Goal: Transaction & Acquisition: Purchase product/service

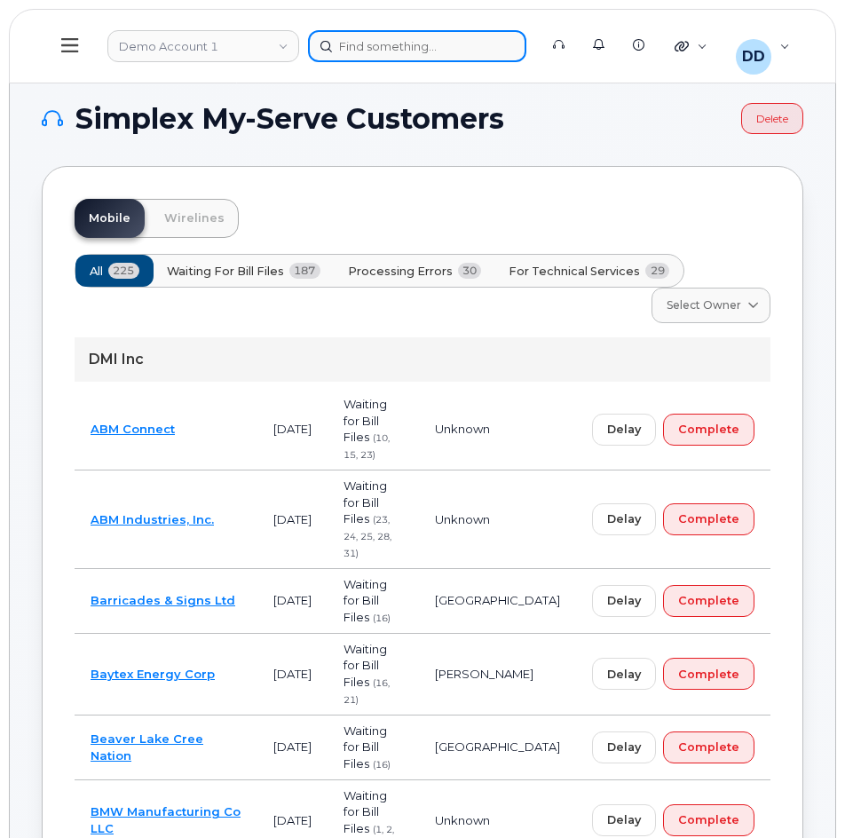
click at [372, 44] on div at bounding box center [417, 46] width 218 height 32
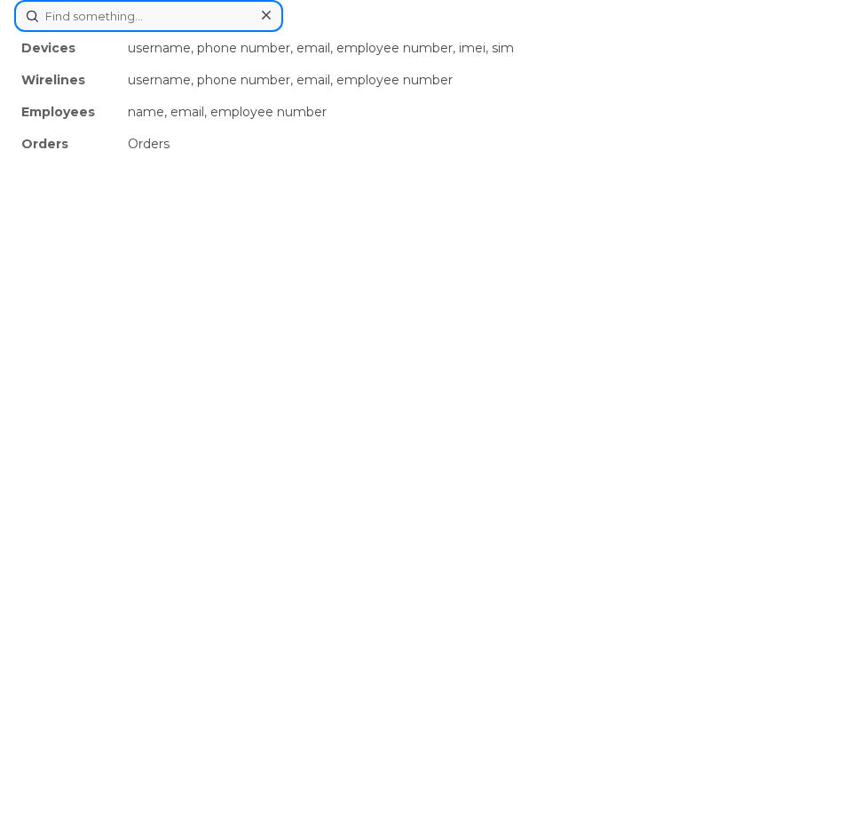
paste input "5138698174"
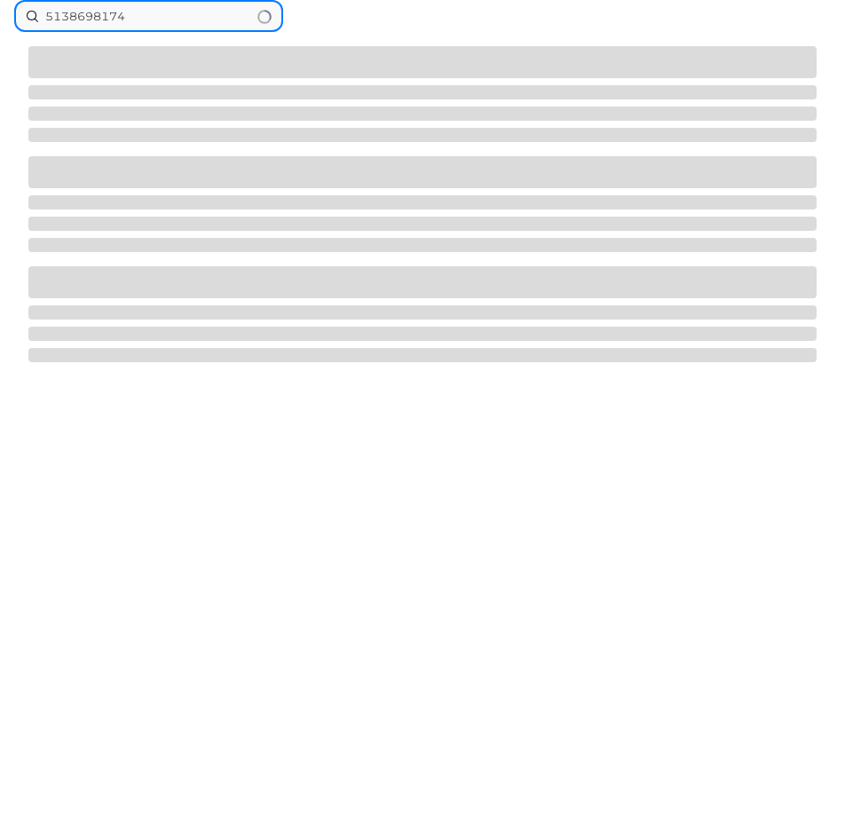
type input "5138698174"
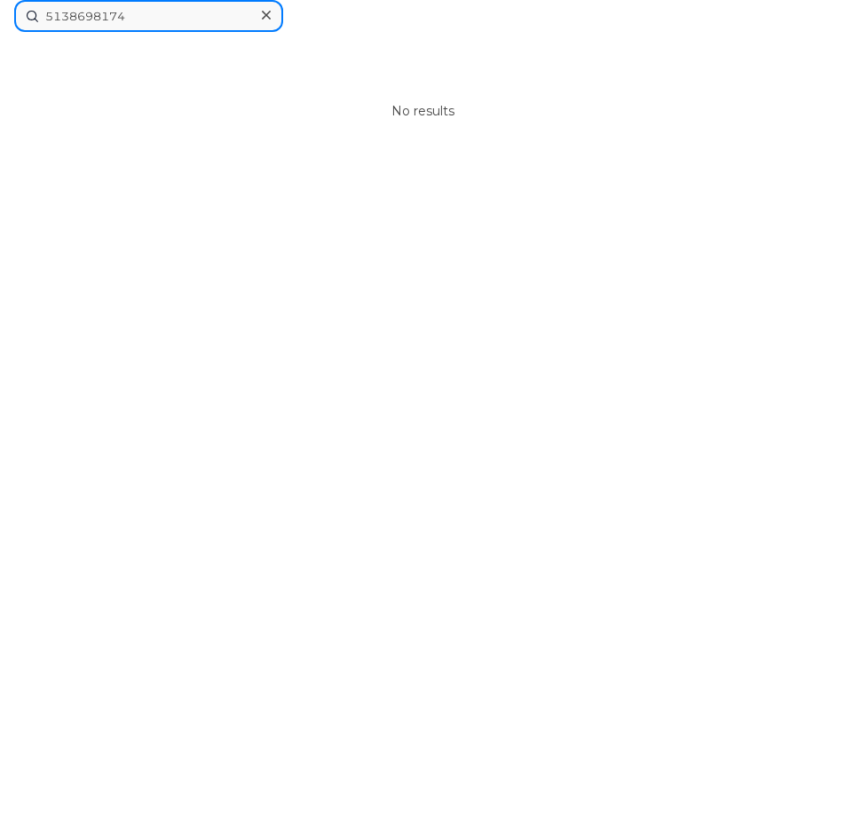
click at [139, 18] on input "5138698174" at bounding box center [148, 16] width 269 height 32
click at [266, 16] on icon at bounding box center [266, 15] width 9 height 9
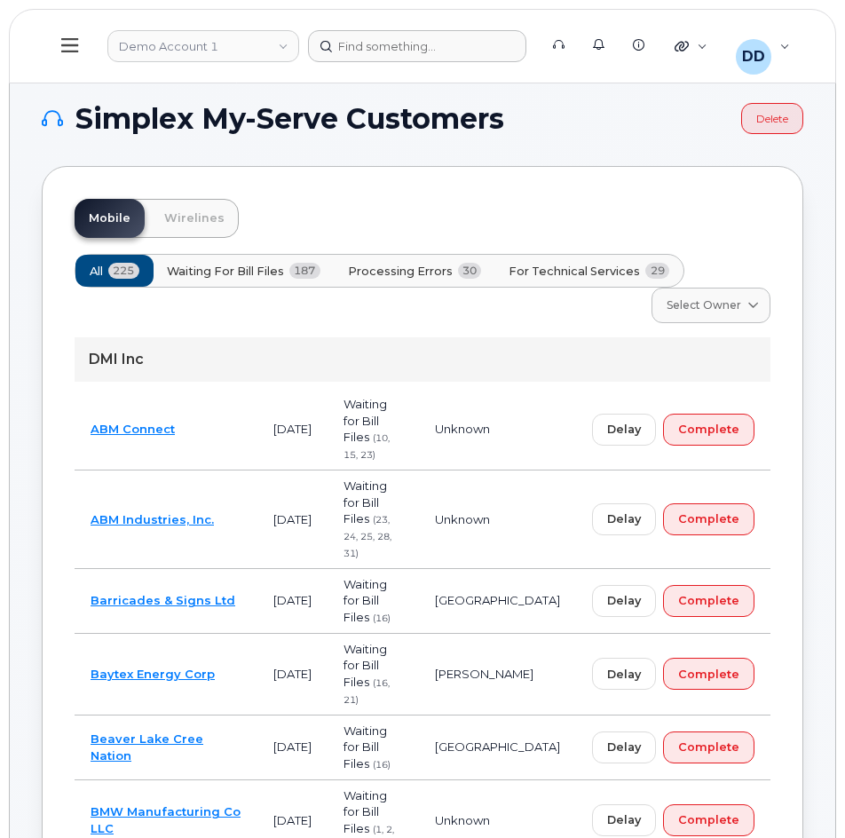
click at [70, 48] on icon at bounding box center [69, 45] width 17 height 20
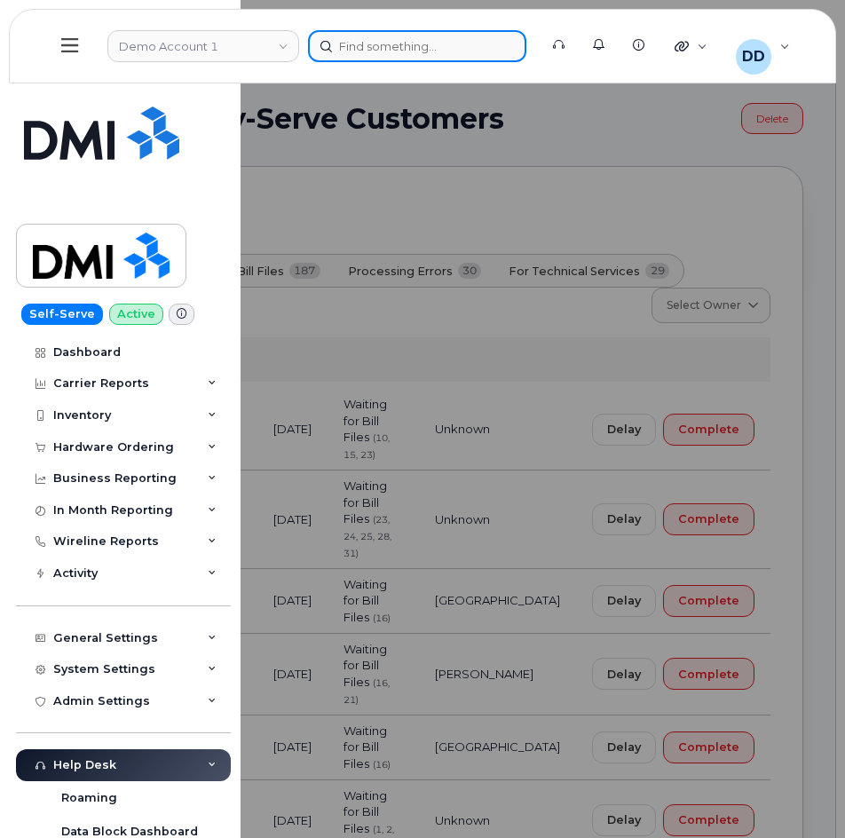
click at [422, 51] on div at bounding box center [417, 46] width 218 height 32
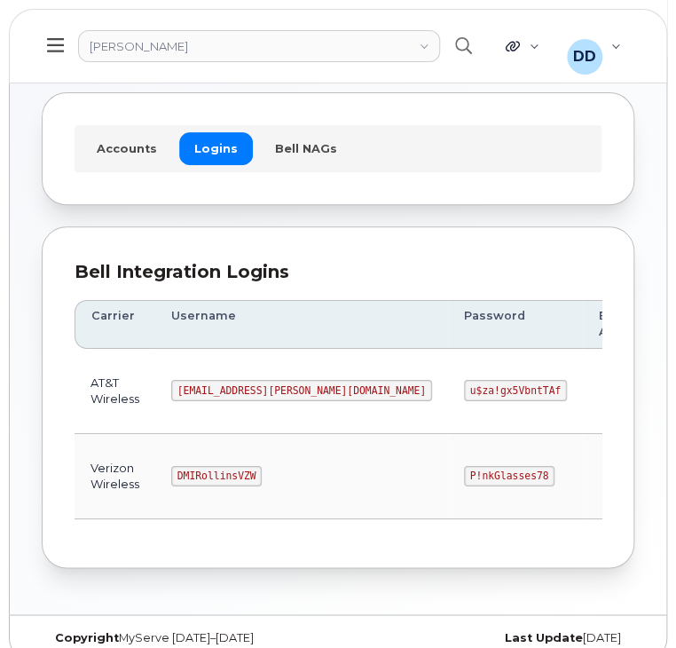
scroll to position [99, 0]
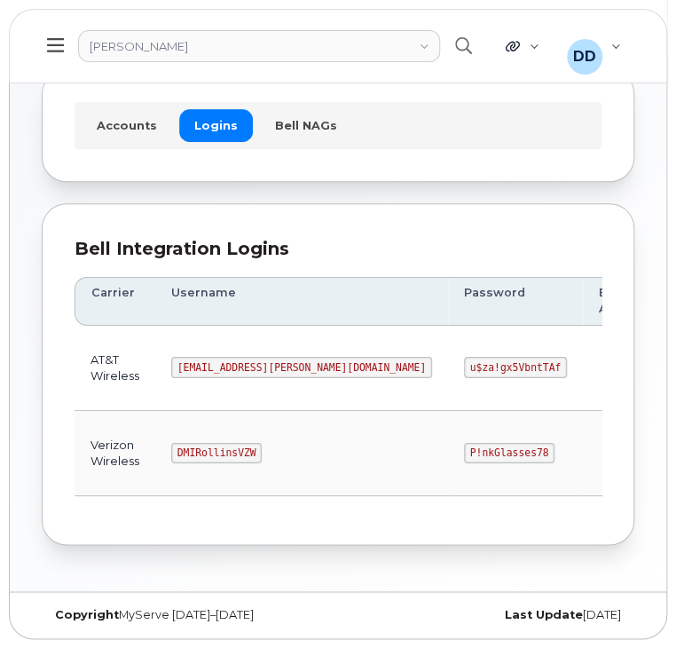
click at [219, 448] on code "DMIRollinsVZW" at bounding box center [216, 453] width 91 height 21
copy code "DMIRollinsVZW"
drag, startPoint x: 404, startPoint y: 449, endPoint x: 331, endPoint y: 454, distance: 72.9
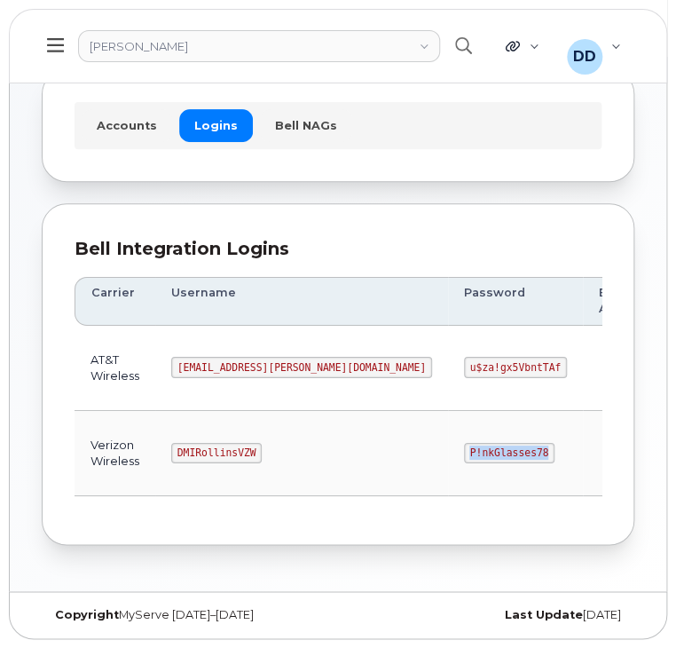
click at [464, 454] on code "P!nkGlasses78" at bounding box center [509, 453] width 91 height 21
copy code "P!nkGlasses78"
click at [210, 449] on code "DMIRollinsVZW" at bounding box center [216, 453] width 91 height 21
click at [212, 448] on code "DMIRollinsVZW" at bounding box center [216, 453] width 91 height 21
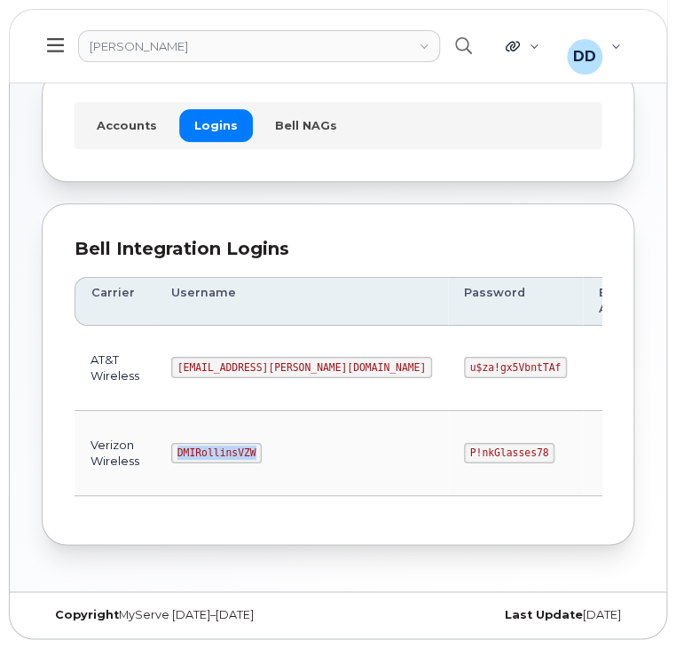
copy code "DMIRollinsVZW"
drag, startPoint x: 405, startPoint y: 445, endPoint x: 362, endPoint y: 449, distance: 42.8
click at [464, 449] on code "P!nkGlasses78" at bounding box center [509, 453] width 91 height 21
drag, startPoint x: 328, startPoint y: 449, endPoint x: 429, endPoint y: 461, distance: 100.9
click at [448, 461] on td "P!nkGlasses78" at bounding box center [515, 453] width 135 height 85
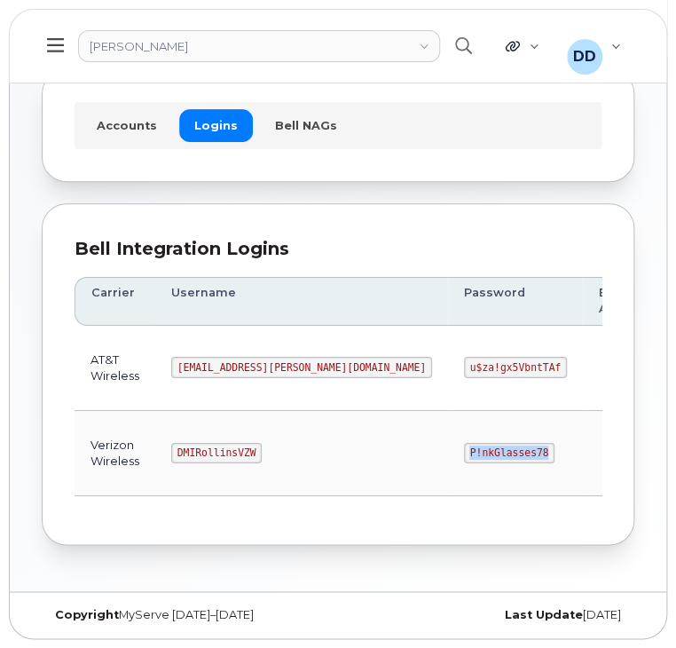
copy code "P!nkGlasses78"
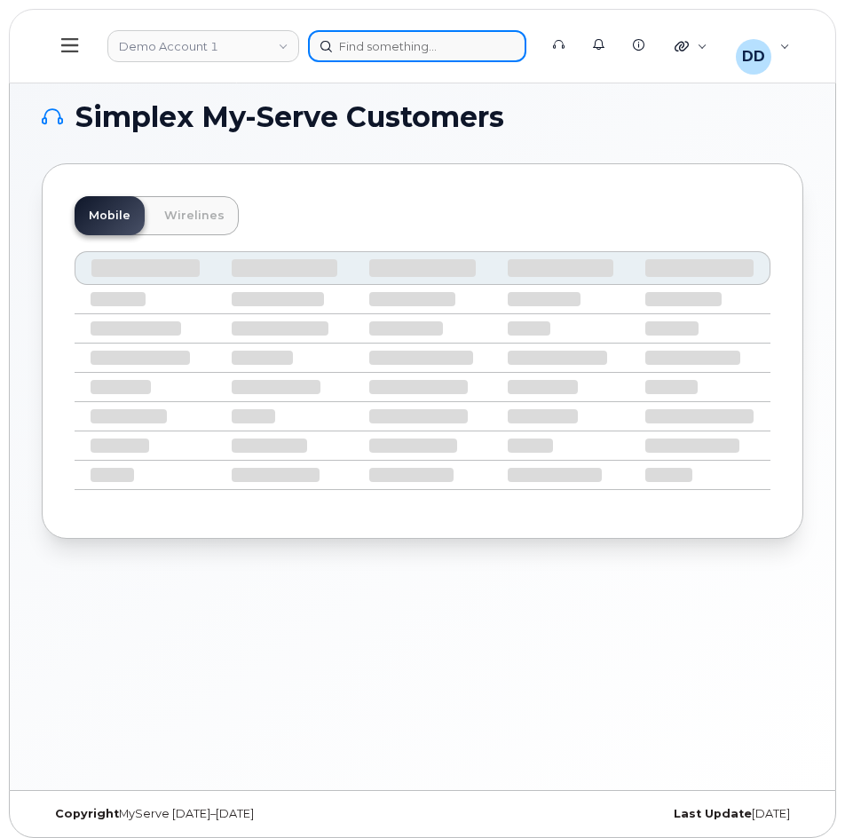
click at [438, 49] on div at bounding box center [417, 46] width 218 height 32
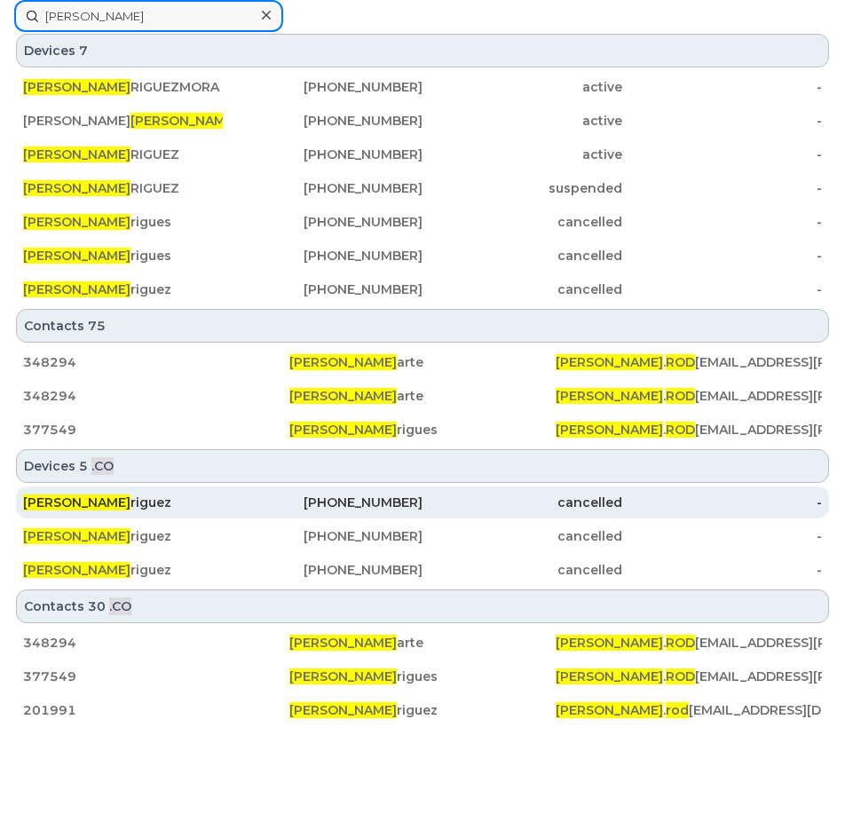
type input "Carlos Rod"
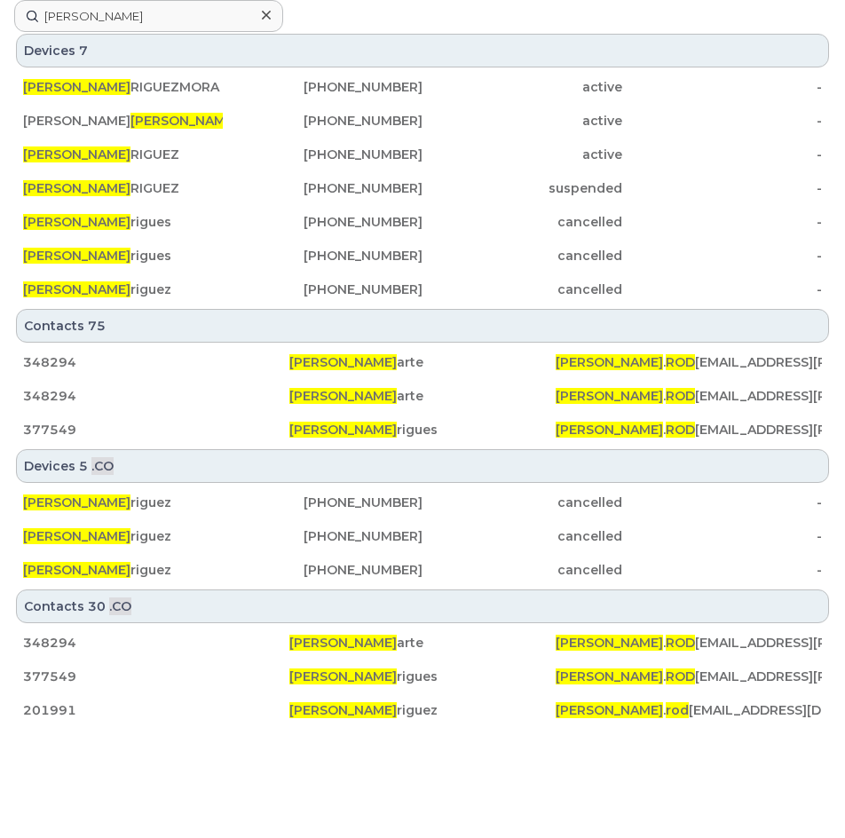
click at [272, 13] on div at bounding box center [266, 16] width 26 height 26
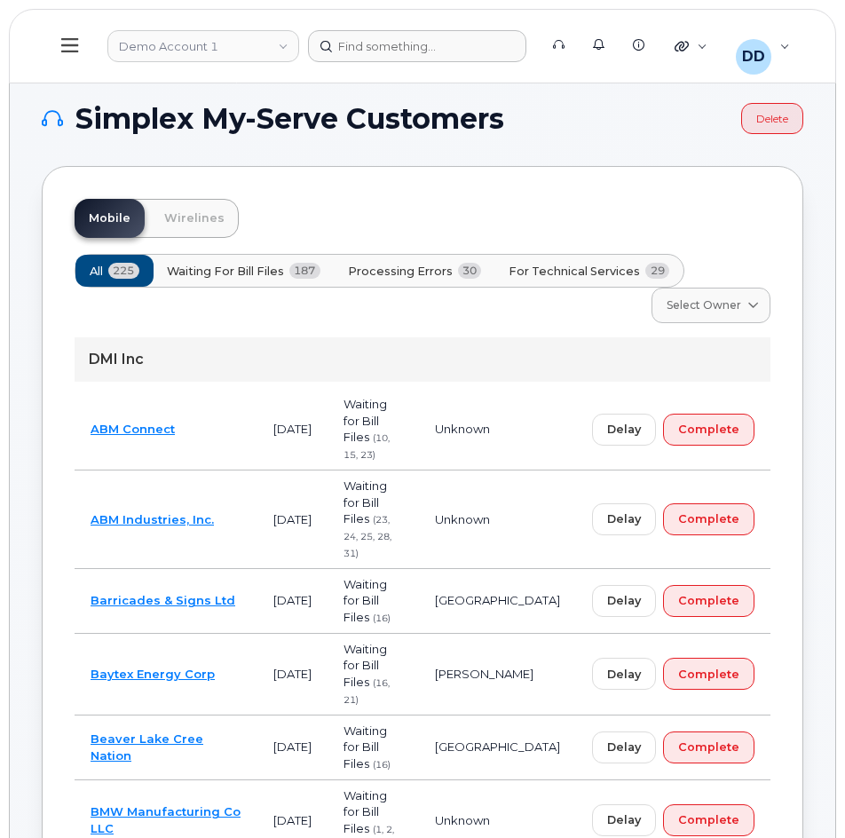
click at [68, 46] on icon at bounding box center [69, 45] width 17 height 14
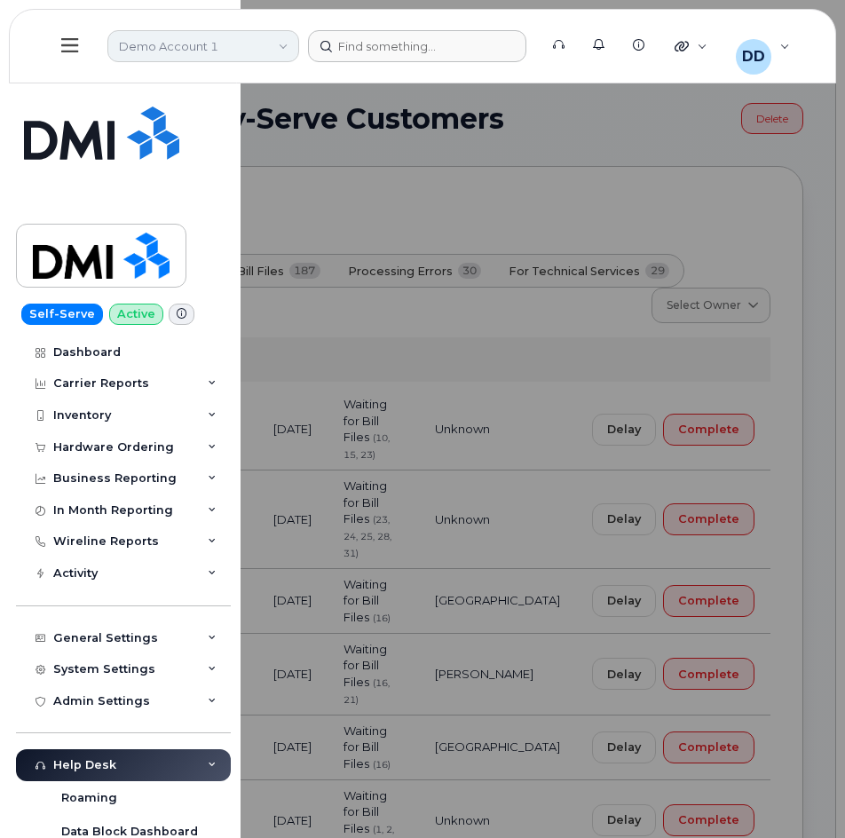
click at [228, 50] on link "Demo Account 1" at bounding box center [203, 46] width 192 height 32
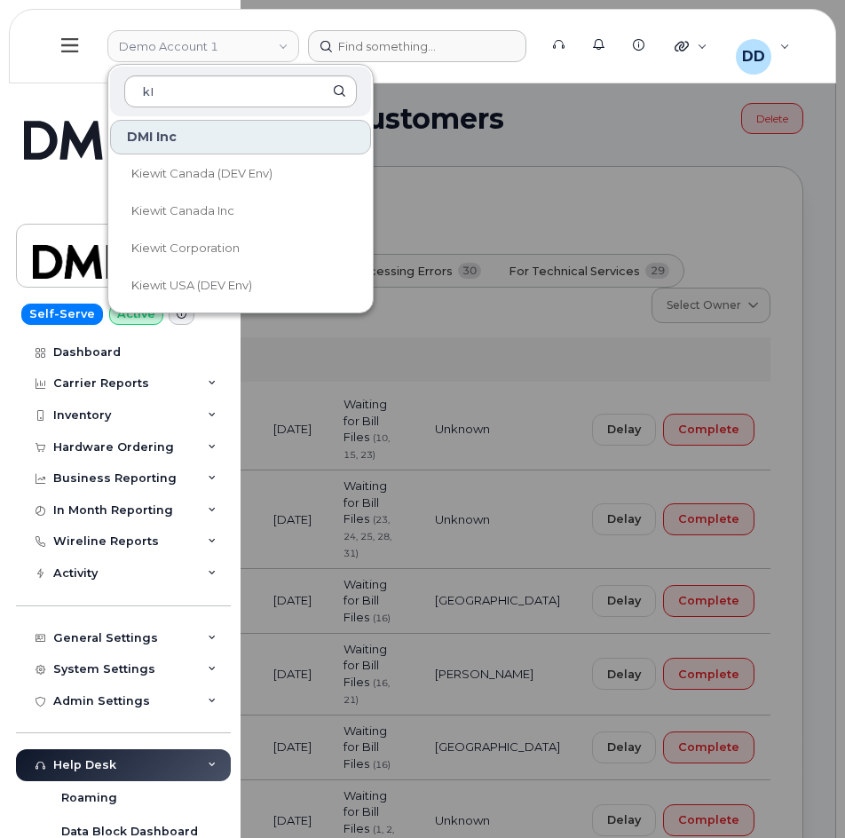
type input "k"
type input "Kiew"
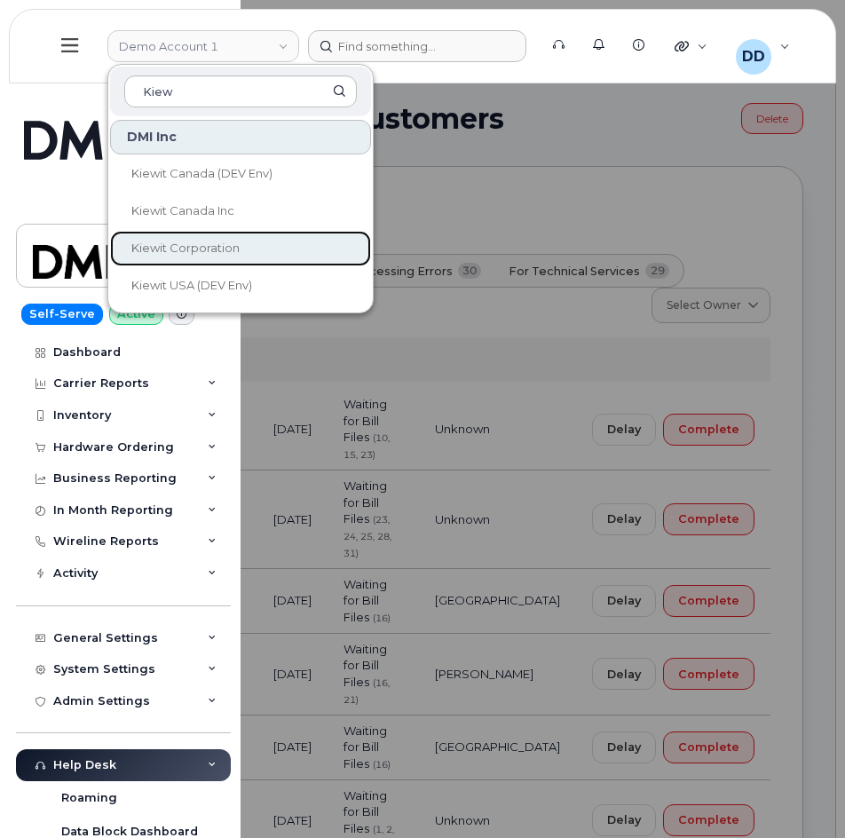
click at [215, 248] on span "Kiewit Corporation" at bounding box center [185, 248] width 108 height 14
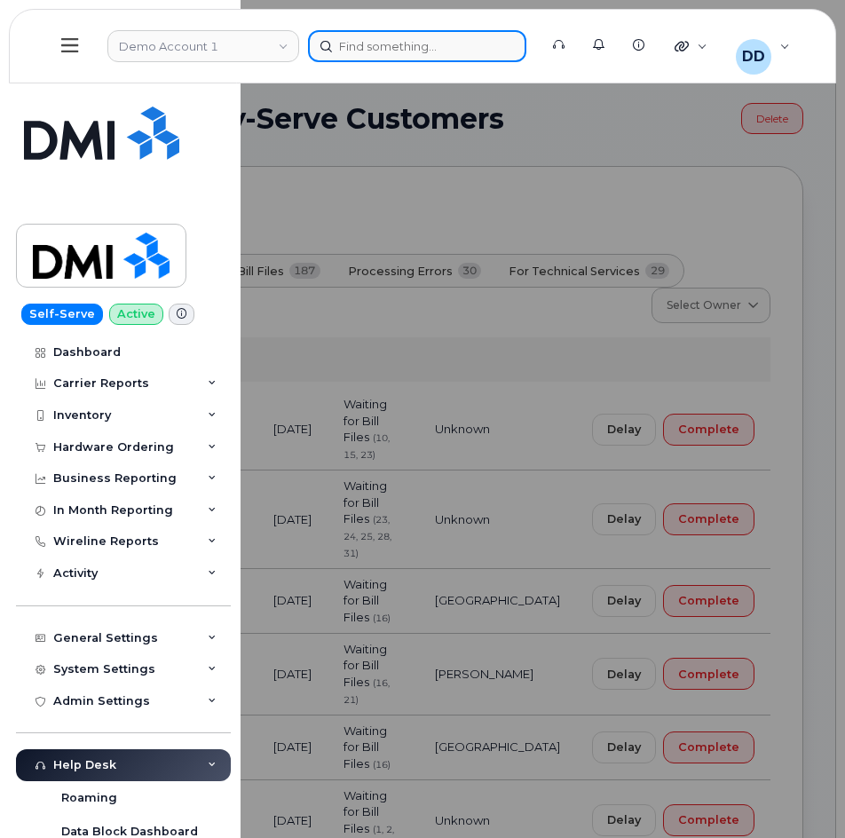
click at [399, 47] on div at bounding box center [417, 46] width 218 height 32
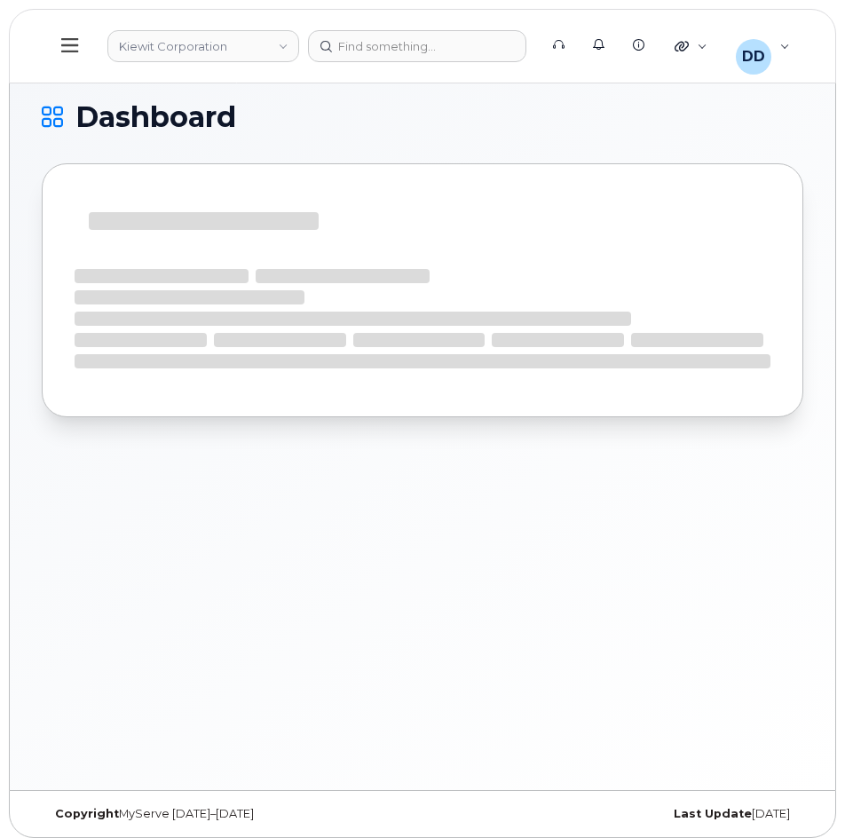
click at [72, 42] on icon at bounding box center [69, 45] width 17 height 20
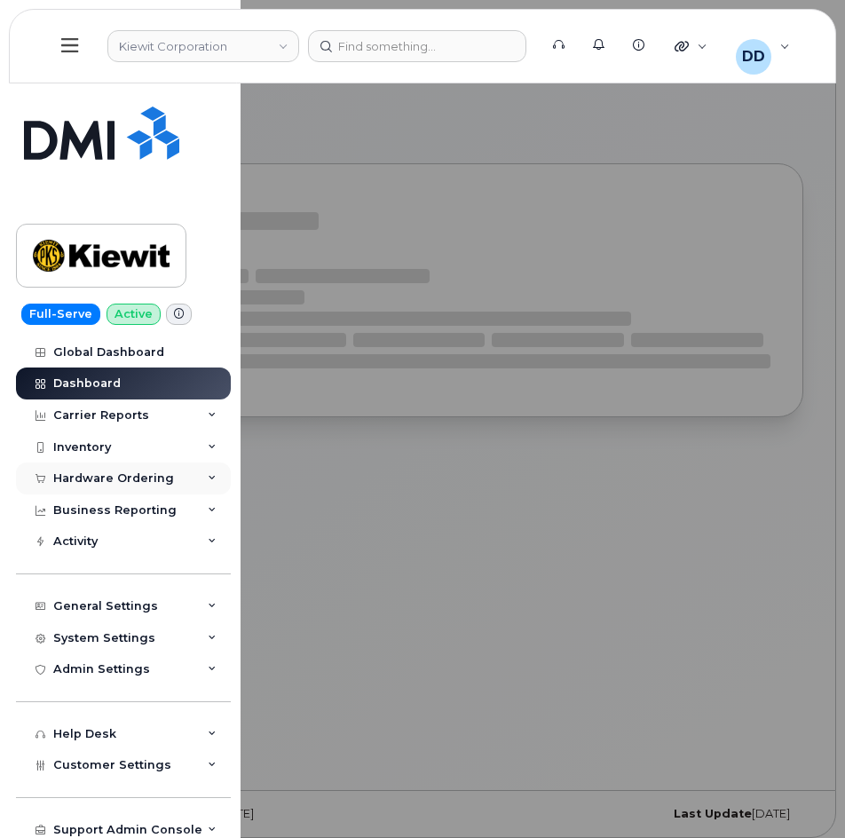
click at [111, 477] on div "Hardware Ordering" at bounding box center [113, 478] width 121 height 14
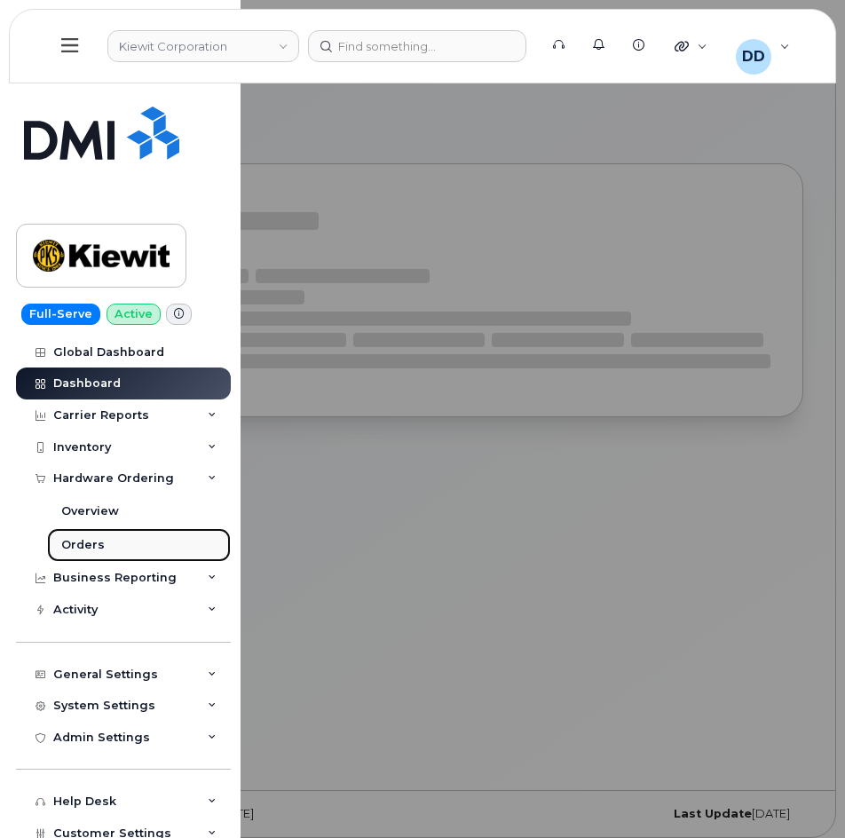
click at [91, 544] on div "Orders" at bounding box center [82, 545] width 43 height 16
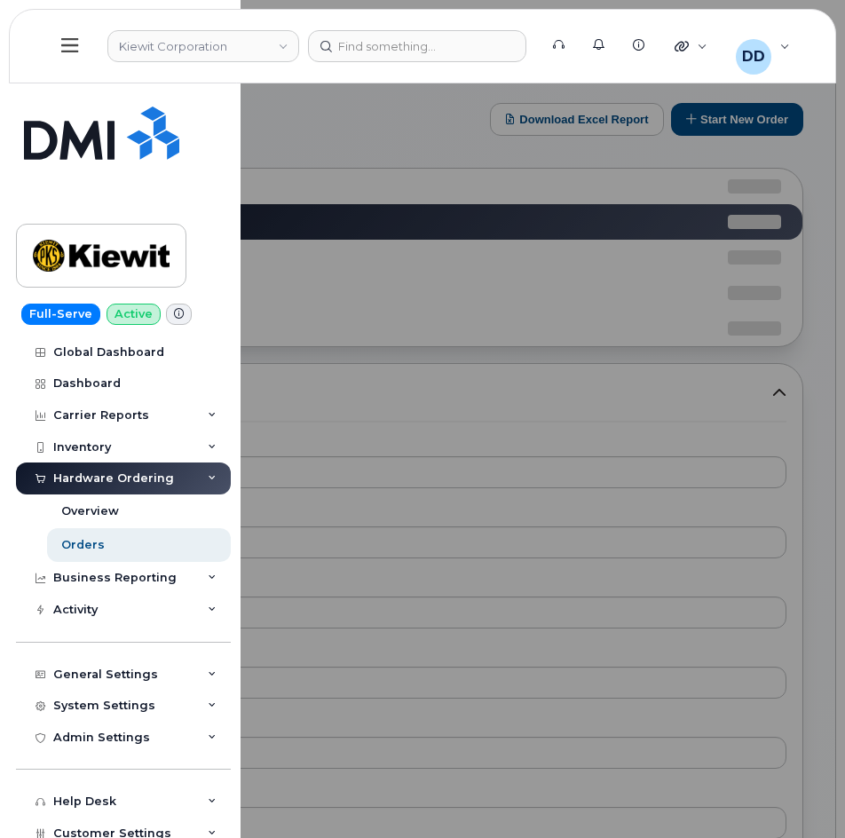
click at [735, 121] on div at bounding box center [422, 419] width 845 height 838
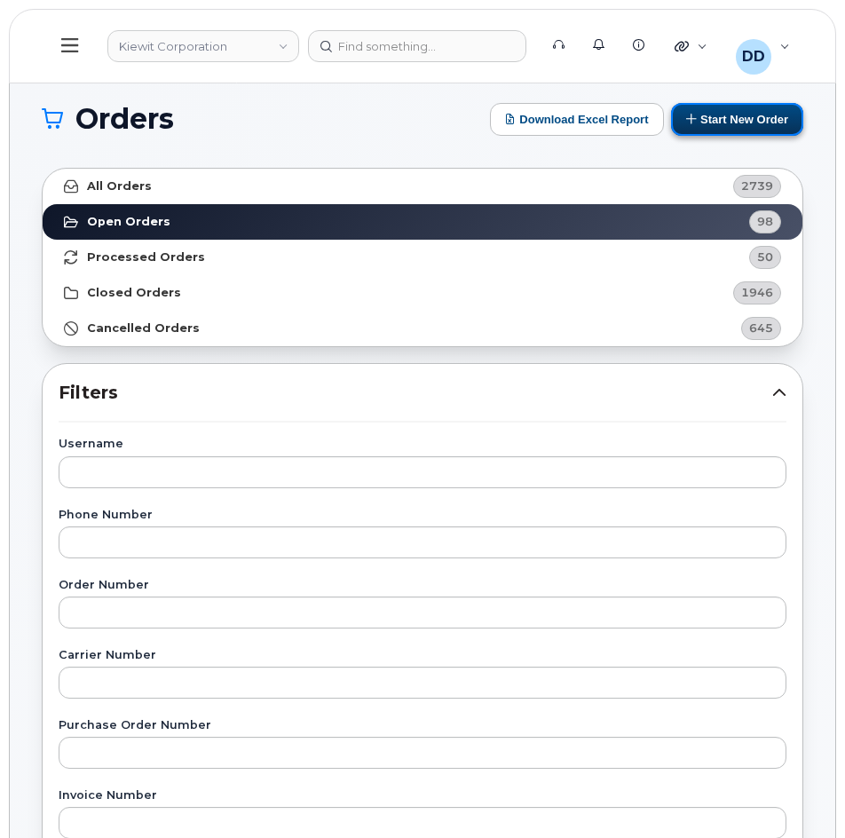
click at [753, 118] on button "Start New Order" at bounding box center [737, 119] width 132 height 33
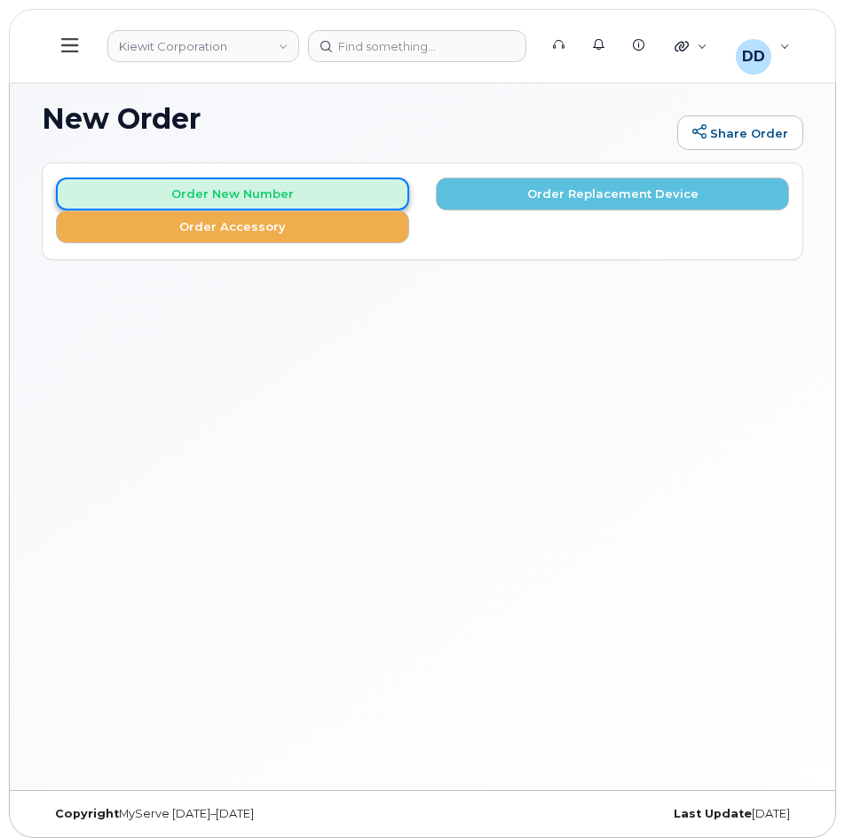
click at [253, 192] on button "Order New Number" at bounding box center [232, 193] width 353 height 33
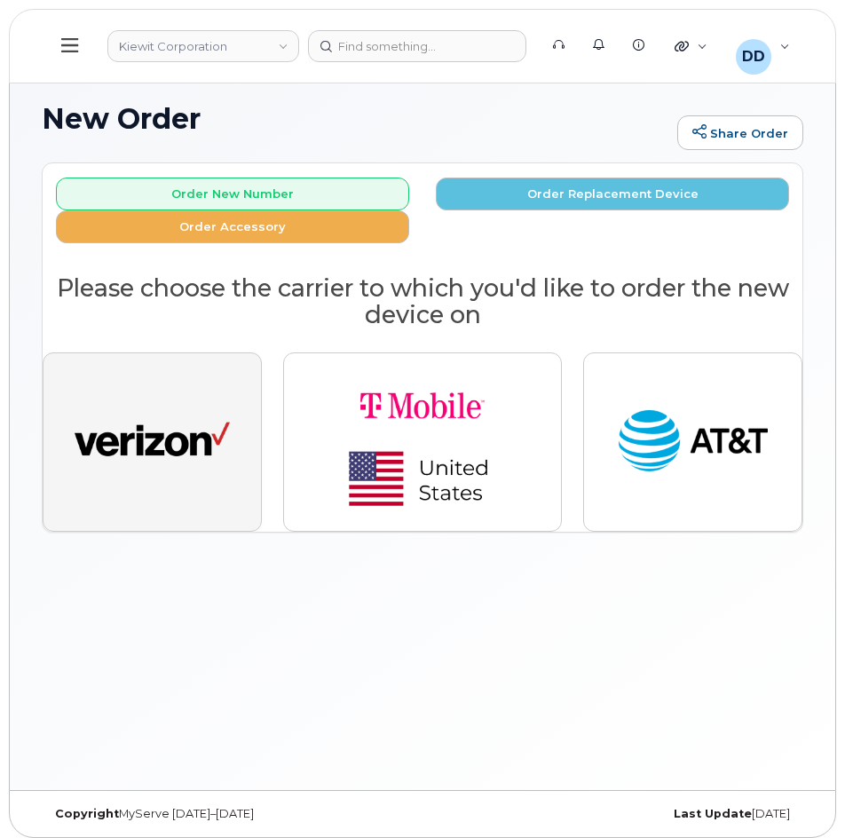
click at [149, 444] on img "button" at bounding box center [152, 442] width 155 height 80
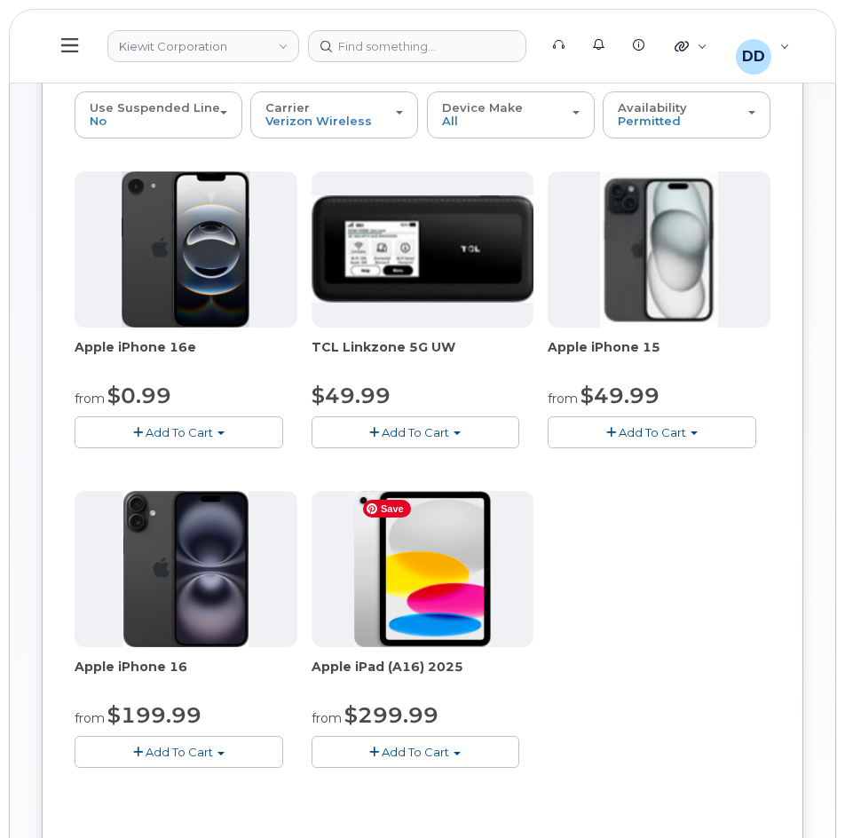
scroll to position [177, 0]
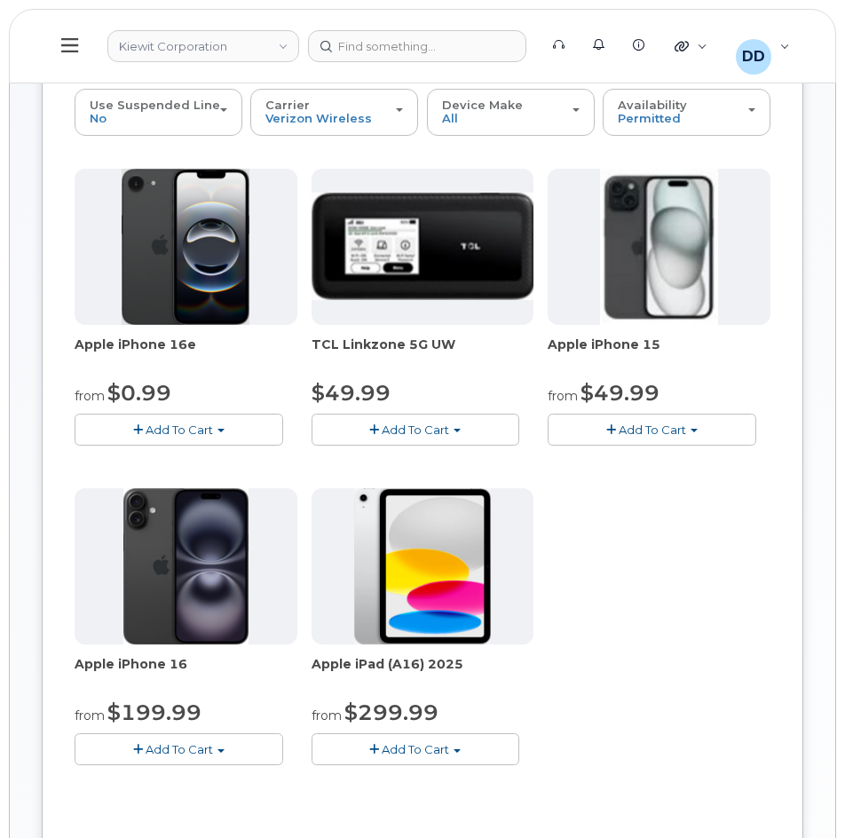
click at [189, 746] on span "Add To Cart" at bounding box center [179, 749] width 67 height 14
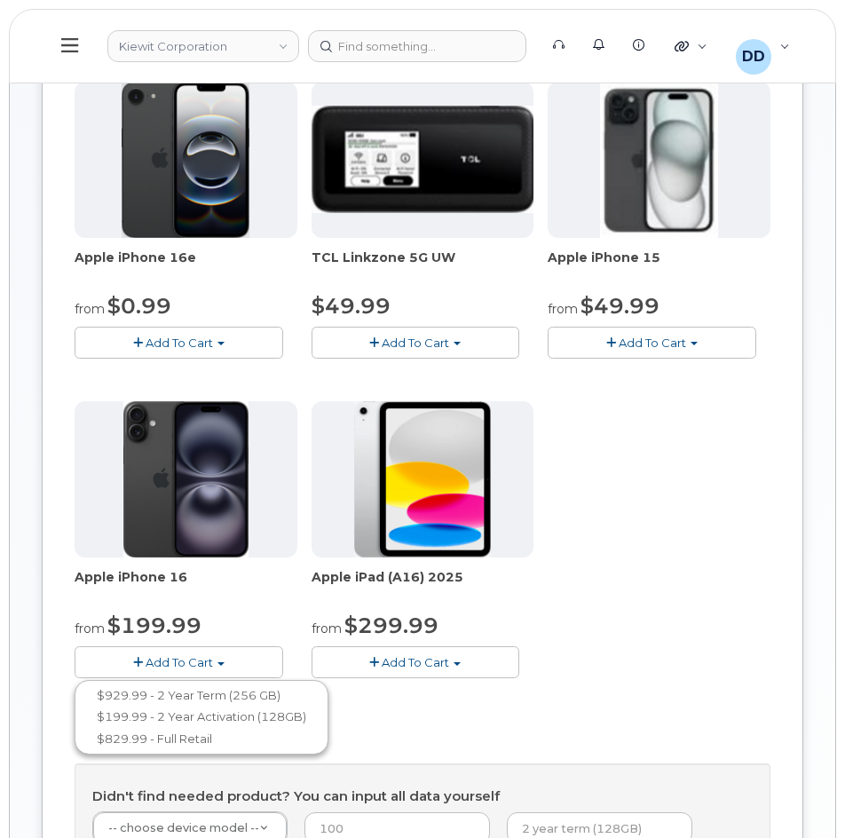
scroll to position [266, 0]
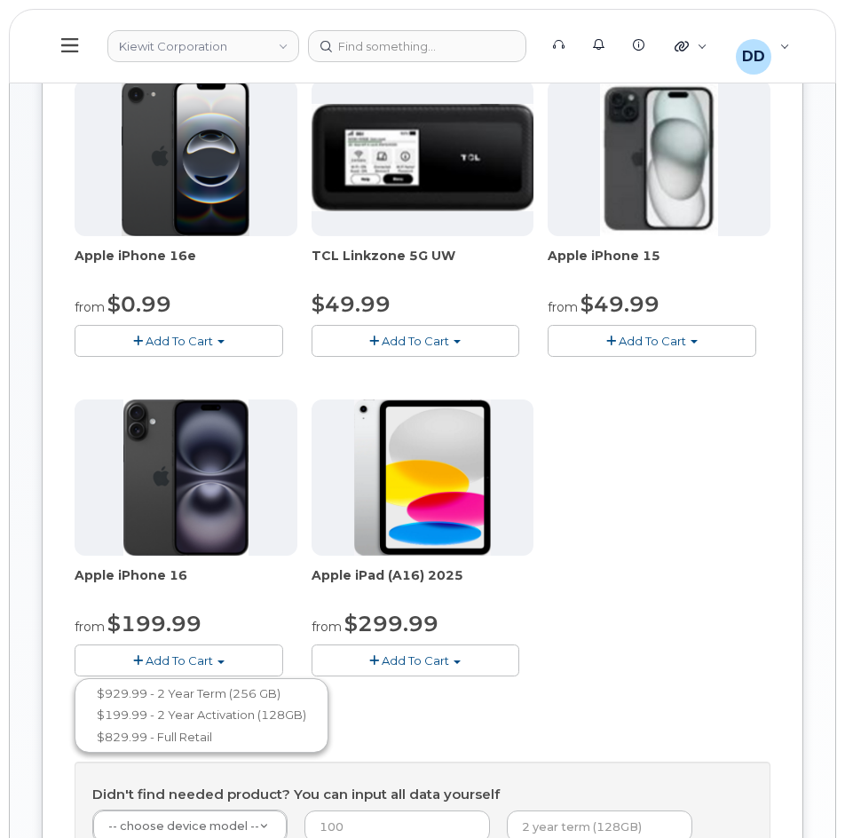
click at [627, 344] on span "Add To Cart" at bounding box center [652, 341] width 67 height 14
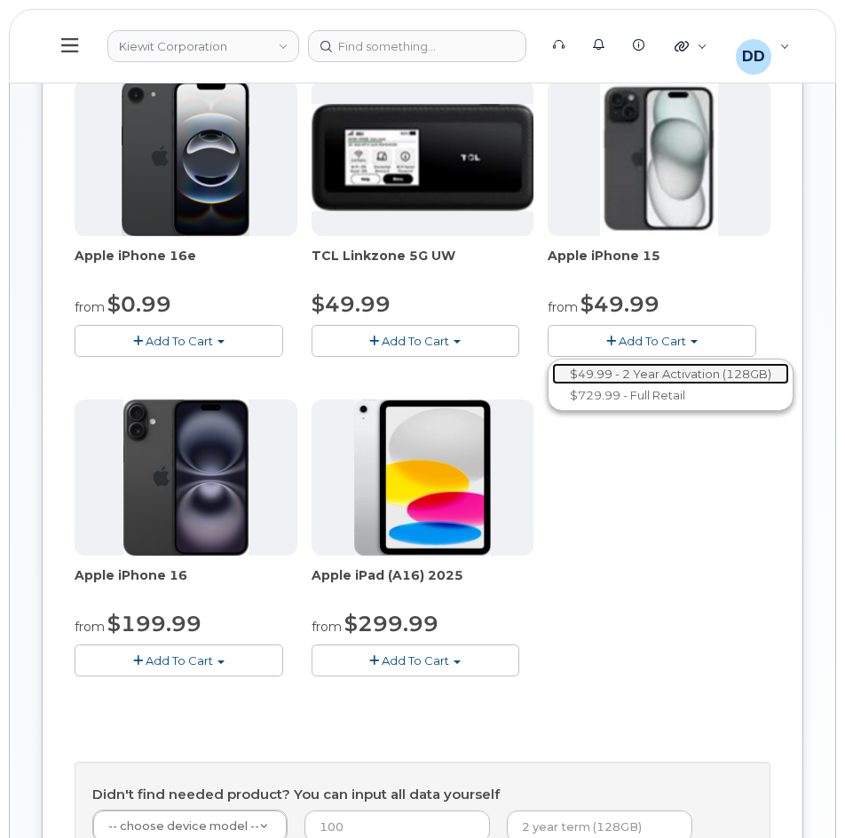
click at [664, 375] on link "$49.99 - 2 Year Activation (128GB)" at bounding box center [670, 374] width 237 height 22
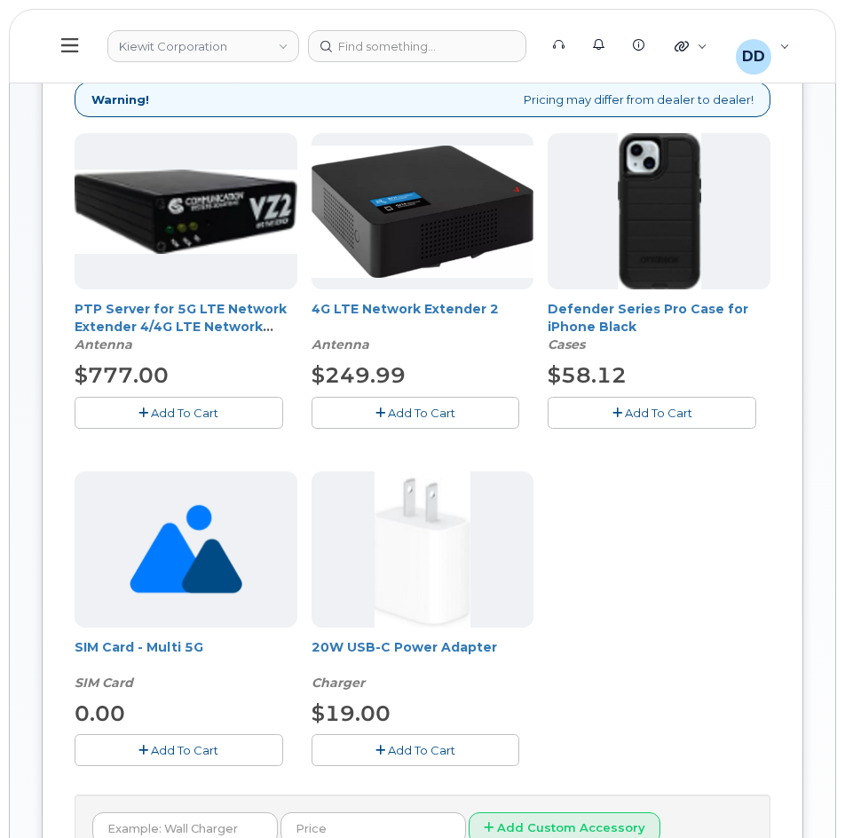
click at [660, 413] on span "Add To Cart" at bounding box center [658, 413] width 67 height 14
click at [440, 745] on span "Add To Cart" at bounding box center [421, 750] width 67 height 14
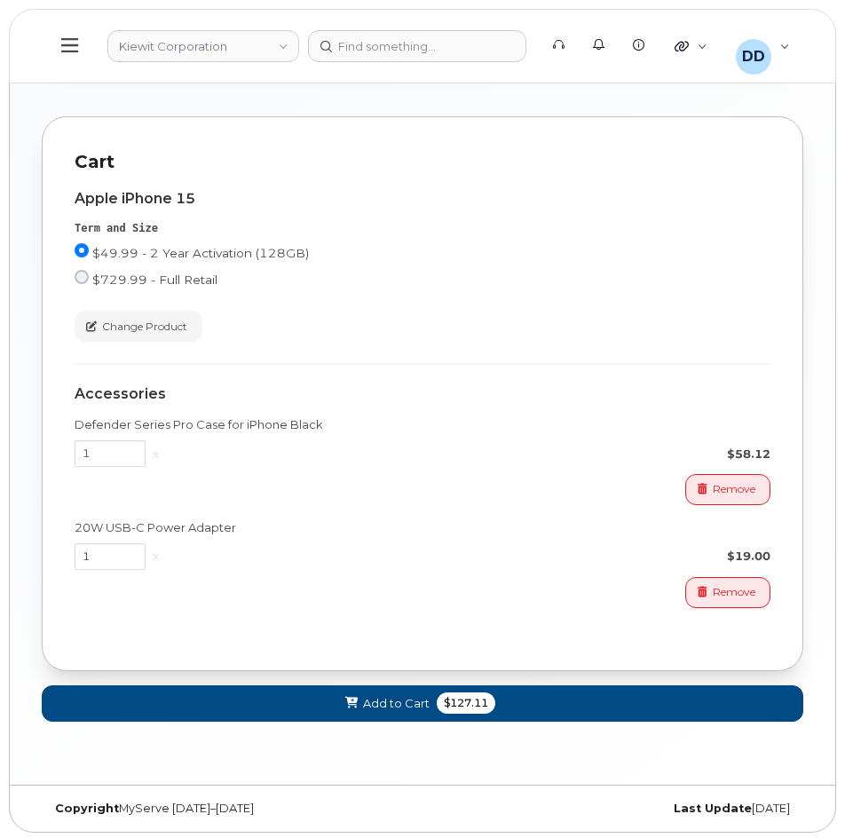
scroll to position [1107, 0]
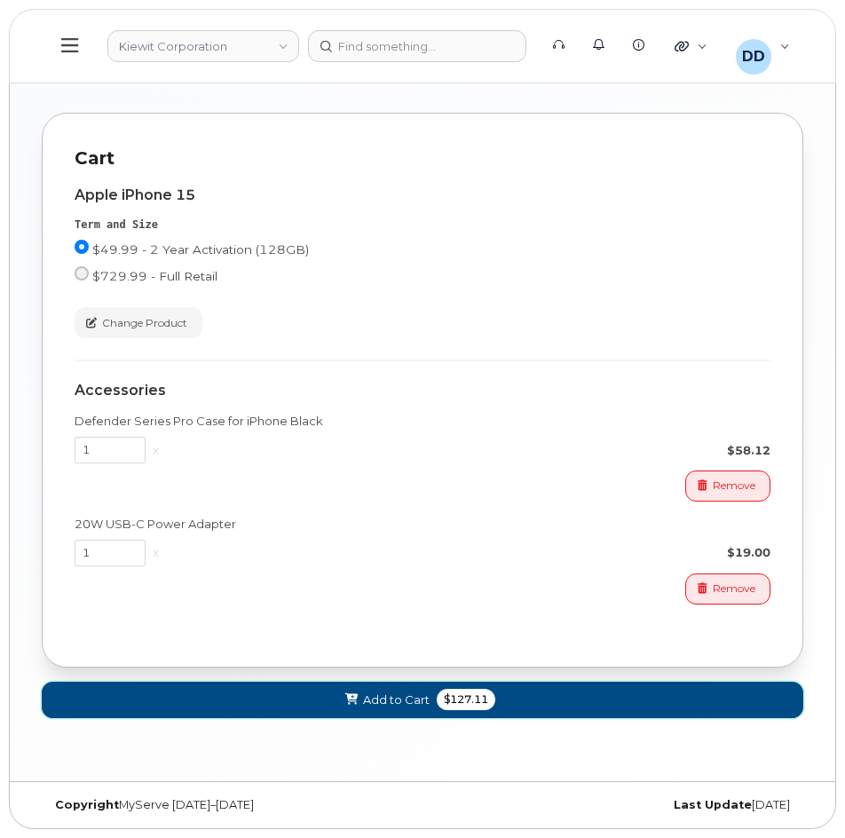
click at [532, 704] on button "Add to Cart $127.11" at bounding box center [422, 700] width 761 height 36
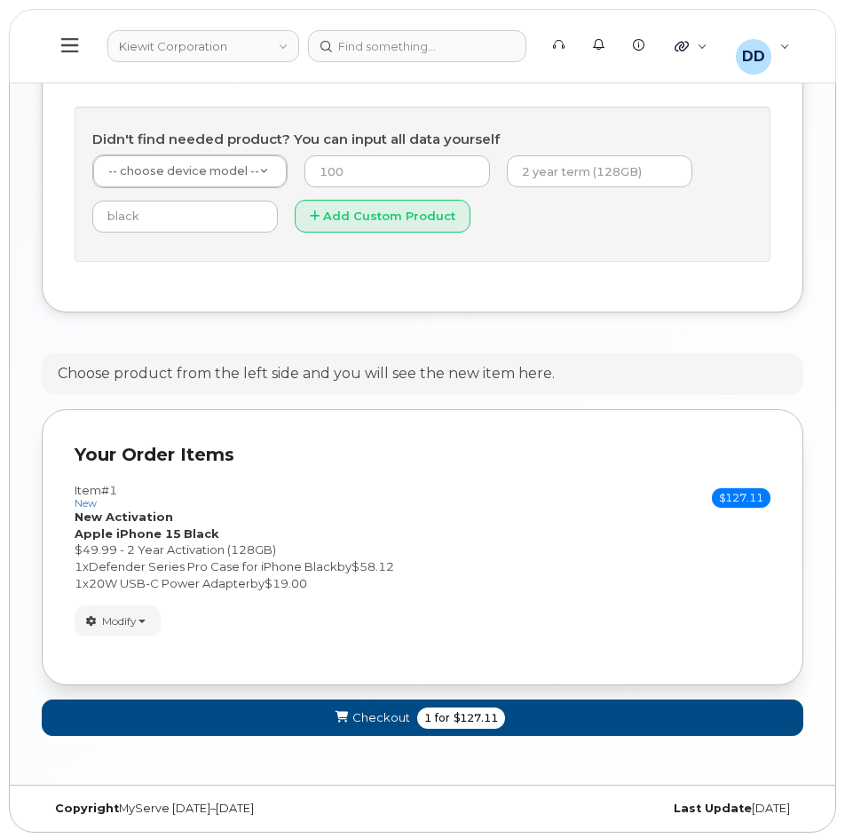
scroll to position [925, 0]
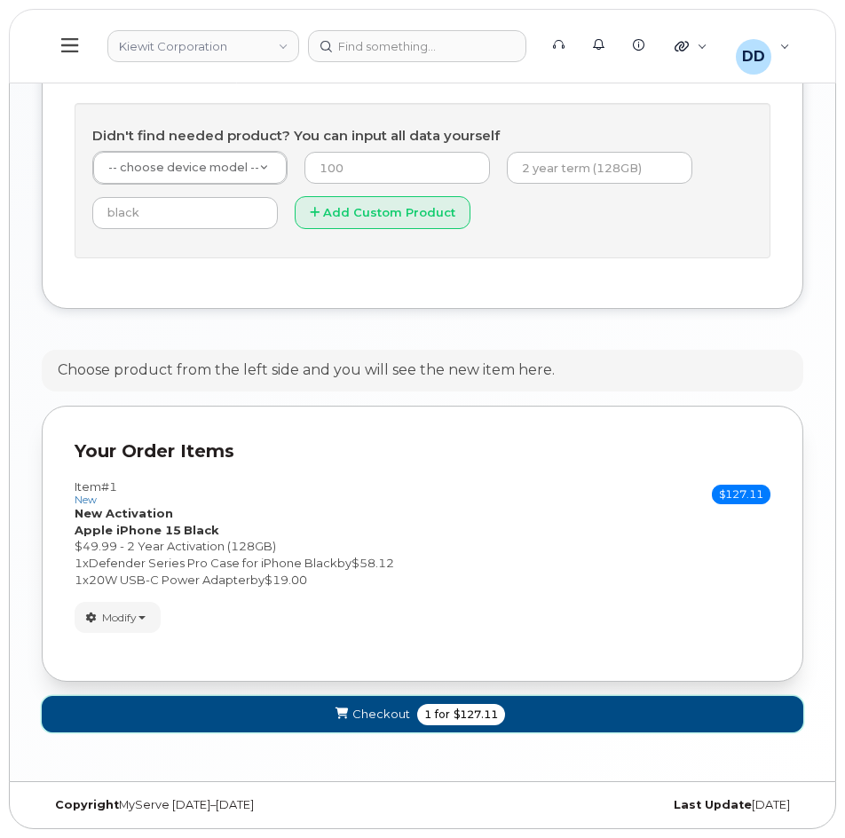
click at [540, 714] on button "Checkout 1 for $127.11" at bounding box center [422, 714] width 761 height 36
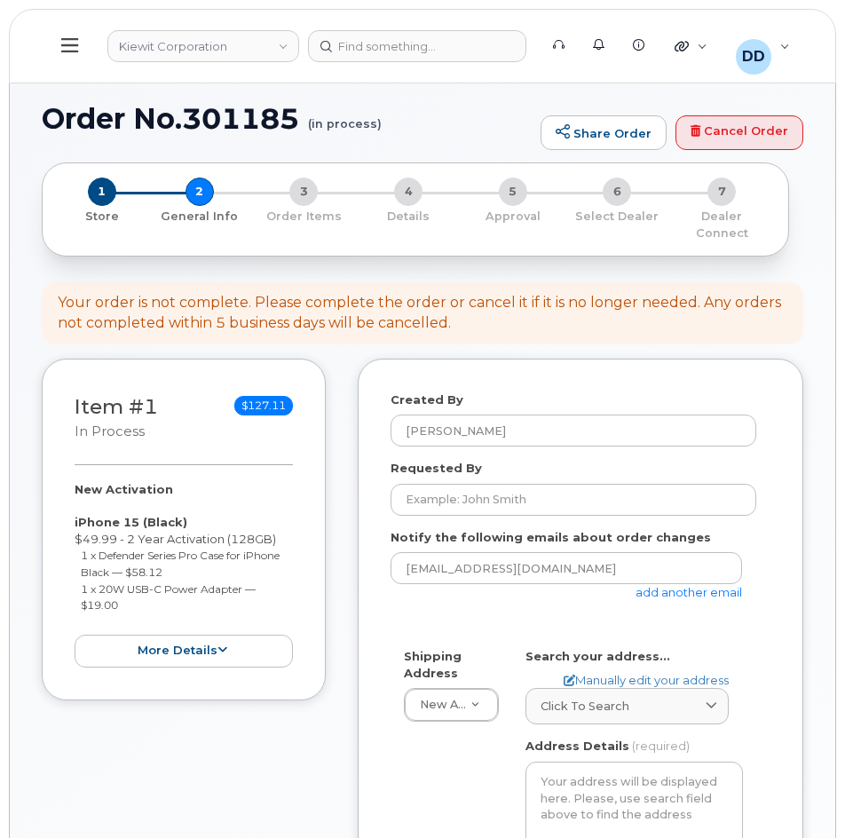
select select
click at [451, 501] on input "Requested By" at bounding box center [573, 500] width 366 height 32
paste input "[PERSON_NAME]"
type input "[PERSON_NAME]"
click at [492, 620] on div "[EMAIL_ADDRESS][DOMAIN_NAME] add another email" at bounding box center [573, 593] width 366 height 83
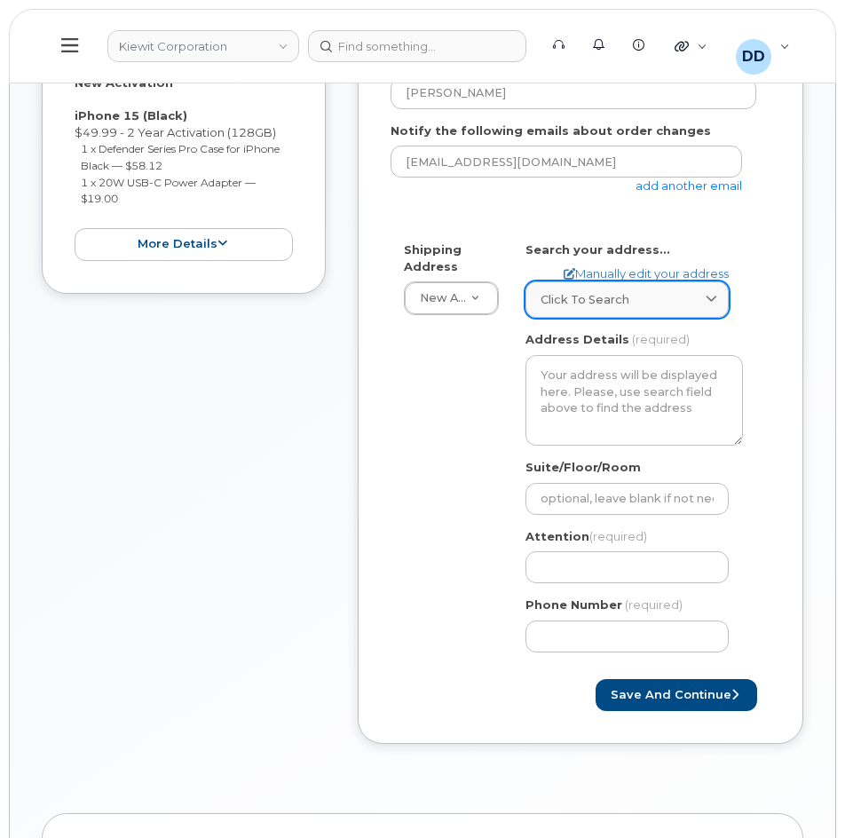
scroll to position [399, 0]
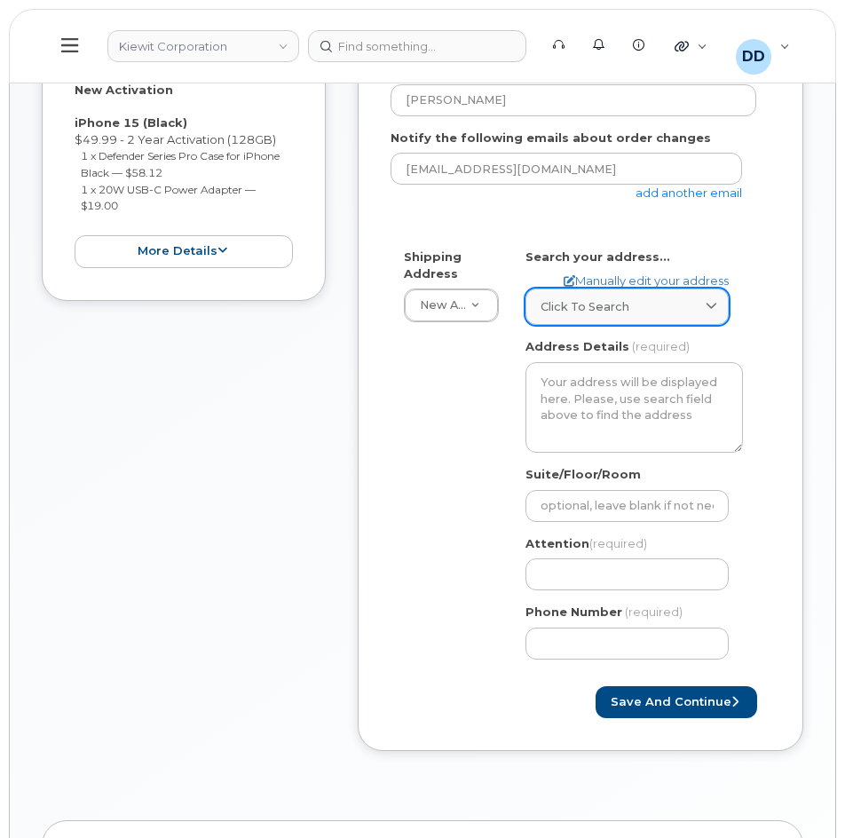
click at [594, 305] on span "Click to search" at bounding box center [584, 306] width 89 height 17
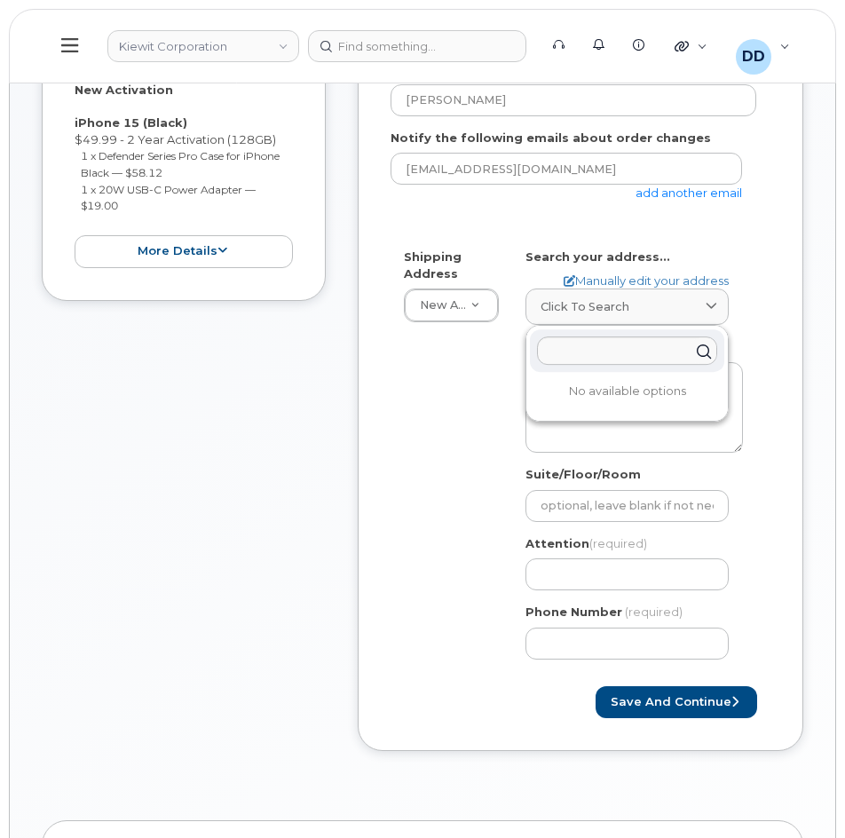
click at [764, 320] on div "Shipping Address New Address New Address Kiwit [STREET_ADDRESS][PERSON_NAME][PE…" at bounding box center [580, 460] width 380 height 424
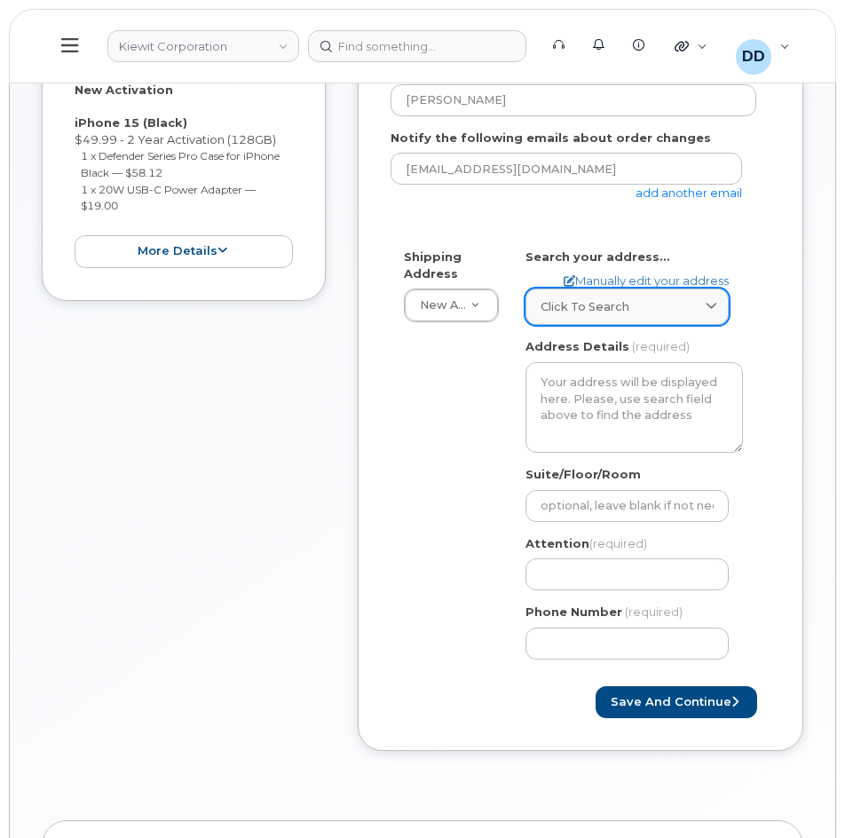
click at [616, 302] on span "Click to search" at bounding box center [584, 306] width 89 height 17
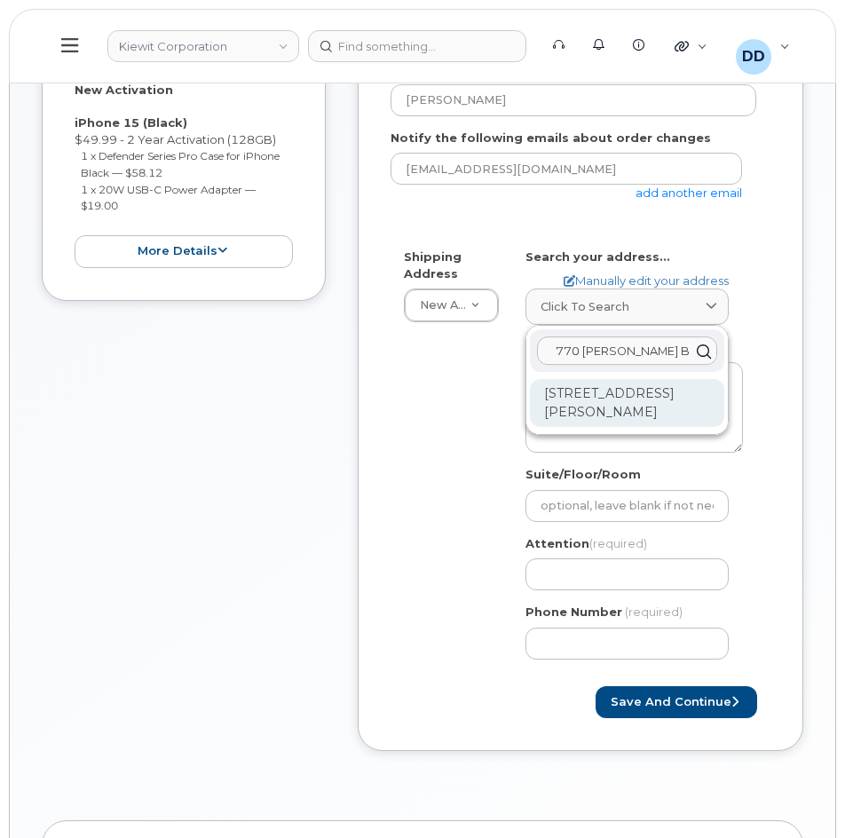
type input "770 [PERSON_NAME] Bottom"
click at [629, 413] on div "[STREET_ADDRESS][PERSON_NAME]" at bounding box center [627, 403] width 194 height 48
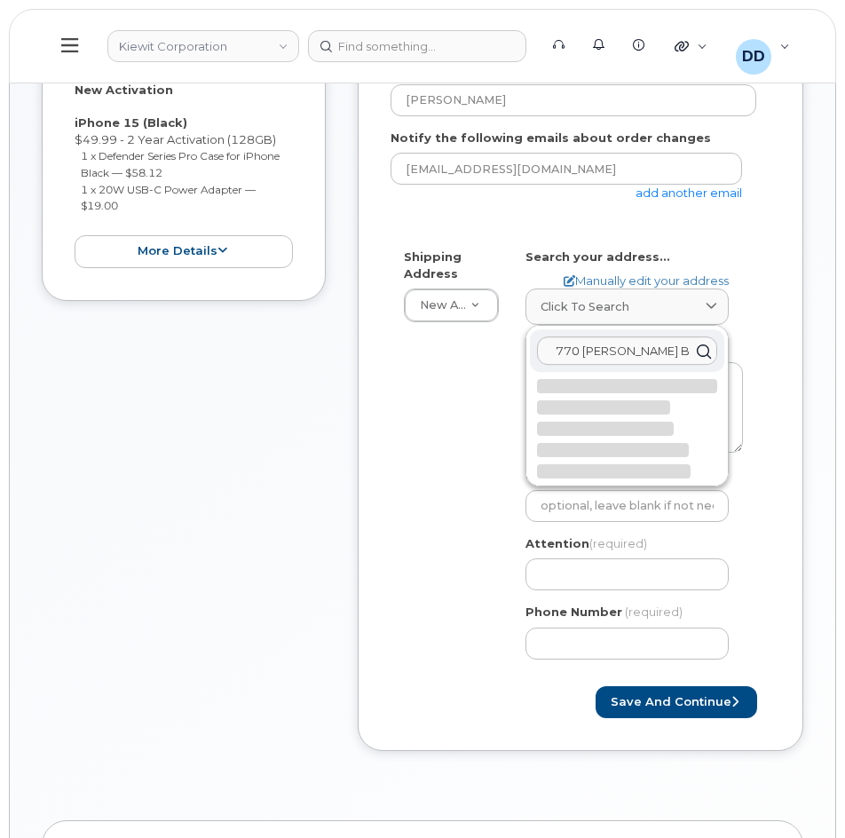
select select
type textarea "[STREET_ADDRESS][PERSON_NAME]"
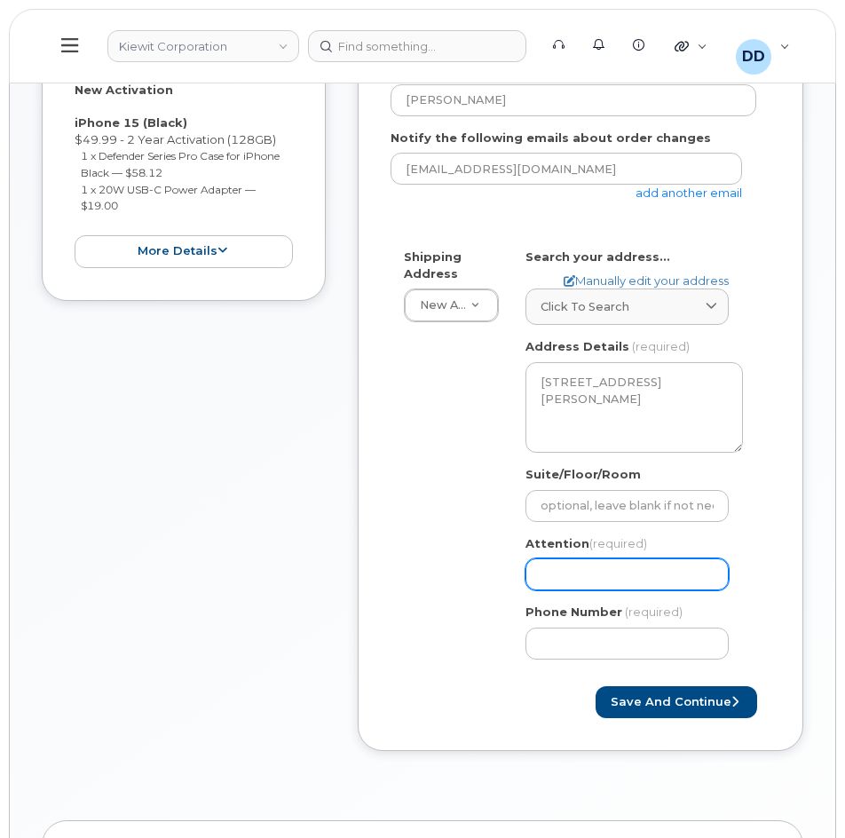
click at [631, 572] on input "Attention (required)" at bounding box center [626, 574] width 203 height 32
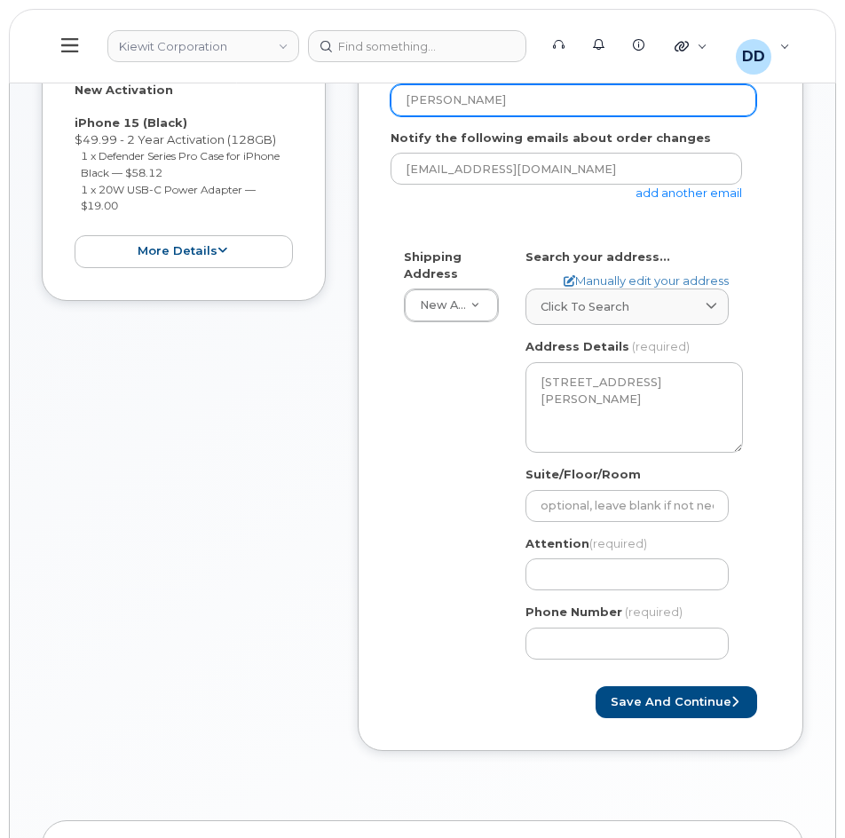
drag, startPoint x: 511, startPoint y: 101, endPoint x: 382, endPoint y: 105, distance: 129.6
click at [383, 105] on div "Created By [PERSON_NAME] Requested By [PERSON_NAME] Notify the following emails…" at bounding box center [581, 355] width 446 height 793
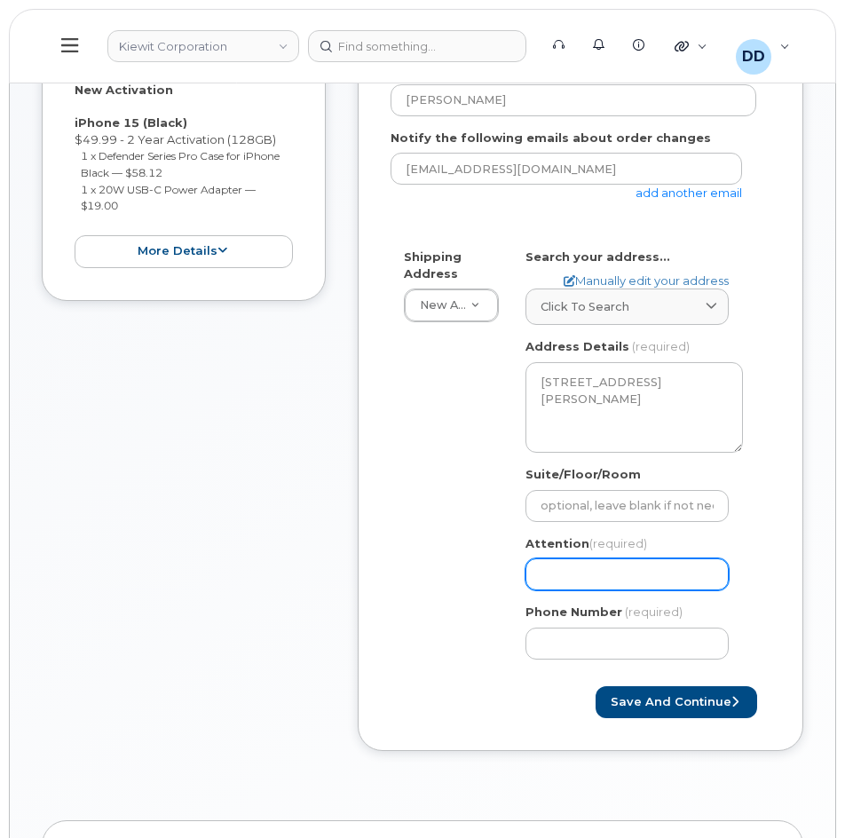
click at [572, 582] on input "Attention (required)" at bounding box center [626, 574] width 203 height 32
paste input "[PERSON_NAME]"
select select
type input "[PERSON_NAME]"
click at [453, 624] on div "Shipping Address New Address New Address Kiwit [STREET_ADDRESS][PERSON_NAME][PE…" at bounding box center [573, 460] width 366 height 424
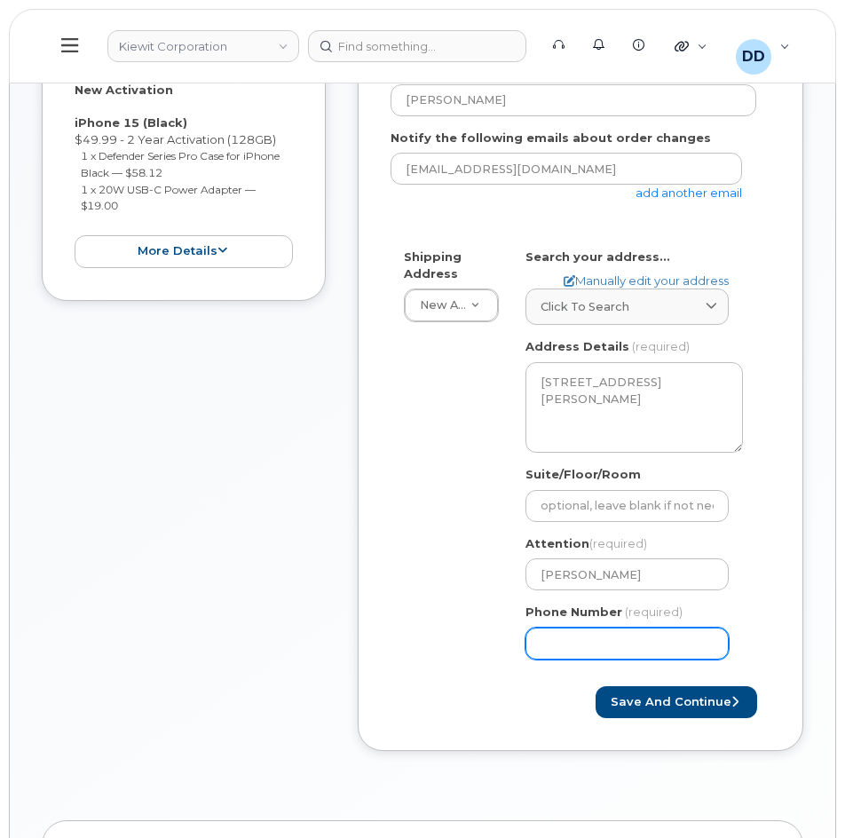
click at [571, 650] on input "Phone Number" at bounding box center [626, 643] width 203 height 32
paste input "3468485725"
select select
type input "3468485725"
click at [778, 577] on div "Created By [PERSON_NAME] Requested By [PERSON_NAME] Notify the following emails…" at bounding box center [581, 355] width 446 height 793
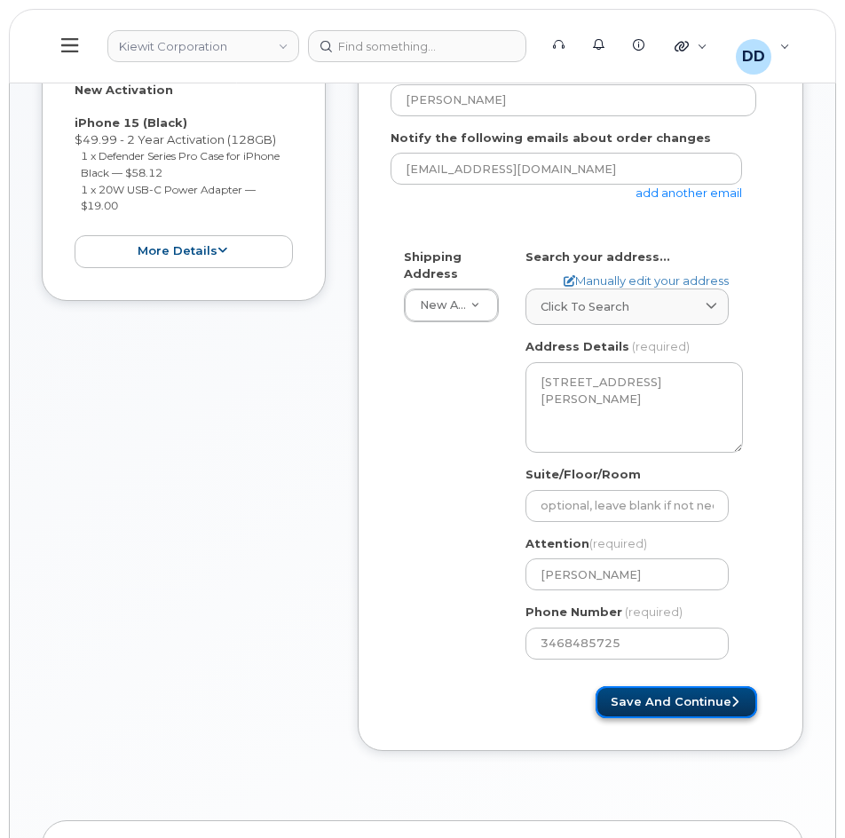
click at [690, 700] on button "Save and Continue" at bounding box center [677, 702] width 162 height 33
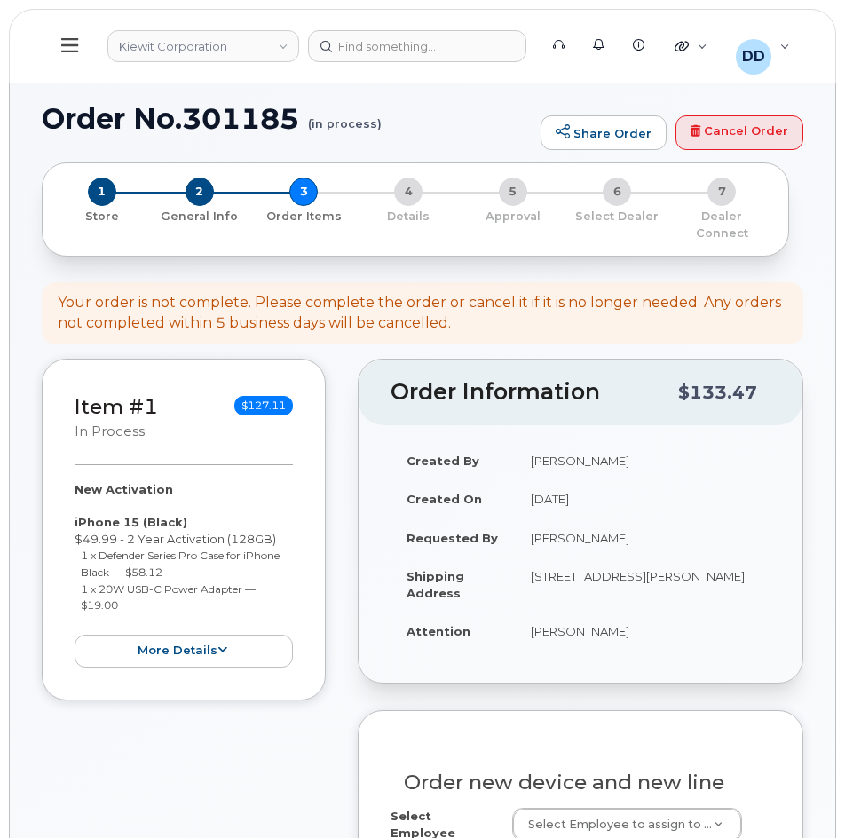
select select
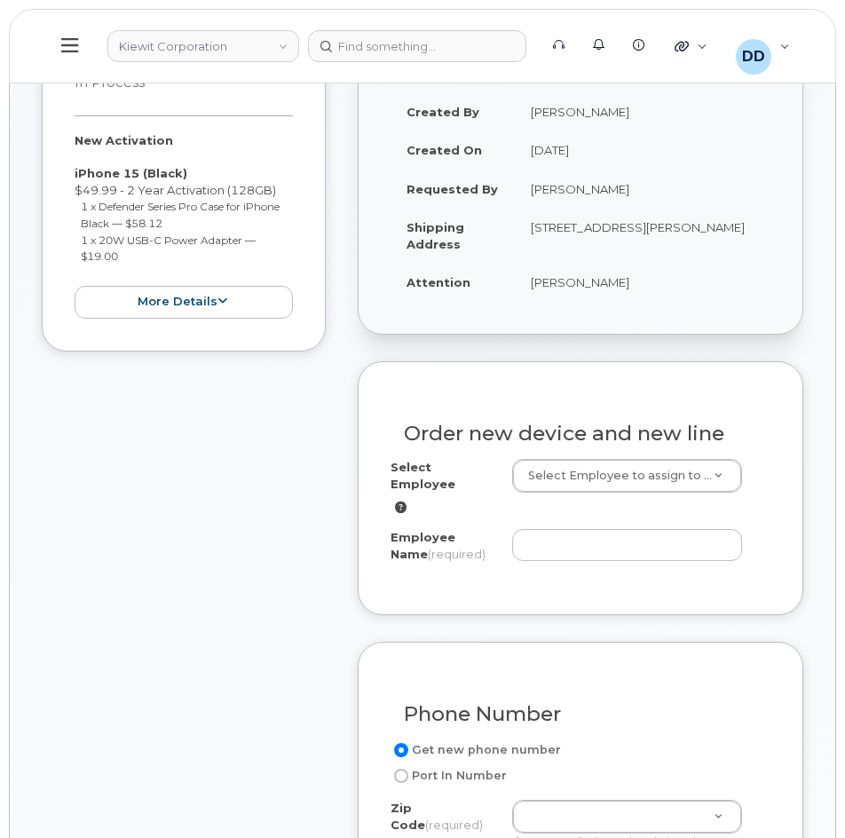
scroll to position [355, 0]
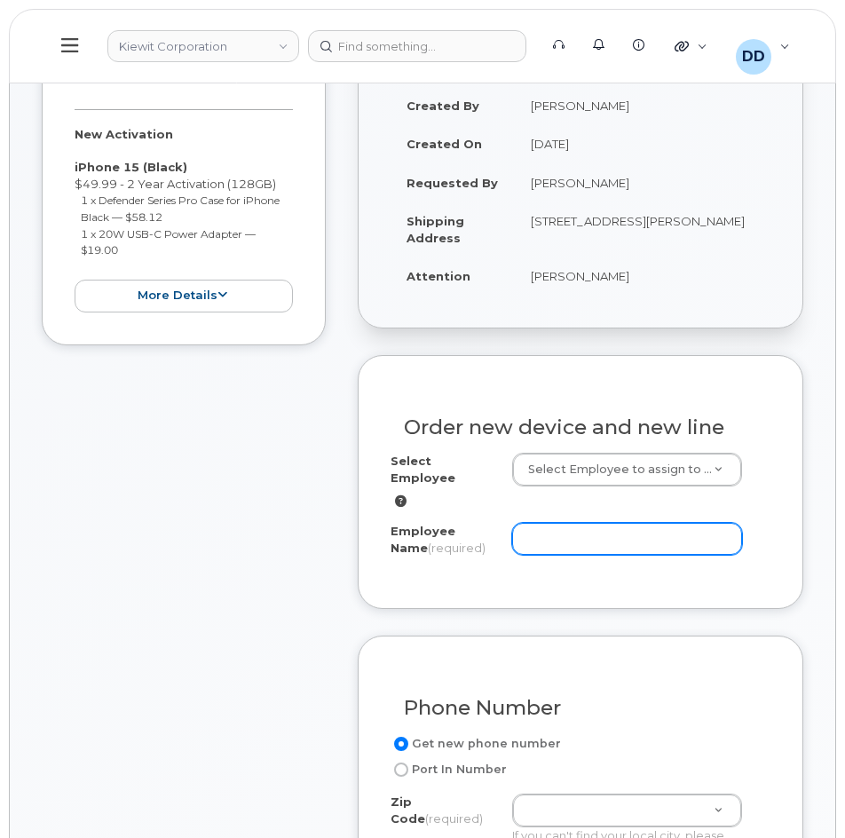
click at [585, 524] on input "Employee Name (required)" at bounding box center [627, 539] width 230 height 32
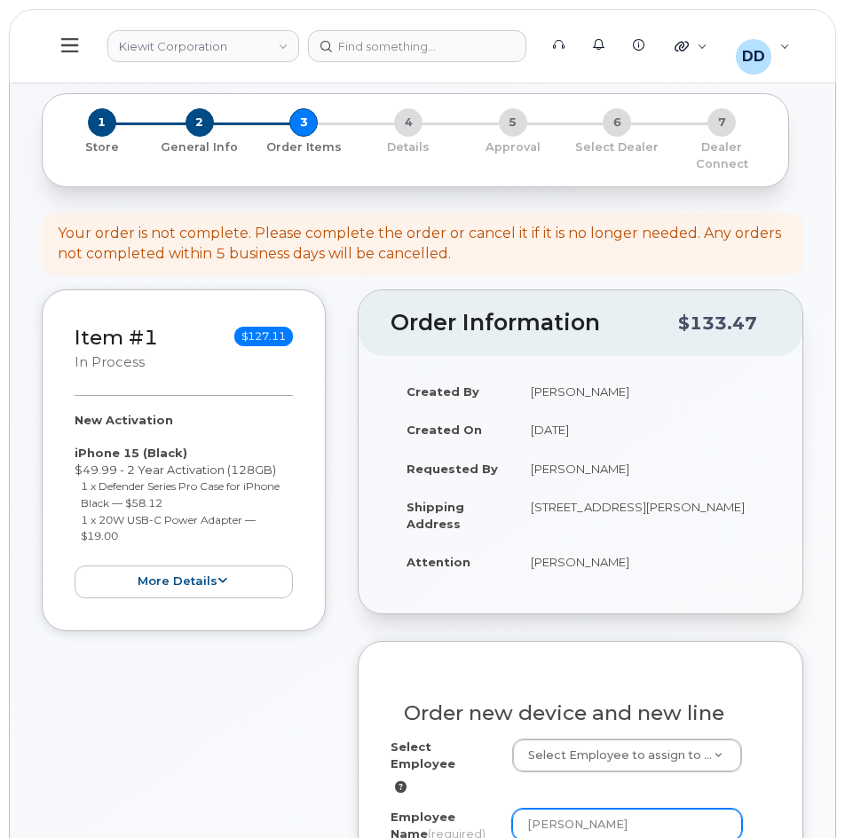
scroll to position [67, 0]
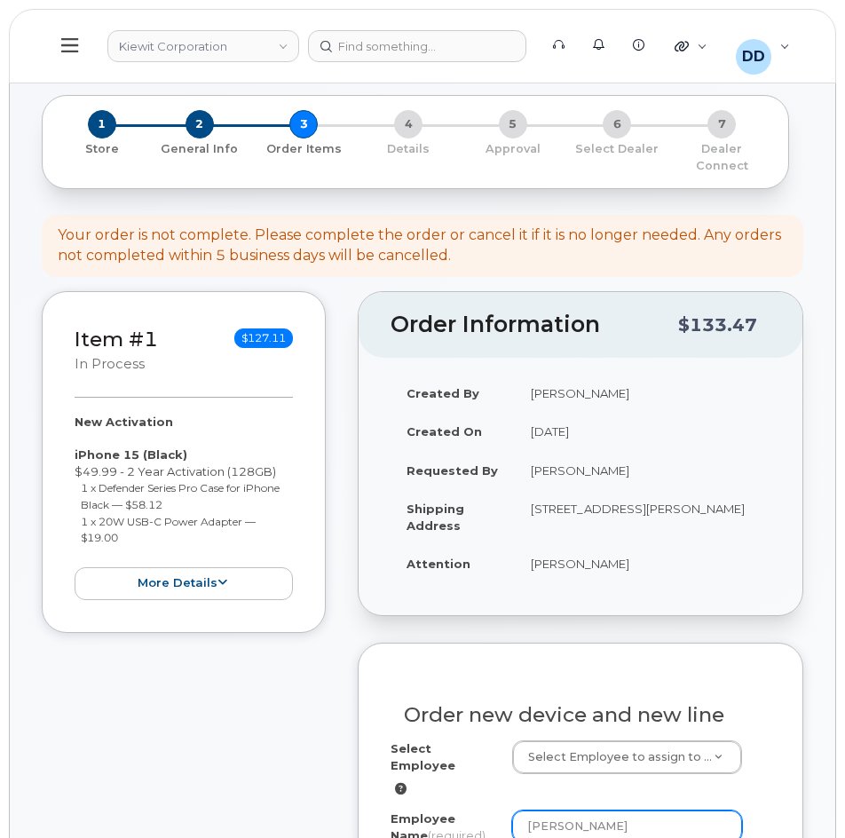
type input "[PERSON_NAME]"
drag, startPoint x: 568, startPoint y: 526, endPoint x: 531, endPoint y: 530, distance: 37.4
click at [531, 530] on td "770 Kemp Bottom Rd VICKSBURG MS 39180-9196 UNITED STATES" at bounding box center [643, 516] width 256 height 55
copy td "39180"
click at [751, 595] on div "Created By David Davis Created On September 19, 2025 Requested By Carlos Rodrig…" at bounding box center [581, 486] width 444 height 257
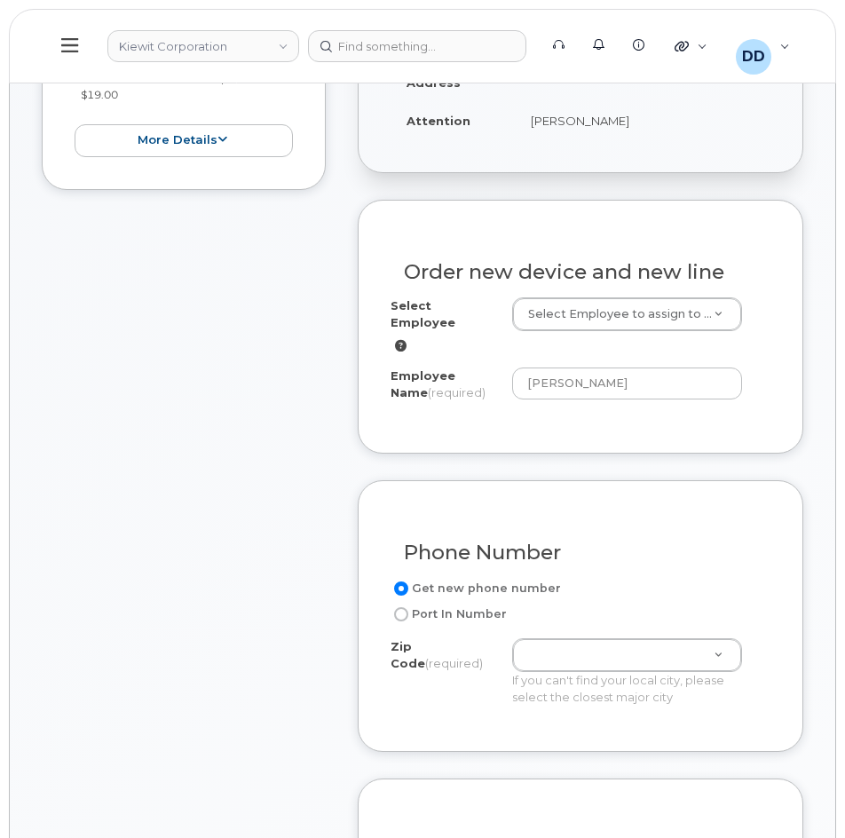
scroll to position [511, 0]
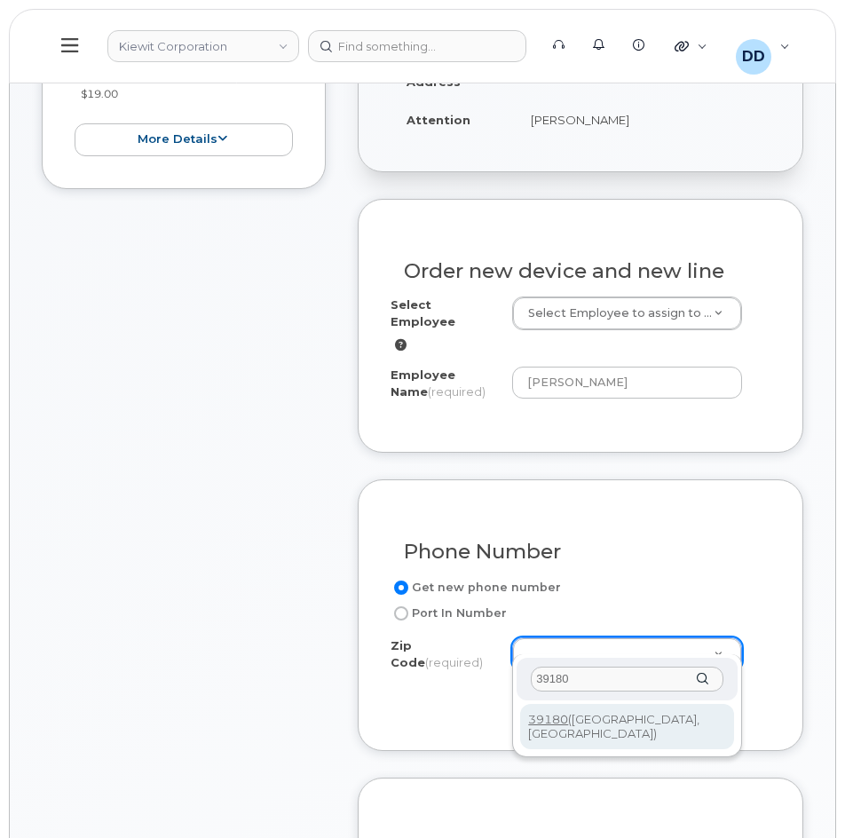
type input "39180"
type input "39180 (Vicksburg, MS)"
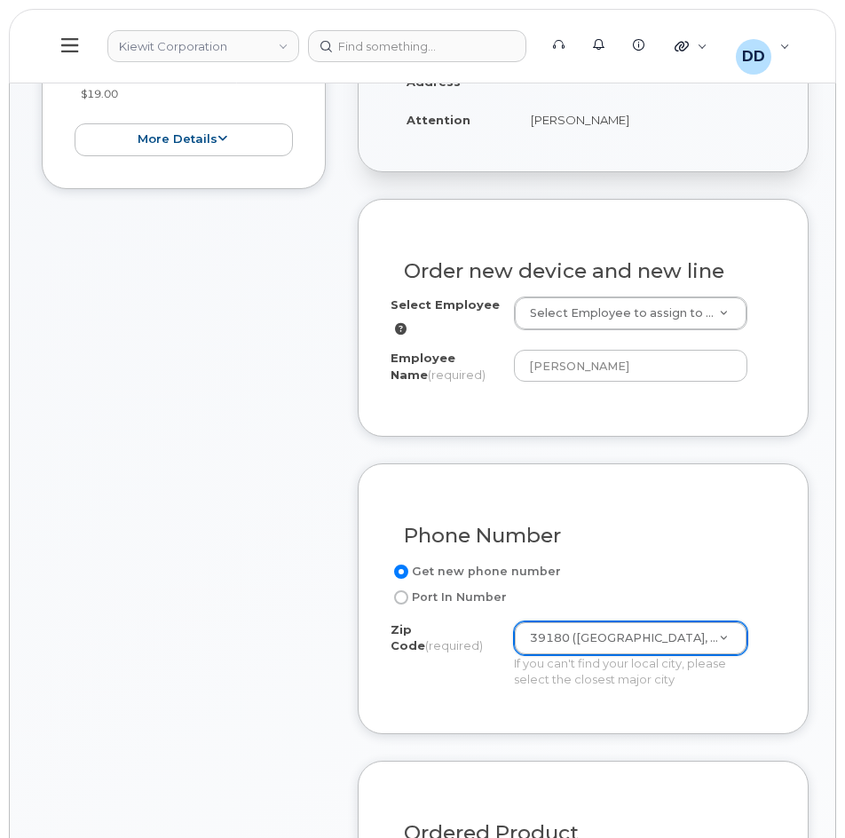
click at [759, 682] on div "Zip Code (required) 39180 (Vicksburg, MS) Zip Code (required) 39180 (Vicksburg,…" at bounding box center [582, 654] width 385 height 67
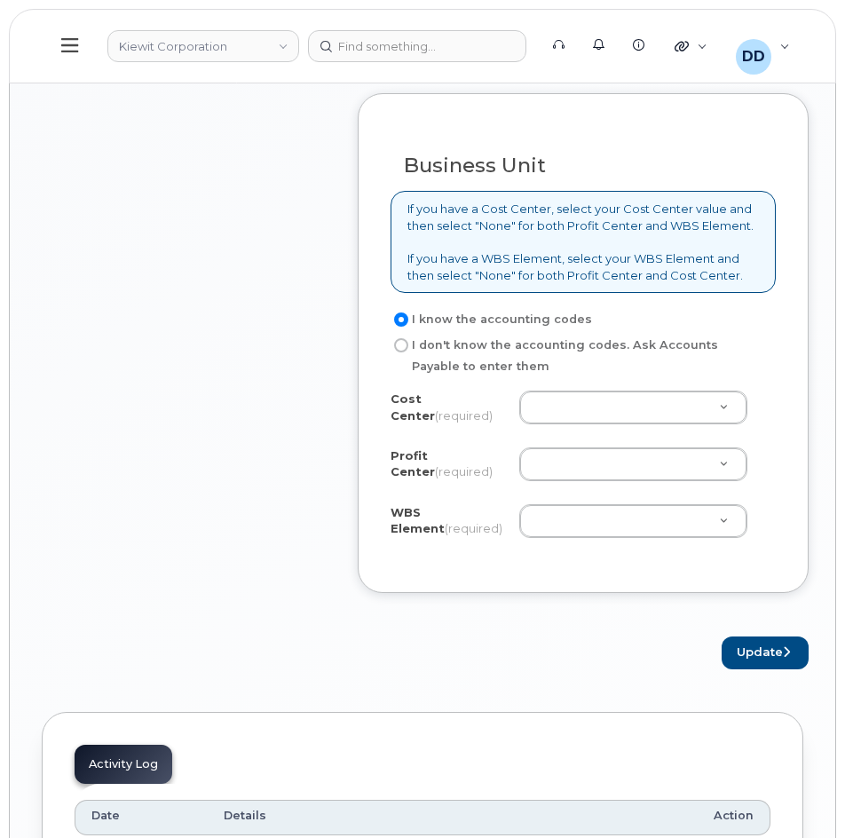
scroll to position [1420, 0]
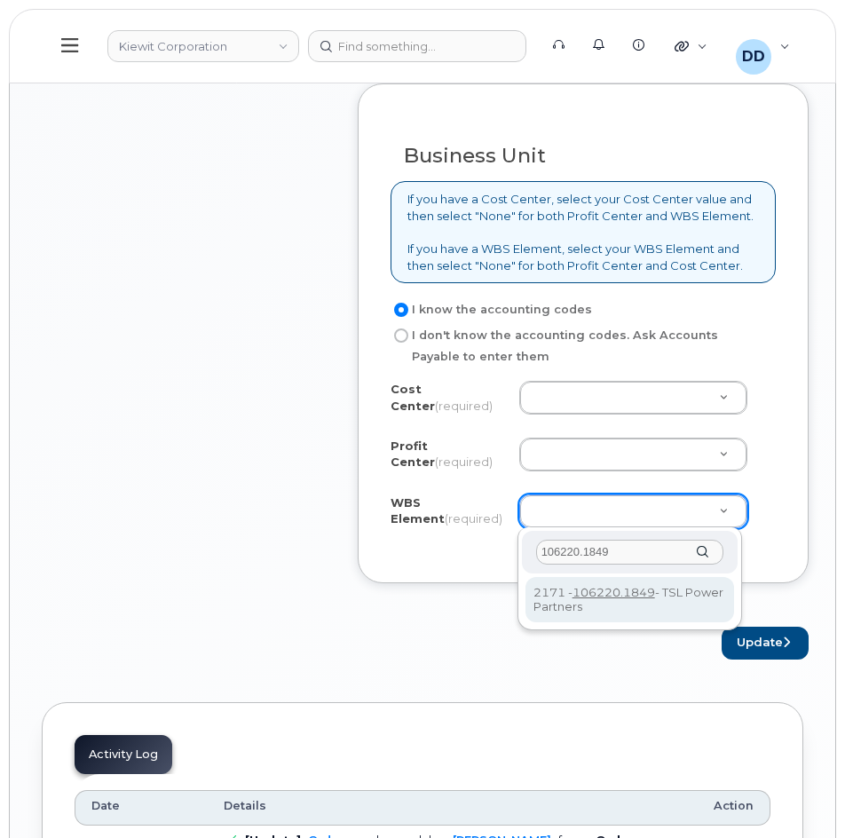
type input "106220.1849"
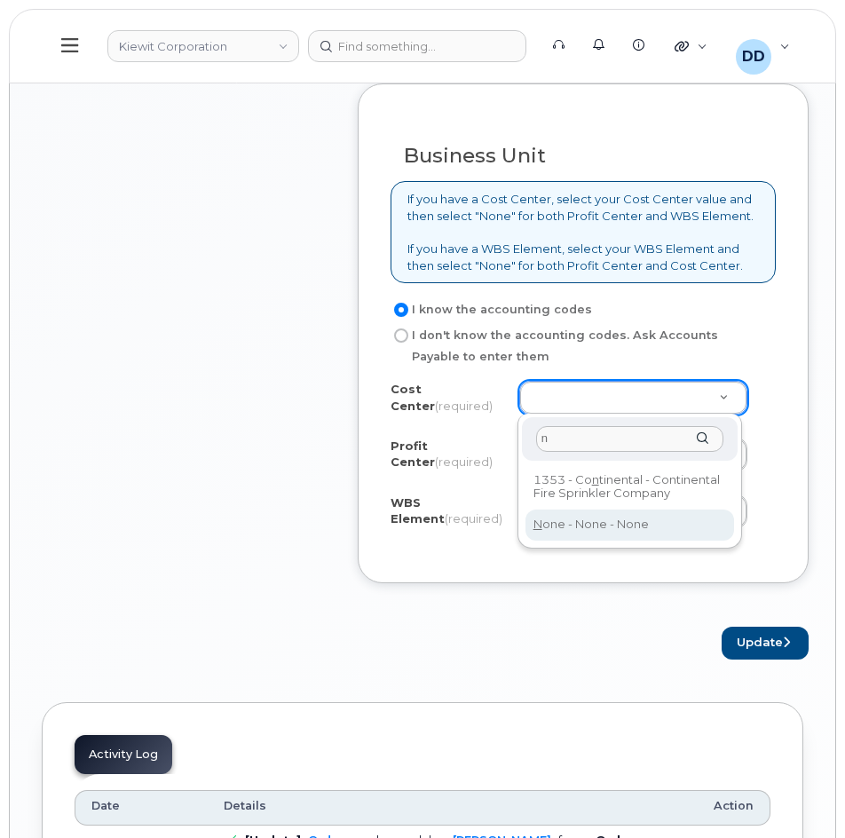
type input "n"
type input "None"
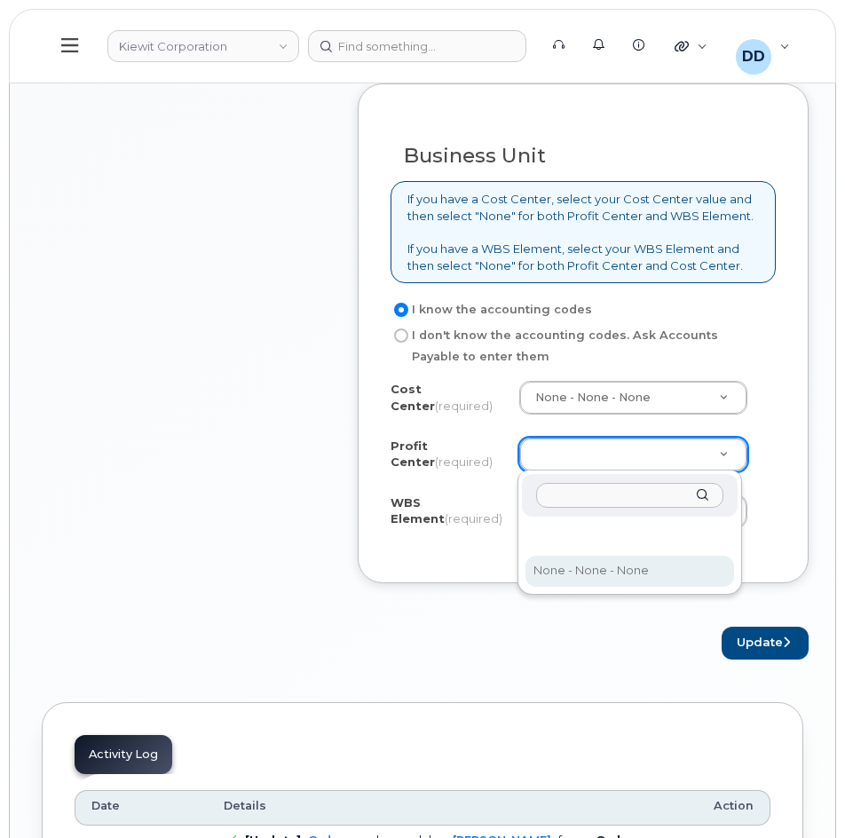
select select "None"
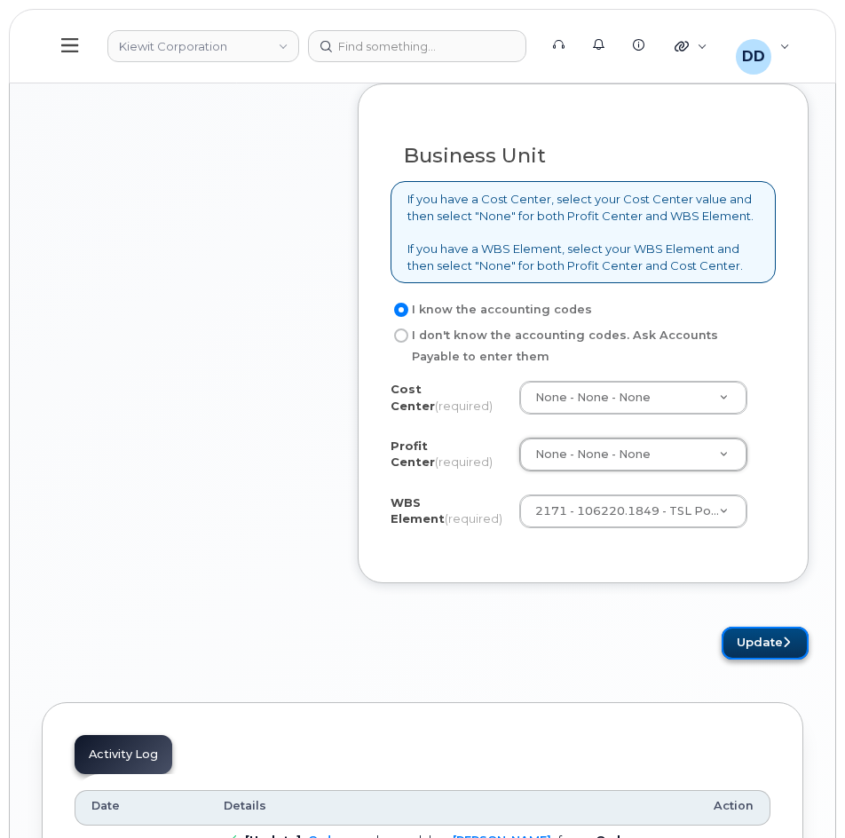
click at [761, 649] on button "Update" at bounding box center [765, 643] width 87 height 33
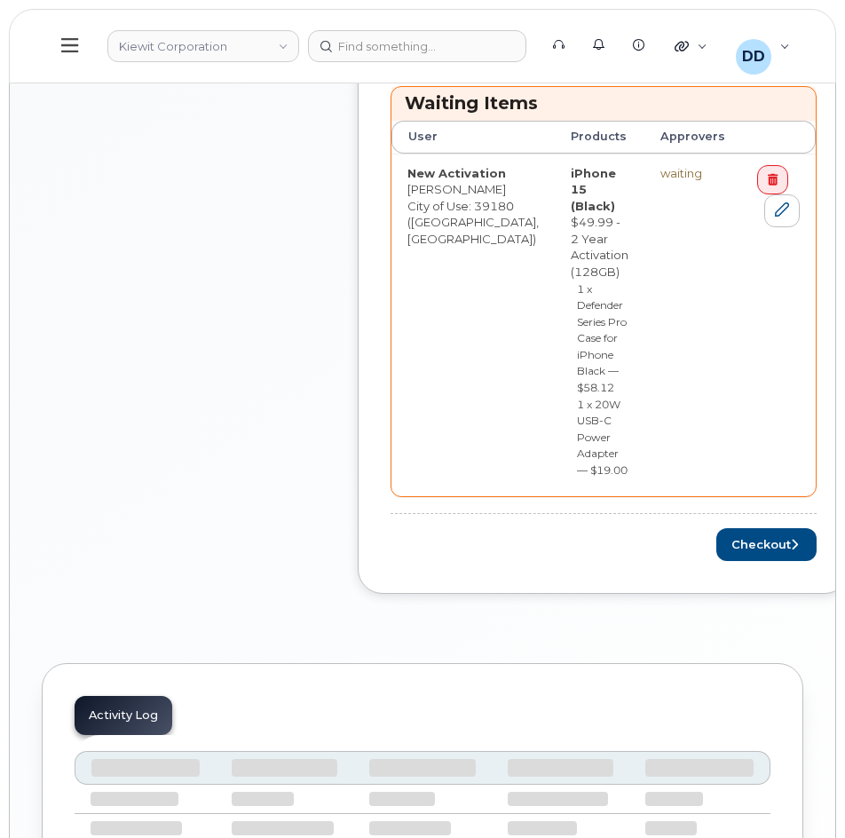
scroll to position [799, 0]
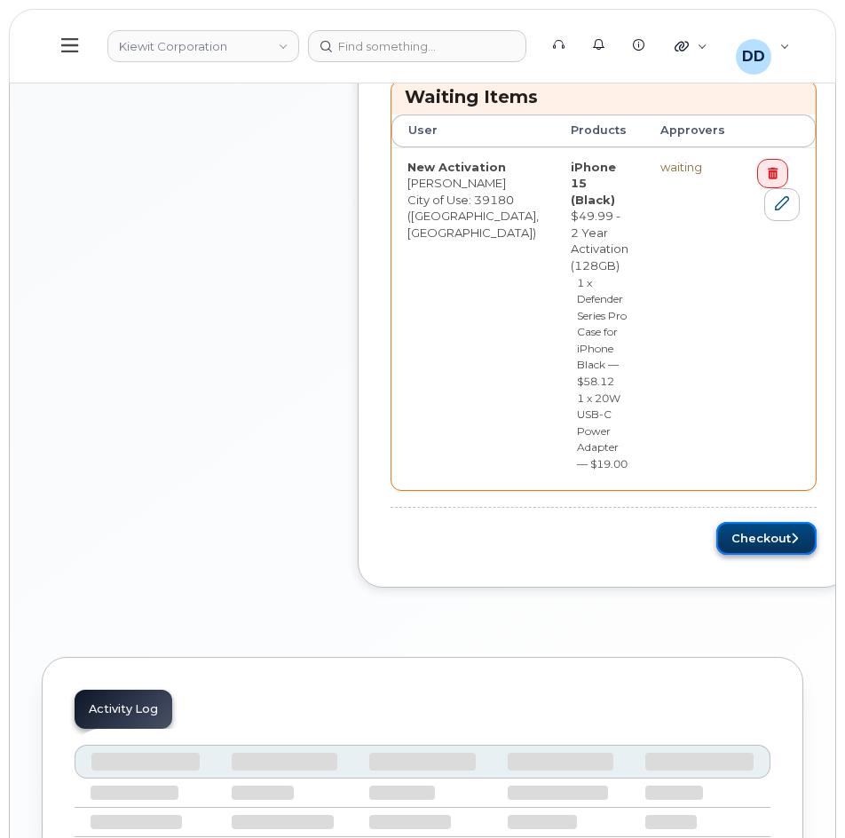
click at [730, 522] on button "Checkout" at bounding box center [766, 538] width 100 height 33
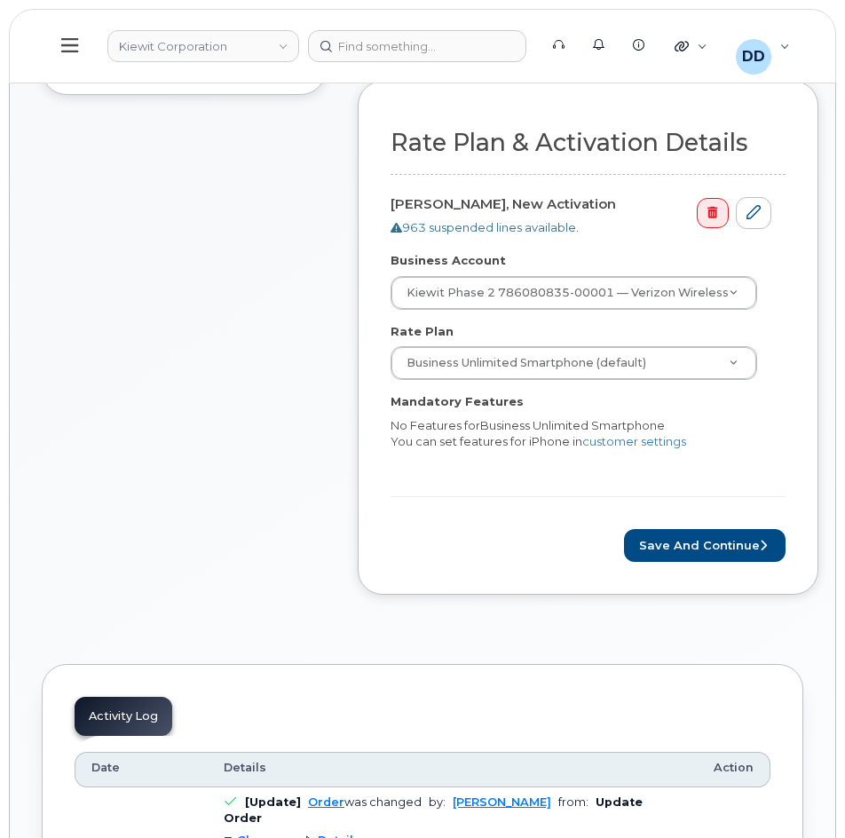
scroll to position [554, 0]
click at [708, 543] on button "Save and Continue" at bounding box center [705, 544] width 162 height 33
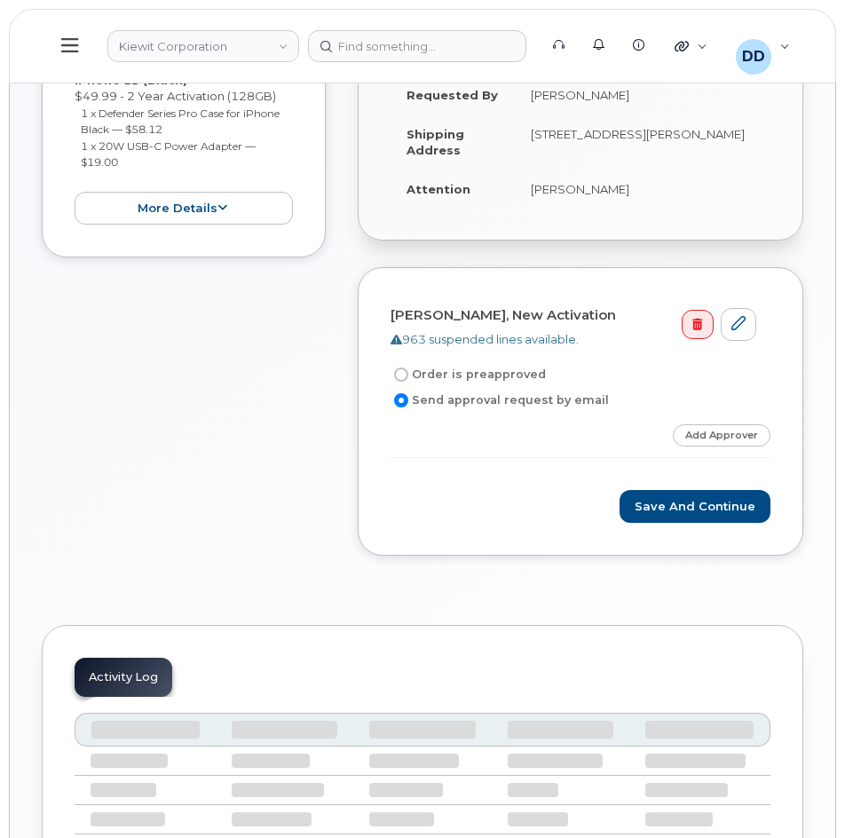
scroll to position [376, 0]
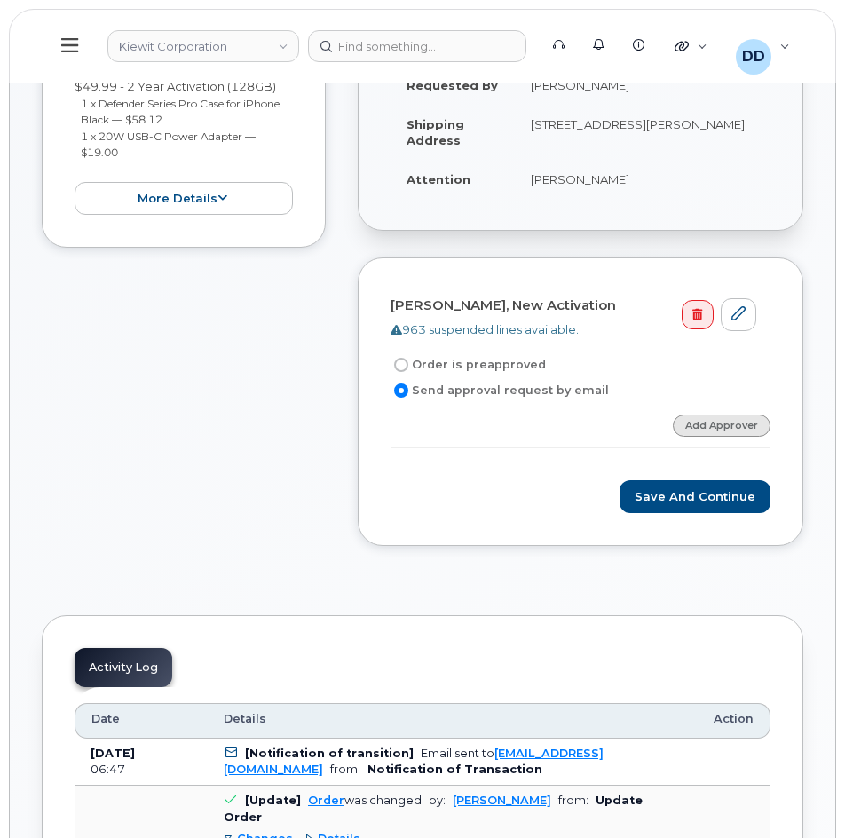
click at [709, 422] on link "Add Approver" at bounding box center [722, 425] width 98 height 22
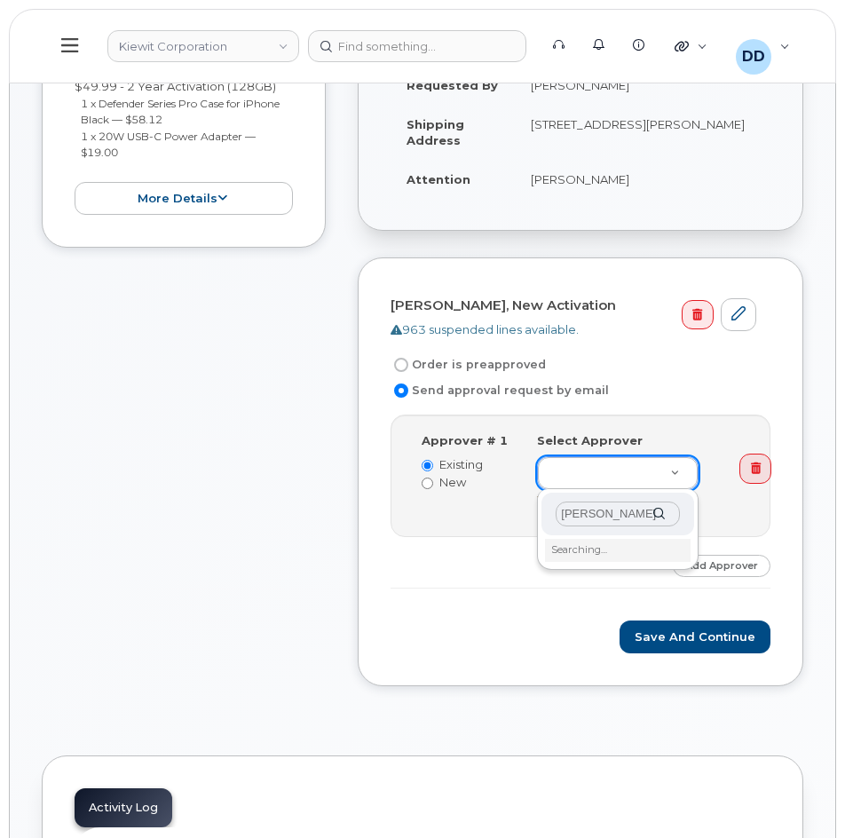
type input "Kenan Hamilton"
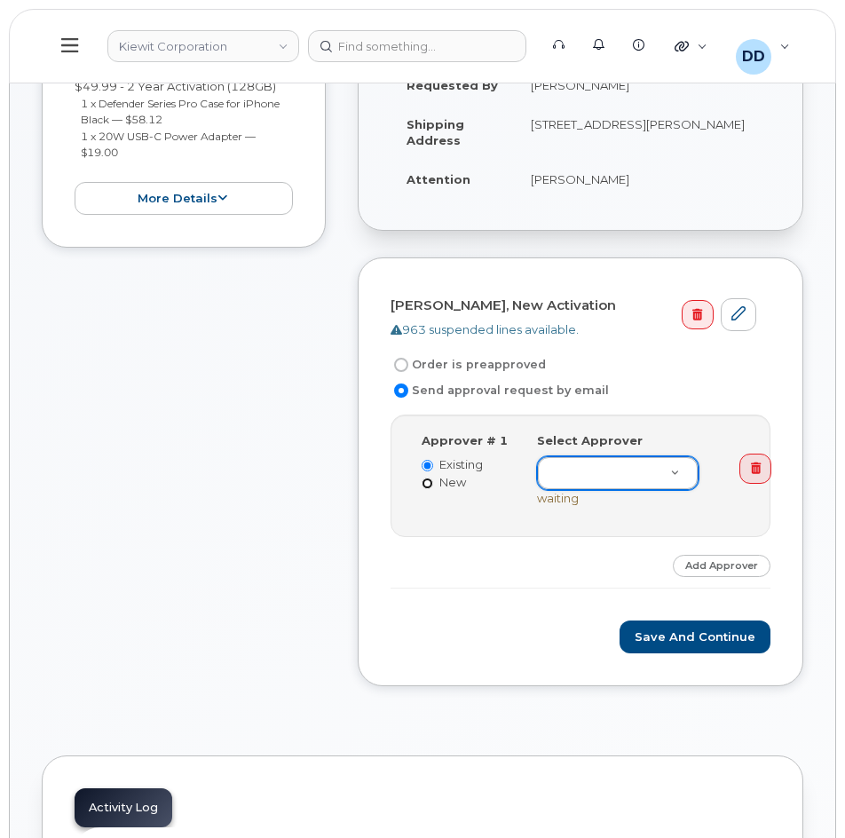
click at [427, 484] on input "New" at bounding box center [428, 483] width 12 height 12
radio input "true"
radio input "false"
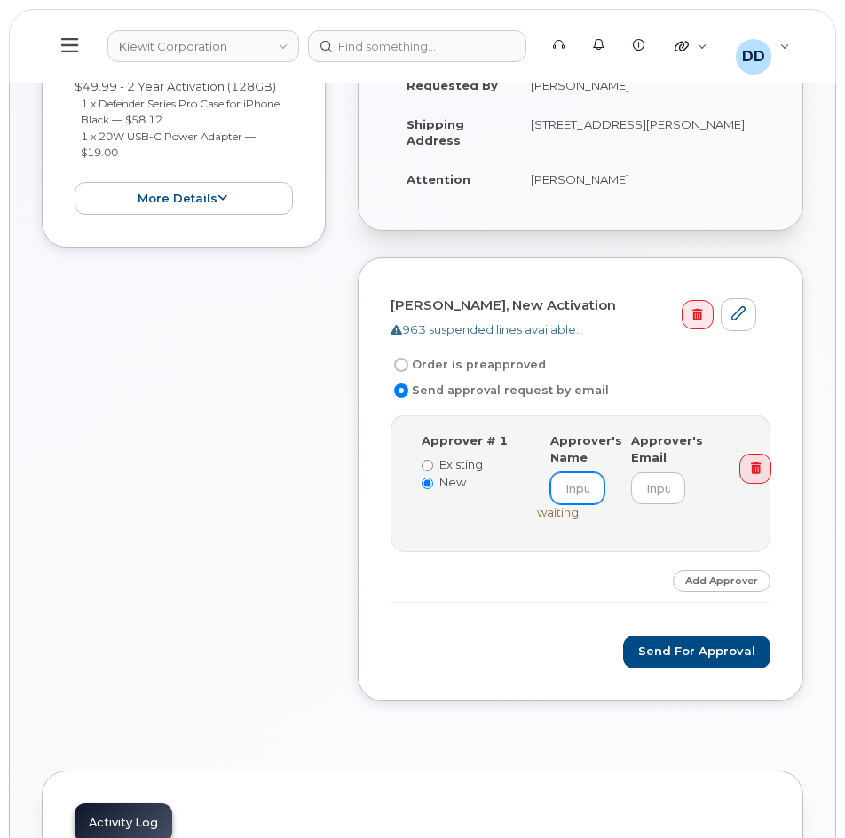
click at [575, 494] on input at bounding box center [577, 488] width 54 height 32
type input "Kenan Hamilton"
click at [657, 487] on input "email" at bounding box center [658, 488] width 54 height 32
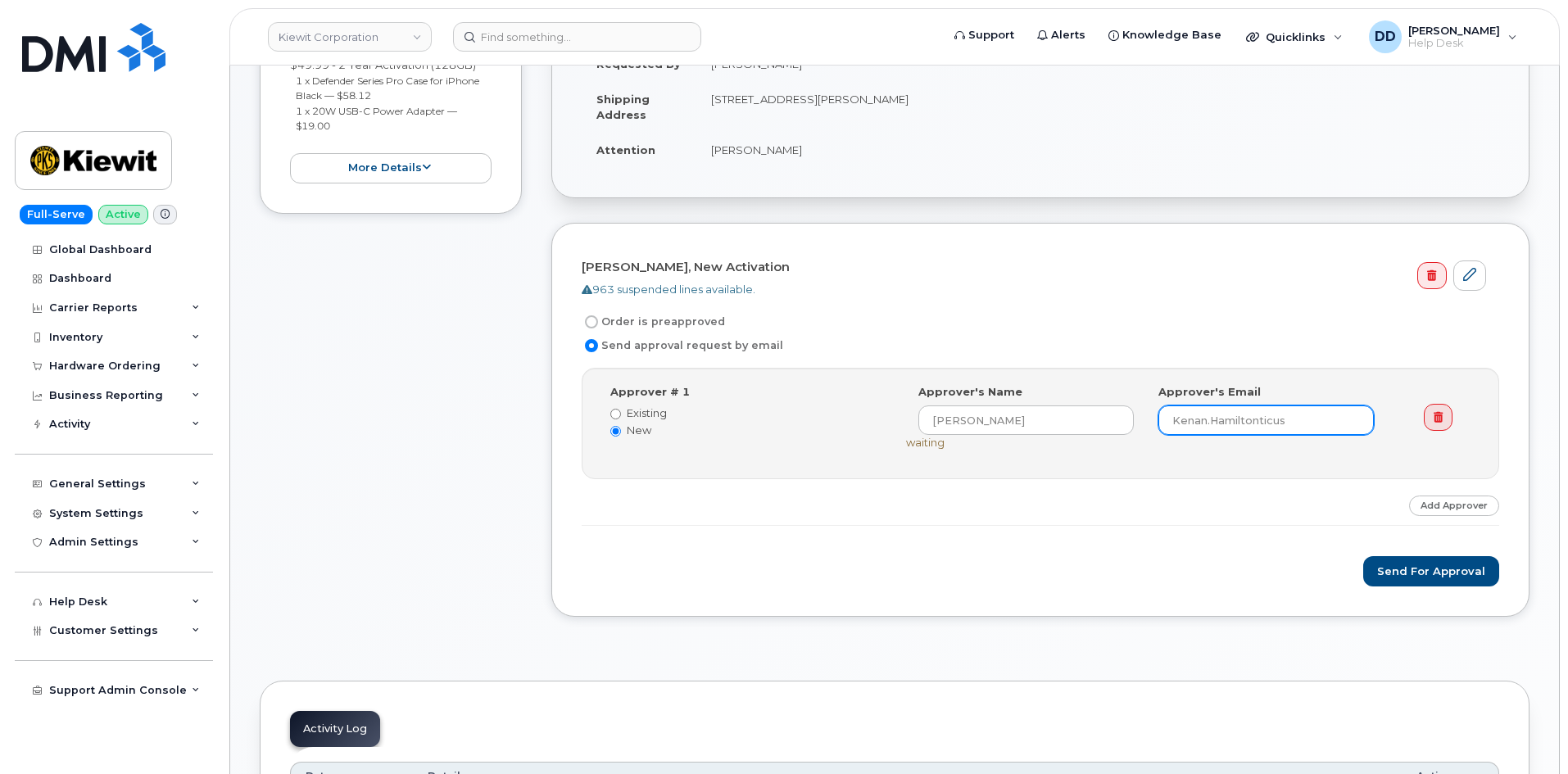
scroll to position [0, 0]
click at [779, 421] on input "Kenan.Hamiltonticus" at bounding box center [1265, 420] width 215 height 30
type input "Kenan.Hamilton@ticus.com"
click at [779, 574] on button "Send for Approval" at bounding box center [1430, 571] width 136 height 30
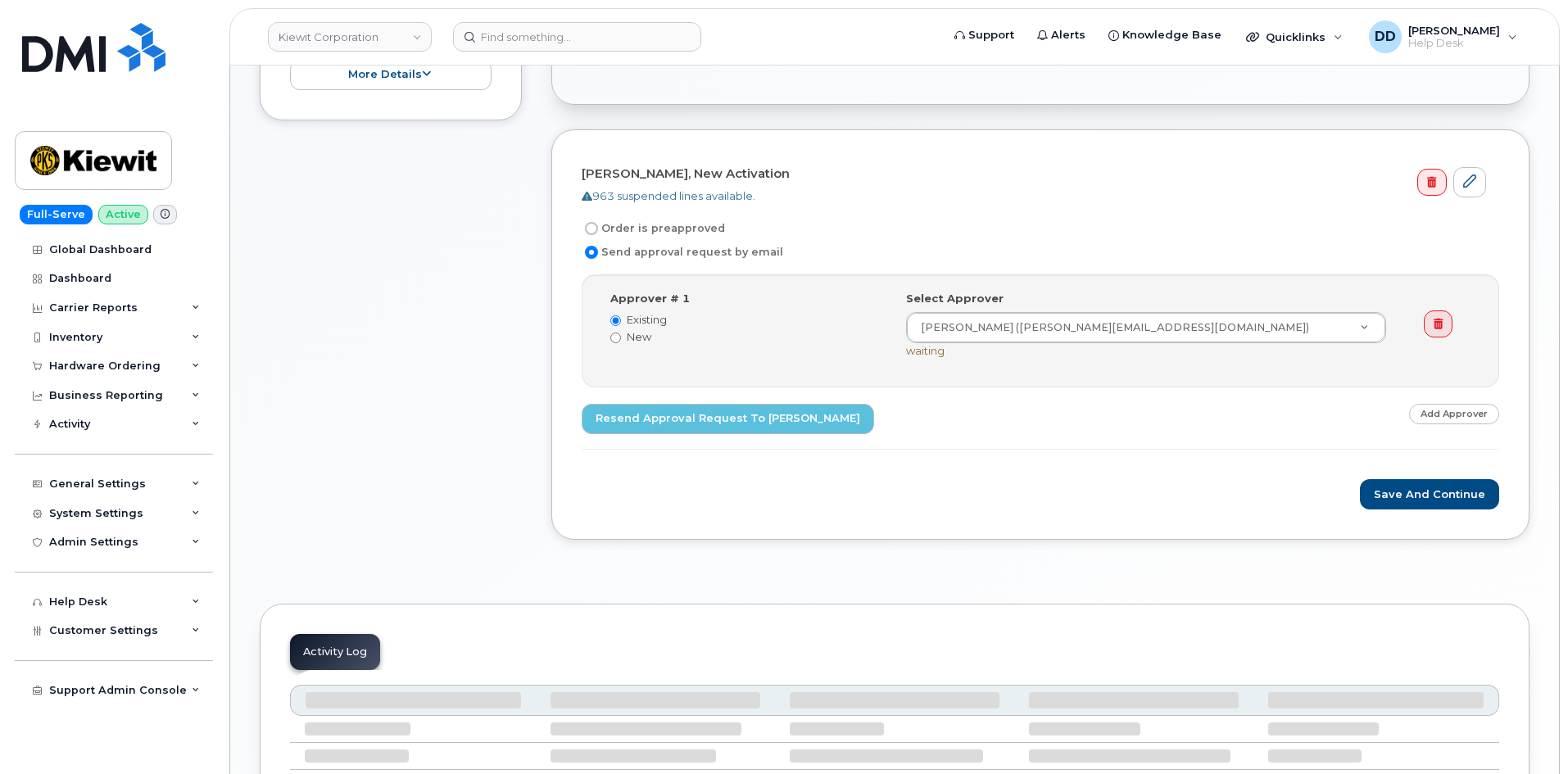
scroll to position [436, 0]
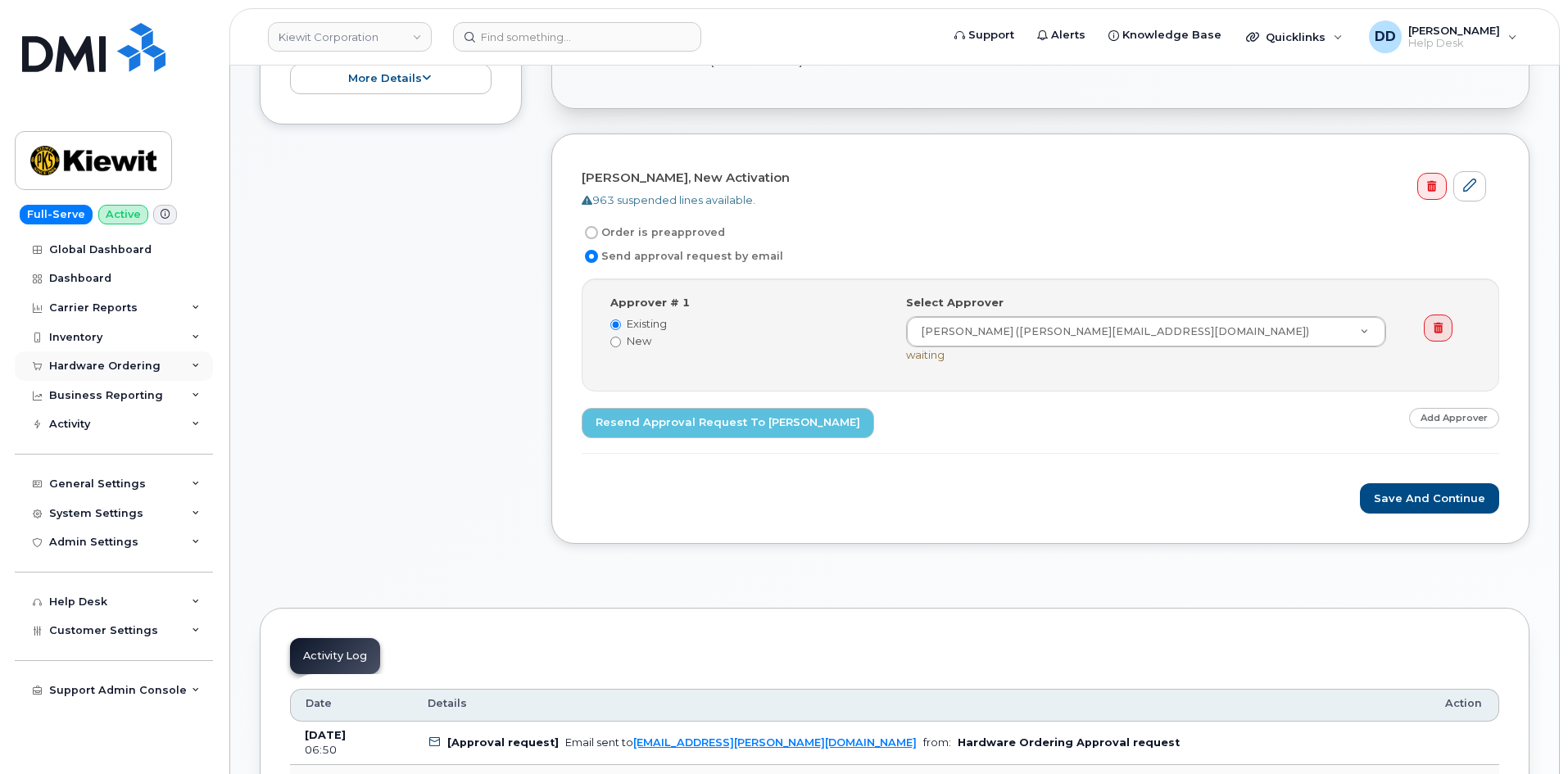
click at [85, 364] on div "Hardware Ordering" at bounding box center [104, 366] width 112 height 13
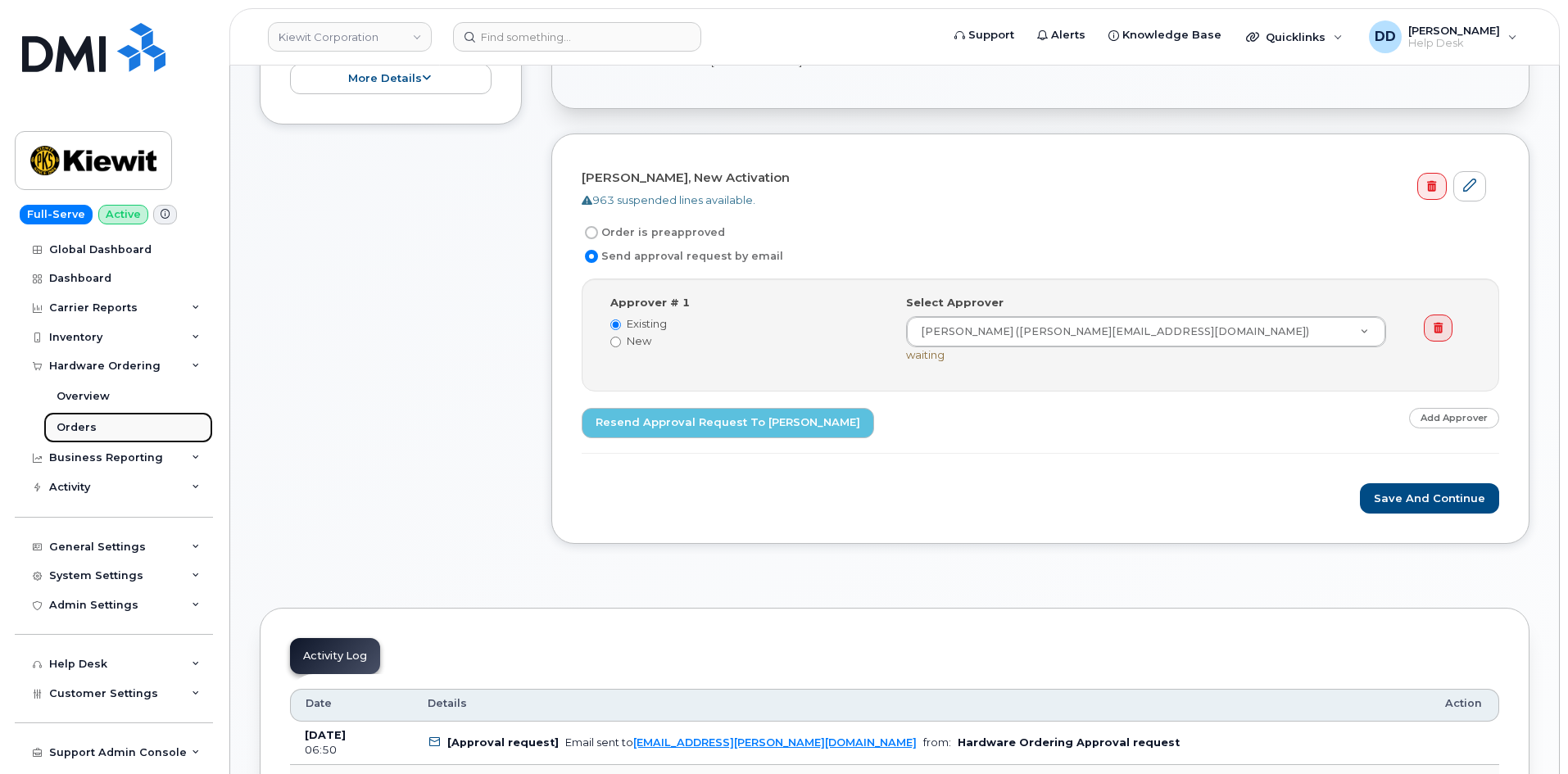
click at [90, 430] on div "Orders" at bounding box center [76, 427] width 40 height 15
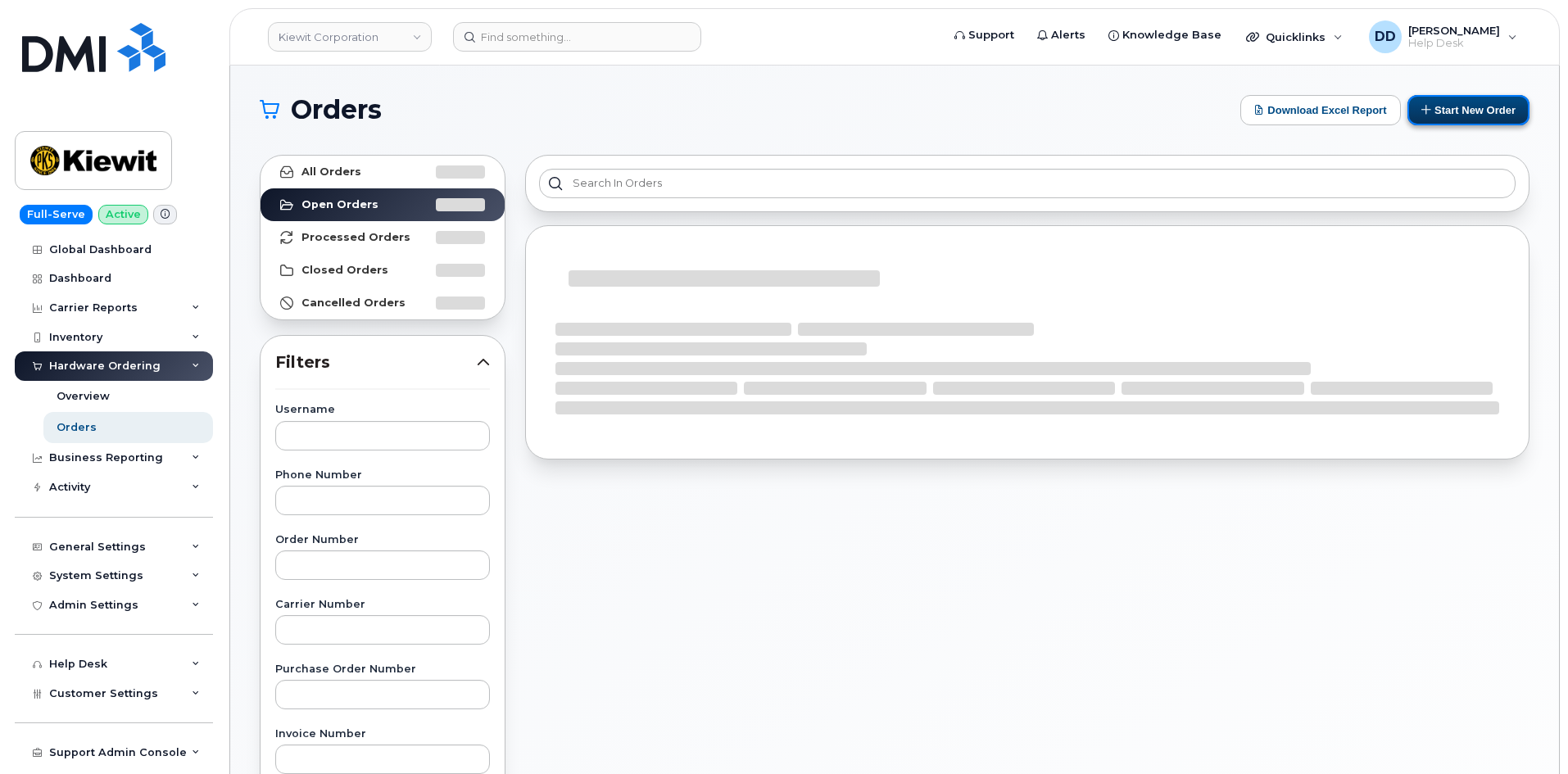
click at [1486, 119] on button "Start New Order" at bounding box center [1468, 110] width 122 height 30
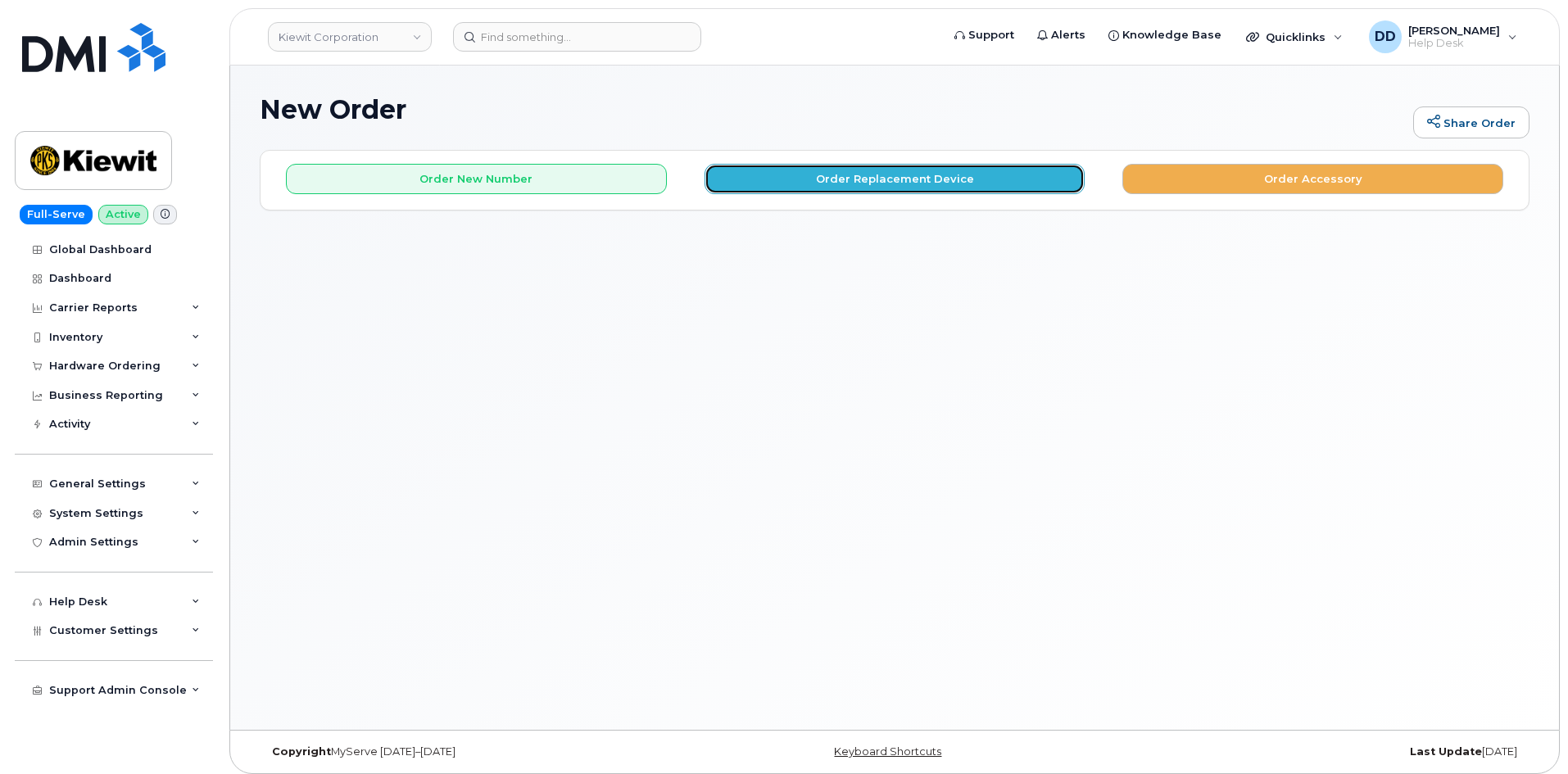
click at [877, 178] on button "Order Replacement Device" at bounding box center [894, 178] width 381 height 30
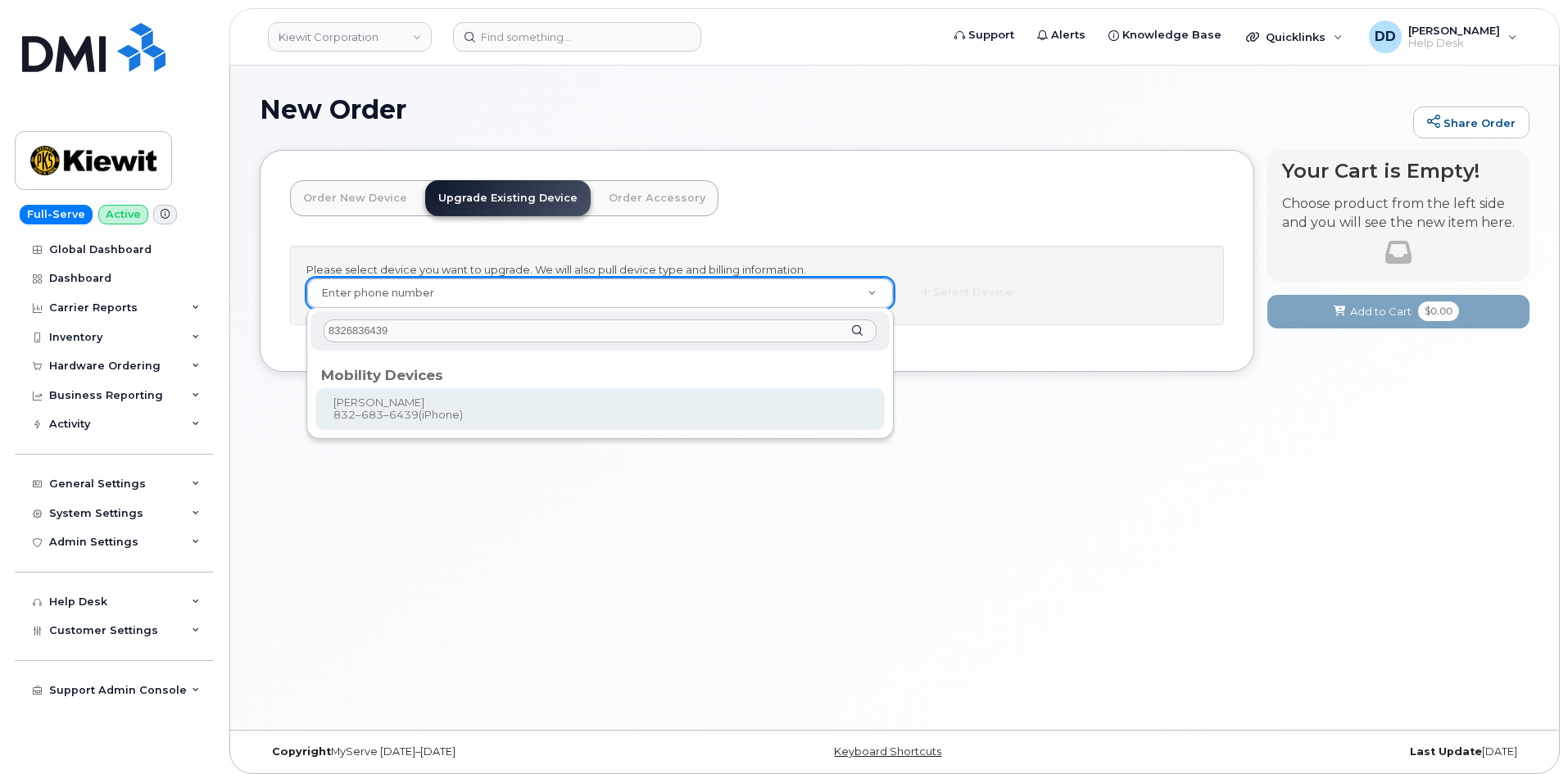
type input "8326836439"
type input "1173163"
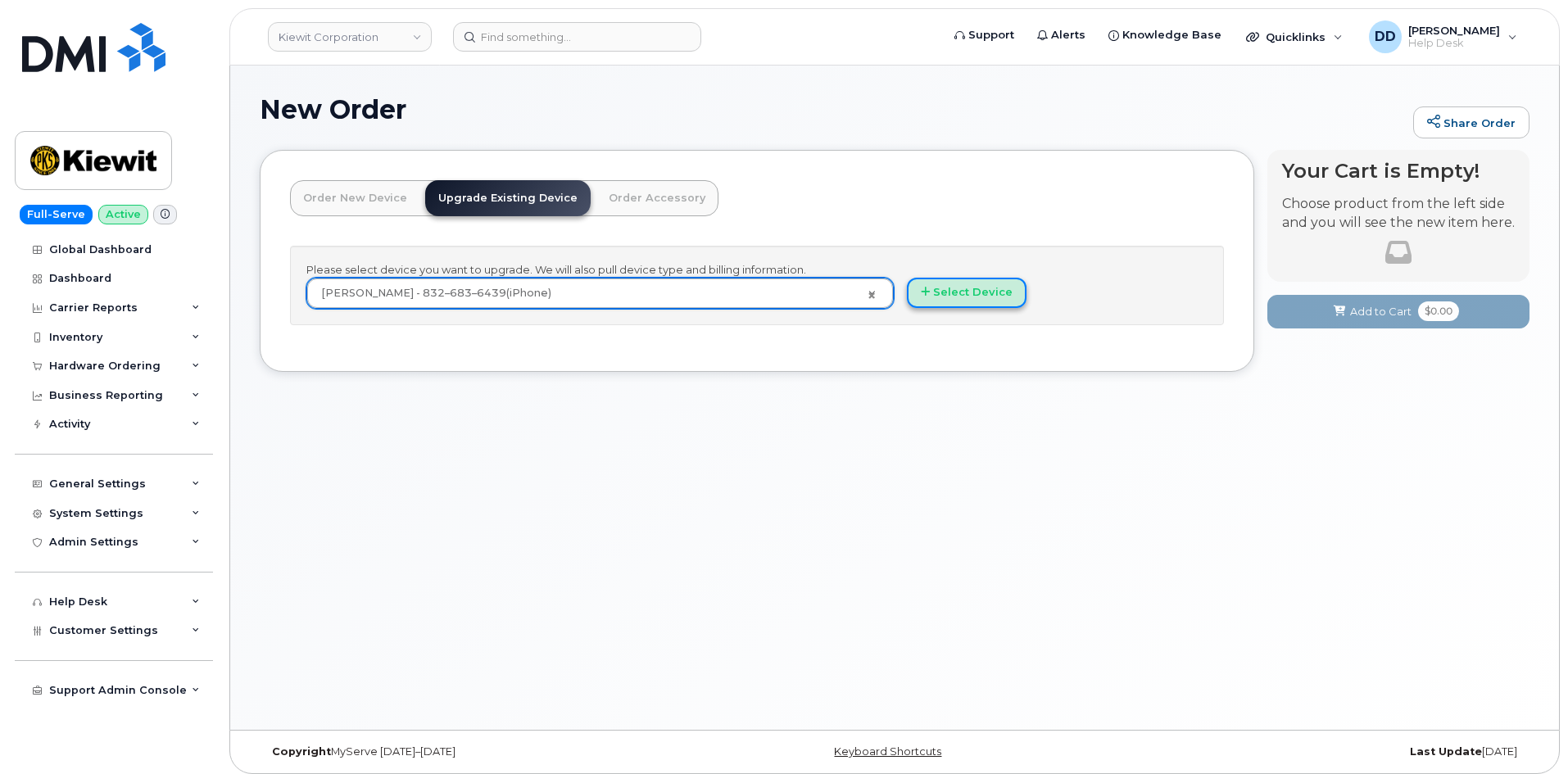
click at [975, 294] on button "Select Device" at bounding box center [966, 292] width 120 height 30
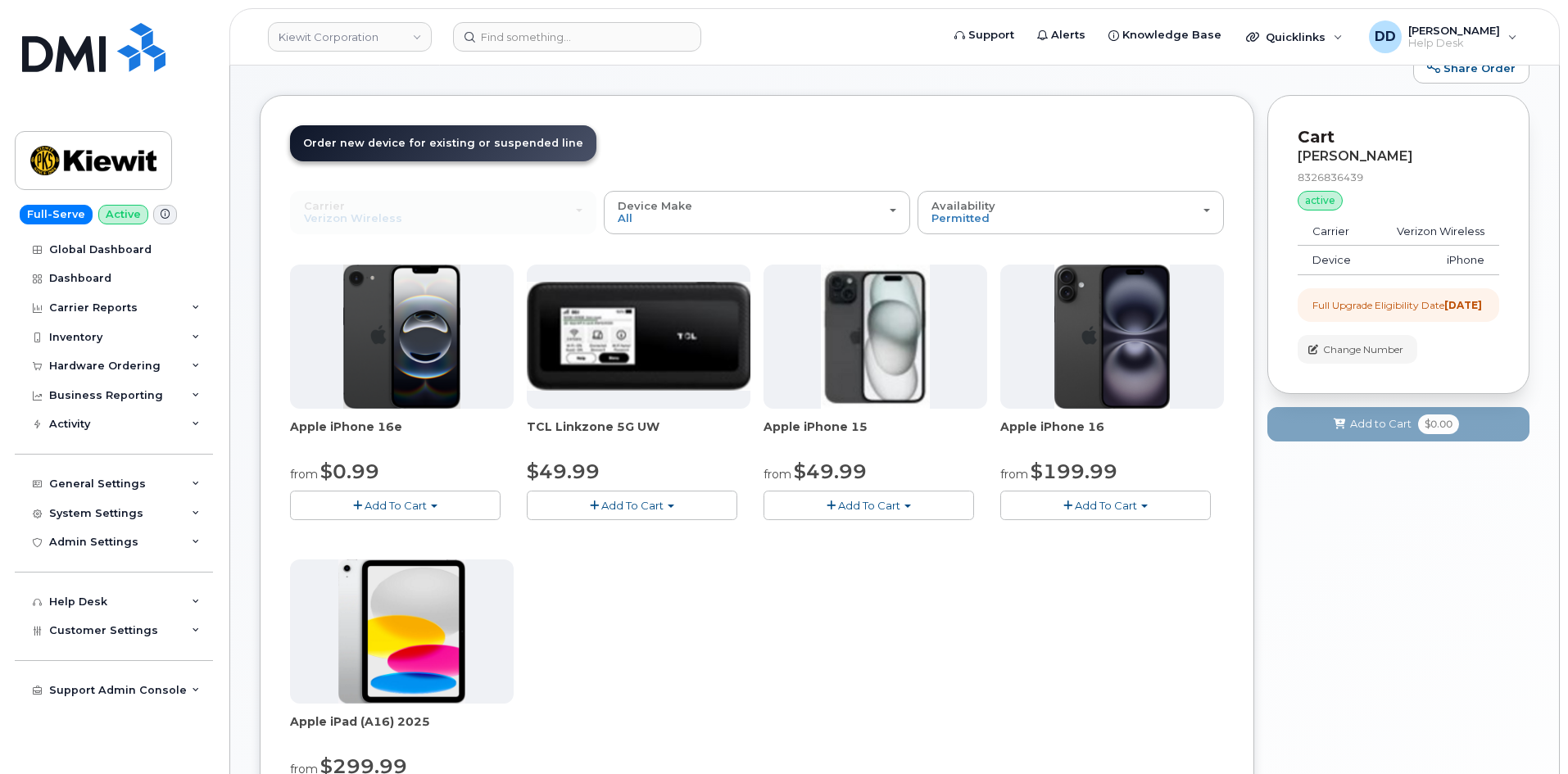
scroll to position [163, 0]
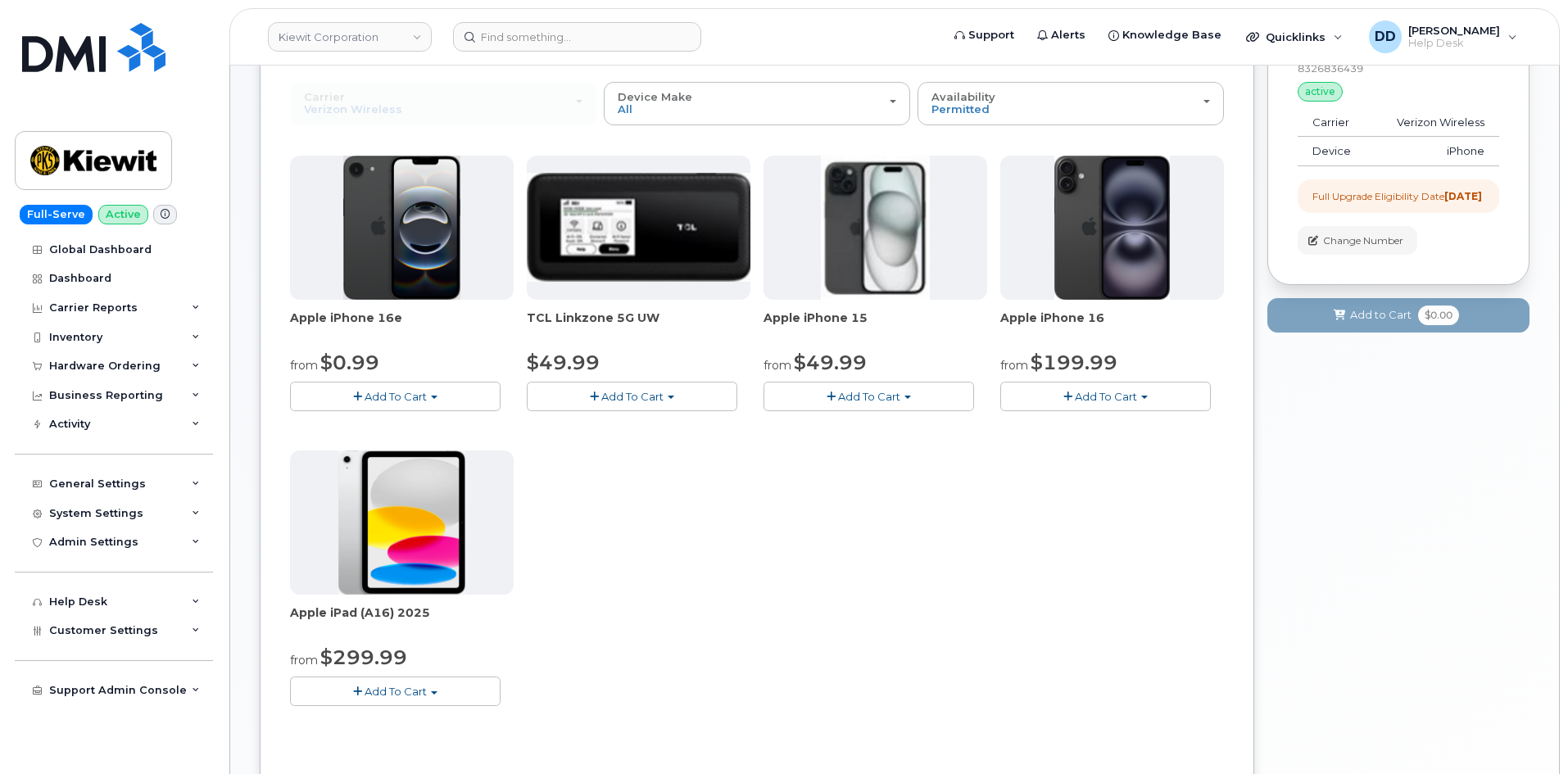
click at [863, 398] on span "Add To Cart" at bounding box center [868, 396] width 62 height 13
click at [869, 425] on link "$49.99 - 2 Year Upgrade (128GB)" at bounding box center [874, 427] width 213 height 20
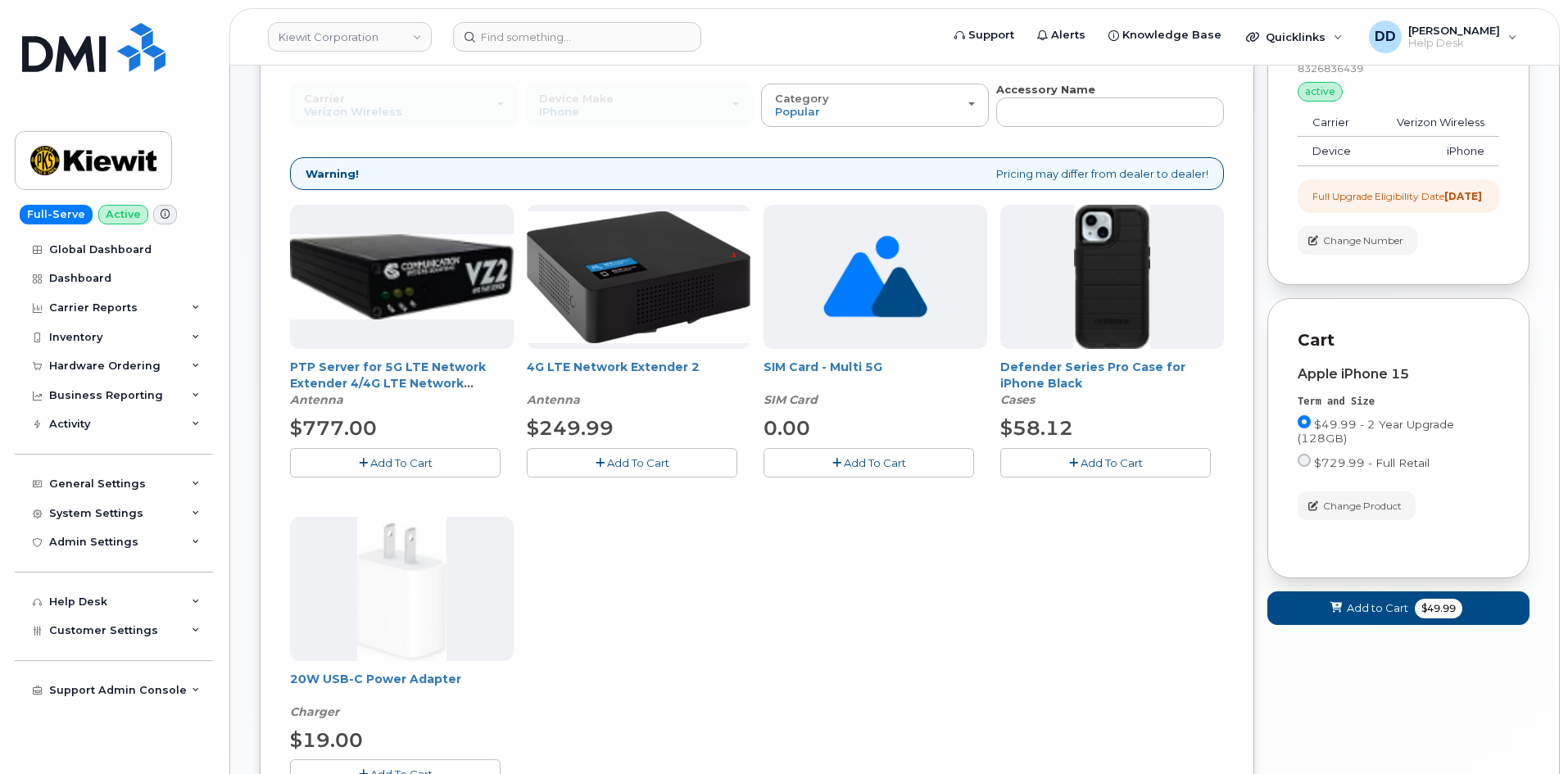
click at [1092, 462] on span "Add To Cart" at bounding box center [1111, 462] width 62 height 13
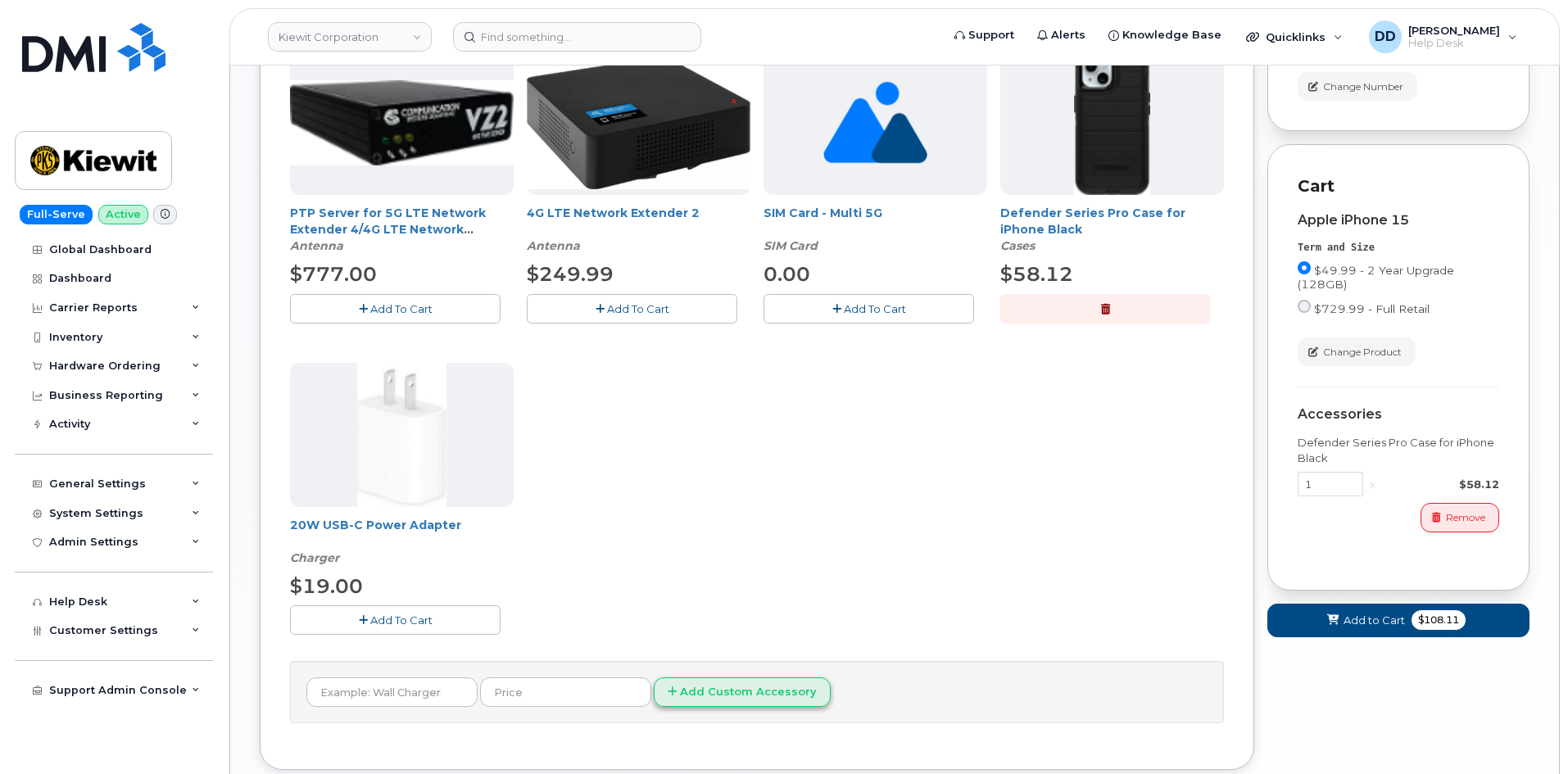
scroll to position [420, 0]
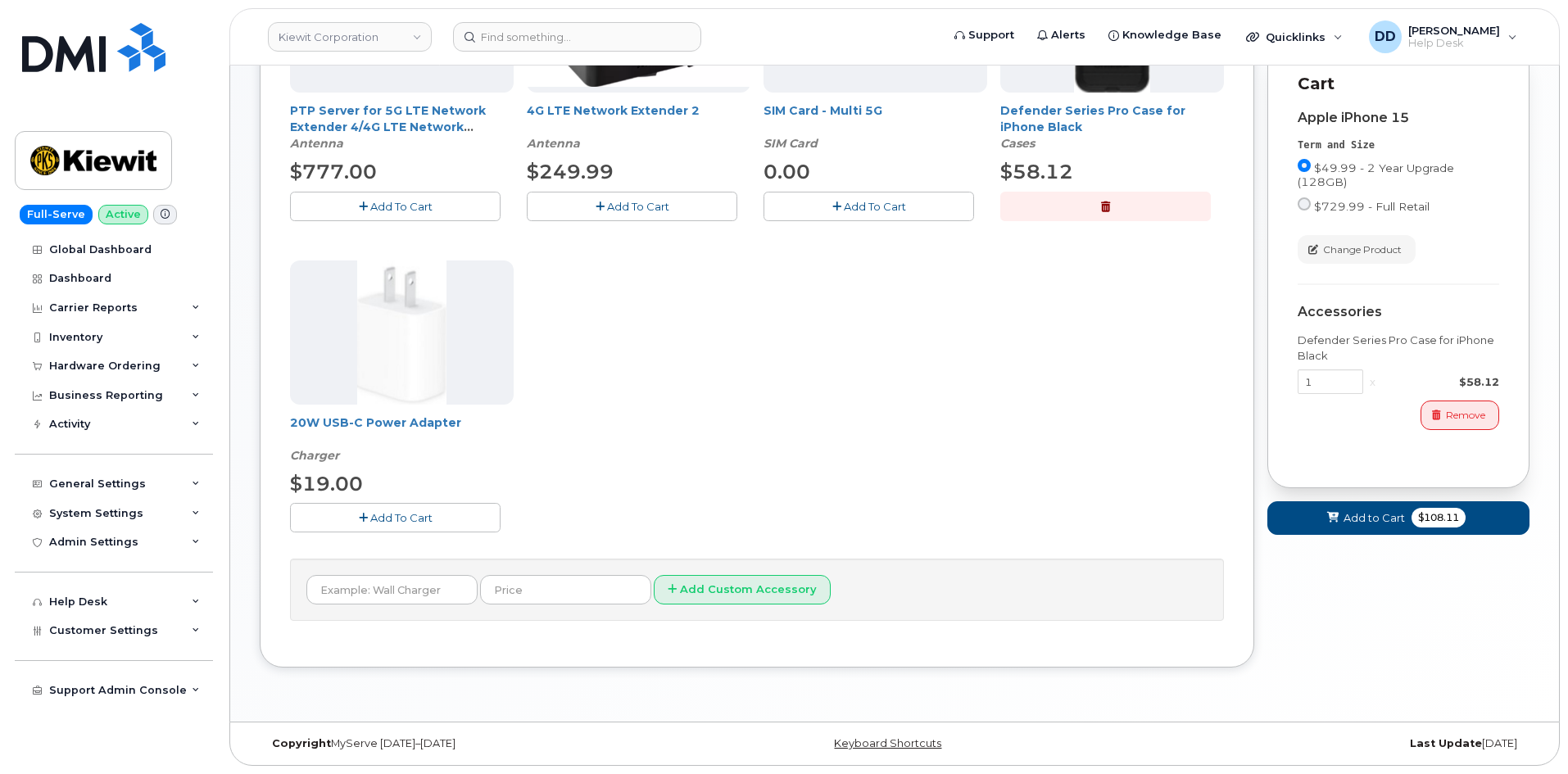
click at [434, 511] on button "Add To Cart" at bounding box center [395, 517] width 210 height 29
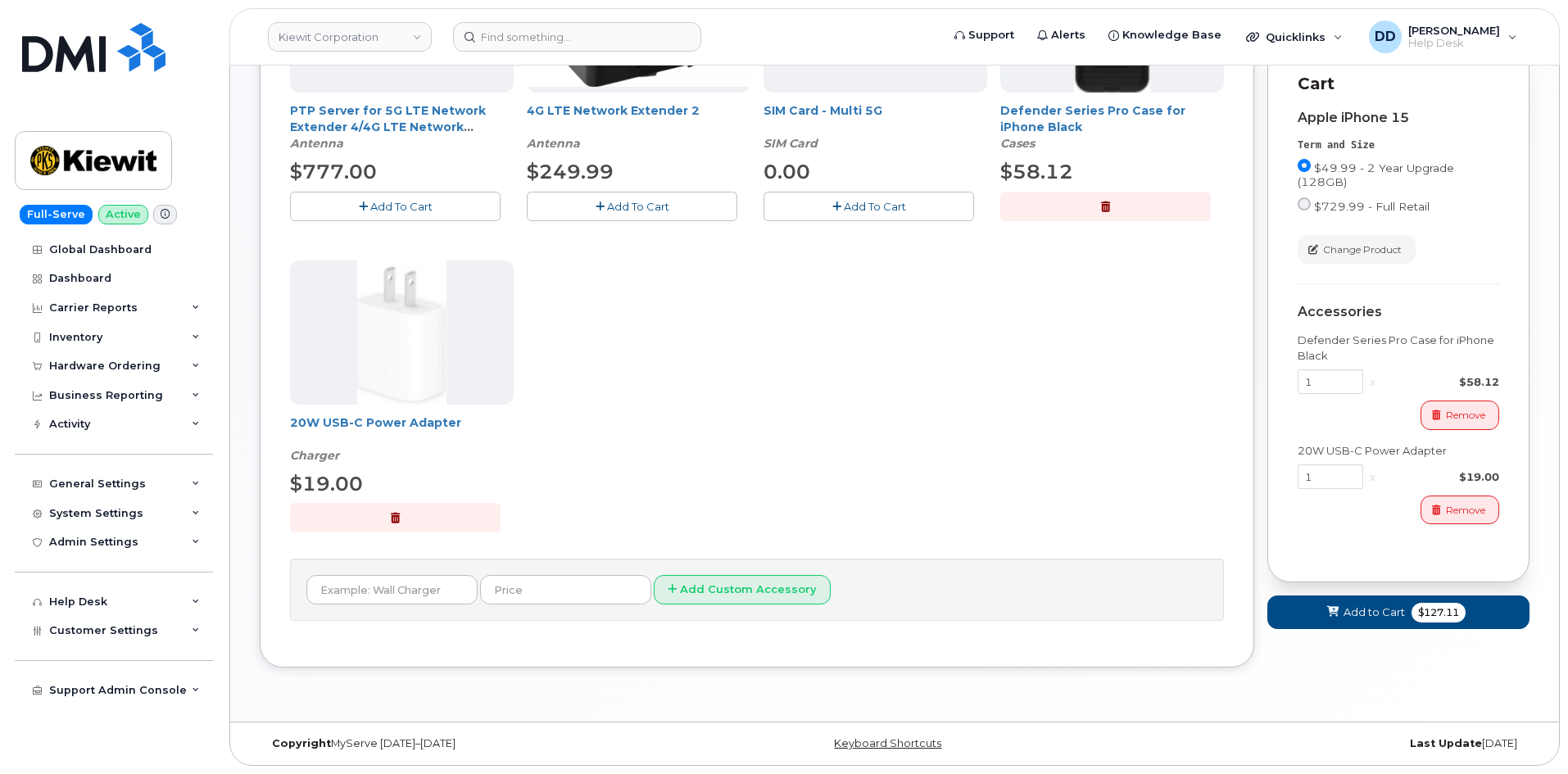
click at [1067, 443] on div "PTP Server for 5G LTE Network Extender 4/4G LTE Network Extender 3 Antenna $777…" at bounding box center [757, 253] width 934 height 609
click at [1199, 690] on div "Order New Device Upgrade Existing Device Order Accessory Order new device and n…" at bounding box center [894, 210] width 1270 height 962
click at [1360, 620] on span "Add to Cart" at bounding box center [1373, 612] width 62 height 16
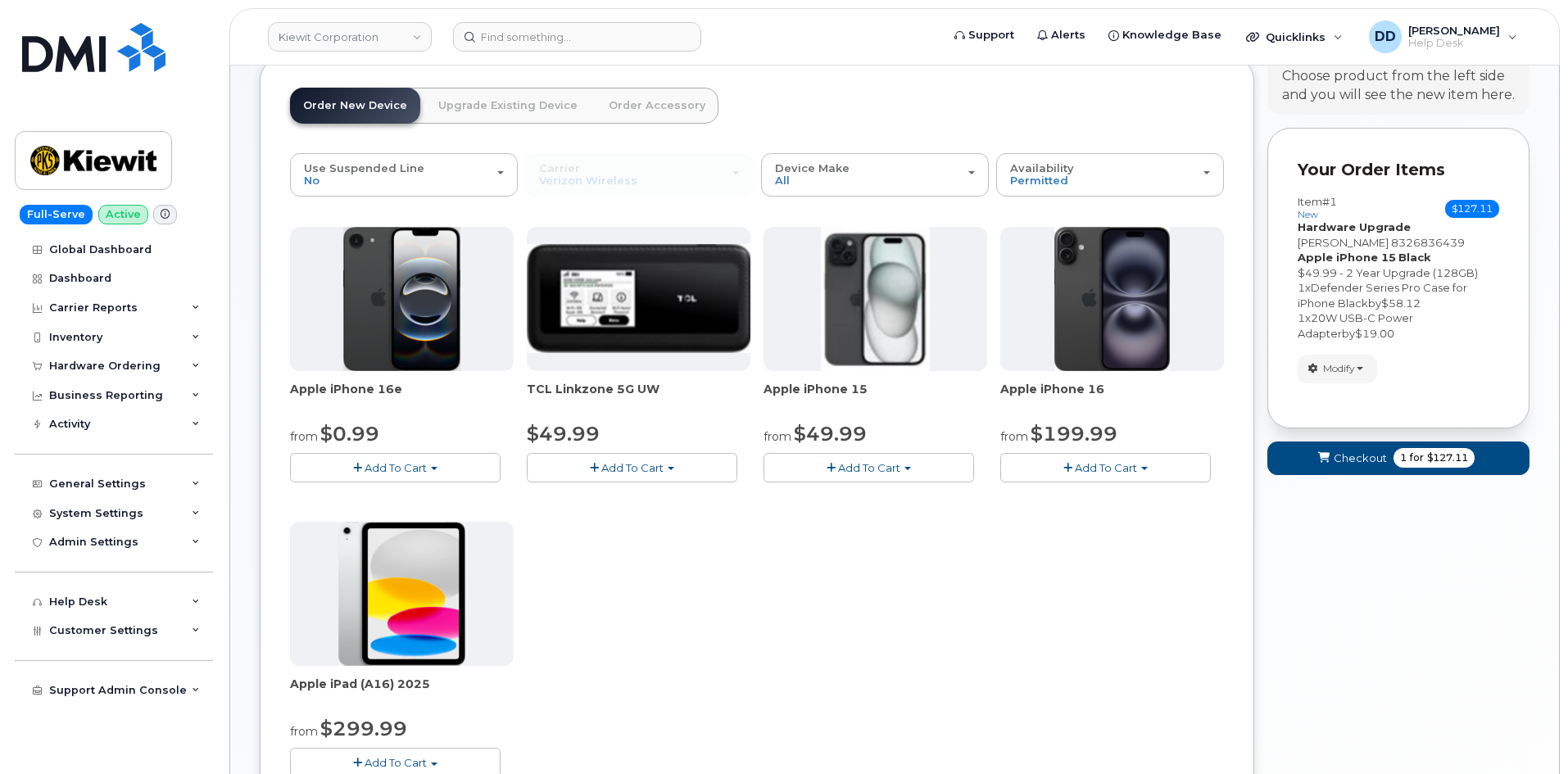
scroll to position [0, 0]
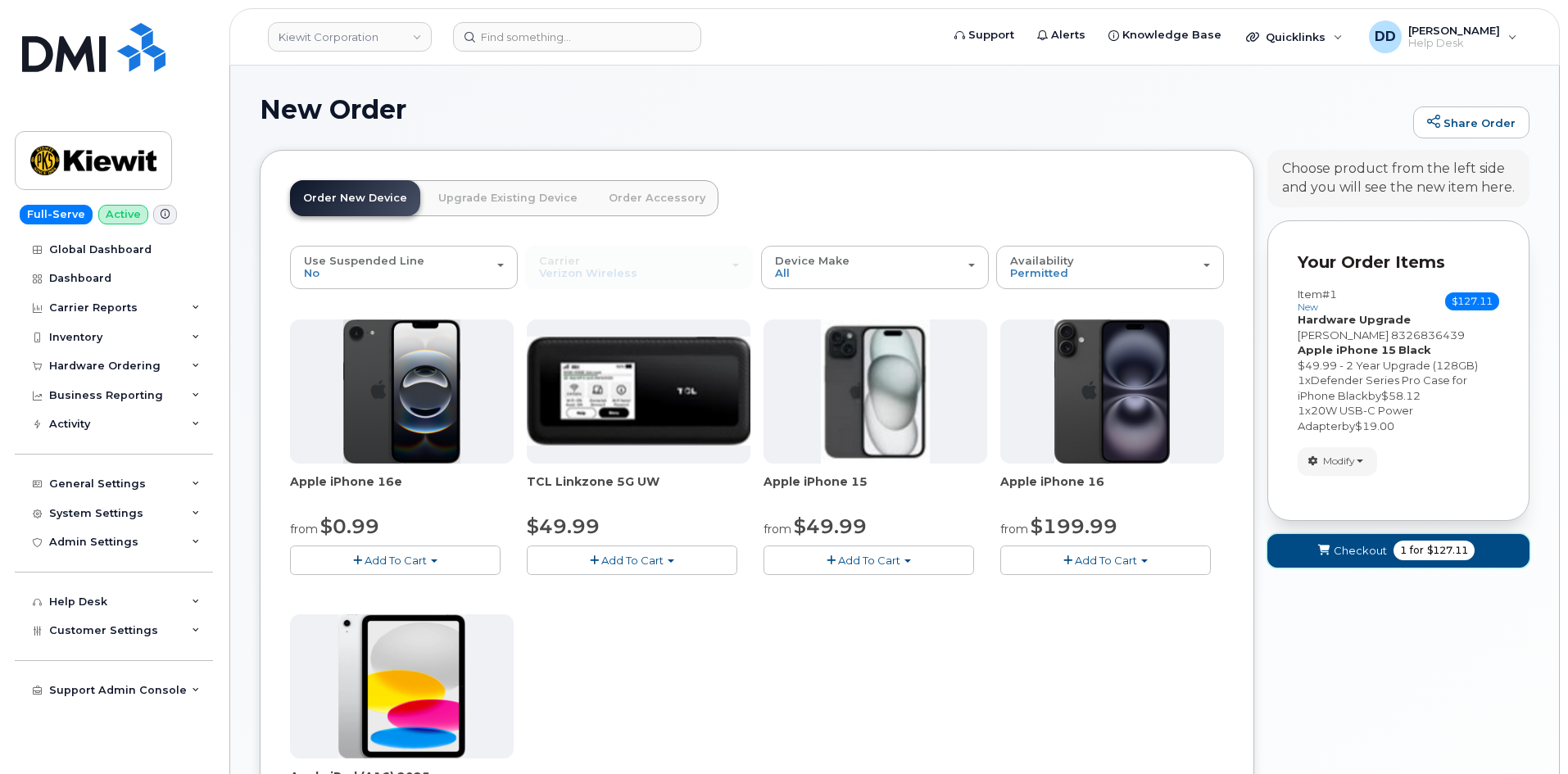
click at [1349, 558] on span "Checkout" at bounding box center [1360, 550] width 54 height 16
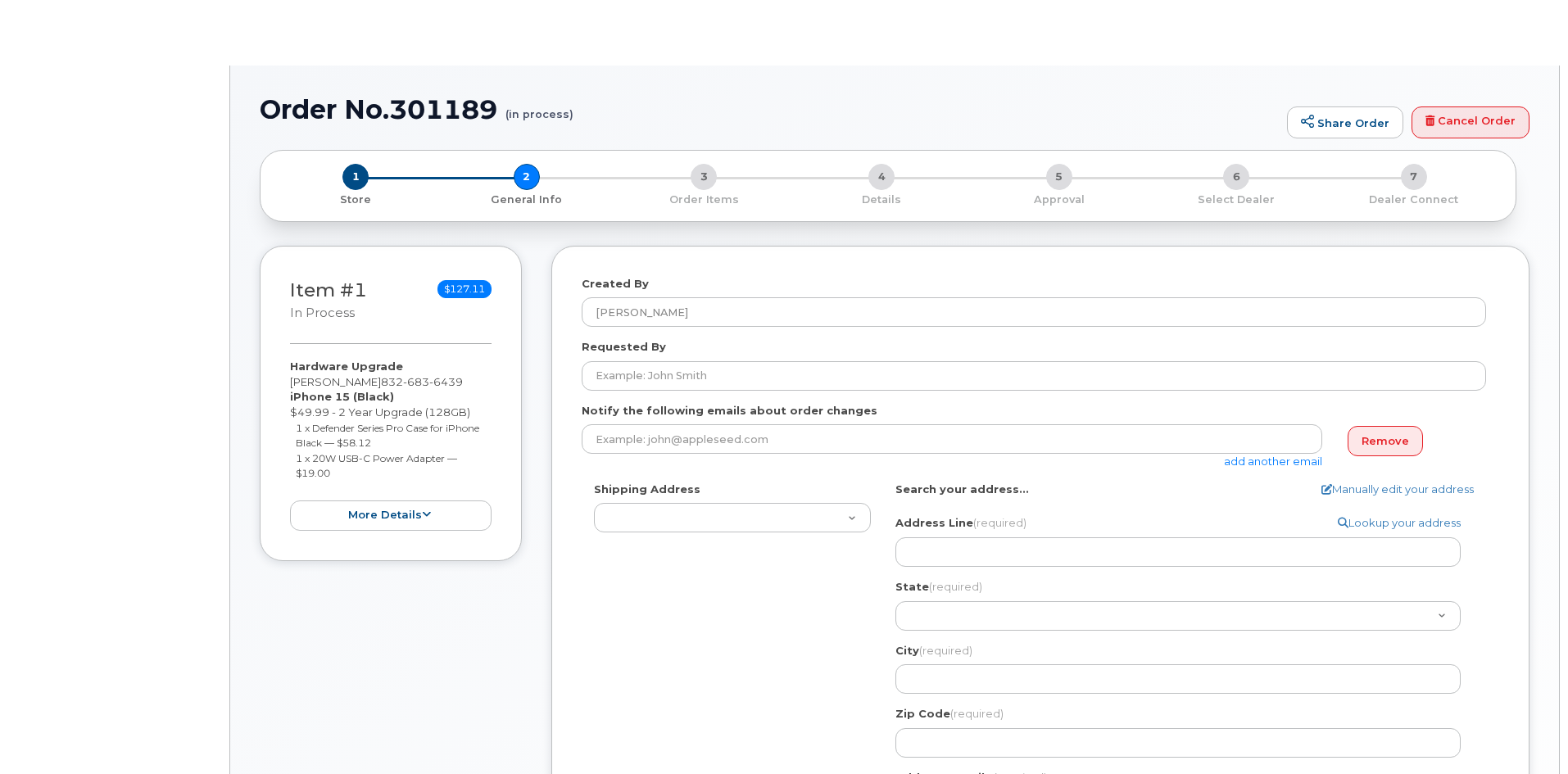
select select
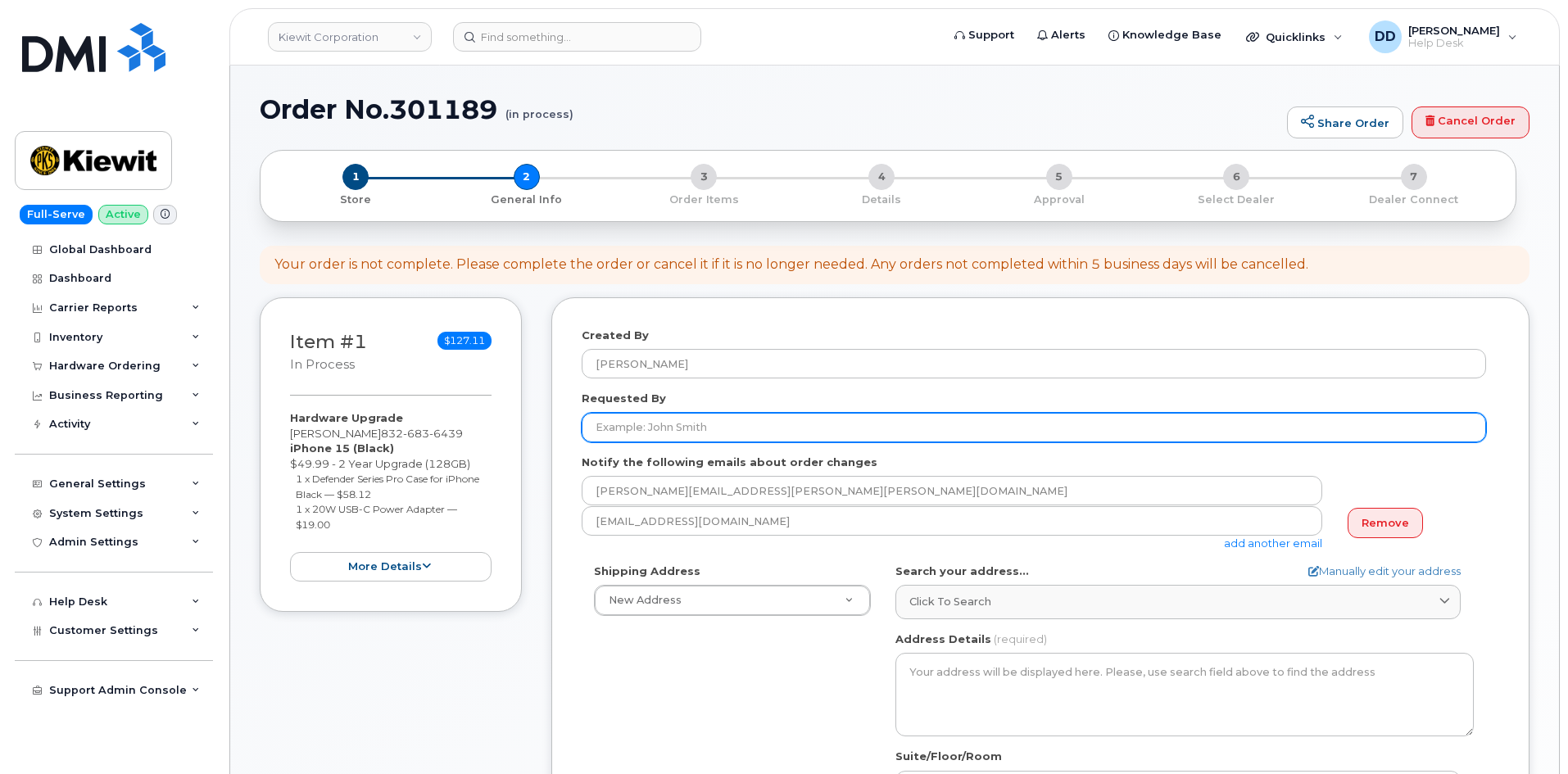
click at [662, 422] on input "Requested By" at bounding box center [1034, 427] width 904 height 30
paste input "[PERSON_NAME]"
type input "[PERSON_NAME]"
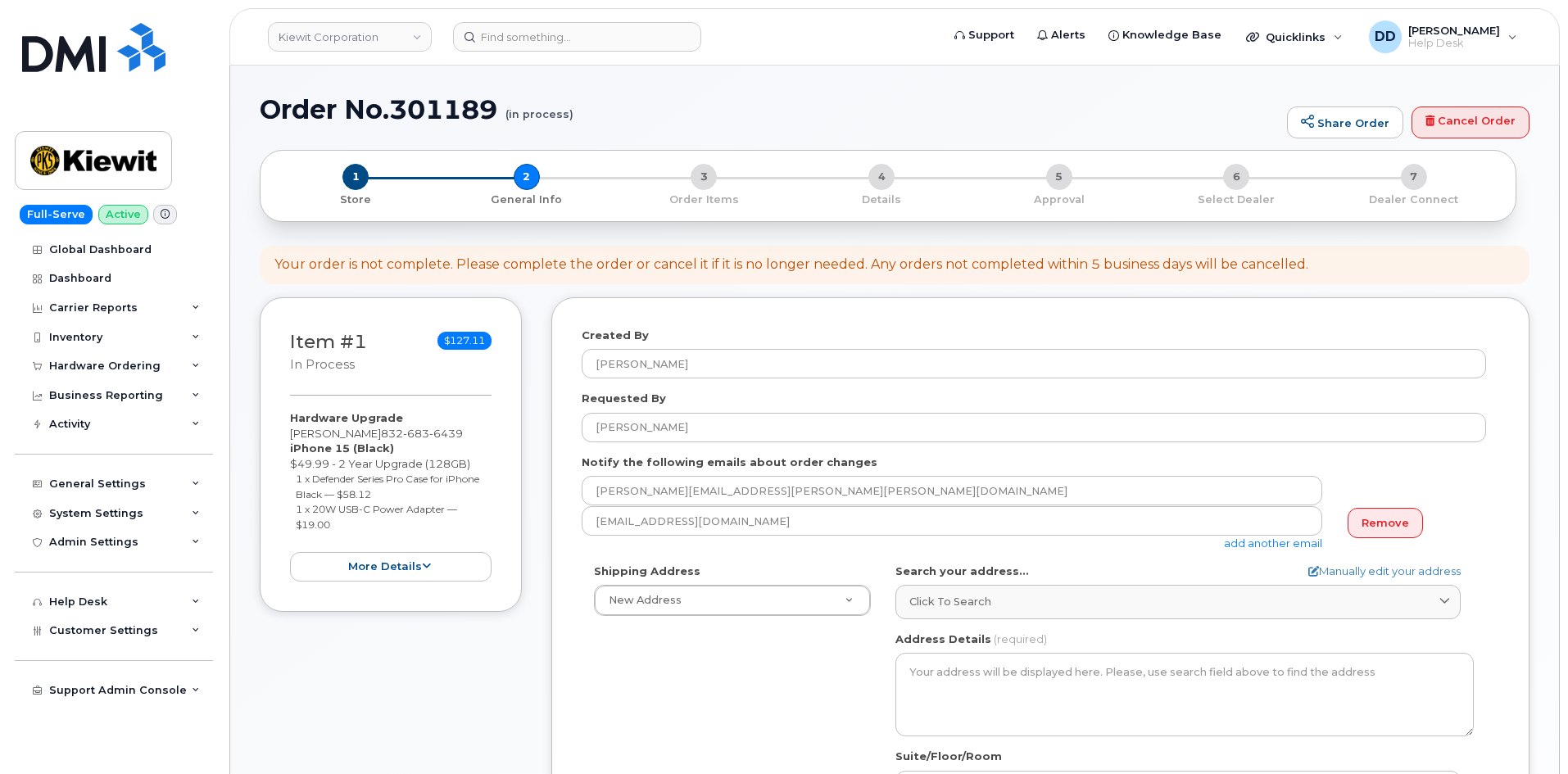
click at [788, 660] on div "Shipping Address New Address New Address [STREET_ADDRESS][PERSON_NAME][PERSON_N…" at bounding box center [1034, 751] width 904 height 375
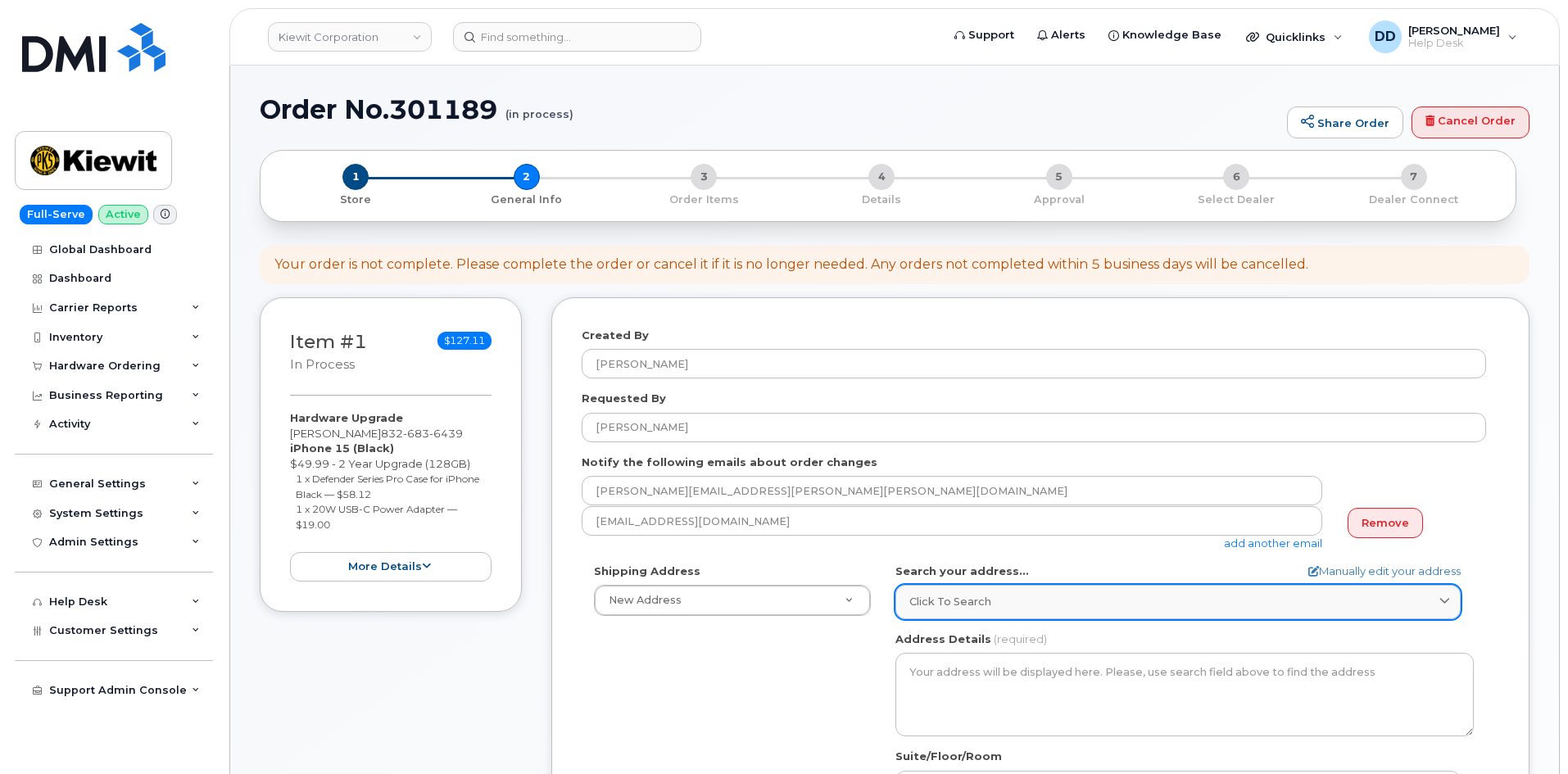
click at [983, 597] on span "Click to search" at bounding box center [950, 601] width 82 height 16
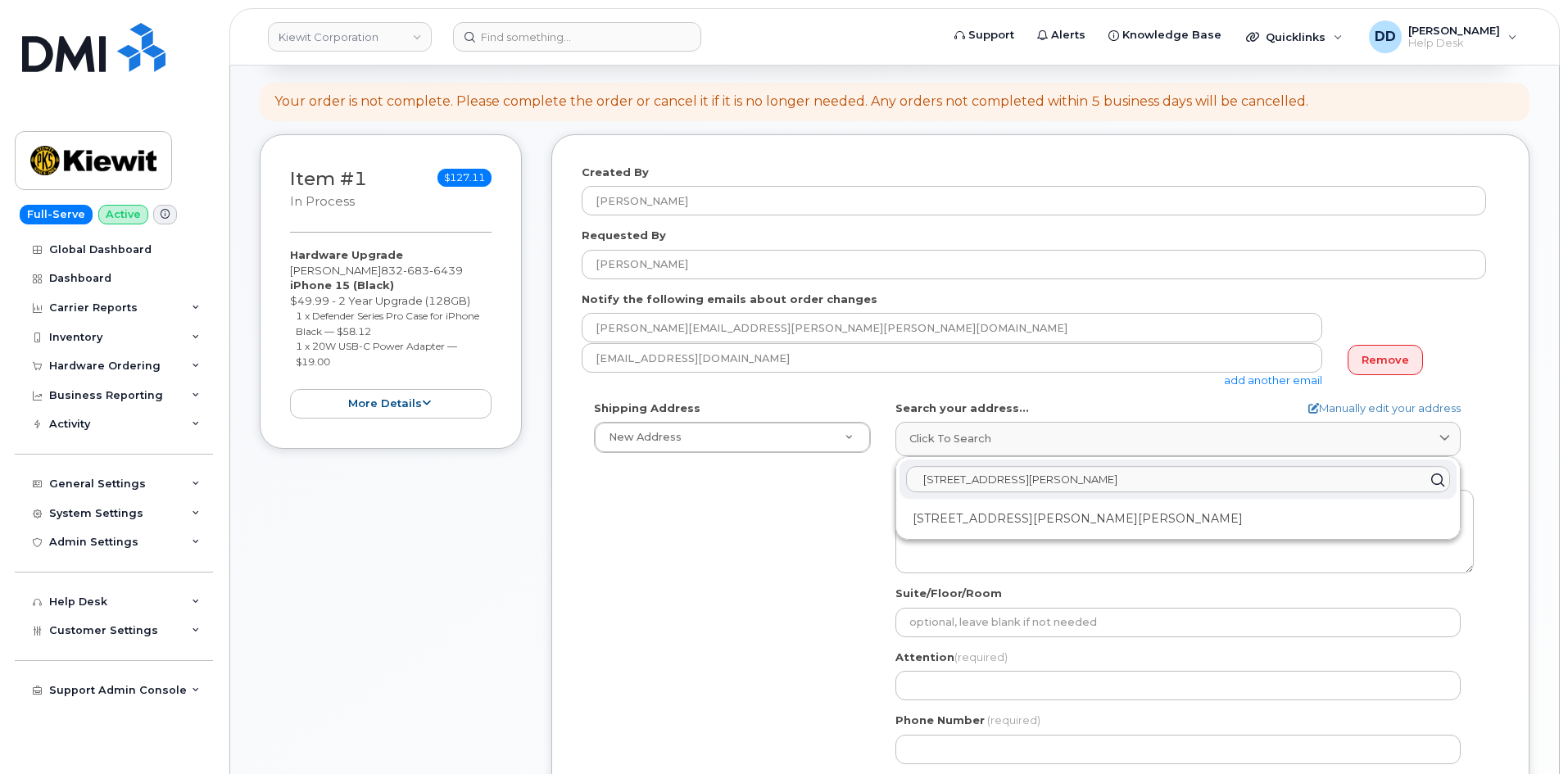
scroll to position [163, 0]
drag, startPoint x: 1029, startPoint y: 482, endPoint x: 905, endPoint y: 488, distance: 124.1
click at [906, 488] on div "[STREET_ADDRESS][PERSON_NAME]" at bounding box center [1177, 479] width 557 height 40
type input "[STREET_ADDRESS][PERSON_NAME]"
click at [767, 578] on div "Shipping Address New Address New Address [STREET_ADDRESS][PERSON_NAME][PERSON_N…" at bounding box center [1034, 587] width 904 height 375
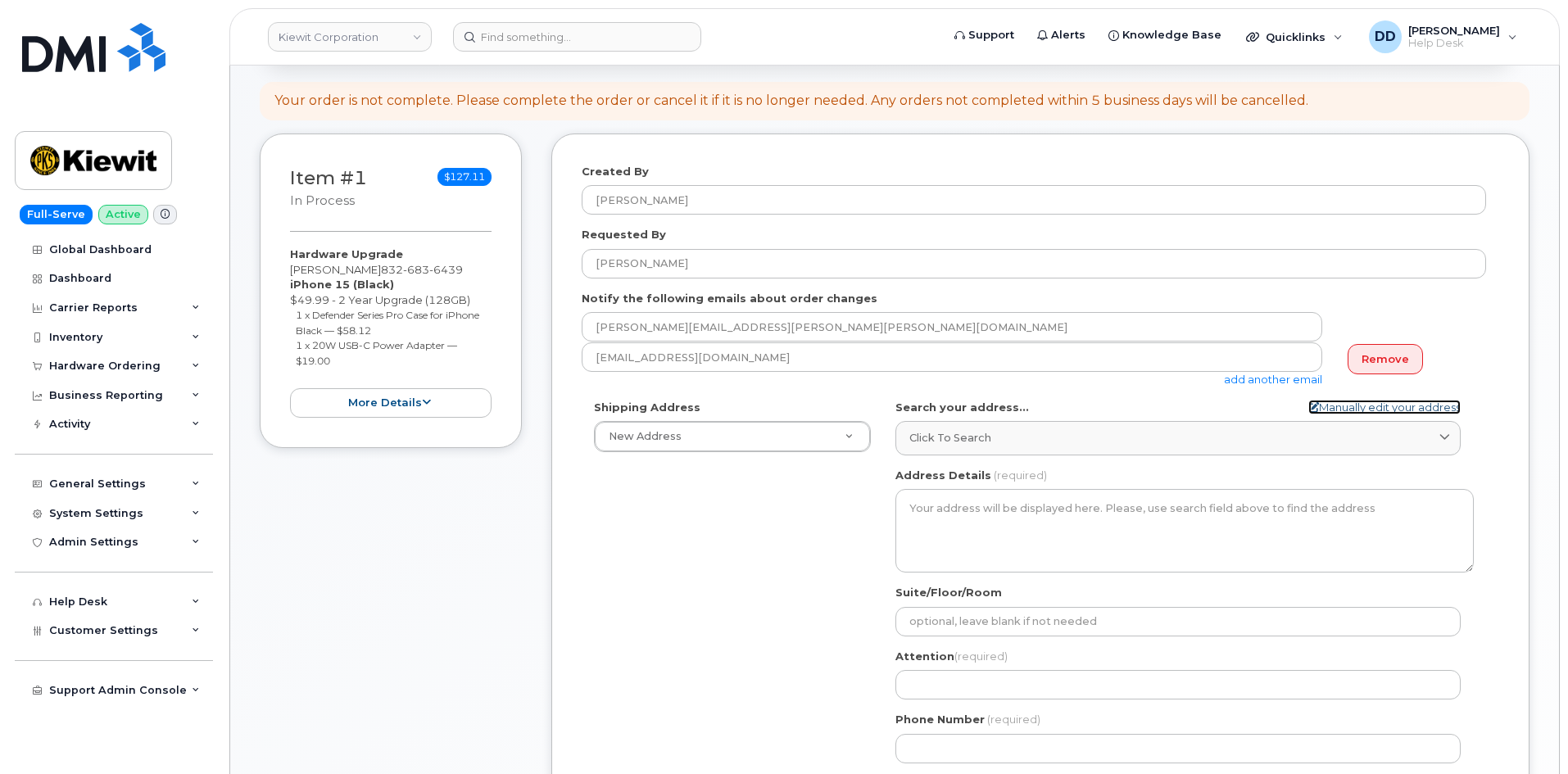
click at [1347, 410] on link "Manually edit your address" at bounding box center [1383, 407] width 152 height 16
select select
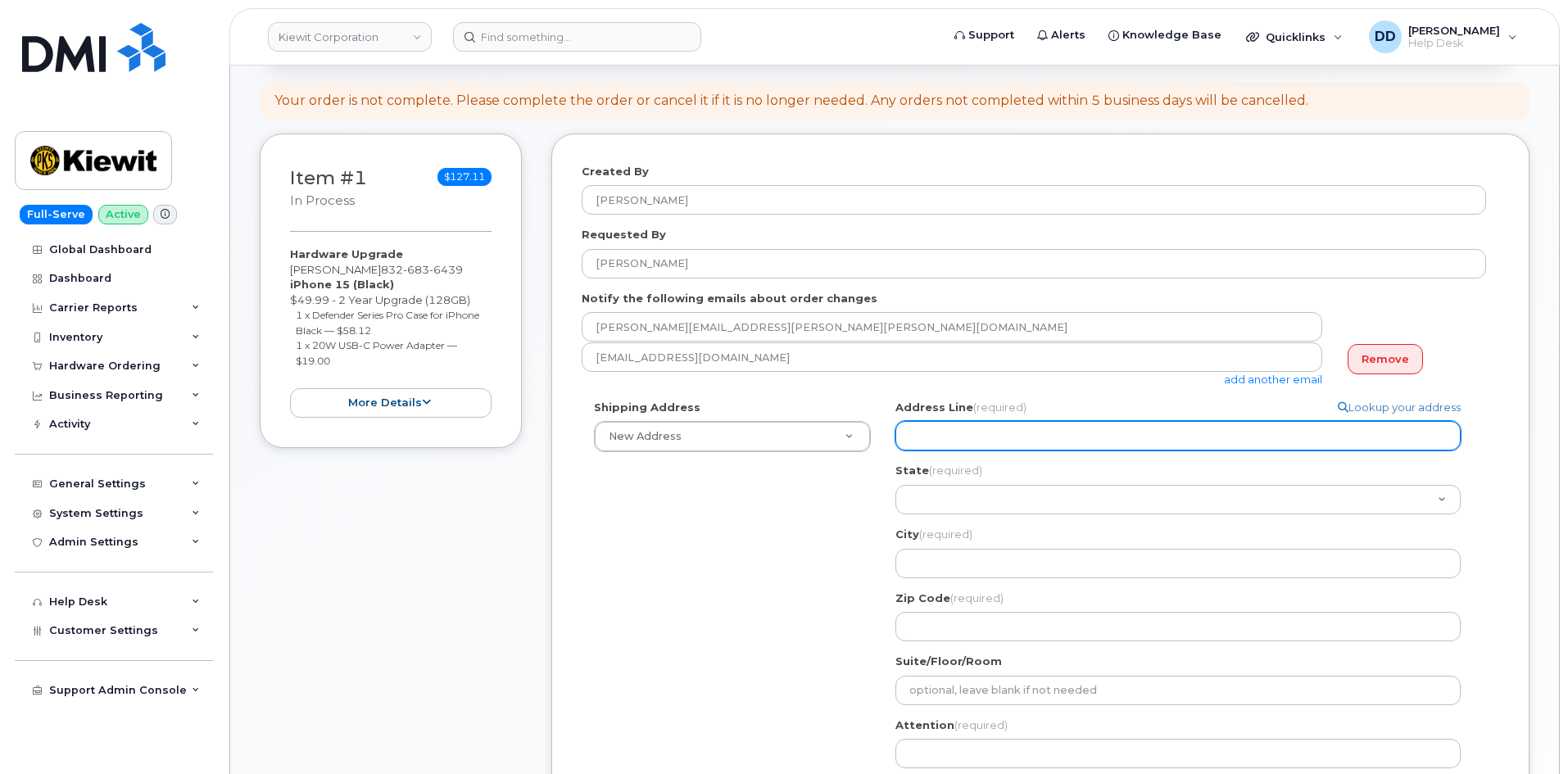
click at [966, 433] on input "Address Line (required)" at bounding box center [1178, 435] width 565 height 30
paste input "[STREET_ADDRESS][PERSON_NAME]"
select select
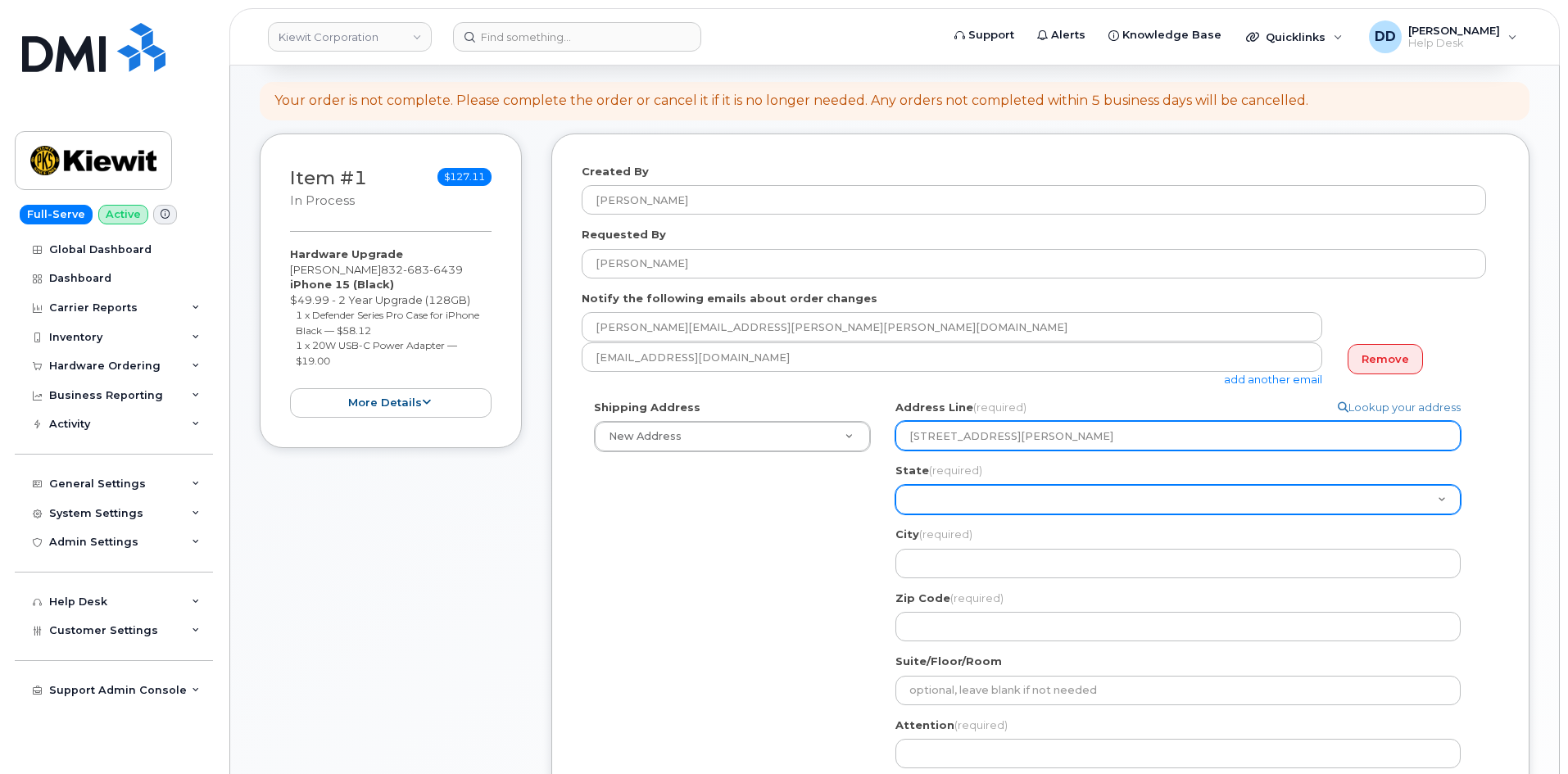
type input "[STREET_ADDRESS][PERSON_NAME]"
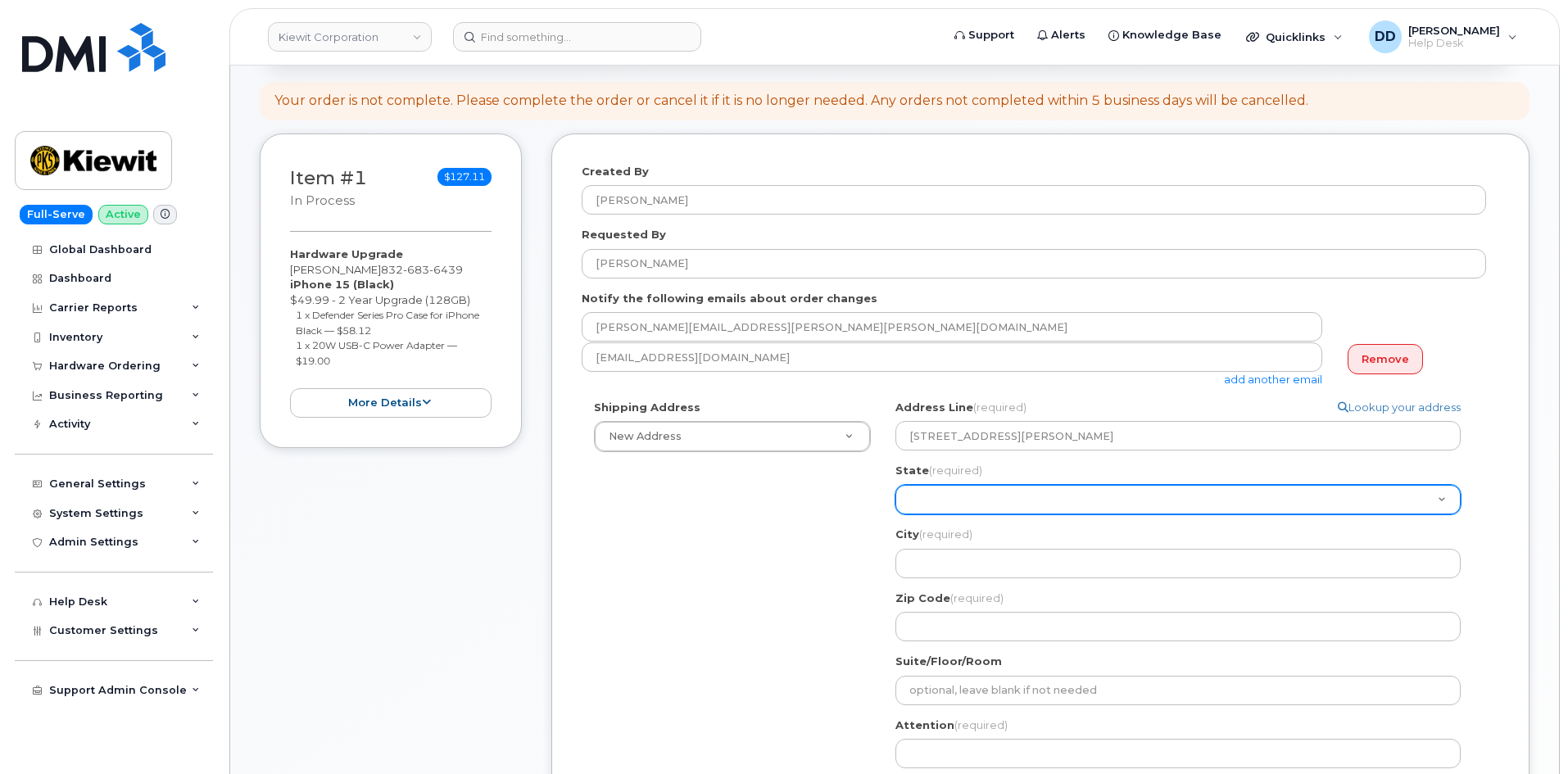
click at [929, 493] on select "[US_STATE] [US_STATE] [US_STATE] [US_STATE] [US_STATE] [US_STATE] [US_STATE] [U…" at bounding box center [1178, 499] width 565 height 30
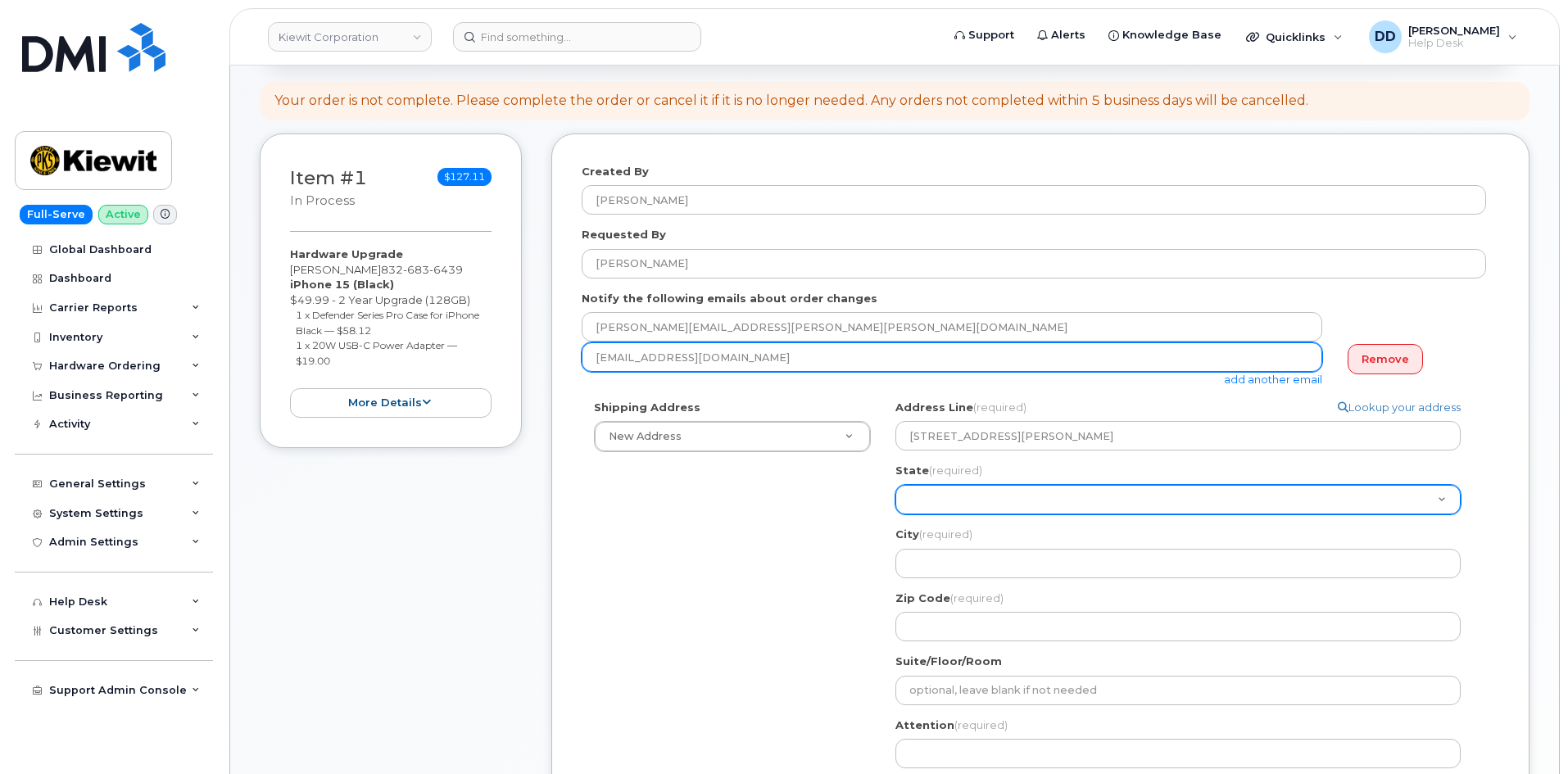
select select "[GEOGRAPHIC_DATA]"
click at [895, 484] on select "[US_STATE] [US_STATE] [US_STATE] [US_STATE] [US_STATE] [US_STATE] [US_STATE] [U…" at bounding box center [1178, 499] width 565 height 30
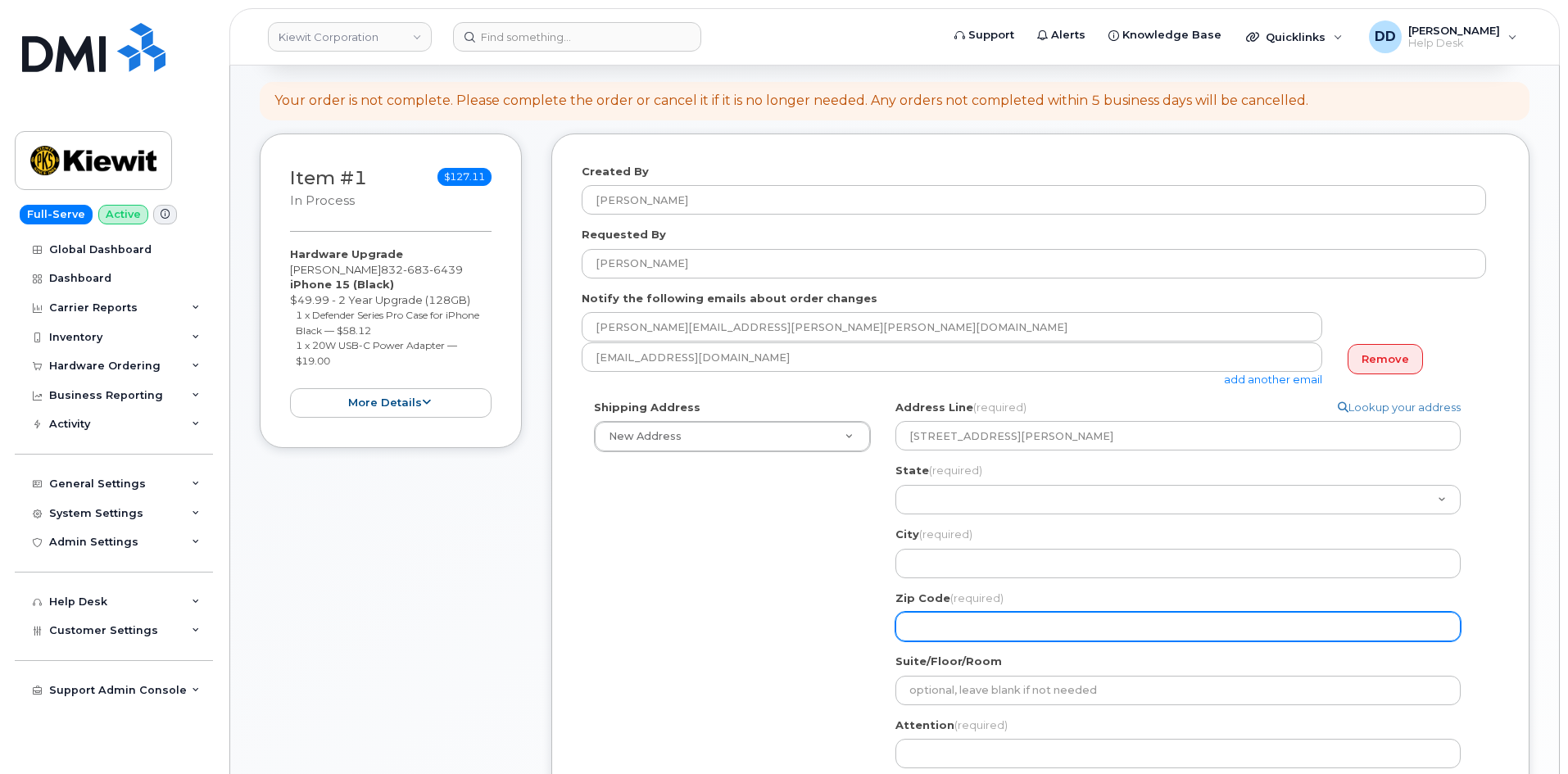
click at [955, 627] on input "Zip Code (required)" at bounding box center [1178, 626] width 565 height 30
select select
type input "7"
select select
type input "77"
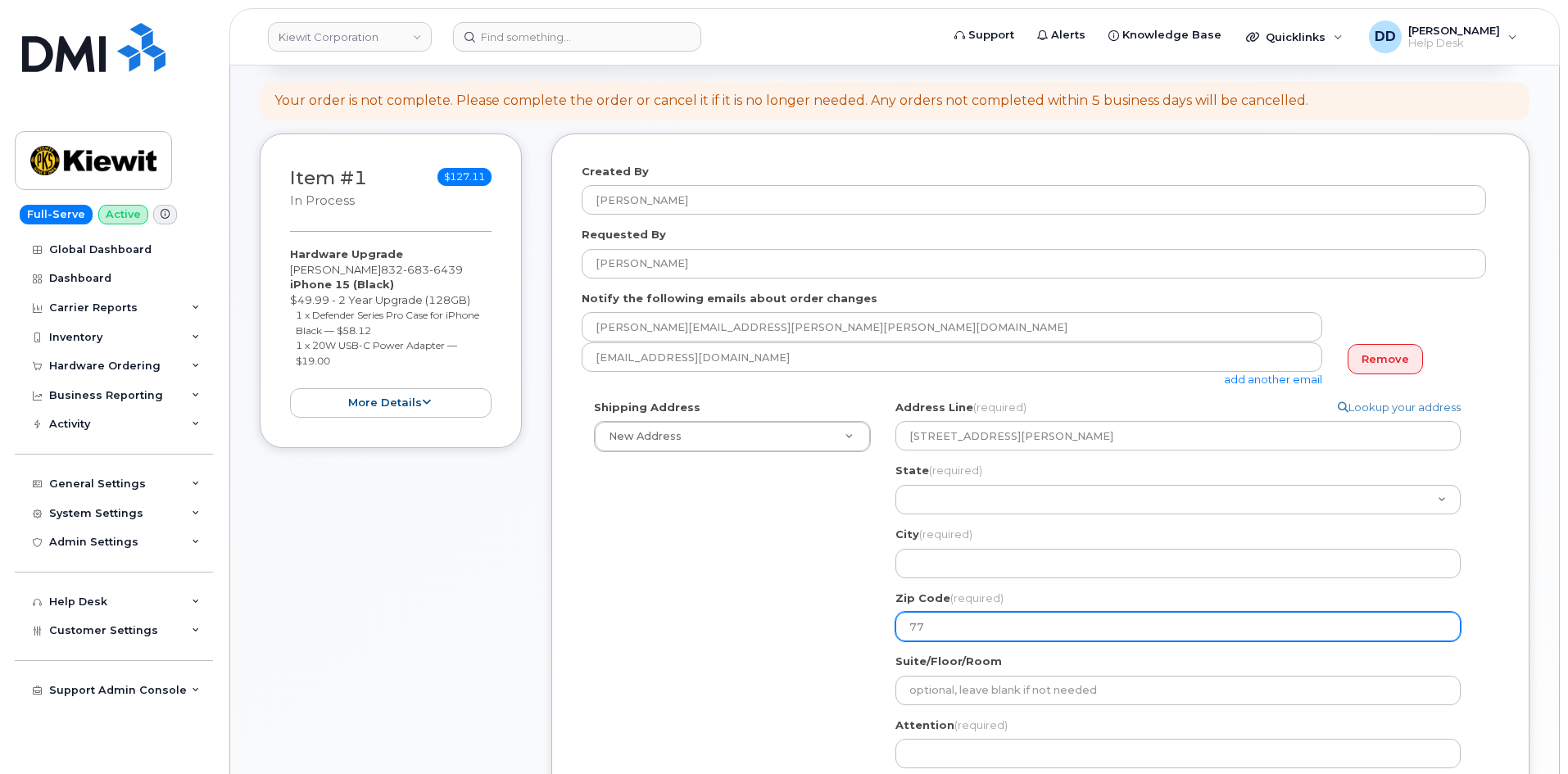
select select
type input "776"
select select
type input "7763"
select select
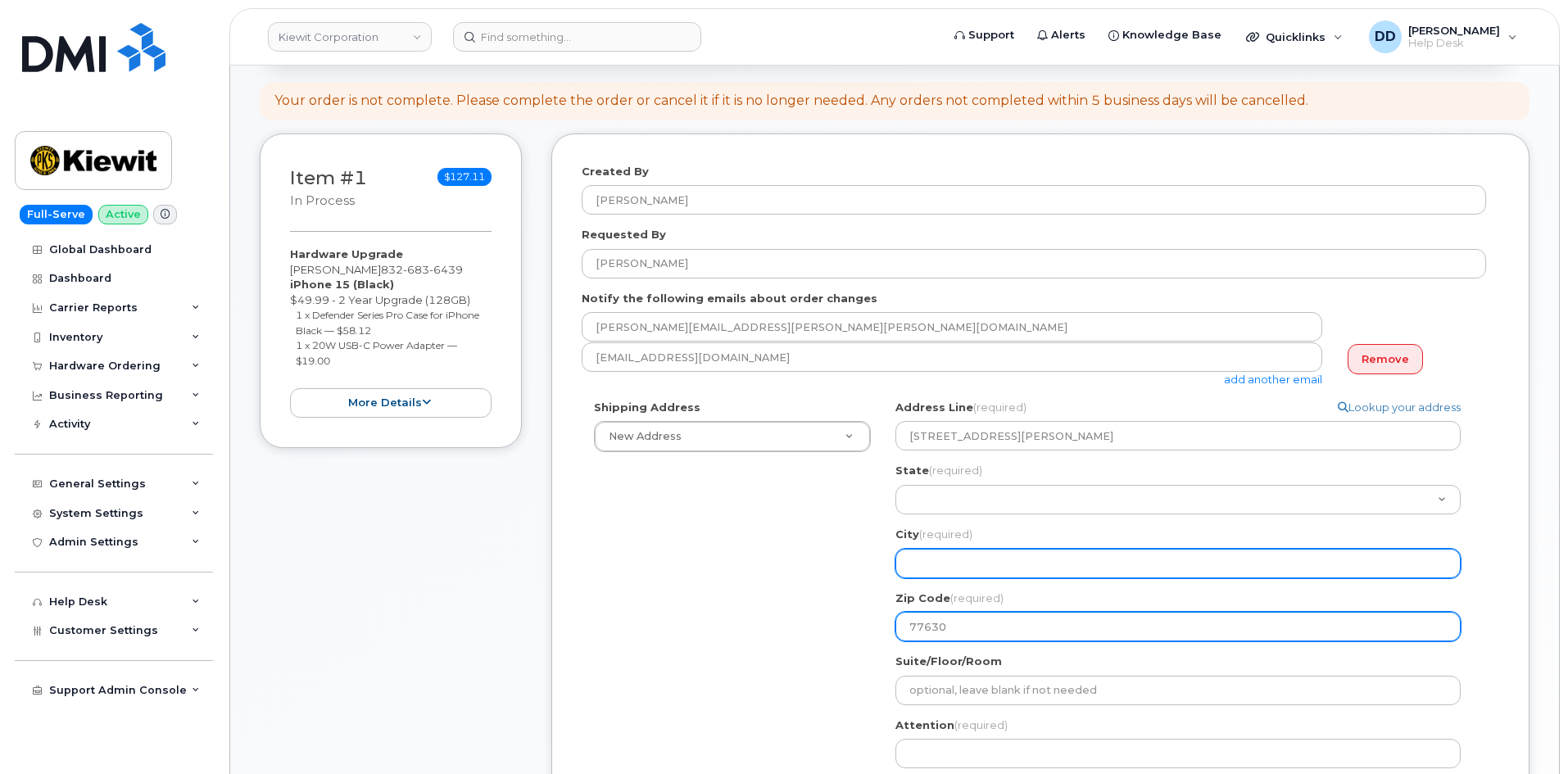
type input "77630"
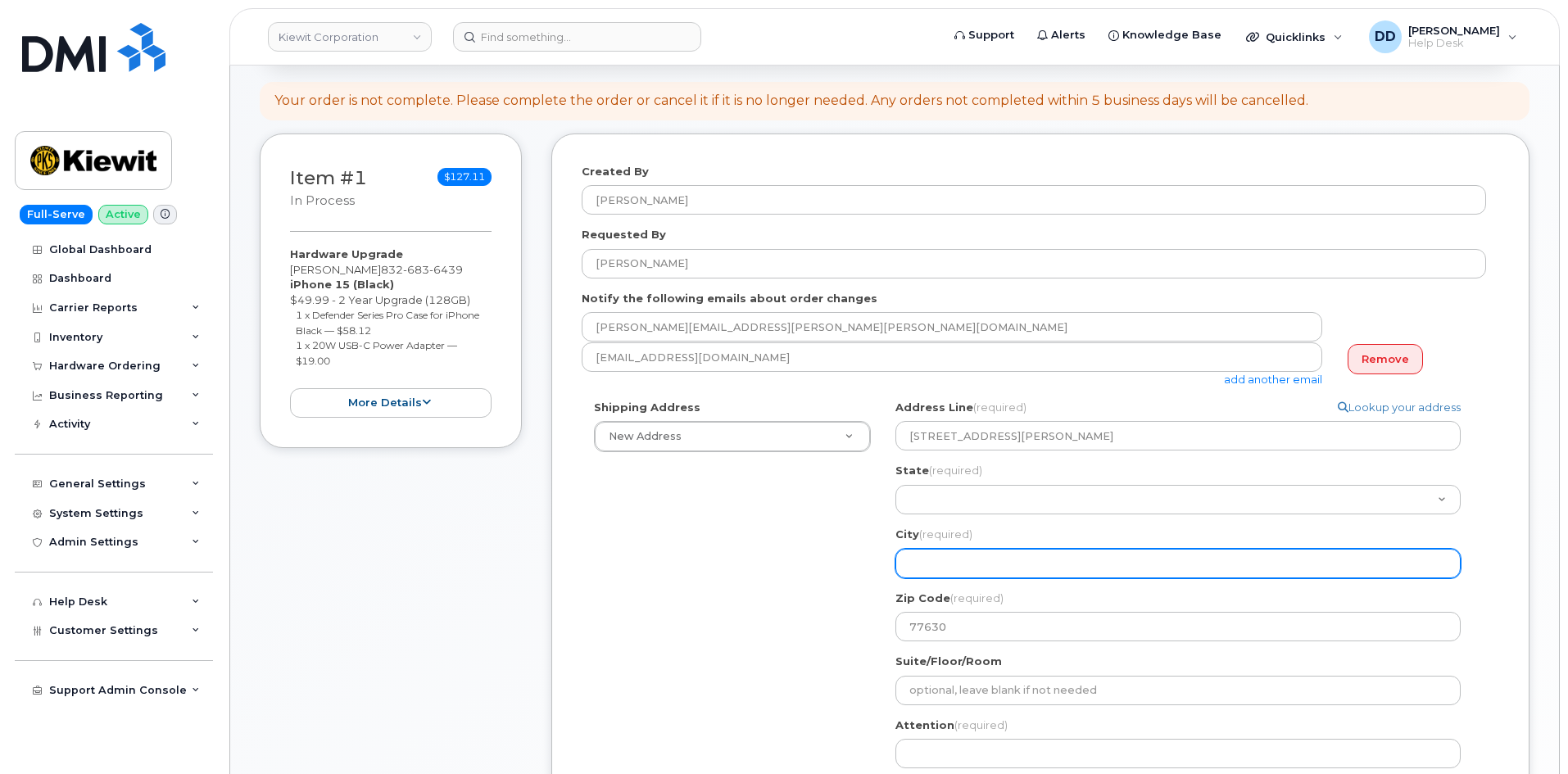
click at [938, 564] on input "City (required)" at bounding box center [1178, 564] width 565 height 30
select select
type input "O"
select select
type input "Or"
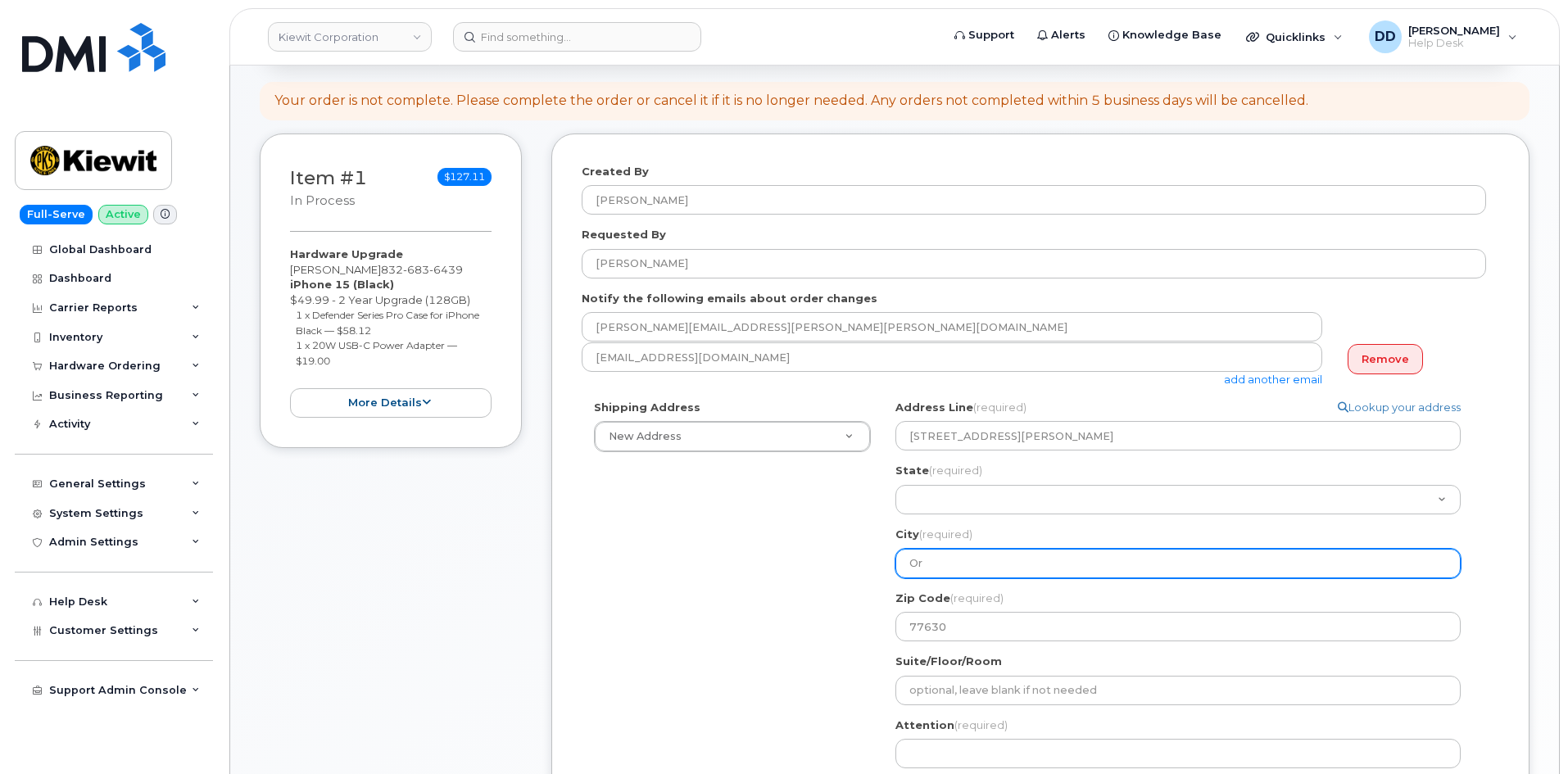
select select
type input "Ora"
select select
type input "Oran"
select select
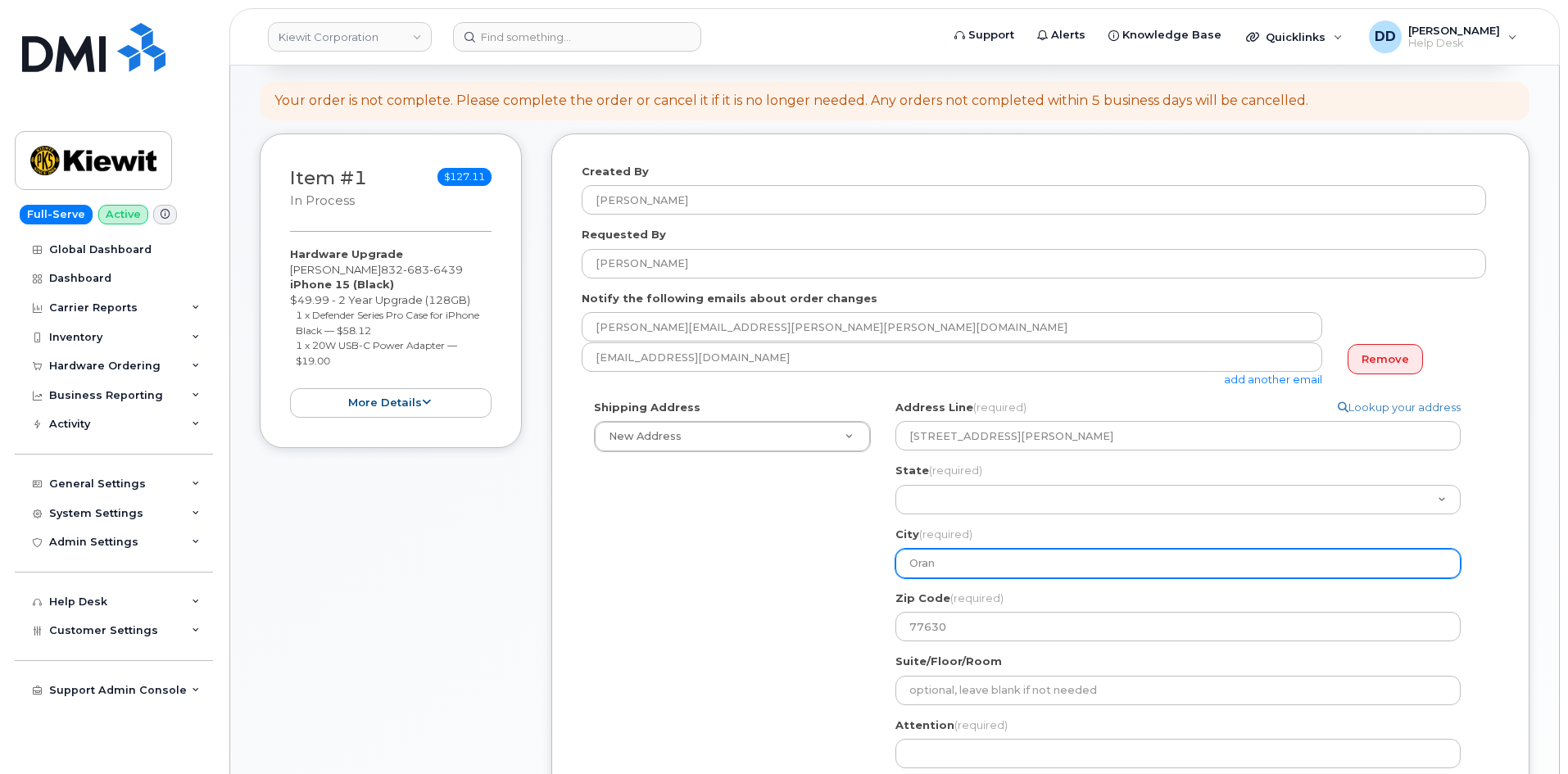
type input "Orang"
select select
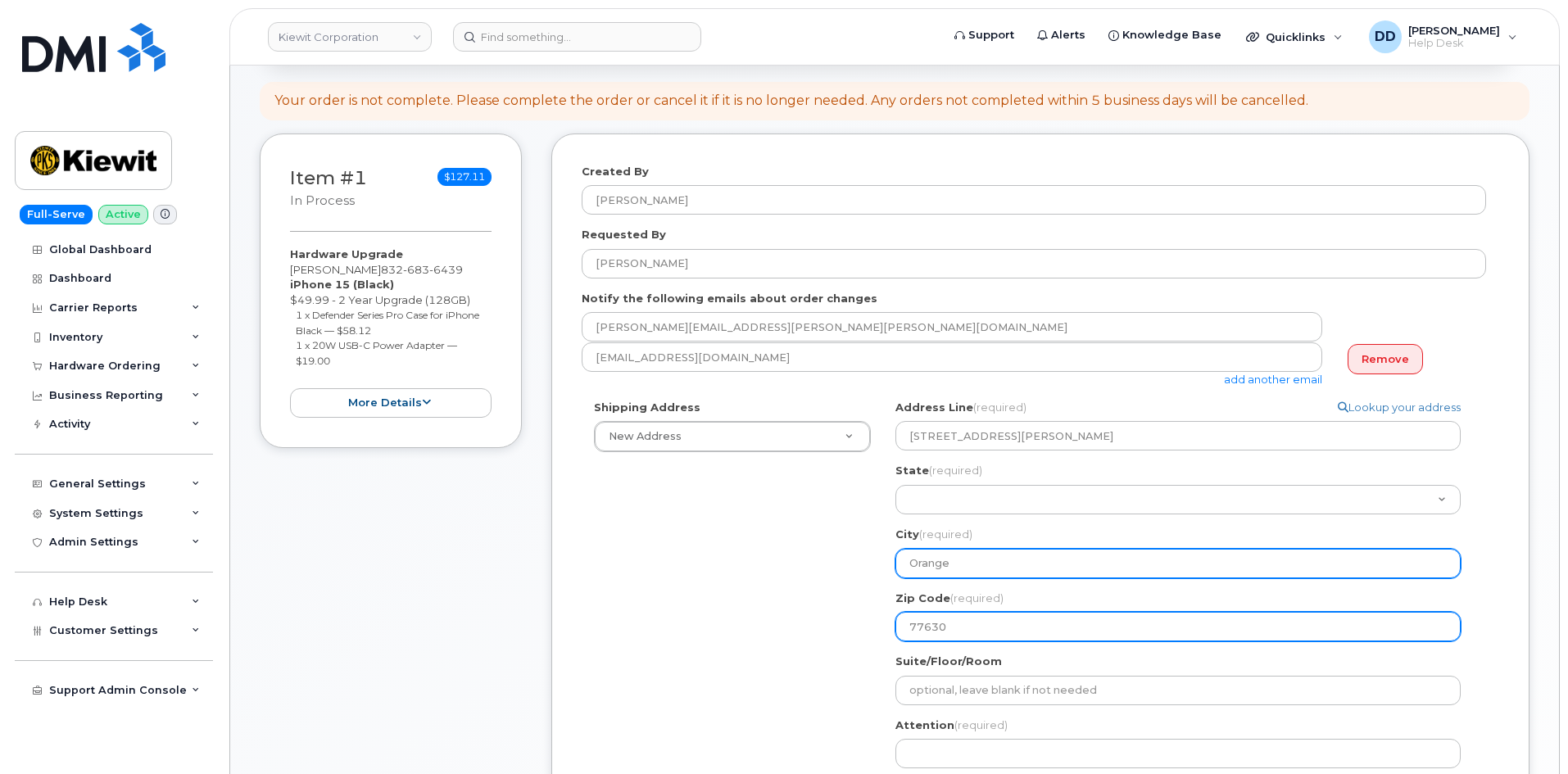
type input "Orange"
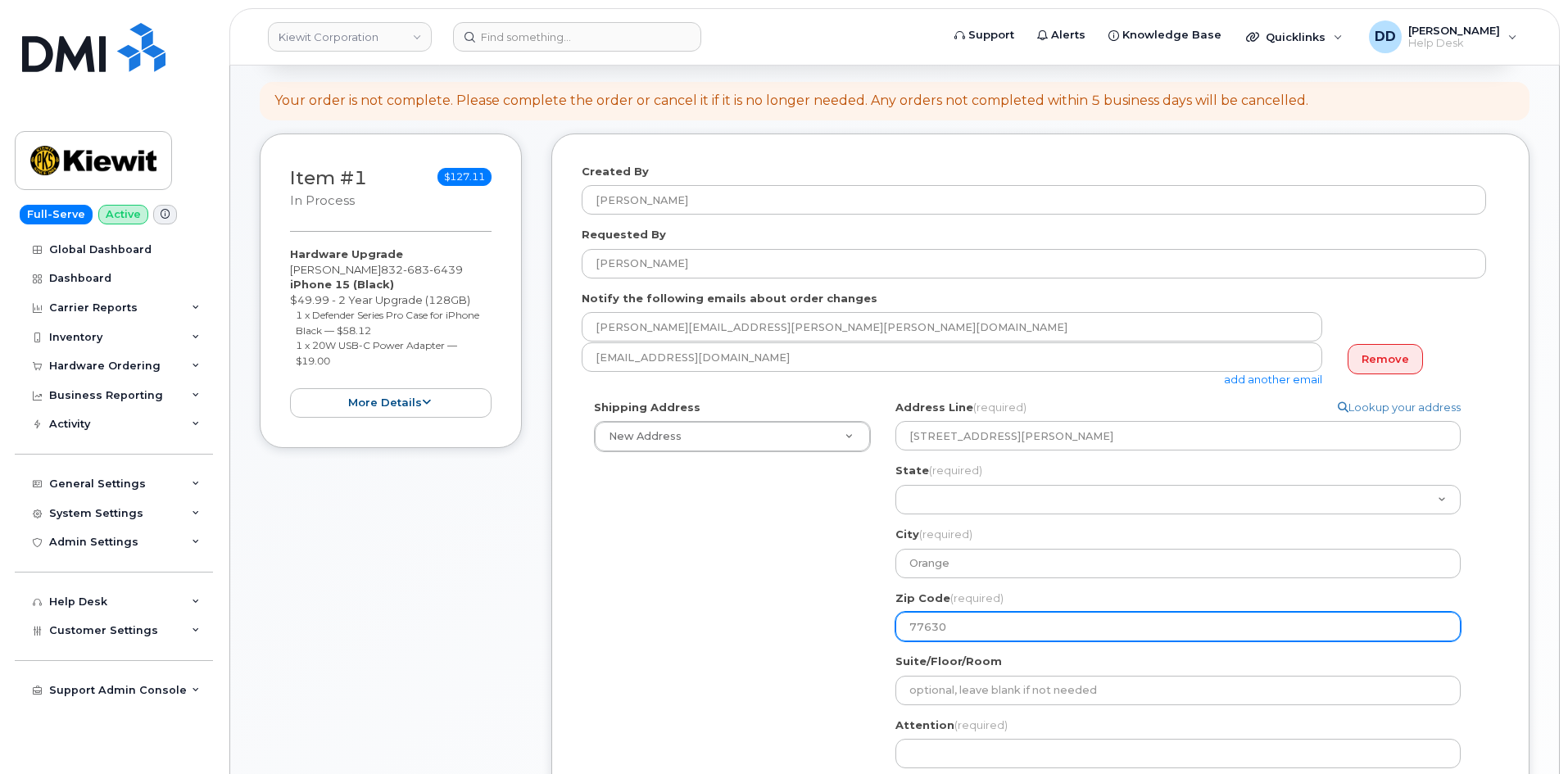
drag, startPoint x: 952, startPoint y: 627, endPoint x: 906, endPoint y: 625, distance: 46.0
click at [906, 625] on input "77630" at bounding box center [1178, 626] width 565 height 30
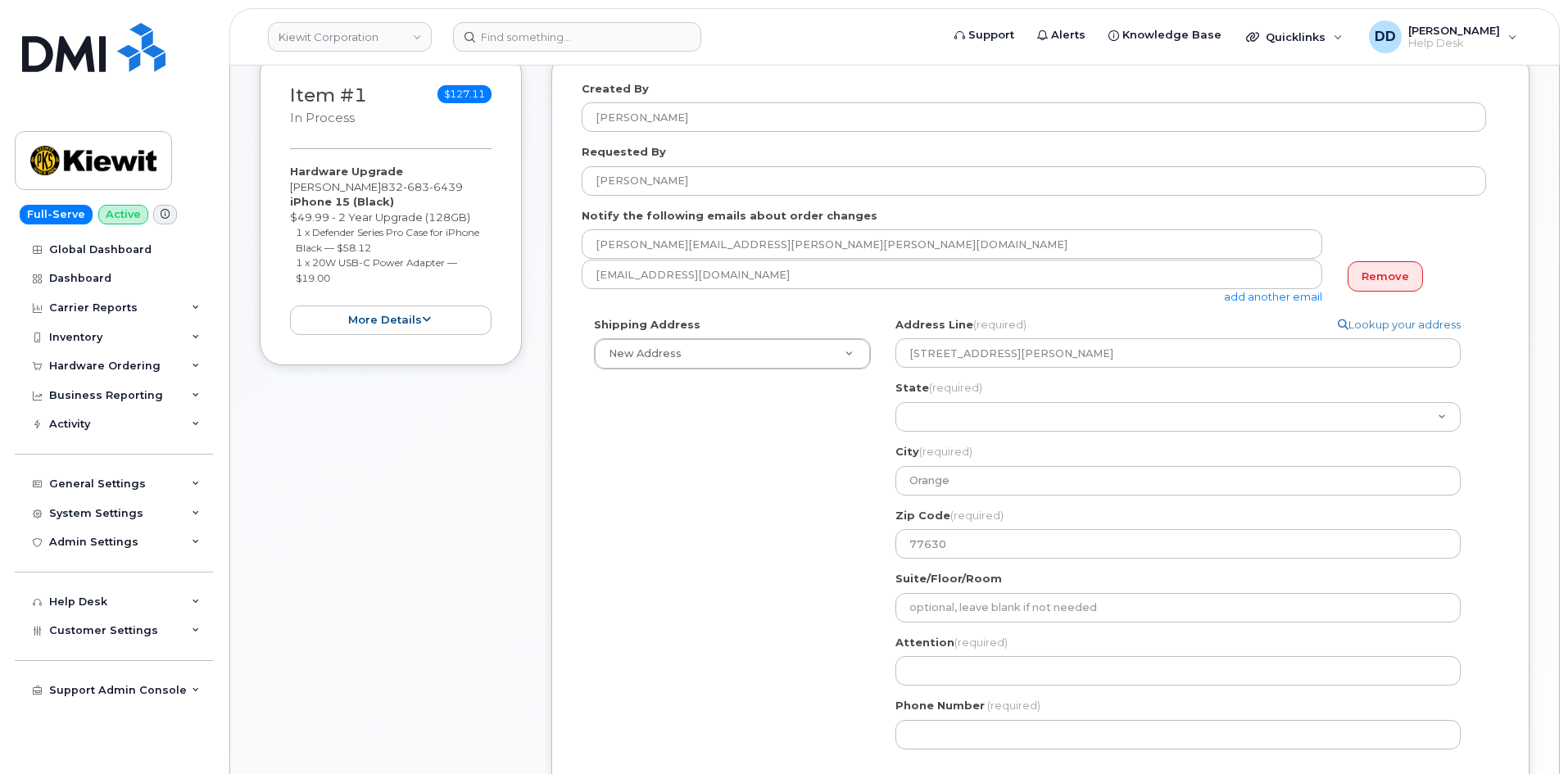
scroll to position [245, 0]
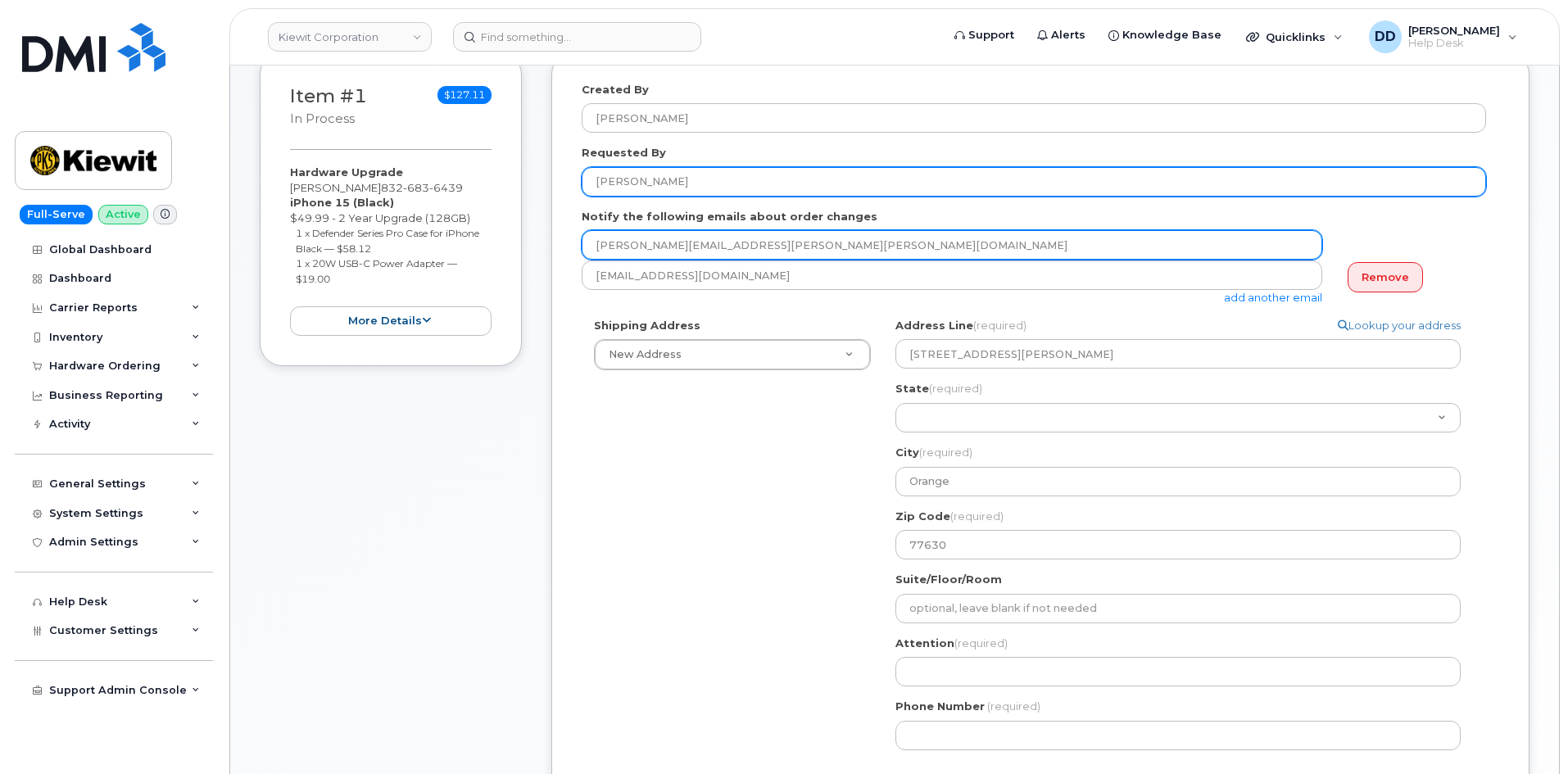
drag, startPoint x: 656, startPoint y: 183, endPoint x: 584, endPoint y: 249, distance: 97.7
click at [592, 189] on input "[PERSON_NAME]" at bounding box center [1034, 182] width 904 height 30
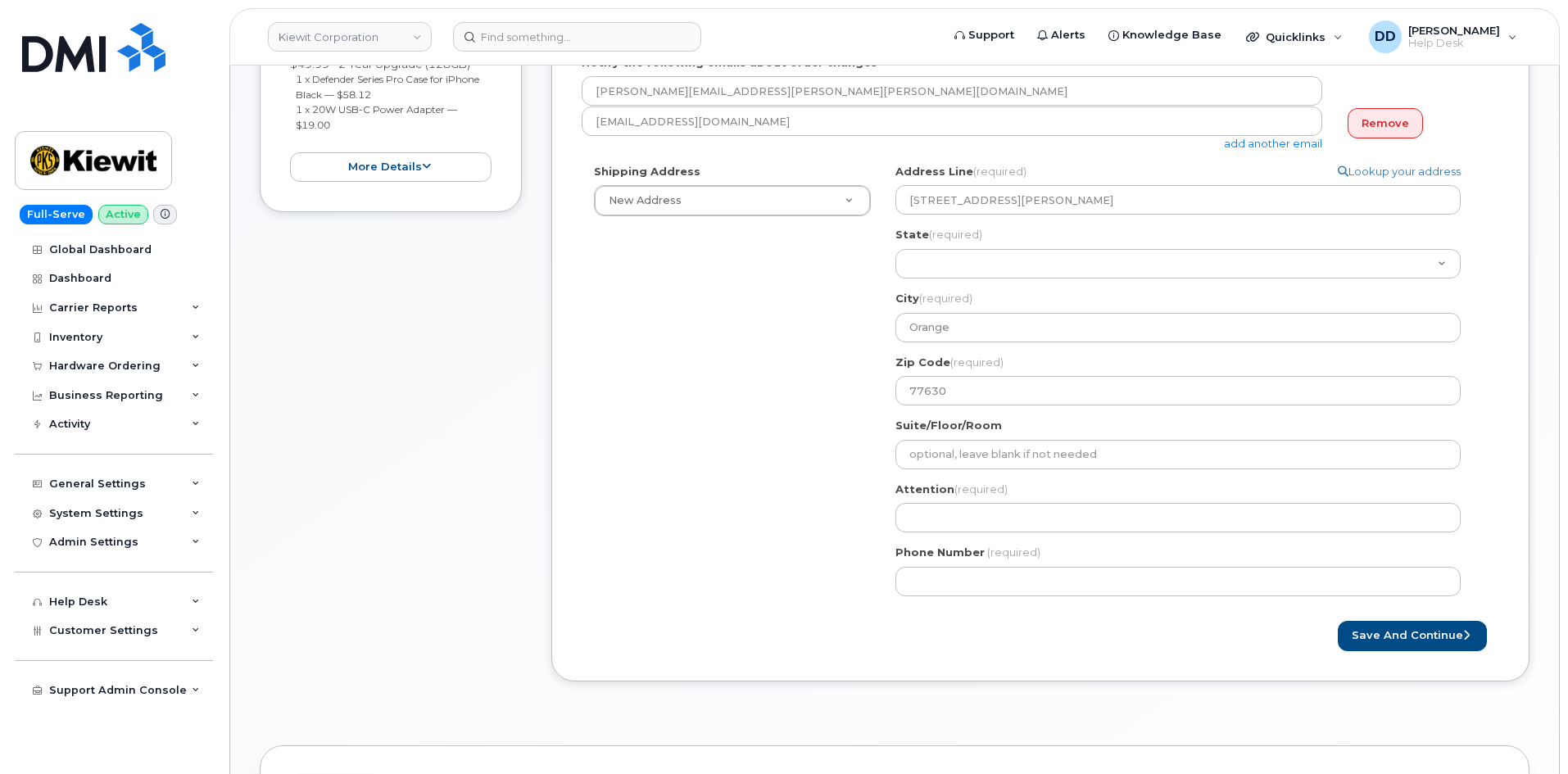
scroll to position [410, 0]
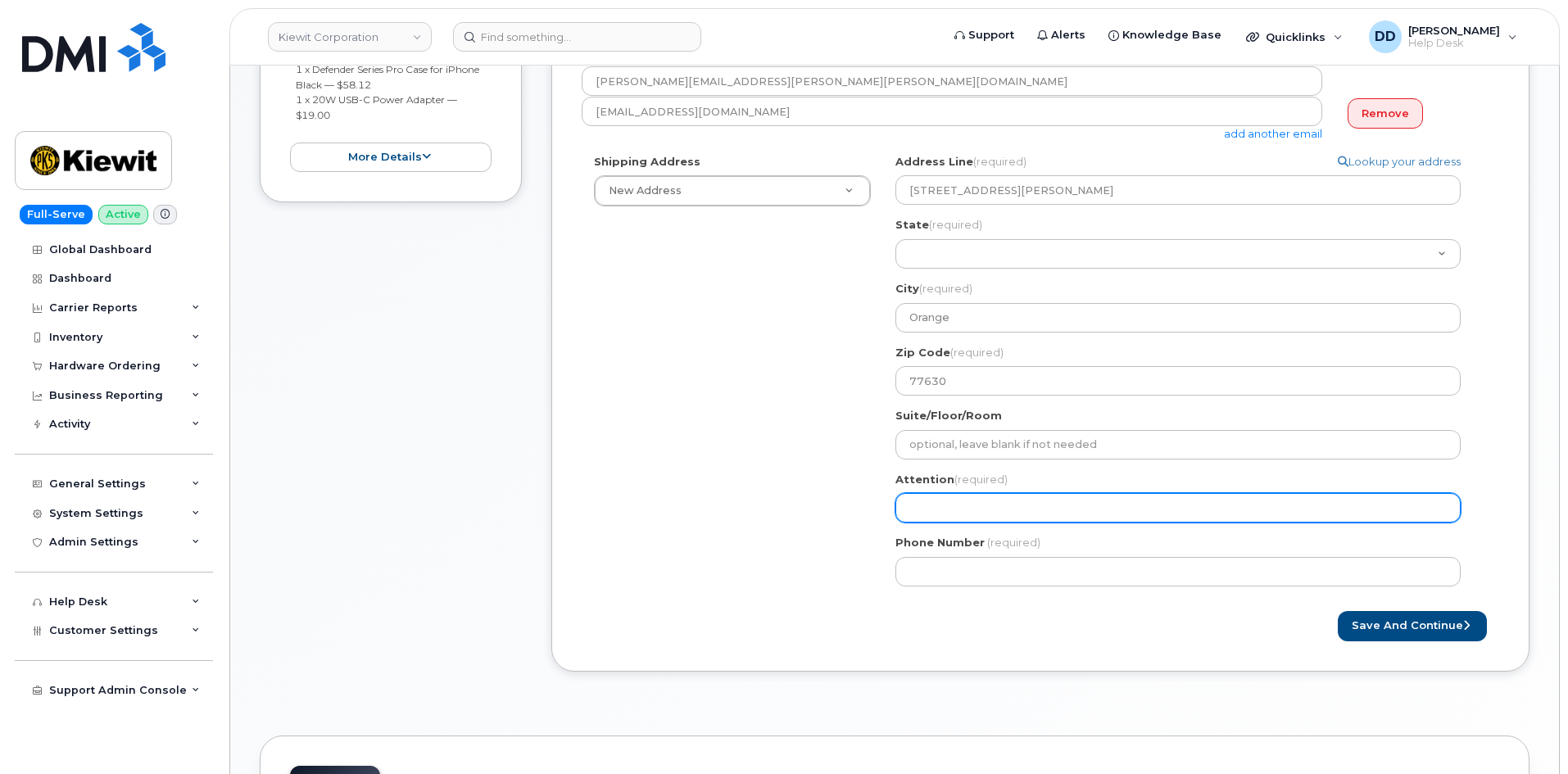
click at [995, 515] on input "Attention (required)" at bounding box center [1178, 507] width 565 height 30
paste input "[PERSON_NAME]"
select select
type input "[PERSON_NAME]"
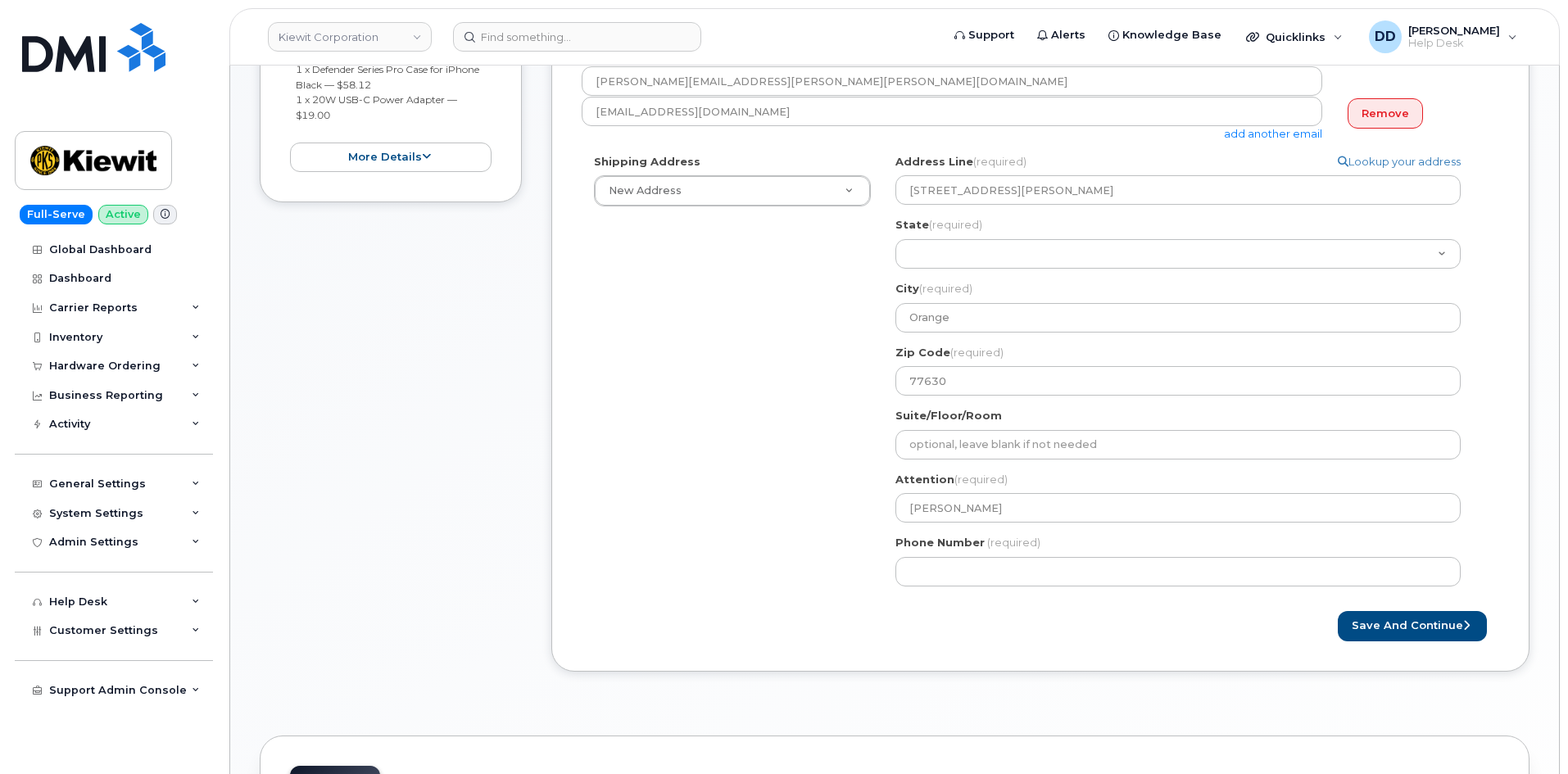
click at [746, 507] on div "Shipping Address New Address New Address 770 Kemp Bottom Rd Kiwit 2306 Foreman …" at bounding box center [1034, 376] width 904 height 445
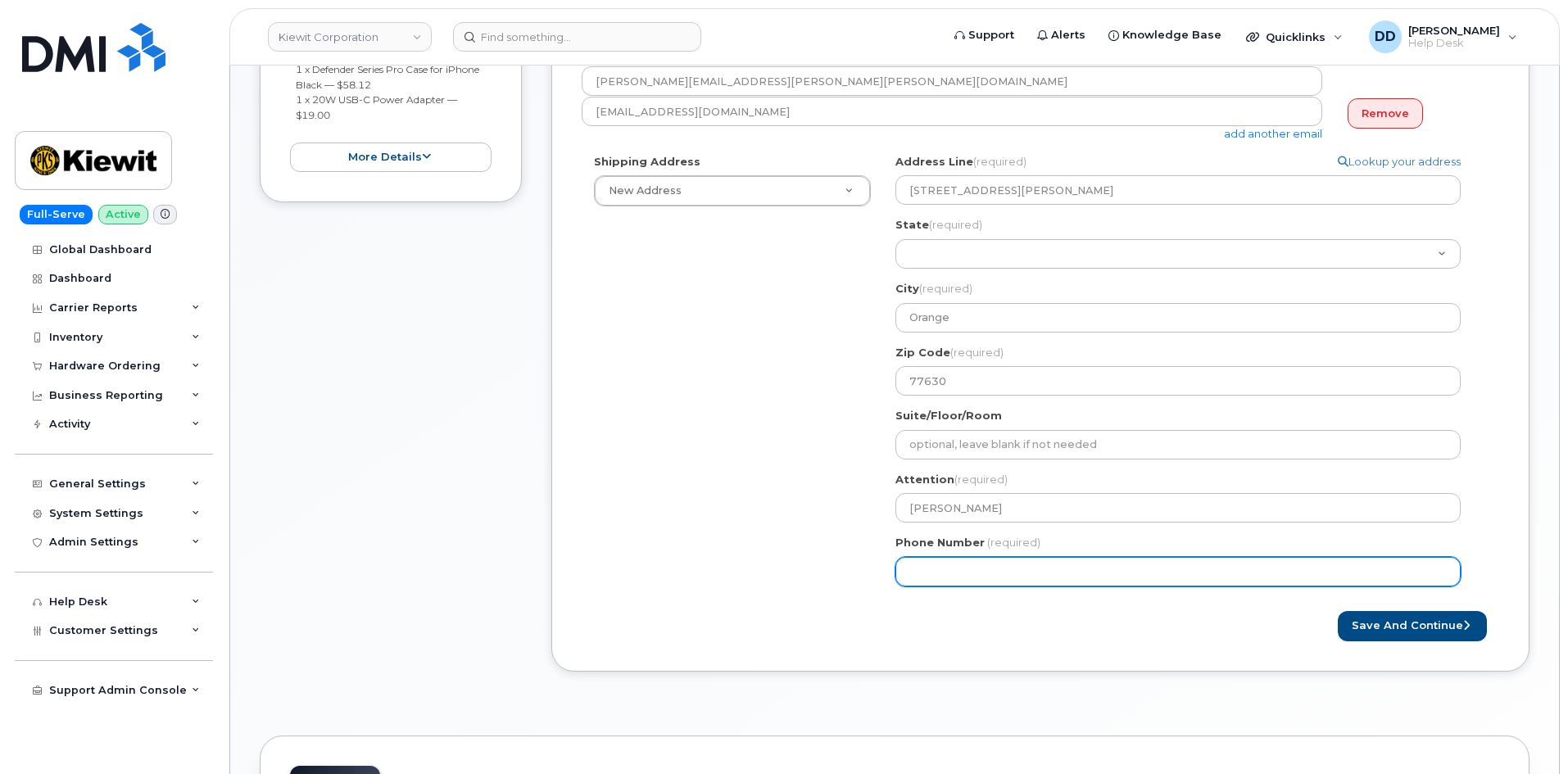
click at [944, 573] on input "Phone Number" at bounding box center [1178, 571] width 565 height 30
paste input "7857477935"
select select
type input "7857477935"
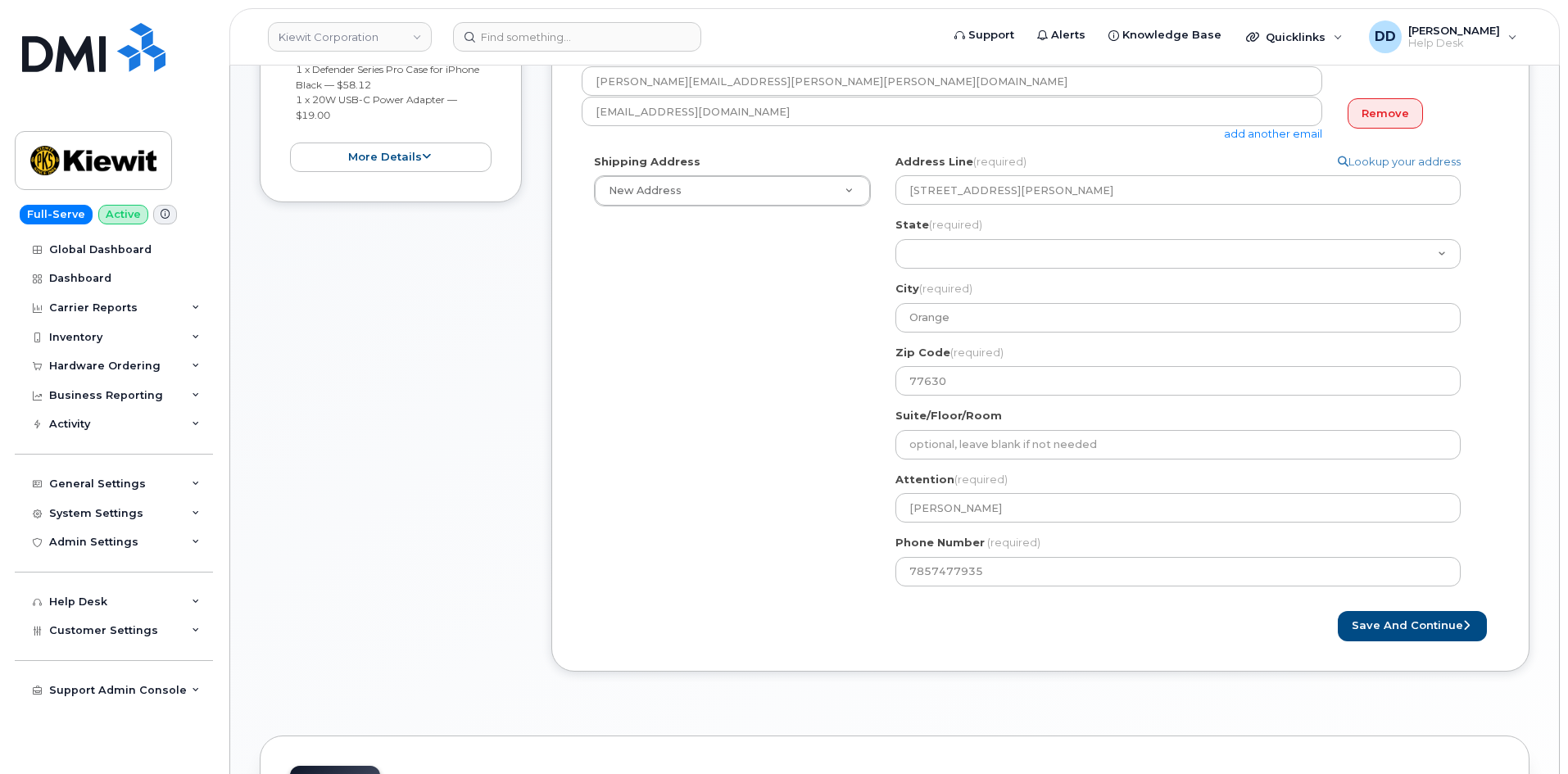
click at [1206, 613] on div "Save and Continue" at bounding box center [1269, 625] width 459 height 30
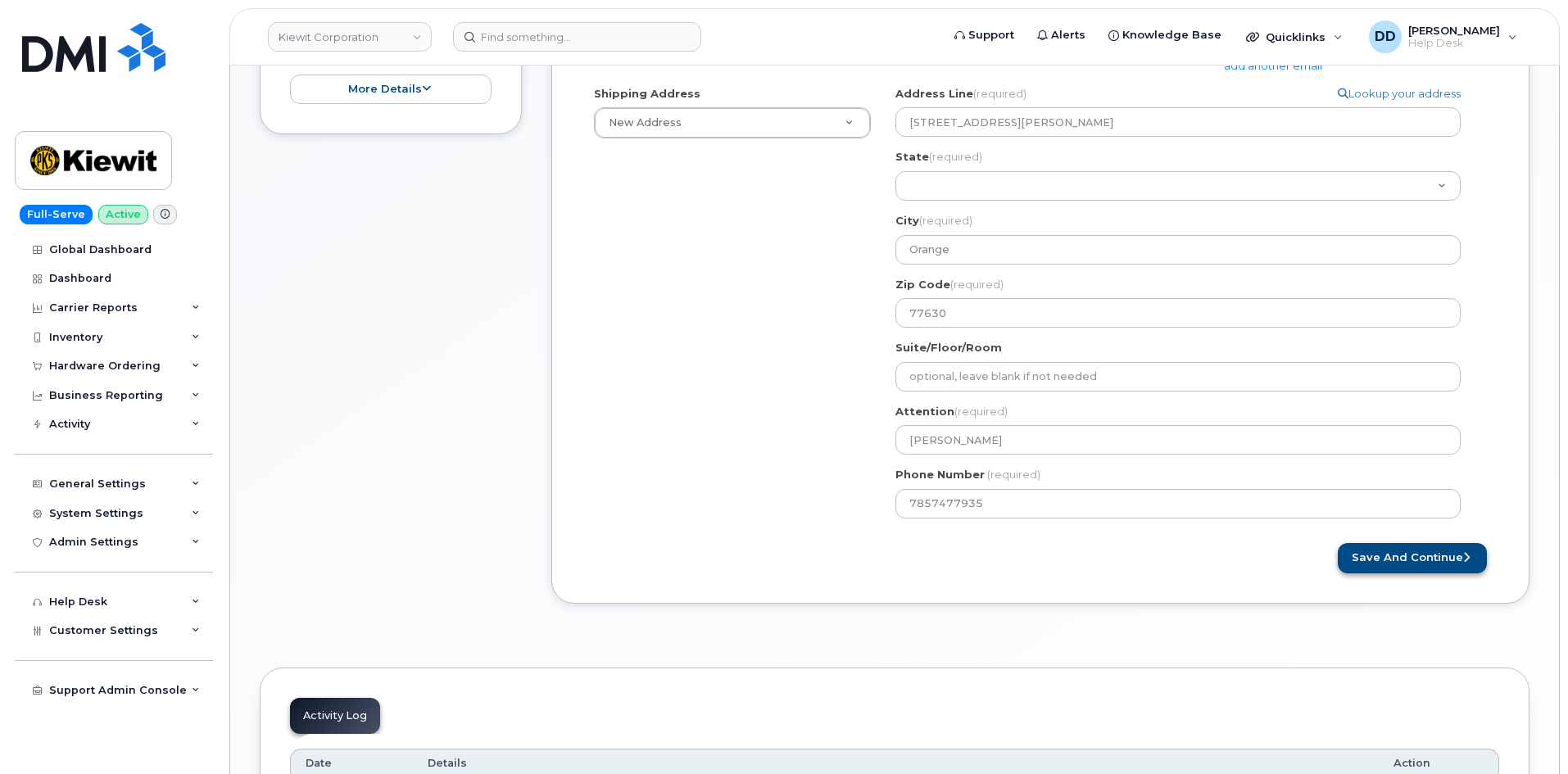
scroll to position [491, 0]
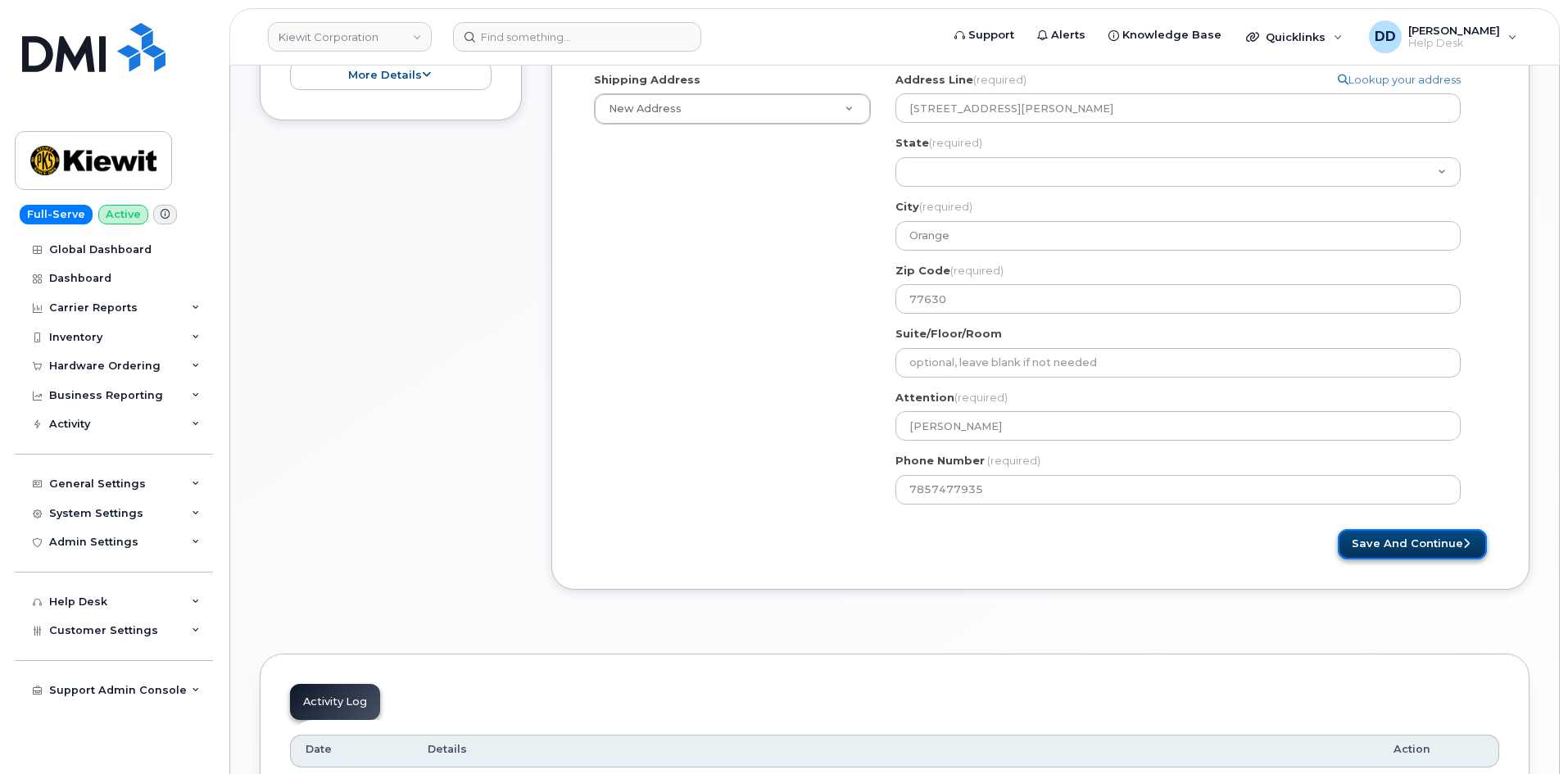
drag, startPoint x: 1442, startPoint y: 540, endPoint x: 1453, endPoint y: 541, distance: 11.0
click at [1442, 540] on button "Save and Continue" at bounding box center [1412, 543] width 150 height 30
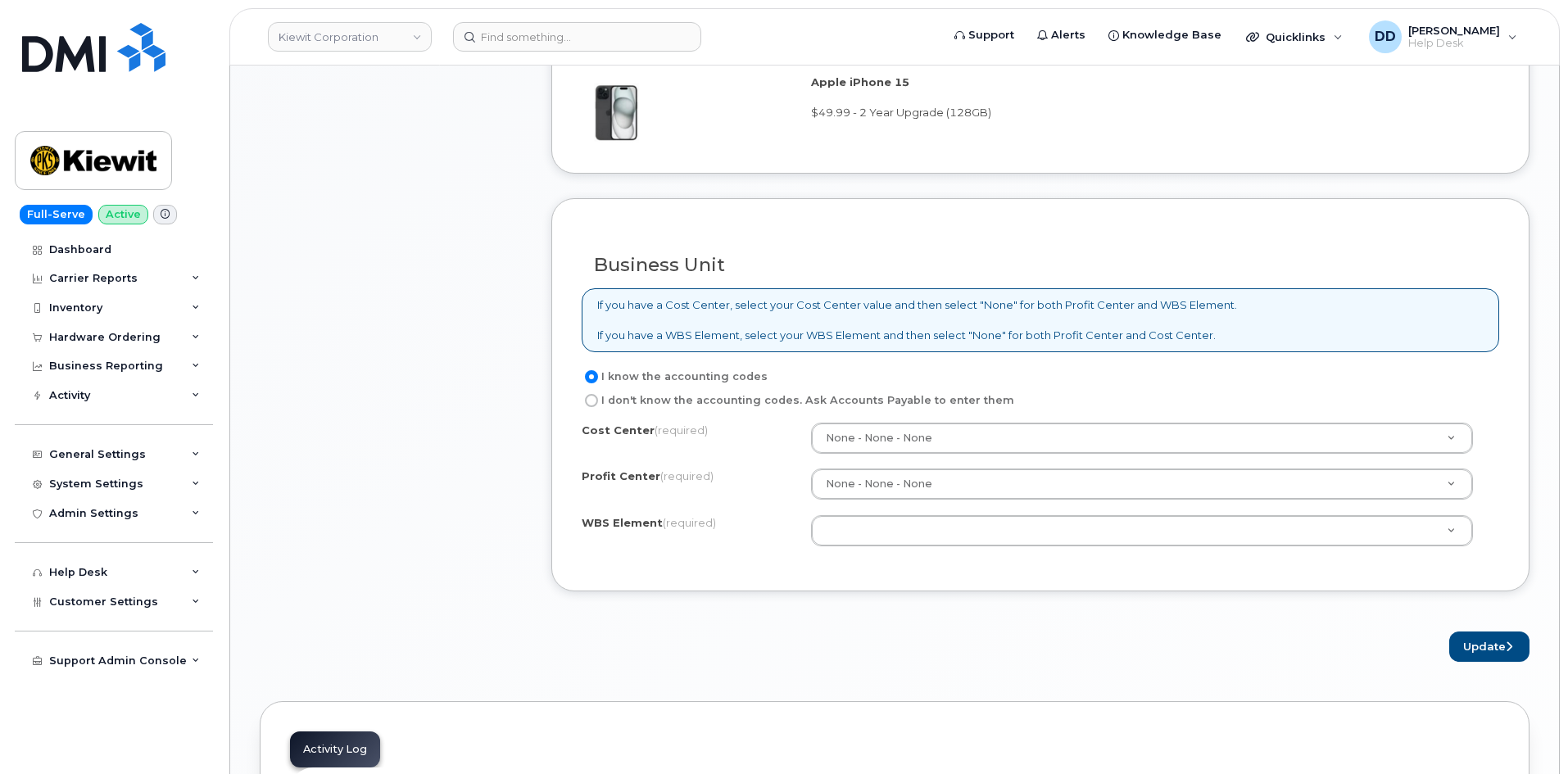
scroll to position [1110, 0]
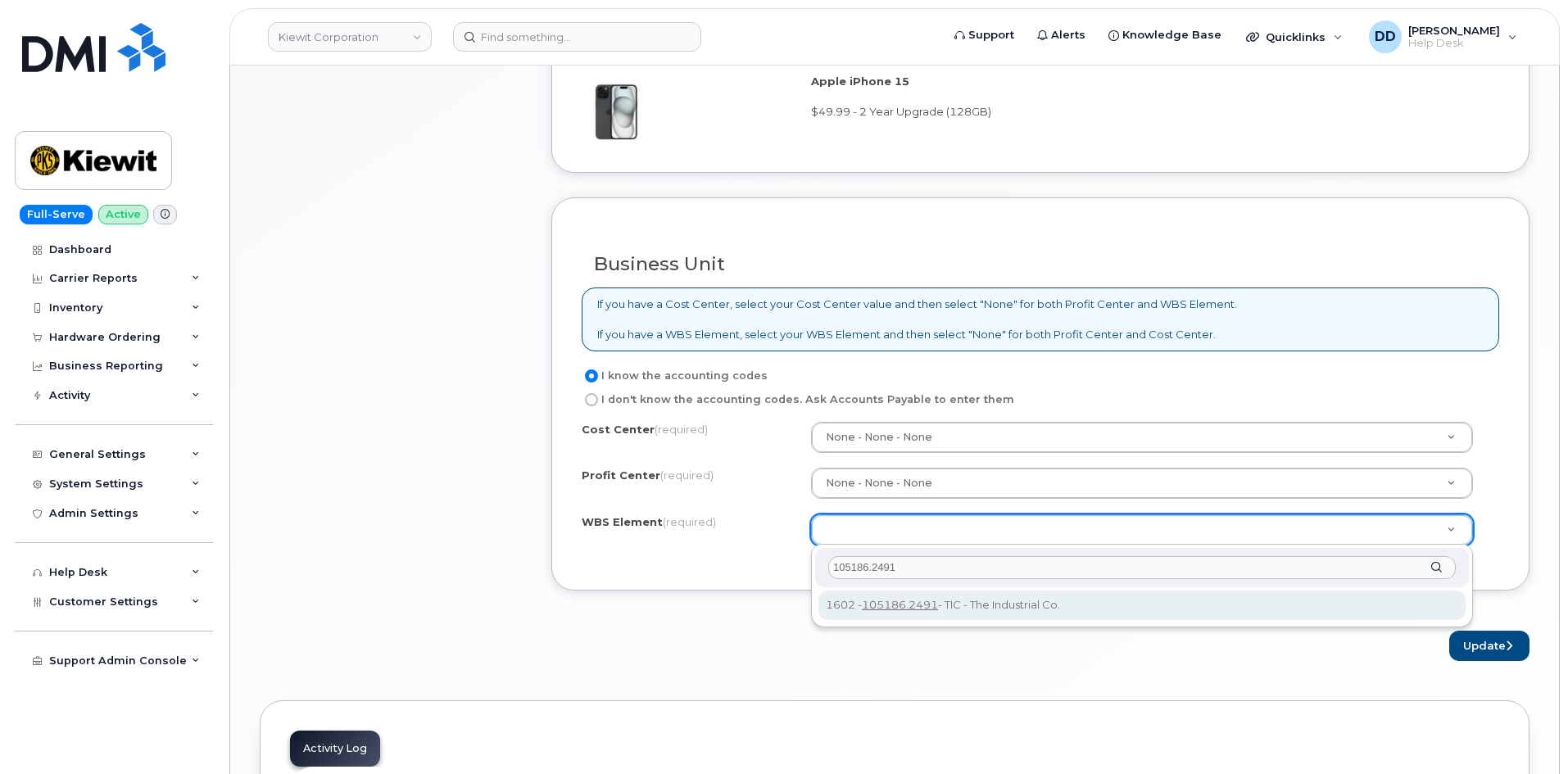
type input "105186.2491"
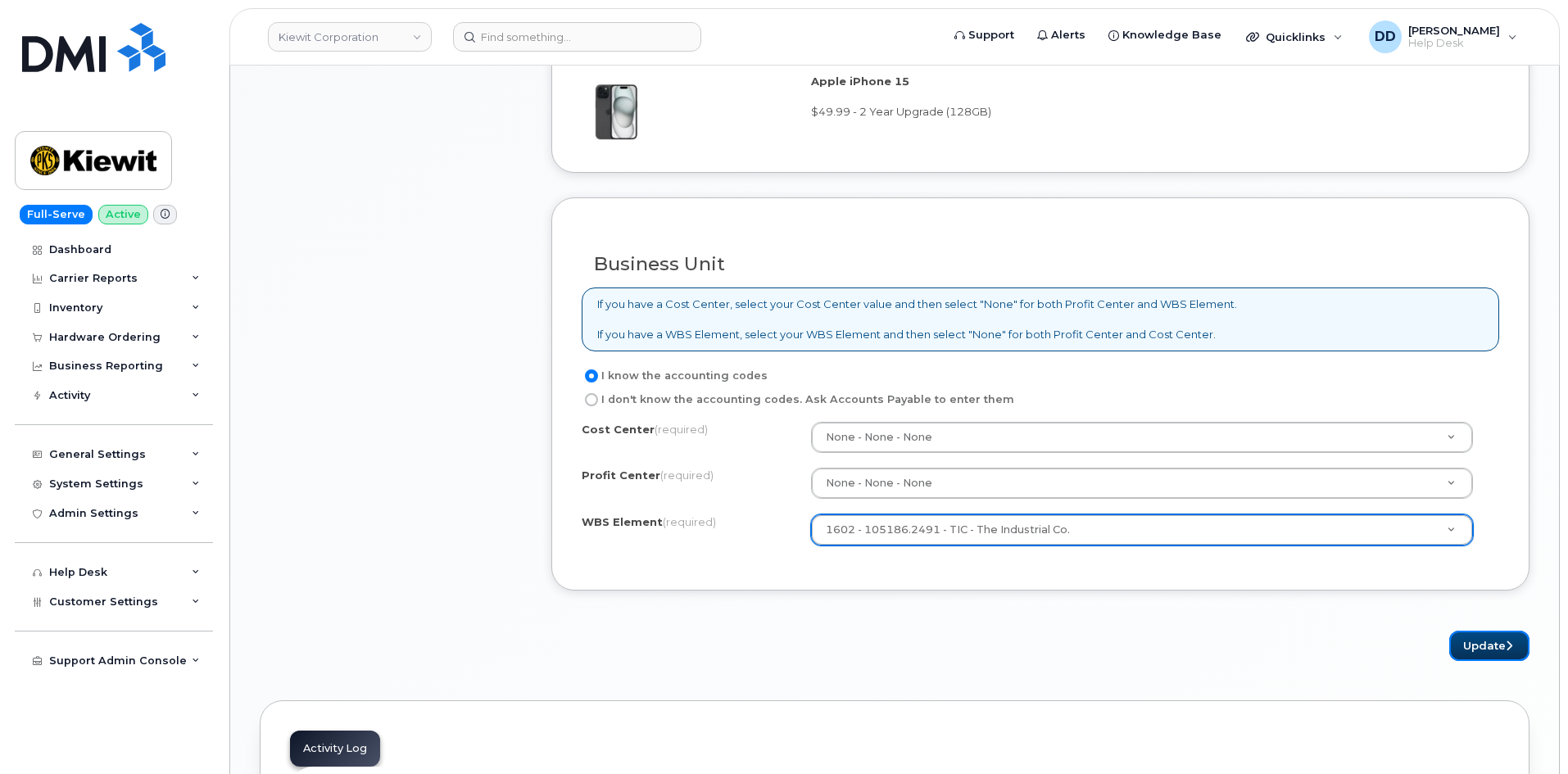
click at [1472, 646] on button "Update" at bounding box center [1489, 645] width 80 height 30
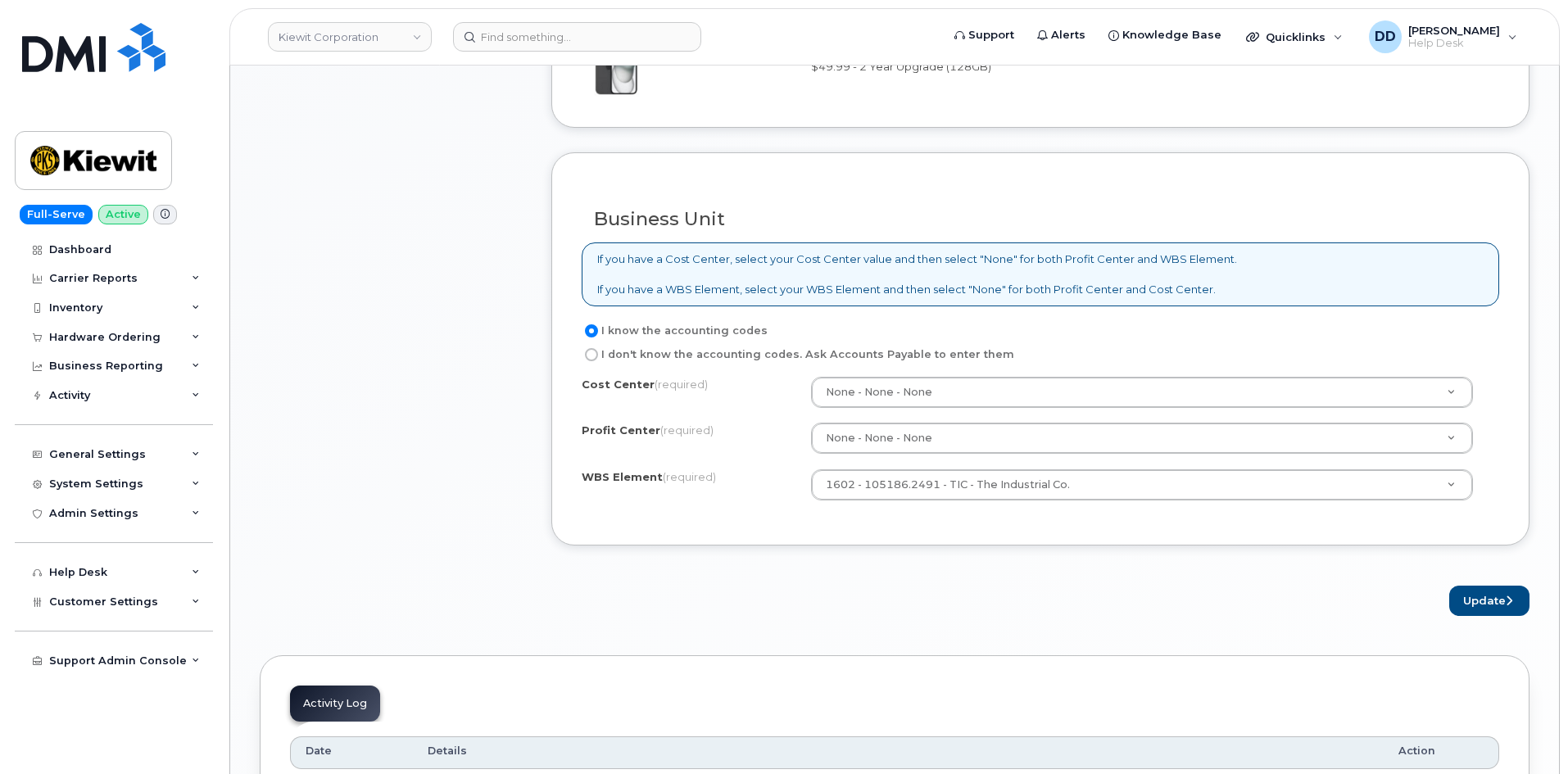
scroll to position [1160, 0]
click at [1481, 601] on button "Update" at bounding box center [1489, 596] width 80 height 30
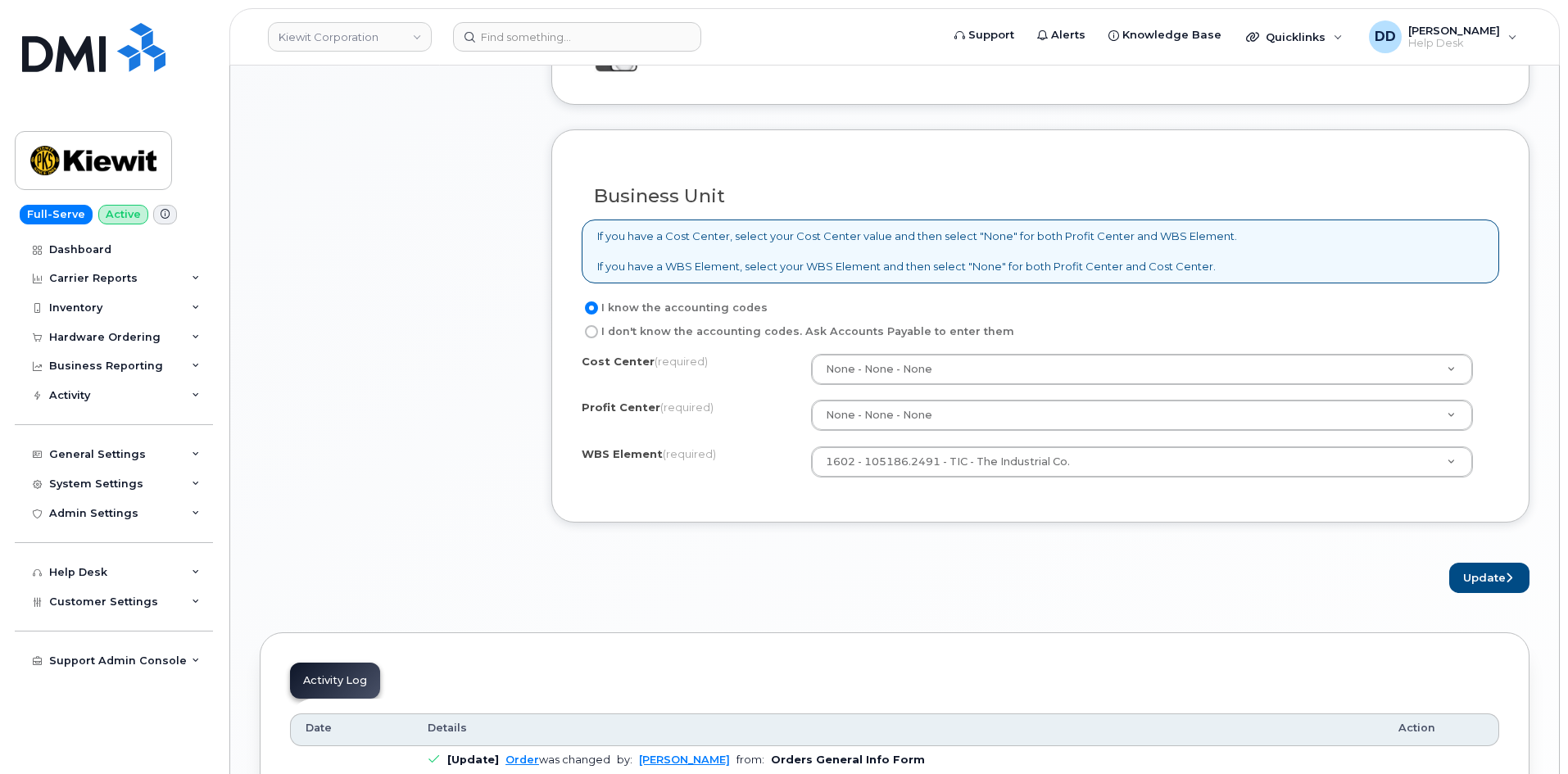
scroll to position [1189, 0]
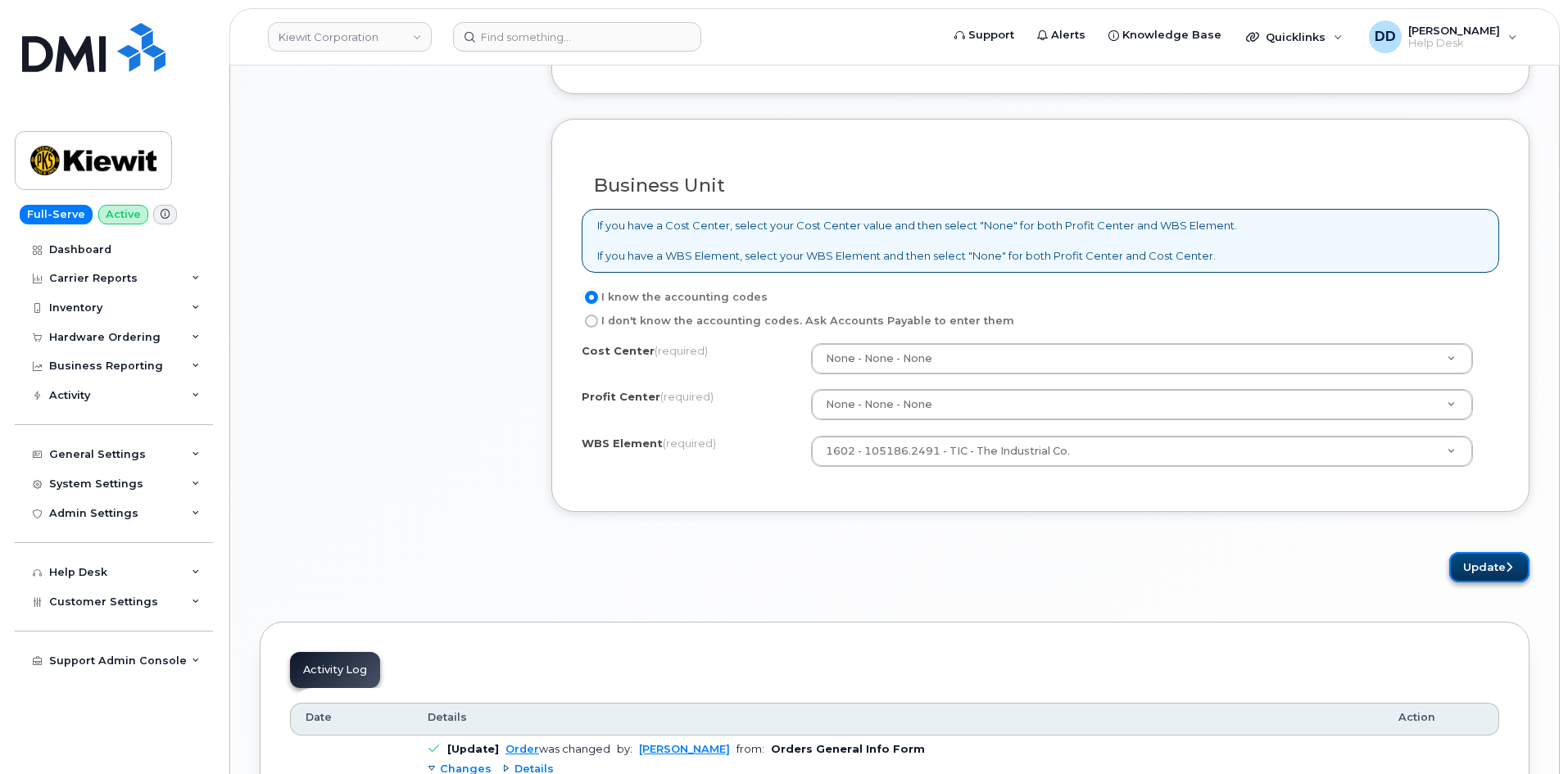
click at [1470, 564] on button "Update" at bounding box center [1489, 566] width 80 height 30
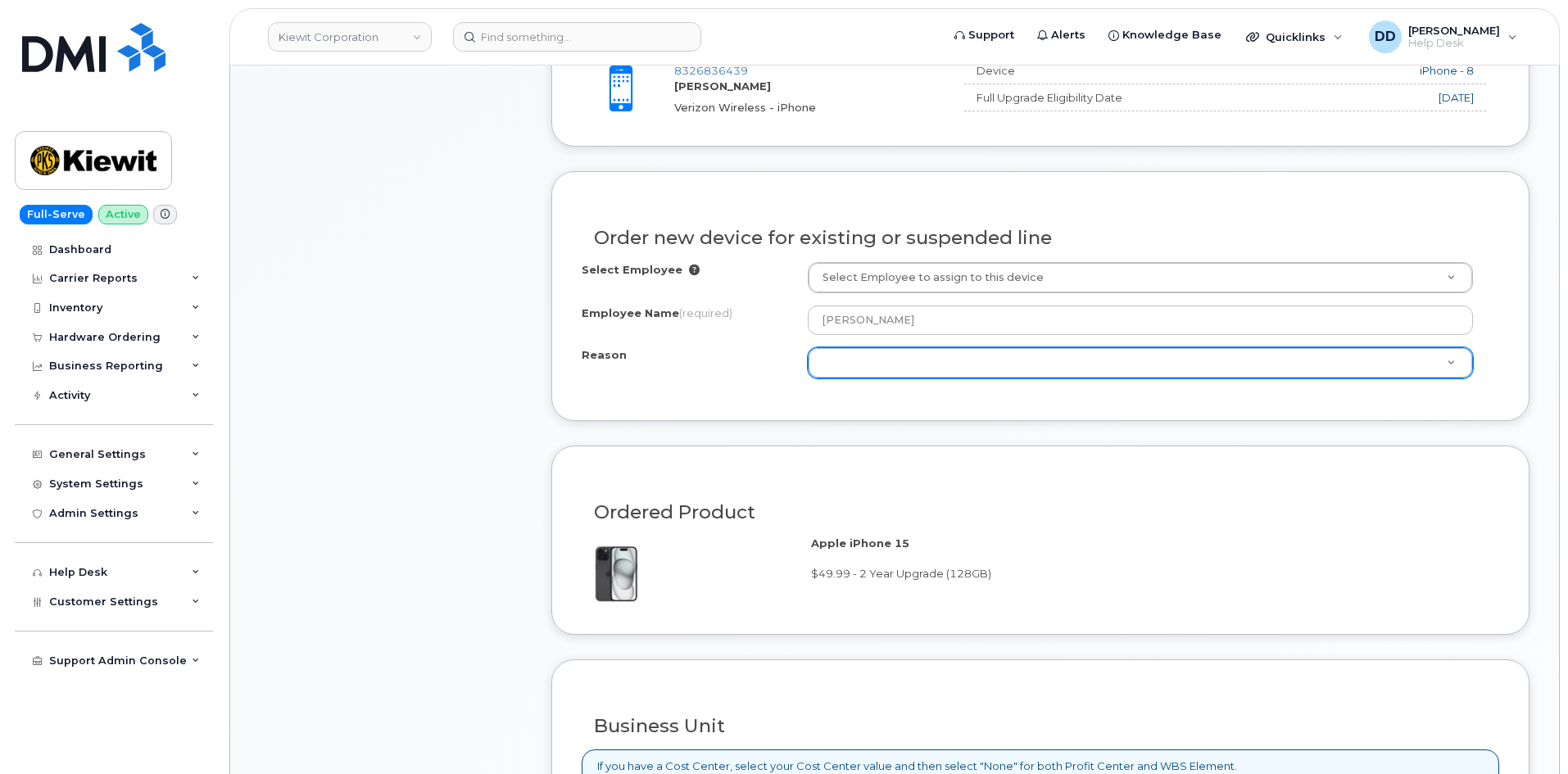
scroll to position [647, 0]
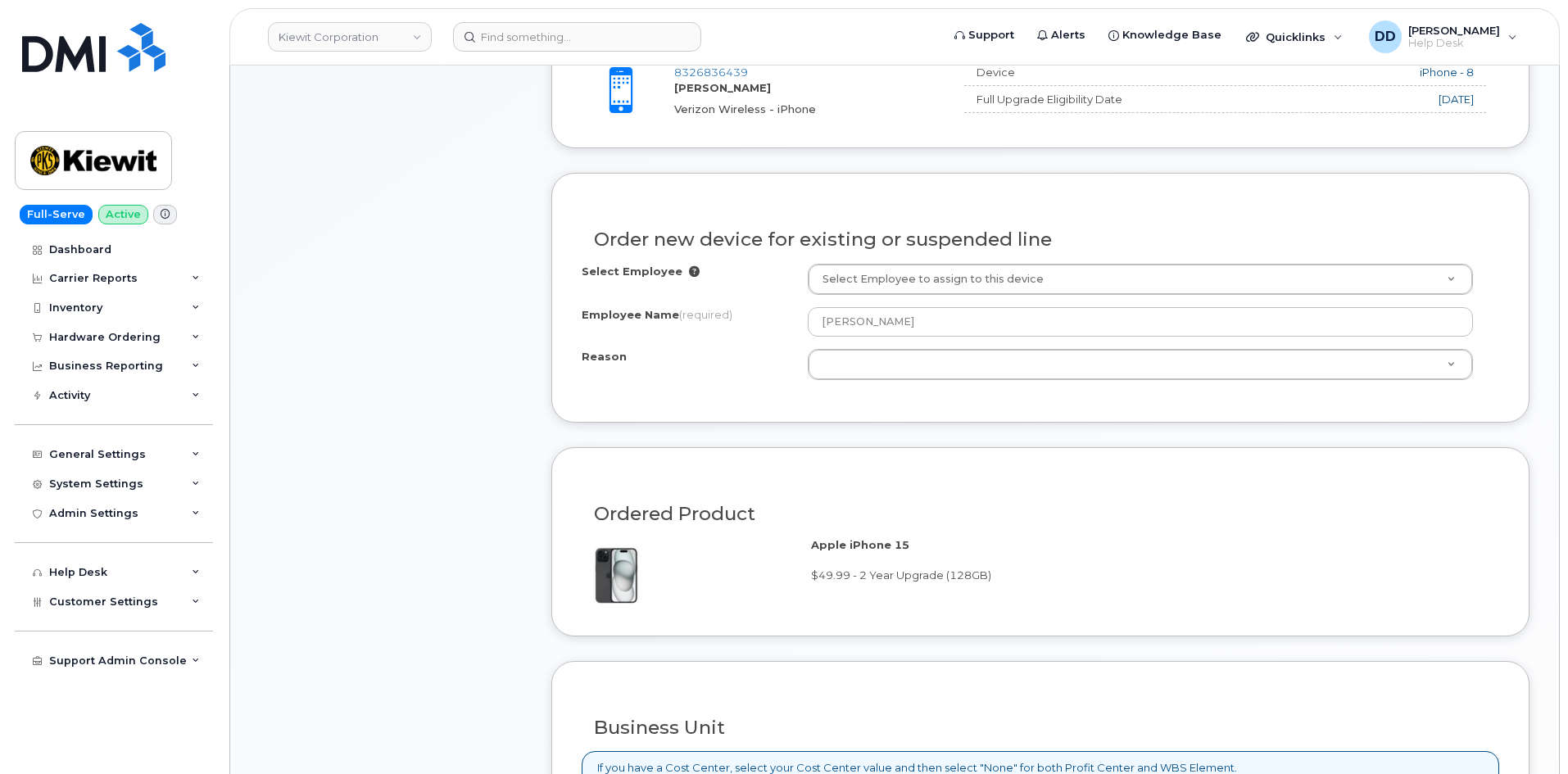
click at [644, 388] on div "Select Employee Select Employee to assign to this device Employee Name (require…" at bounding box center [1040, 327] width 917 height 128
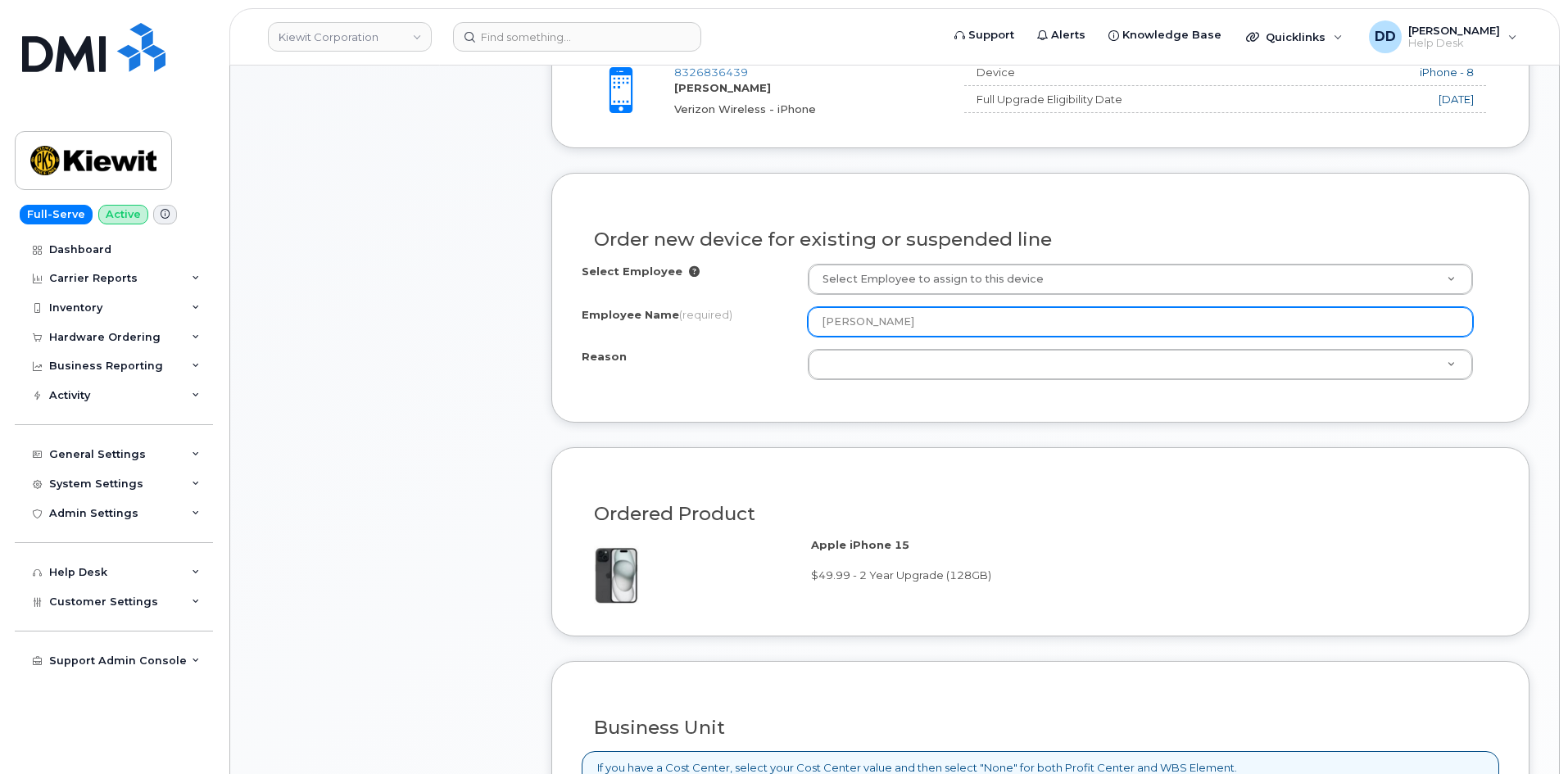
drag, startPoint x: 964, startPoint y: 319, endPoint x: 800, endPoint y: 331, distance: 164.4
click at [800, 331] on div "Employee Name (required) STEPHANIE STEPHENSON" at bounding box center [1040, 322] width 917 height 30
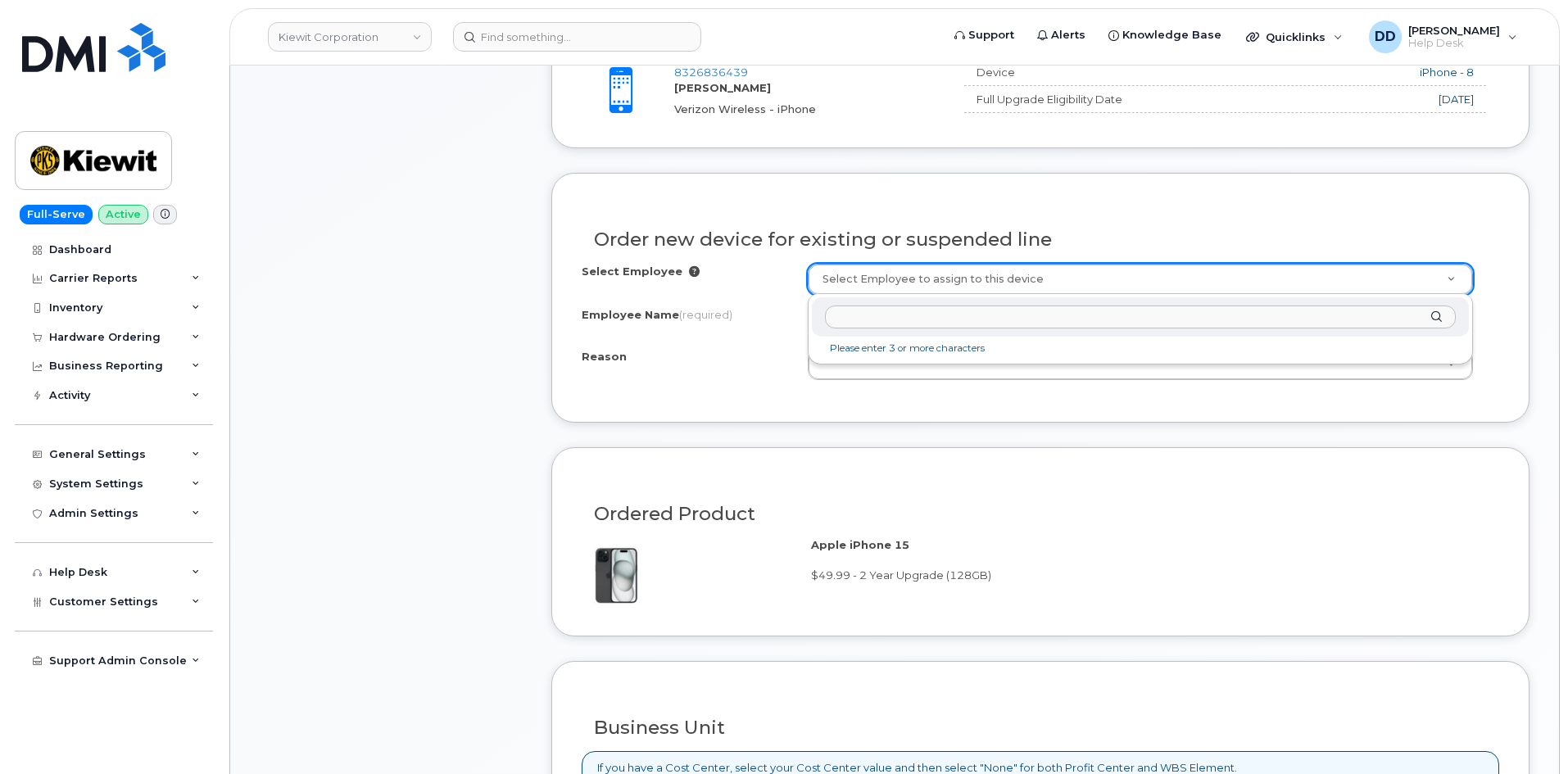
type input "STEPHANIE STEPHENSON"
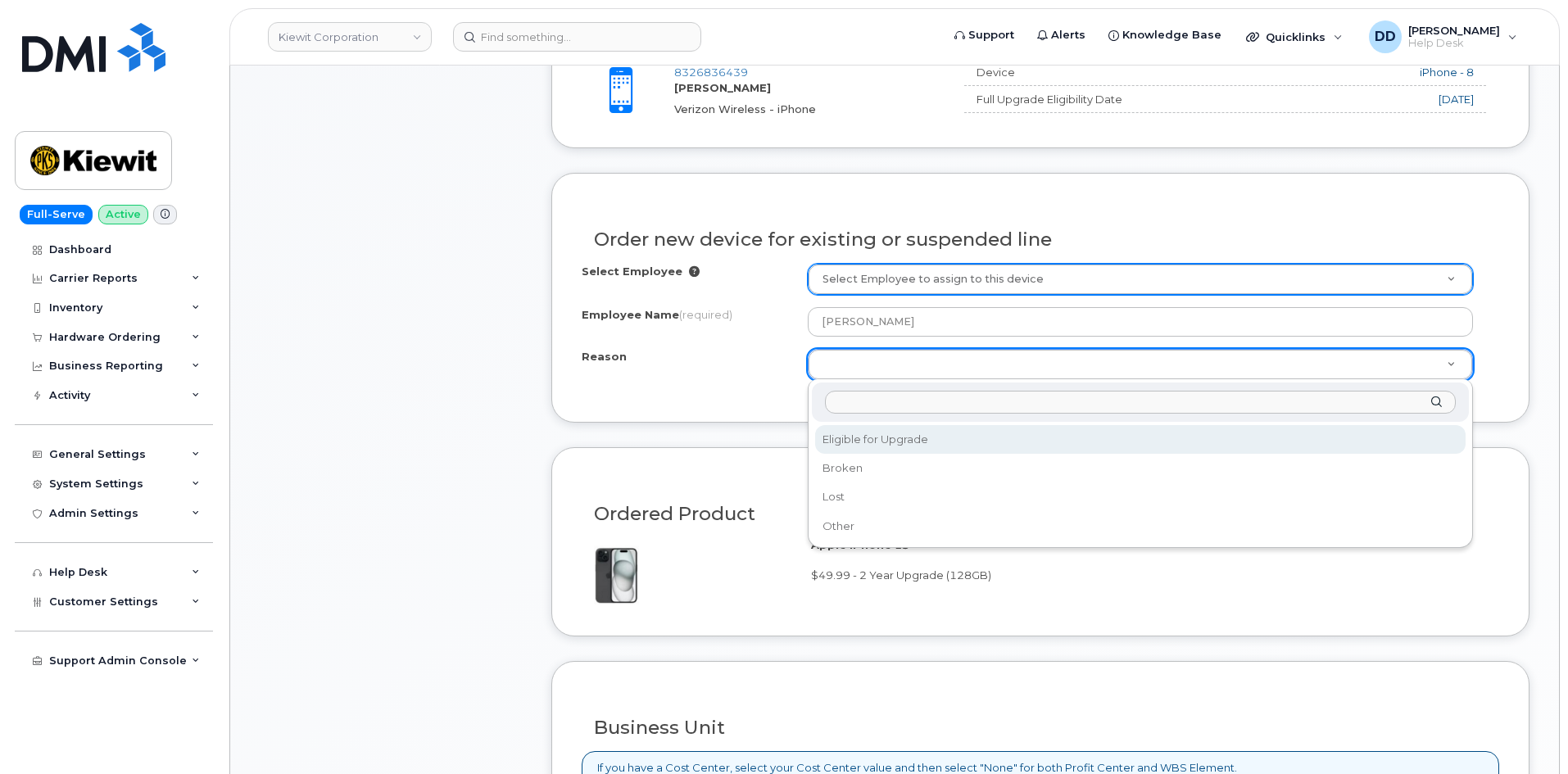
select select "eligible_for_upgrade"
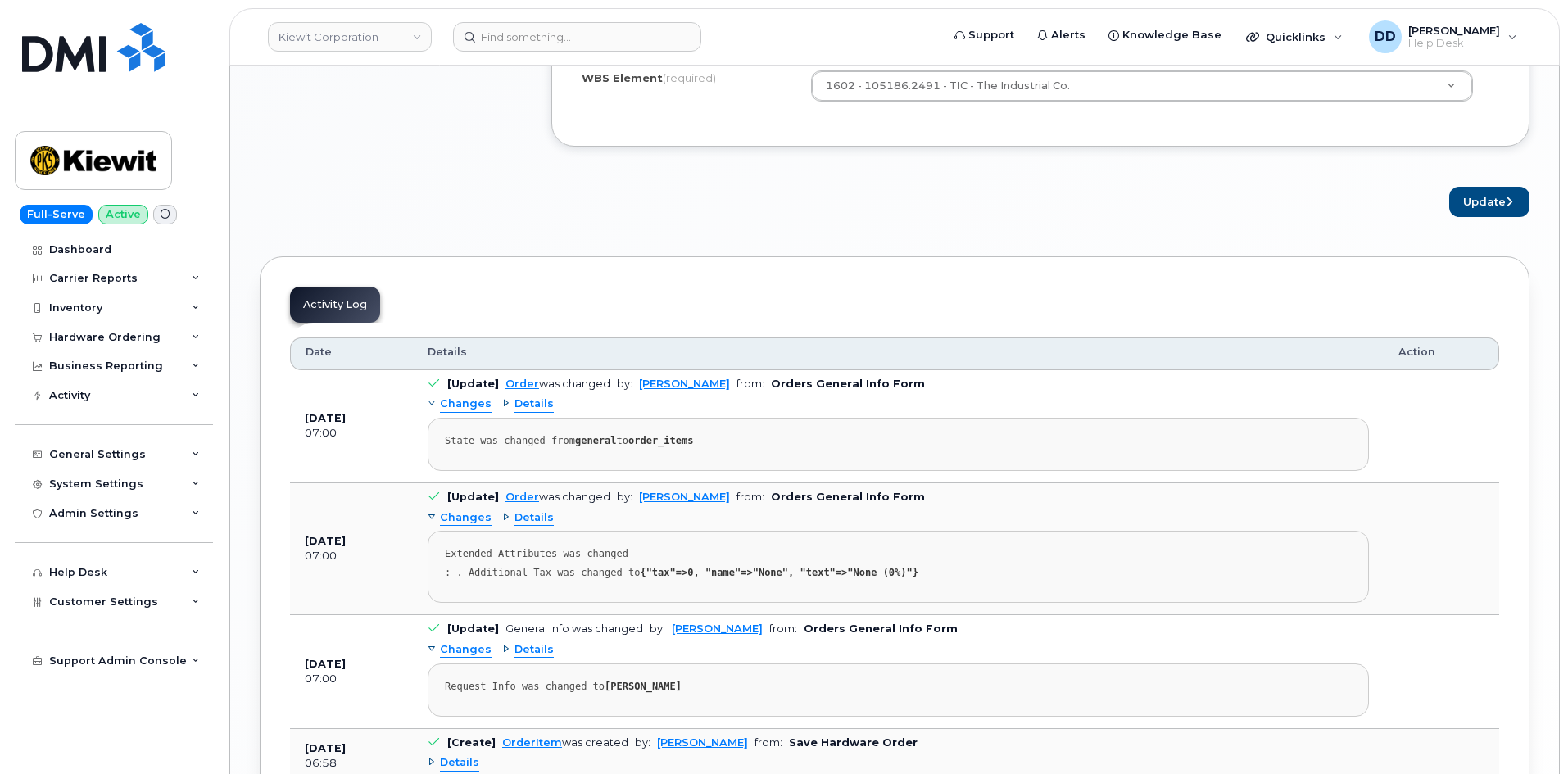
scroll to position [1562, 0]
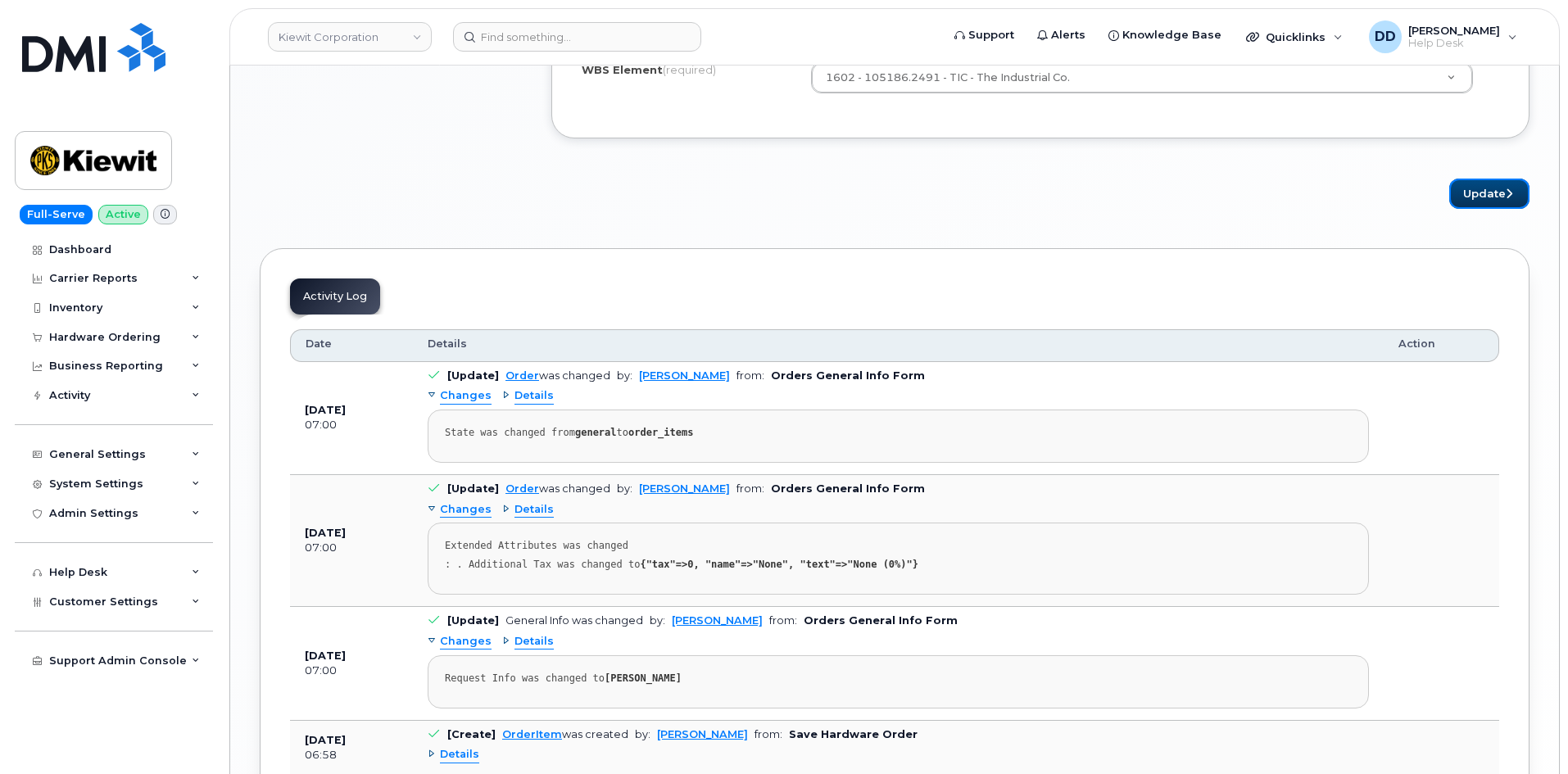
drag, startPoint x: 1481, startPoint y: 200, endPoint x: 1467, endPoint y: 219, distance: 23.6
click at [1481, 199] on button "Update" at bounding box center [1489, 193] width 80 height 30
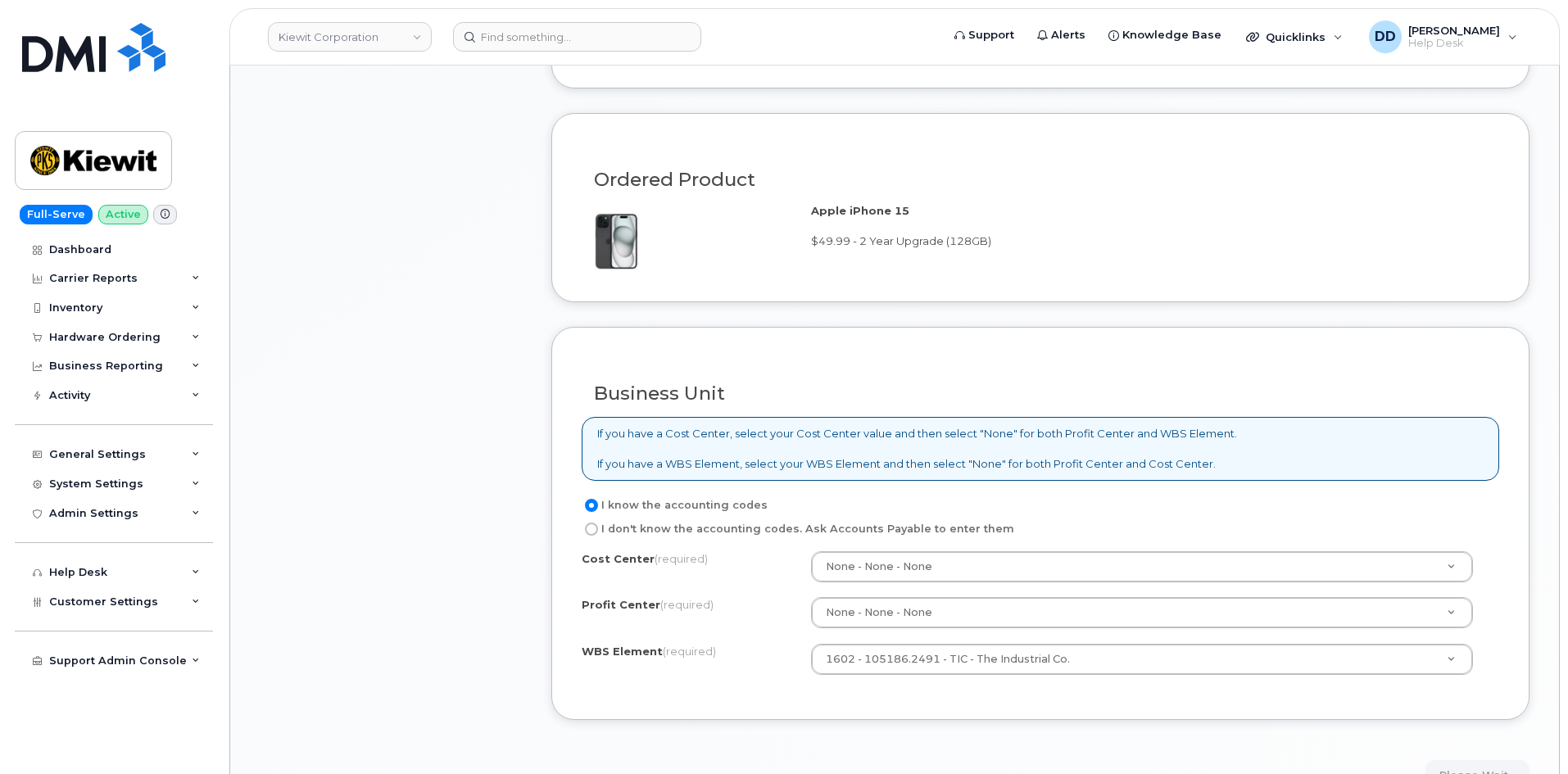
scroll to position [971, 0]
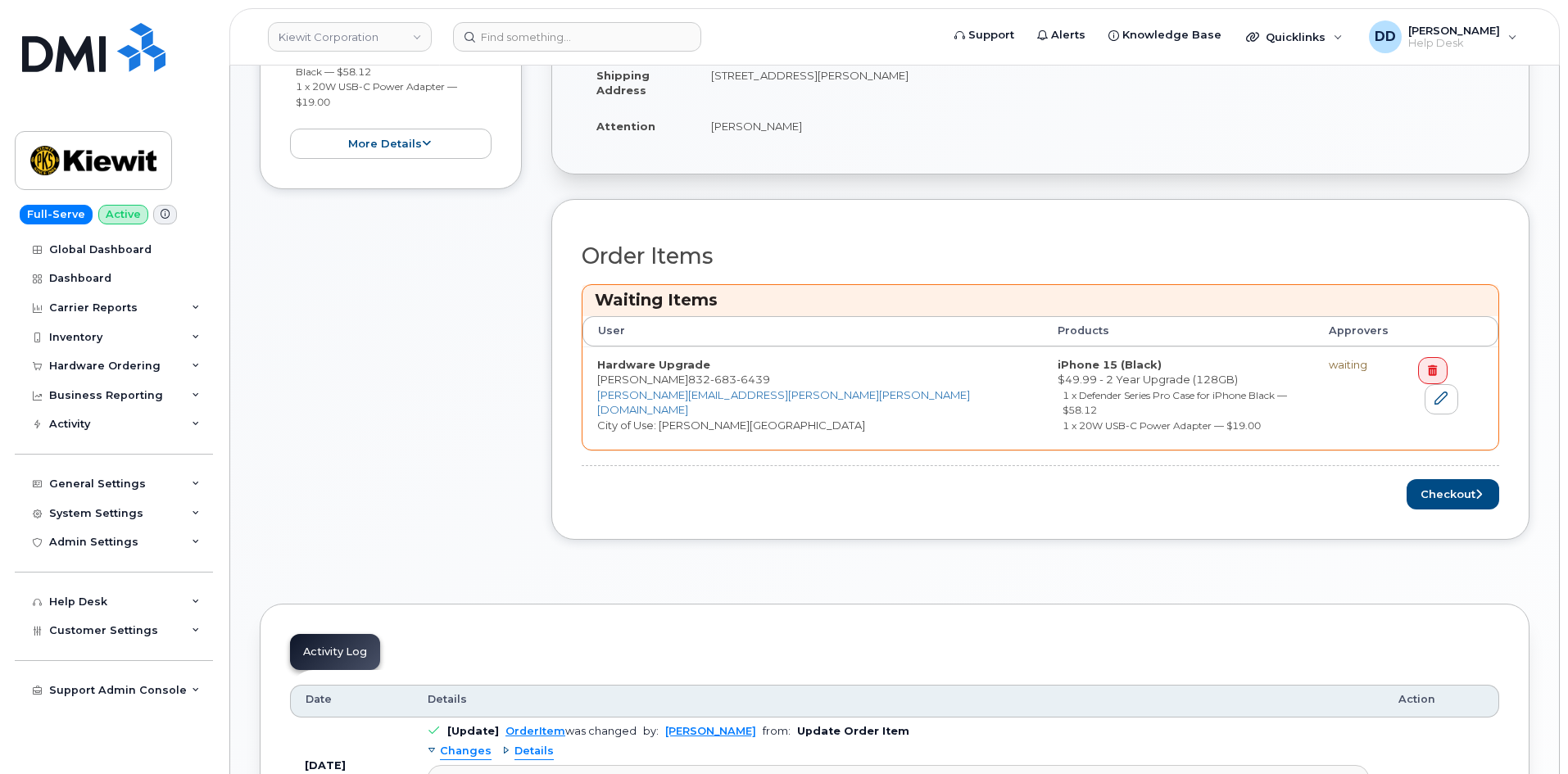
scroll to position [494, 0]
click at [1449, 482] on button "Checkout" at bounding box center [1453, 492] width 92 height 30
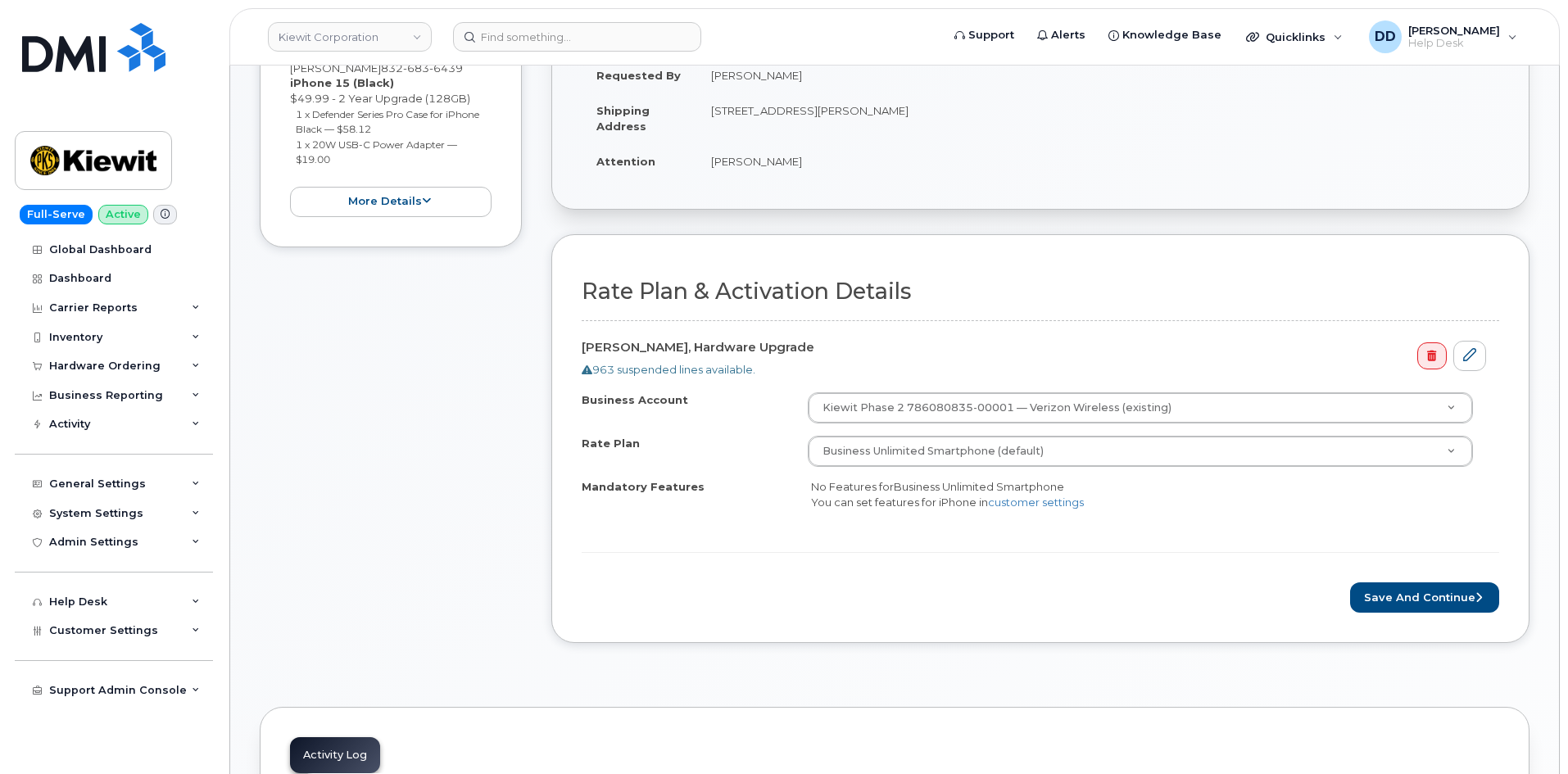
scroll to position [337, 0]
click at [1415, 602] on button "Save and Continue" at bounding box center [1425, 596] width 150 height 30
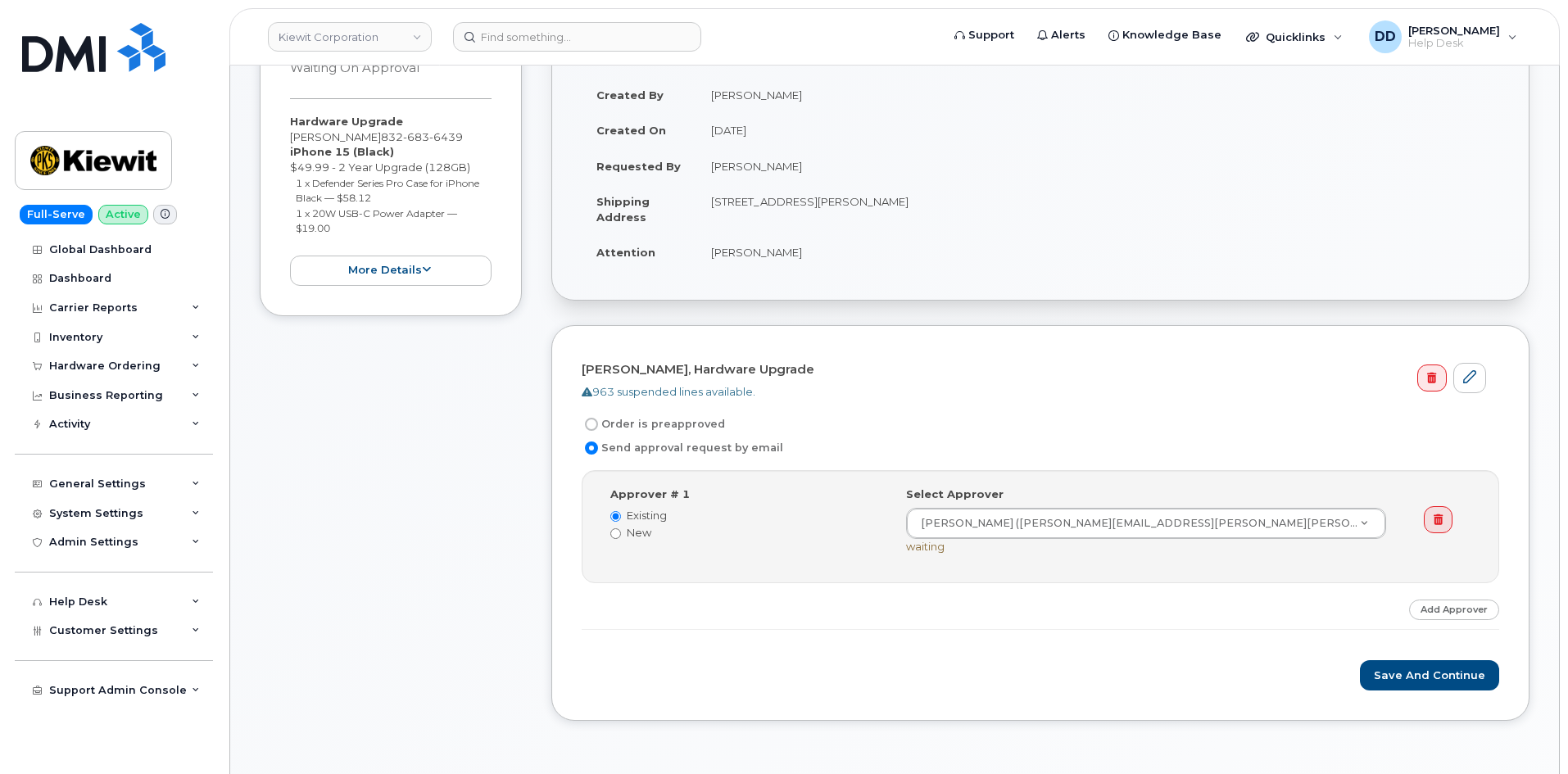
scroll to position [245, 0]
click at [1408, 676] on button "Save and Continue" at bounding box center [1429, 673] width 139 height 30
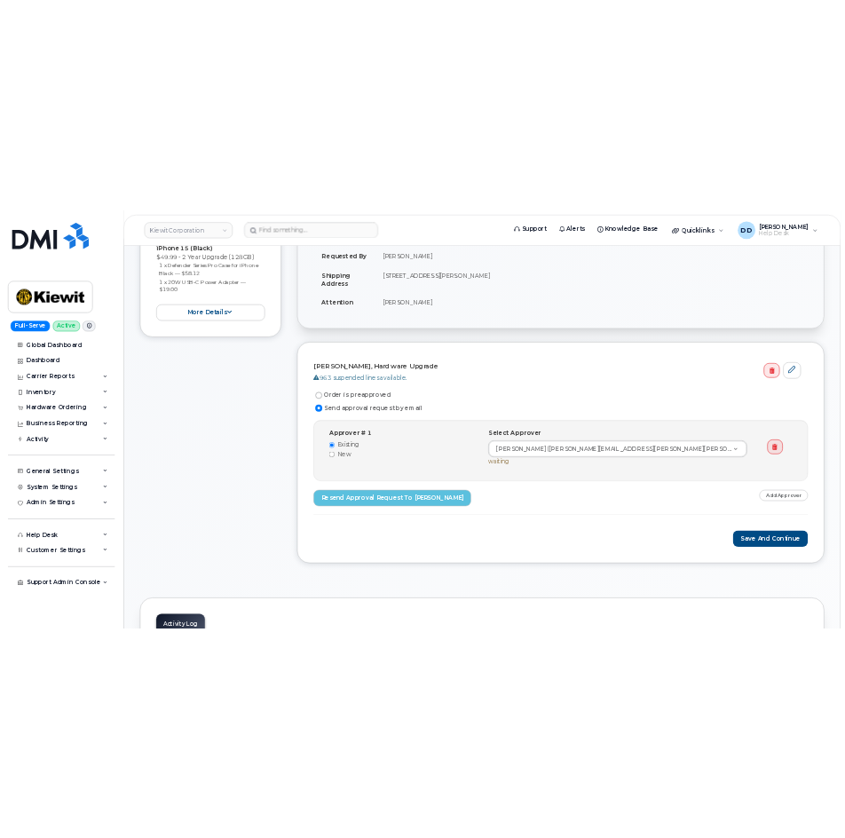
scroll to position [355, 0]
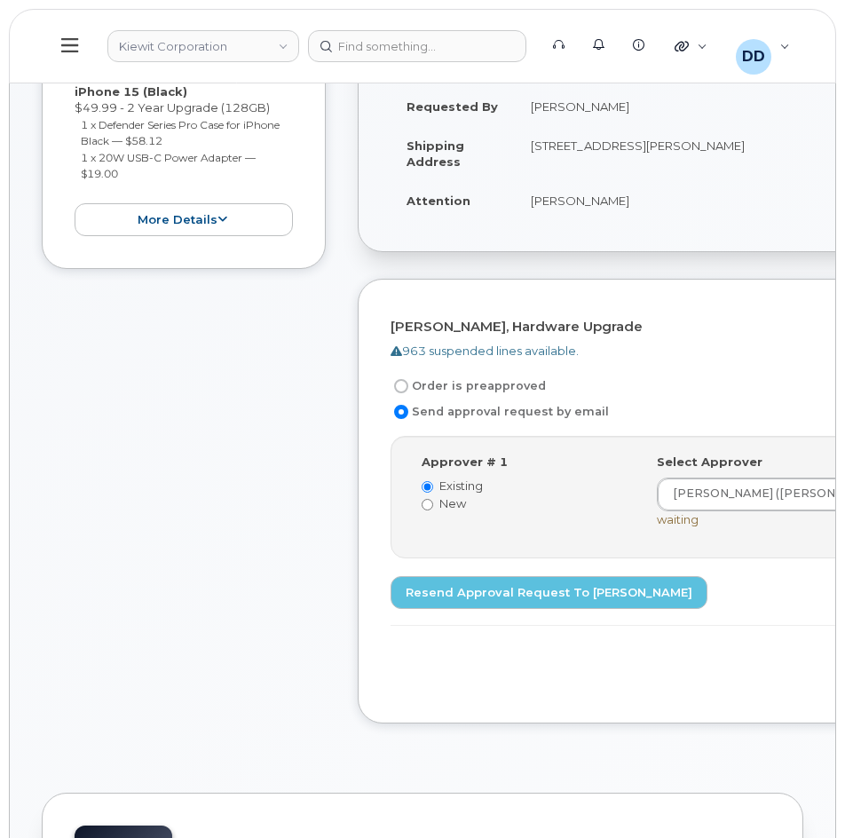
click at [77, 36] on icon at bounding box center [69, 45] width 17 height 20
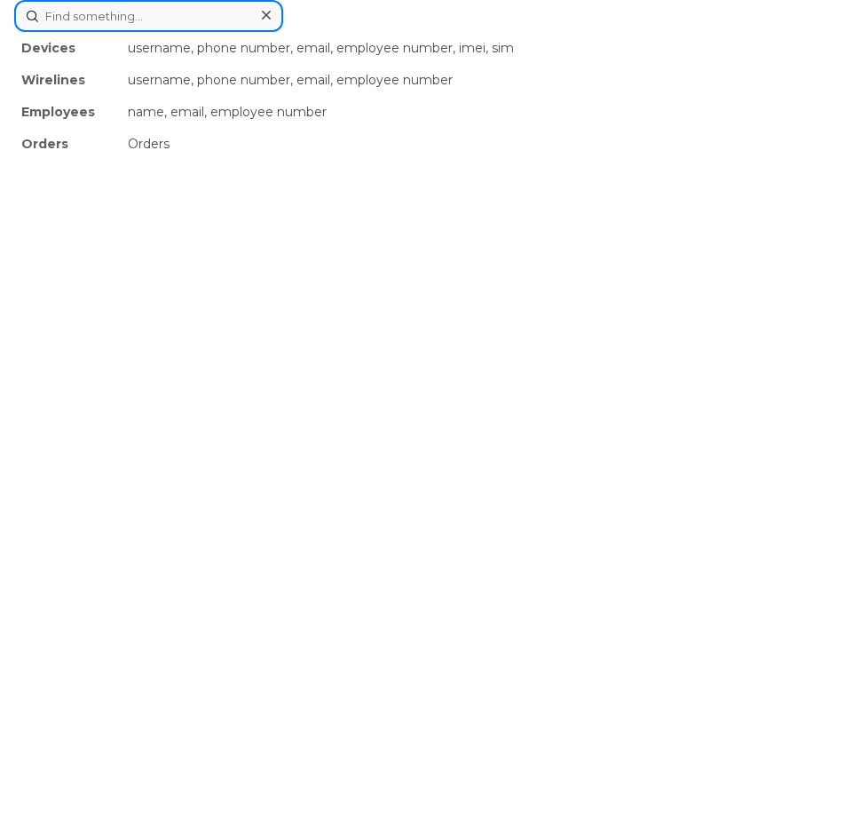
click at [380, 32] on div "Devices username, phone number, email, employee number, imei, sim Wirelines use…" at bounding box center [422, 16] width 816 height 32
paste input "301095"
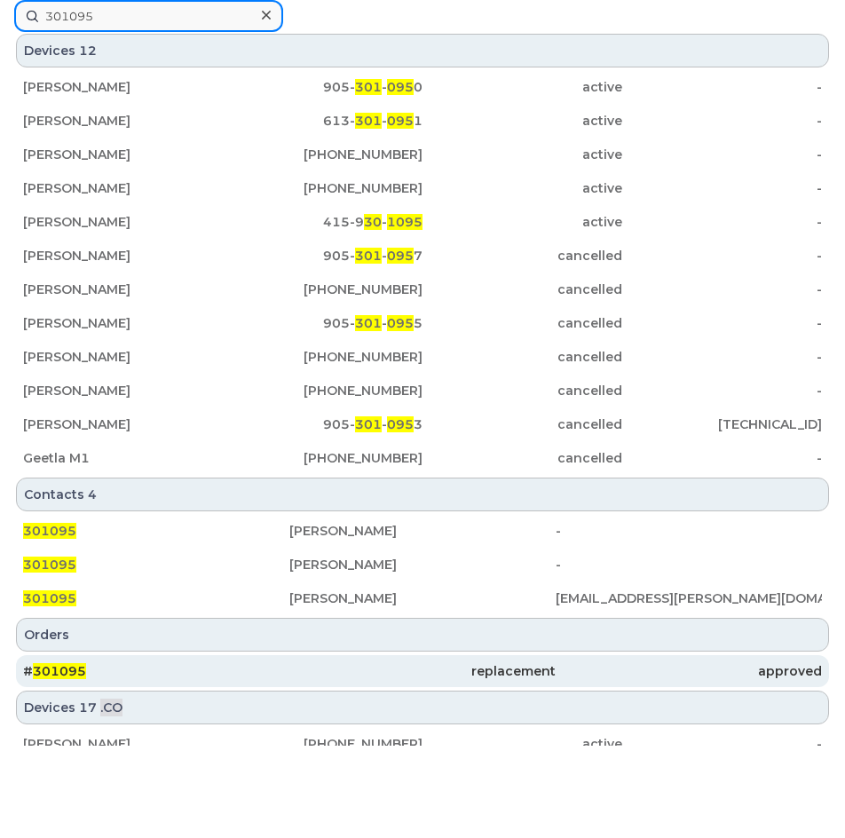
type input "301095"
click at [56, 674] on span "301095" at bounding box center [59, 671] width 53 height 16
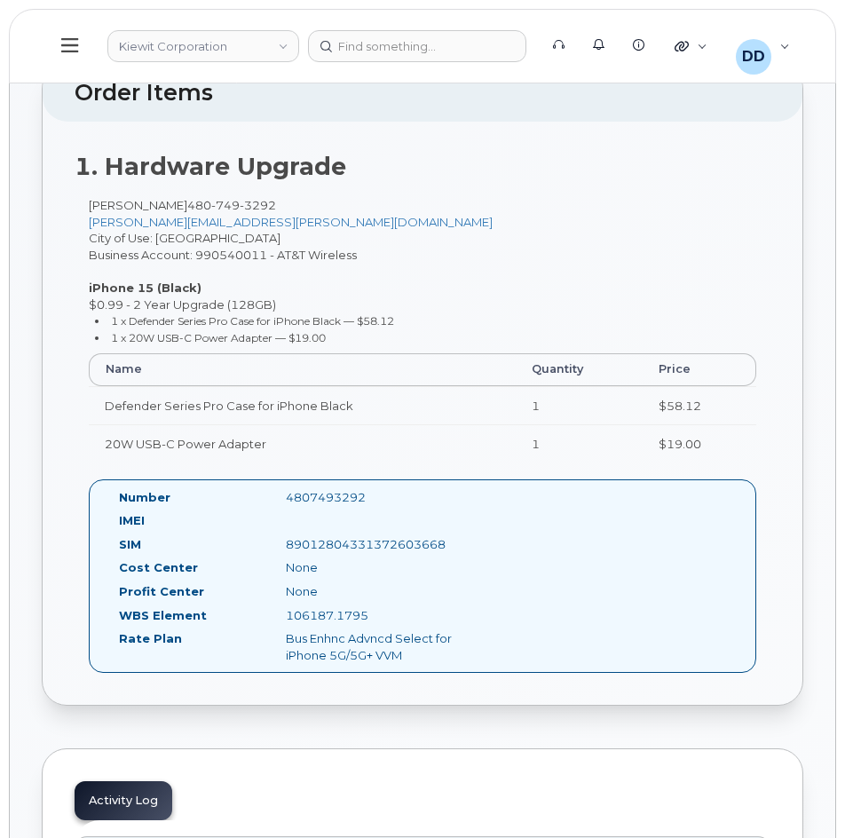
scroll to position [480, 0]
drag, startPoint x: 354, startPoint y: 501, endPoint x: 287, endPoint y: 499, distance: 67.5
click at [287, 499] on div "4807493292" at bounding box center [389, 498] width 234 height 17
copy div "4807493292"
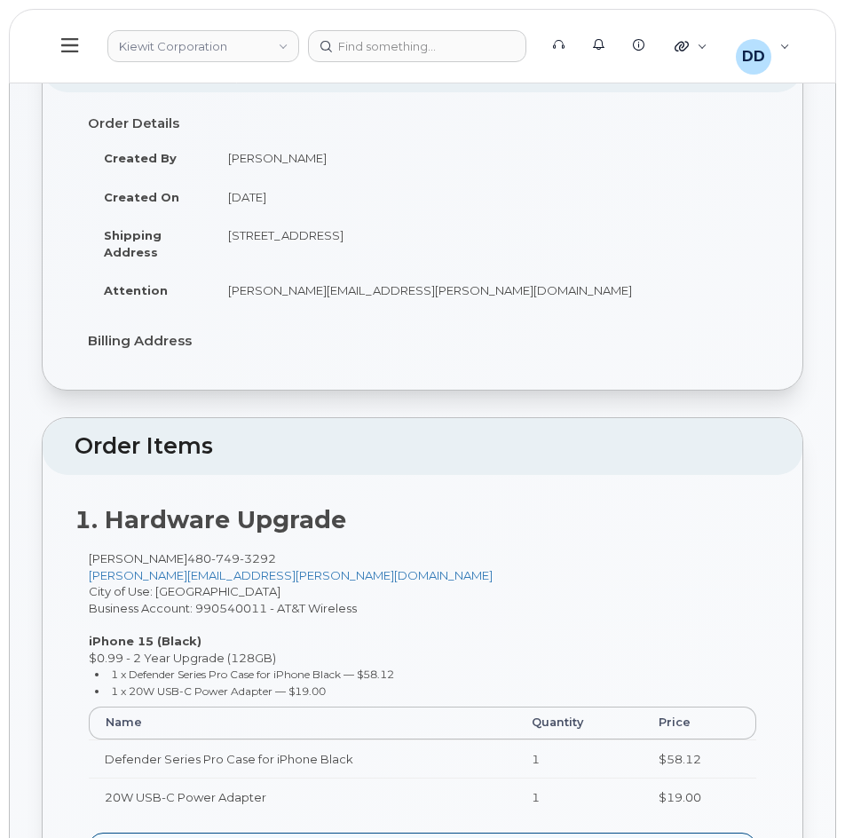
scroll to position [0, 0]
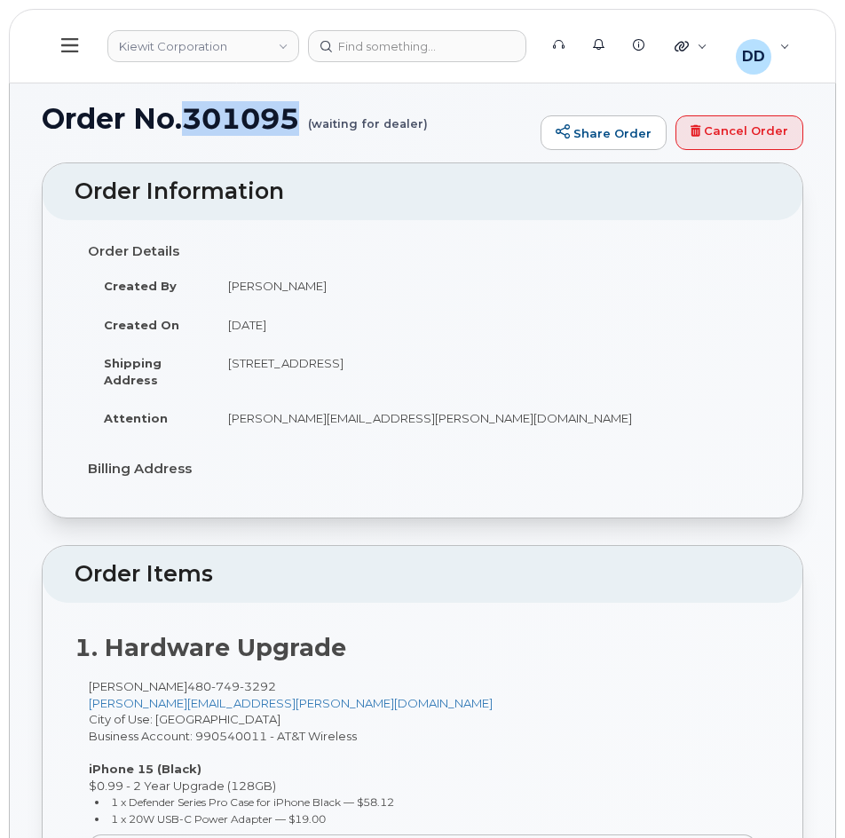
drag, startPoint x: 303, startPoint y: 120, endPoint x: 191, endPoint y: 123, distance: 111.9
click at [191, 123] on h1 "Order No.301095 (waiting for dealer)" at bounding box center [287, 118] width 490 height 31
copy h1 "301095"
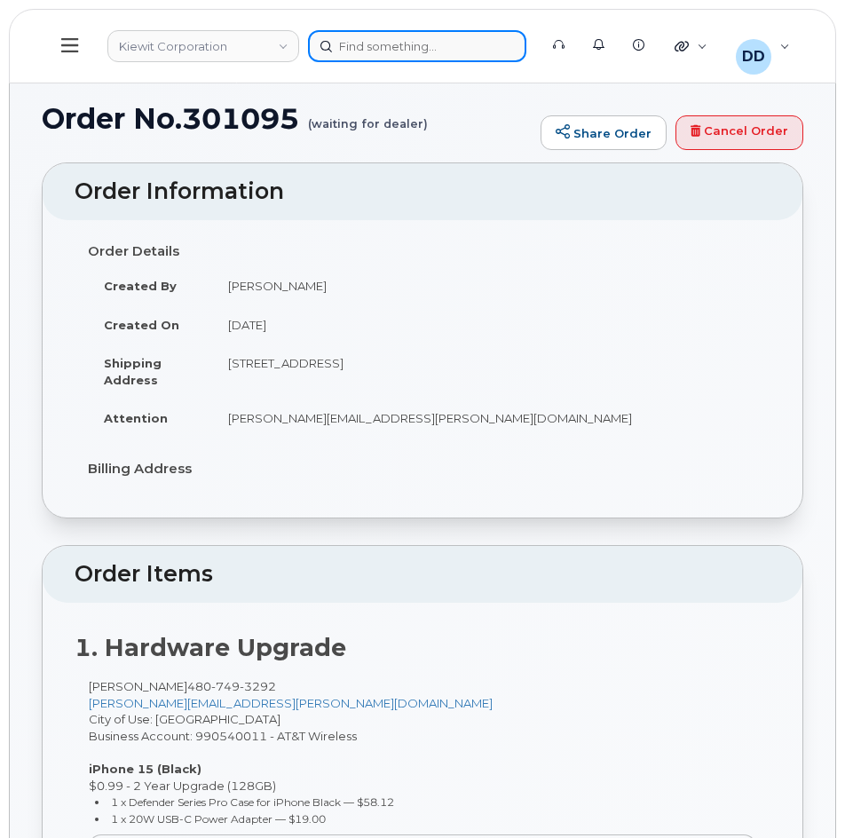
click at [402, 43] on div at bounding box center [417, 46] width 218 height 32
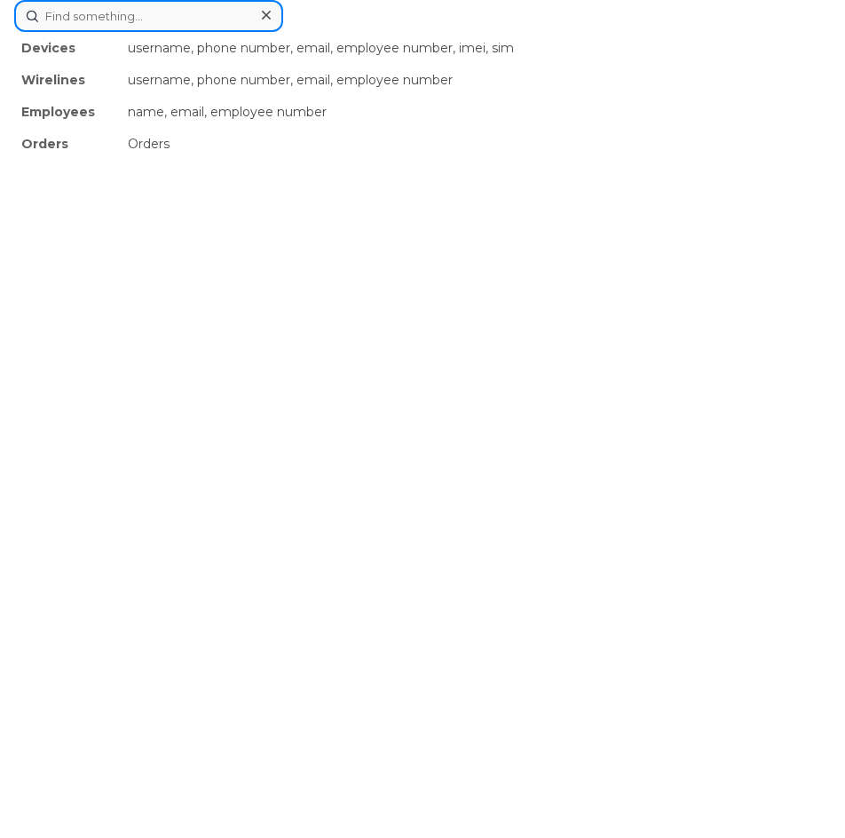
paste input "298310"
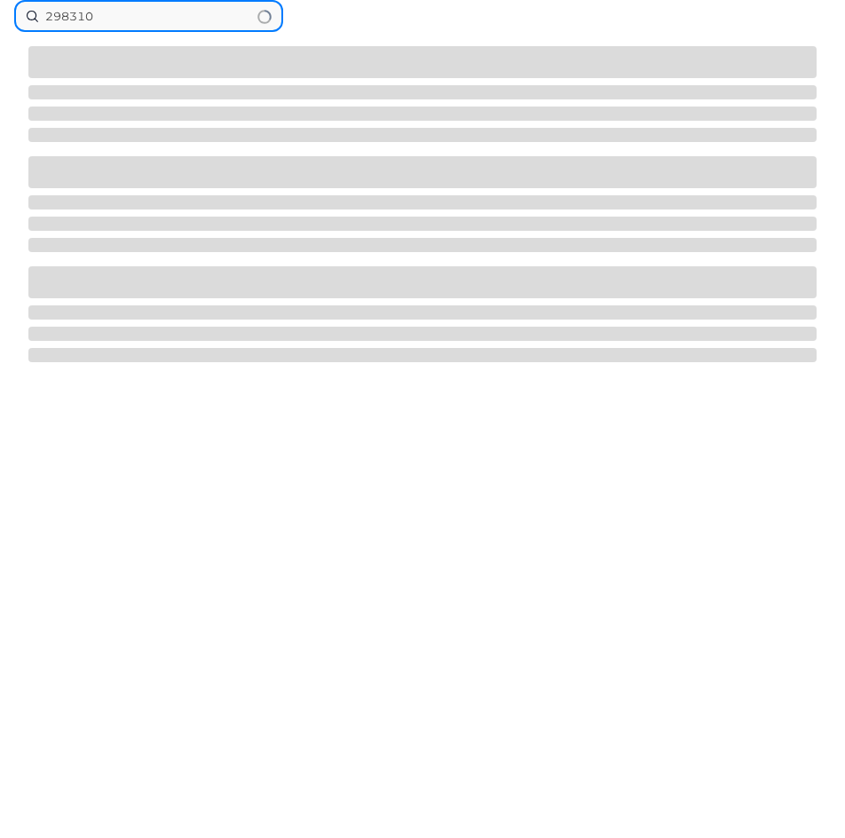
type input "298310"
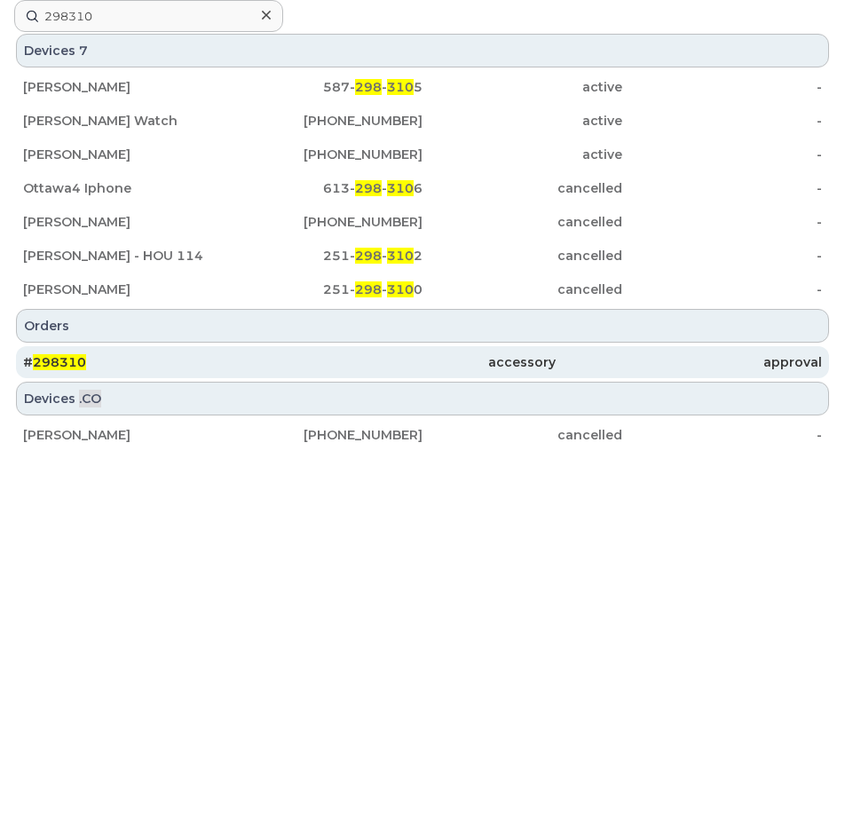
click at [74, 359] on span "298310" at bounding box center [59, 362] width 53 height 16
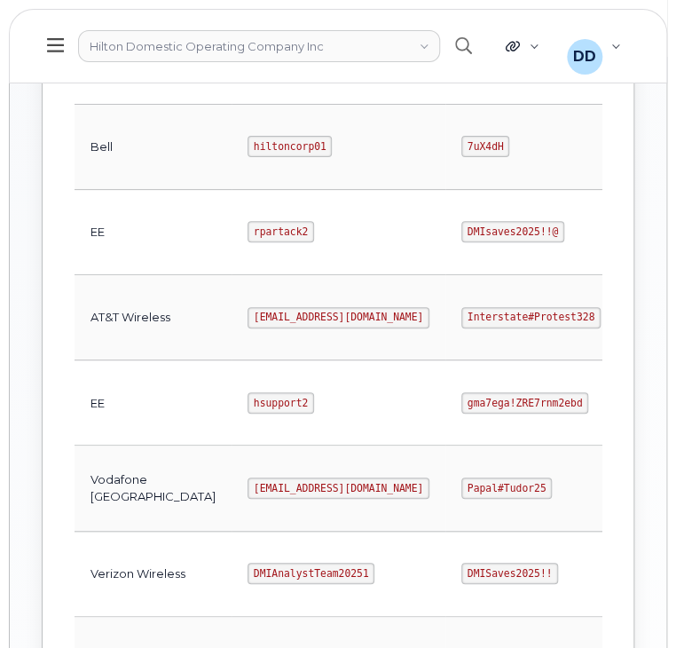
scroll to position [648, 0]
drag, startPoint x: 294, startPoint y: 318, endPoint x: 178, endPoint y: 320, distance: 115.4
click at [248, 320] on code "[EMAIL_ADDRESS][DOMAIN_NAME]" at bounding box center [339, 318] width 182 height 21
copy code "[EMAIL_ADDRESS][DOMAIN_NAME]"
drag, startPoint x: 516, startPoint y: 316, endPoint x: 390, endPoint y: 320, distance: 125.2
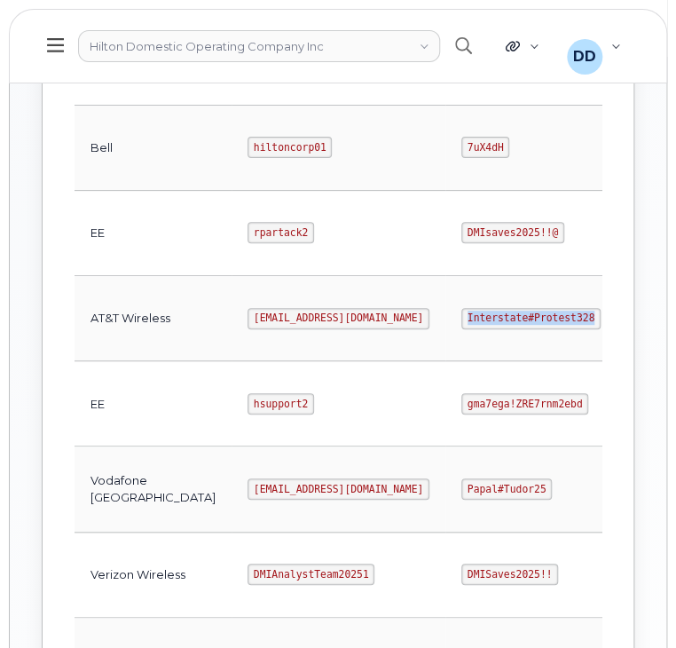
click at [446, 320] on td "Interstate#Protest328" at bounding box center [531, 318] width 171 height 85
copy code "Interstate#Protest328"
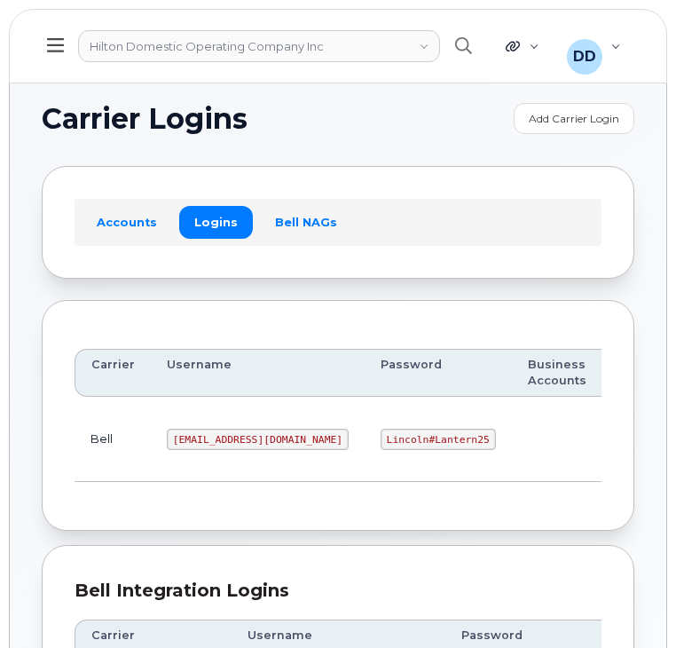
scroll to position [648, 0]
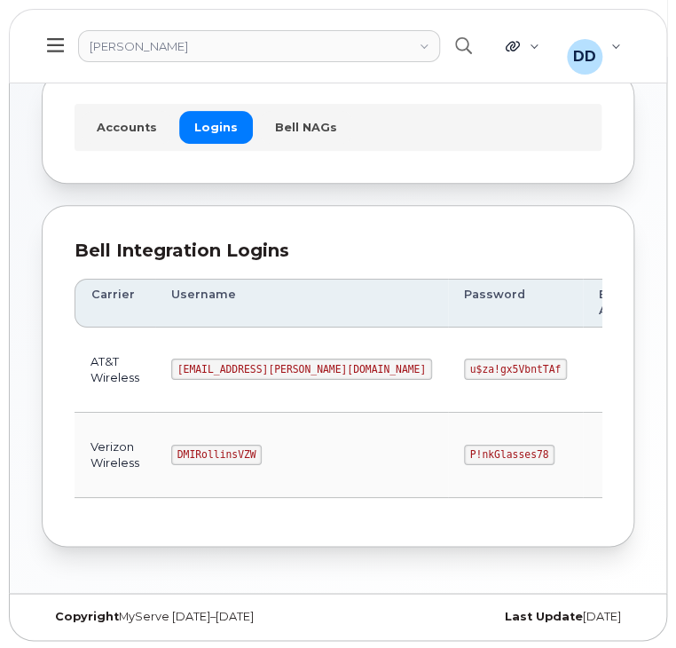
scroll to position [99, 0]
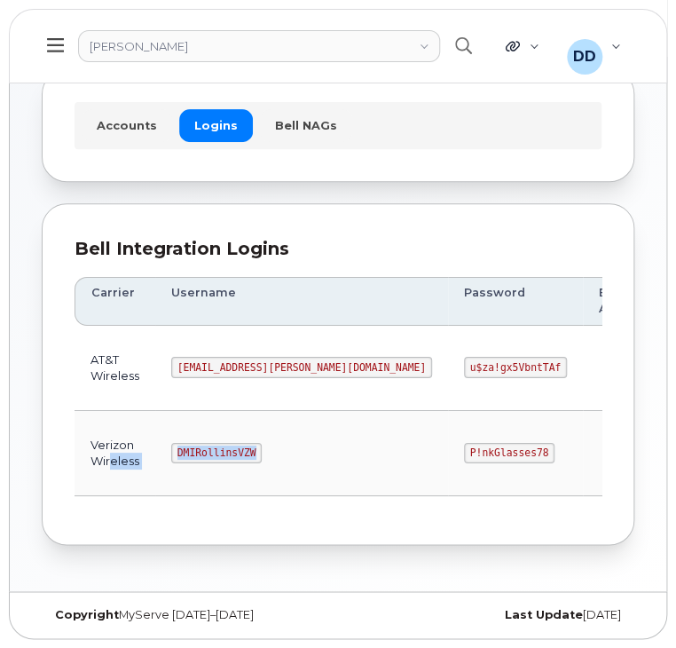
drag, startPoint x: 248, startPoint y: 448, endPoint x: 110, endPoint y: 457, distance: 138.7
click at [106, 452] on tr "Verizon Wireless DMIRollinsVZW P!nkGlasses78 Edit Delete" at bounding box center [459, 453] width 769 height 85
click at [270, 438] on td "DMIRollinsVZW" at bounding box center [301, 453] width 293 height 85
drag, startPoint x: 243, startPoint y: 451, endPoint x: 176, endPoint y: 452, distance: 67.5
click at [176, 452] on code "DMIRollinsVZW" at bounding box center [216, 453] width 91 height 21
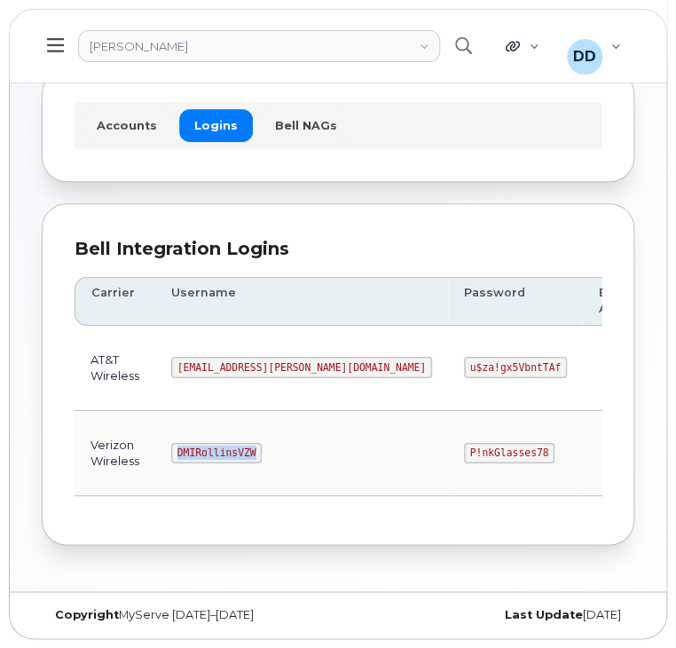
copy code "DMIRollinsVZW"
drag, startPoint x: 413, startPoint y: 448, endPoint x: 327, endPoint y: 447, distance: 86.1
click at [448, 447] on td "P!nkGlasses78" at bounding box center [515, 453] width 135 height 85
copy code "P!nkGlasses78"
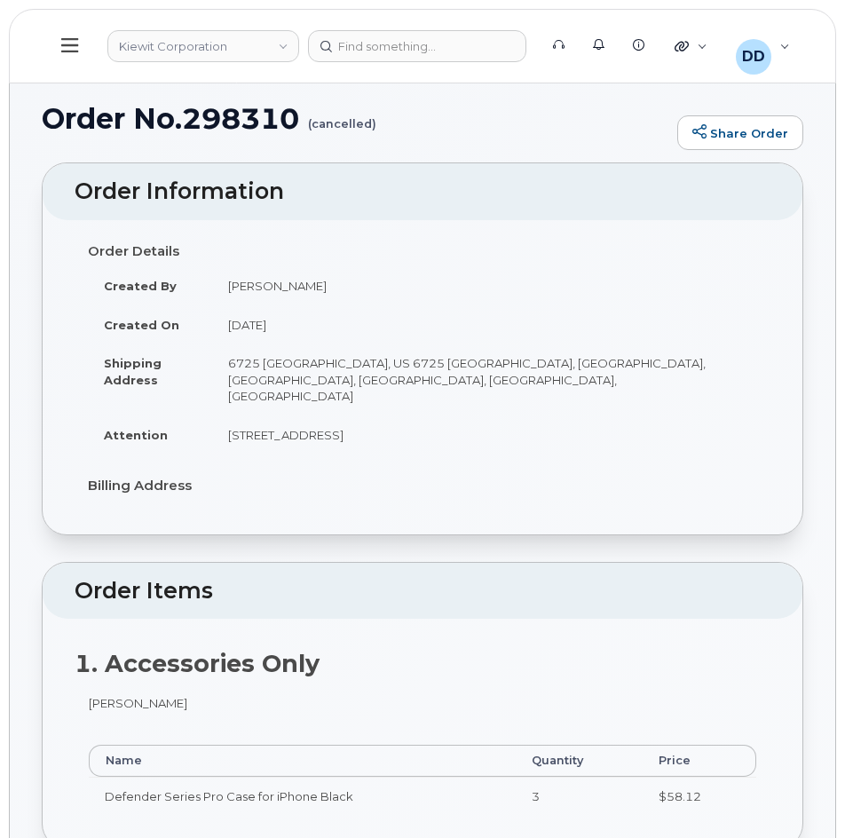
click at [75, 56] on button at bounding box center [70, 45] width 57 height 51
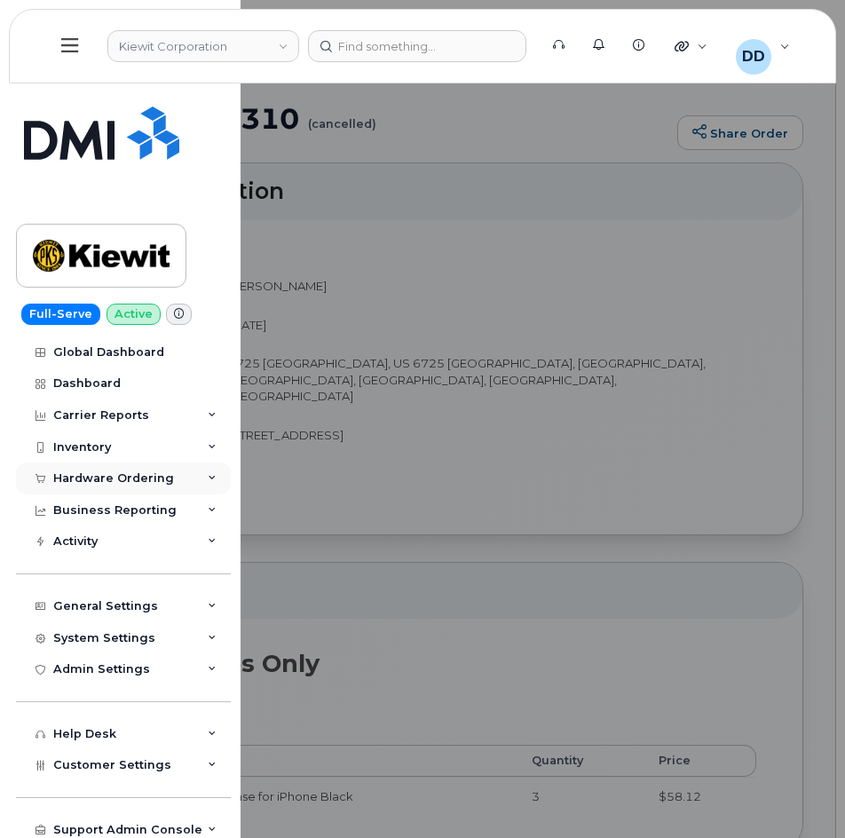
click at [96, 476] on div "Hardware Ordering" at bounding box center [113, 478] width 121 height 14
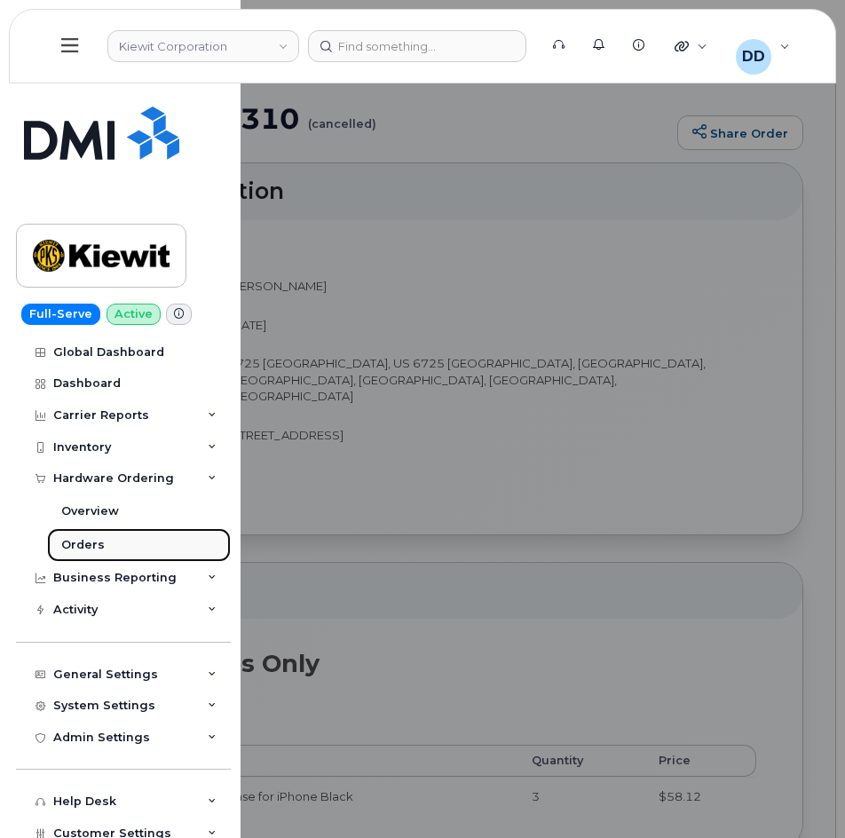
click at [90, 539] on div "Orders" at bounding box center [82, 545] width 43 height 16
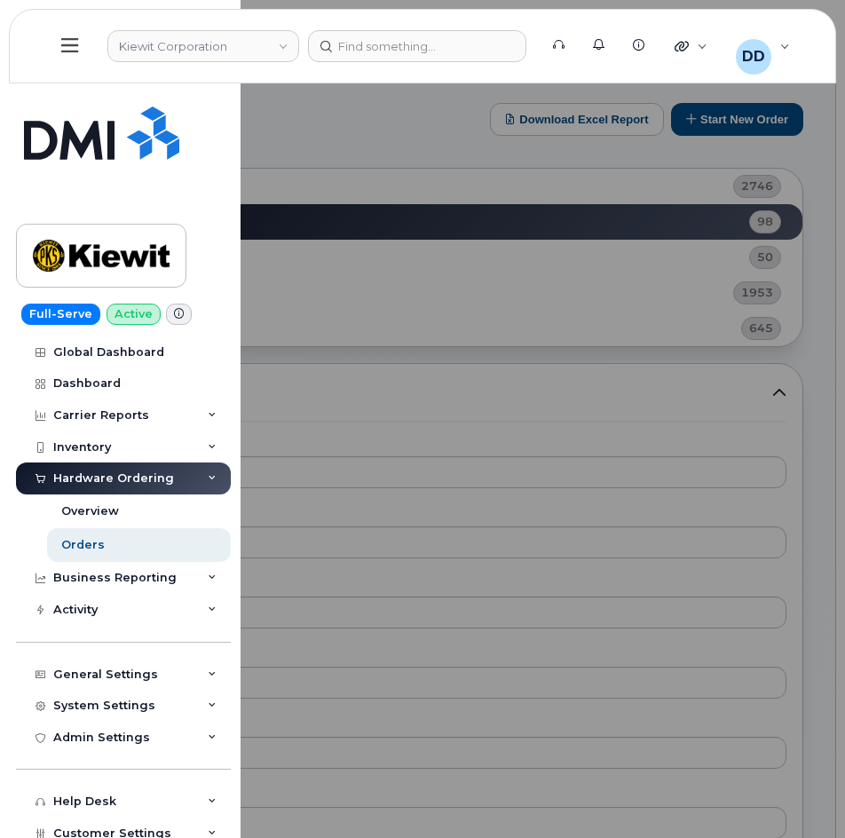
click at [618, 148] on div at bounding box center [422, 419] width 845 height 838
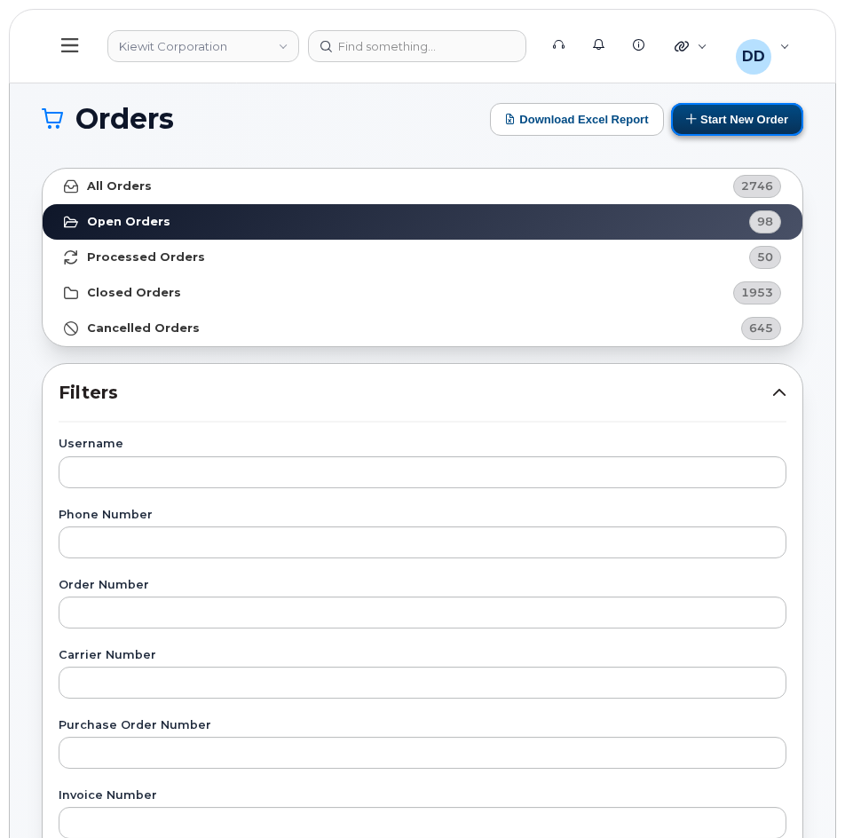
click at [746, 121] on button "Start New Order" at bounding box center [737, 119] width 132 height 33
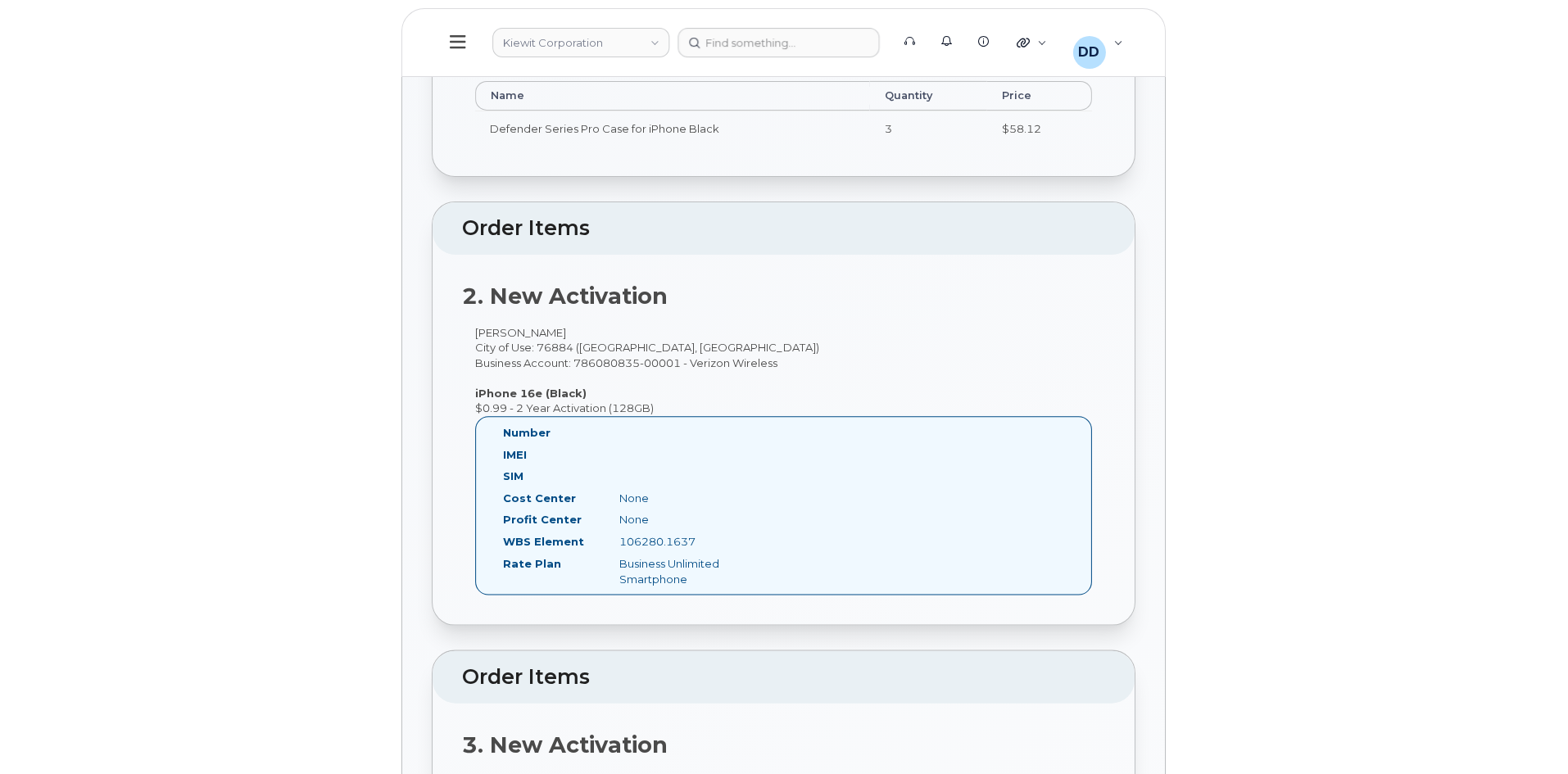
scroll to position [618, 0]
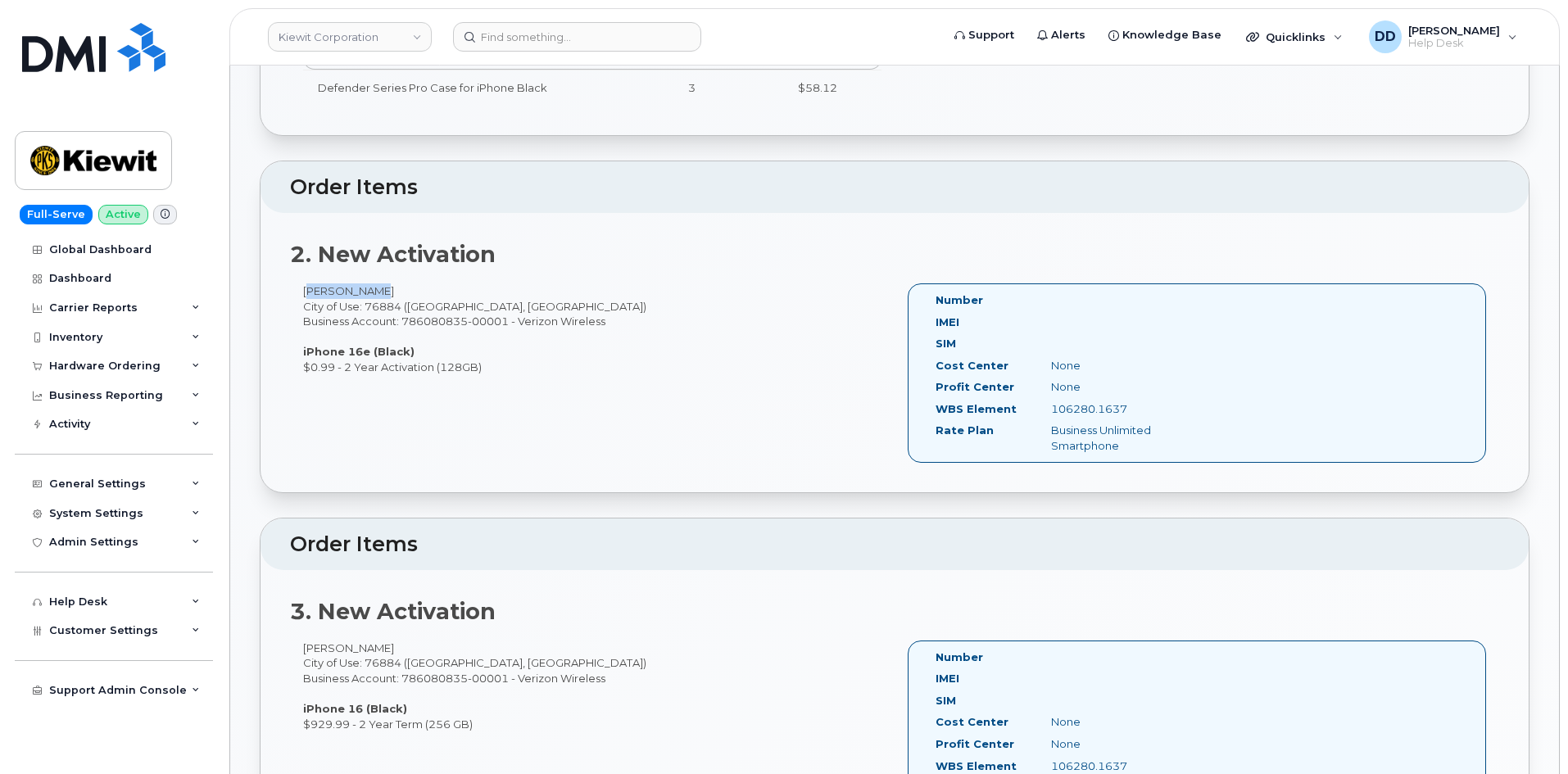
drag, startPoint x: 371, startPoint y: 274, endPoint x: 302, endPoint y: 280, distance: 69.3
click at [304, 283] on div "James Solis City of Use: 76884 (Valera, TX) Business Account: 786080835-00001 -…" at bounding box center [592, 328] width 604 height 91
copy div "James Solis"
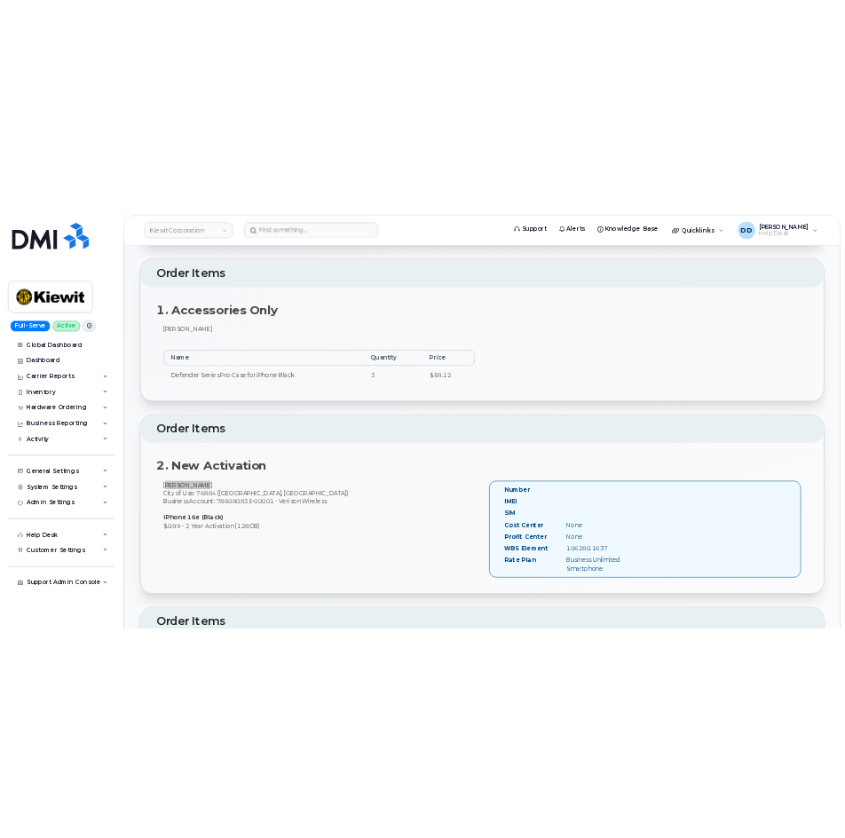
scroll to position [425, 0]
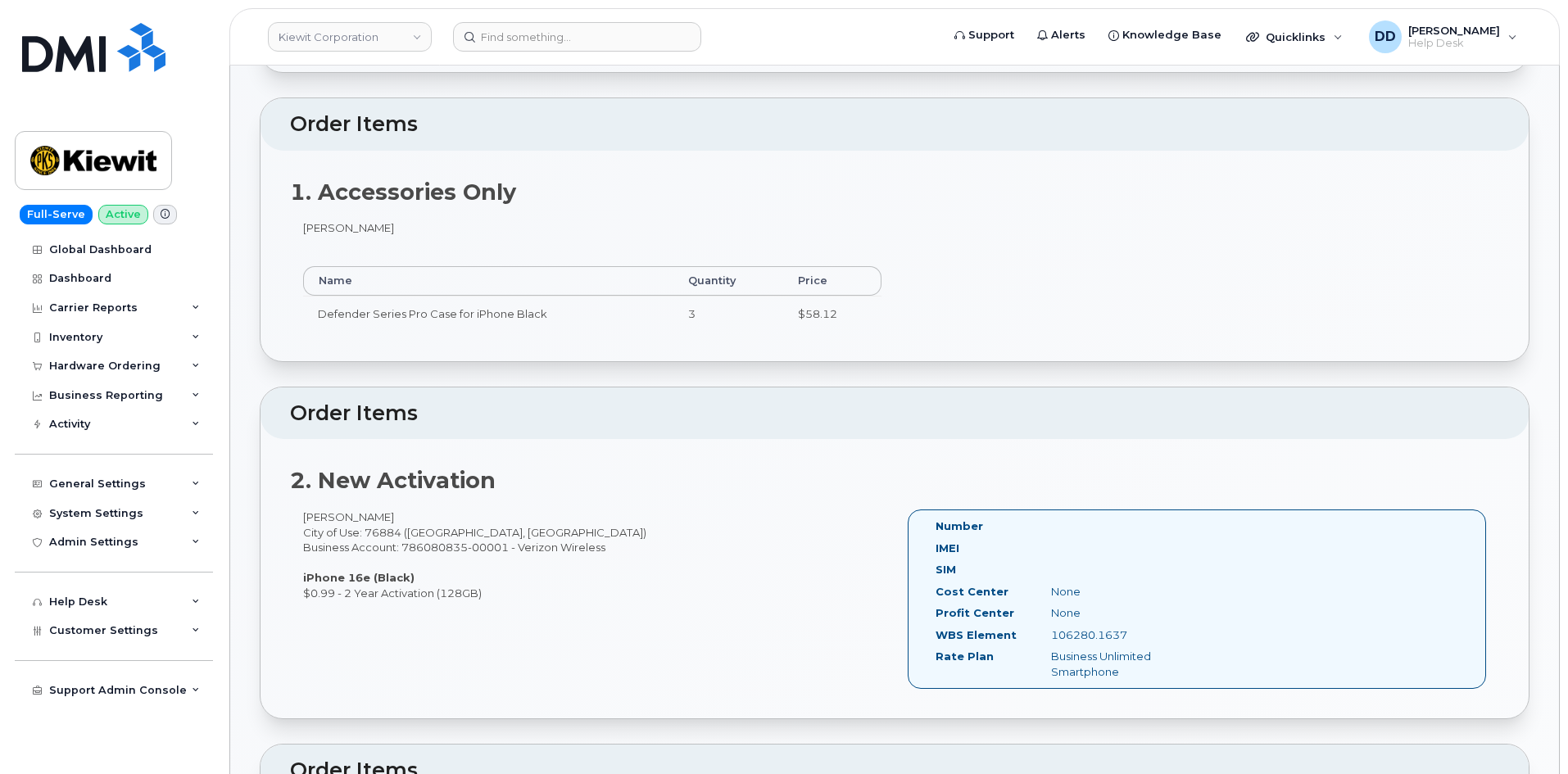
click at [608, 529] on div "James Solis City of Use: 76884 (Valera, TX) Business Account: 786080835-00001 -…" at bounding box center [592, 554] width 604 height 91
drag, startPoint x: 466, startPoint y: 514, endPoint x: 367, endPoint y: 521, distance: 99.2
click at [367, 521] on div "James Solis City of Use: 76884 (Valera, TX) Business Account: 786080835-00001 -…" at bounding box center [592, 554] width 604 height 91
copy div "76884 (Valera, TX)"
click at [530, 491] on div "2. New Activation James Solis City of Use: 76884 (Valera, TX) Business Account:…" at bounding box center [894, 578] width 1268 height 279
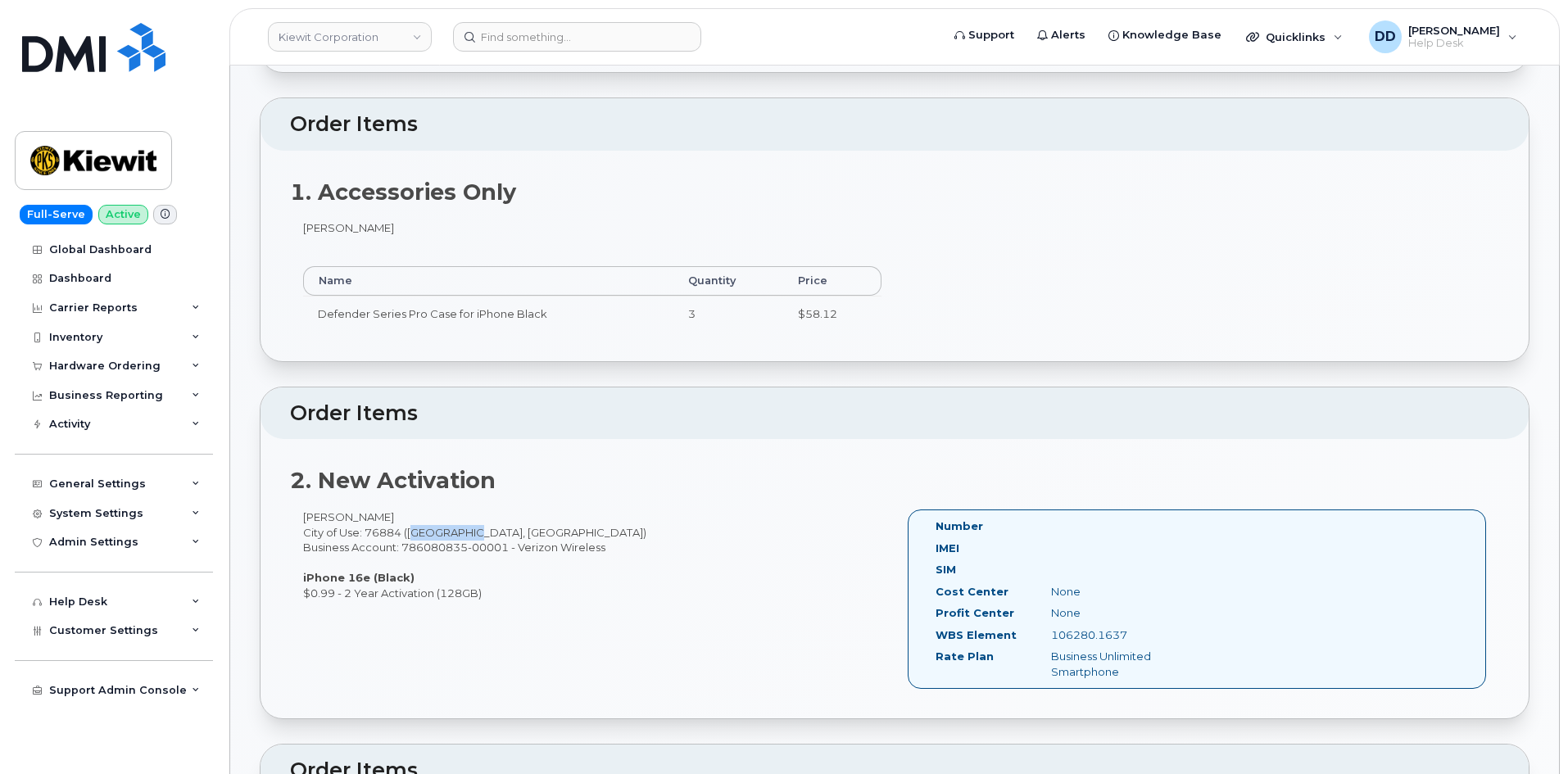
drag, startPoint x: 458, startPoint y: 518, endPoint x: 410, endPoint y: 518, distance: 48.0
click at [410, 518] on div "James Solis City of Use: 76884 (Valera, TX) Business Account: 786080835-00001 -…" at bounding box center [592, 554] width 604 height 91
copy div "Valera, TX"
drag, startPoint x: 399, startPoint y: 515, endPoint x: 365, endPoint y: 513, distance: 34.1
click at [365, 513] on div "James Solis City of Use: 76884 (Valera, TX) Business Account: 786080835-00001 -…" at bounding box center [592, 554] width 604 height 91
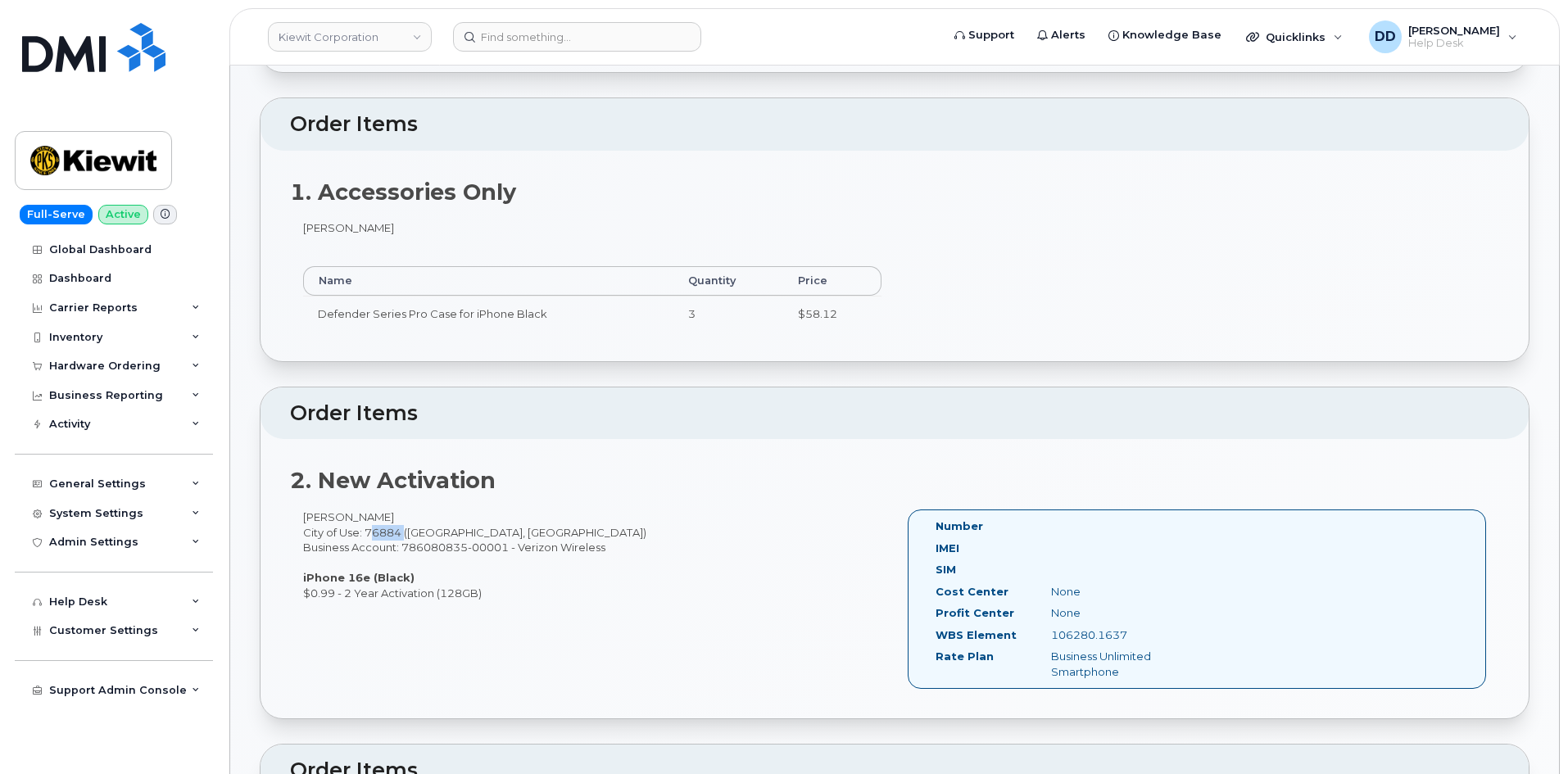
copy div "76884"
drag, startPoint x: 1134, startPoint y: 622, endPoint x: 1052, endPoint y: 618, distance: 82.1
click at [1052, 627] on div "106280.1637" at bounding box center [1119, 635] width 162 height 16
copy div "106280.1637"
drag, startPoint x: 1088, startPoint y: 620, endPoint x: 1011, endPoint y: 430, distance: 205.0
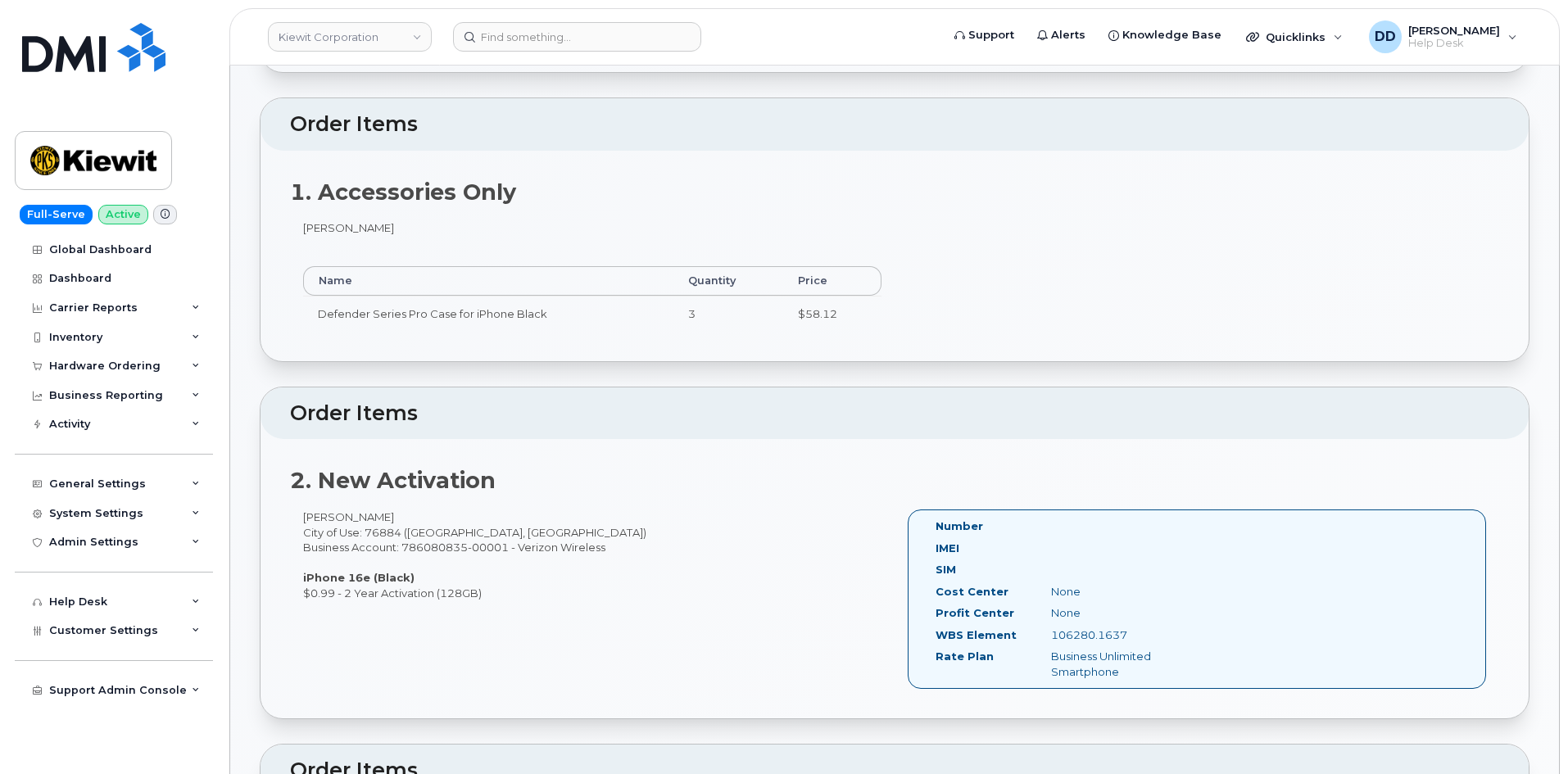
click at [1011, 439] on div "2. New Activation James Solis City of Use: 76884 (Valera, TX) Business Account:…" at bounding box center [894, 578] width 1268 height 279
drag, startPoint x: 1127, startPoint y: 617, endPoint x: 1054, endPoint y: 625, distance: 73.4
click at [1054, 627] on div "106280.1637" at bounding box center [1119, 635] width 162 height 16
copy div "106280.1637"
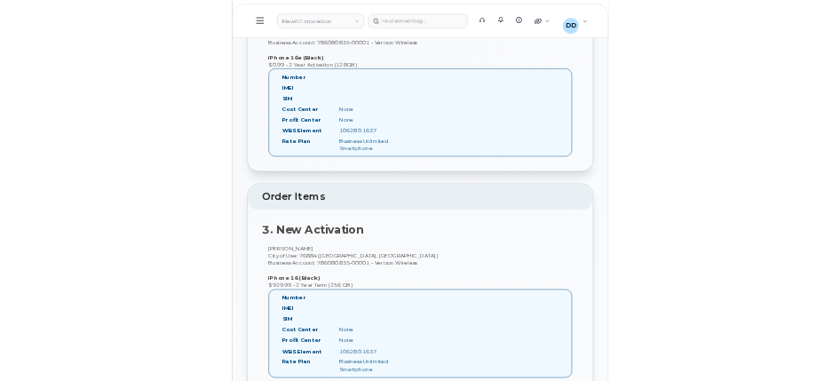
scroll to position [958, 0]
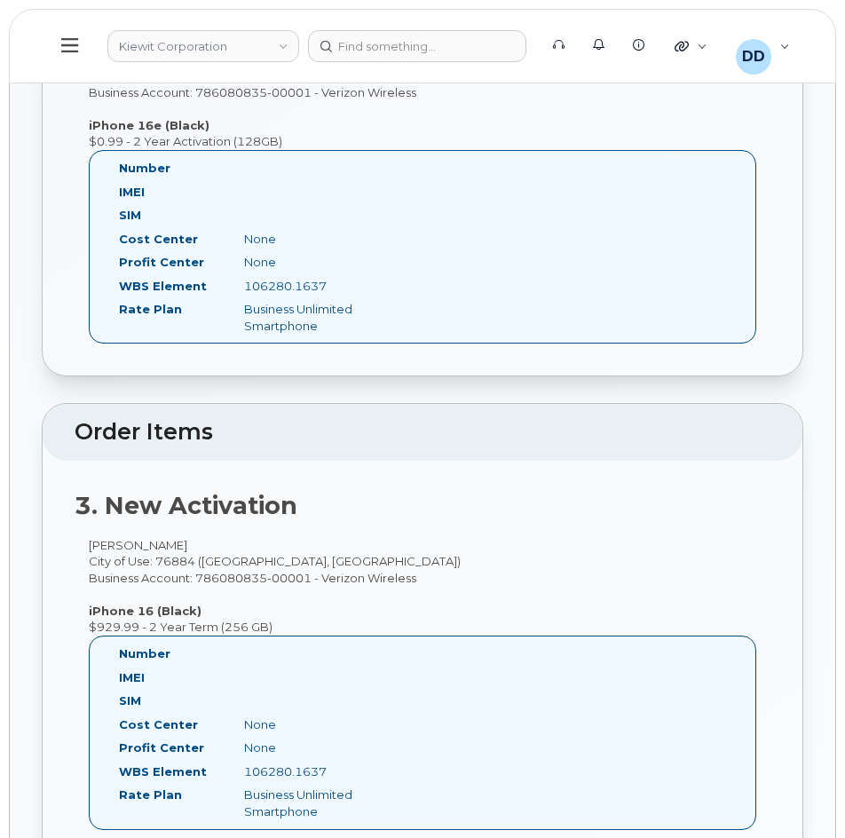
copy div "106280.1637"
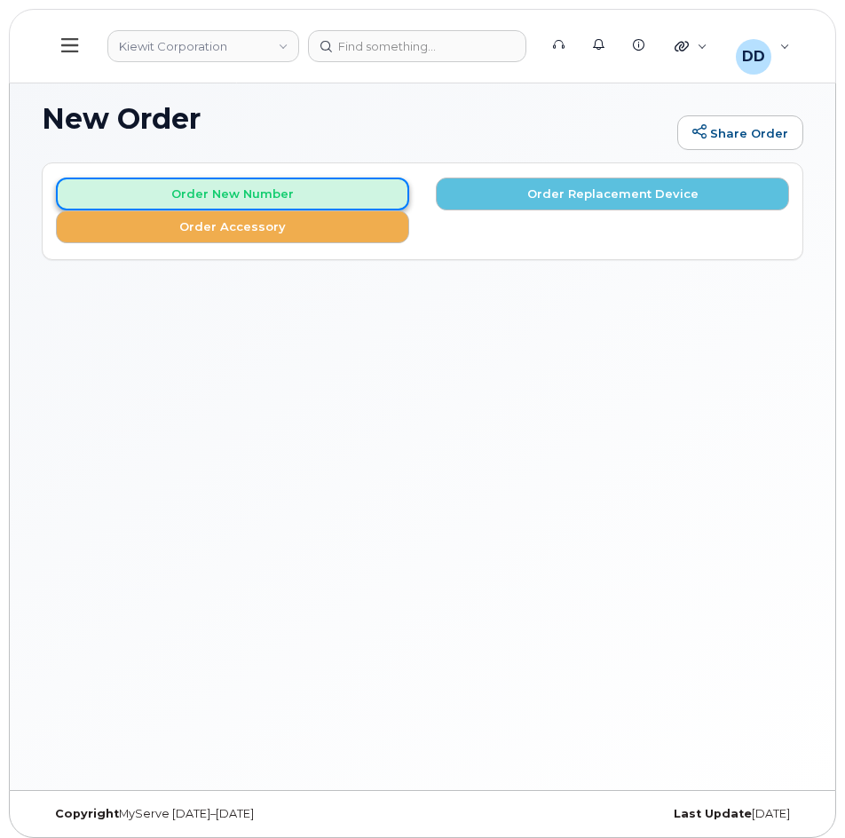
click at [250, 189] on button "Order New Number" at bounding box center [232, 193] width 353 height 33
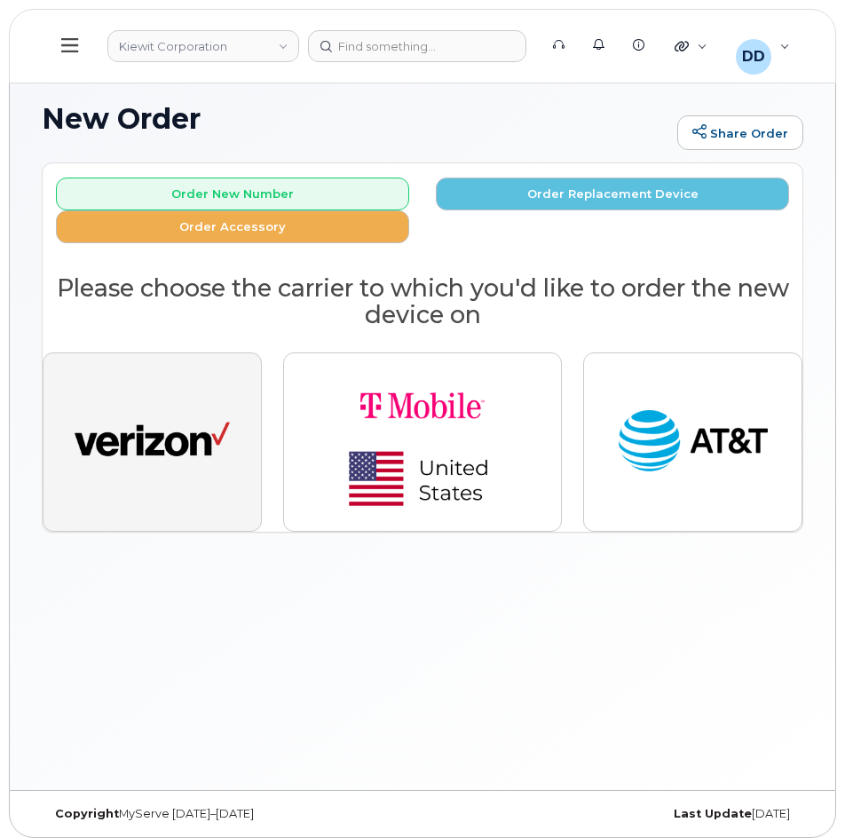
click at [206, 453] on img "button" at bounding box center [152, 442] width 155 height 80
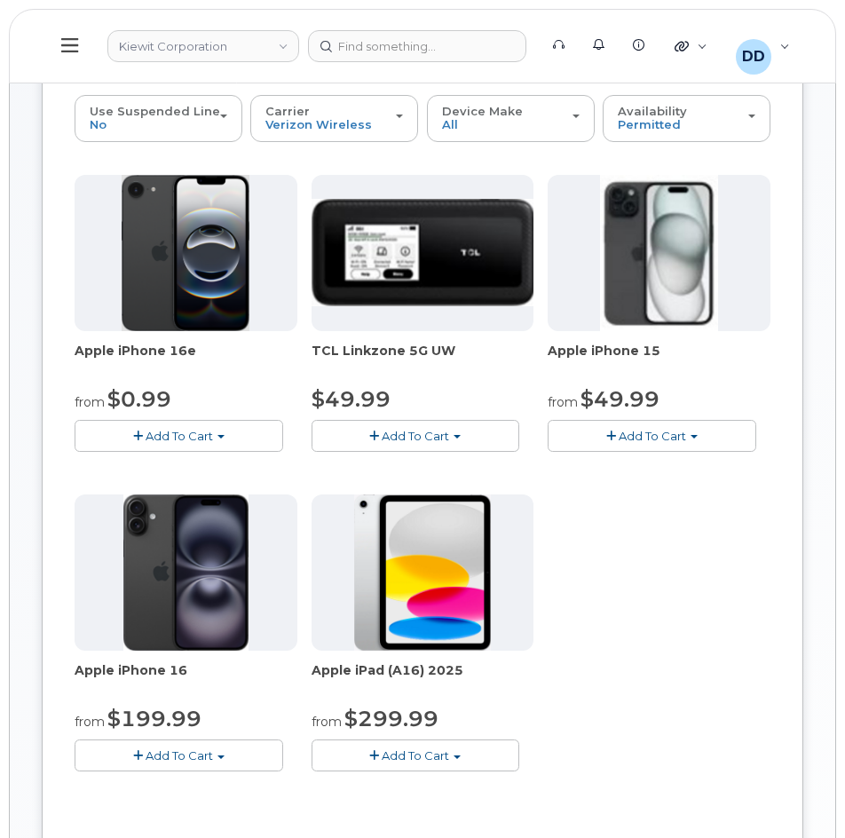
scroll to position [177, 0]
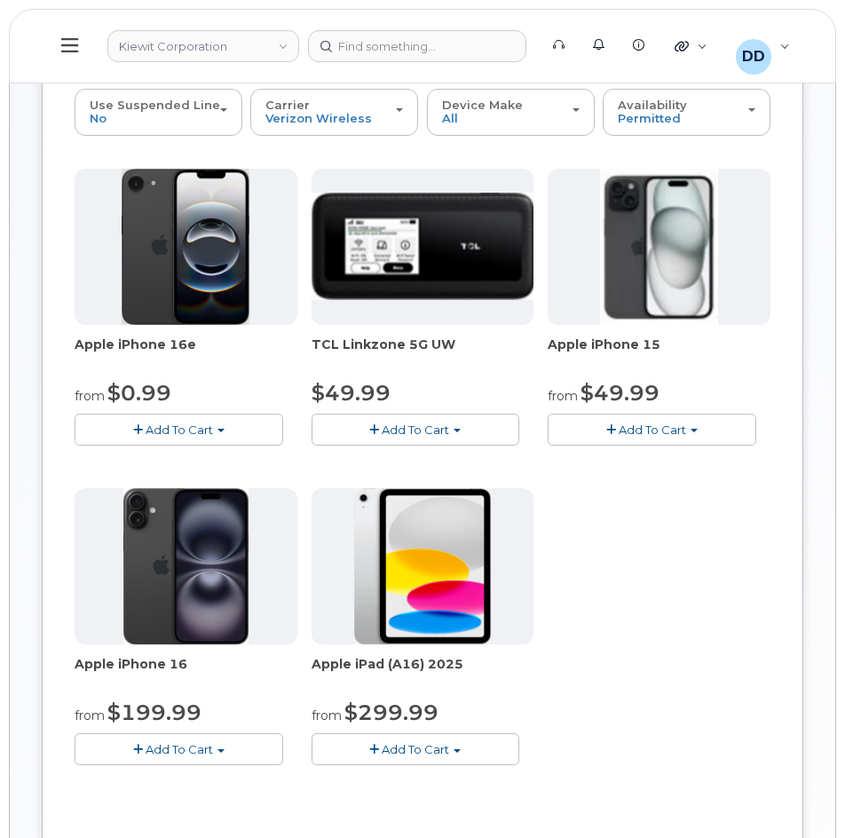
click at [185, 432] on span "Add To Cart" at bounding box center [179, 429] width 67 height 14
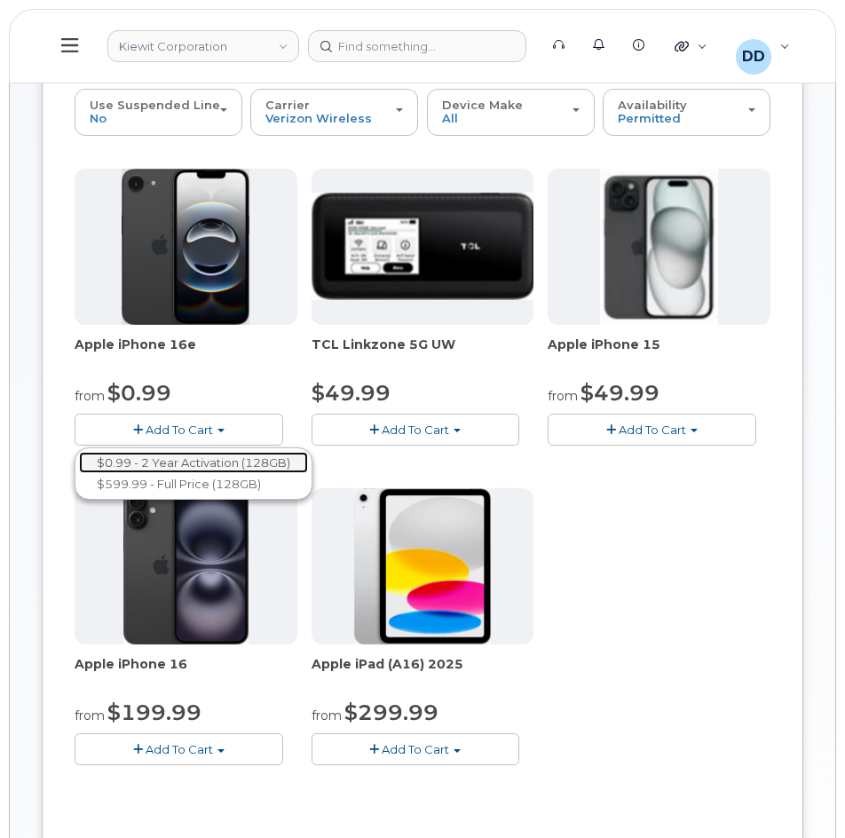
click at [191, 460] on link "$0.99 - 2 Year Activation (128GB)" at bounding box center [193, 463] width 229 height 22
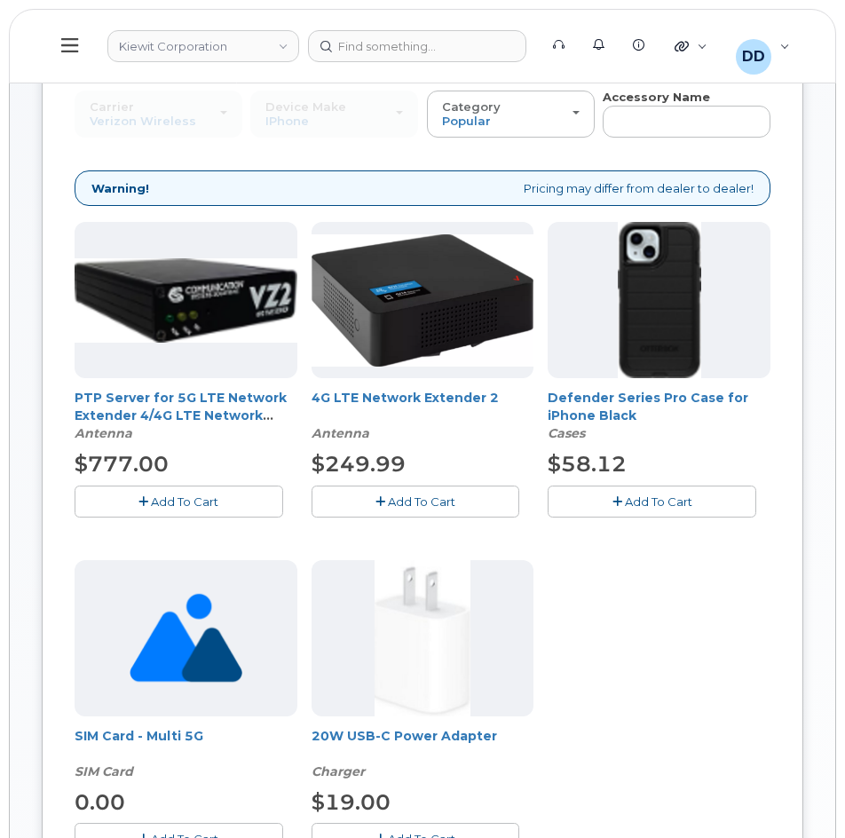
click at [621, 497] on icon "button" at bounding box center [617, 502] width 10 height 12
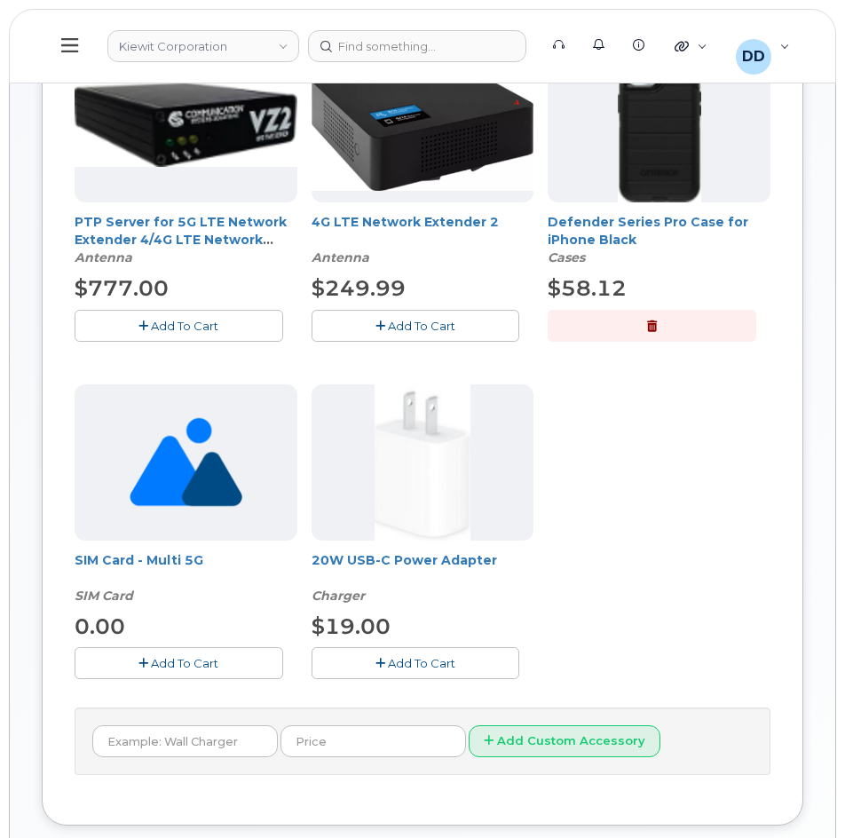
scroll to position [355, 0]
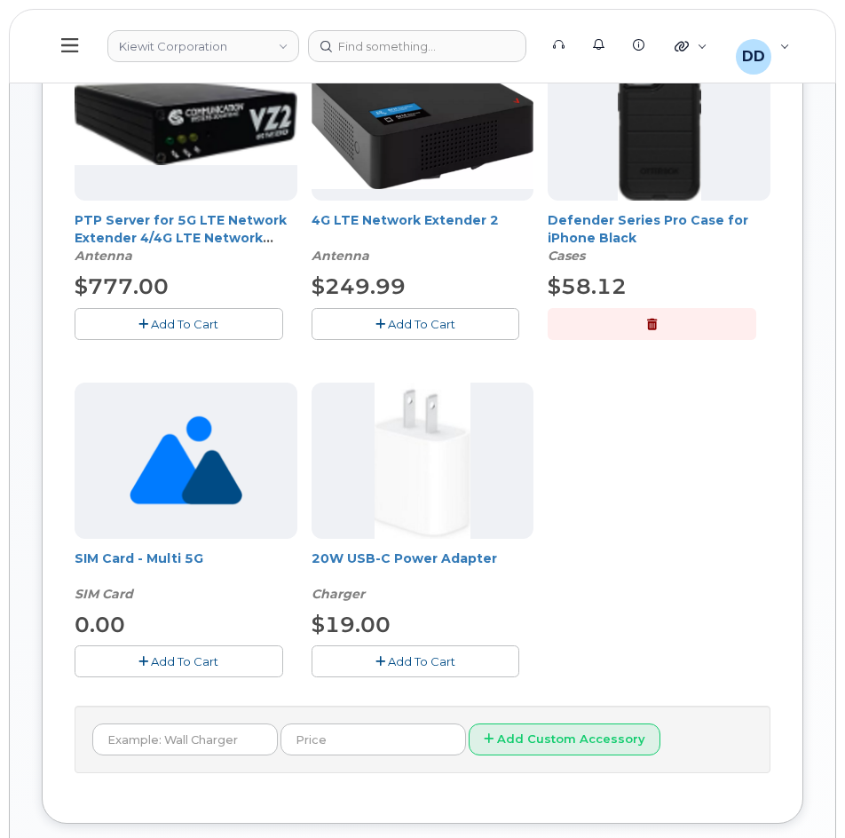
click at [429, 664] on span "Add To Cart" at bounding box center [421, 661] width 67 height 14
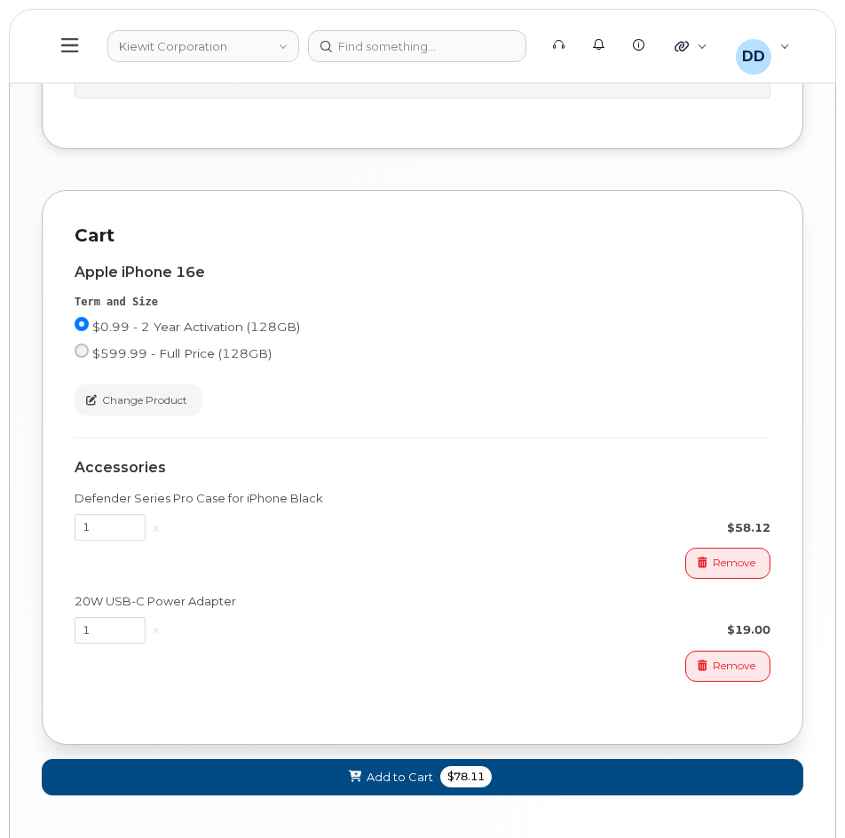
scroll to position [1107, 0]
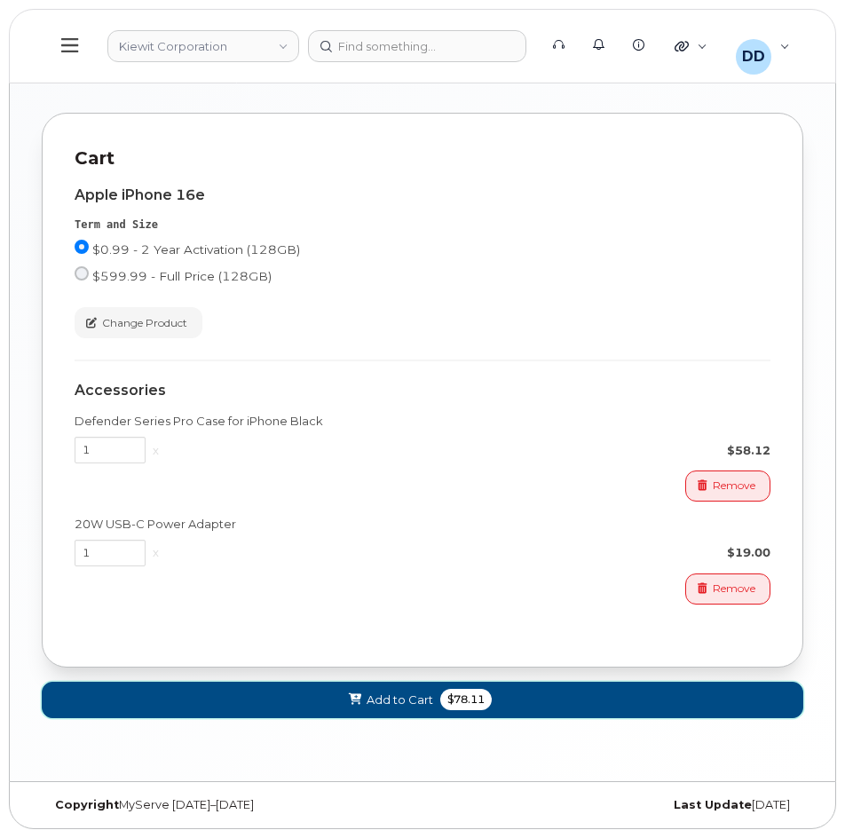
click at [525, 694] on button "Add to Cart $78.11" at bounding box center [422, 700] width 761 height 36
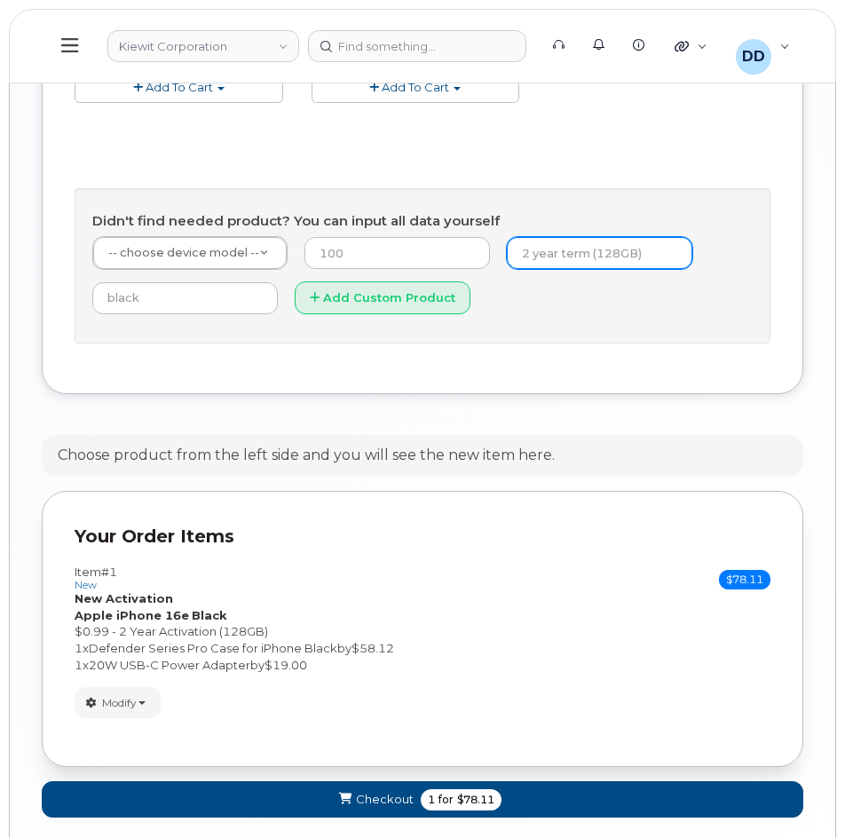
scroll to position [925, 0]
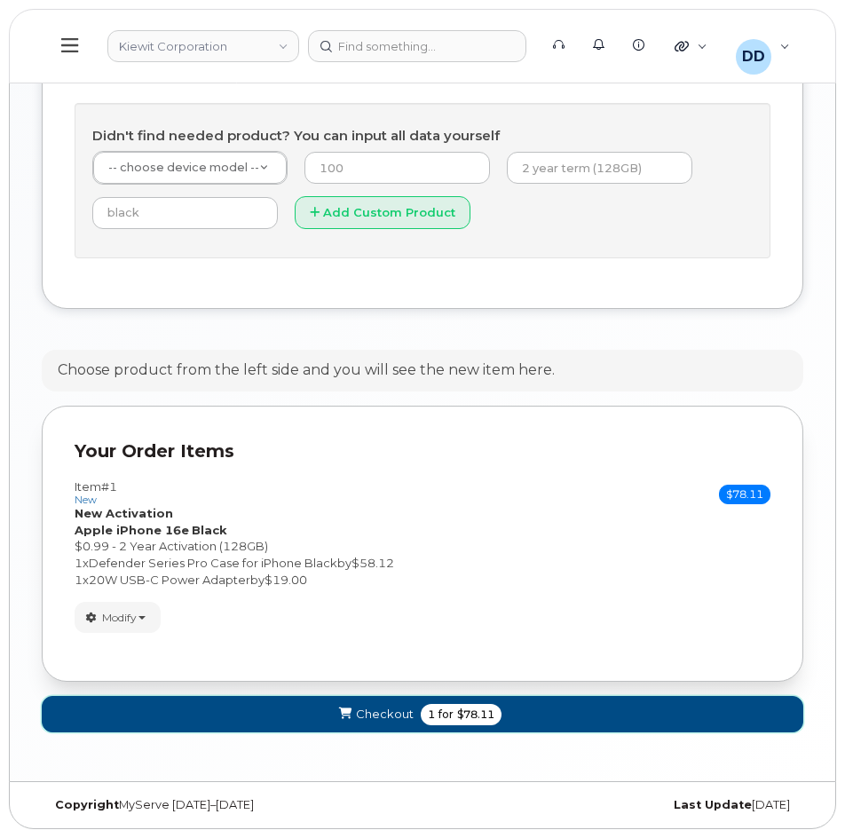
click at [538, 717] on button "Checkout 1 for $78.11" at bounding box center [422, 714] width 761 height 36
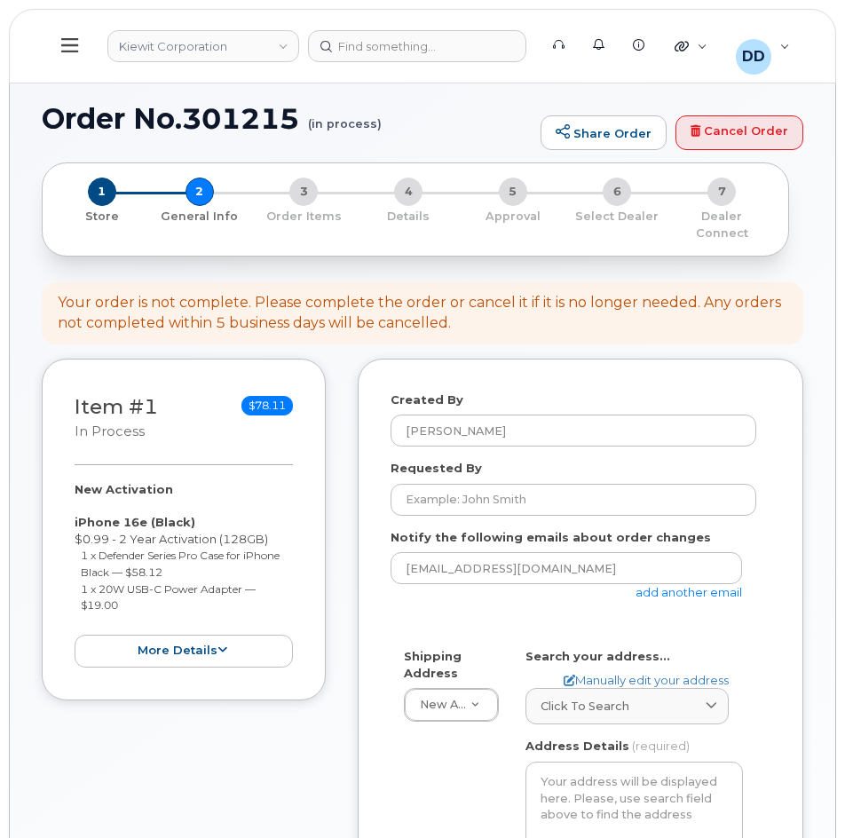
select select
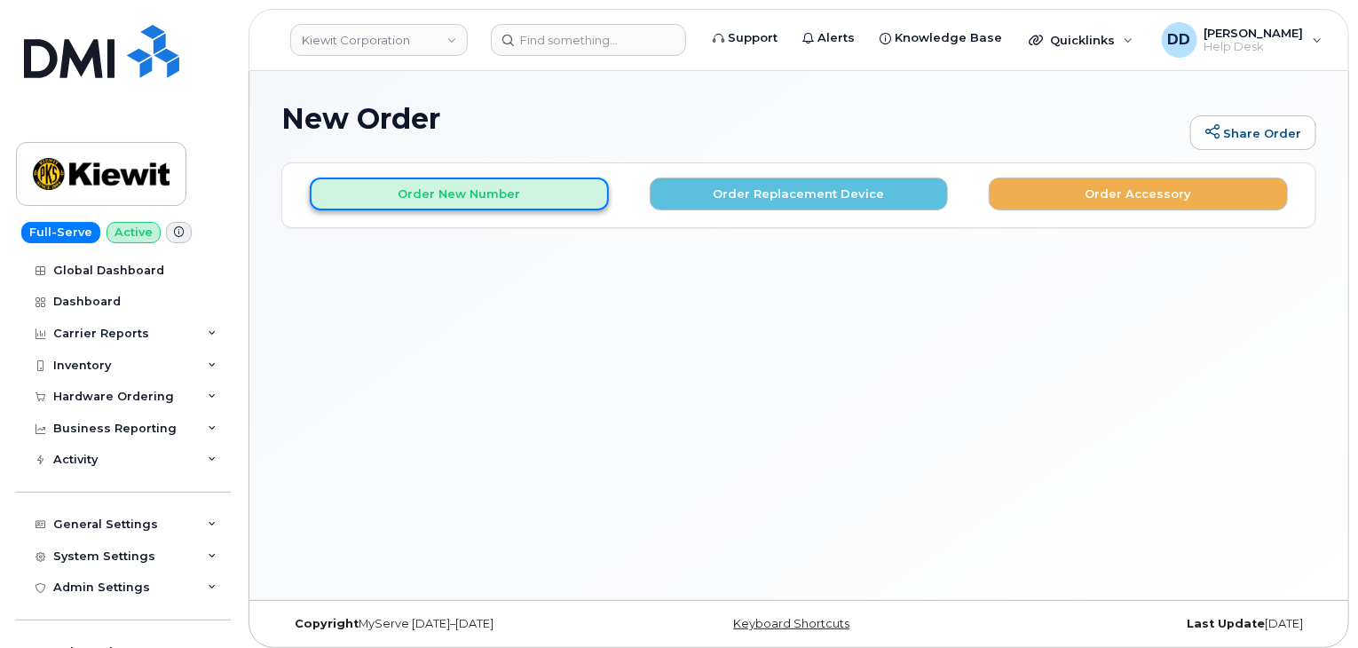
click at [509, 198] on button "Order New Number" at bounding box center [459, 193] width 299 height 33
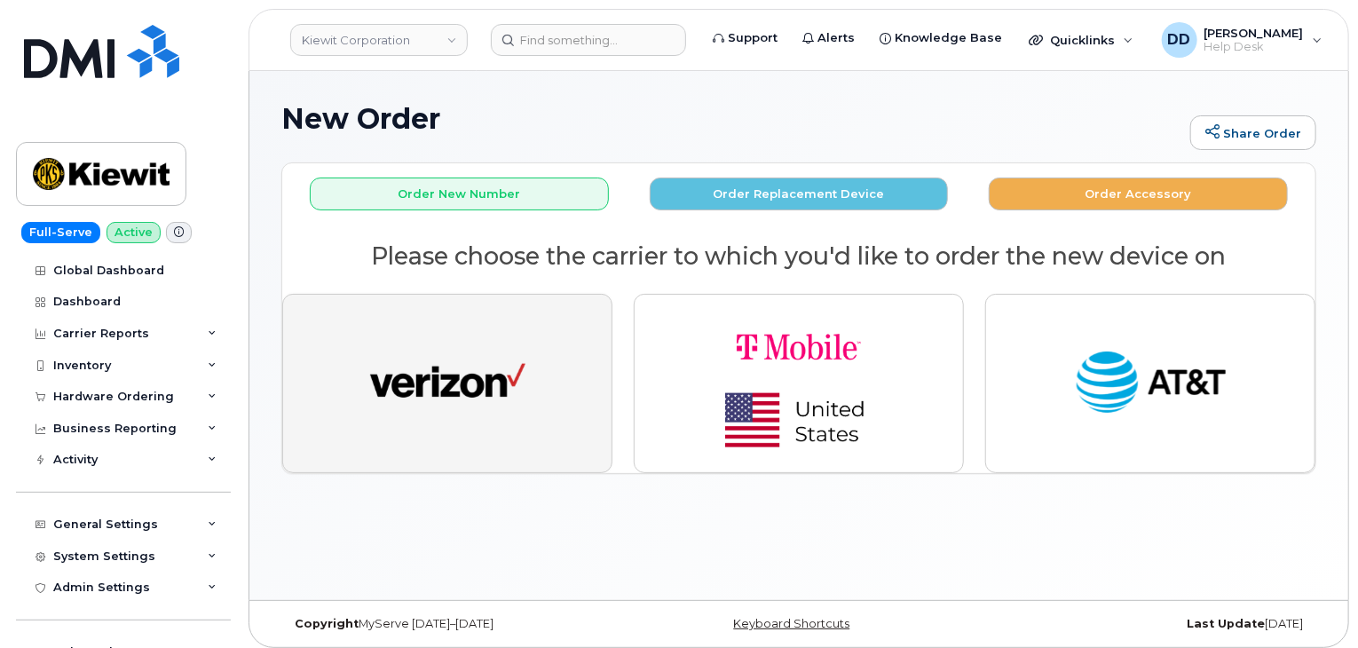
click at [481, 390] on img "button" at bounding box center [447, 383] width 155 height 80
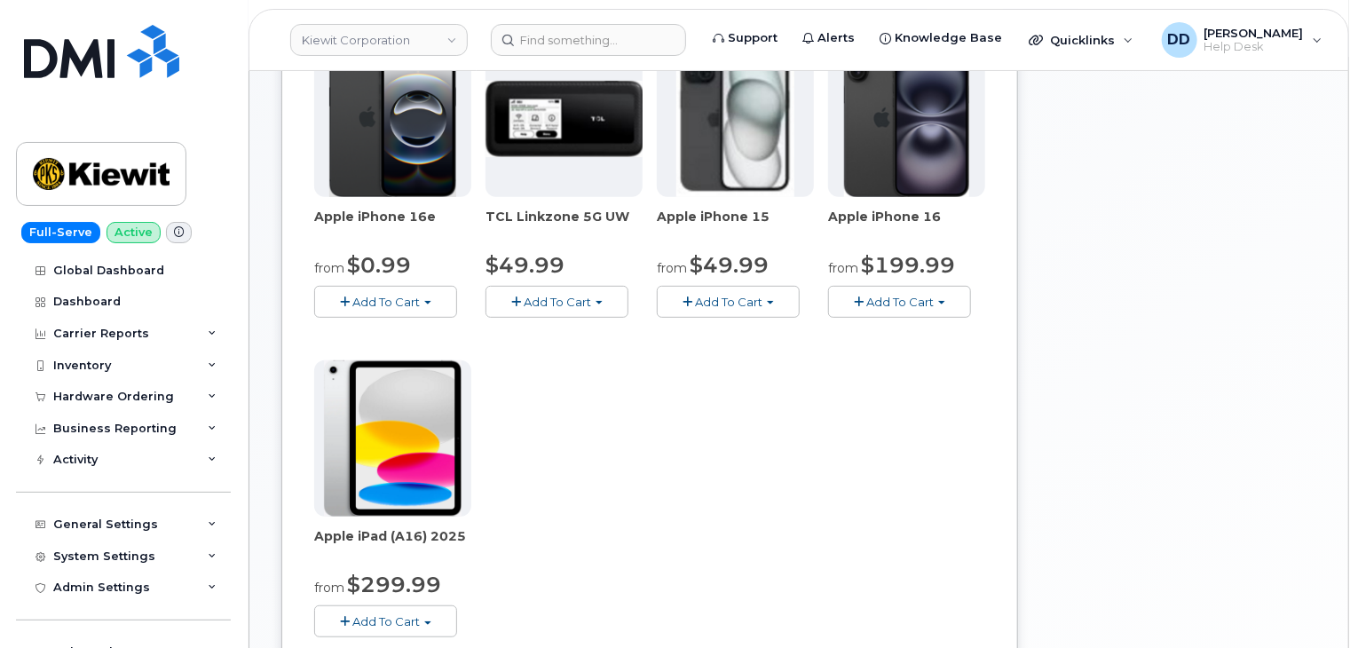
scroll to position [306, 0]
click at [409, 294] on span "Add To Cart" at bounding box center [385, 301] width 67 height 14
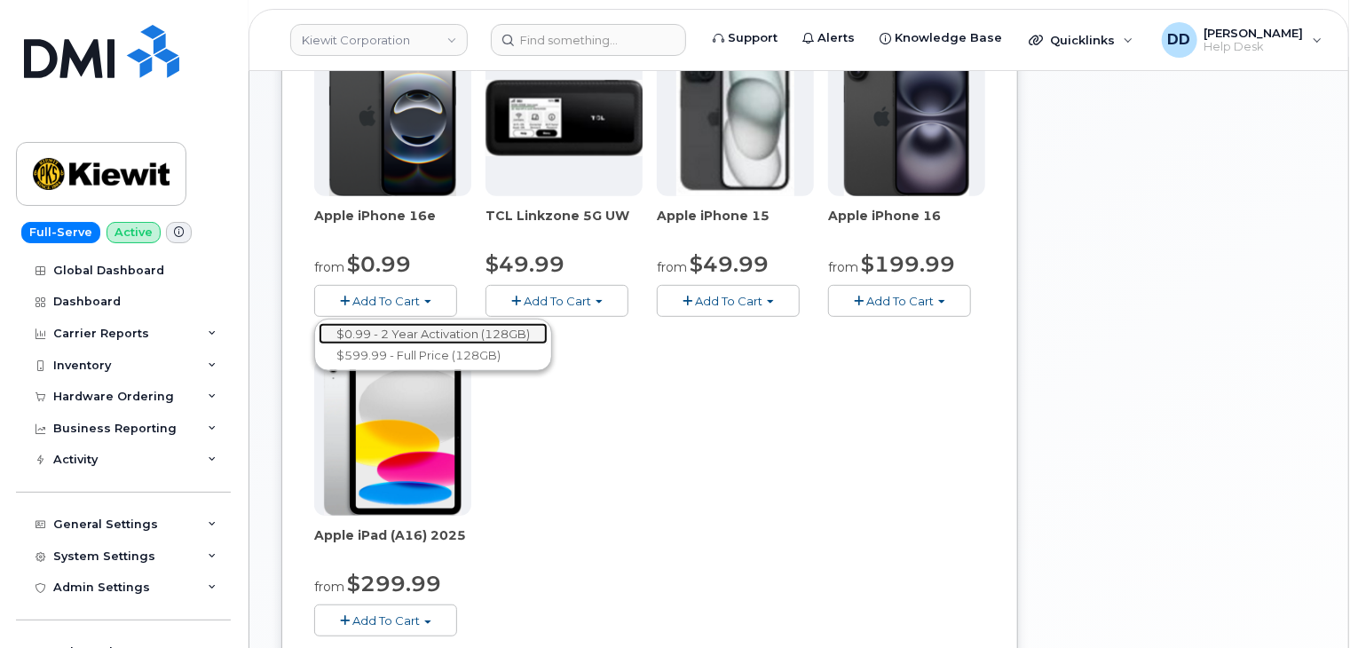
click at [402, 331] on link "$0.99 - 2 Year Activation (128GB)" at bounding box center [433, 334] width 229 height 22
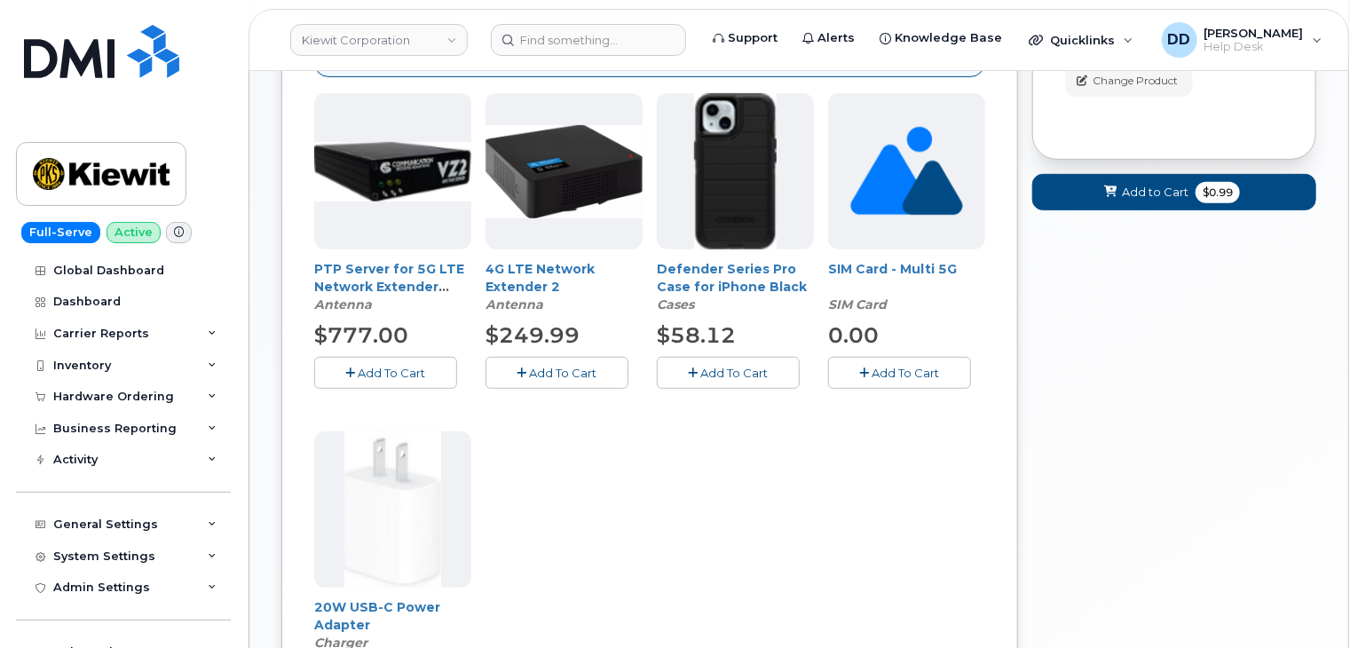
click at [742, 189] on img at bounding box center [735, 171] width 83 height 156
click at [714, 367] on span "Add To Cart" at bounding box center [734, 373] width 67 height 14
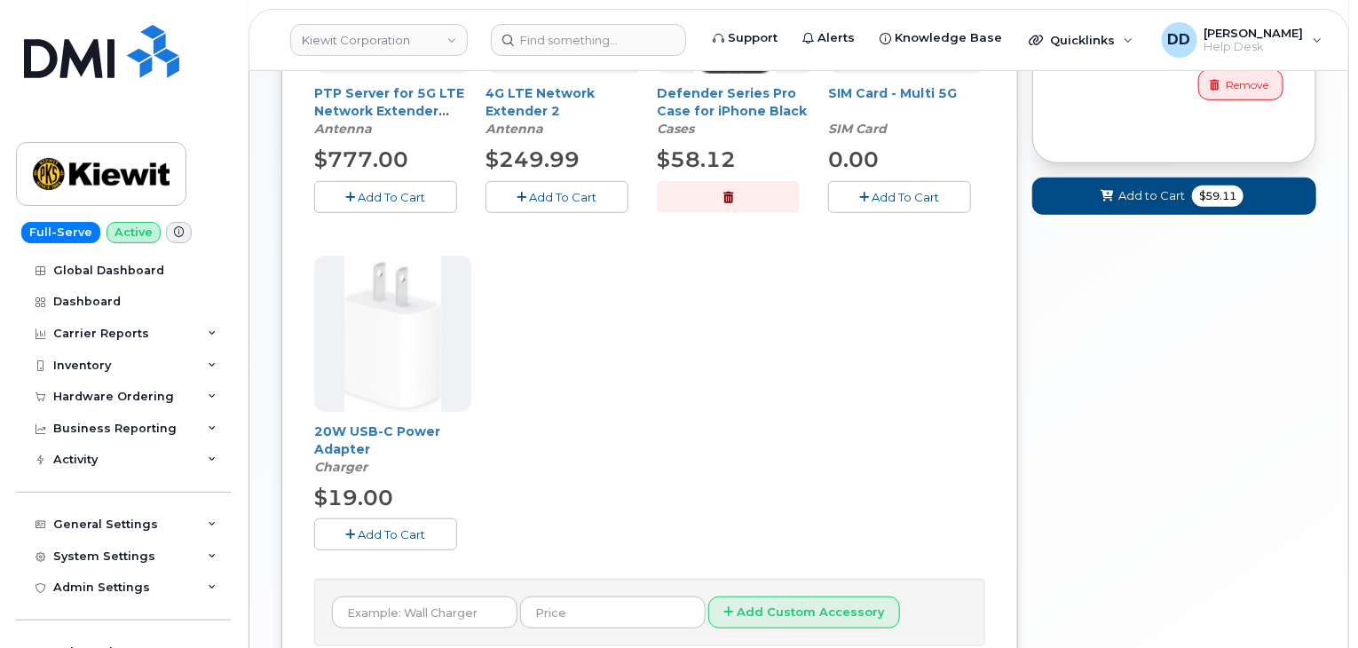
scroll to position [486, 0]
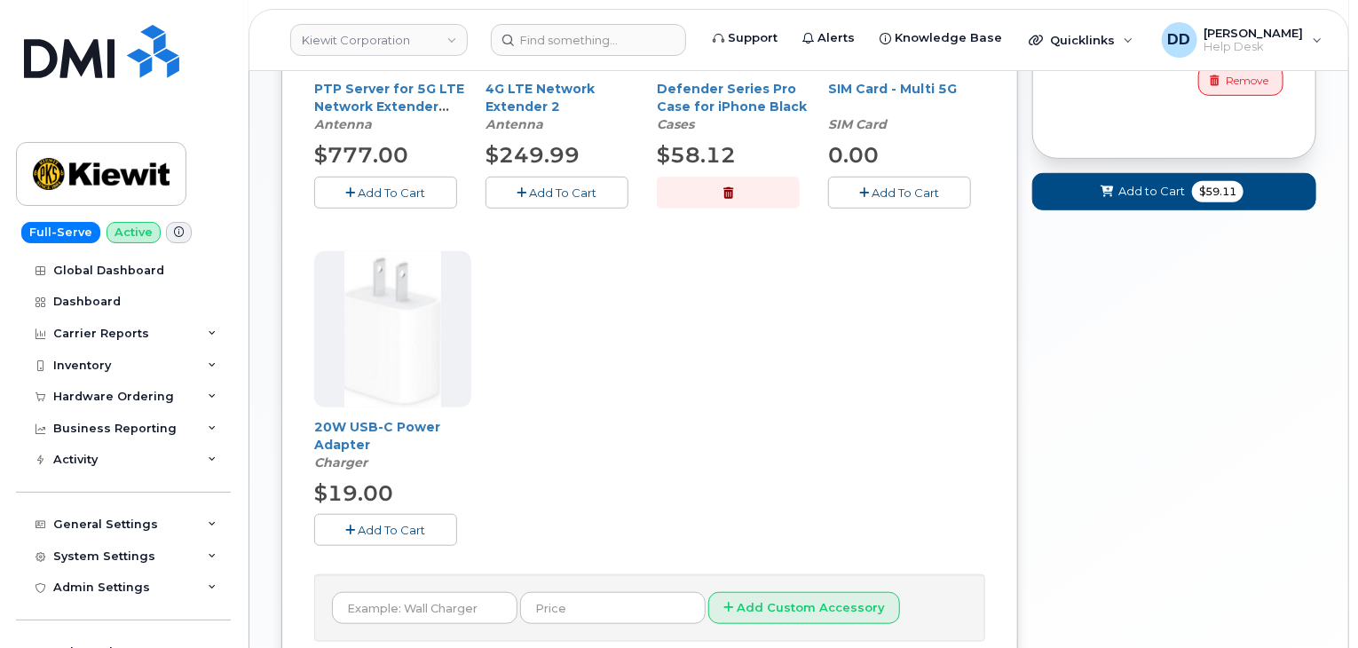
click at [379, 532] on span "Add To Cart" at bounding box center [392, 530] width 67 height 14
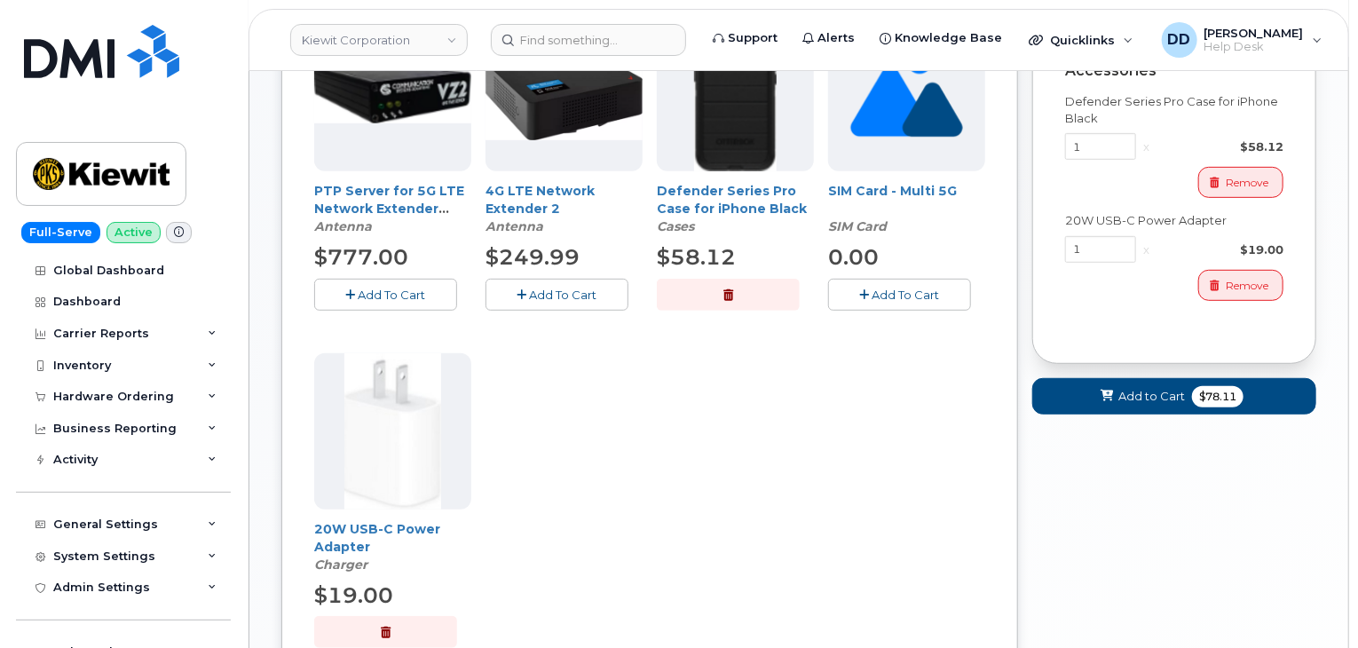
scroll to position [386, 0]
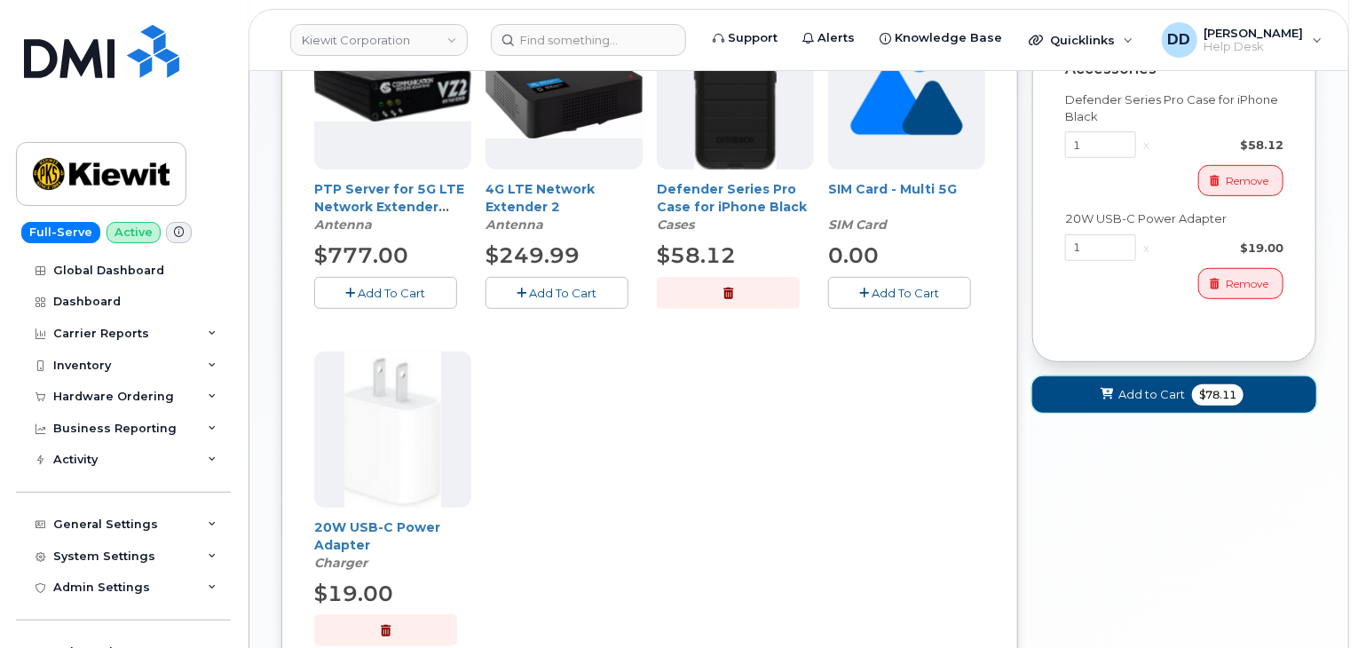
click at [1140, 391] on span "Add to Cart" at bounding box center [1151, 394] width 67 height 17
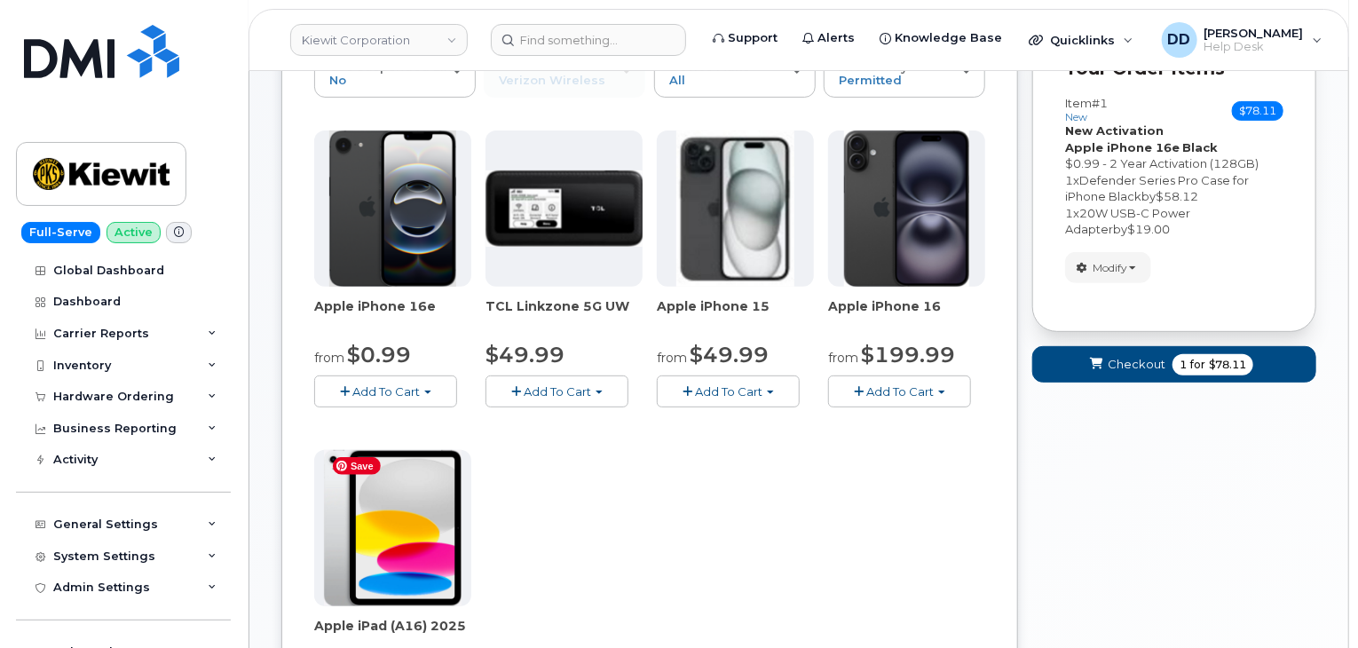
scroll to position [244, 0]
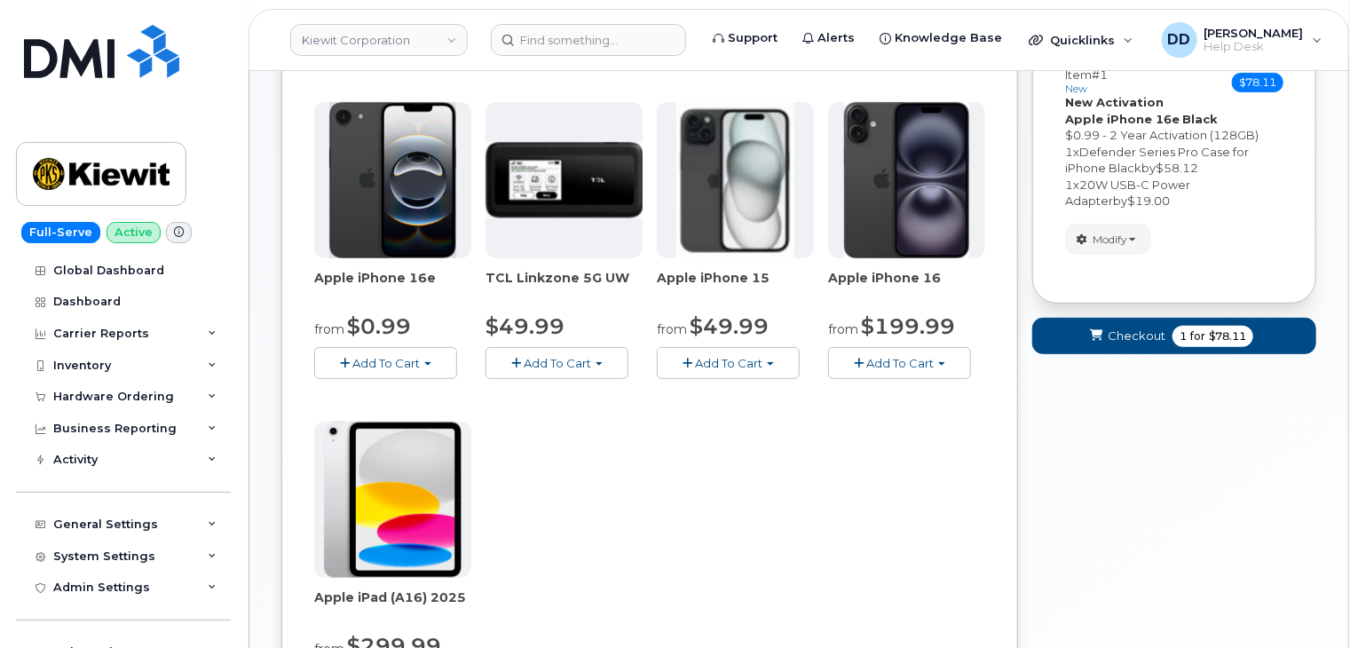
click at [402, 363] on span "Add To Cart" at bounding box center [385, 363] width 67 height 14
click at [428, 395] on link "$0.99 - 2 Year Activation (128GB)" at bounding box center [433, 396] width 229 height 22
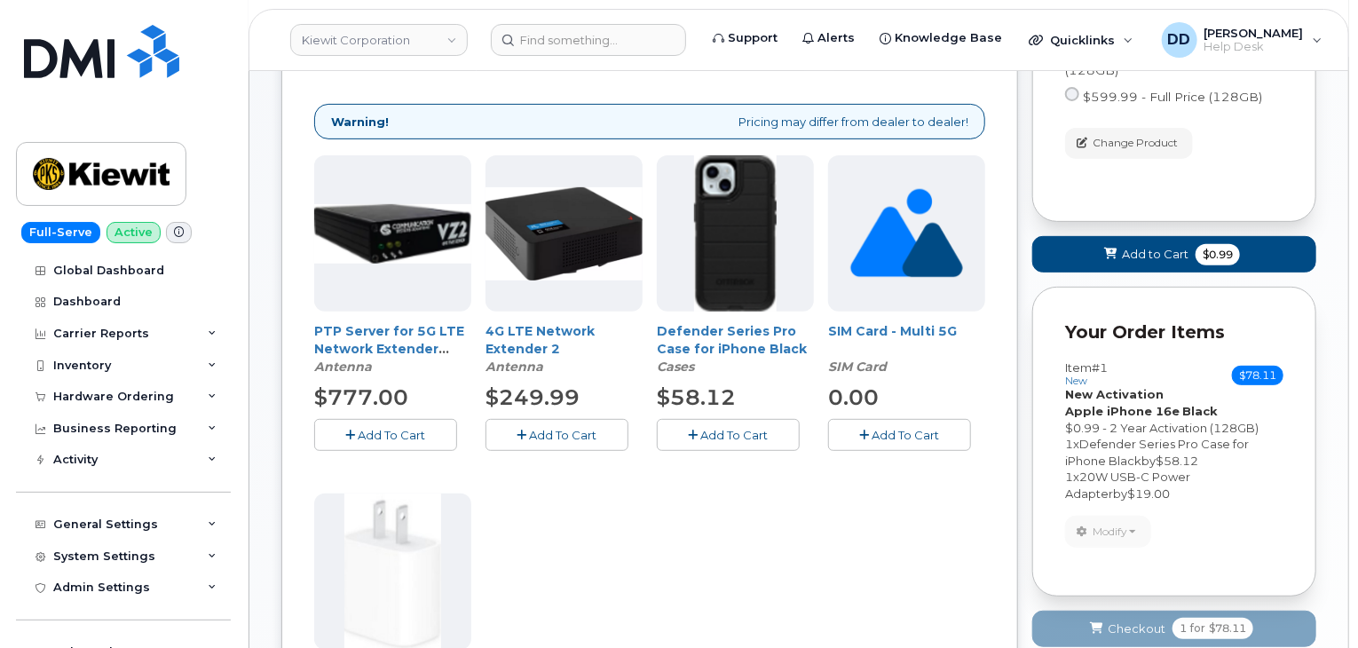
click at [755, 437] on span "Add To Cart" at bounding box center [734, 435] width 67 height 14
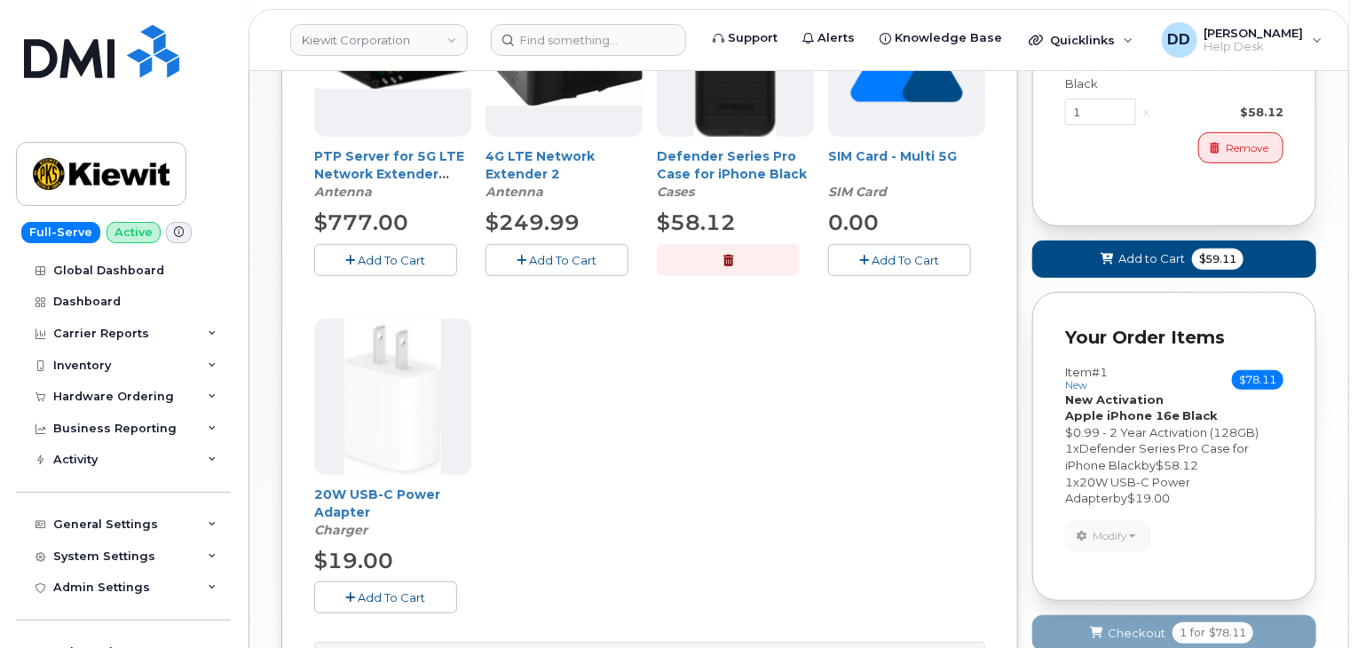
scroll to position [424, 0]
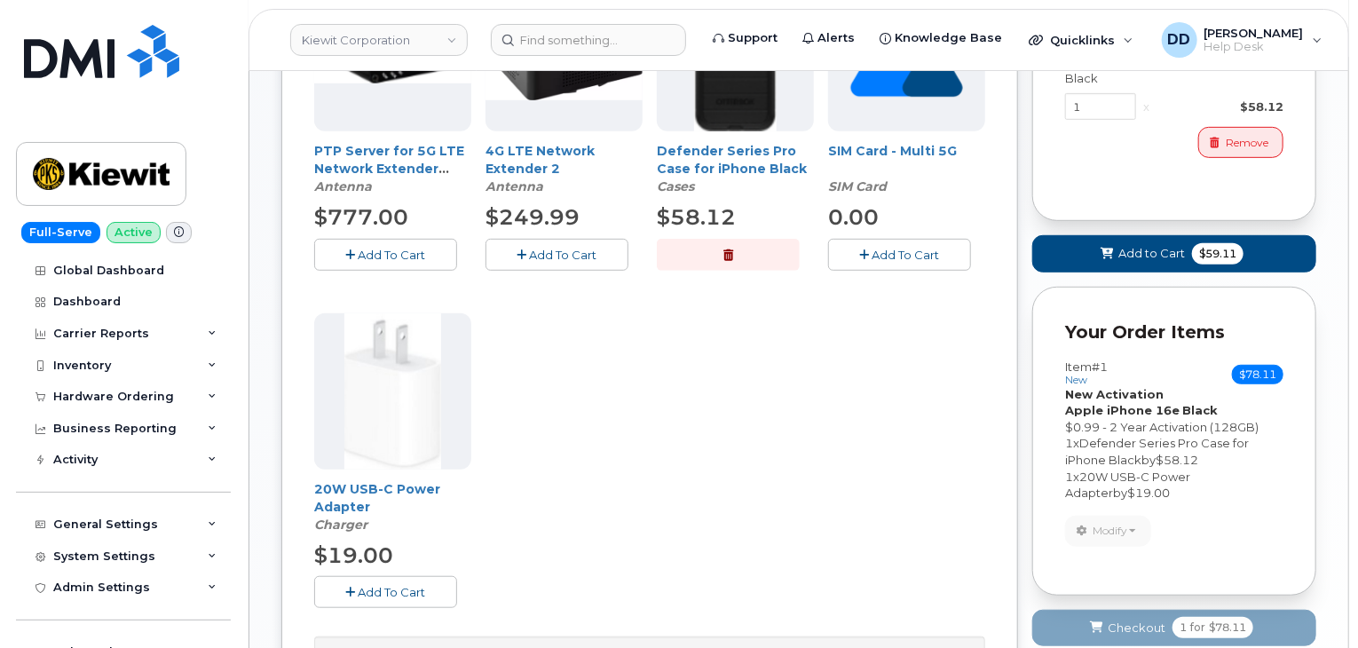
click at [378, 602] on button "Add To Cart" at bounding box center [385, 591] width 143 height 31
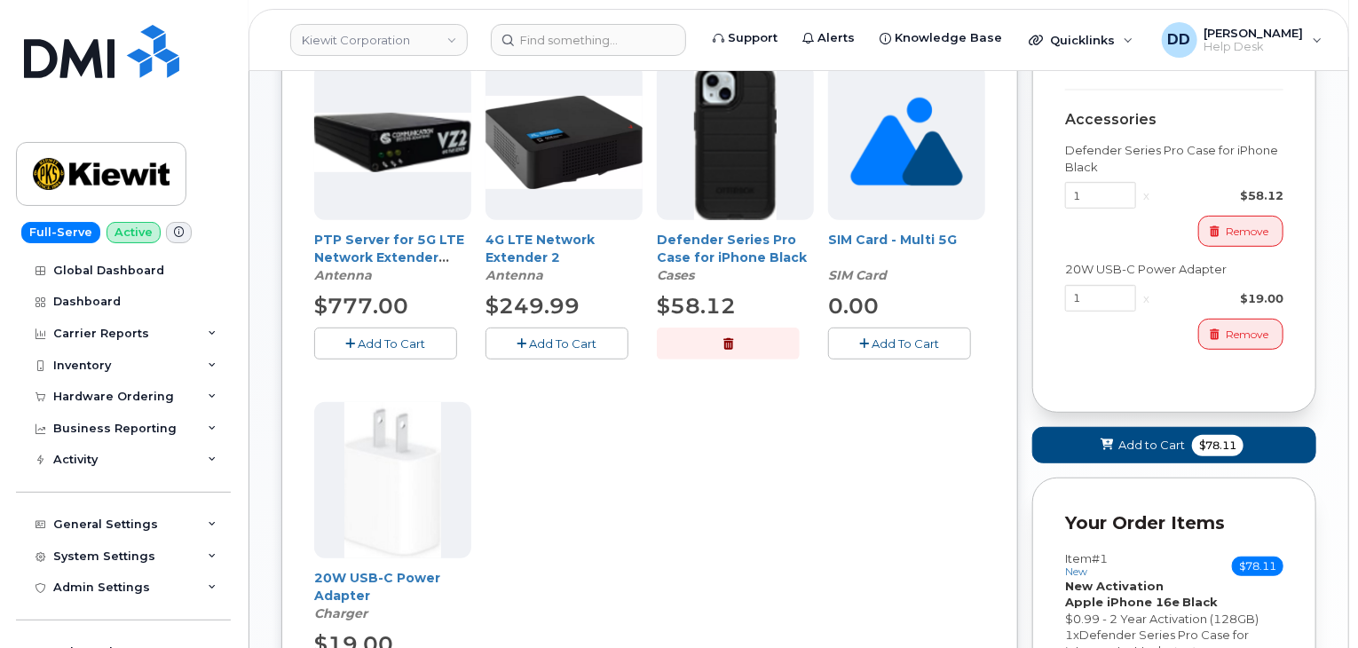
scroll to position [334, 0]
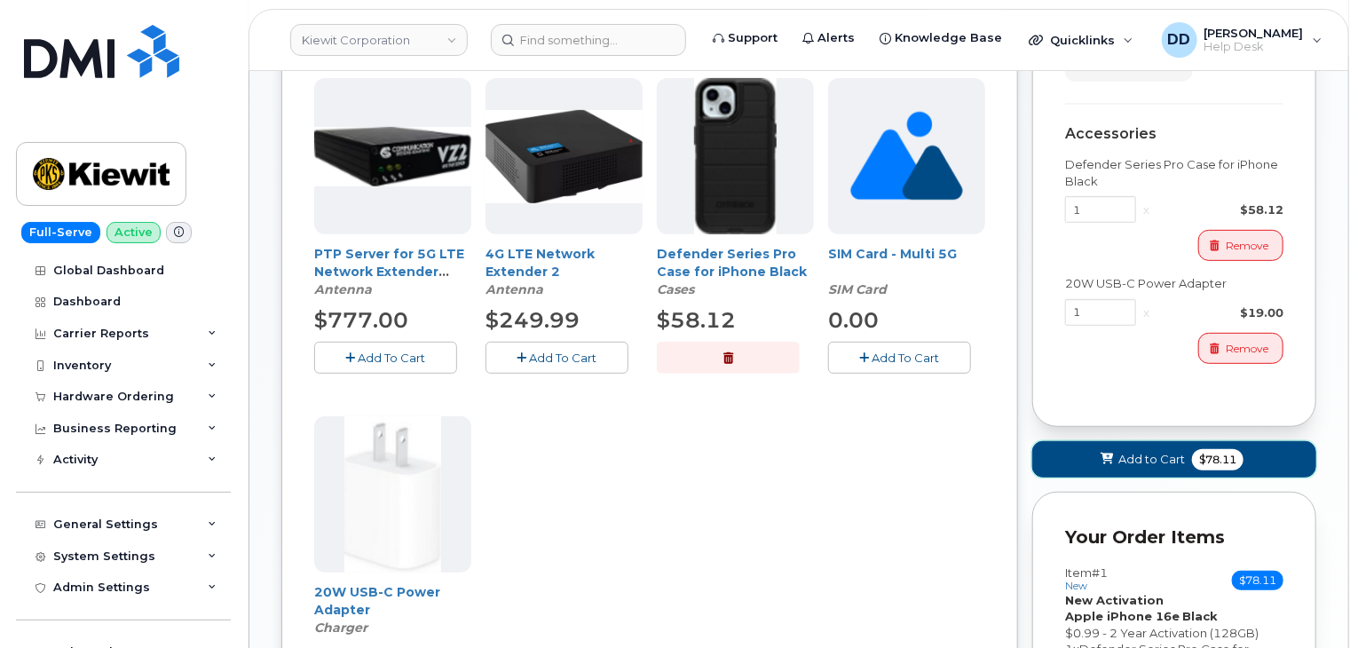
drag, startPoint x: 1143, startPoint y: 445, endPoint x: 1186, endPoint y: 469, distance: 48.9
click at [1142, 446] on button "Add to Cart $78.11" at bounding box center [1174, 459] width 284 height 36
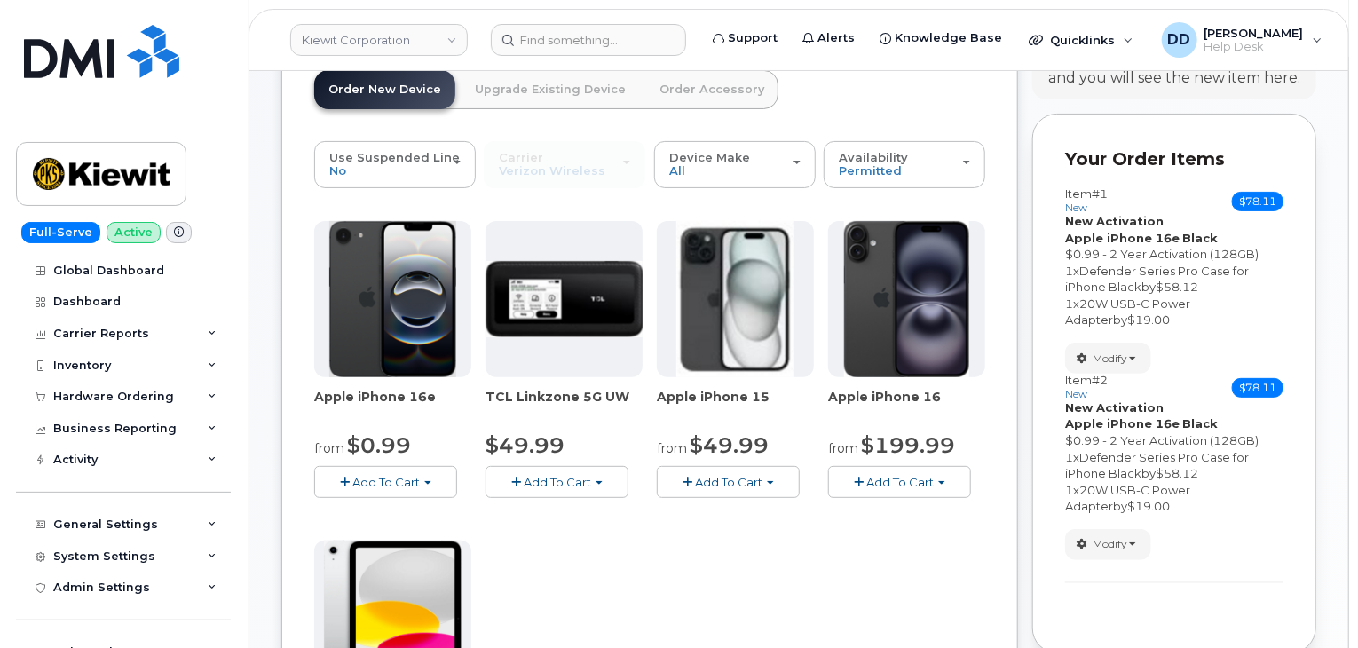
scroll to position [124, 0]
click at [405, 480] on span "Add To Cart" at bounding box center [385, 483] width 67 height 14
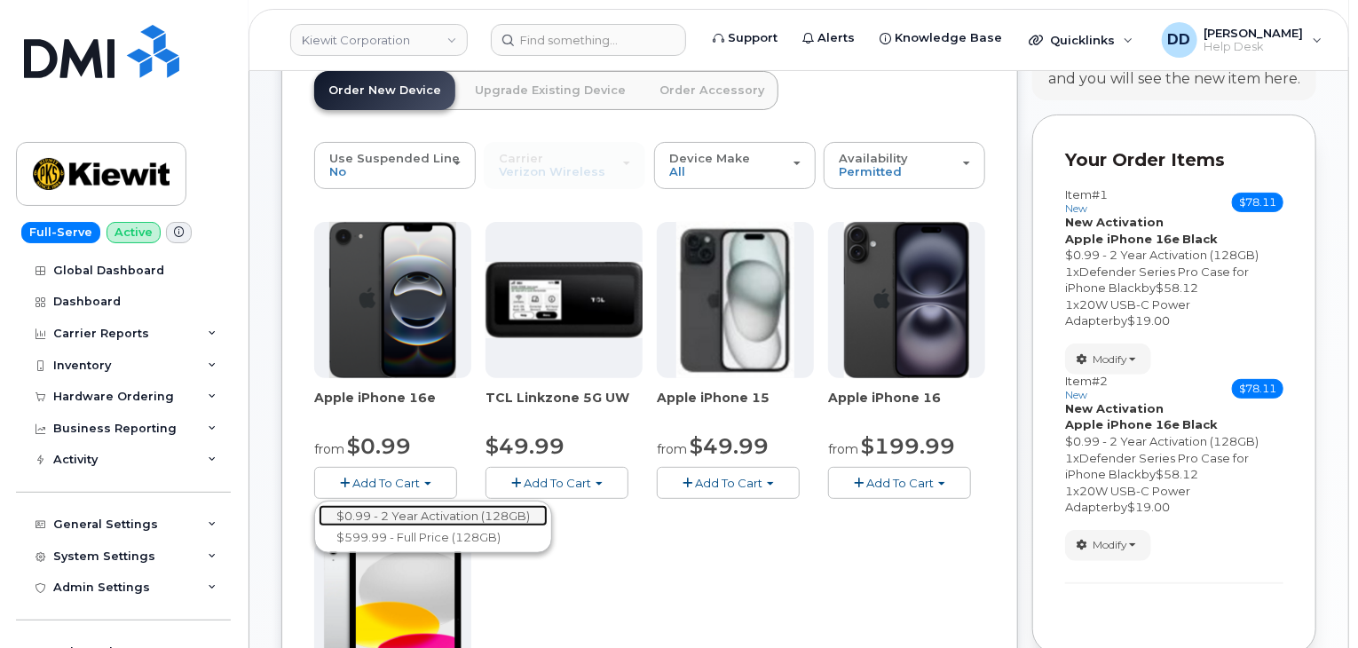
click at [436, 512] on link "$0.99 - 2 Year Activation (128GB)" at bounding box center [433, 516] width 229 height 22
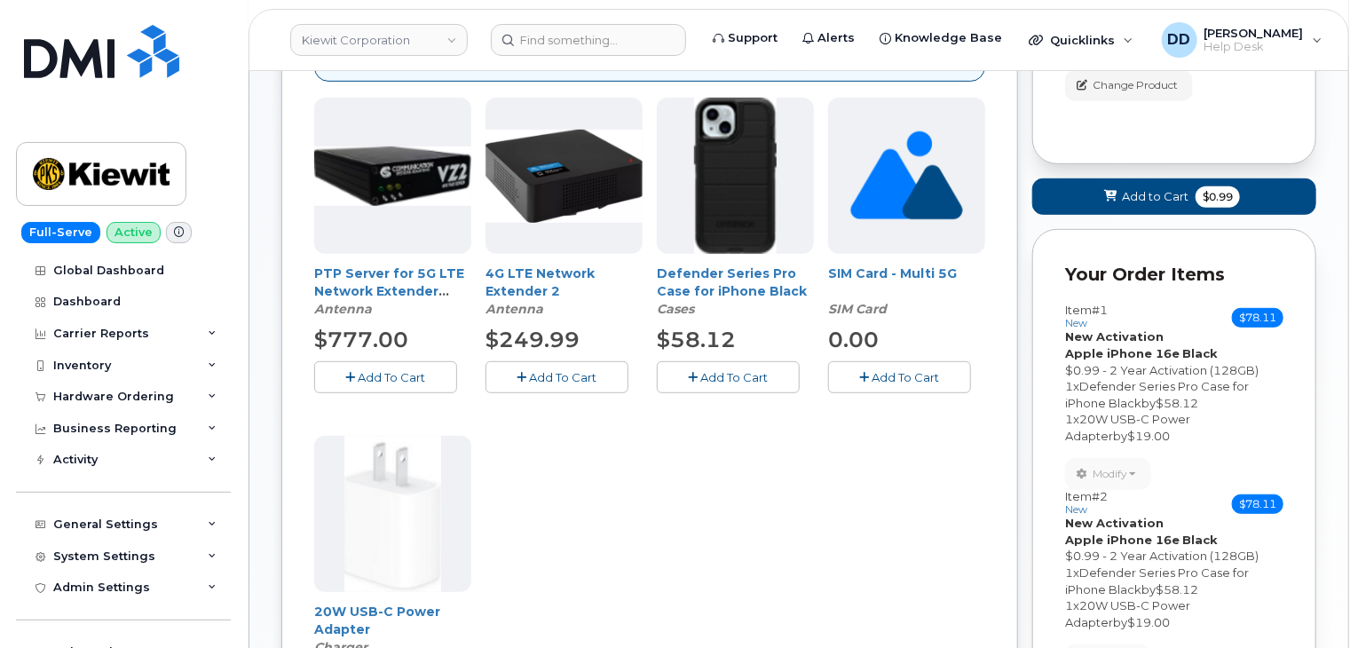
scroll to position [309, 0]
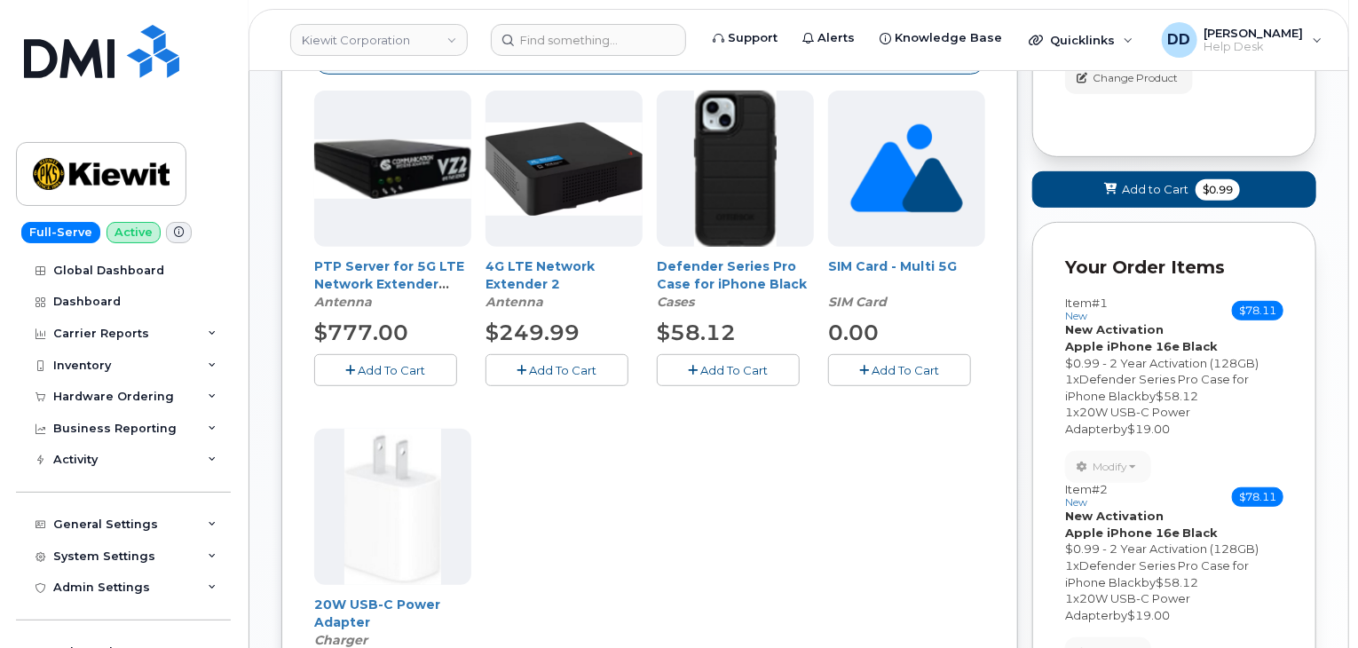
click at [751, 367] on span "Add To Cart" at bounding box center [734, 370] width 67 height 14
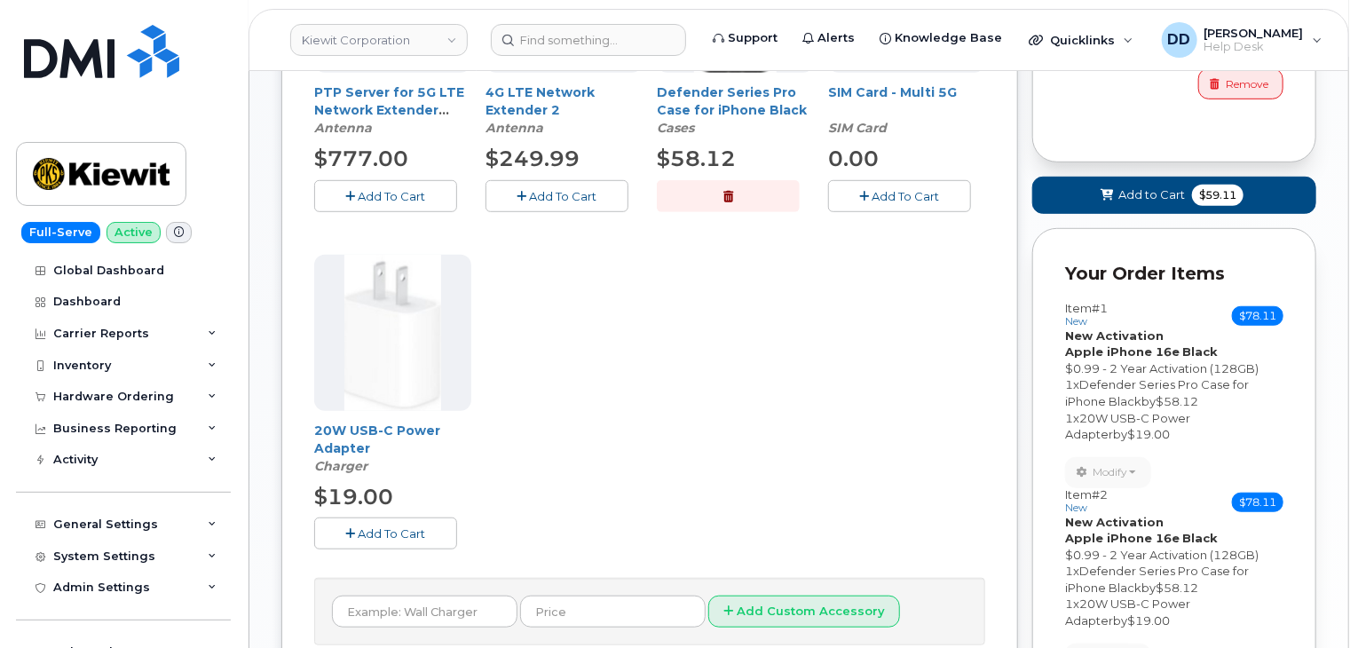
scroll to position [488, 0]
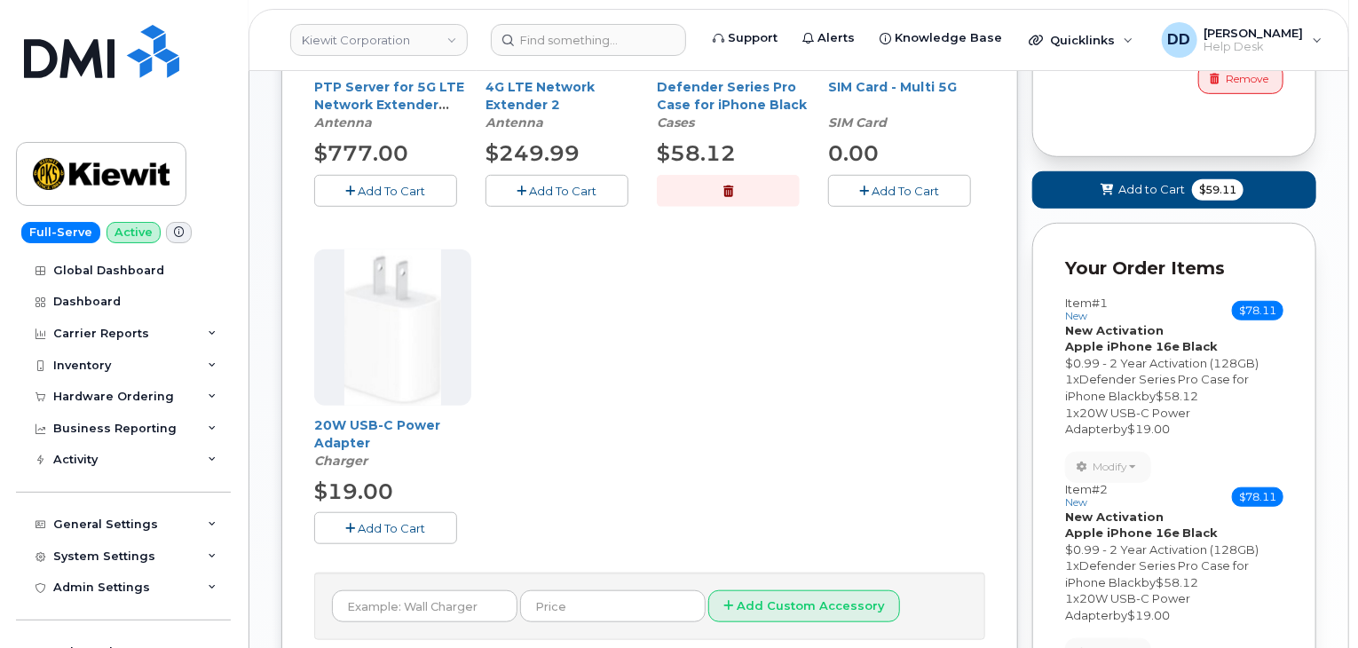
click at [374, 525] on span "Add To Cart" at bounding box center [392, 528] width 67 height 14
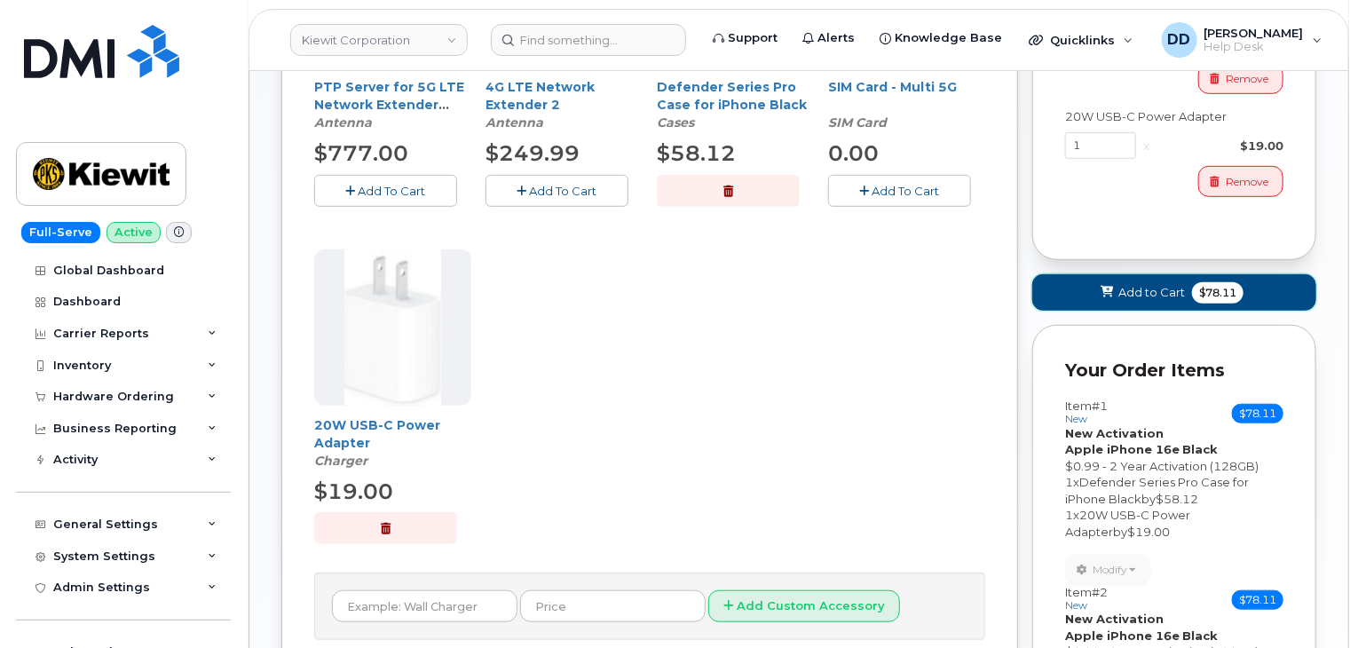
click at [1161, 295] on span "Add to Cart" at bounding box center [1151, 292] width 67 height 17
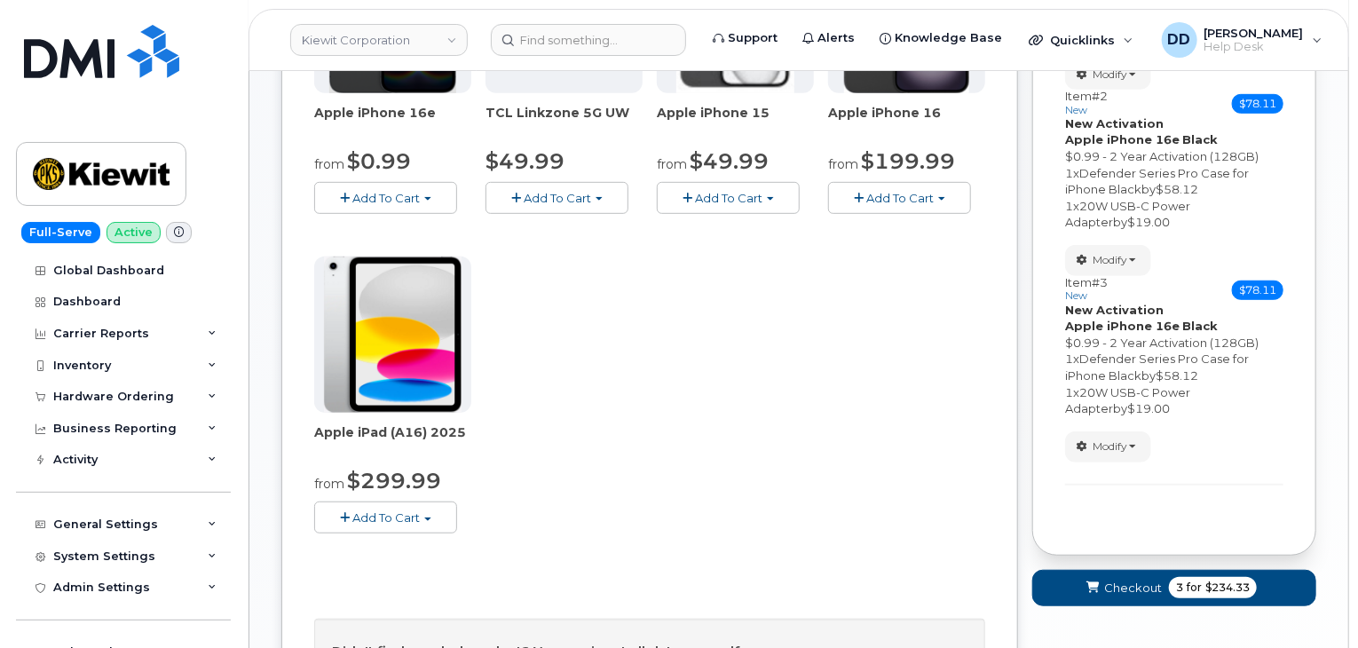
scroll to position [417, 0]
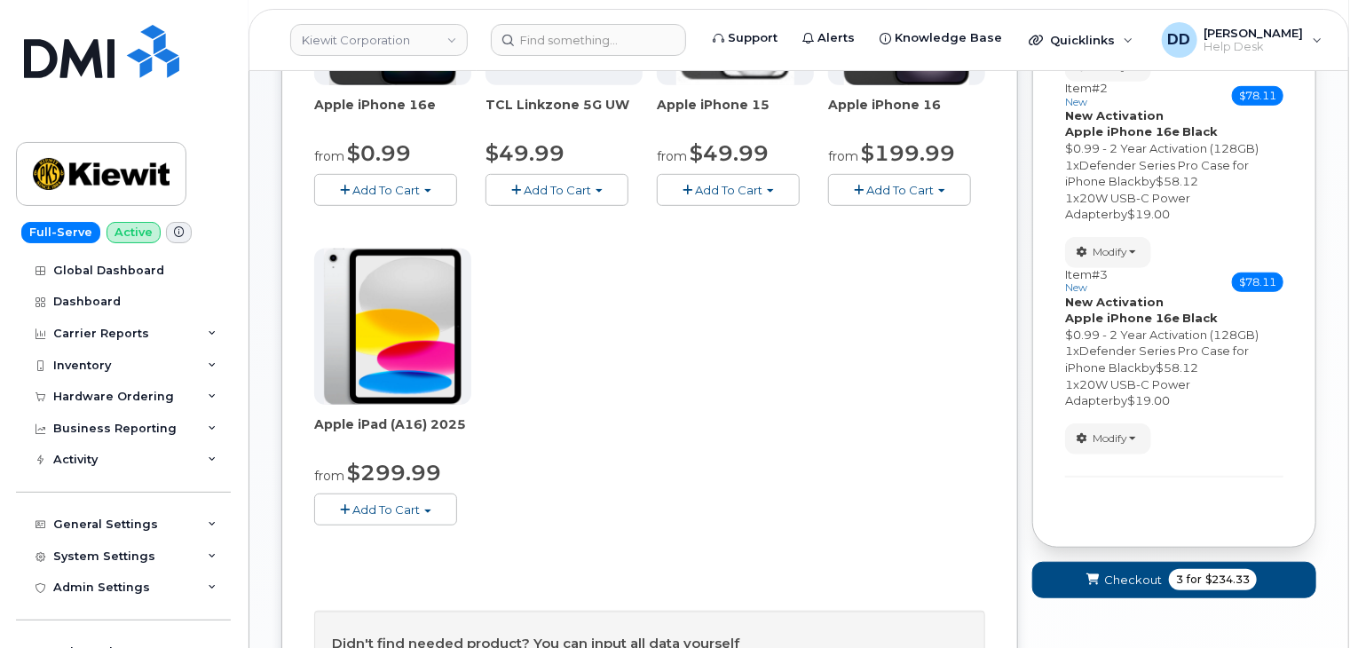
click at [405, 508] on span "Add To Cart" at bounding box center [385, 509] width 67 height 14
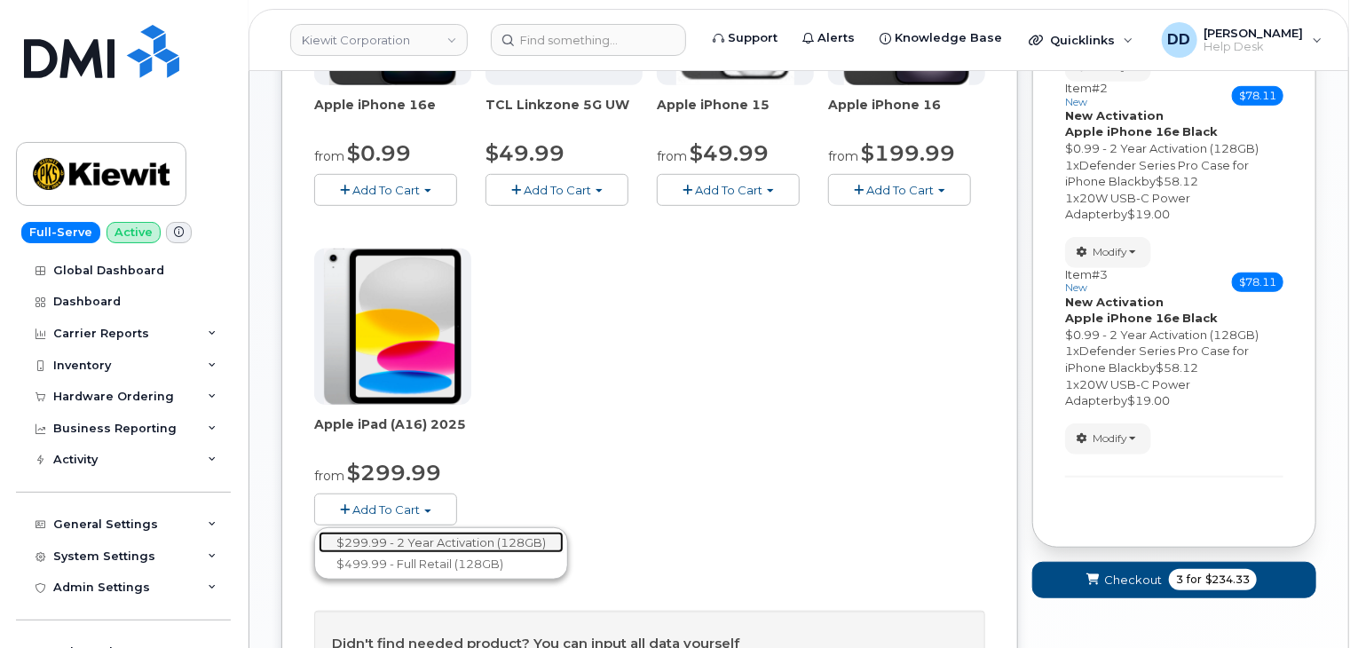
click at [408, 534] on link "$299.99 - 2 Year Activation (128GB)" at bounding box center [441, 543] width 245 height 22
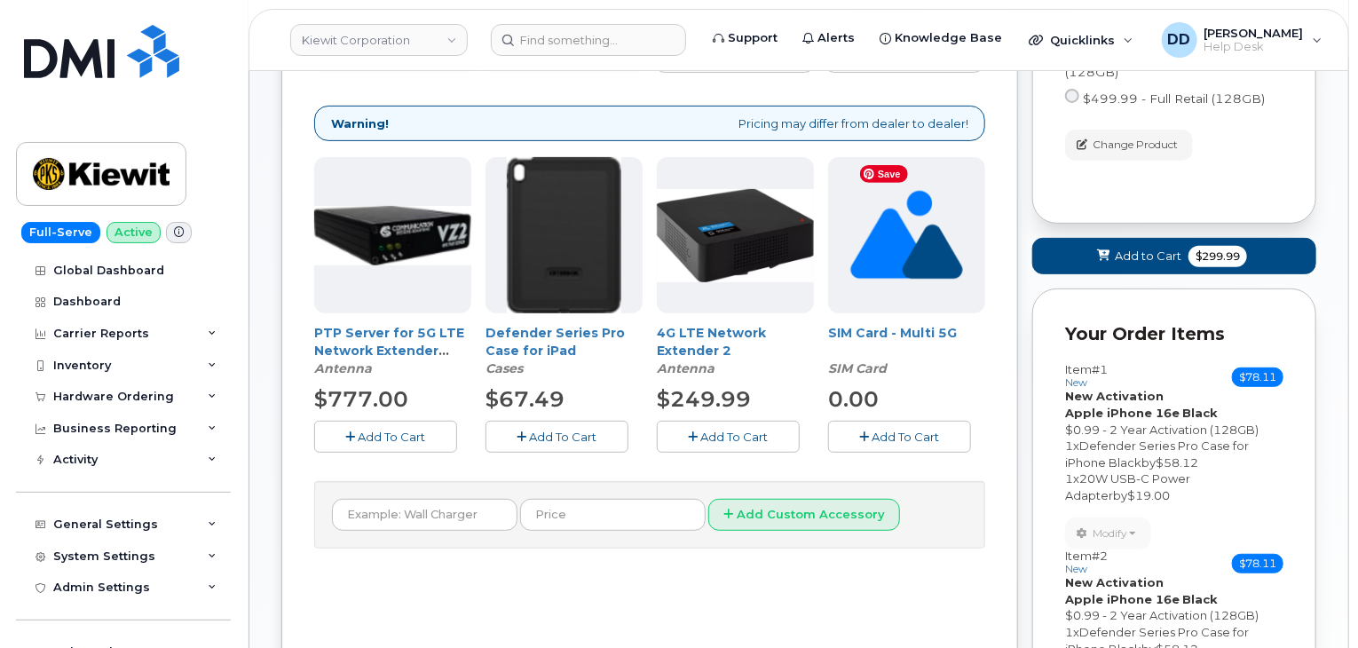
scroll to position [244, 0]
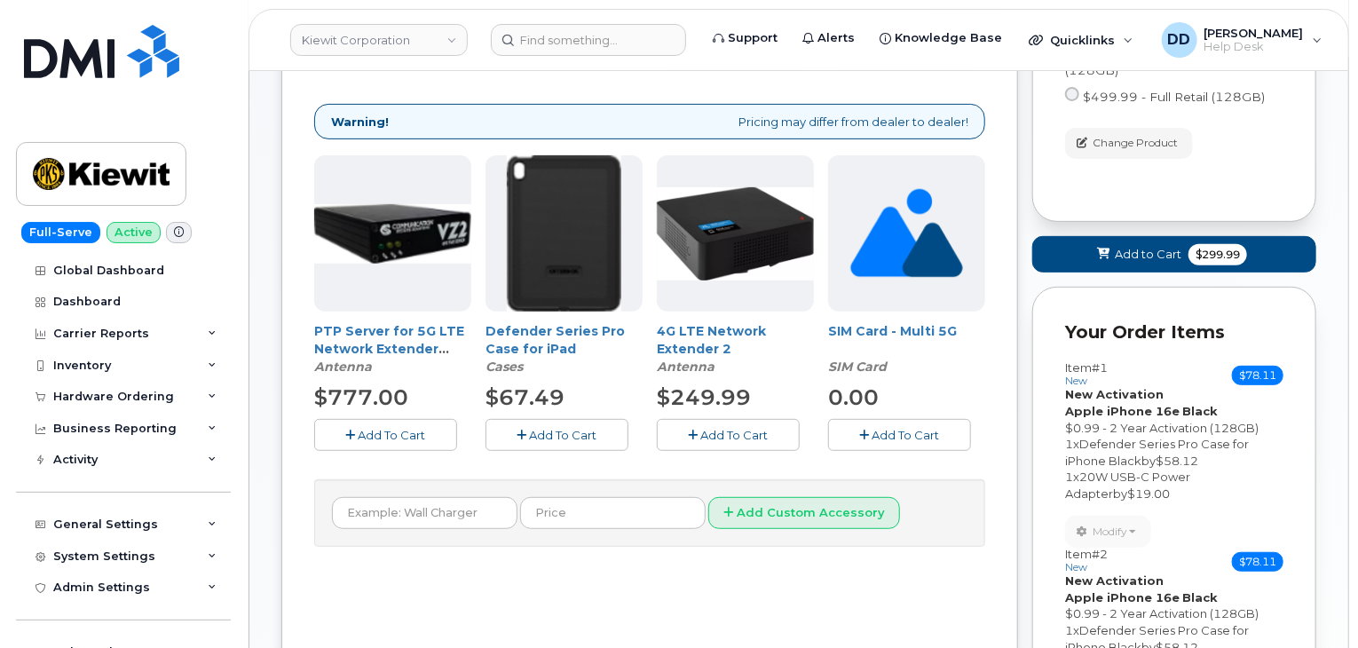
click at [563, 432] on span "Add To Cart" at bounding box center [563, 435] width 67 height 14
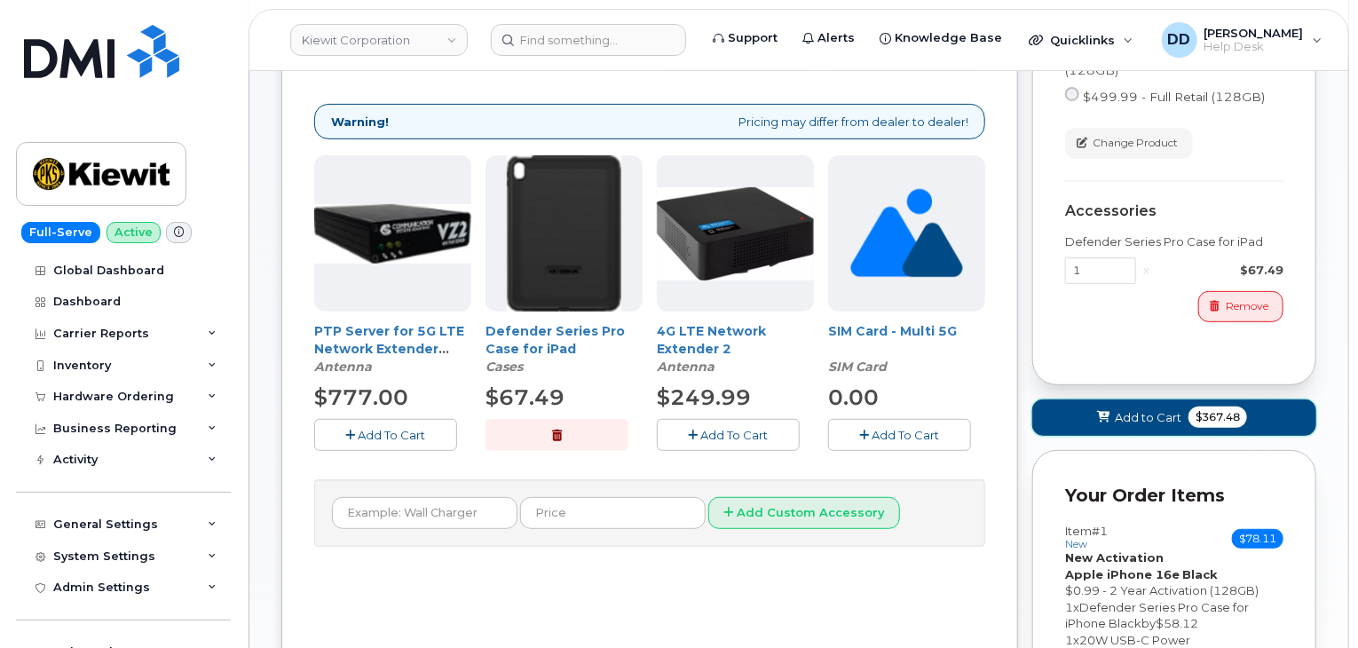
click at [1121, 419] on span "Add to Cart" at bounding box center [1148, 417] width 67 height 17
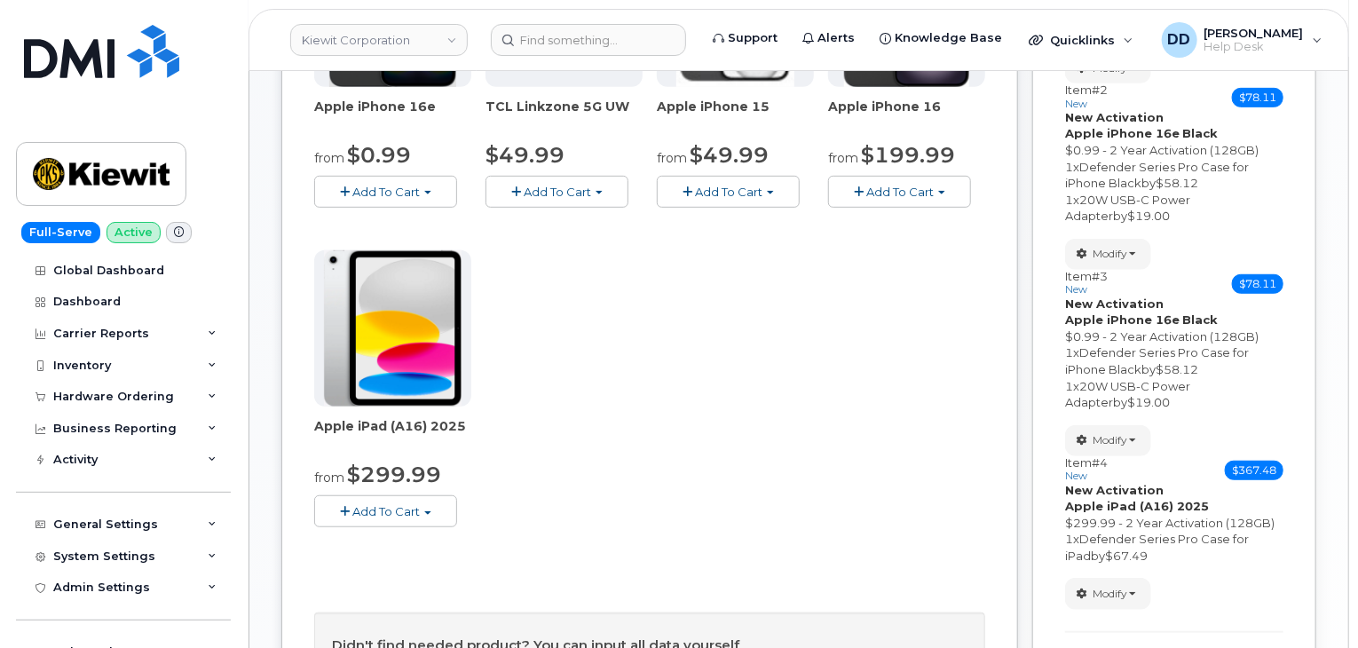
scroll to position [422, 0]
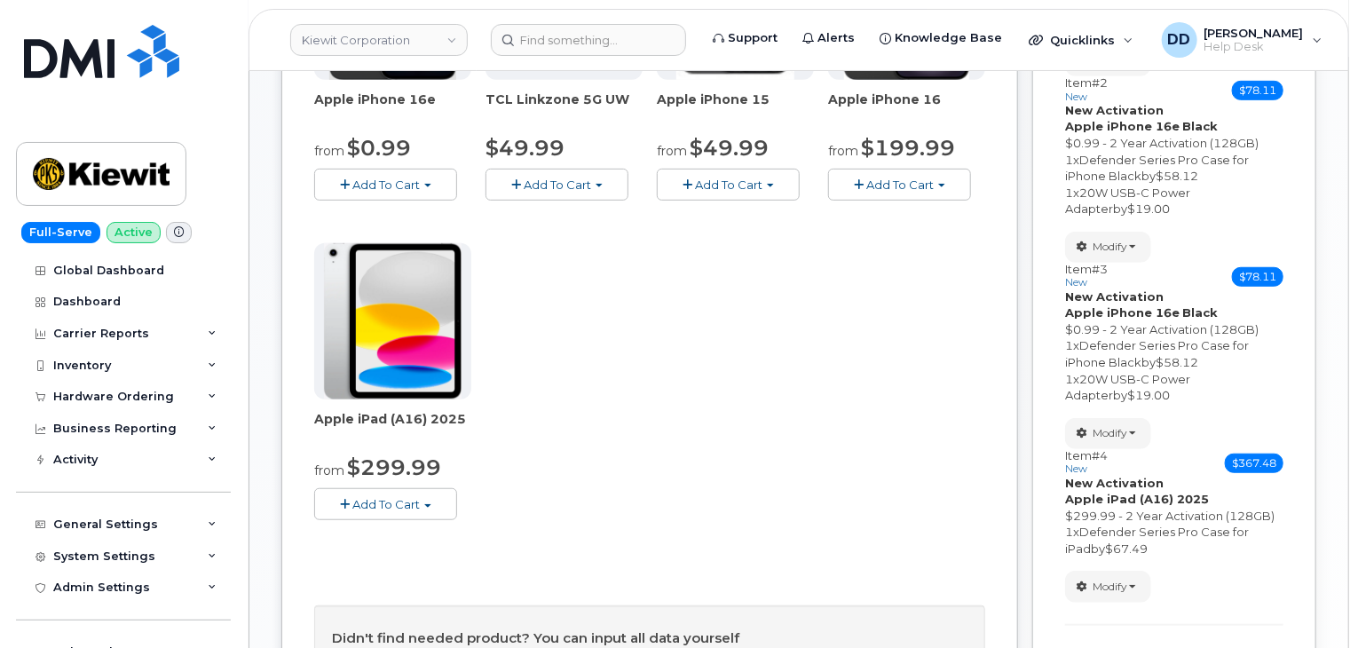
click at [427, 512] on button "Add To Cart" at bounding box center [385, 503] width 143 height 31
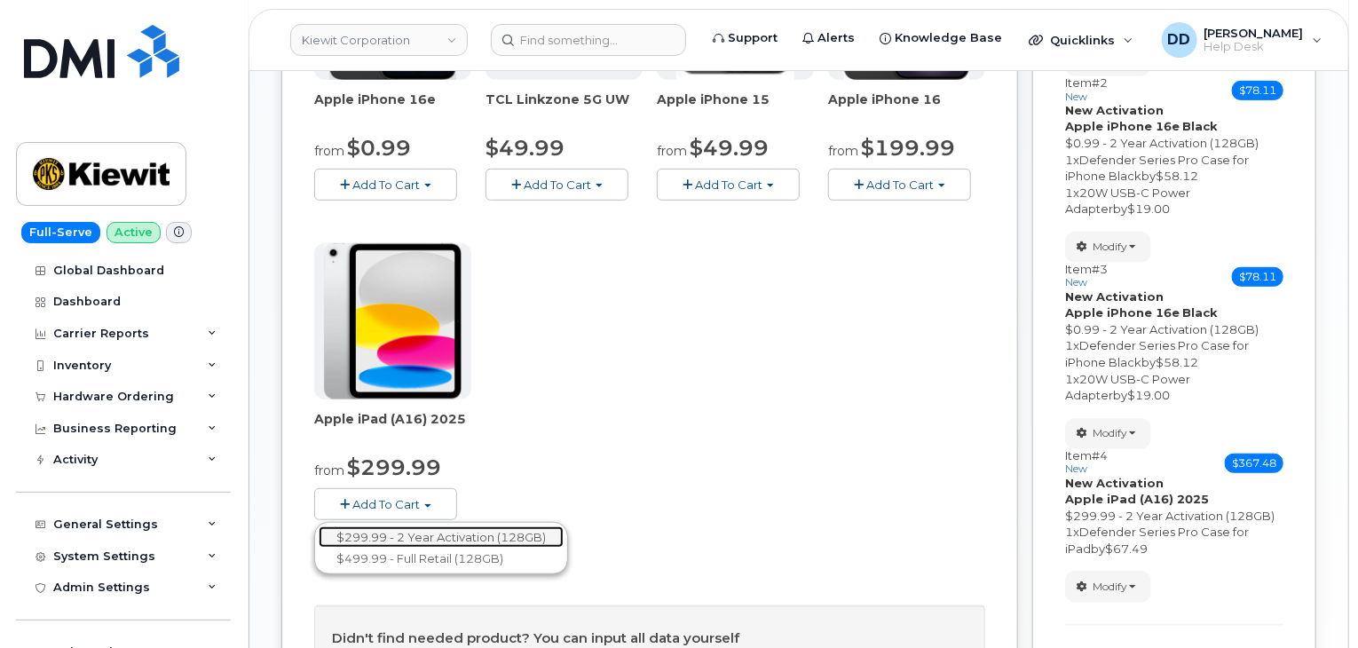
click at [454, 531] on link "$299.99 - 2 Year Activation (128GB)" at bounding box center [441, 537] width 245 height 22
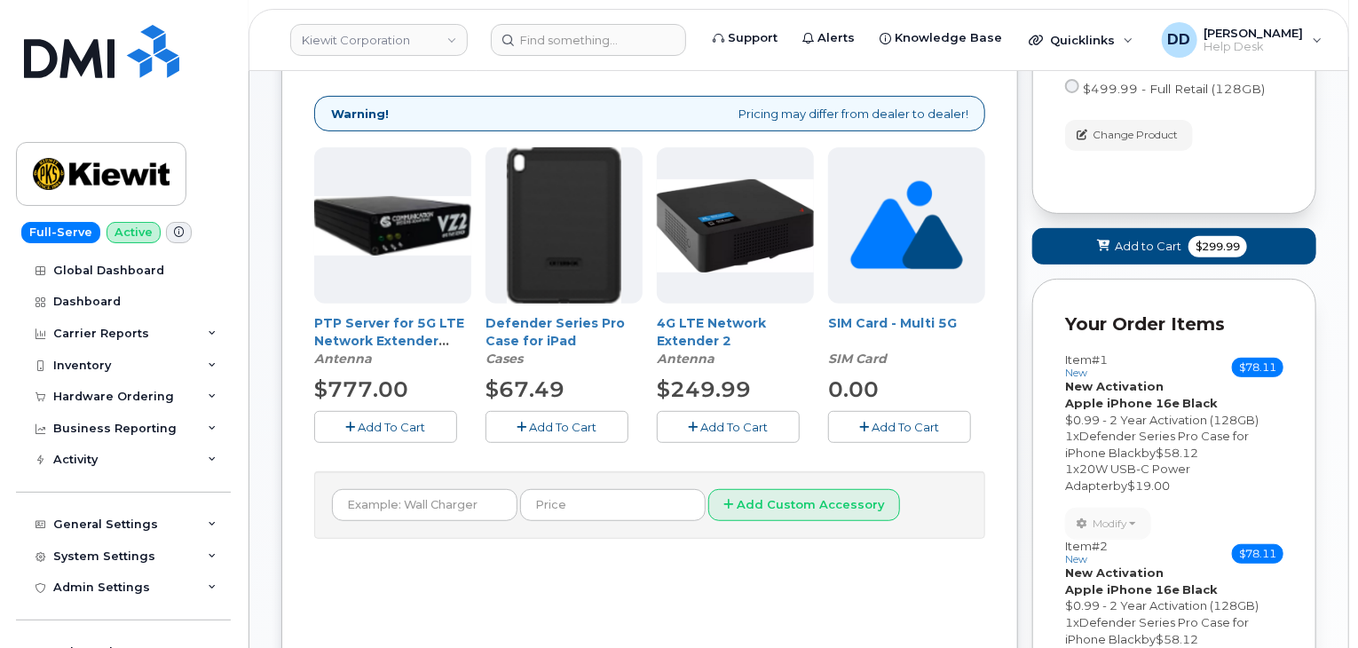
scroll to position [248, 0]
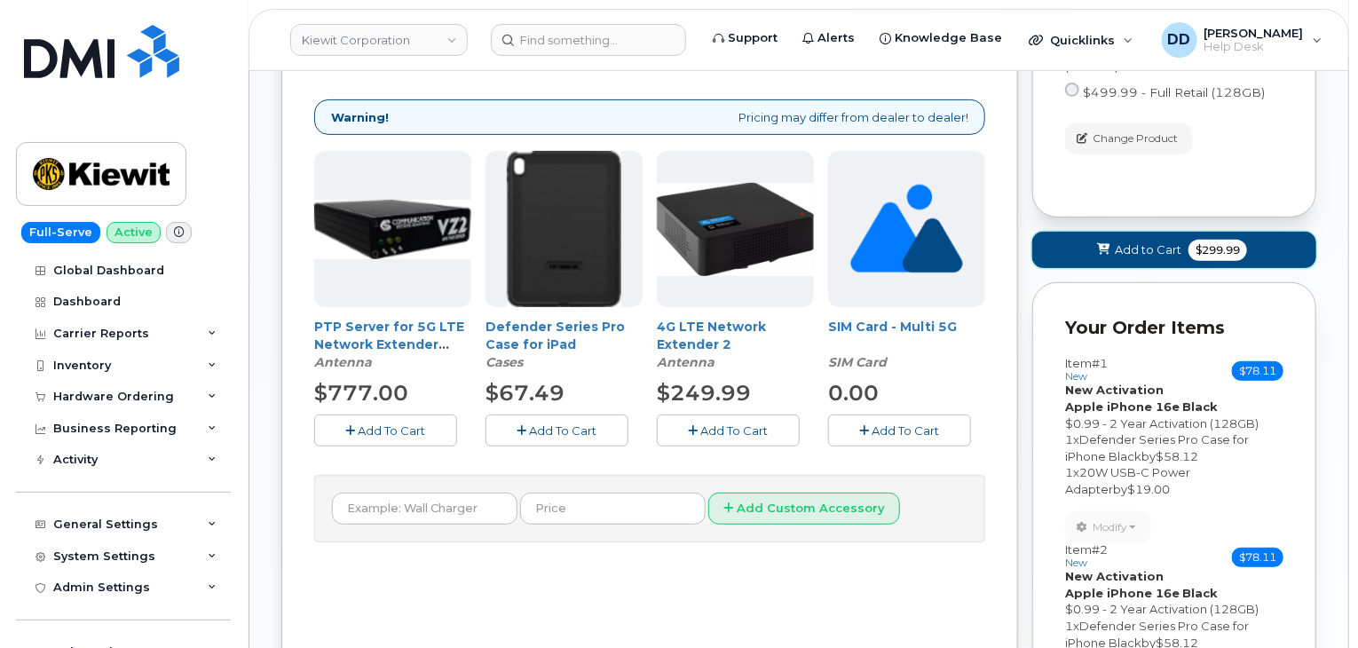
click at [1124, 252] on span "Add to Cart" at bounding box center [1148, 249] width 67 height 17
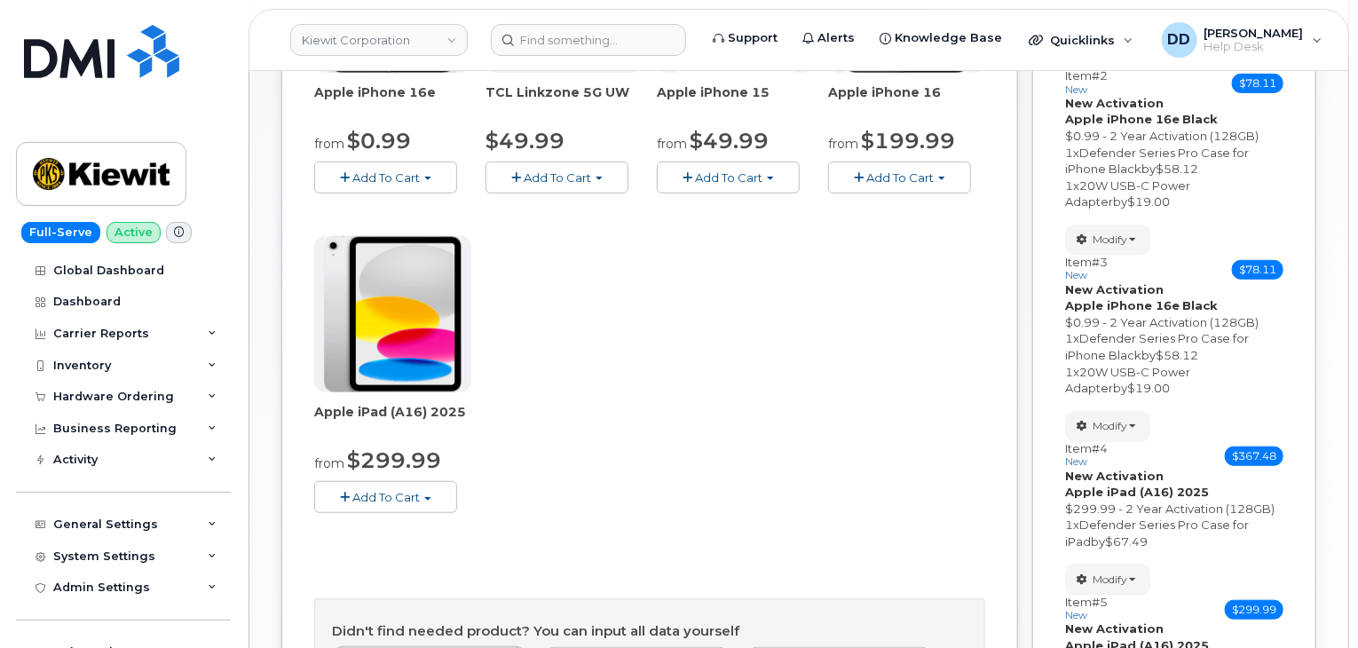
scroll to position [430, 0]
click at [404, 492] on span "Add To Cart" at bounding box center [385, 497] width 67 height 14
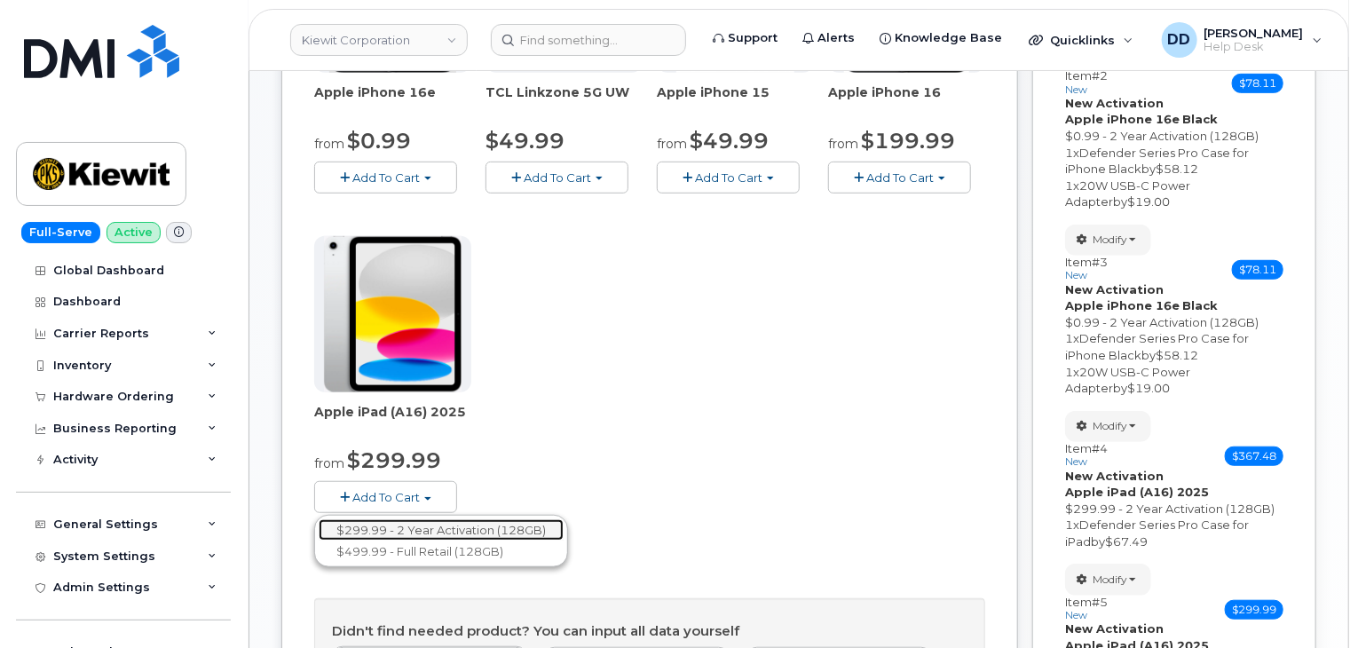
click at [445, 530] on link "$299.99 - 2 Year Activation (128GB)" at bounding box center [441, 530] width 245 height 22
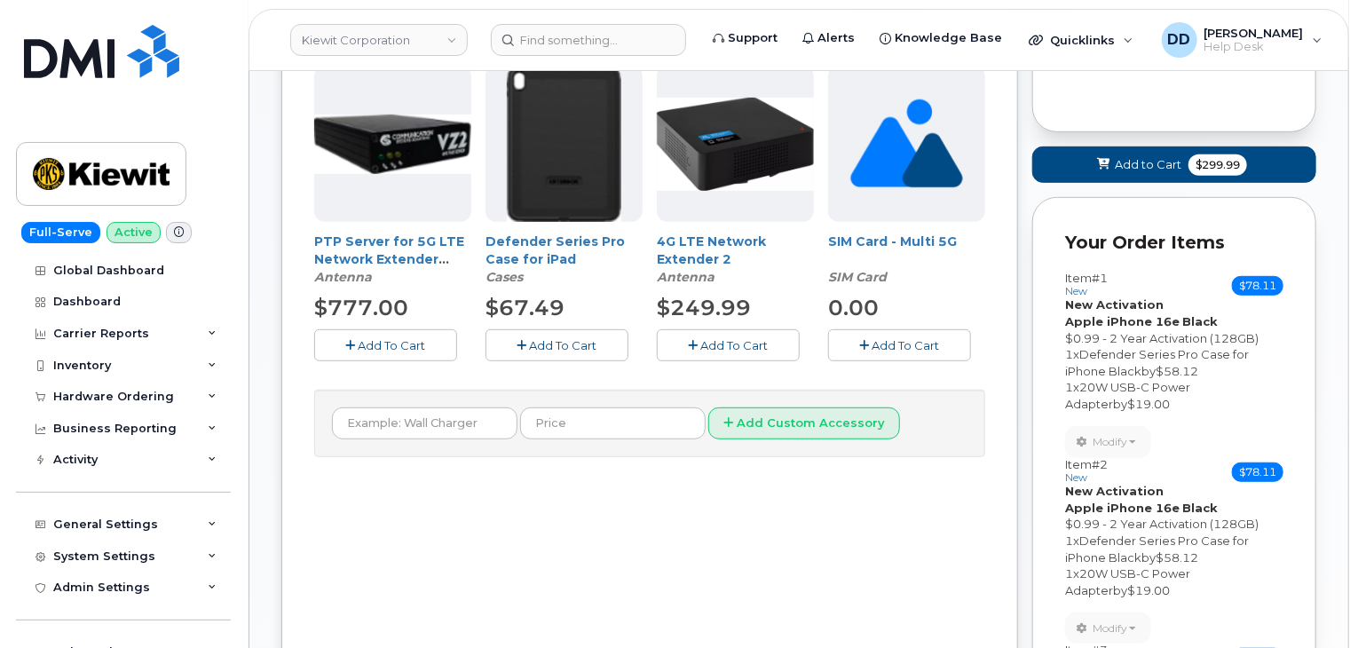
scroll to position [328, 0]
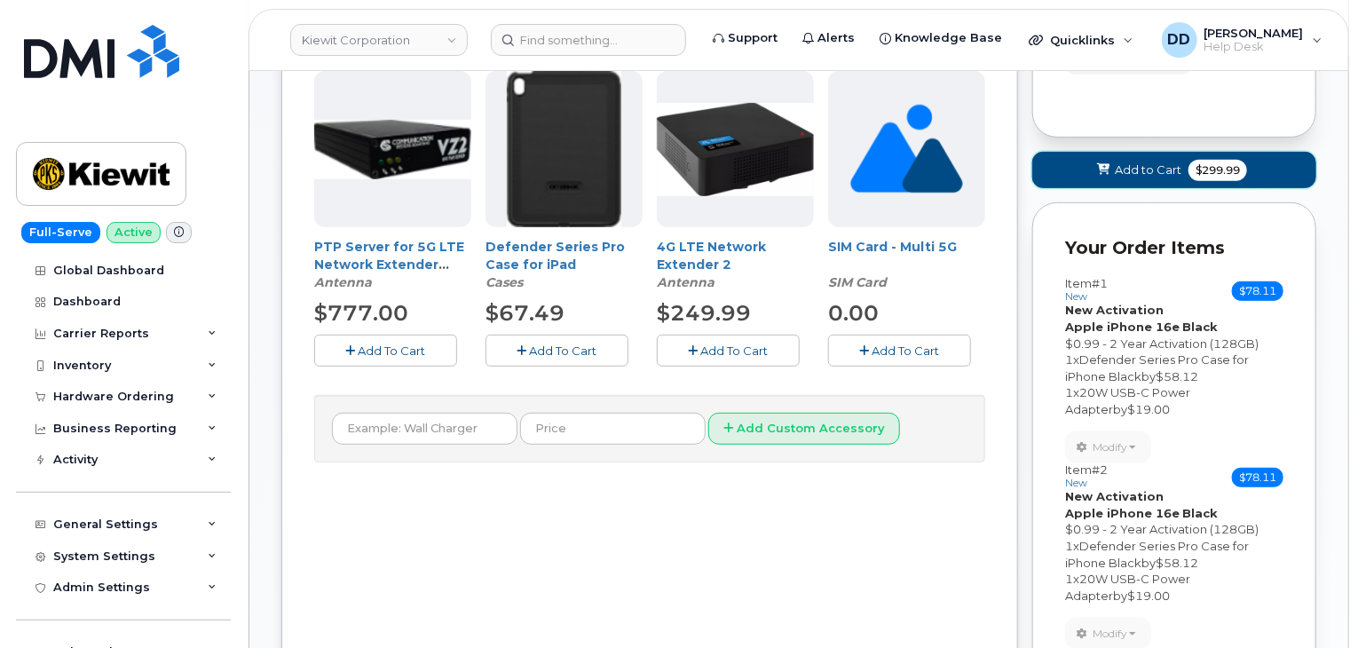
click at [1125, 178] on button "Add to Cart $299.99" at bounding box center [1174, 170] width 284 height 36
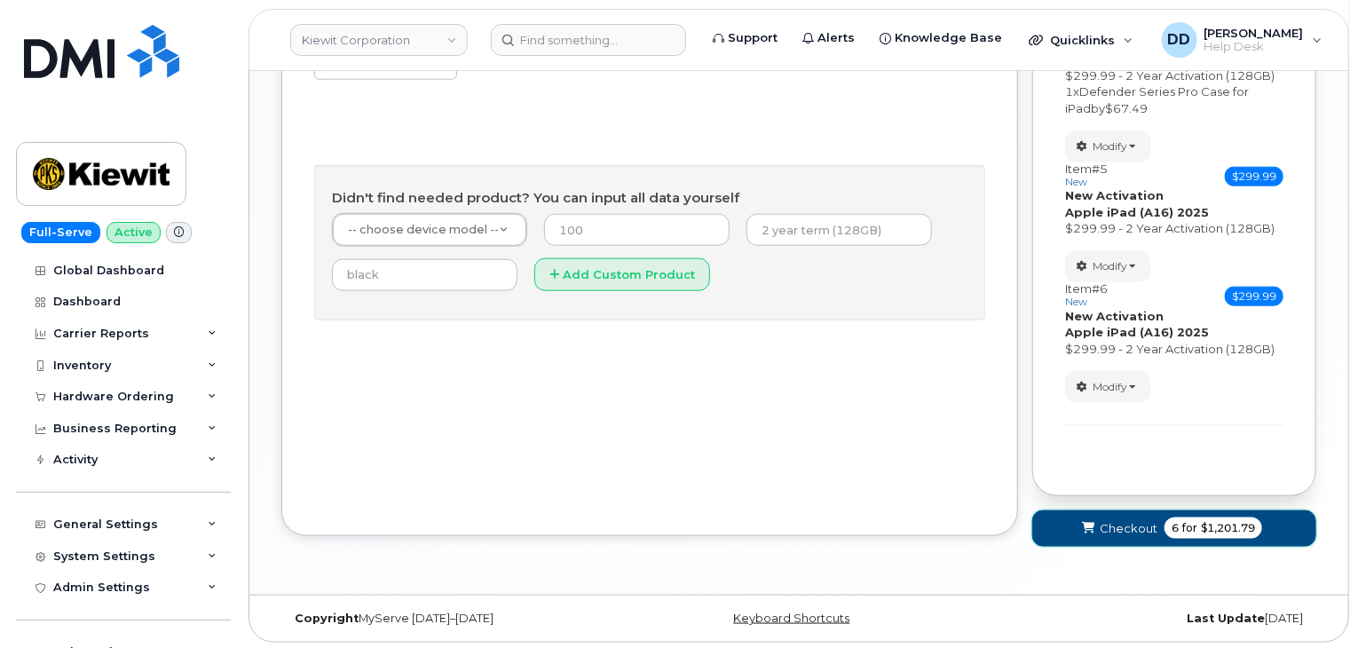
click at [1118, 526] on span "Checkout" at bounding box center [1129, 528] width 58 height 17
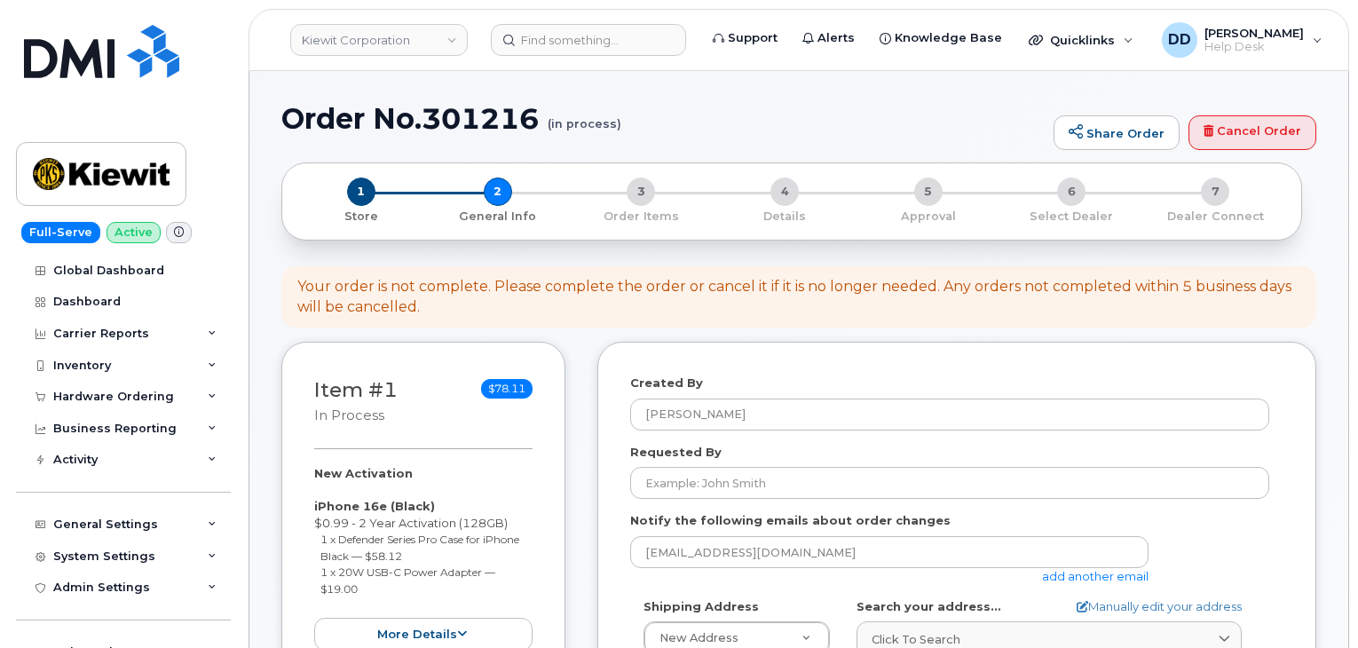
select select
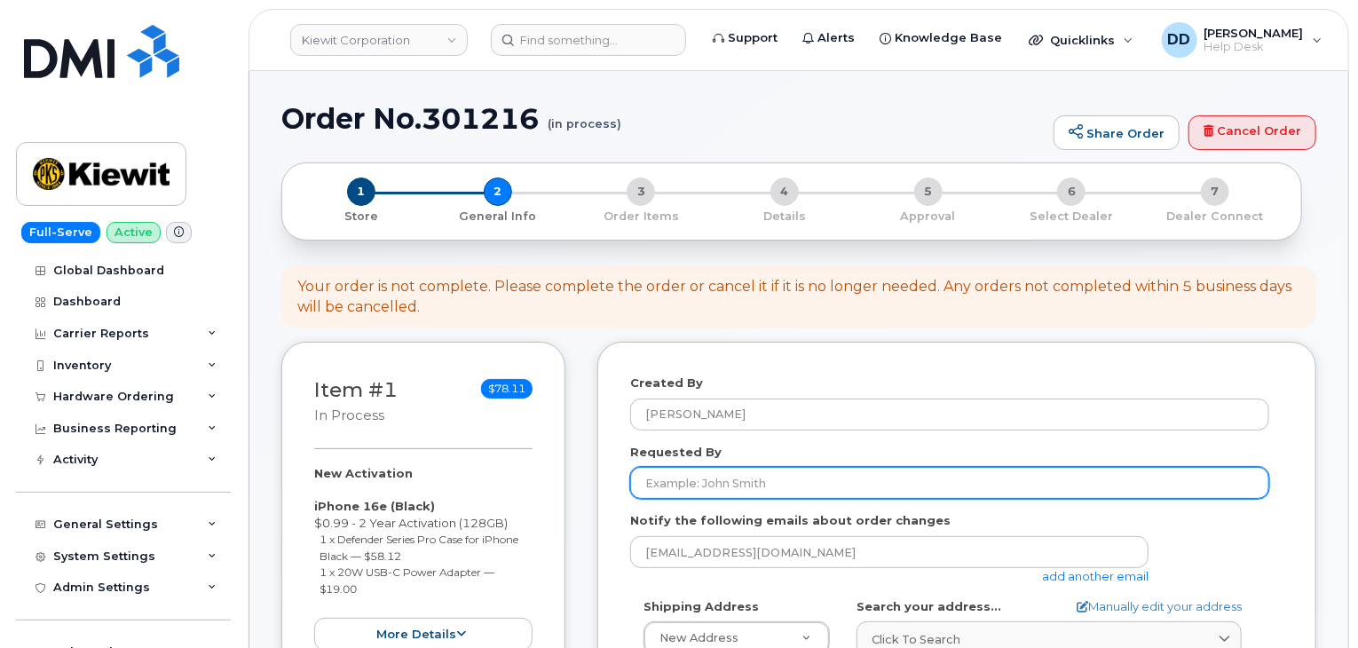
click at [699, 473] on input "Requested By" at bounding box center [949, 483] width 639 height 32
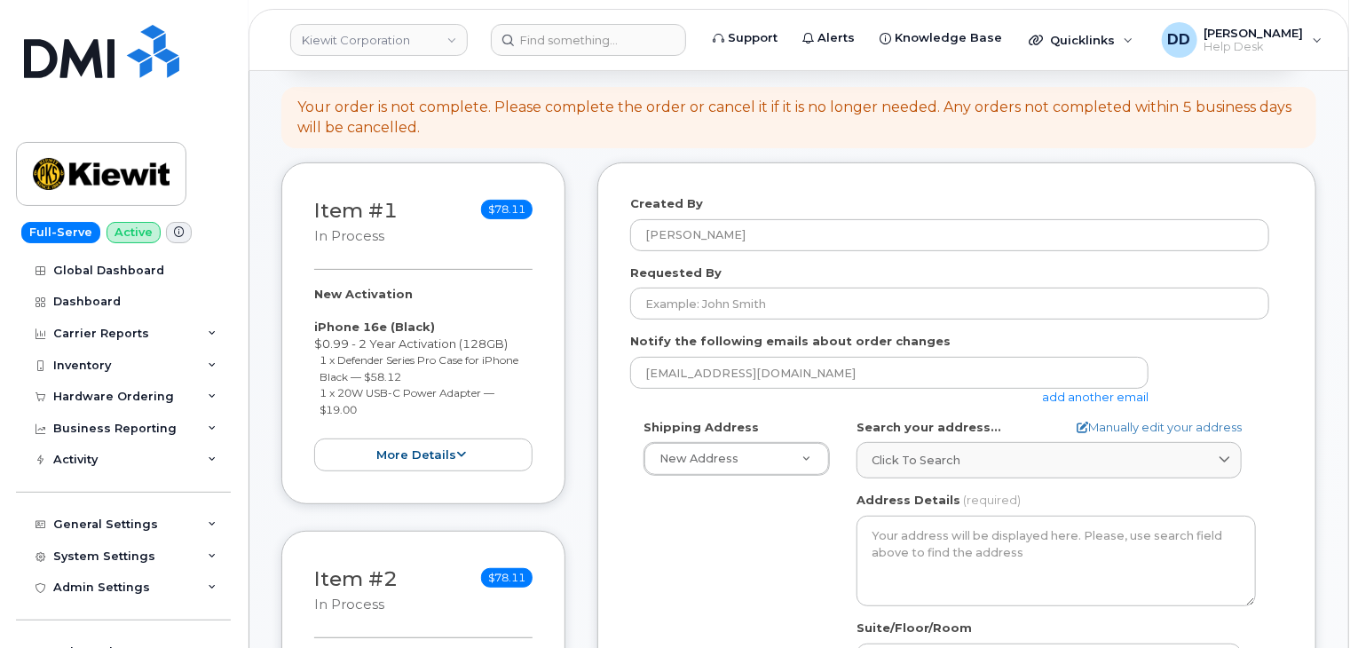
scroll to position [180, 0]
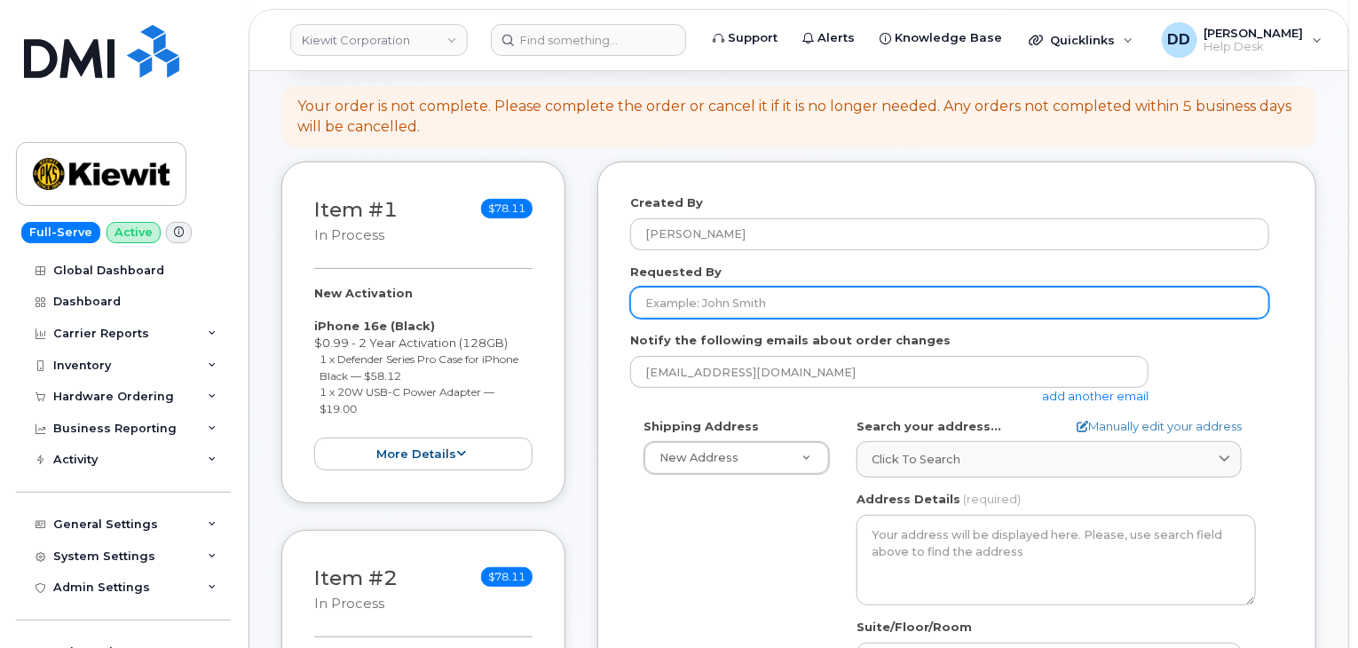
click at [714, 303] on input "Requested By" at bounding box center [949, 303] width 639 height 32
paste input "[PERSON_NAME]"
type input "[PERSON_NAME]"
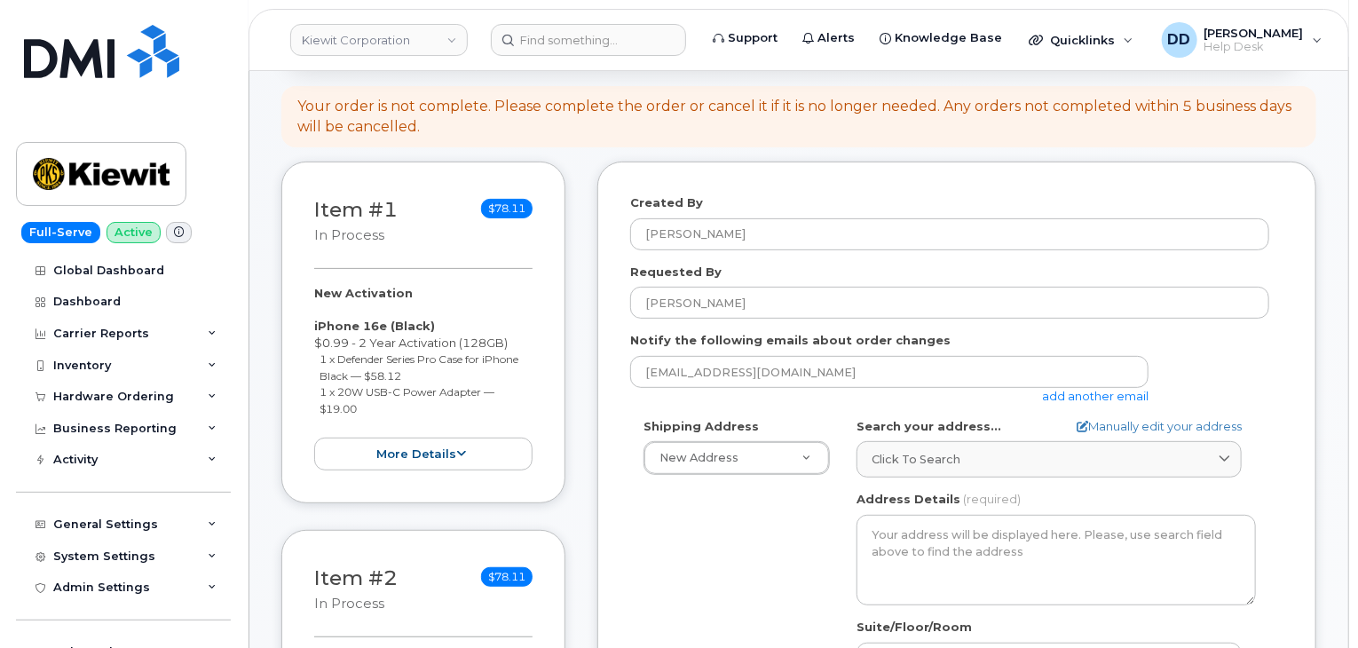
click at [758, 544] on div "Shipping Address New Address New Address [STREET_ADDRESS][PERSON_NAME][PERSON_N…" at bounding box center [949, 621] width 639 height 407
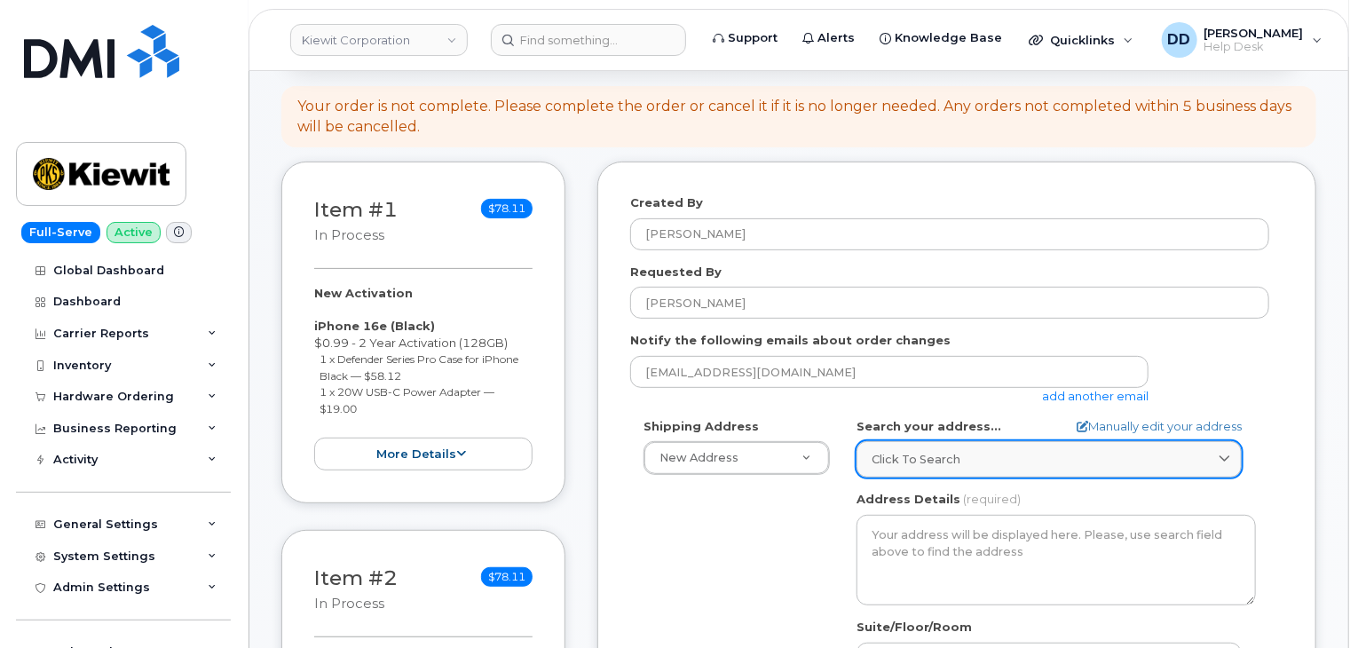
click at [948, 457] on span "Click to search" at bounding box center [916, 459] width 89 height 17
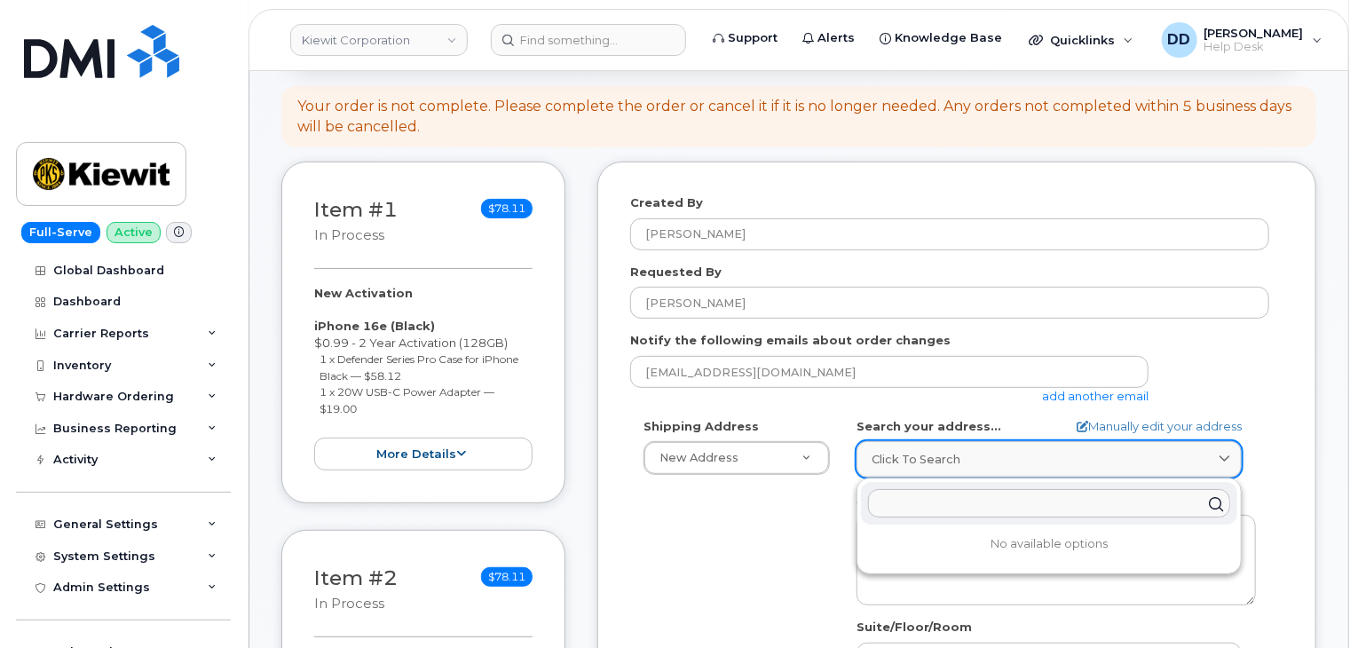
paste input "76884 ([GEOGRAPHIC_DATA], [GEOGRAPHIC_DATA])"
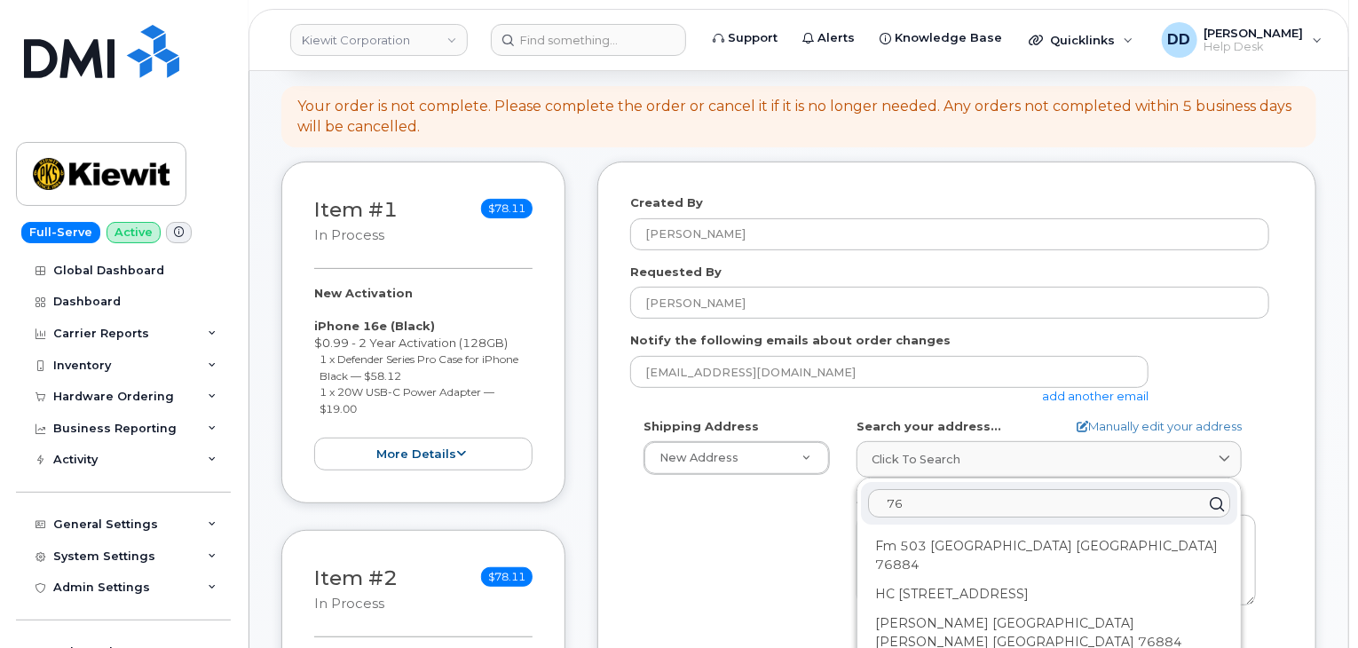
type input "7"
click at [979, 503] on input "6725 FM 503" at bounding box center [1049, 503] width 362 height 28
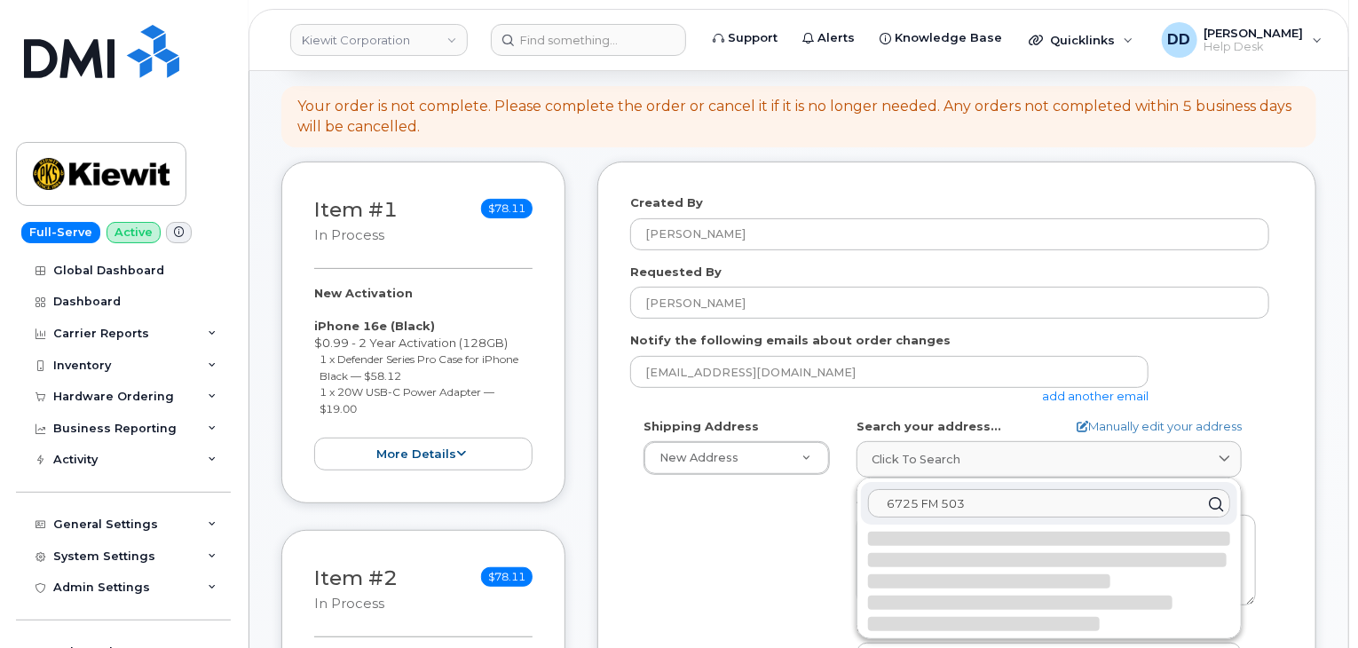
paste input "Valera, TX"
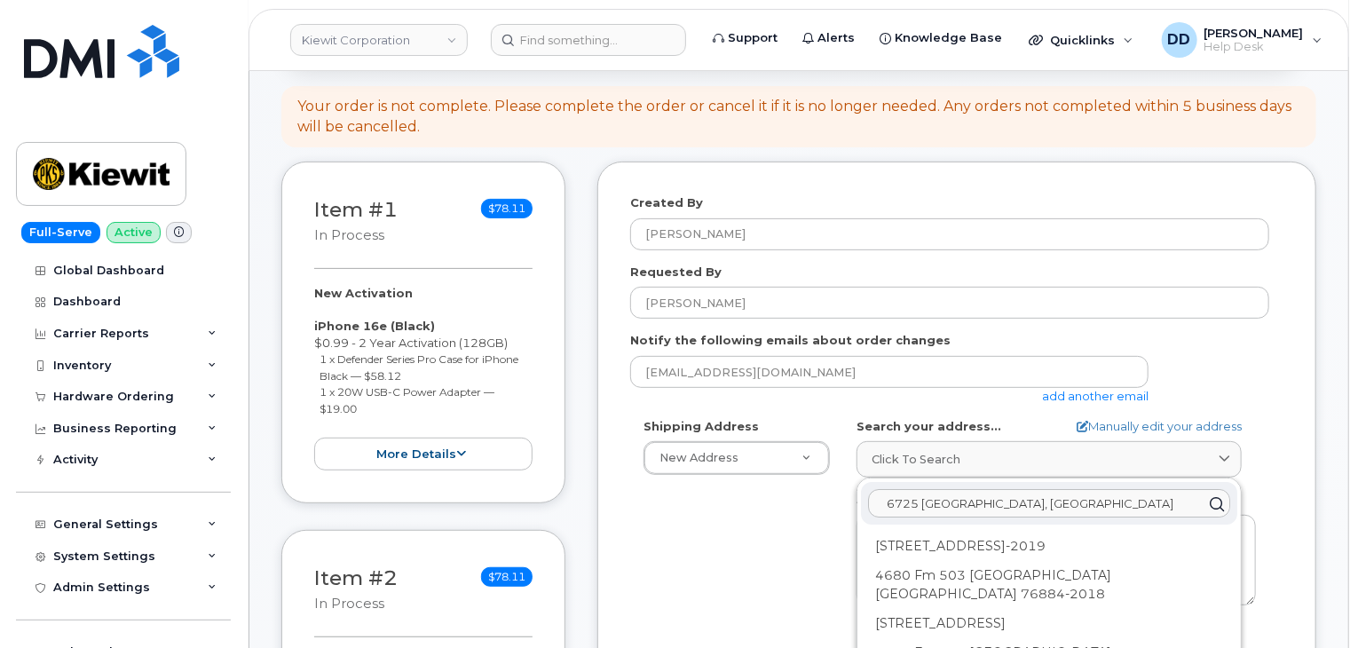
click at [1058, 505] on input "6725 FM 503 Valera, TX" at bounding box center [1049, 503] width 362 height 28
paste input "76884"
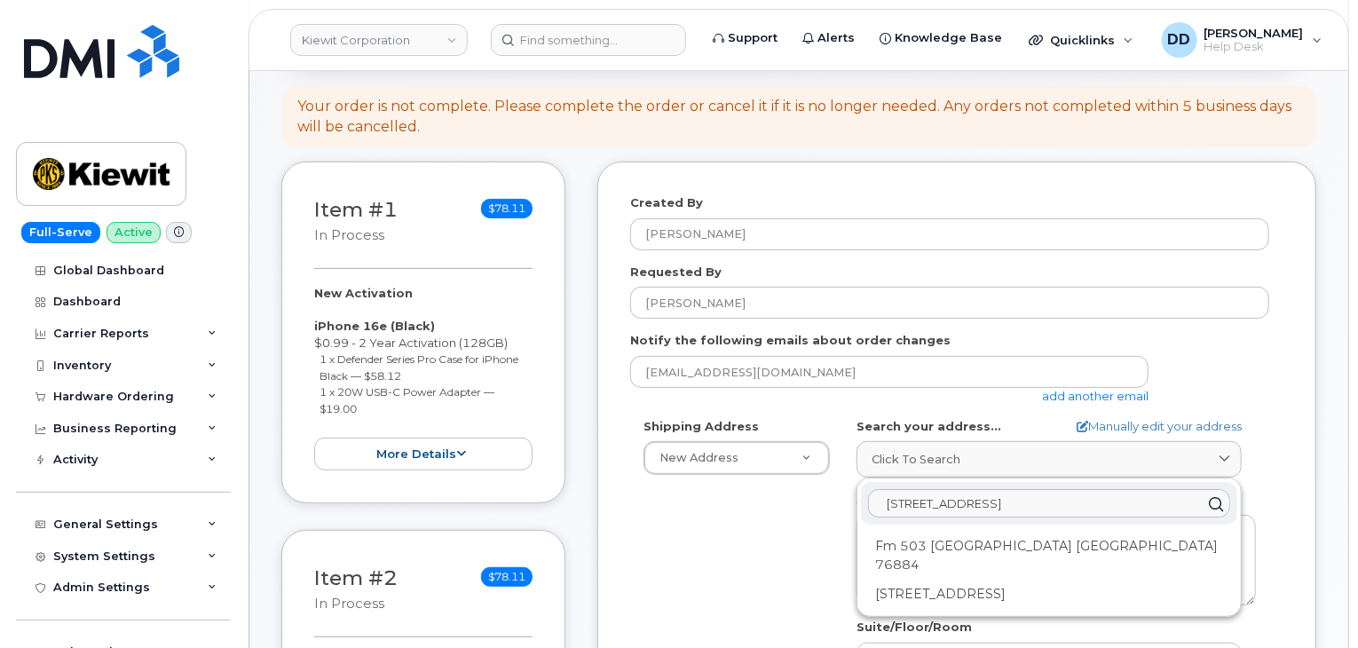
click at [945, 504] on input "6725 FM 503 Valera, TX 76884" at bounding box center [1049, 503] width 362 height 28
drag, startPoint x: 1058, startPoint y: 505, endPoint x: 882, endPoint y: 511, distance: 175.8
click at [882, 511] on input "6725 FM503 Valera, TX 76884" at bounding box center [1049, 503] width 362 height 28
type input "6725 FM503 Valera, TX 76884"
click at [1104, 422] on link "Manually edit your address" at bounding box center [1159, 426] width 165 height 17
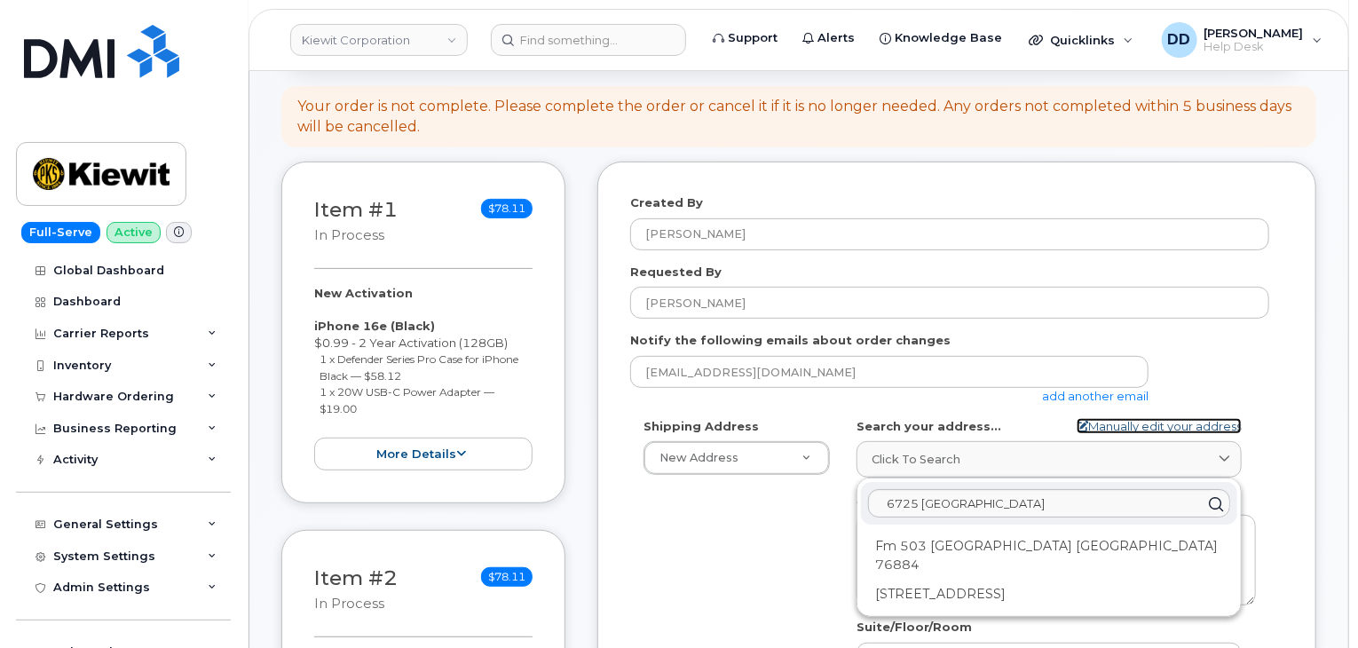
select select
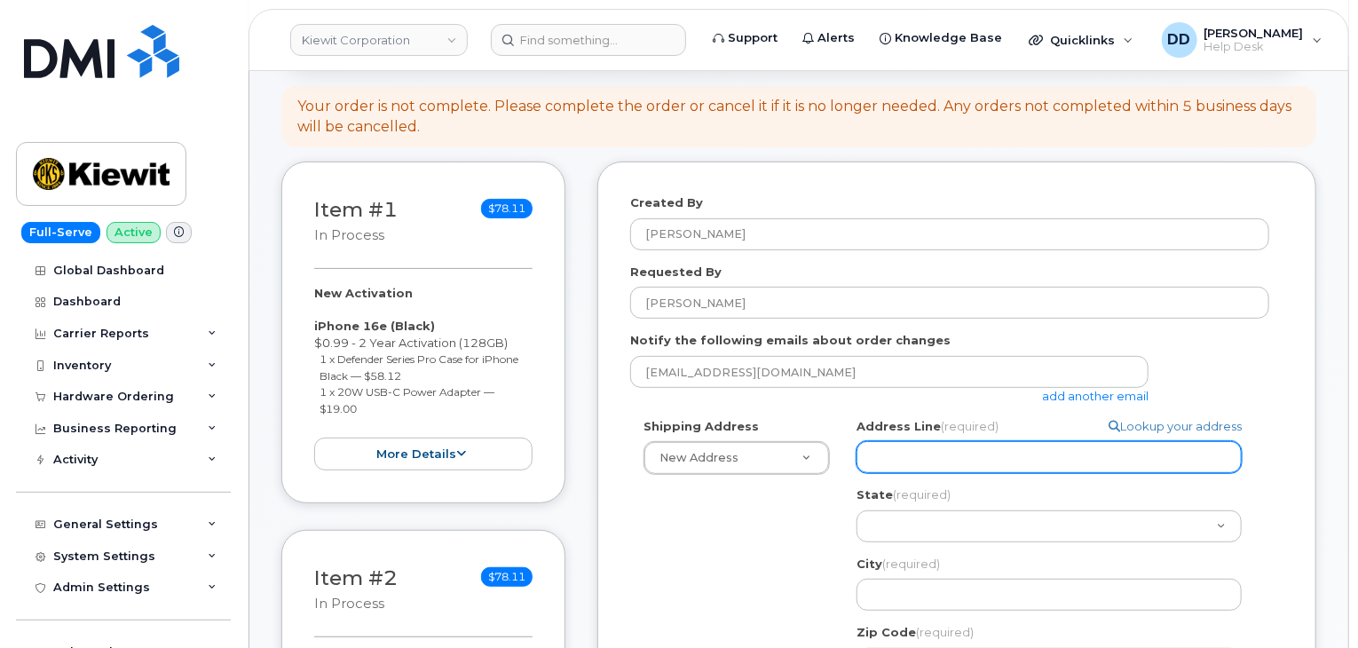
click at [953, 463] on input "Address Line (required)" at bounding box center [1048, 457] width 385 height 32
paste input "6725 FM503 Valera, TX 76884"
select select
type input "6725 FM503 Valera, TX 76884"
drag, startPoint x: 1006, startPoint y: 454, endPoint x: 994, endPoint y: 454, distance: 12.4
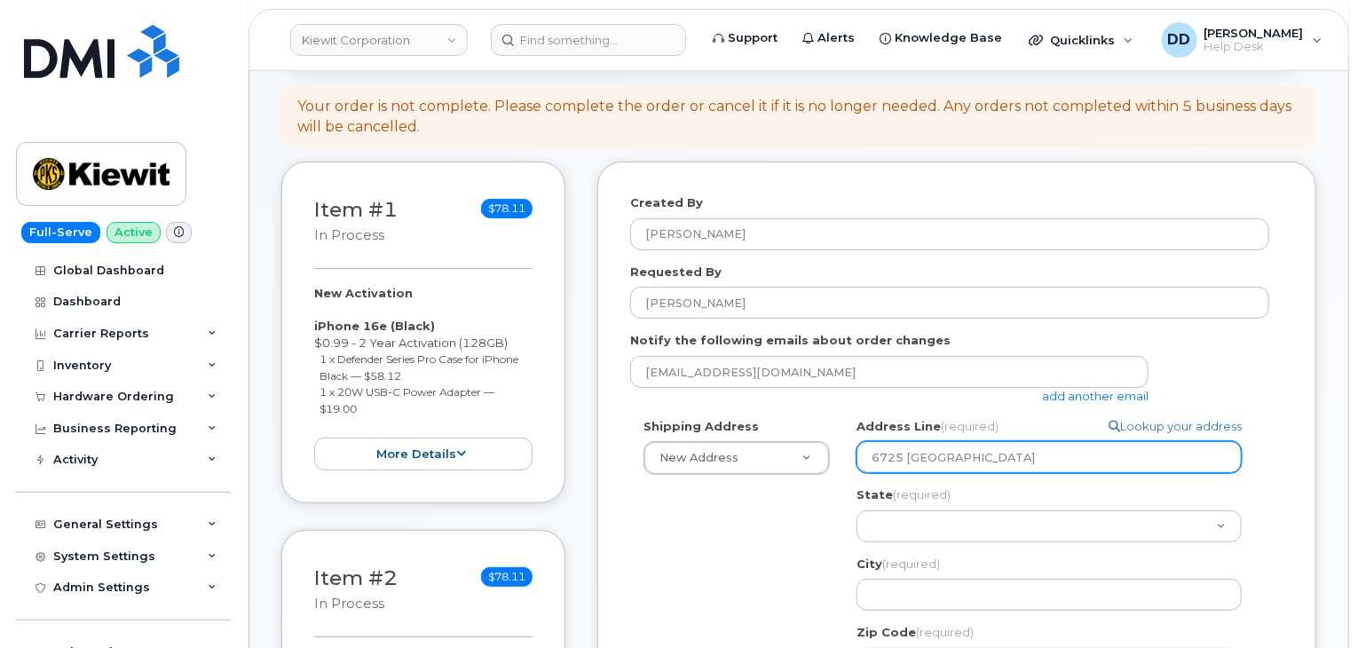
click at [994, 454] on input "6725 FM503 Valera, TX 76884" at bounding box center [1048, 457] width 385 height 32
select select
type input "6725 FM503 Valera, 76884"
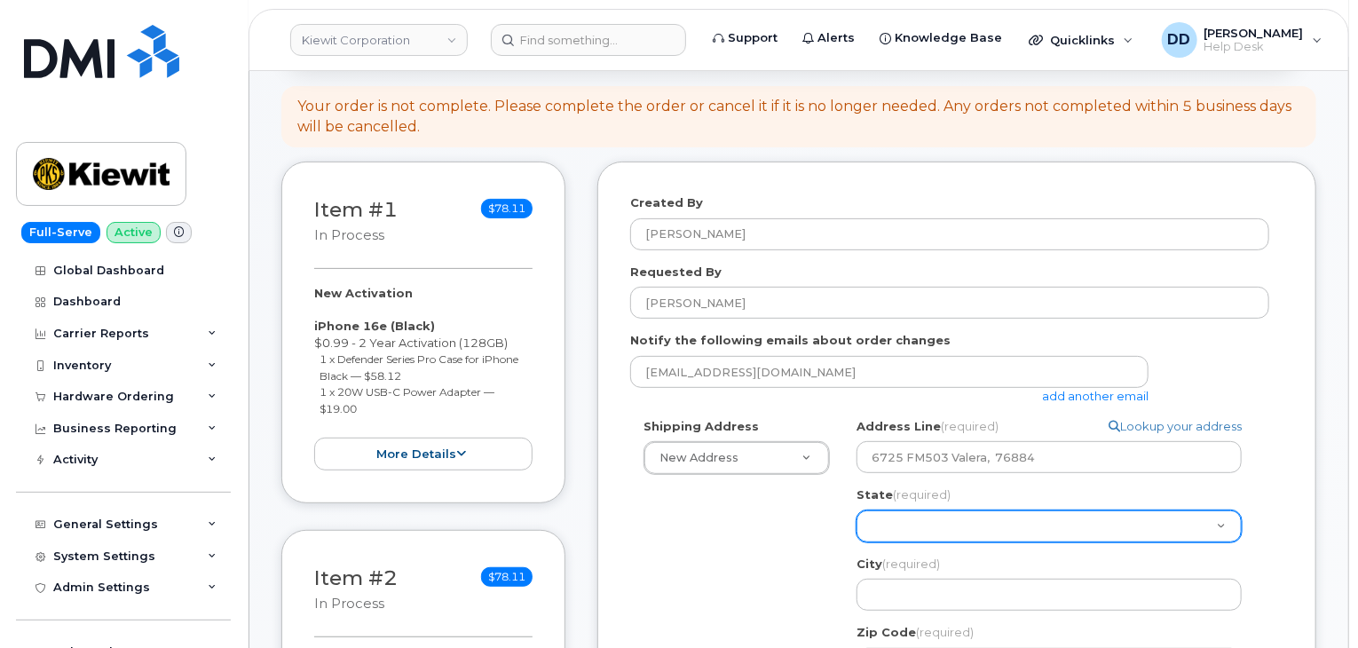
click at [951, 517] on select "Alabama Alaska American Samoa Arizona Arkansas California Colorado Connecticut …" at bounding box center [1048, 526] width 385 height 32
select select "TX"
click at [856, 510] on select "Alabama Alaska American Samoa Arizona Arkansas California Colorado Connecticut …" at bounding box center [1048, 526] width 385 height 32
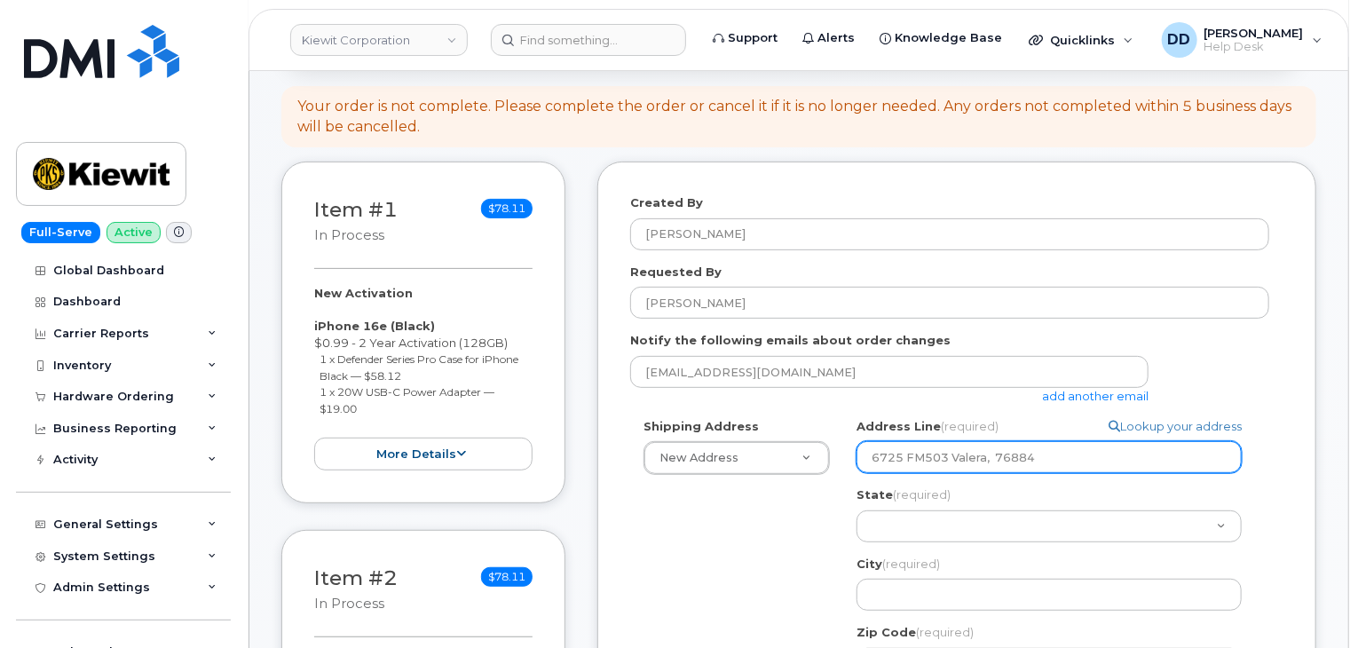
drag, startPoint x: 986, startPoint y: 455, endPoint x: 953, endPoint y: 458, distance: 32.9
click at [953, 458] on input "6725 FM503 Valera, 76884" at bounding box center [1048, 457] width 385 height 32
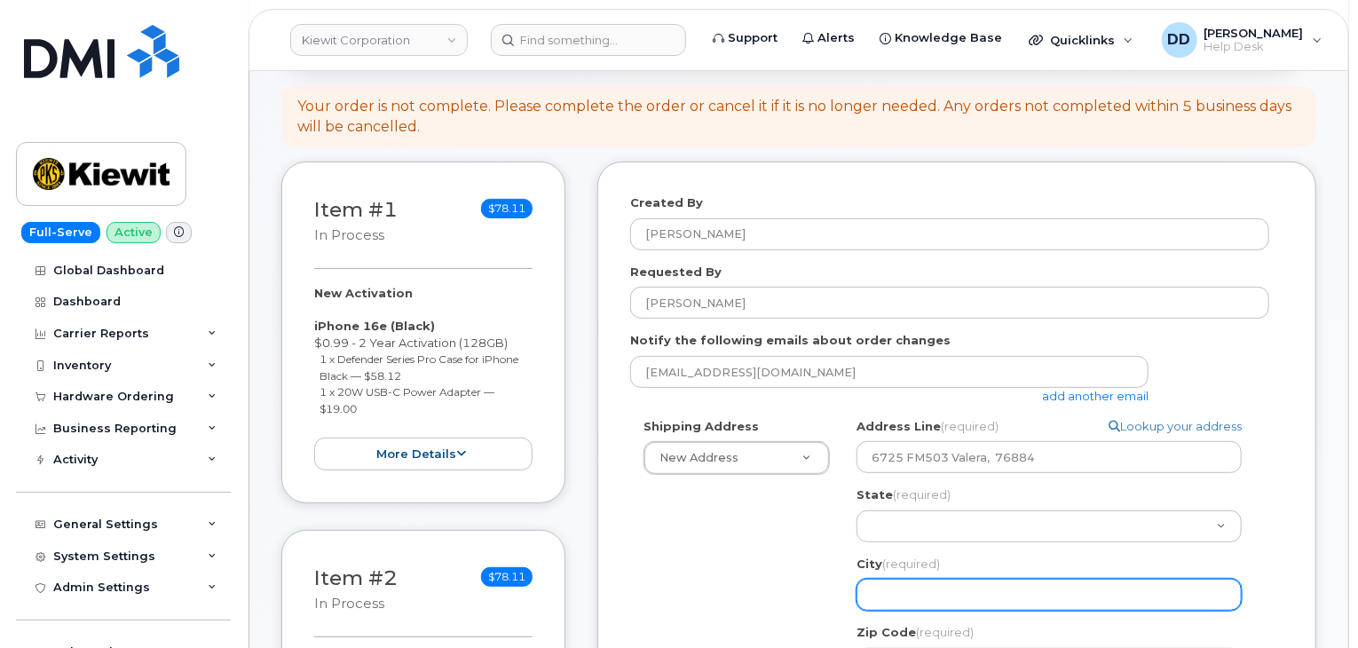
click at [930, 581] on input "City (required)" at bounding box center [1048, 595] width 385 height 32
paste input "Valera"
select select
type input "Valera"
click at [755, 556] on div "Shipping Address New Address New Address 770 Kemp Bottom Rd Kiwit 2306 Foreman …" at bounding box center [949, 659] width 639 height 482
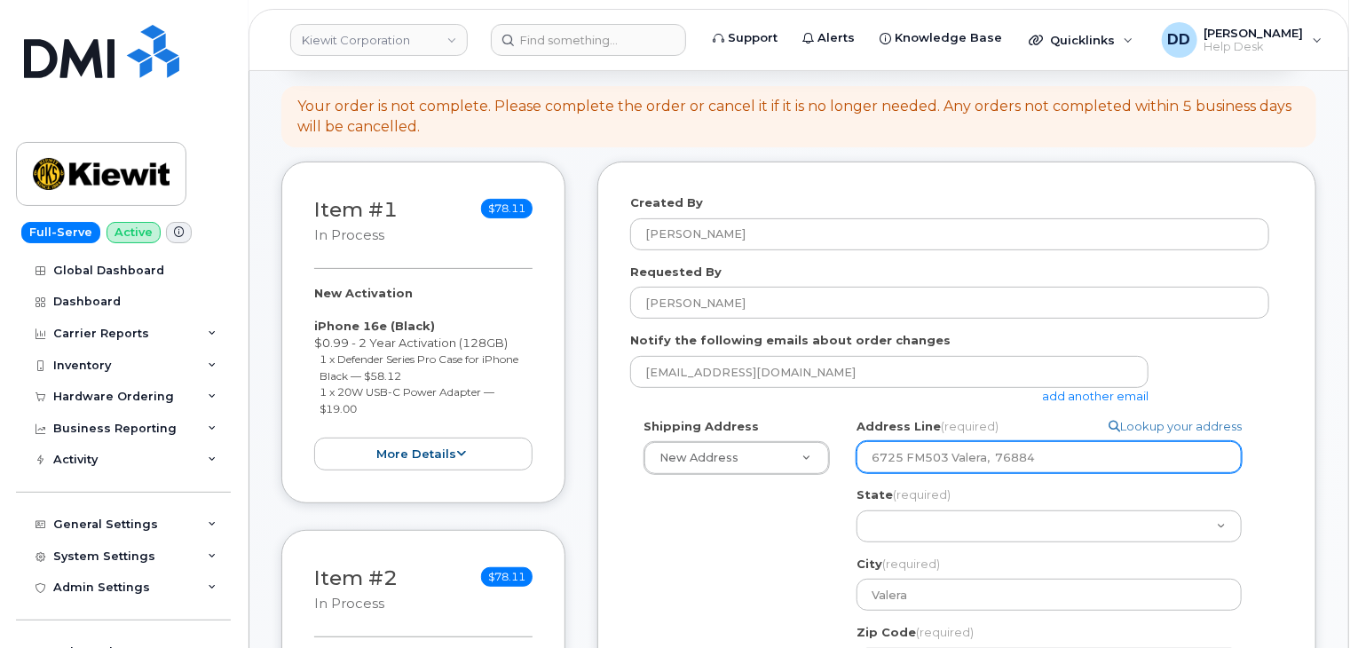
drag, startPoint x: 1039, startPoint y: 455, endPoint x: 997, endPoint y: 455, distance: 42.6
click at [997, 455] on input "6725 FM503 Valera, 76884" at bounding box center [1048, 457] width 385 height 32
click at [811, 517] on div "Shipping Address New Address New Address 770 Kemp Bottom Rd Kiwit 2306 Foreman …" at bounding box center [949, 659] width 639 height 482
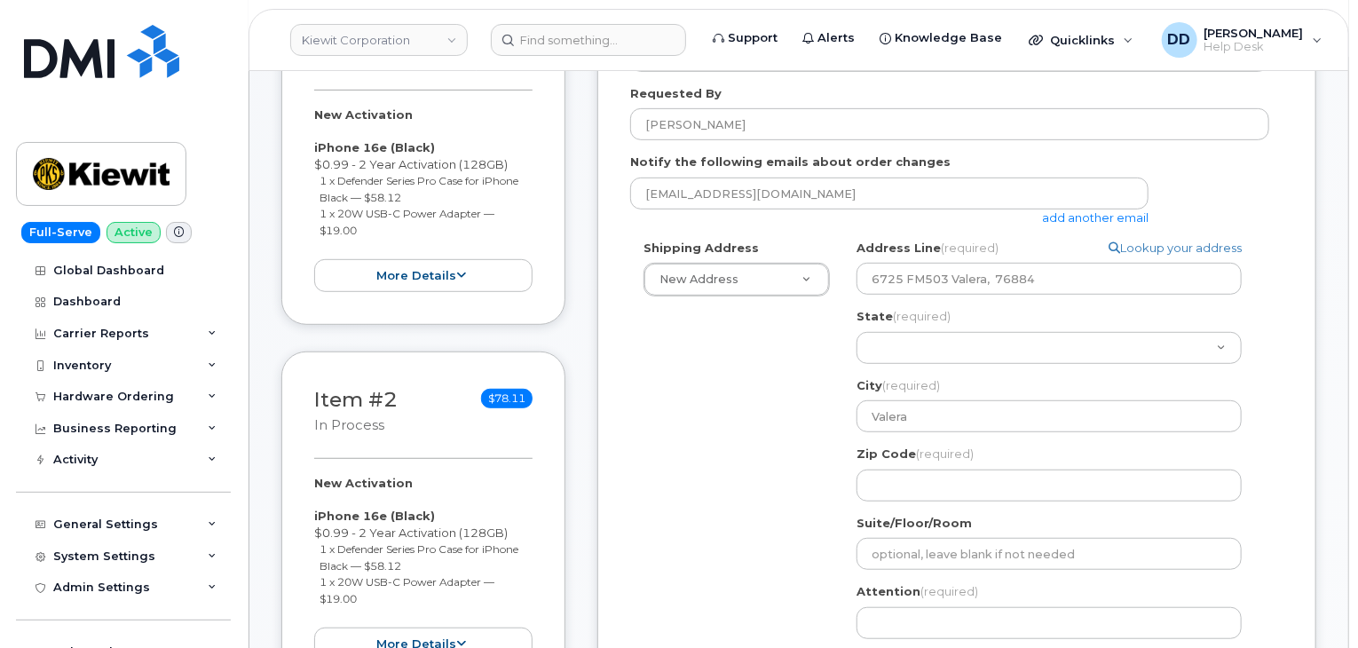
scroll to position [359, 0]
click at [913, 482] on input "Zip Code (required)" at bounding box center [1048, 485] width 385 height 32
paste input "76884"
select select
type input "76884"
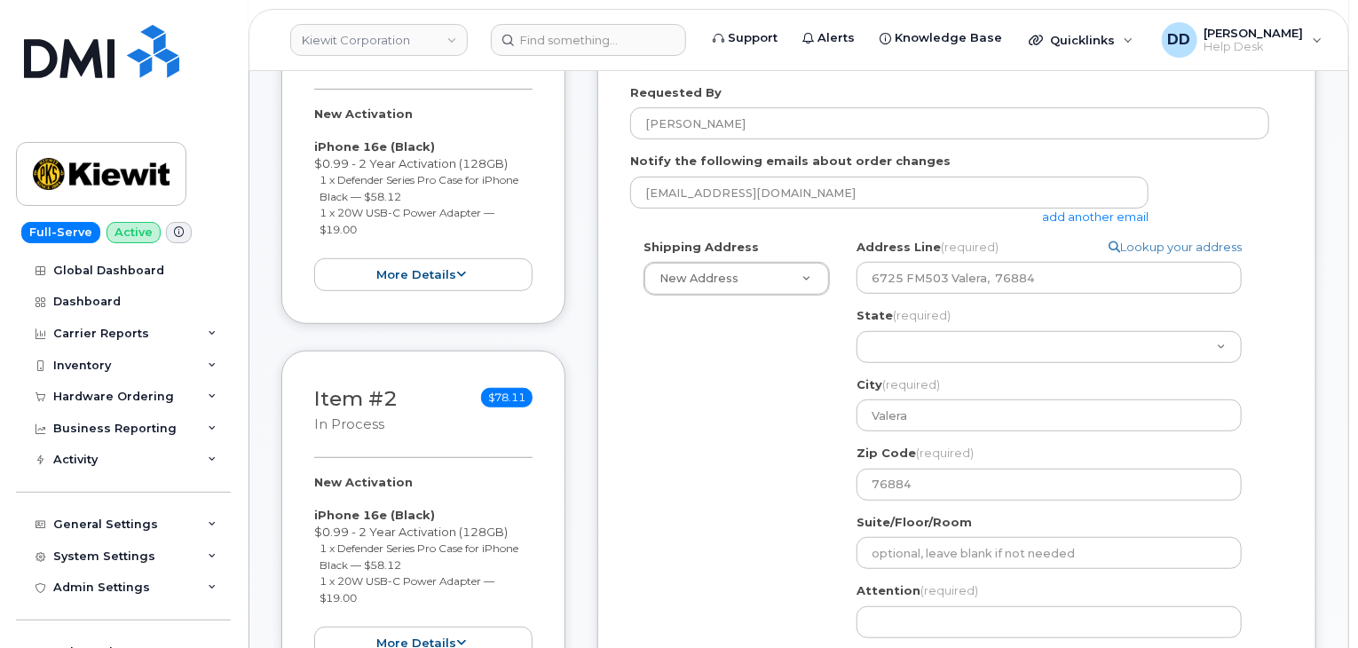
click at [800, 494] on div "Shipping Address New Address New Address 770 Kemp Bottom Rd Kiwit 2306 Foreman …" at bounding box center [949, 480] width 639 height 482
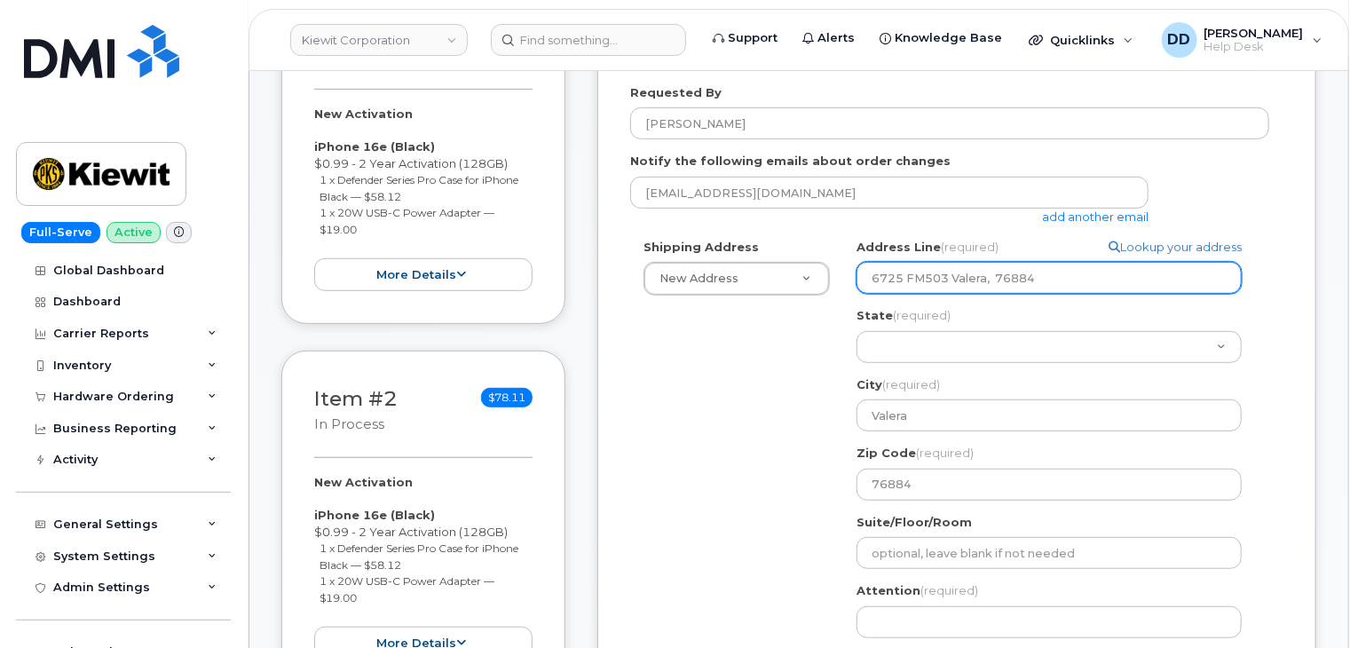
drag, startPoint x: 997, startPoint y: 278, endPoint x: 950, endPoint y: 281, distance: 46.3
click at [950, 281] on input "6725 FM503 Valera, 76884" at bounding box center [1048, 278] width 385 height 32
select select
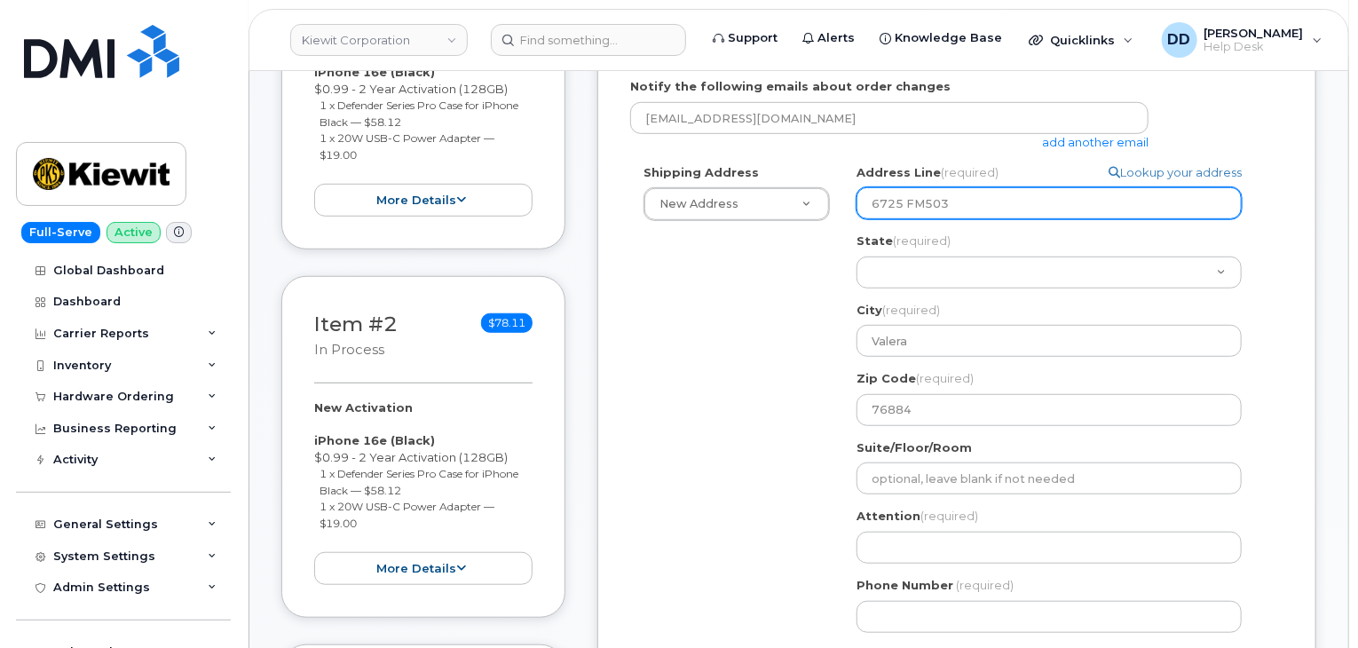
scroll to position [430, 0]
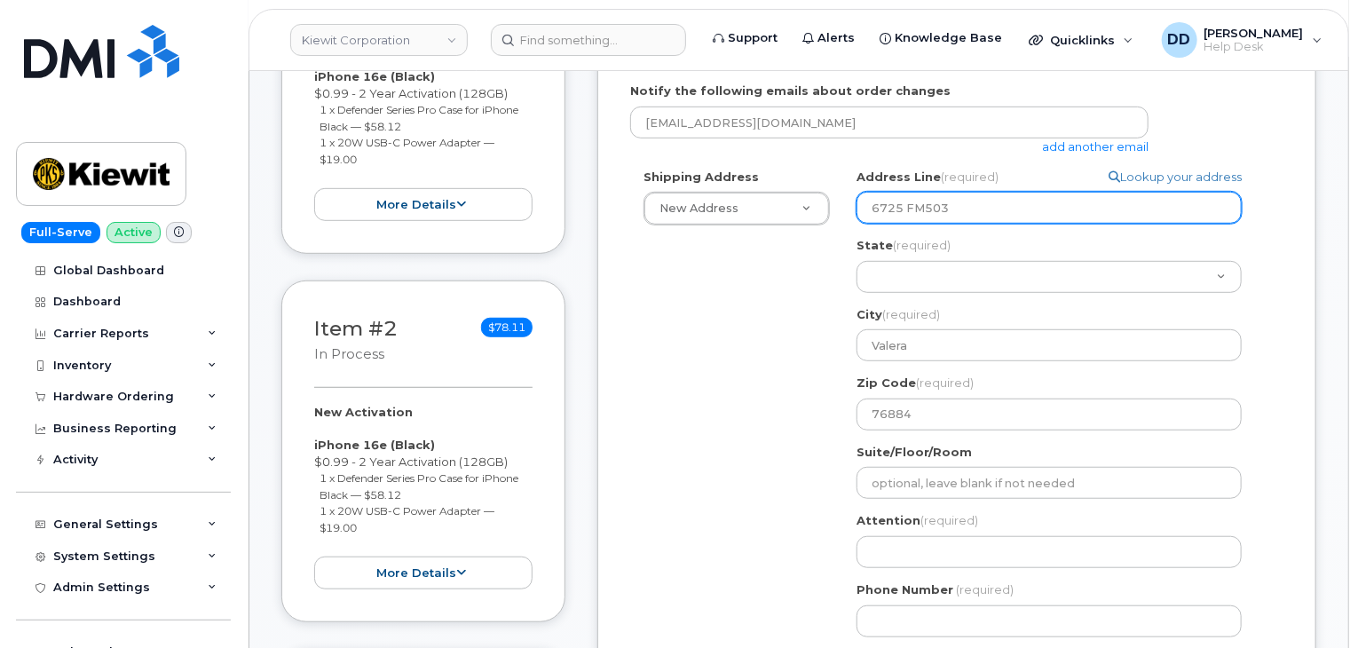
type input "6725 FM503"
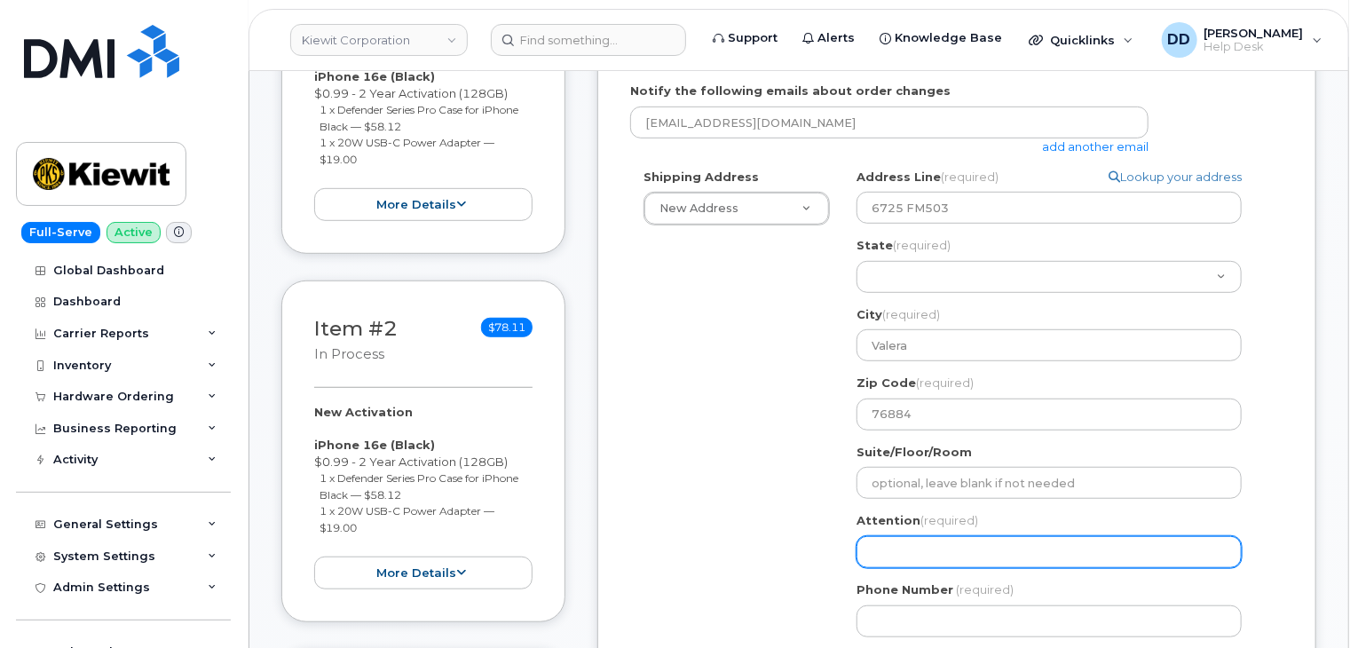
click at [903, 556] on input "Attention (required)" at bounding box center [1048, 552] width 385 height 32
paste input "James Solis"
select select
type input "James Solis"
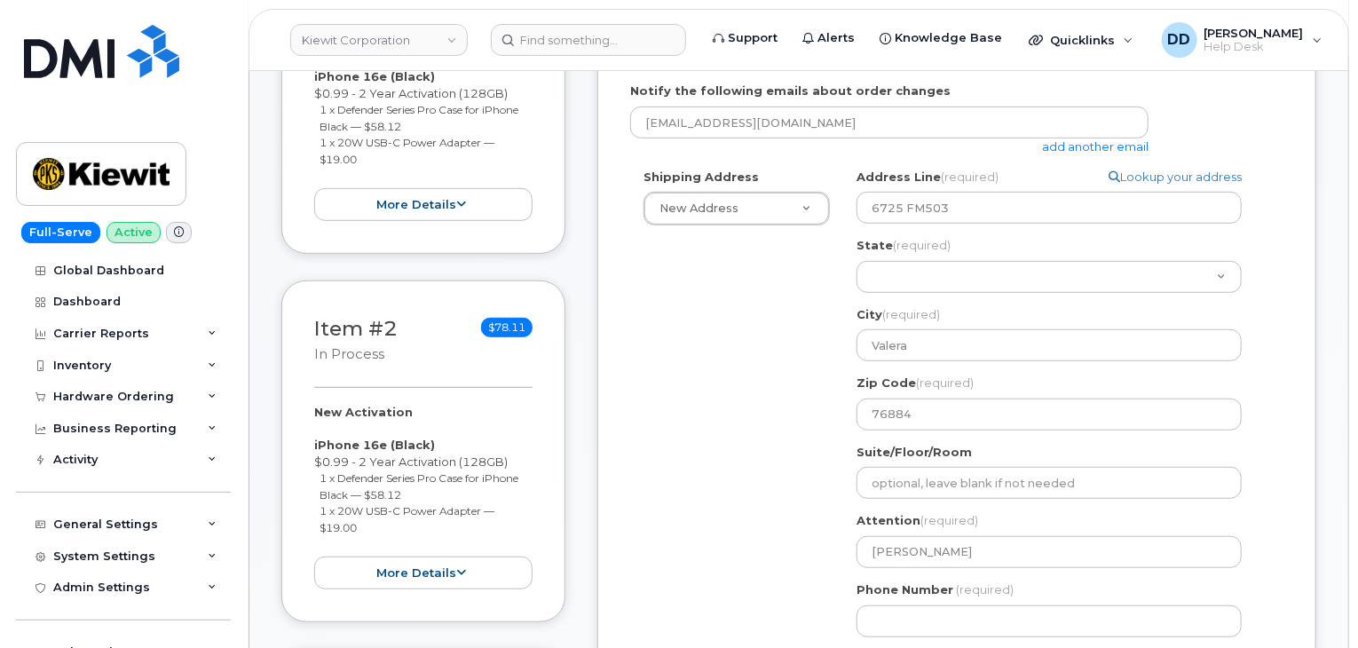
click at [763, 500] on div "Shipping Address New Address New Address 770 Kemp Bottom Rd Kiwit 2306 Foreman …" at bounding box center [949, 410] width 639 height 482
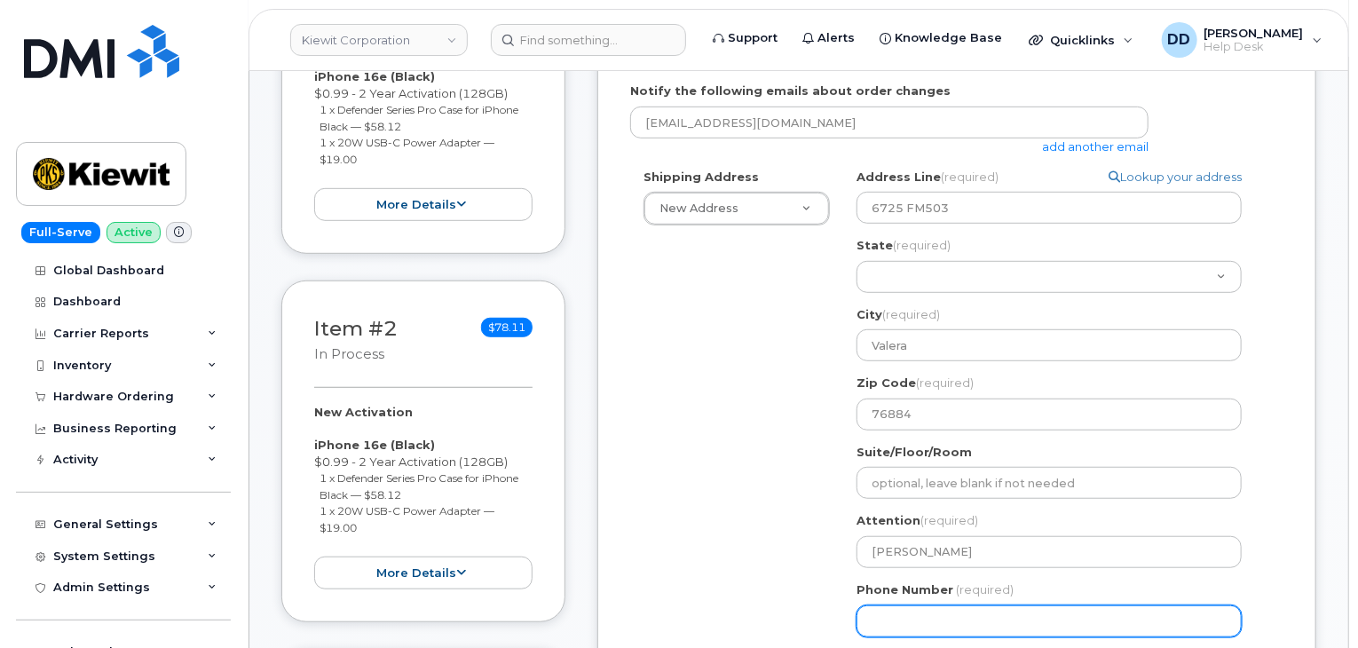
click at [898, 626] on input "Phone Number" at bounding box center [1048, 621] width 385 height 32
type input "334921912"
select select
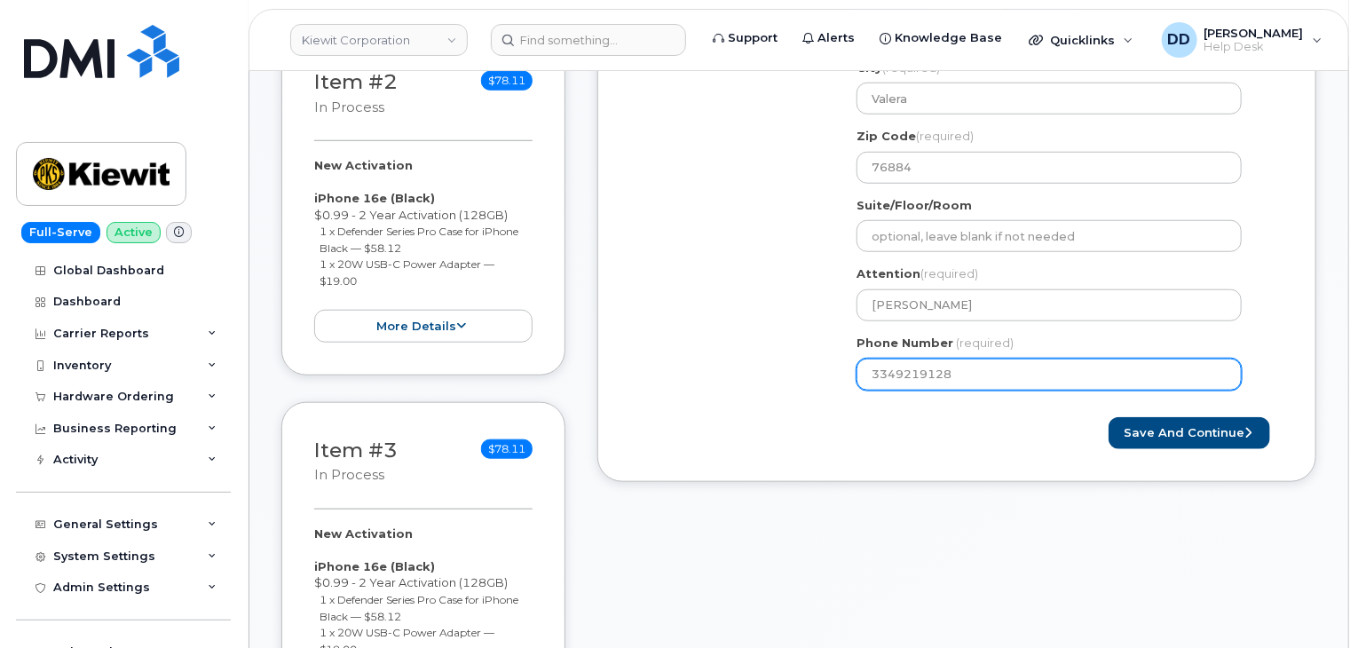
scroll to position [688, 0]
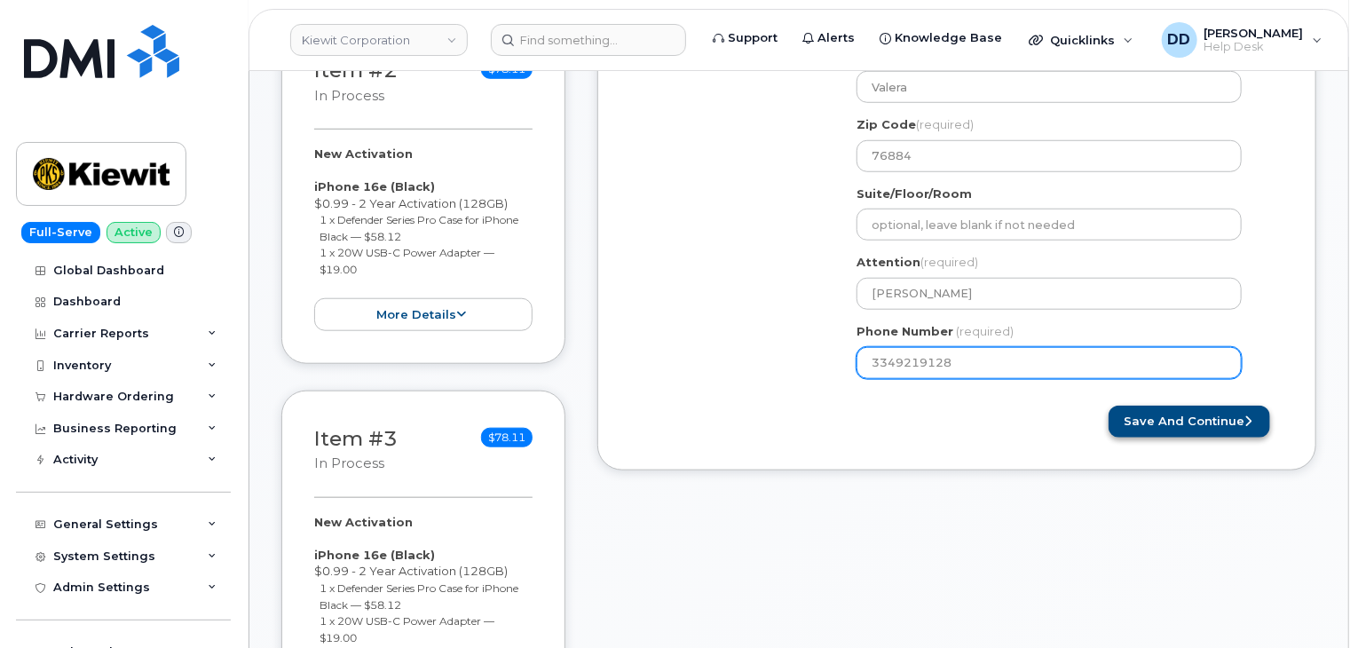
type input "3349219128"
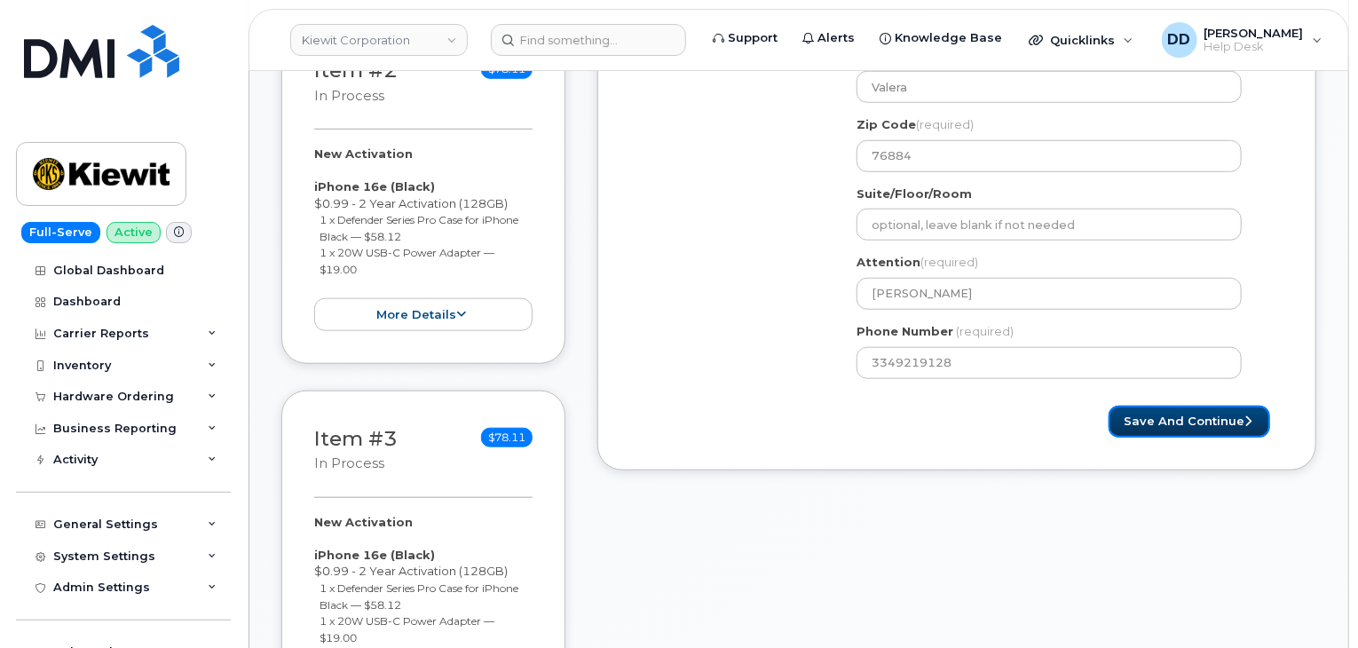
drag, startPoint x: 1207, startPoint y: 426, endPoint x: 1153, endPoint y: 449, distance: 58.8
click at [1207, 426] on button "Save and Continue" at bounding box center [1189, 422] width 162 height 33
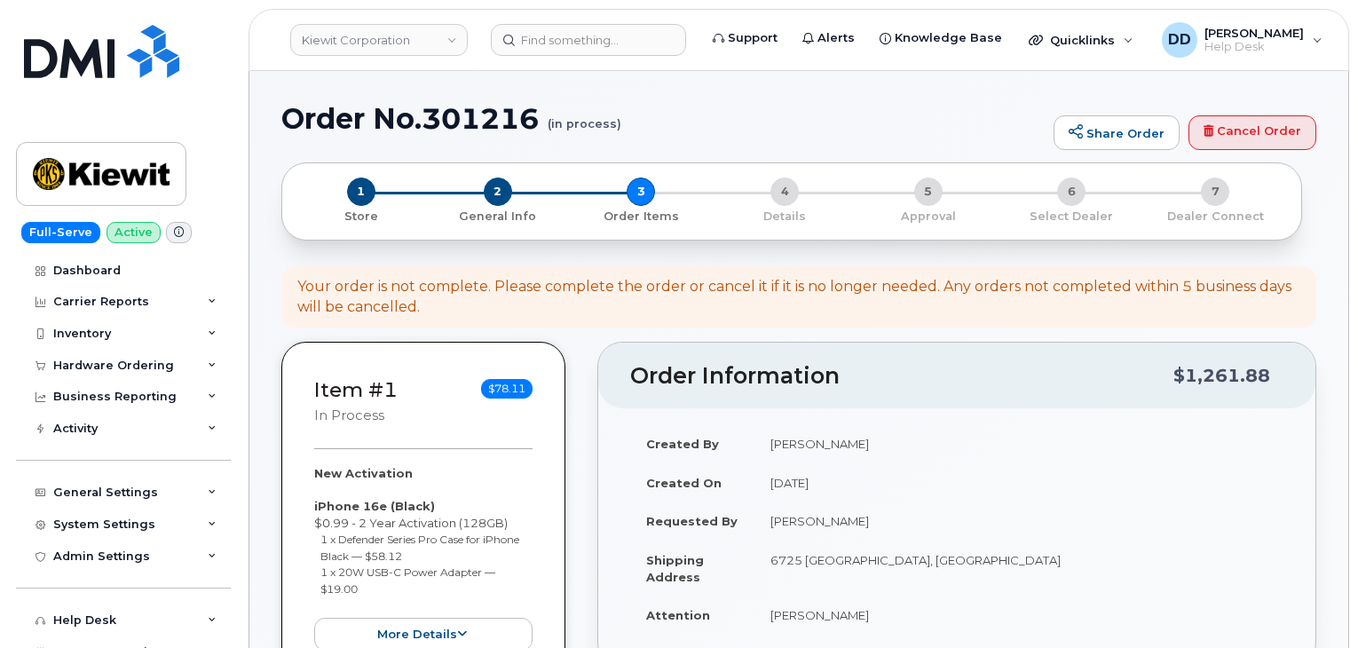
select select
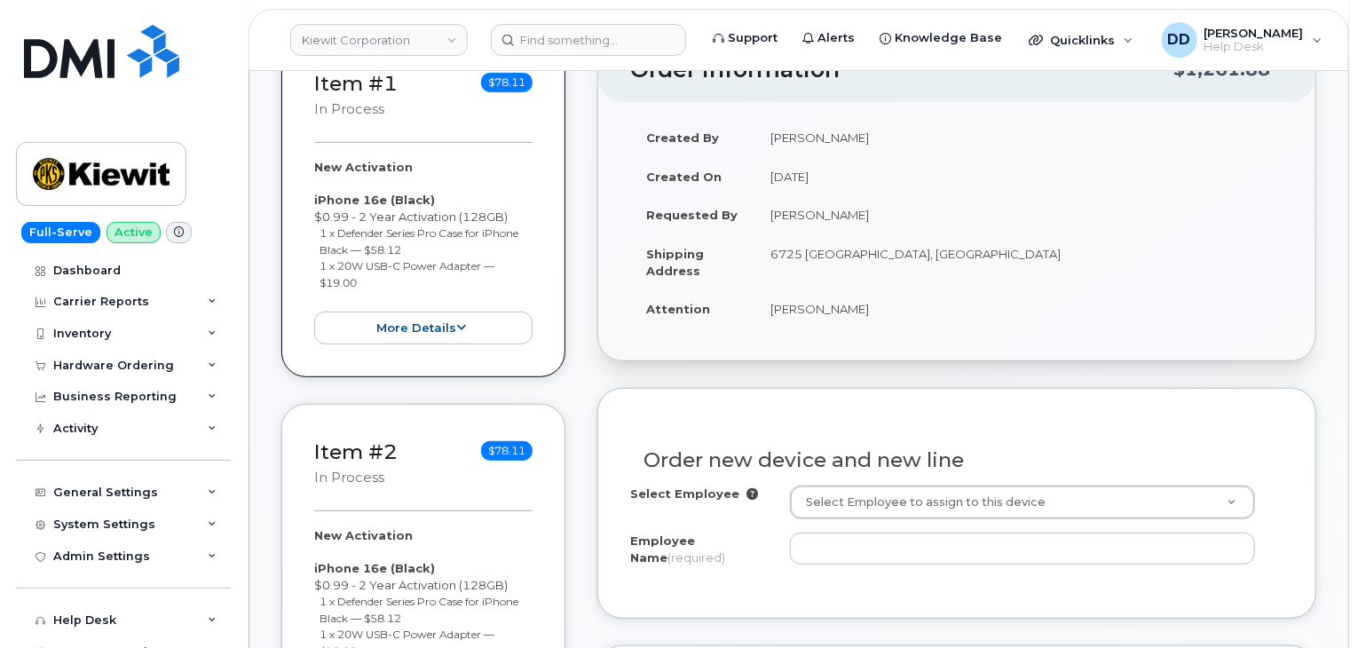
scroll to position [338, 0]
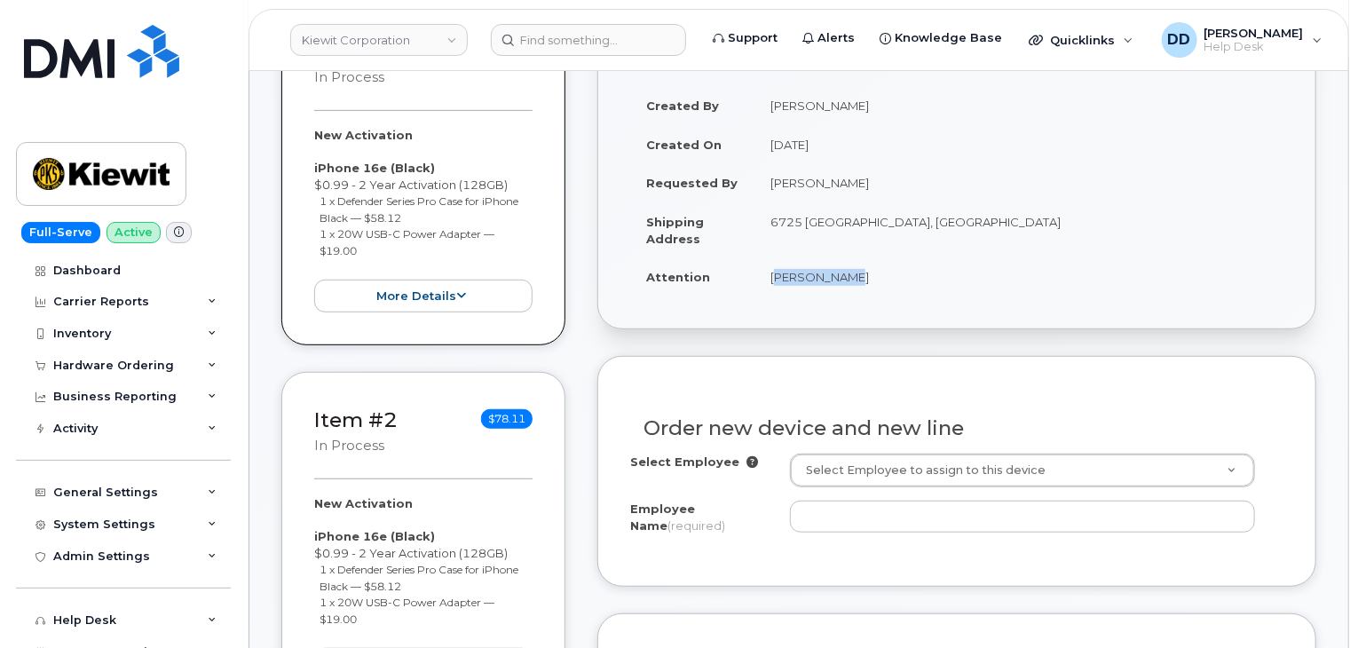
drag, startPoint x: 836, startPoint y: 277, endPoint x: 767, endPoint y: 274, distance: 69.3
click at [767, 274] on td "[PERSON_NAME]" at bounding box center [1018, 276] width 529 height 39
copy td "[PERSON_NAME]"
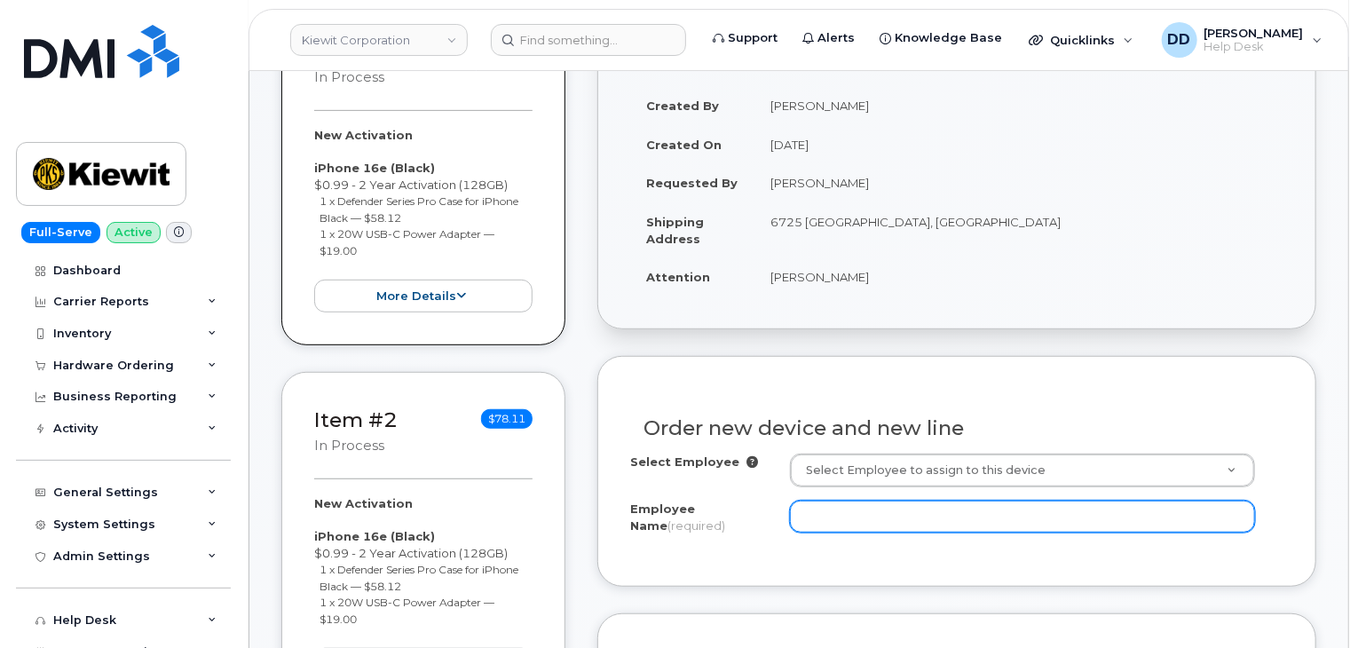
click at [856, 508] on input "Employee Name (required)" at bounding box center [1022, 517] width 465 height 32
paste input "[PERSON_NAME]"
type input "[PERSON_NAME]"
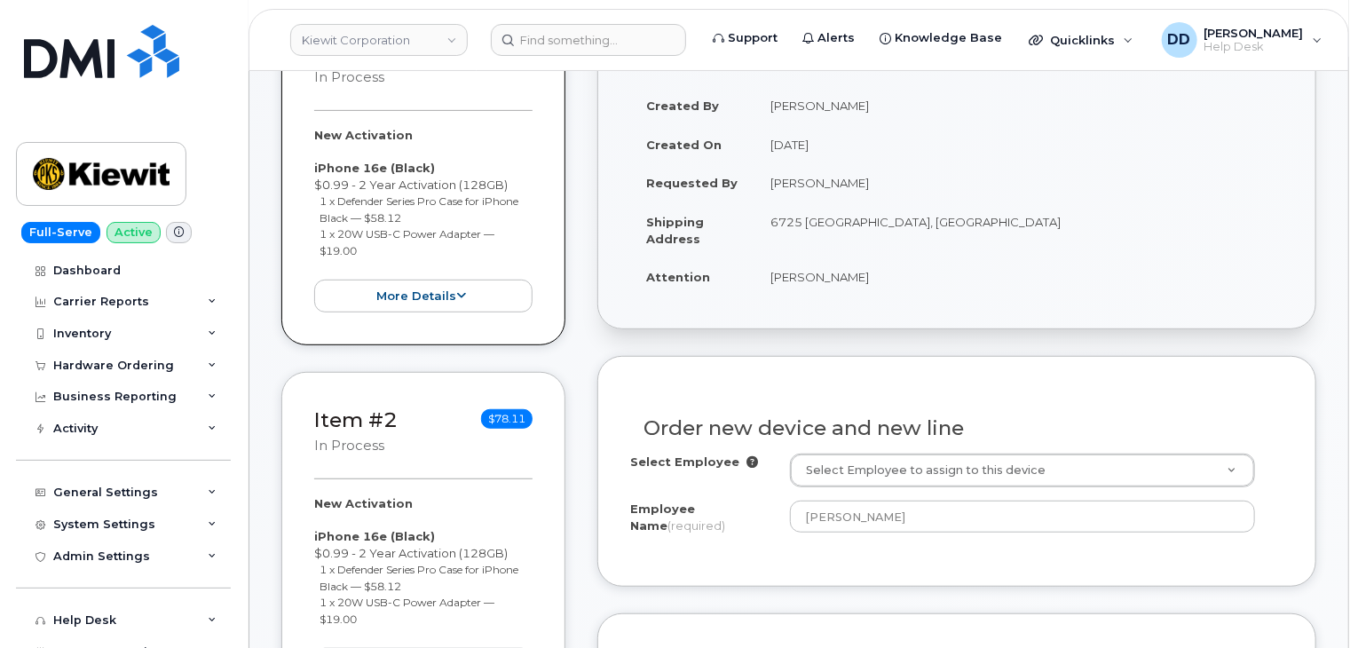
click at [1092, 402] on div "Order new device and new line" at bounding box center [956, 421] width 653 height 65
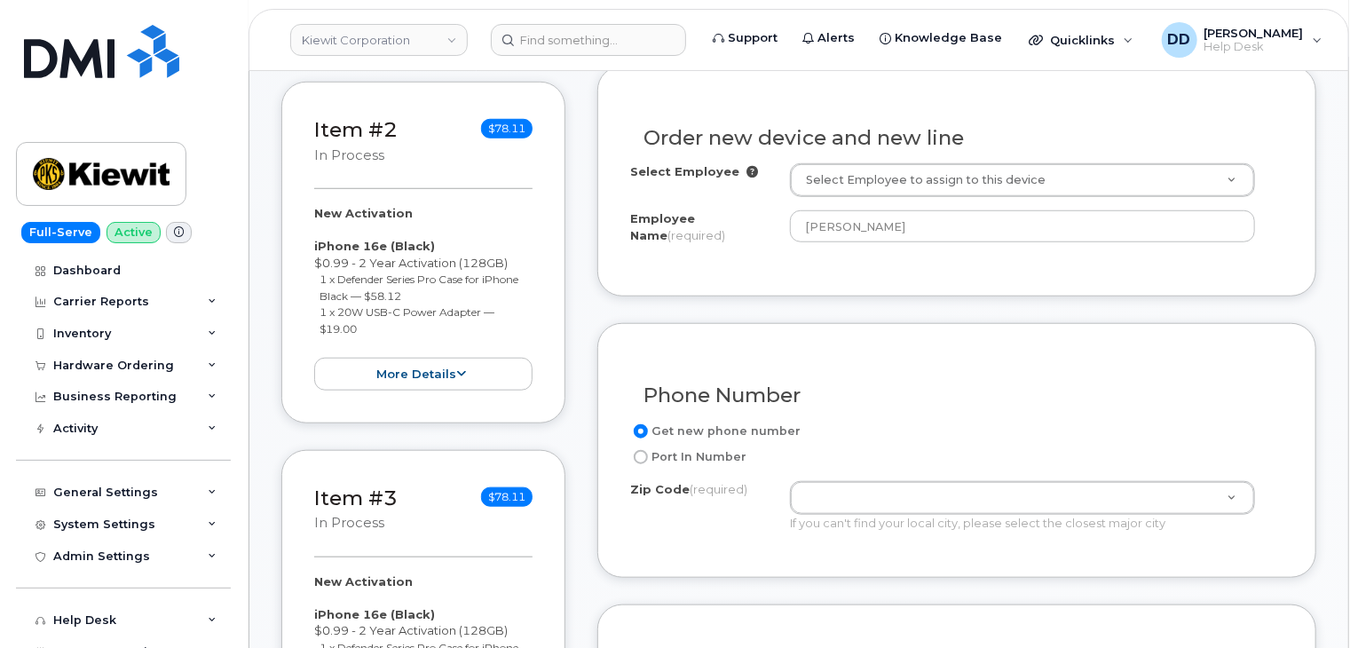
scroll to position [631, 0]
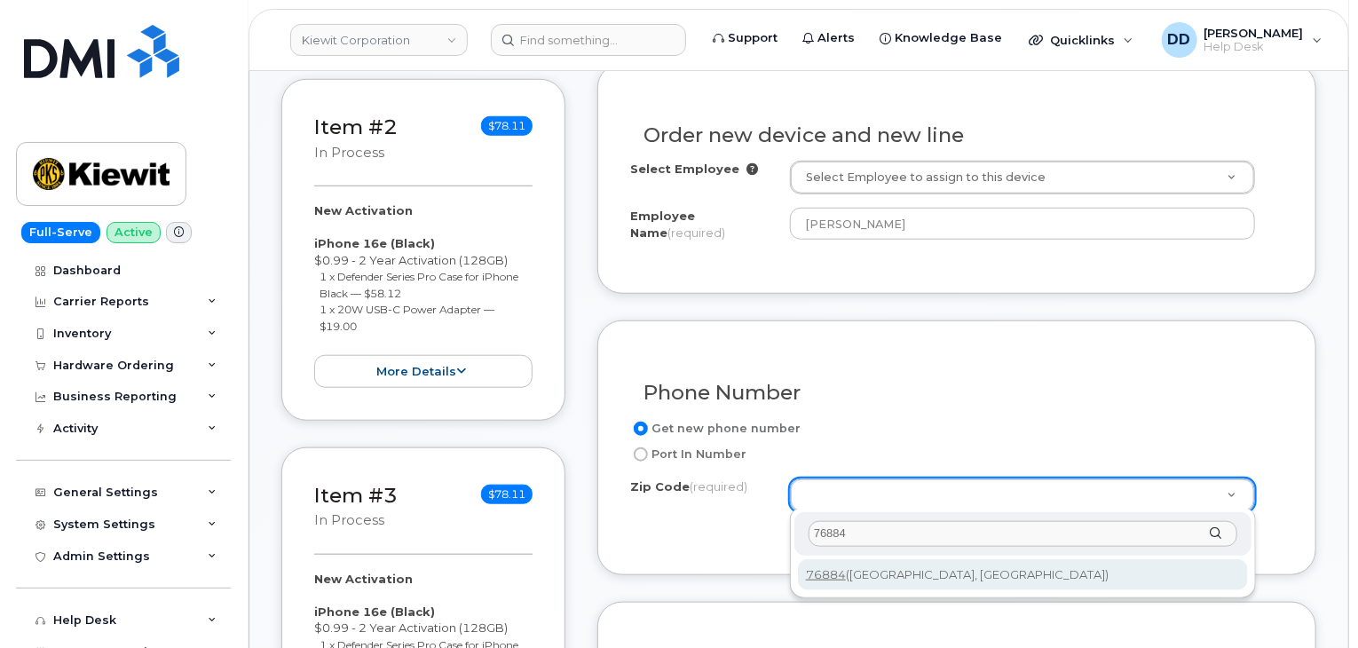
type input "76884"
type input "76884 ([GEOGRAPHIC_DATA], [GEOGRAPHIC_DATA])"
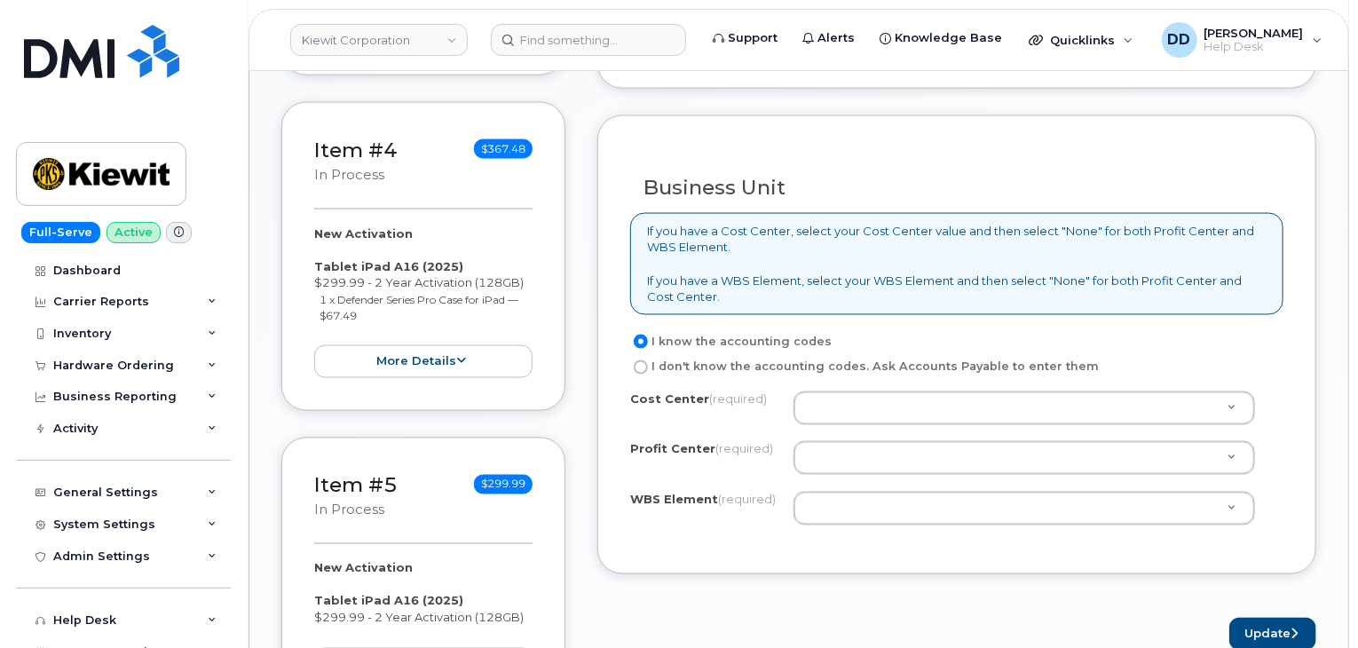
scroll to position [1350, 0]
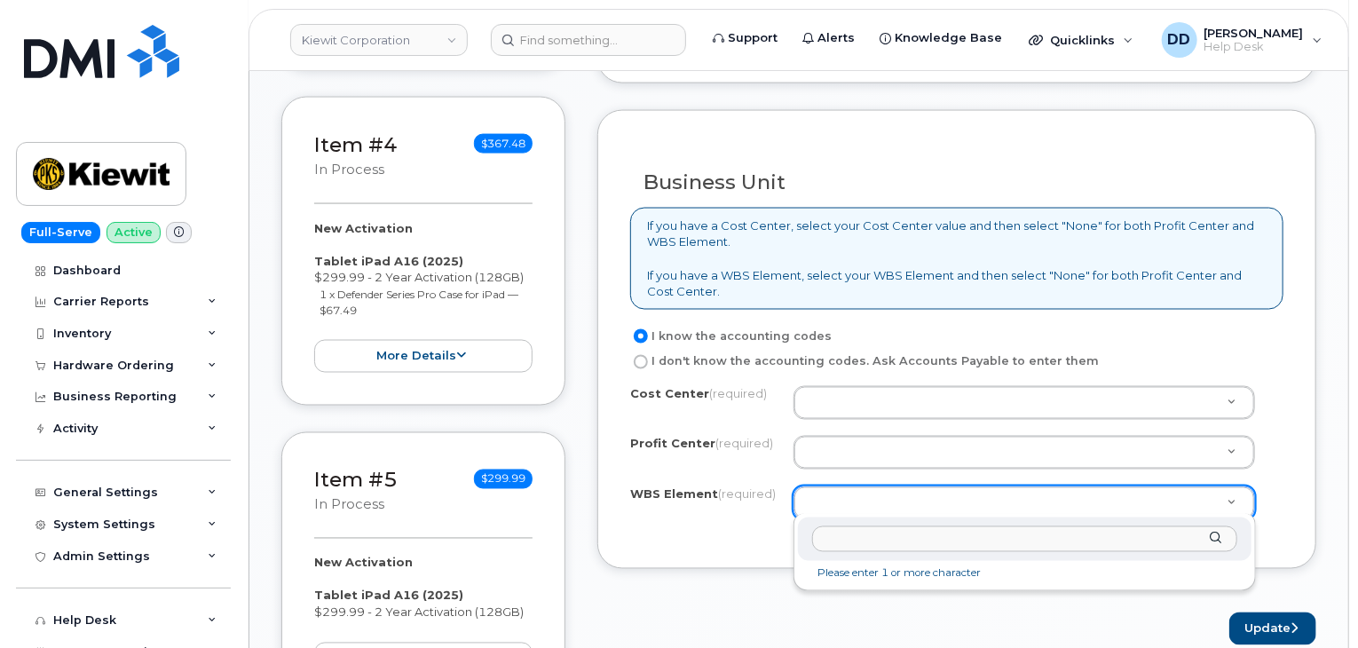
paste input "106280.1637"
type input "106280.1637"
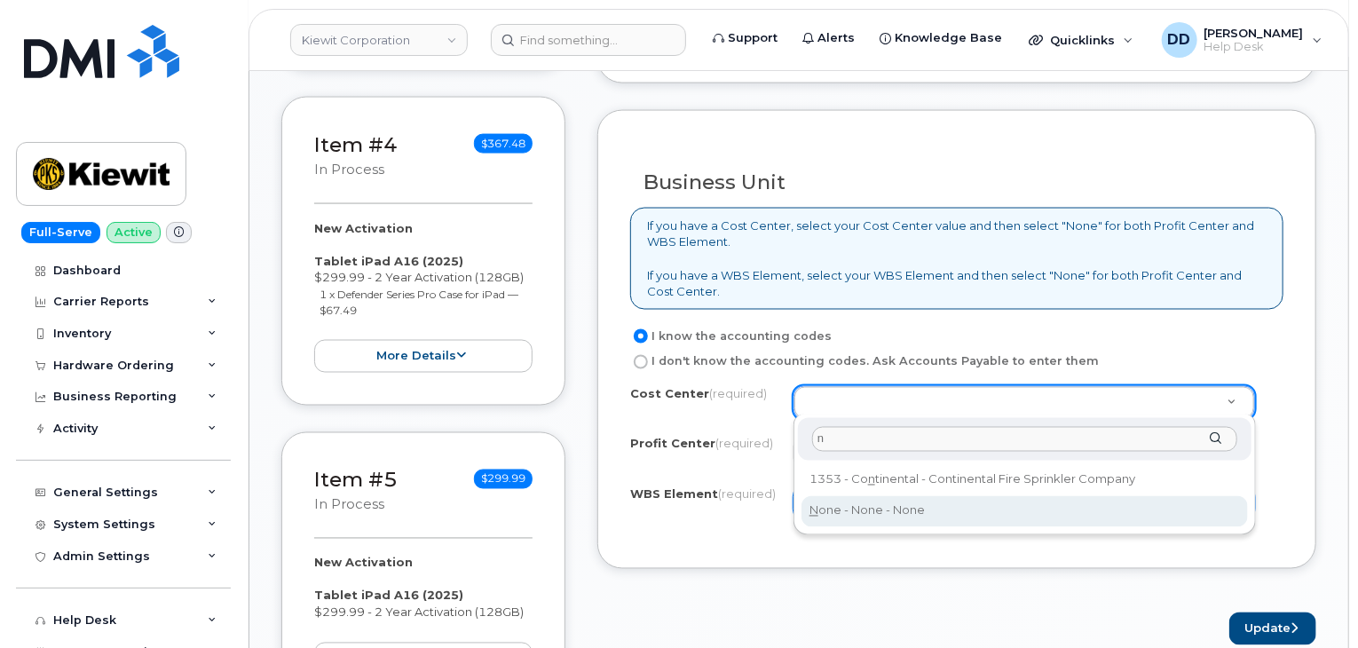
type input "n"
type input "None"
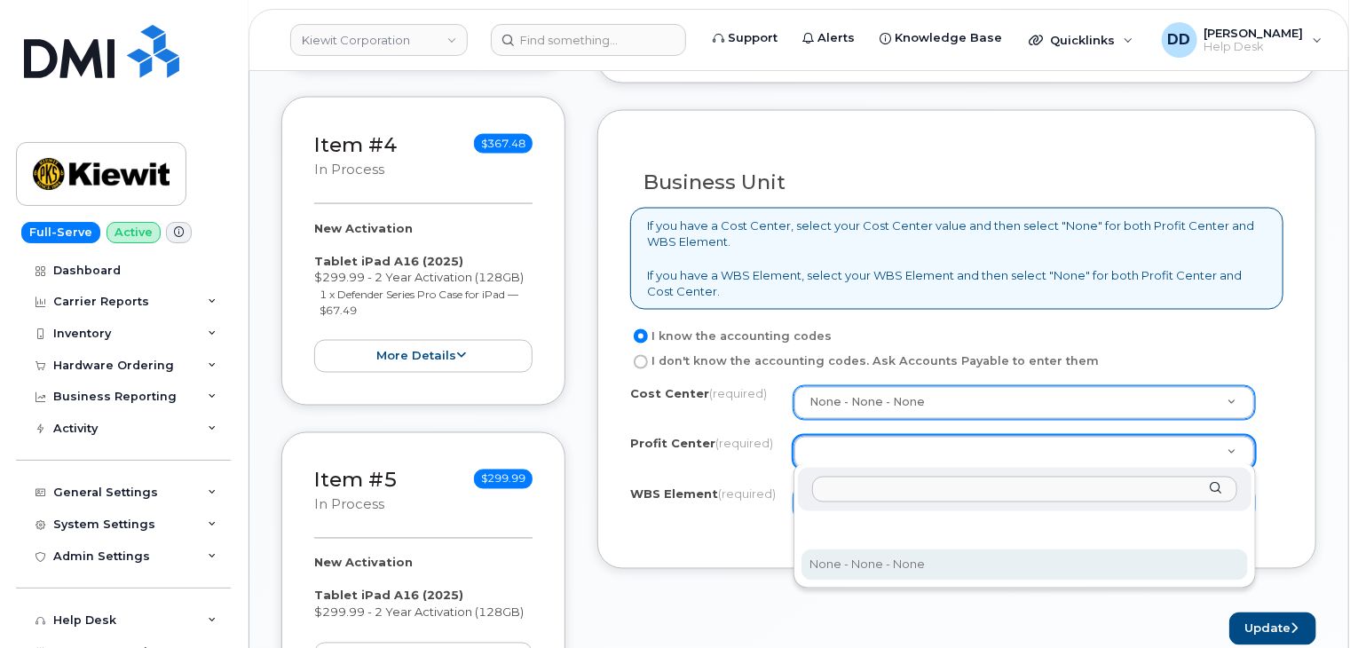
select select "None"
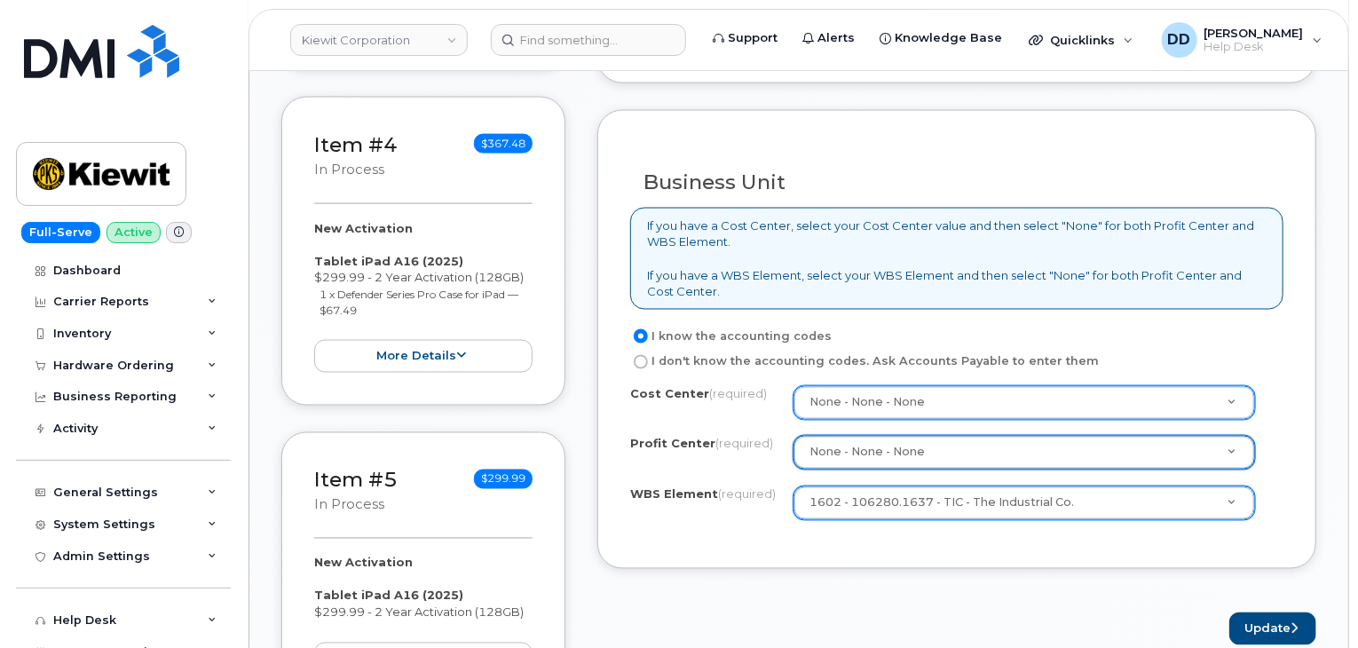
click at [816, 561] on div "Business Unit If you have a Cost Center, select your Cost Center value and then…" at bounding box center [956, 340] width 719 height 460
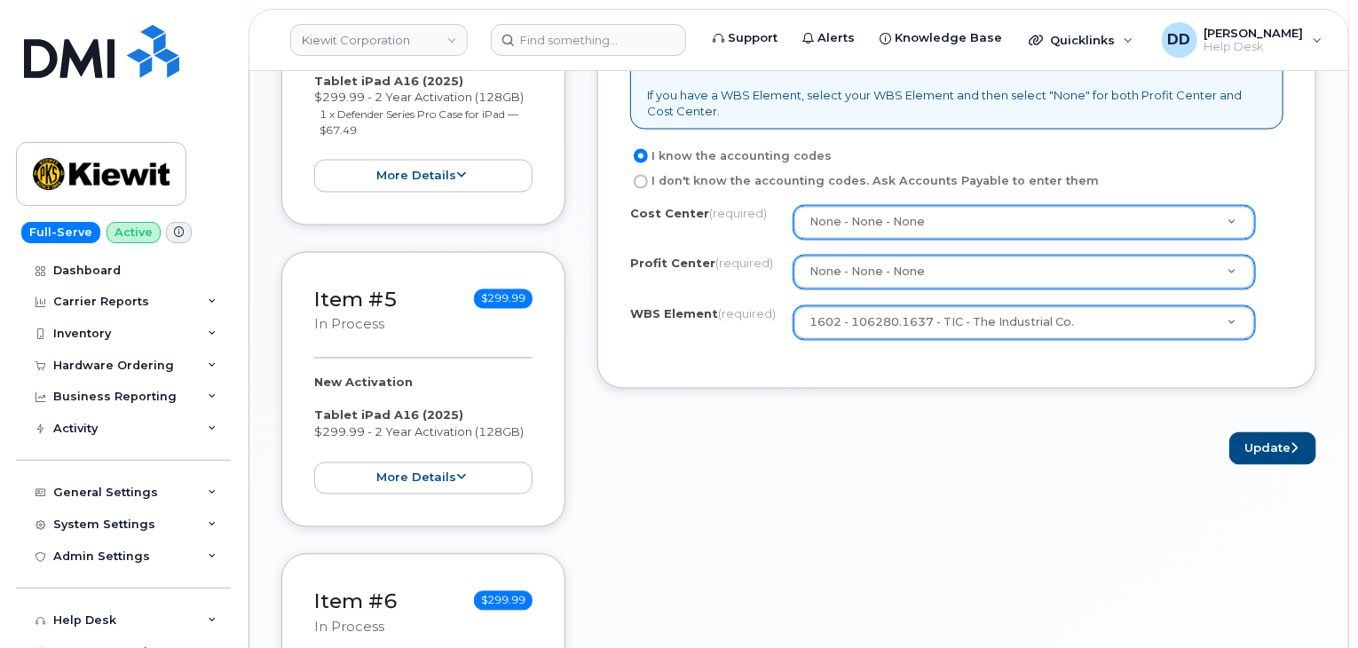
scroll to position [1530, 0]
click at [1273, 445] on button "Update" at bounding box center [1272, 448] width 87 height 33
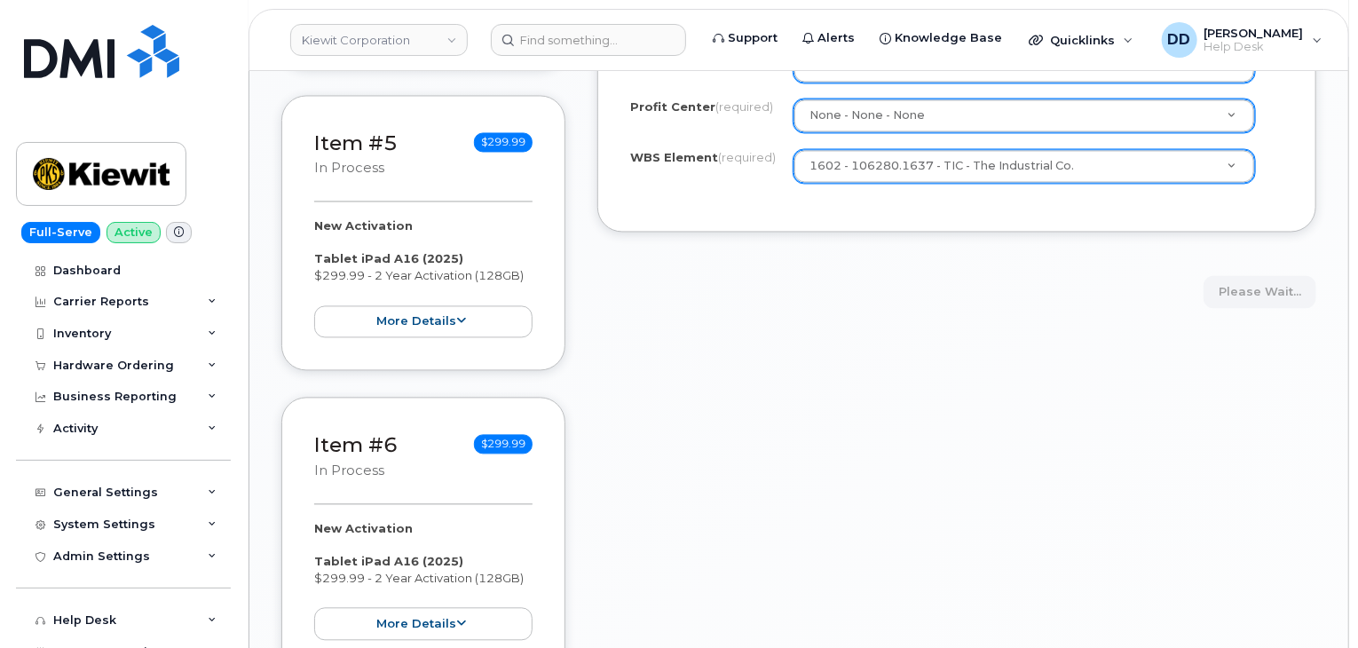
scroll to position [1714, 0]
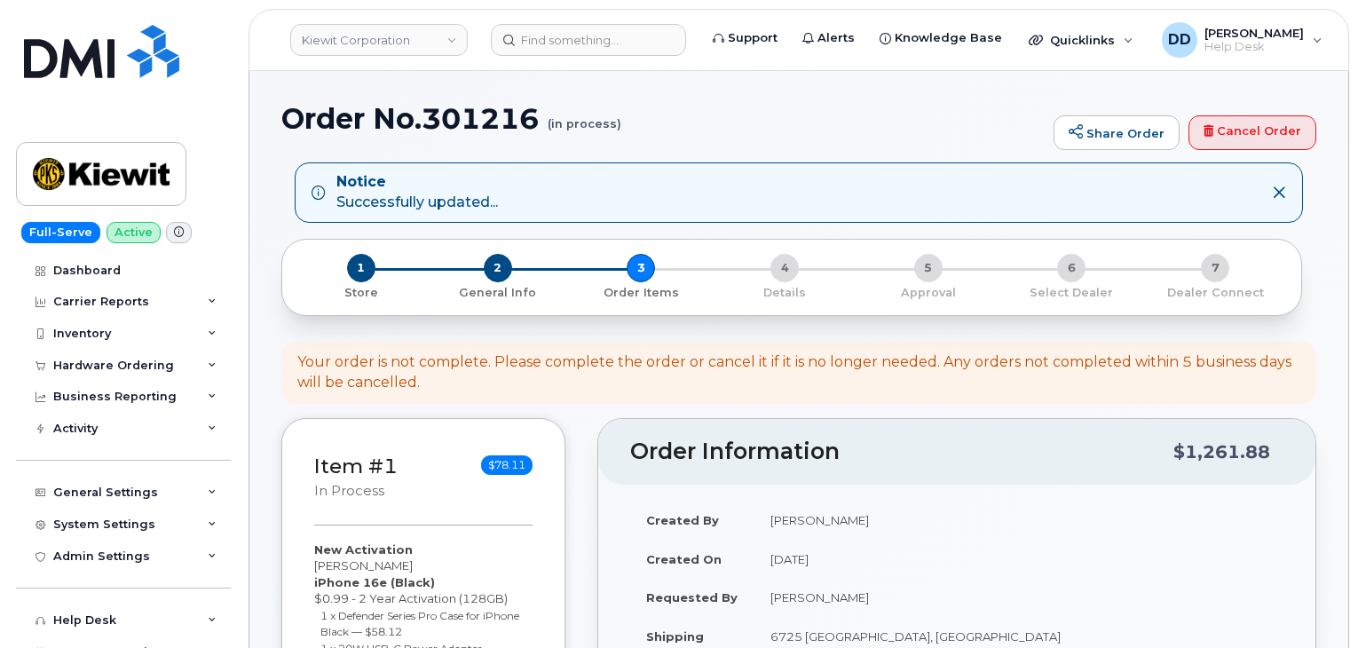
select select
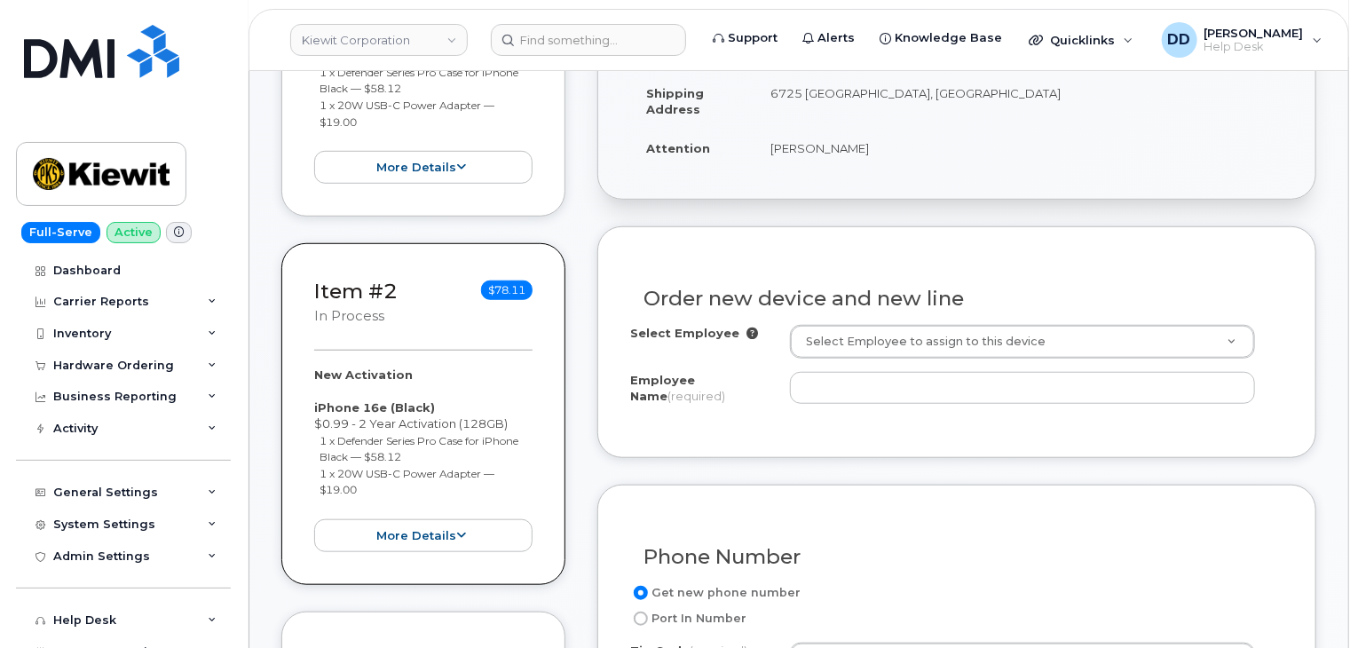
scroll to position [550, 0]
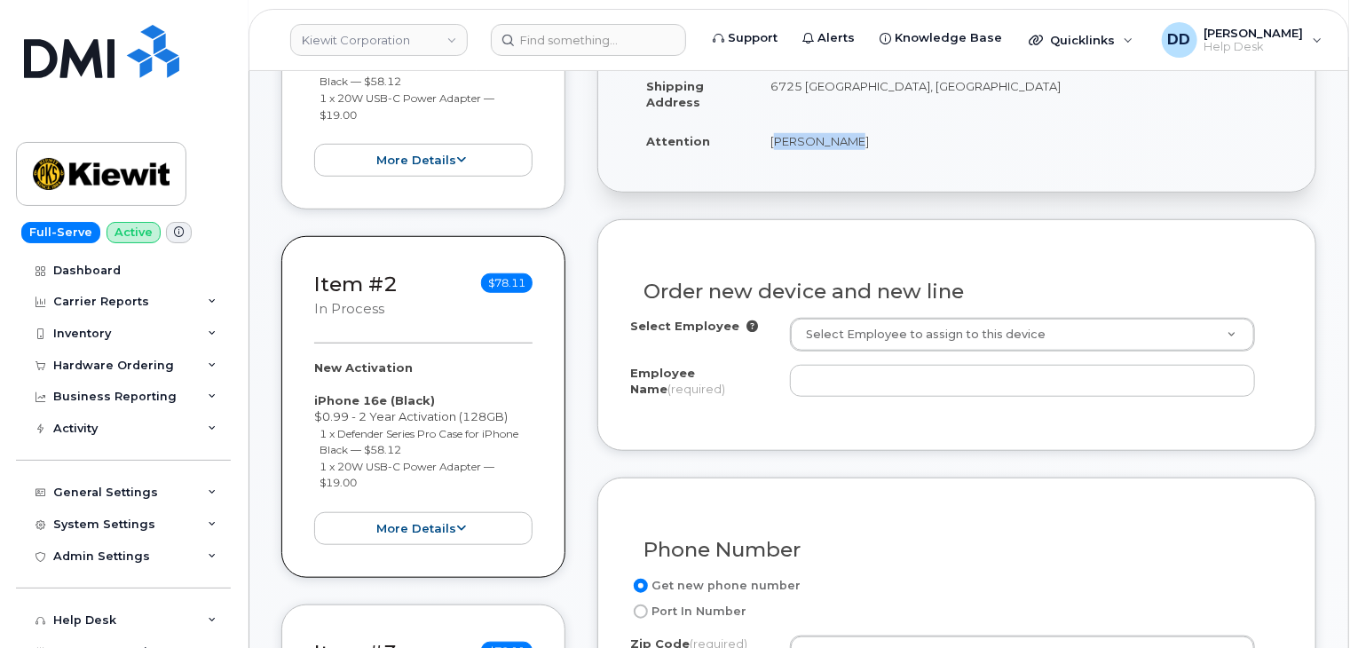
drag, startPoint x: 826, startPoint y: 143, endPoint x: 759, endPoint y: 152, distance: 68.0
click at [759, 152] on td "[PERSON_NAME]" at bounding box center [1018, 141] width 529 height 39
copy td "[PERSON_NAME]"
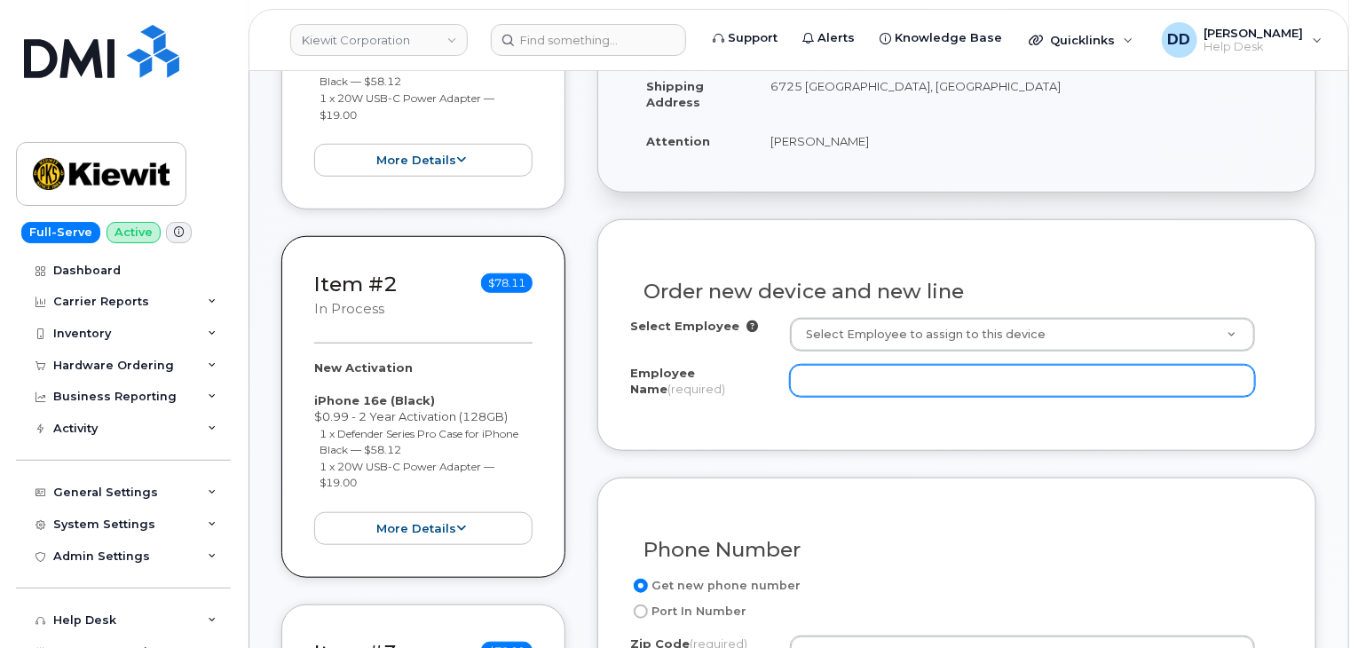
click at [830, 375] on input "Employee Name (required)" at bounding box center [1022, 381] width 465 height 32
paste input "[PERSON_NAME]"
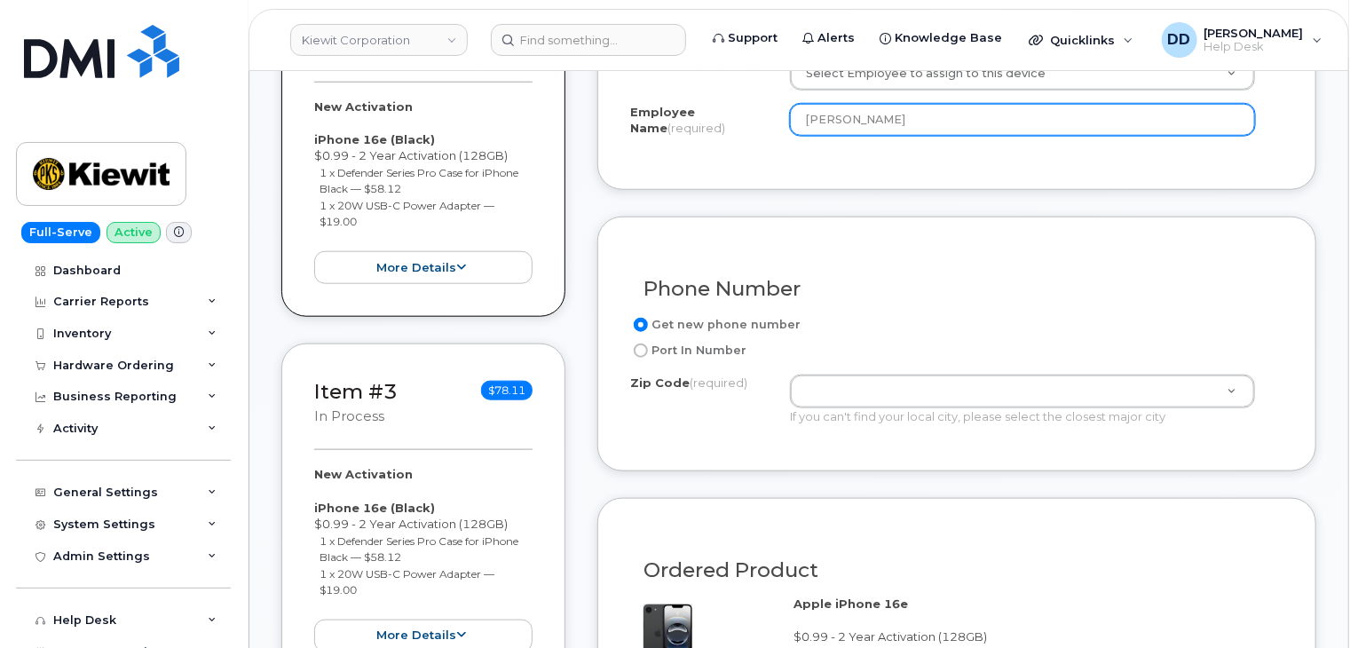
scroll to position [816, 0]
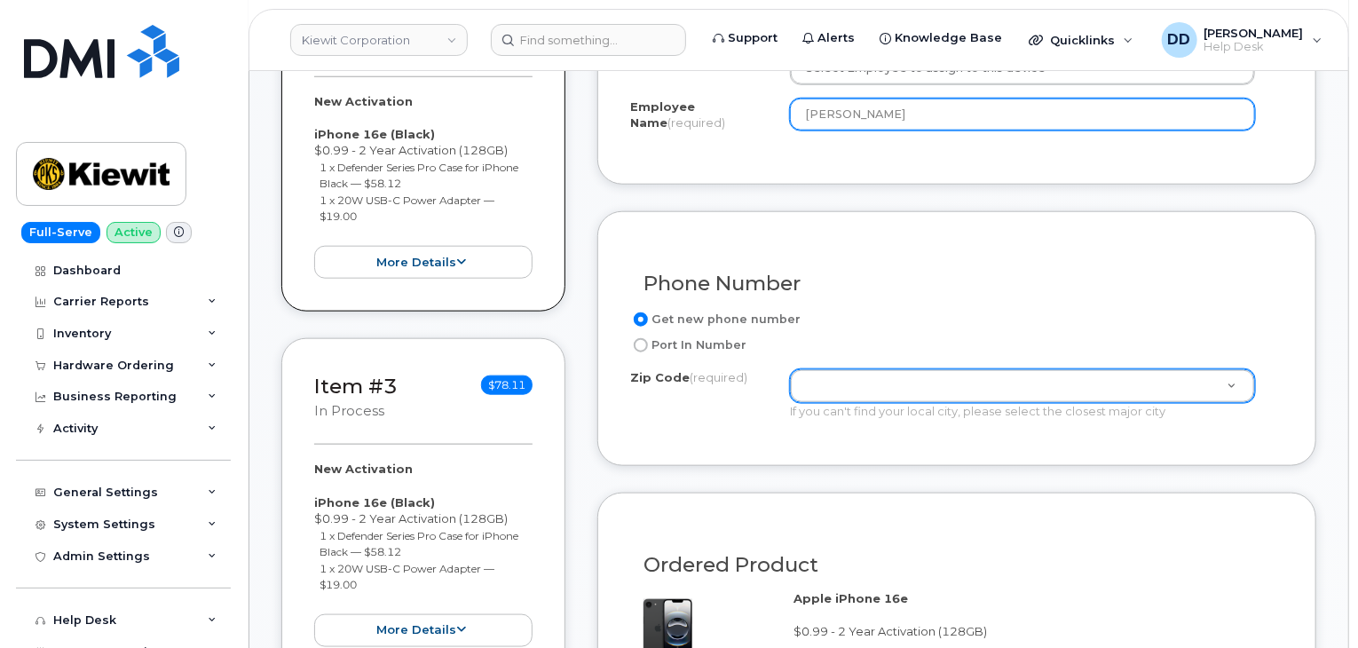
type input "[PERSON_NAME]"
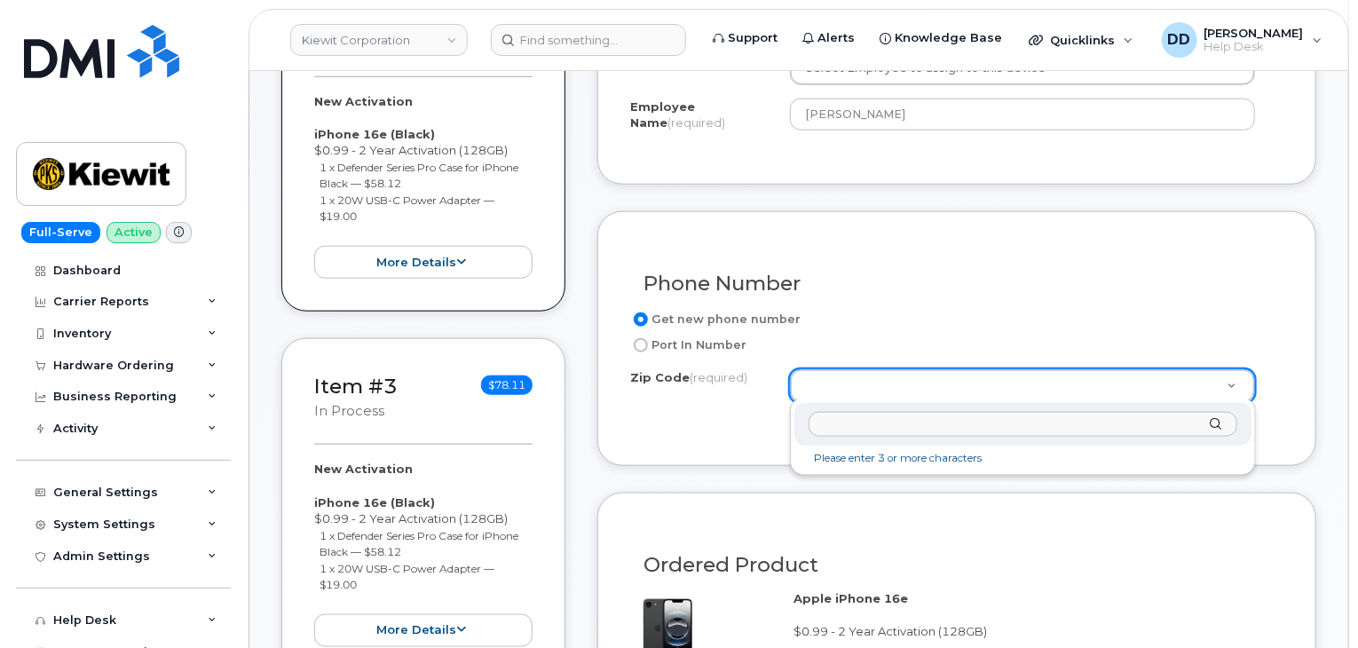
type input "[PERSON_NAME]"
drag, startPoint x: 912, startPoint y: 422, endPoint x: 793, endPoint y: 427, distance: 119.0
click at [796, 427] on div "Zip Code (required) [PERSON_NAME]" at bounding box center [1022, 424] width 457 height 43
click at [848, 425] on input "Zip Code (required)" at bounding box center [1022, 425] width 429 height 26
paste input "76884"
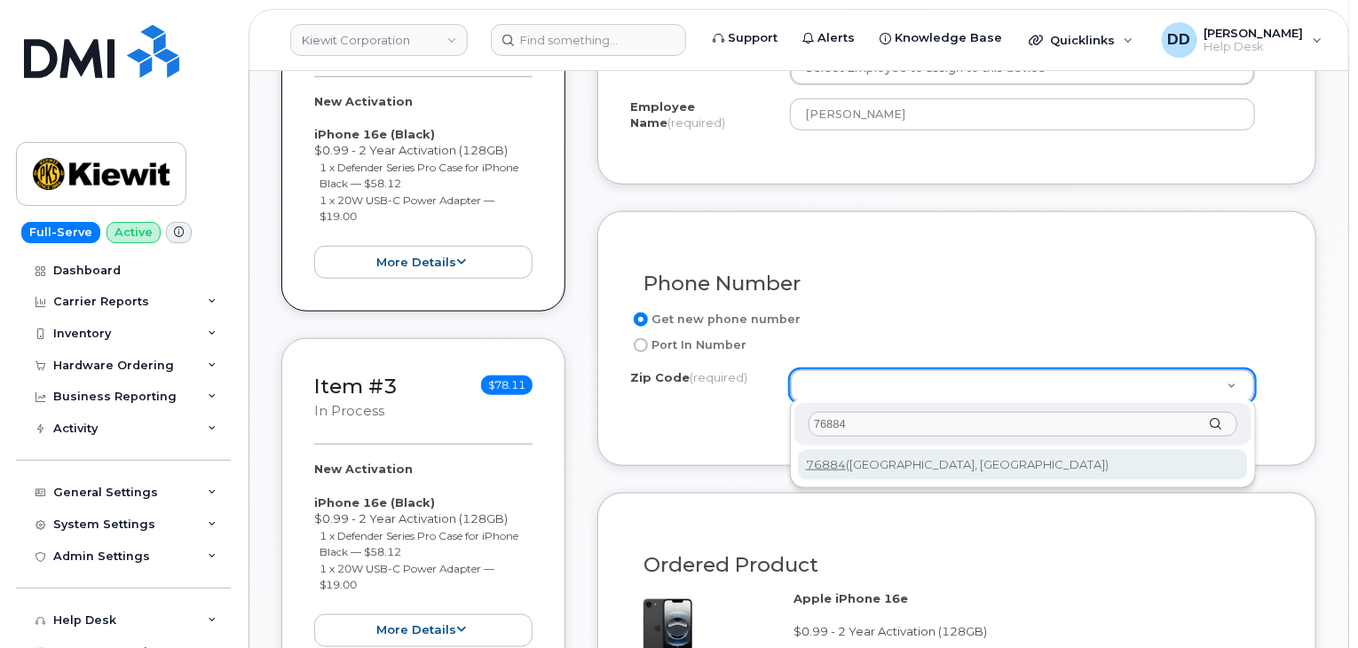
type input "76884"
type input "76884 ([GEOGRAPHIC_DATA], [GEOGRAPHIC_DATA])"
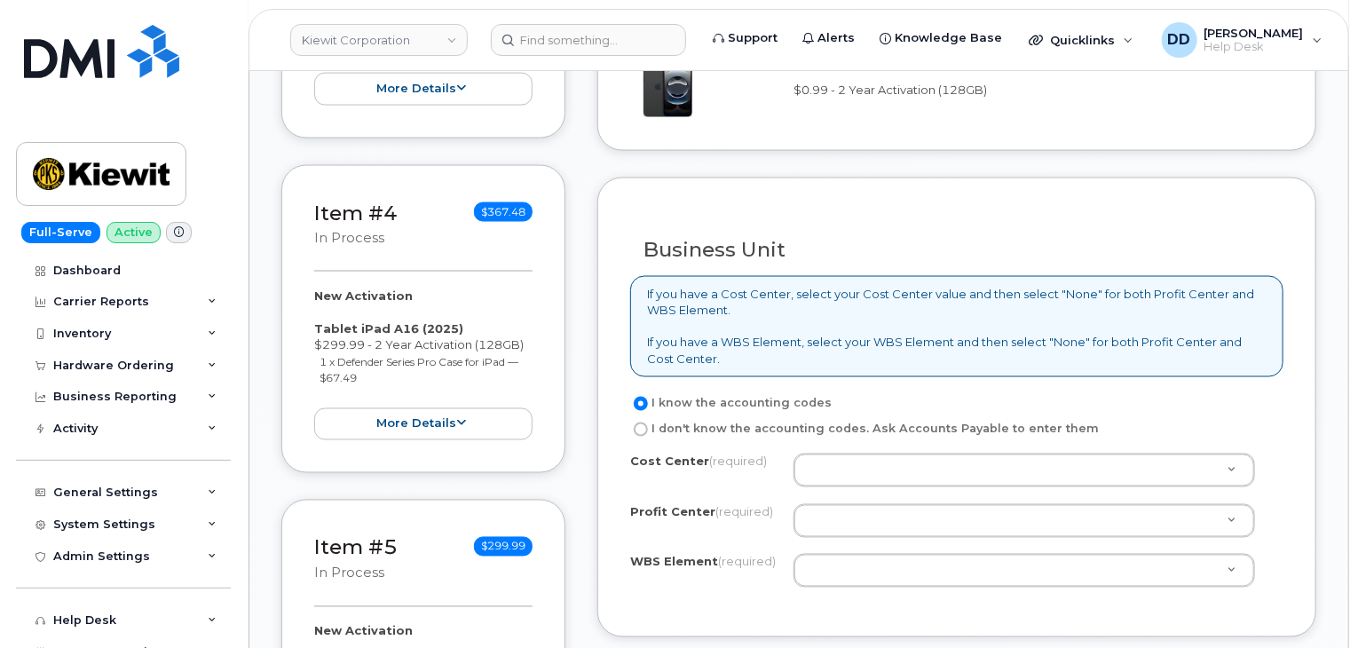
scroll to position [1359, 0]
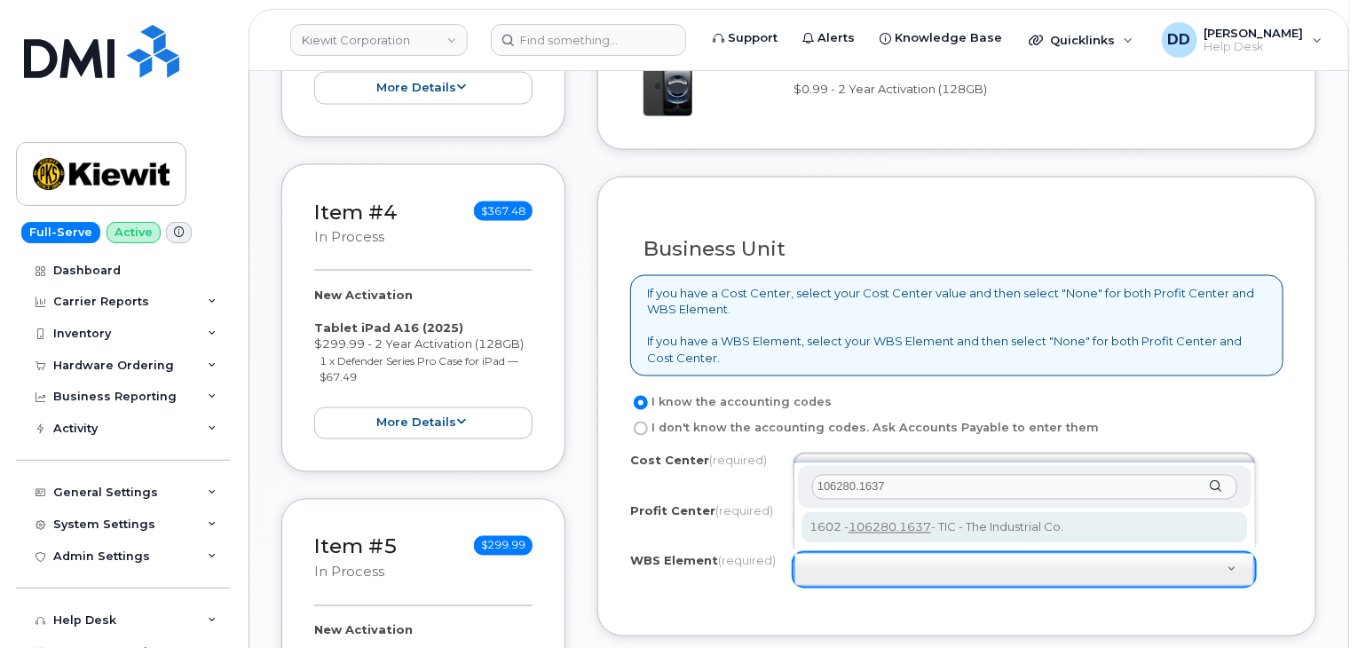
type input "106280.1637"
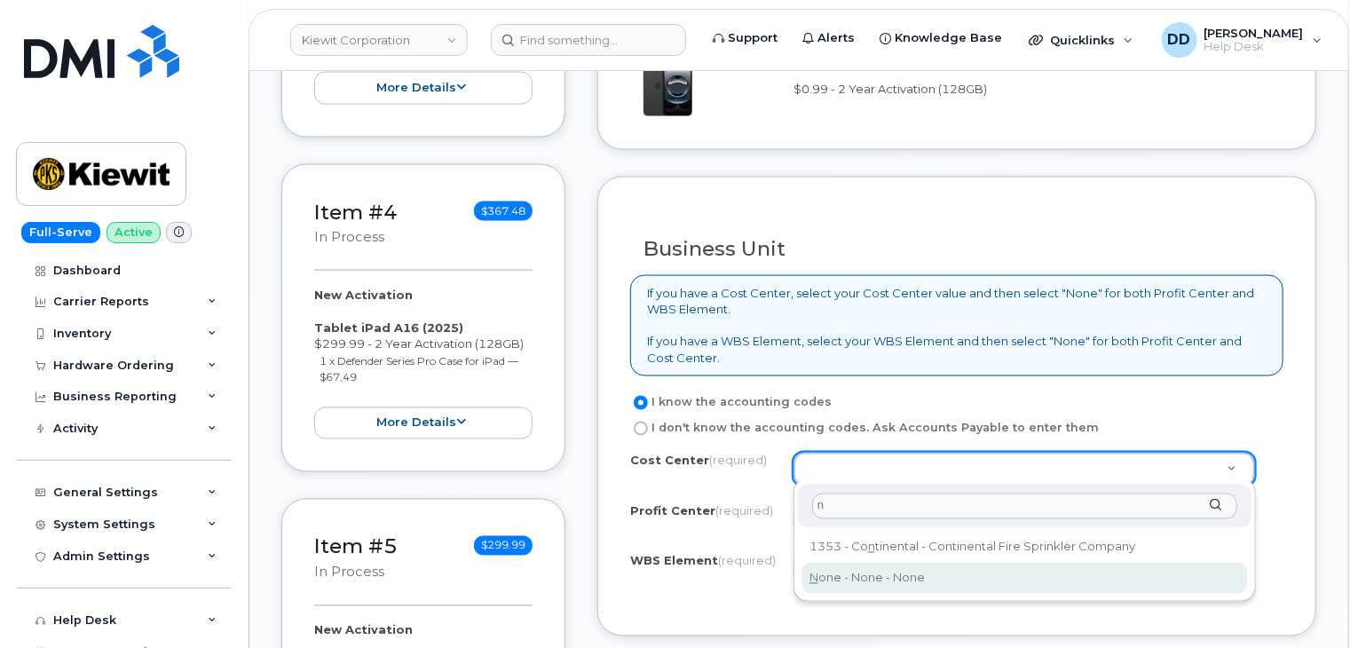
type input "n"
type input "None"
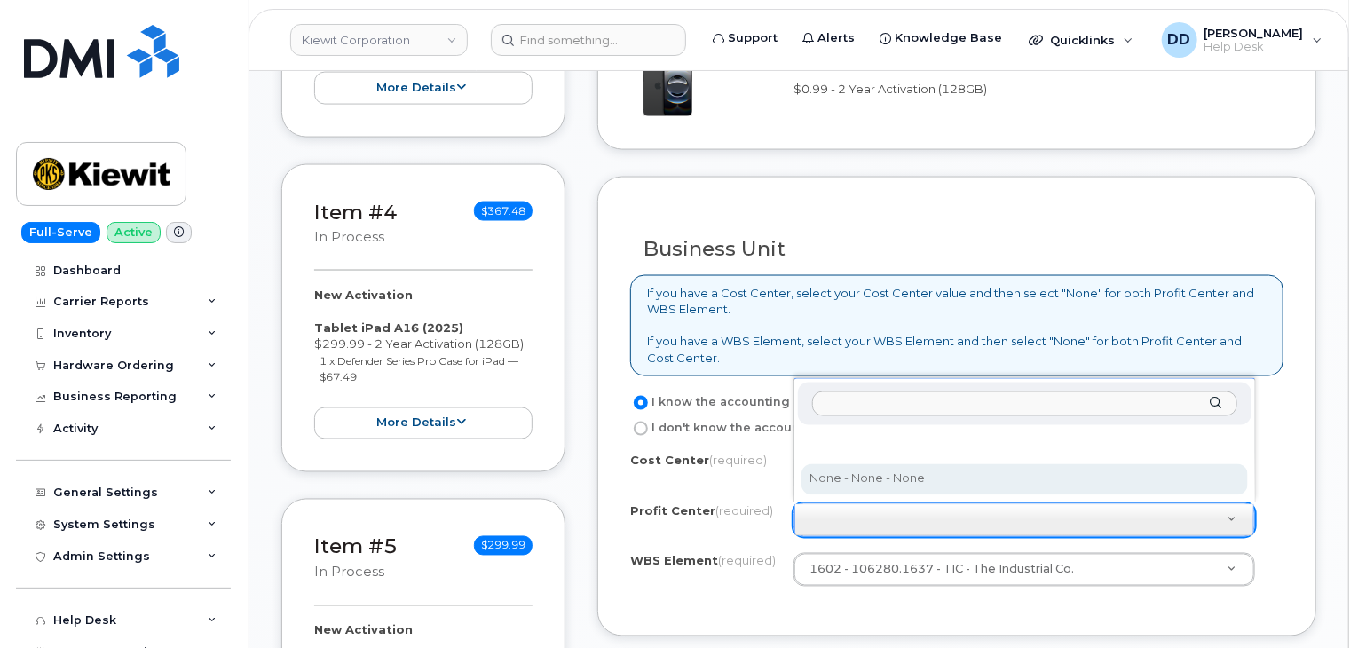
select select "None"
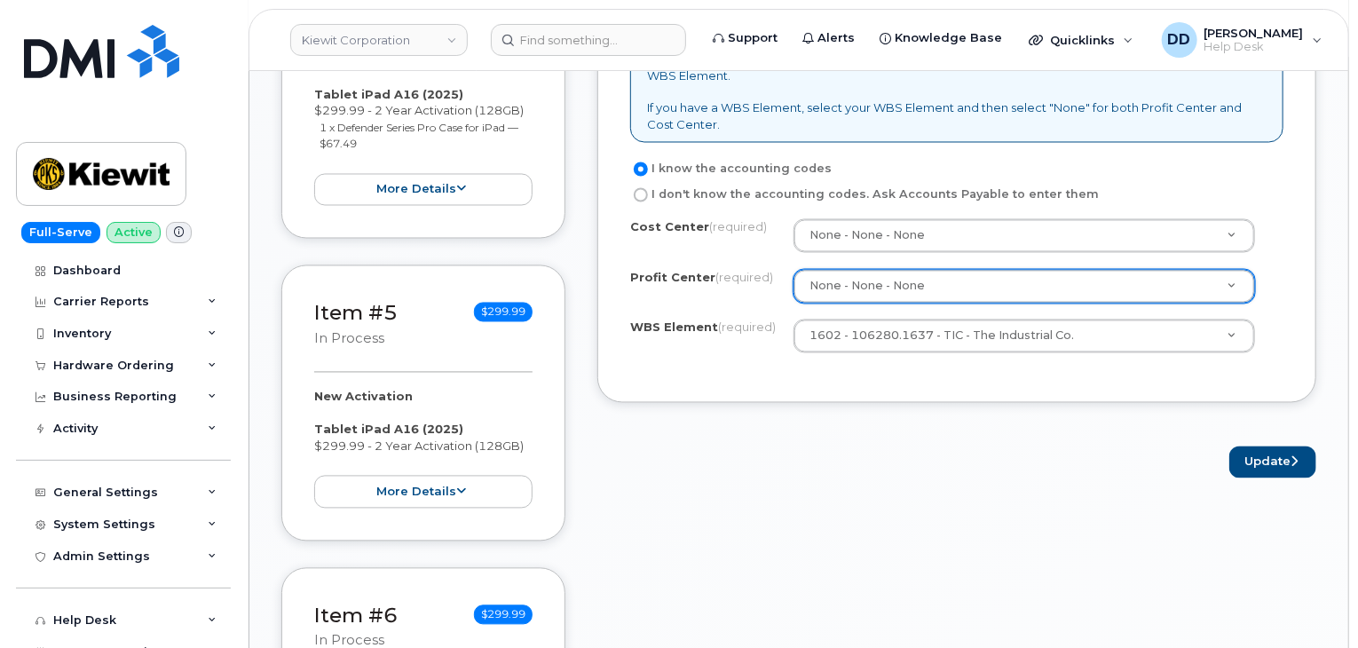
scroll to position [1601, 0]
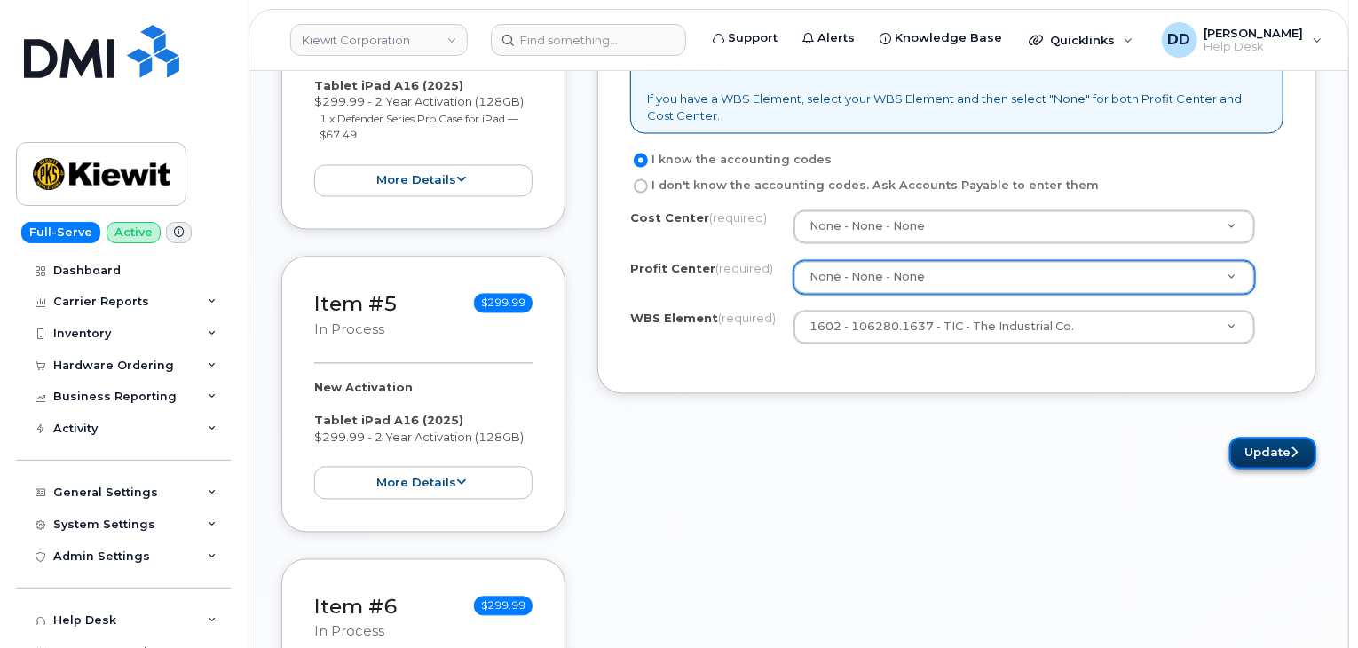
click at [1257, 447] on button "Update" at bounding box center [1272, 454] width 87 height 33
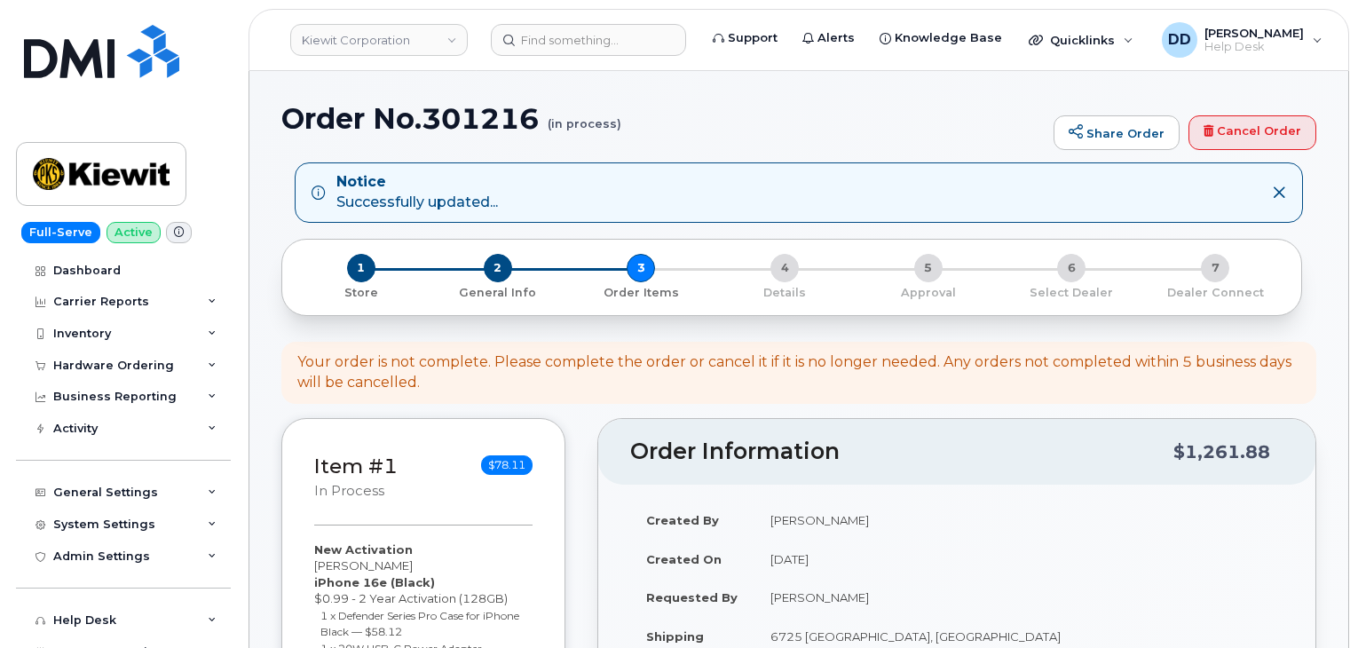
select select
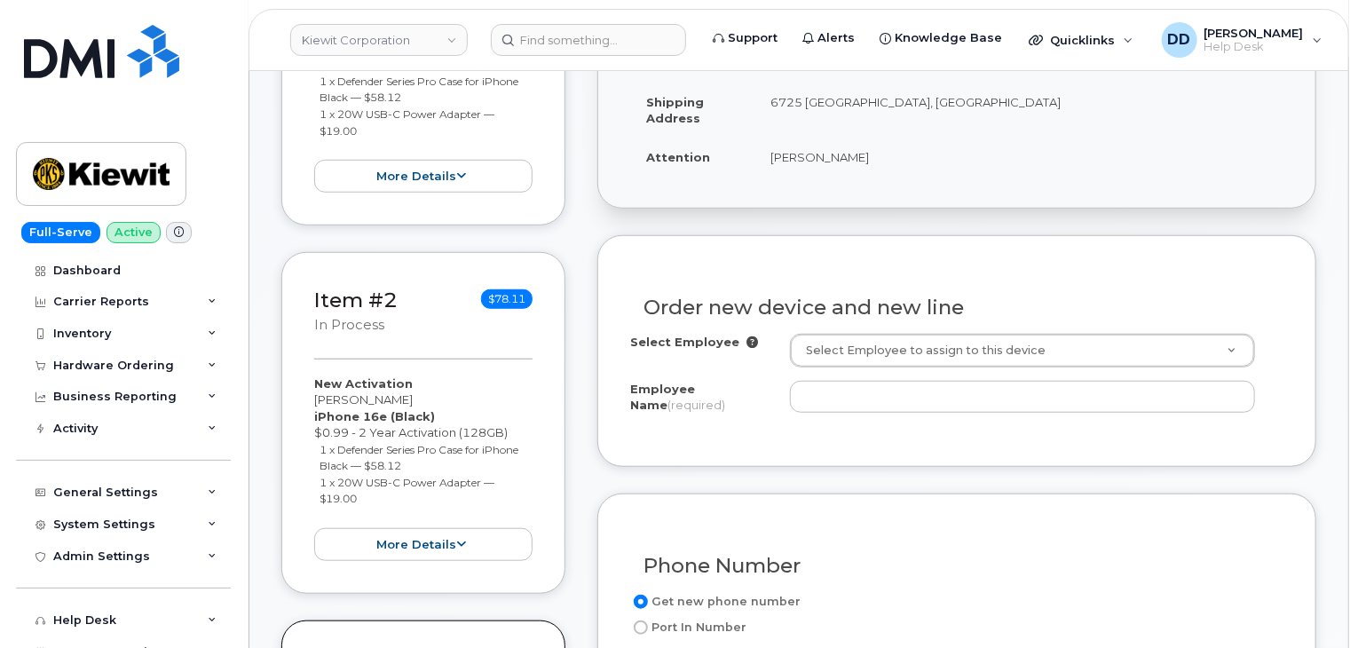
scroll to position [540, 0]
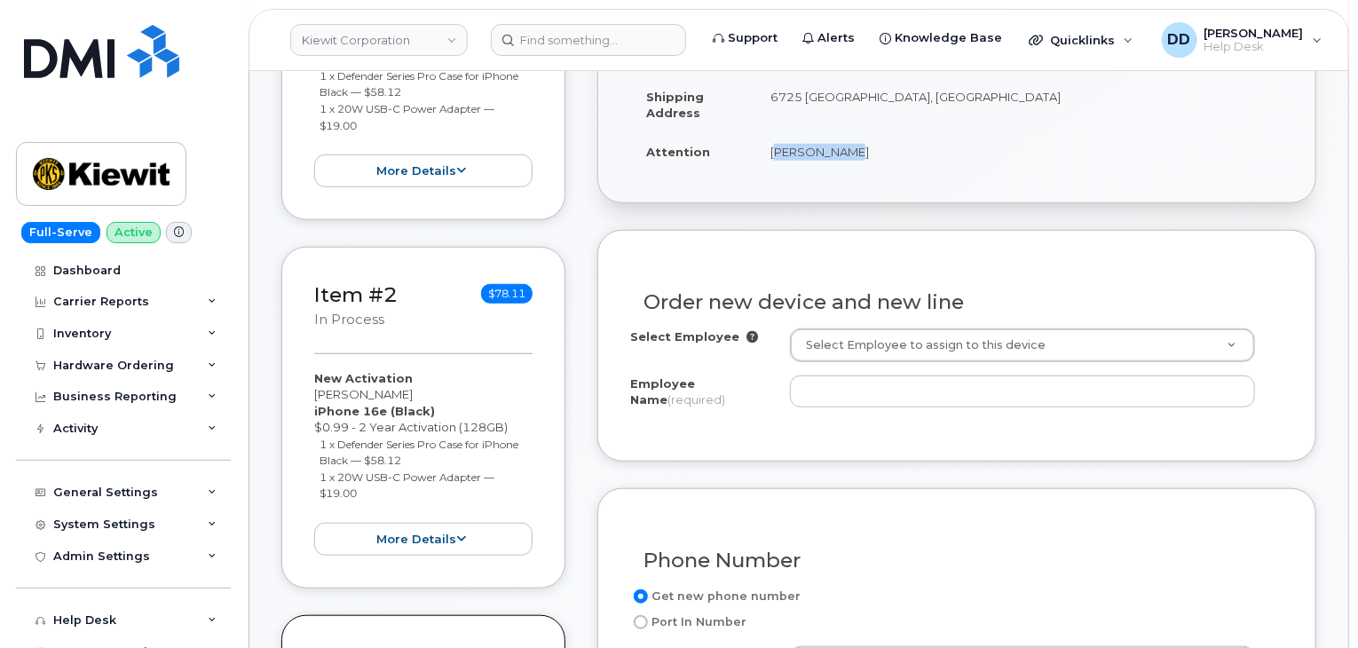
drag, startPoint x: 842, startPoint y: 146, endPoint x: 764, endPoint y: 150, distance: 78.2
click at [764, 150] on td "[PERSON_NAME]" at bounding box center [1018, 151] width 529 height 39
copy td "[PERSON_NAME]"
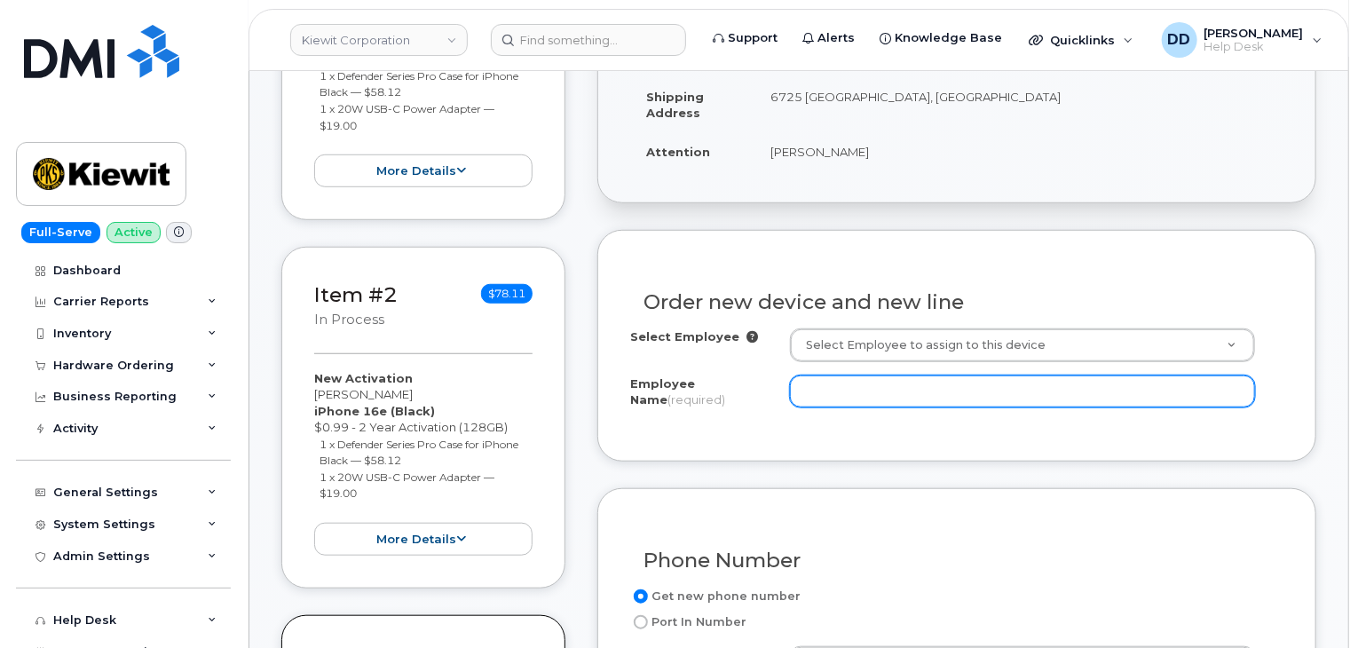
click at [855, 383] on input "Employee Name (required)" at bounding box center [1022, 391] width 465 height 32
paste input "[PERSON_NAME]"
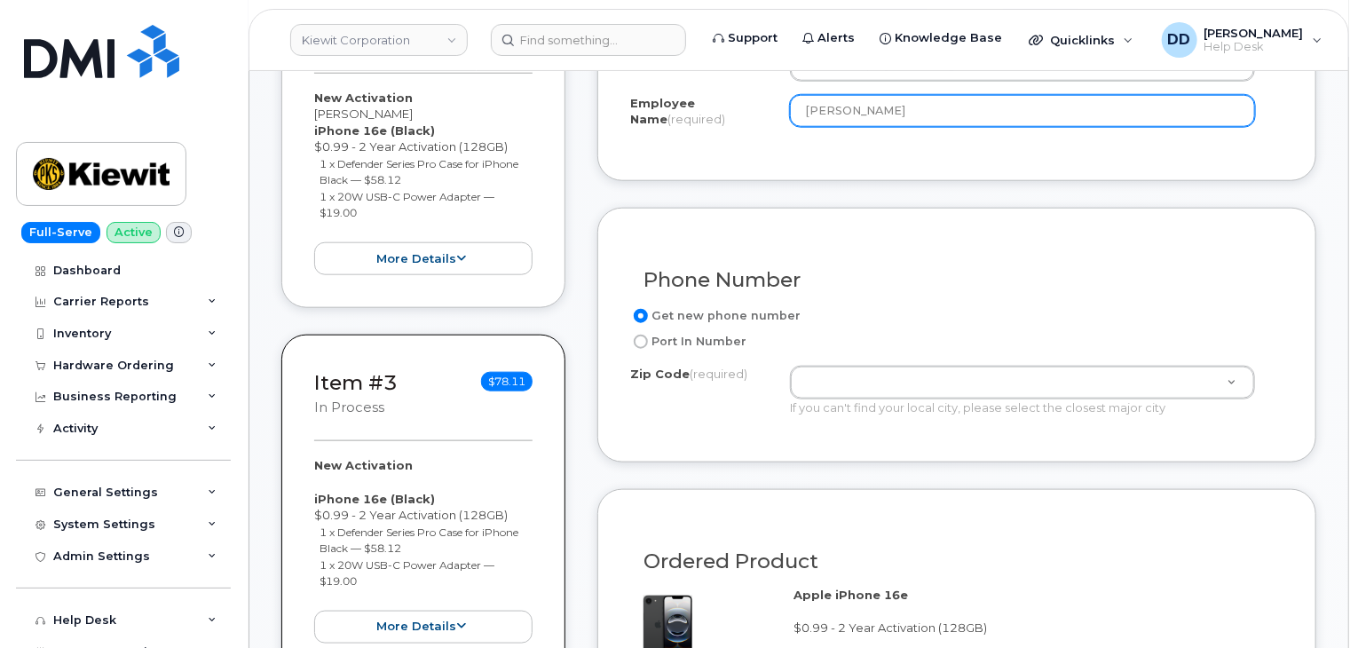
scroll to position [831, 0]
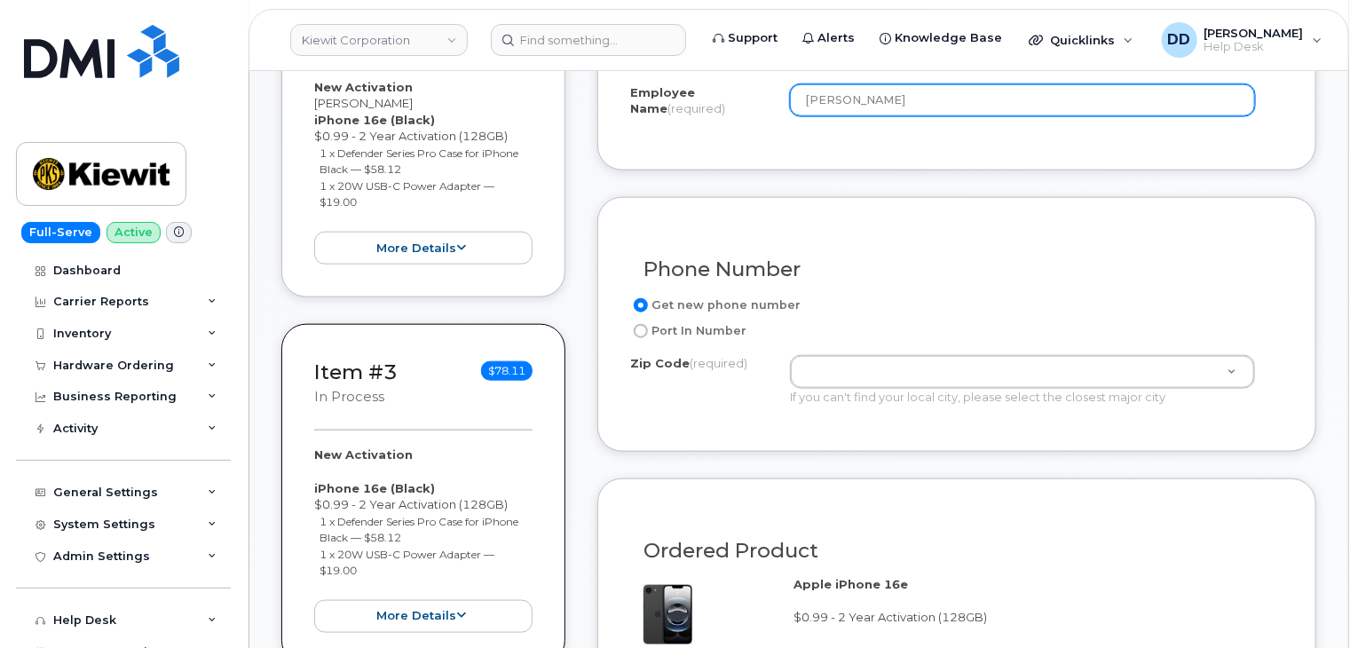
type input "[PERSON_NAME]"
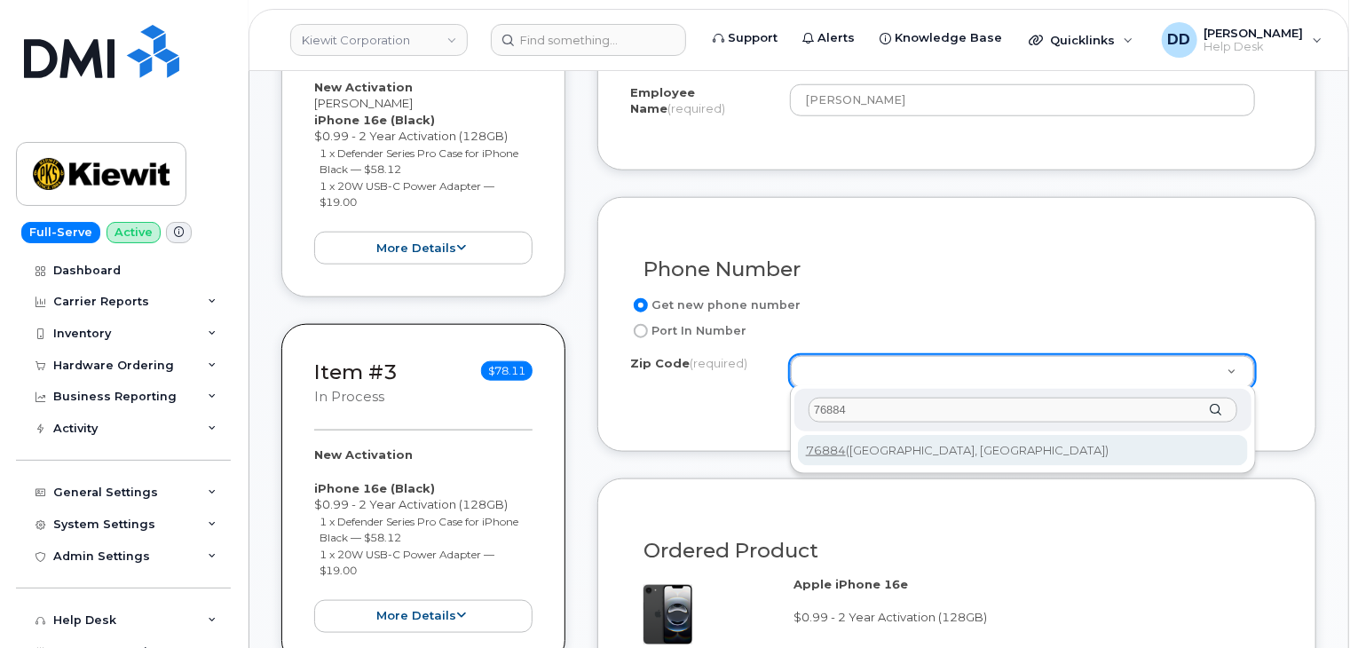
type input "76884"
type input "76884 ([GEOGRAPHIC_DATA], [GEOGRAPHIC_DATA])"
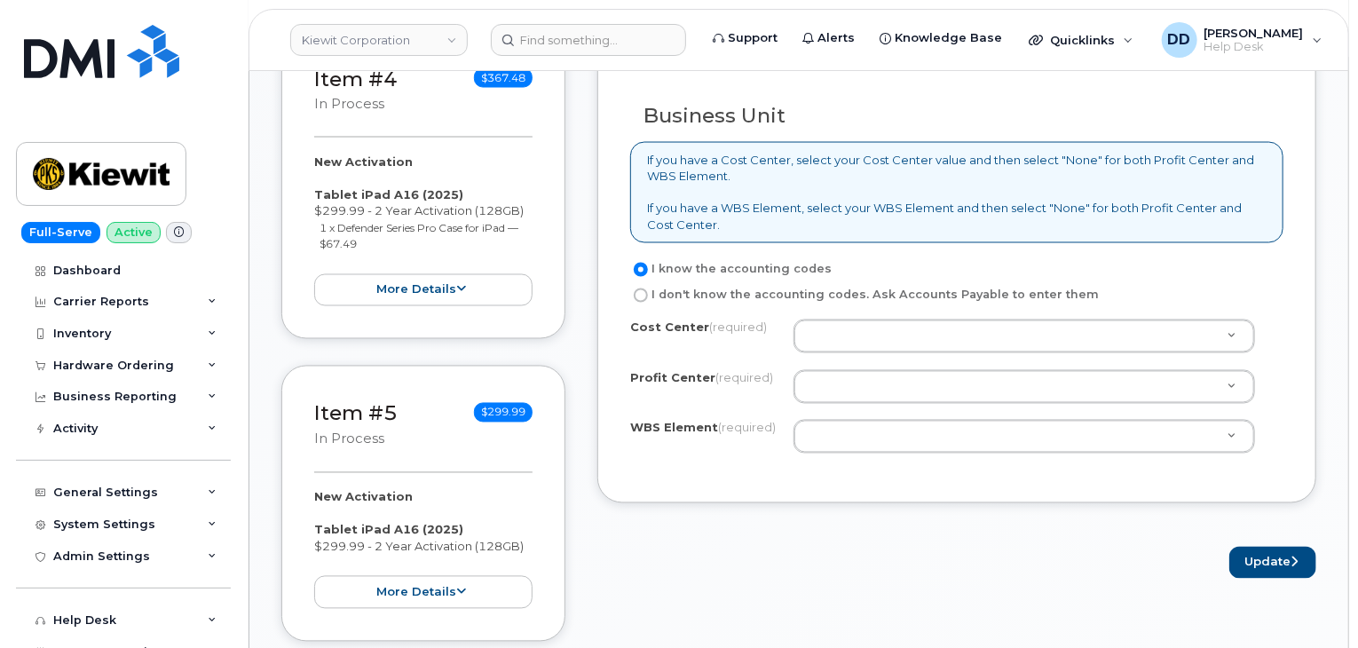
scroll to position [1502, 0]
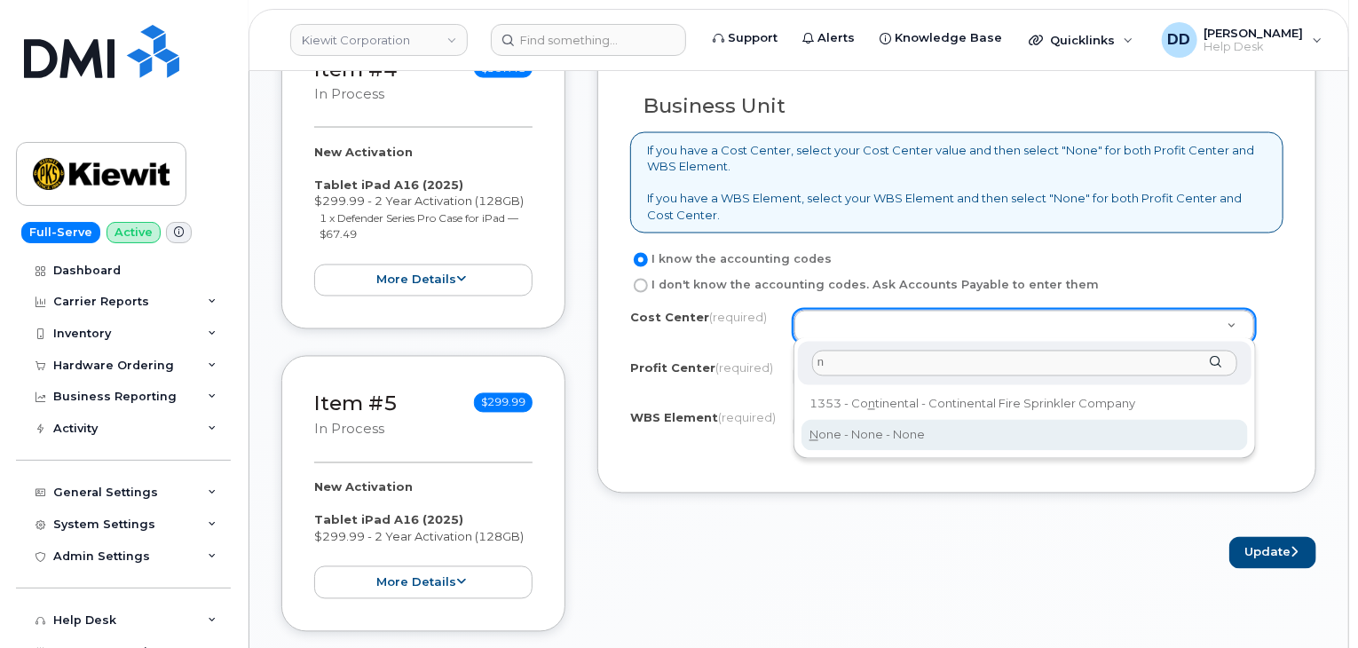
type input "n"
drag, startPoint x: 873, startPoint y: 427, endPoint x: 909, endPoint y: 447, distance: 40.9
type input "None"
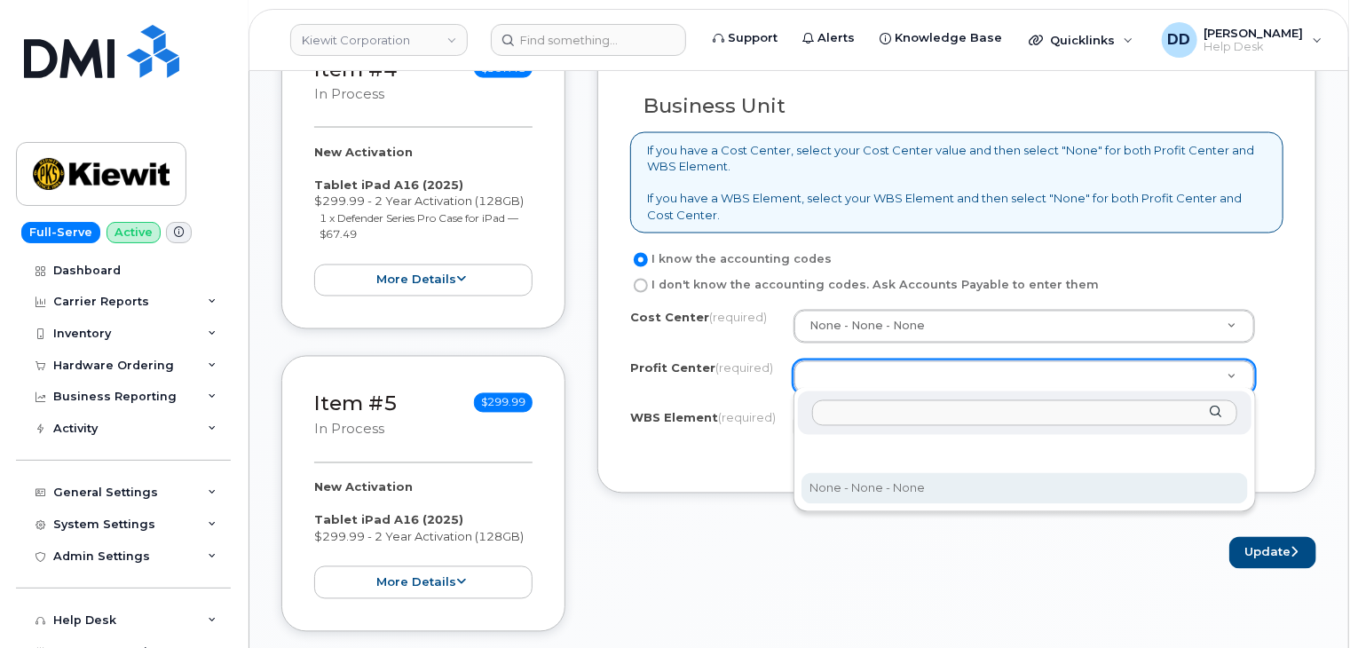
select select "None"
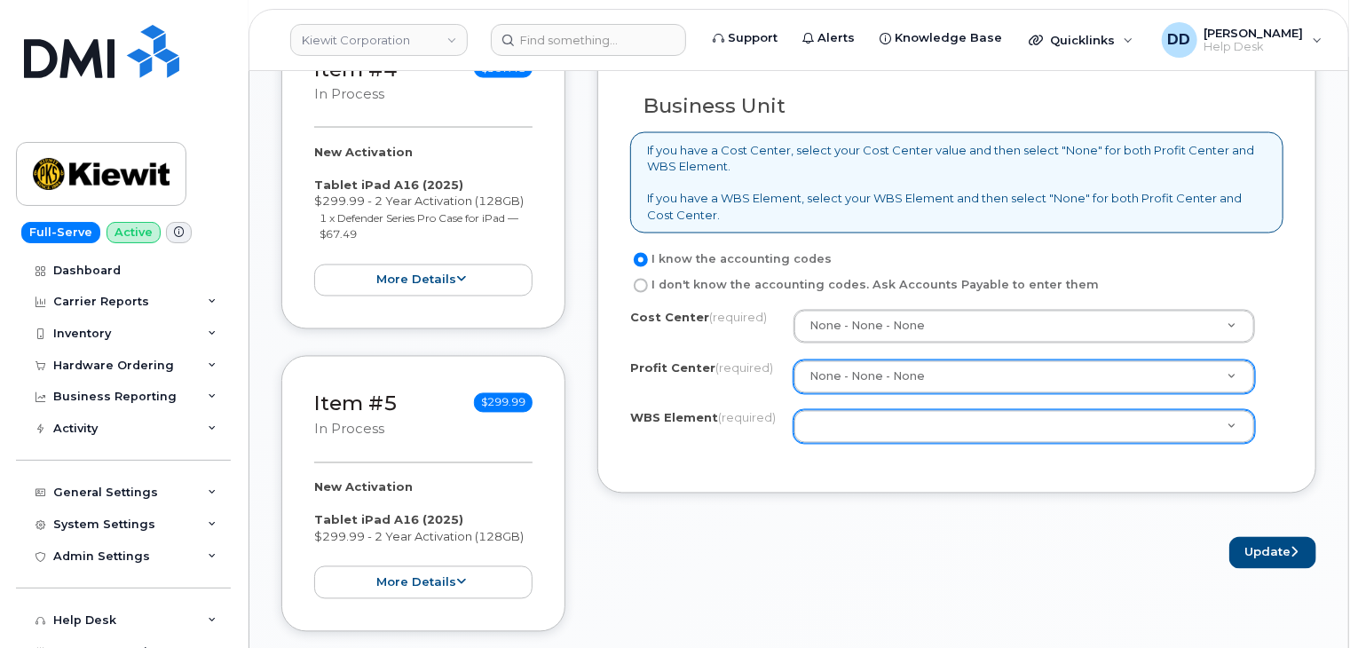
click at [884, 410] on div at bounding box center [1023, 427] width 461 height 34
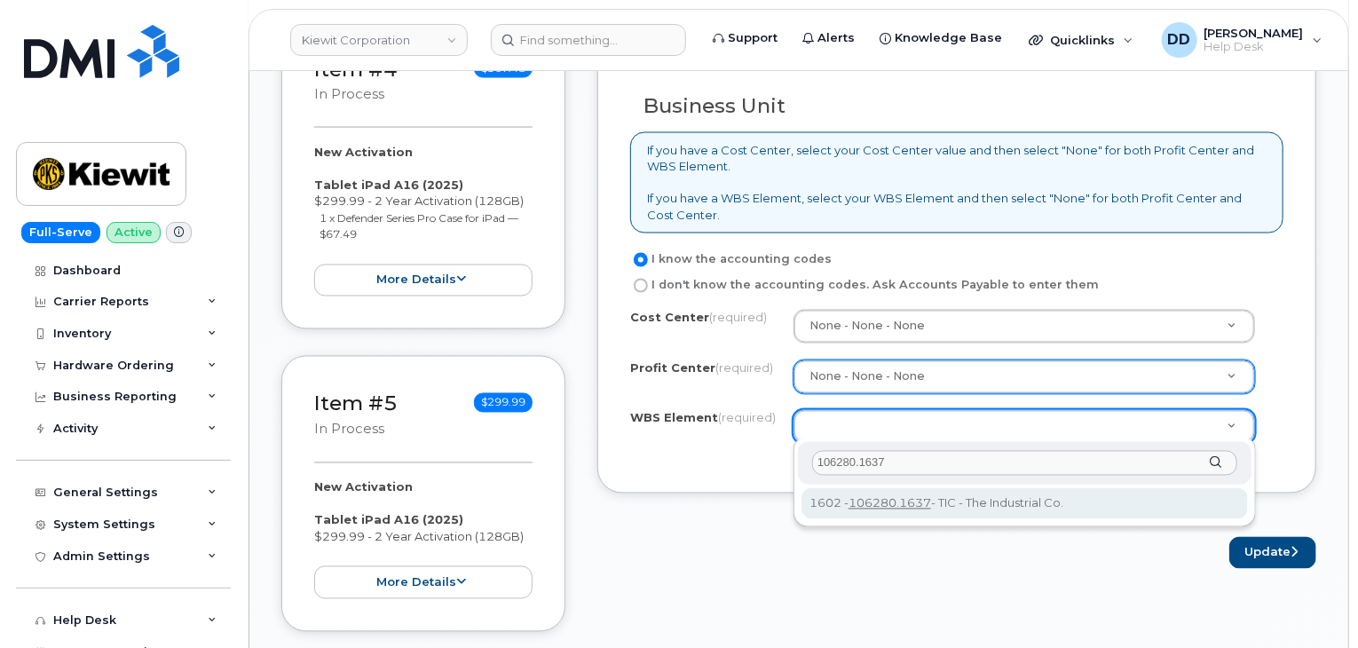
type input "106280.1637"
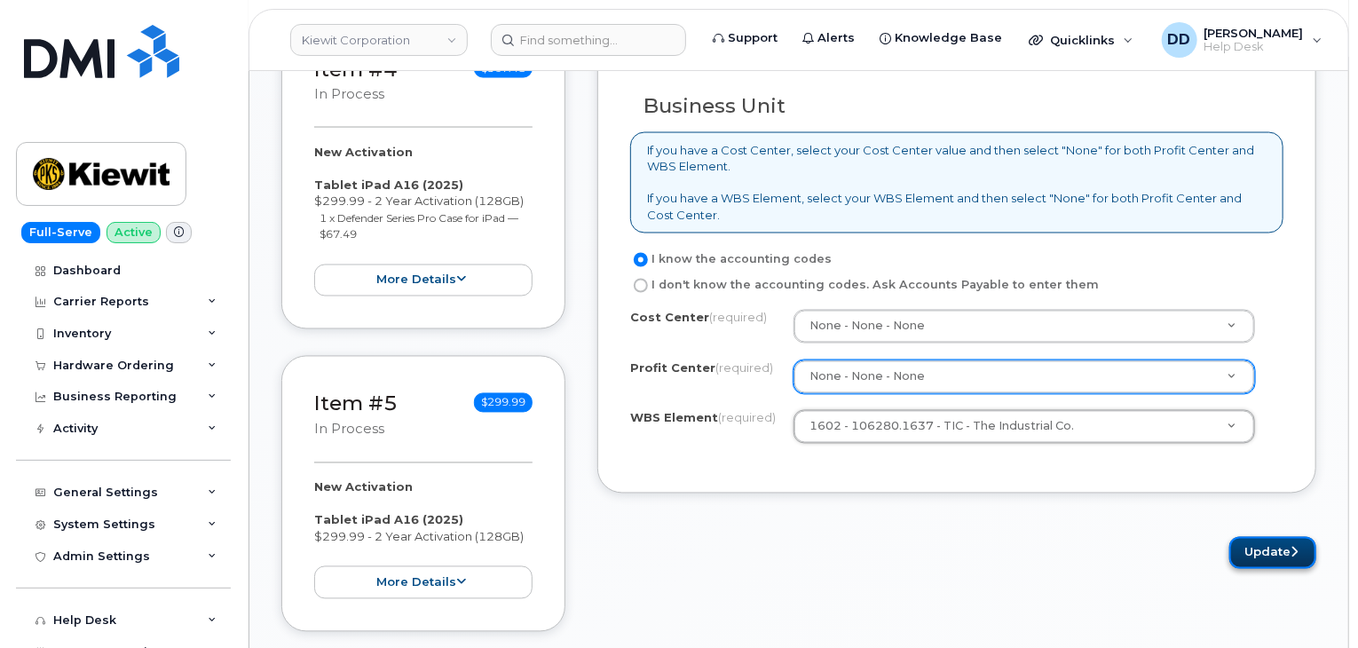
click at [1268, 549] on button "Update" at bounding box center [1272, 553] width 87 height 33
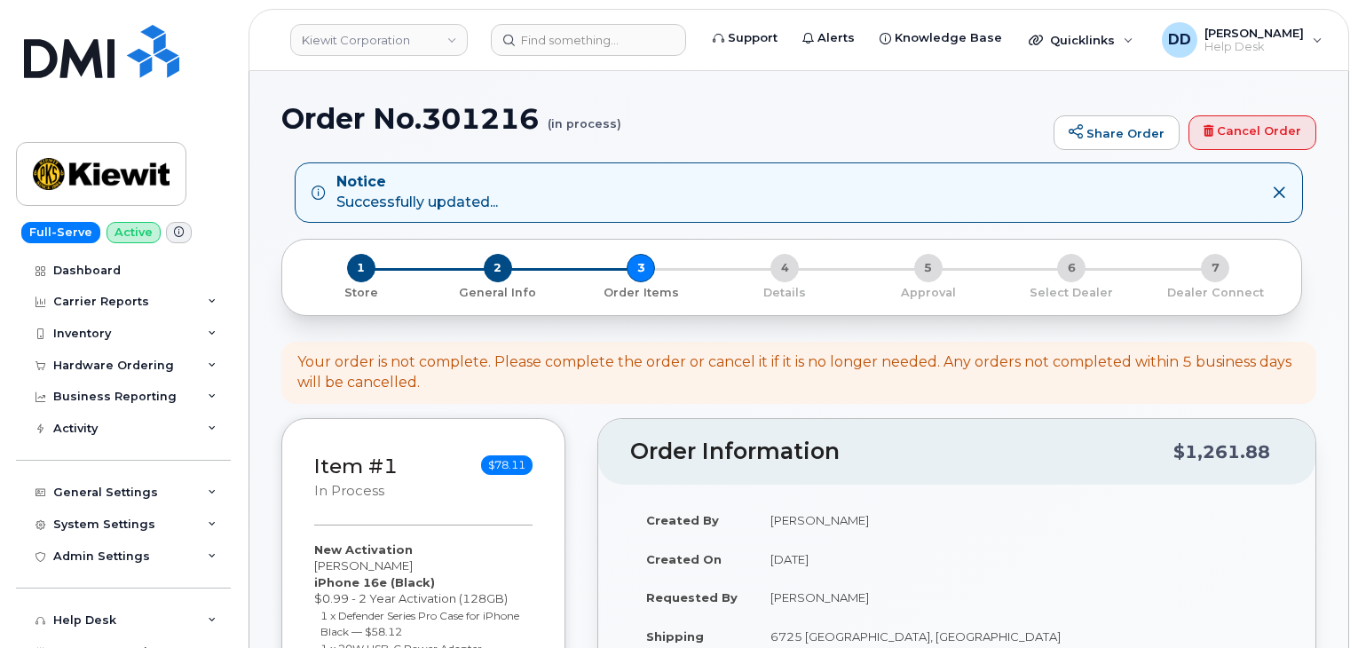
select select
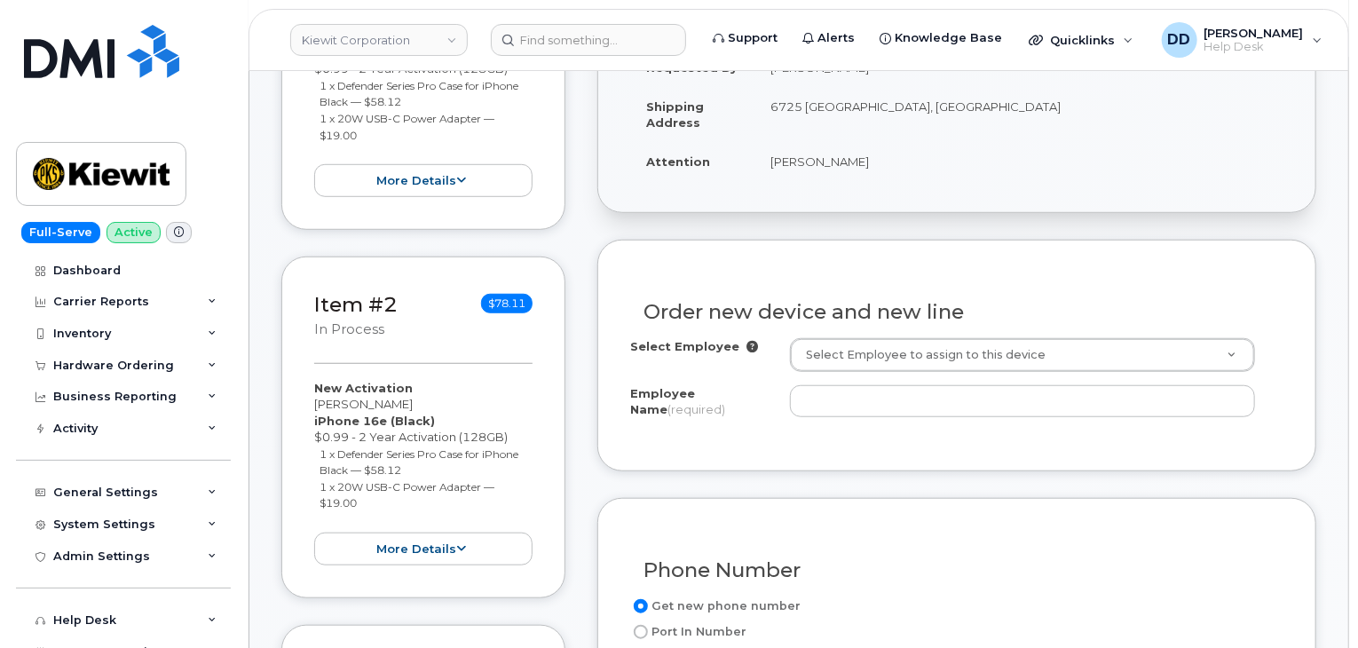
scroll to position [536, 0]
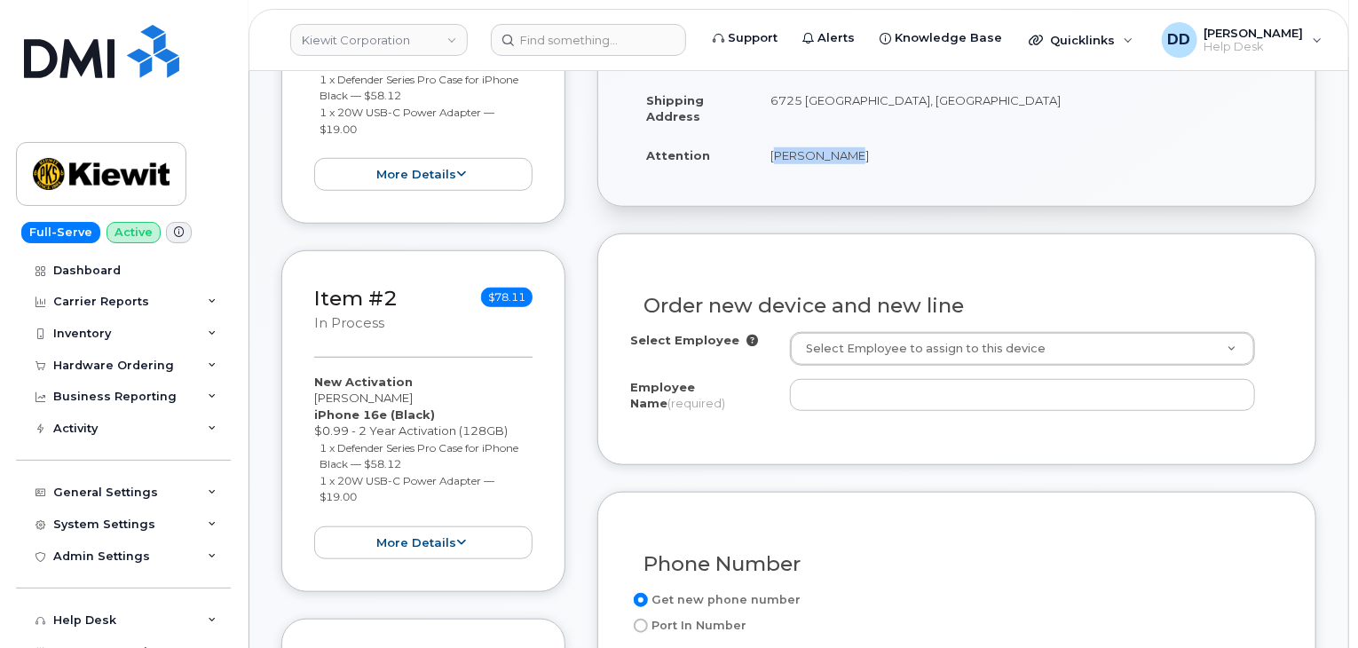
drag, startPoint x: 834, startPoint y: 154, endPoint x: 769, endPoint y: 154, distance: 64.8
click at [770, 154] on td "[PERSON_NAME]" at bounding box center [1018, 155] width 529 height 39
copy td "[PERSON_NAME]"
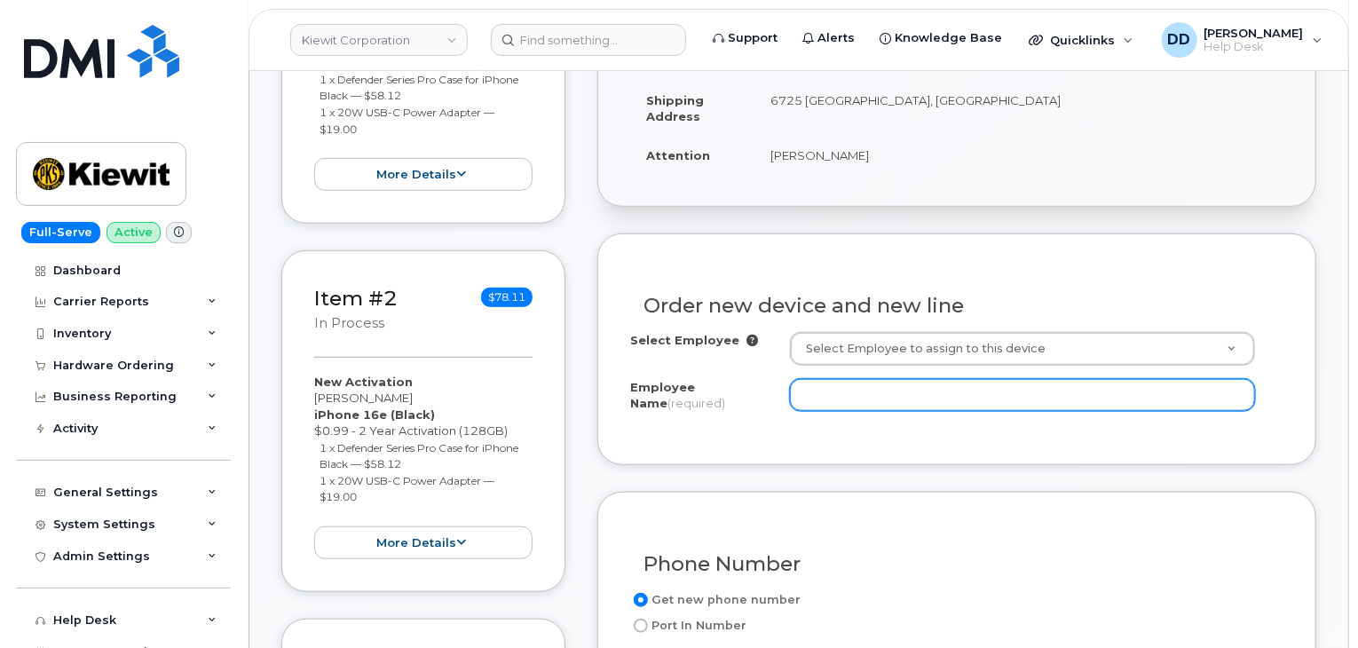
click at [848, 390] on input "Employee Name (required)" at bounding box center [1022, 395] width 465 height 32
paste input "[PERSON_NAME]"
type input "[PERSON_NAME]"
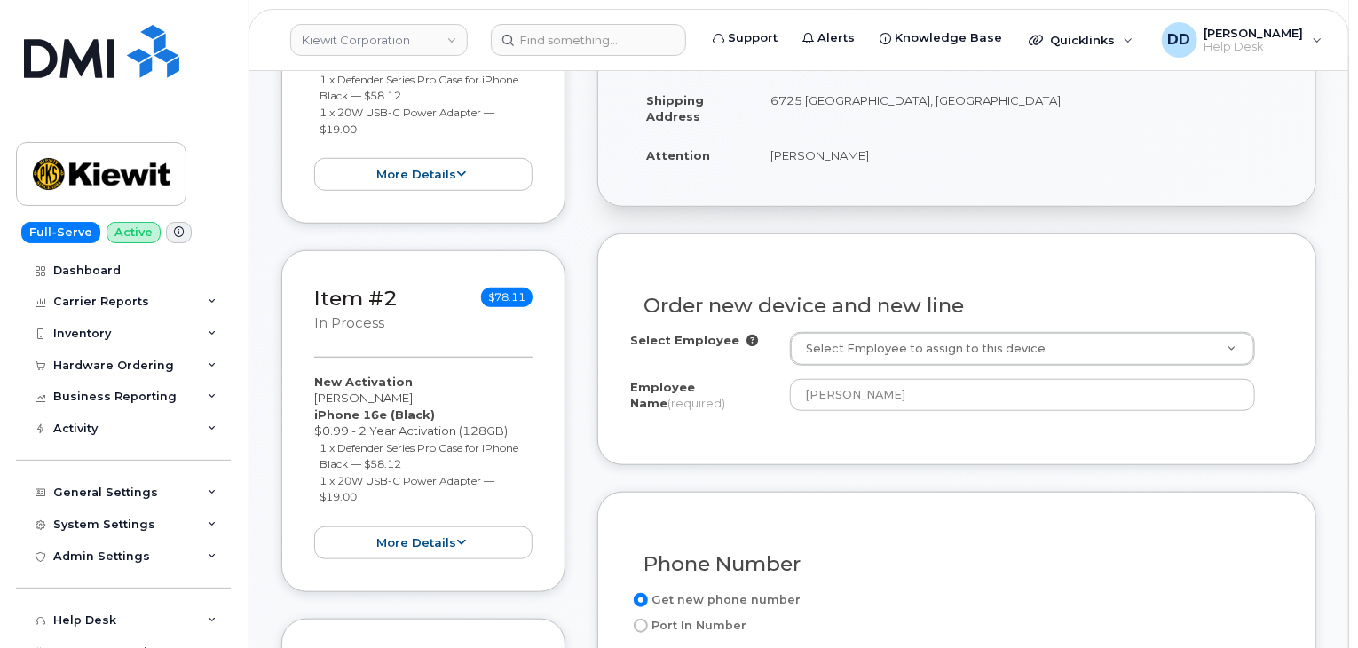
click at [978, 432] on div "Order new device and new line Select Employee Select Employee to assign to this…" at bounding box center [956, 348] width 719 height 231
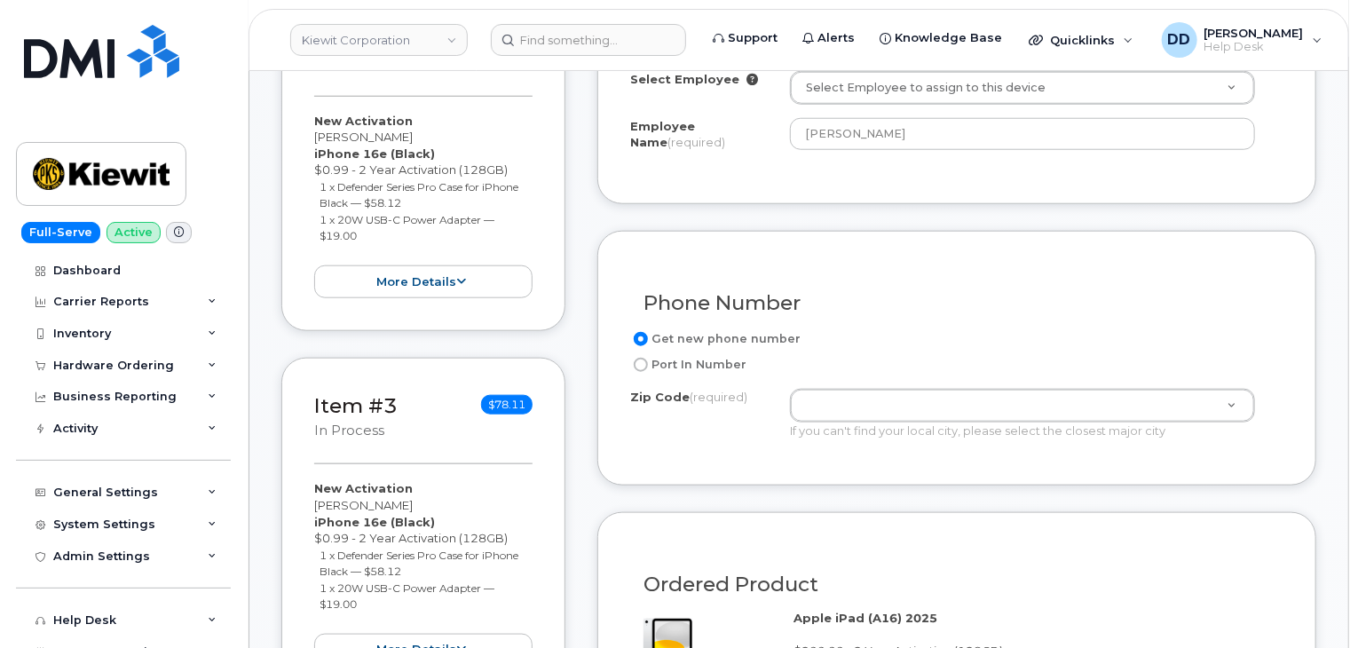
scroll to position [807, 0]
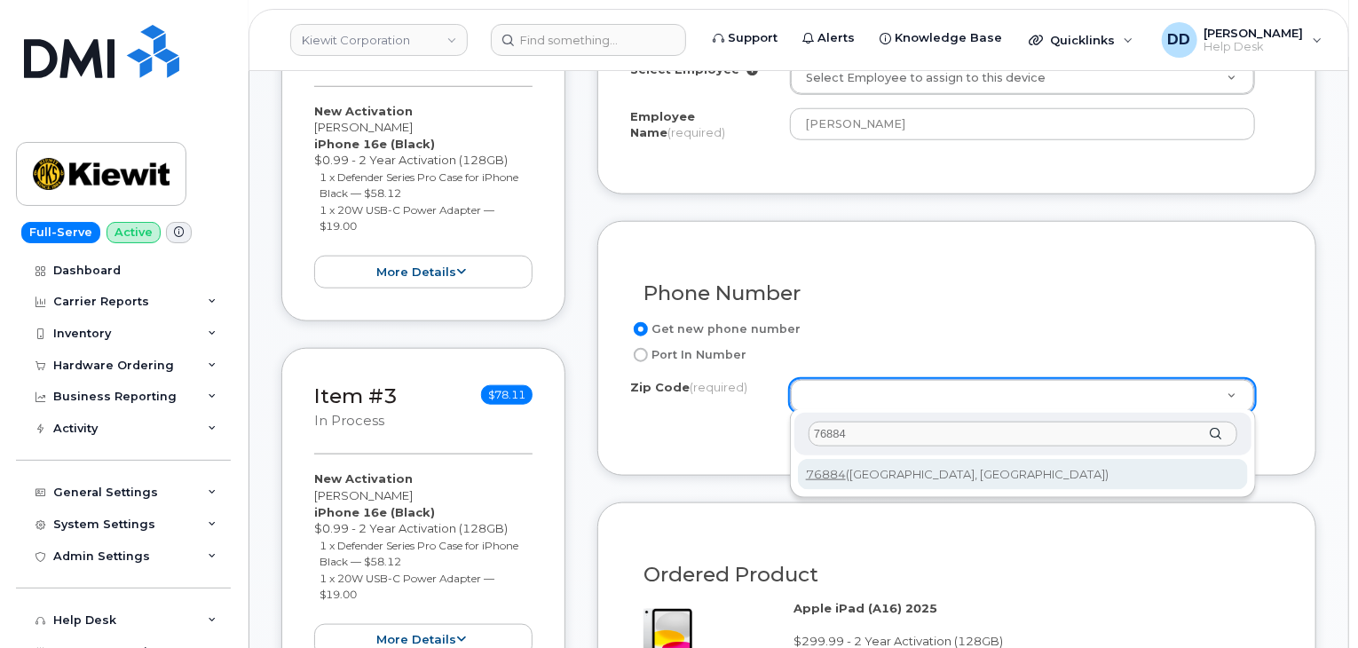
type input "76884"
type input "76884 ([GEOGRAPHIC_DATA], [GEOGRAPHIC_DATA])"
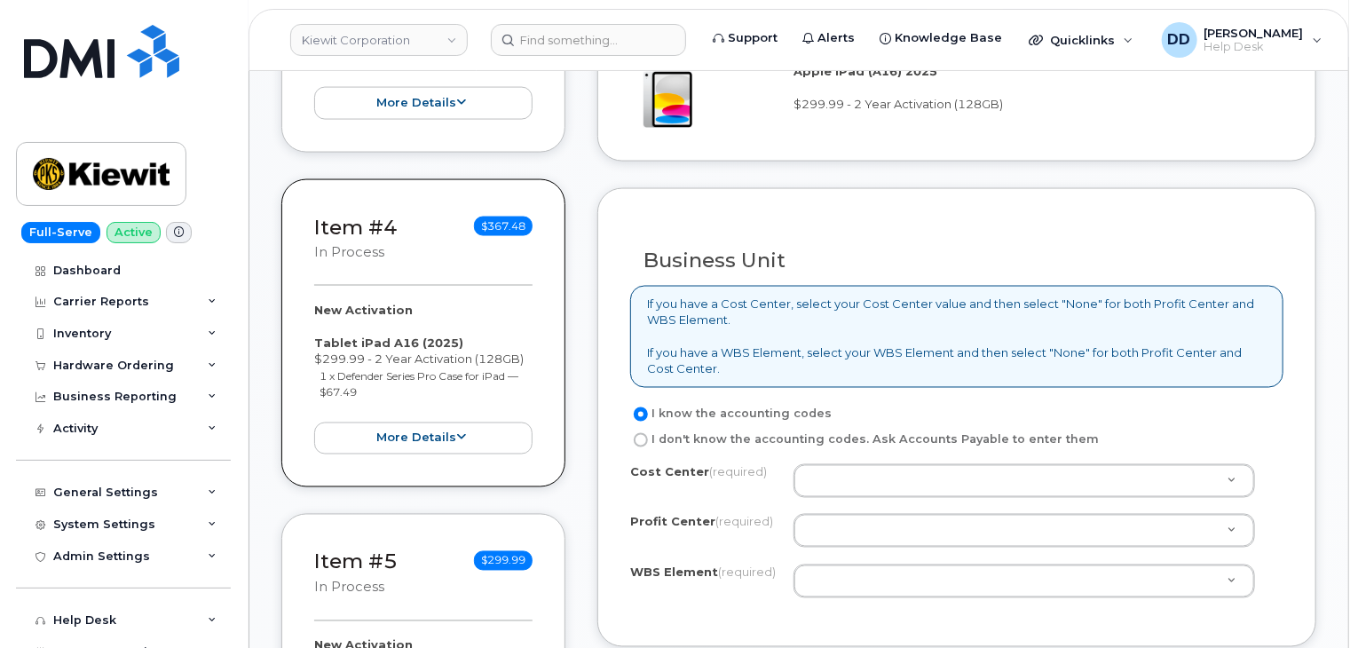
scroll to position [1345, 0]
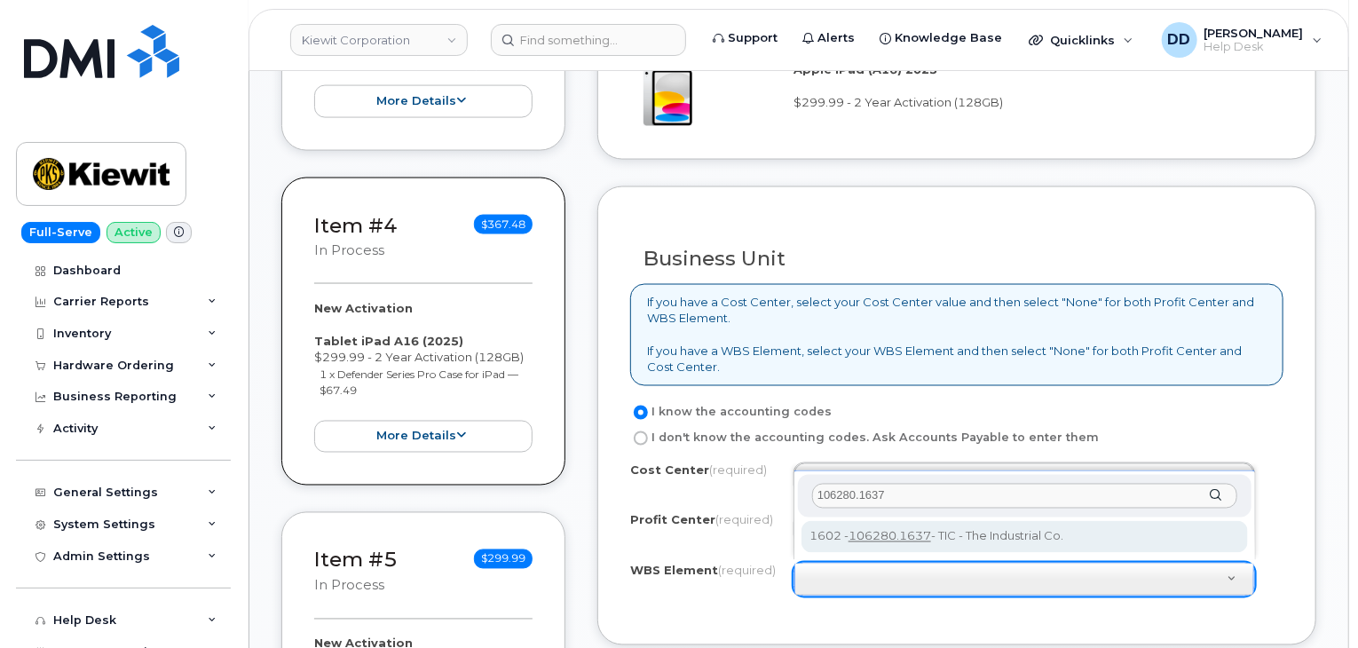
type input "106280.1637"
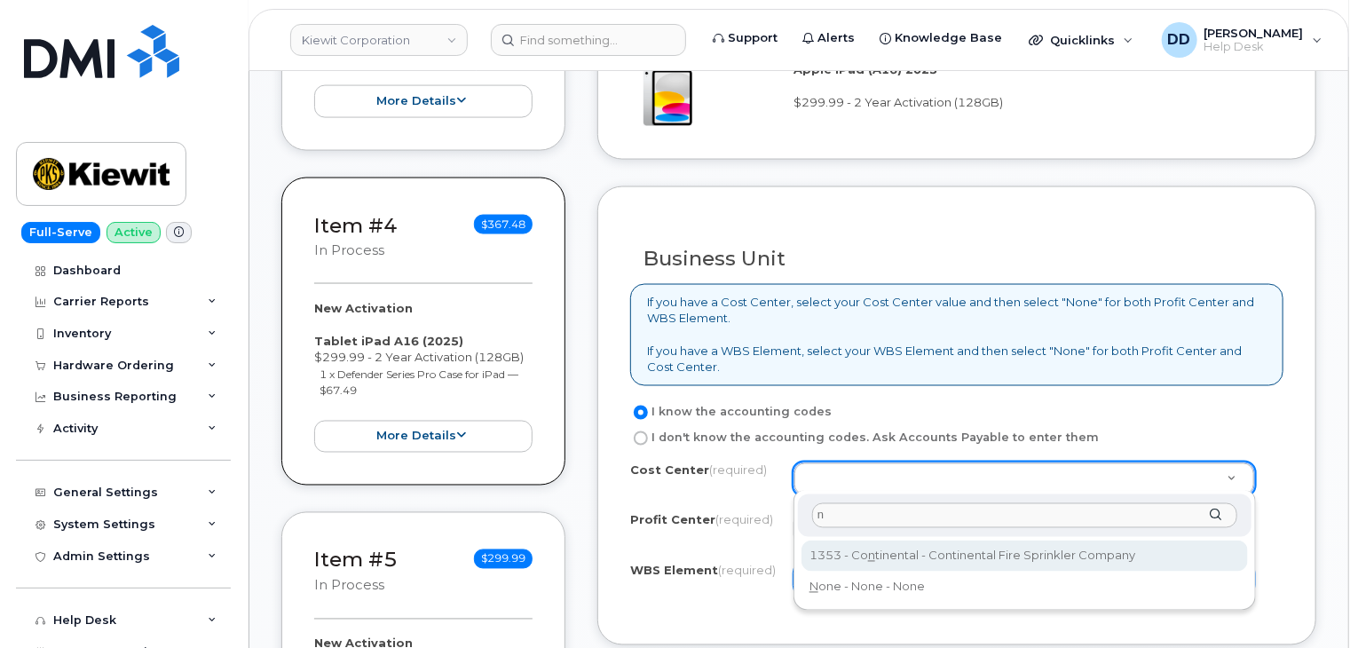
type input "n"
type input "Continental"
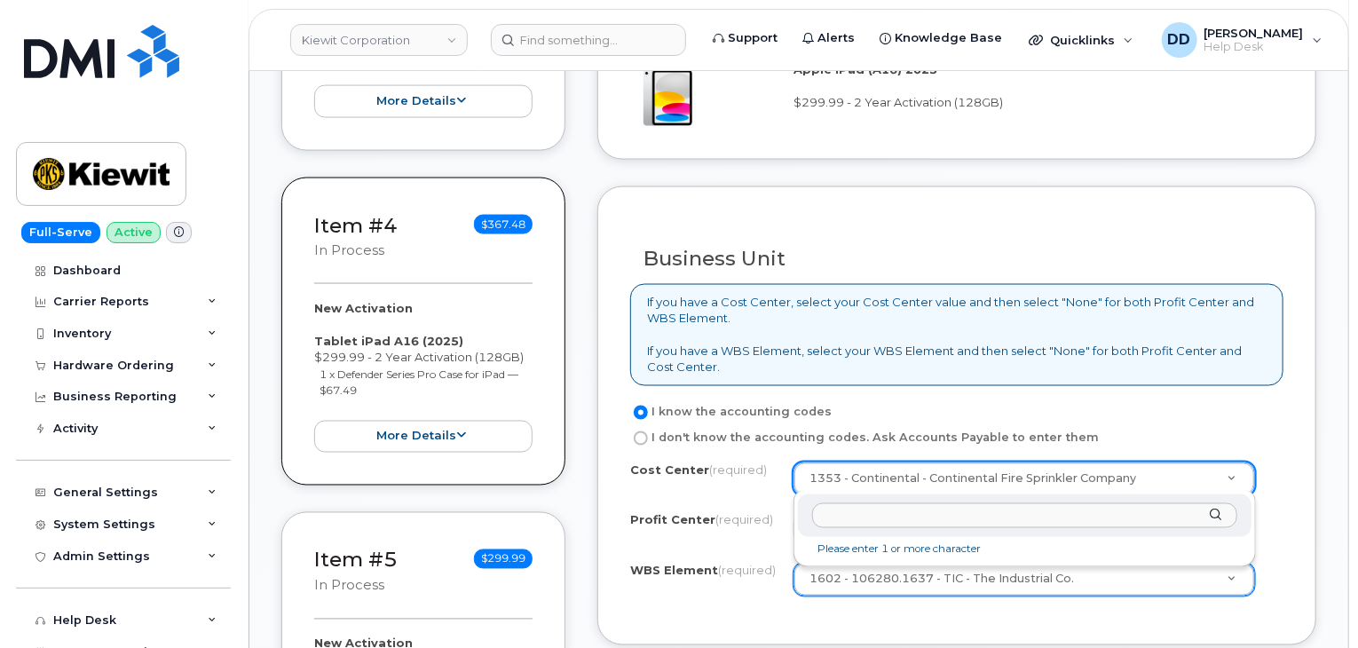
drag, startPoint x: 1151, startPoint y: 473, endPoint x: 989, endPoint y: 480, distance: 162.6
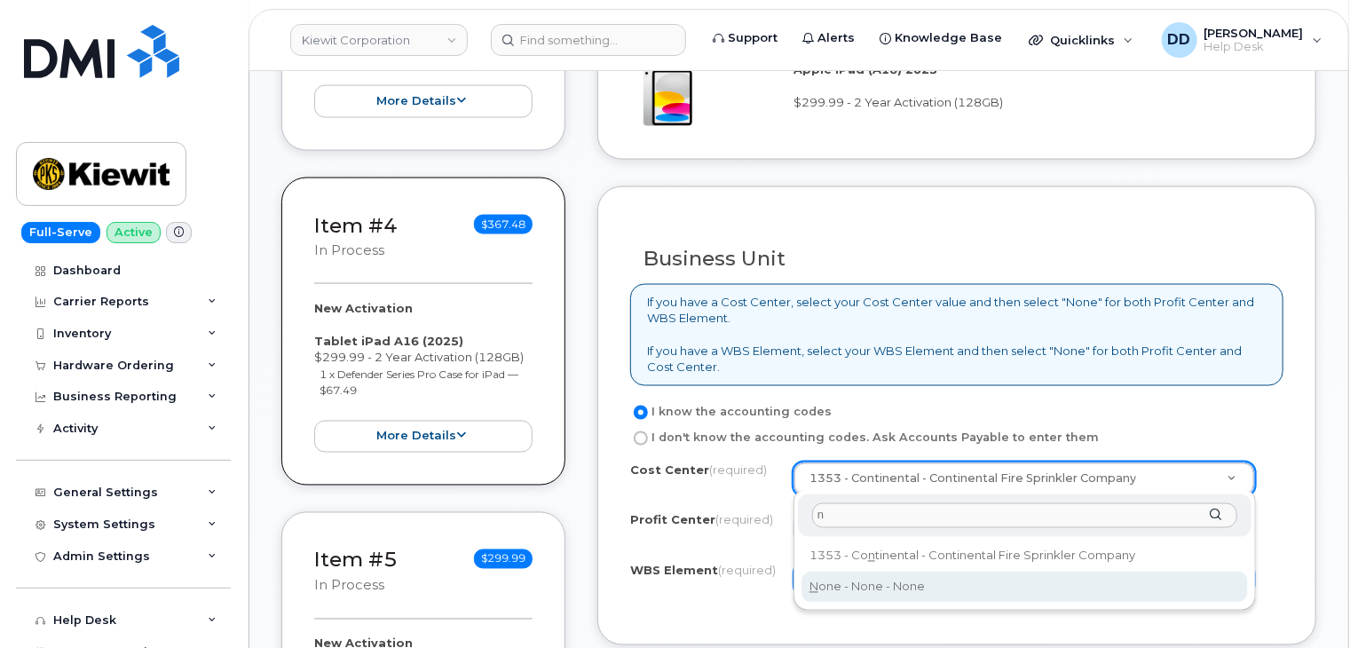
type input "n"
type input "None"
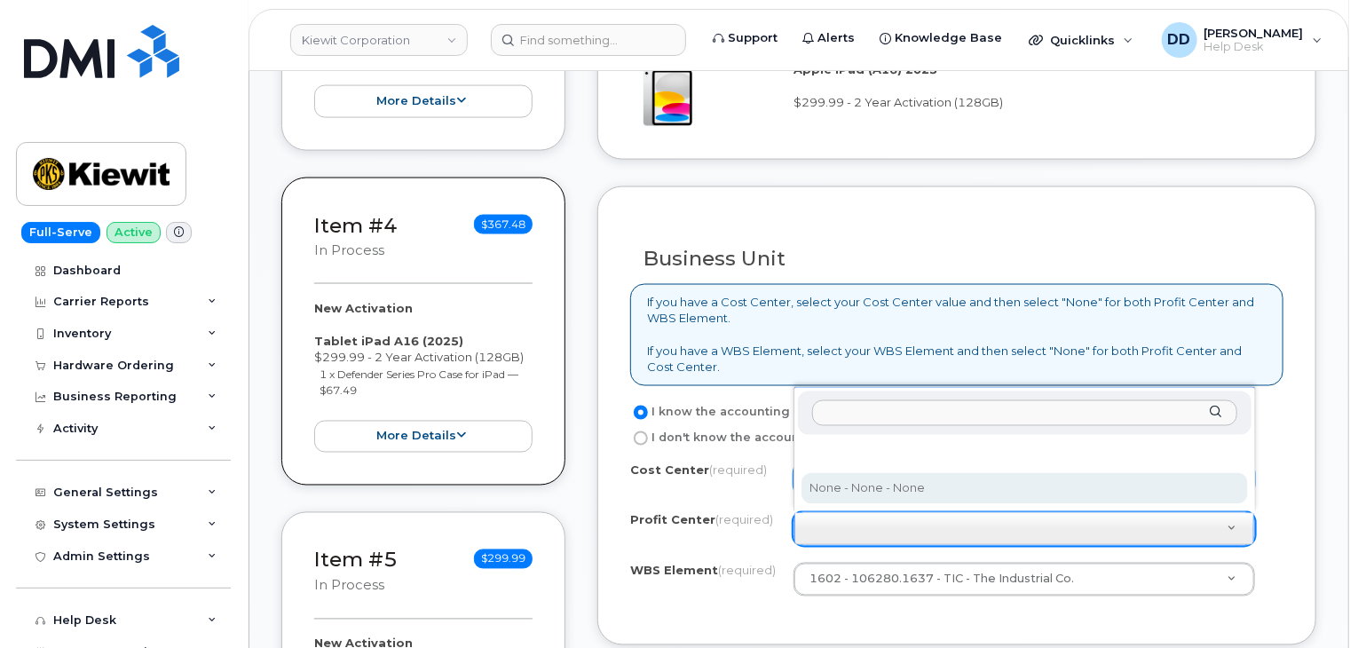
select select "None"
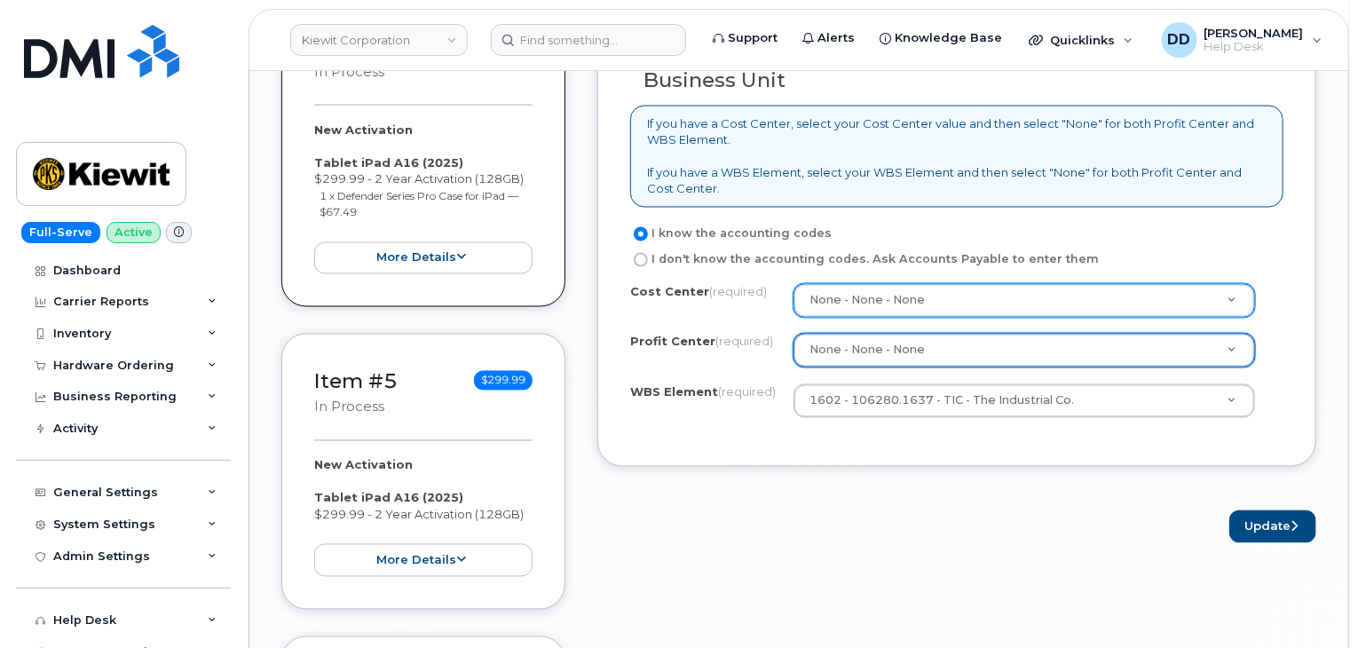
scroll to position [1525, 0]
click at [1260, 519] on button "Update" at bounding box center [1272, 525] width 87 height 33
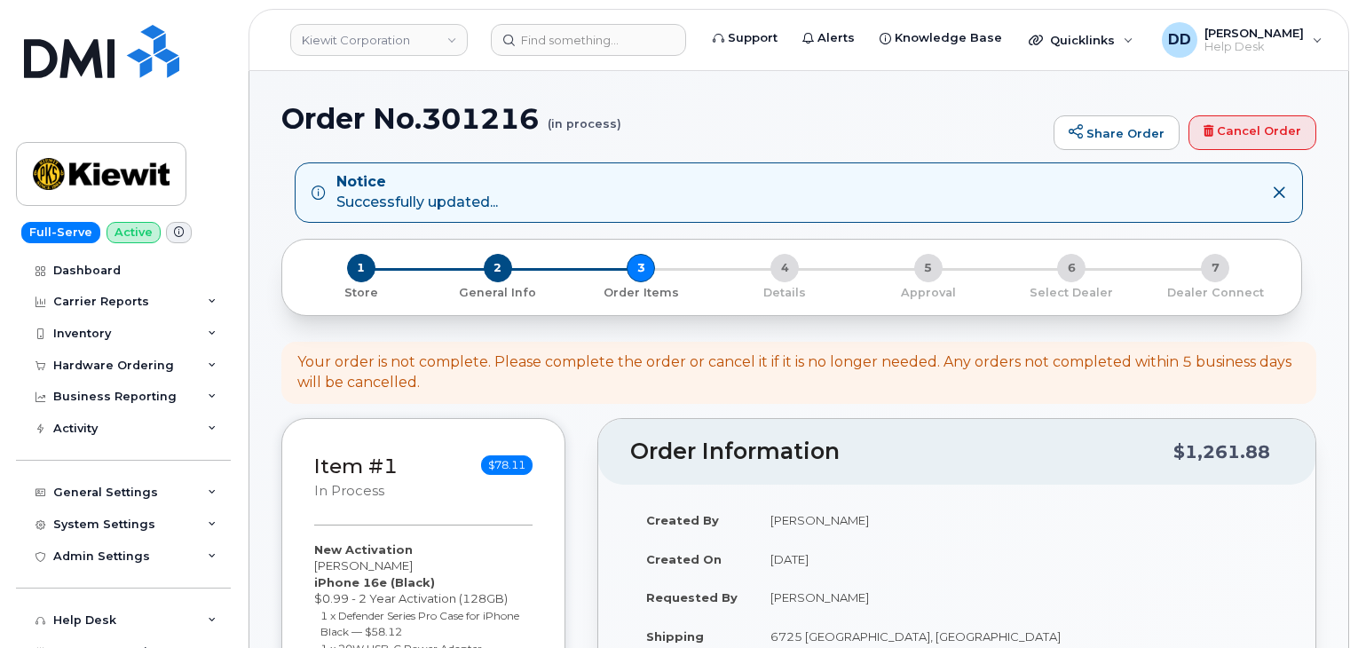
select select
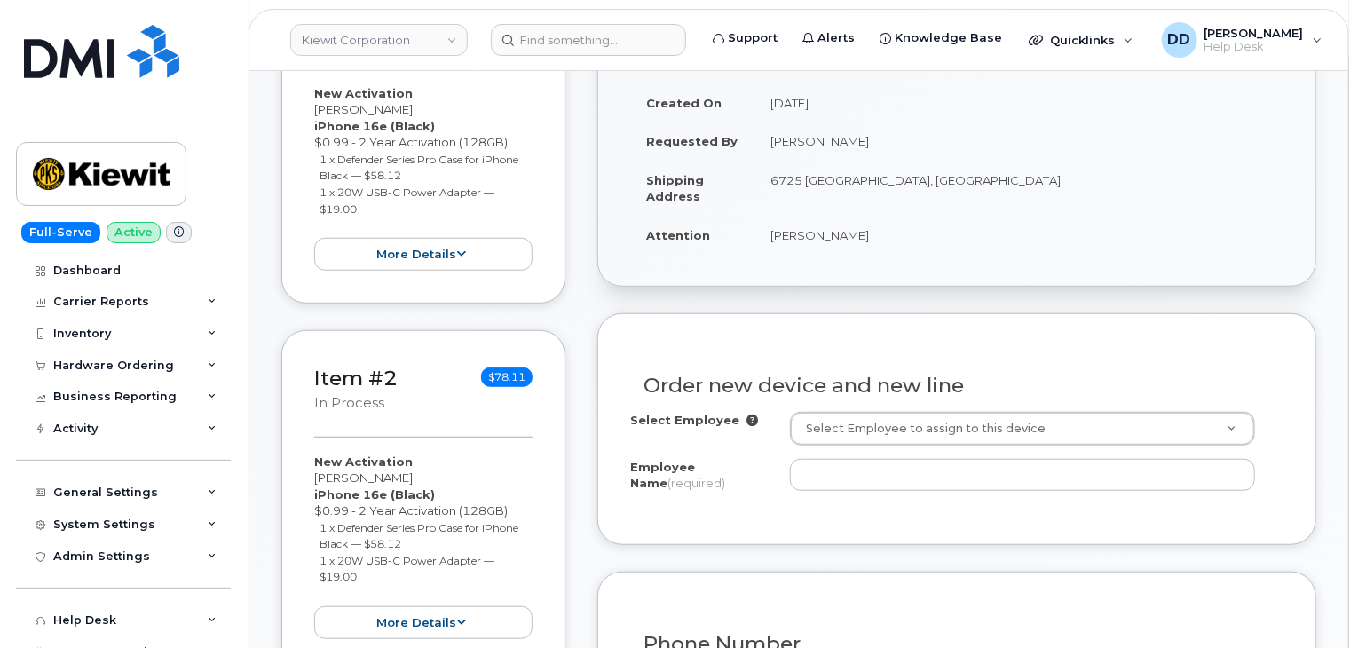
scroll to position [461, 0]
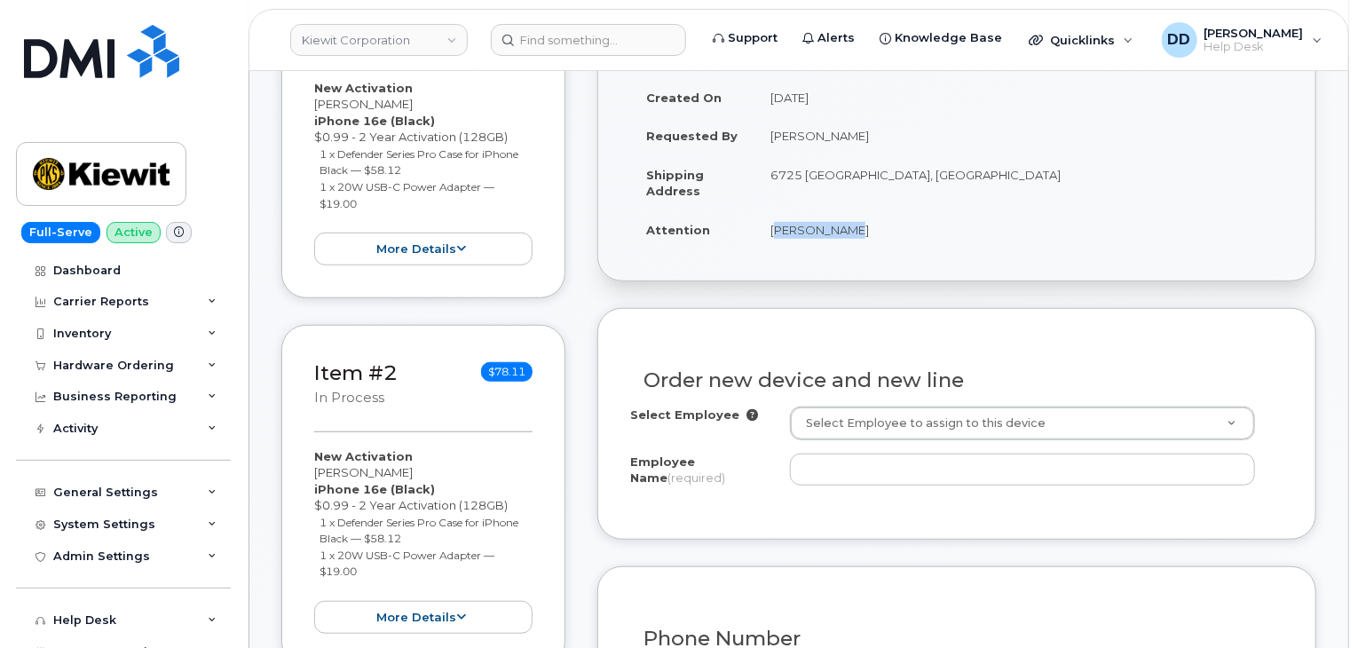
drag, startPoint x: 841, startPoint y: 228, endPoint x: 757, endPoint y: 233, distance: 84.4
click at [757, 233] on td "[PERSON_NAME]" at bounding box center [1018, 229] width 529 height 39
copy td "[PERSON_NAME]"
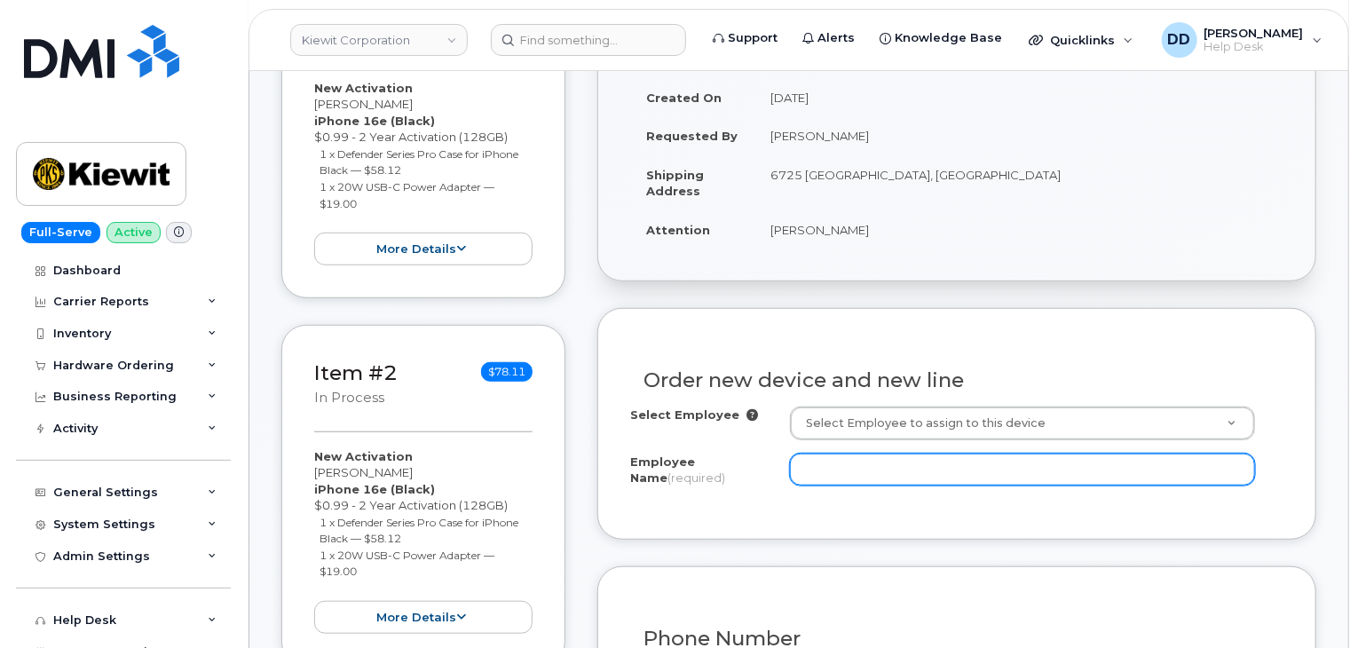
click at [846, 469] on input "Employee Name (required)" at bounding box center [1022, 470] width 465 height 32
paste input "[PERSON_NAME]"
type input "[PERSON_NAME]"
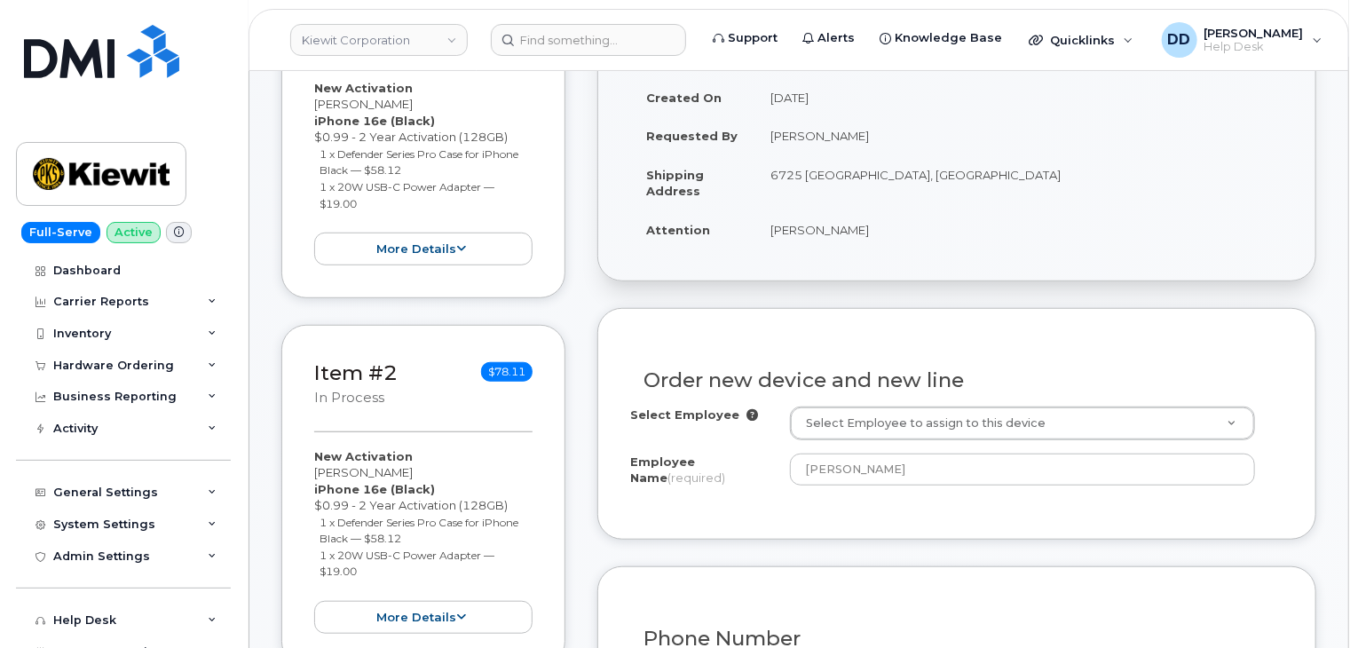
click at [965, 329] on div "Order new device and new line Select Employee Select Employee to assign to this…" at bounding box center [956, 423] width 719 height 231
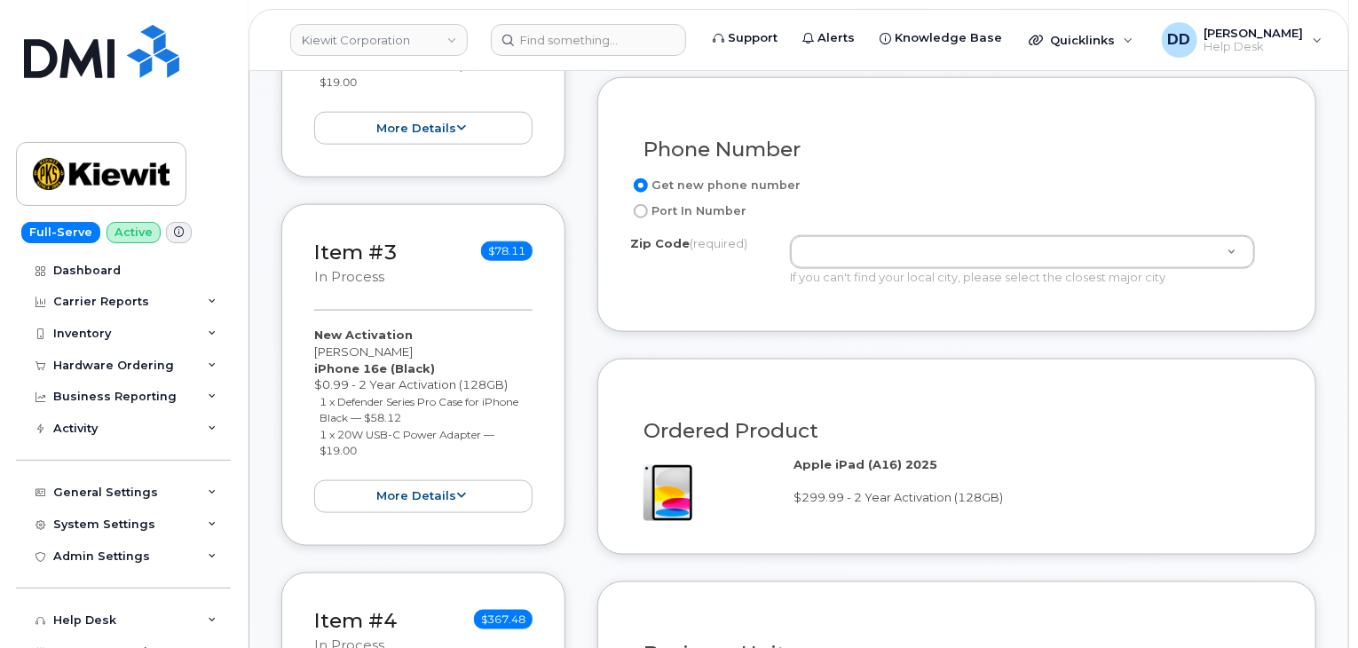
scroll to position [951, 0]
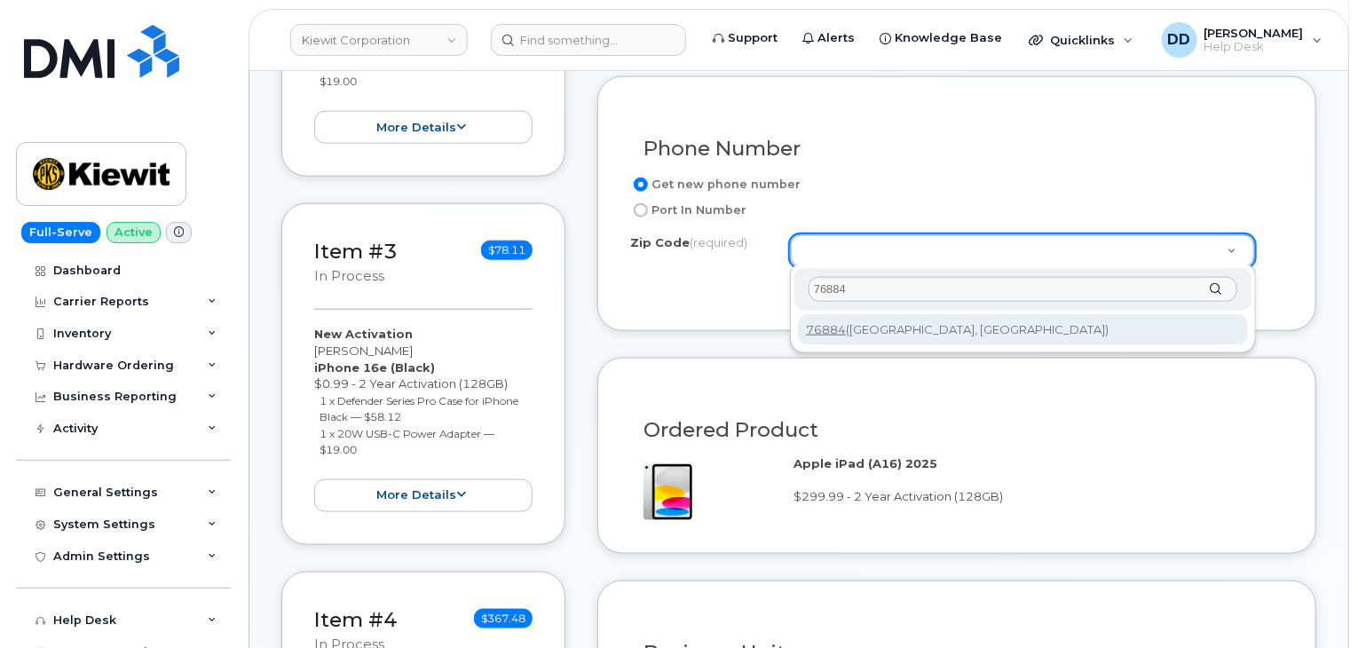
type input "76884"
type input "76884 ([GEOGRAPHIC_DATA], [GEOGRAPHIC_DATA])"
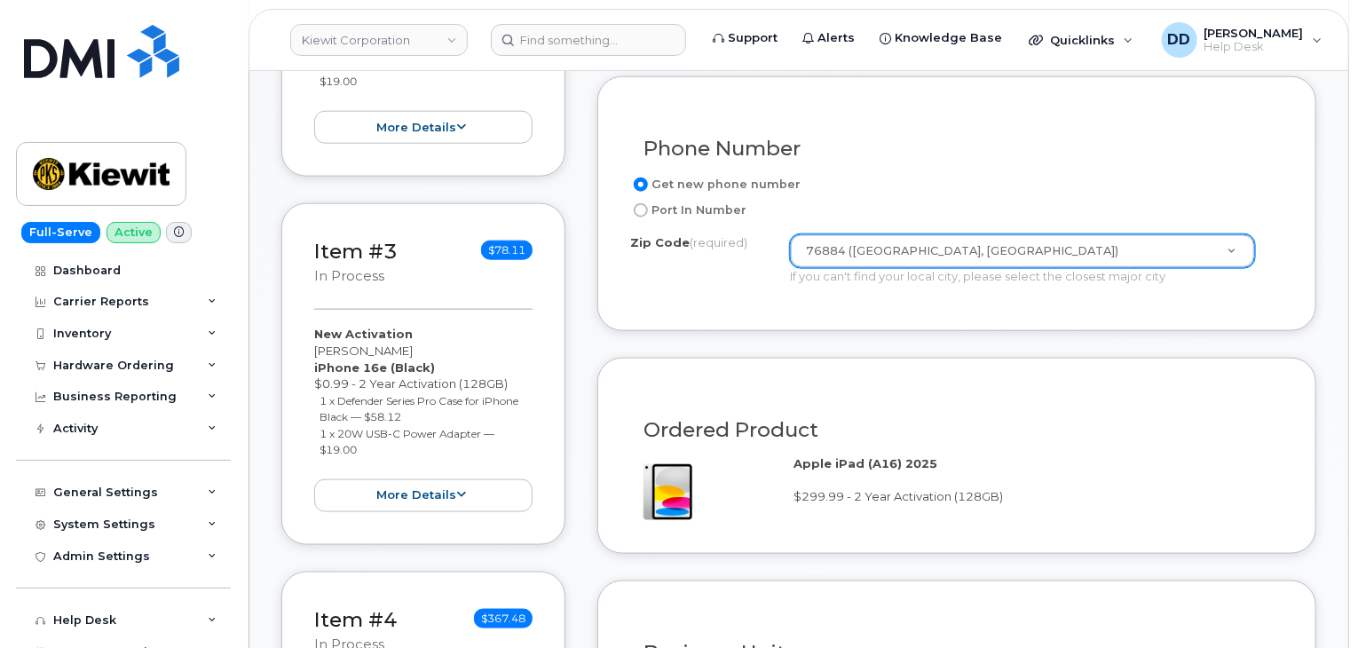
click at [737, 348] on form "Existing User Additional cost to upgrading the device Selected device is Eligib…" at bounding box center [956, 466] width 719 height 1297
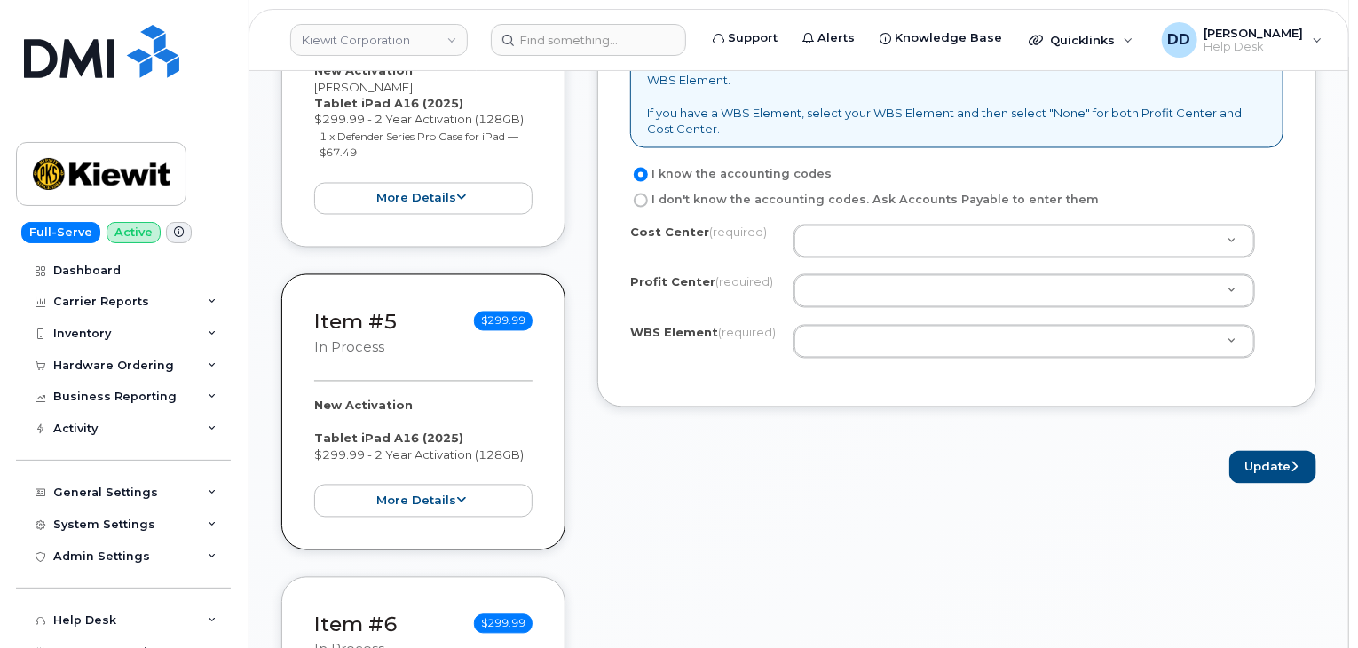
scroll to position [1587, 0]
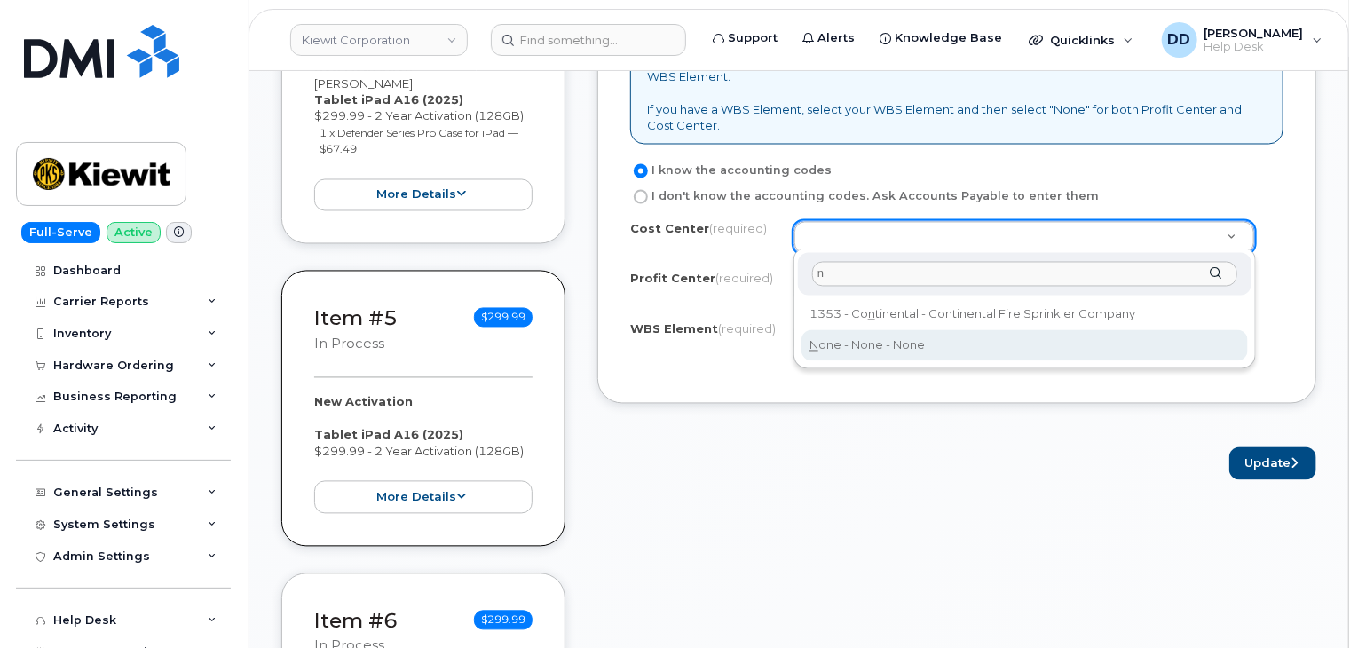
type input "n"
type input "None"
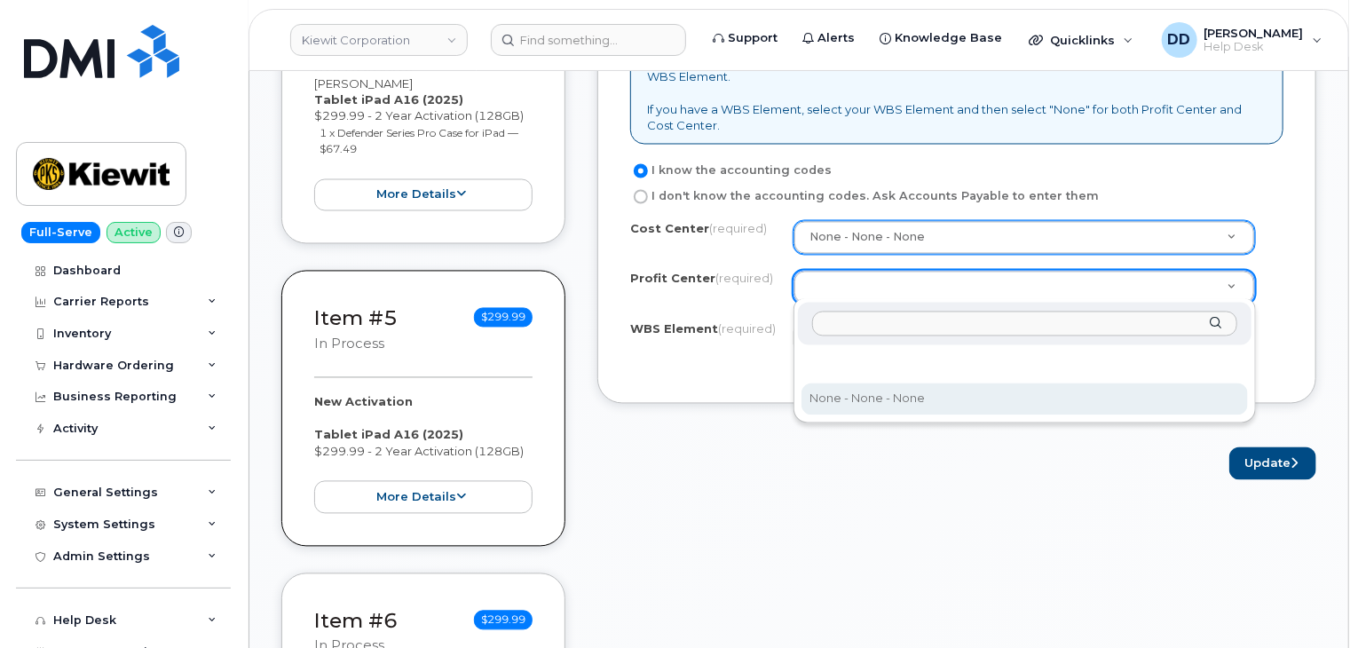
select select "None"
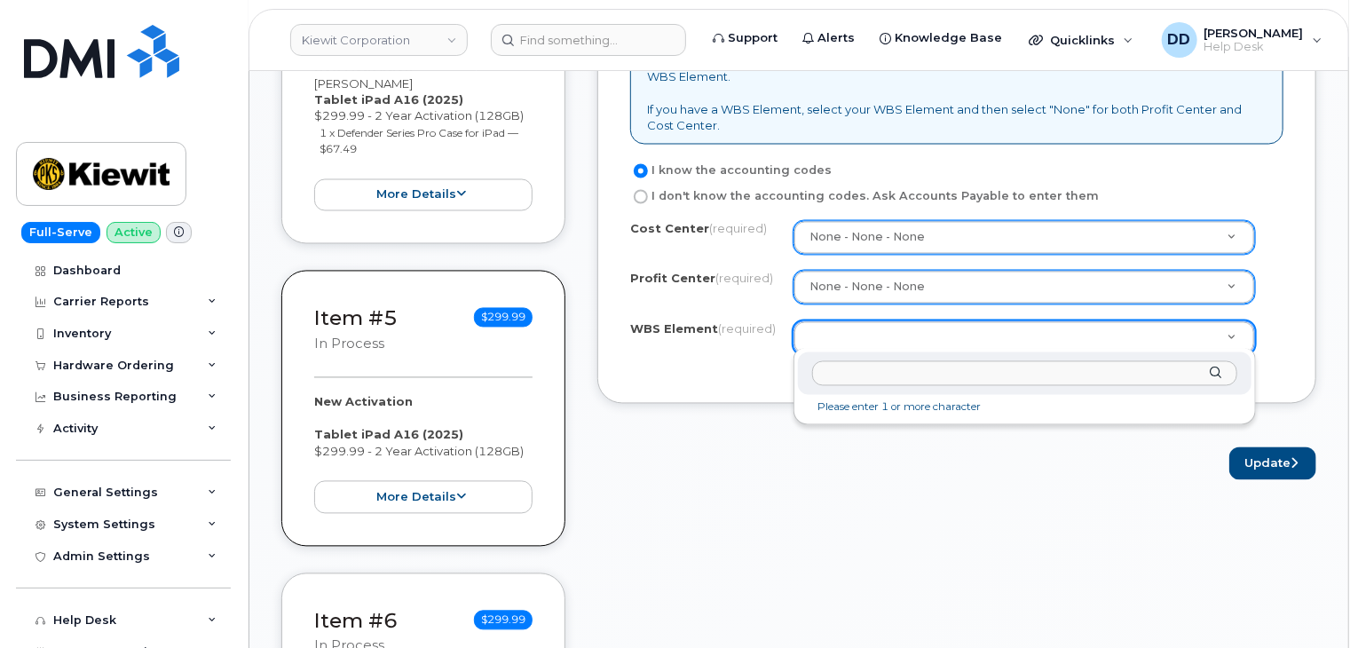
click at [869, 380] on input "text" at bounding box center [1024, 374] width 425 height 26
paste input "106280.1637"
type input "106280.1637"
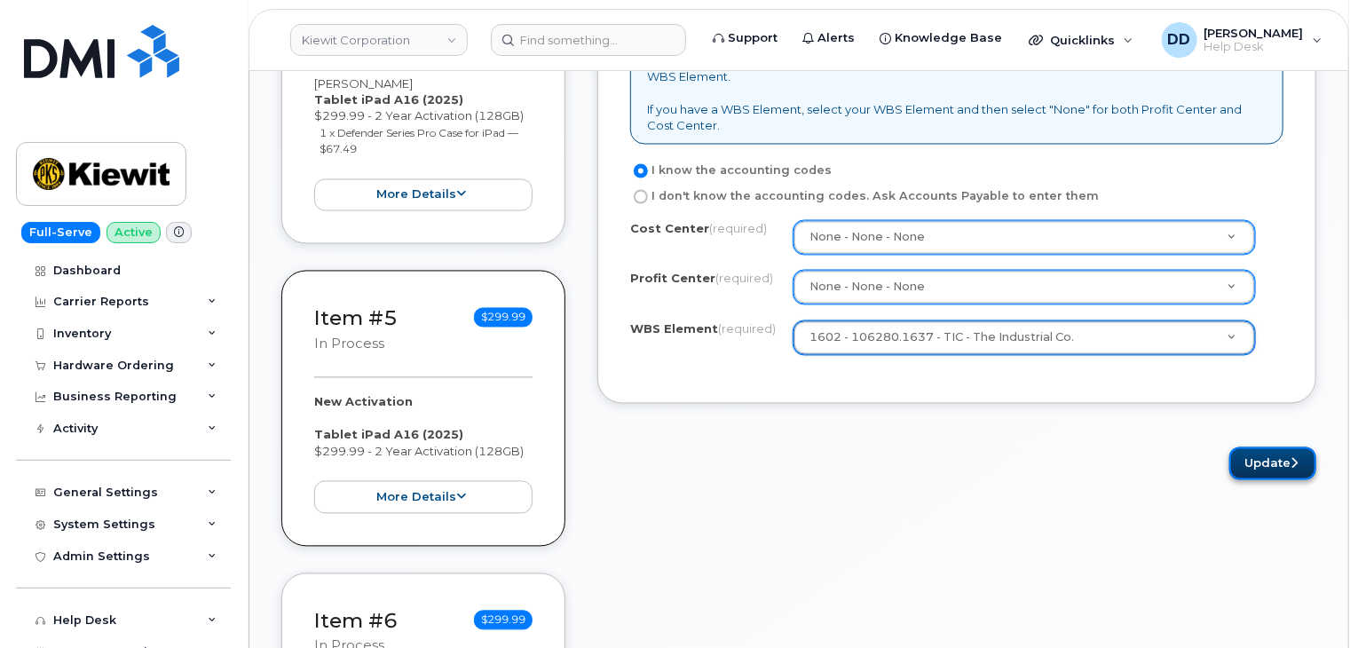
click at [1281, 457] on button "Update" at bounding box center [1272, 463] width 87 height 33
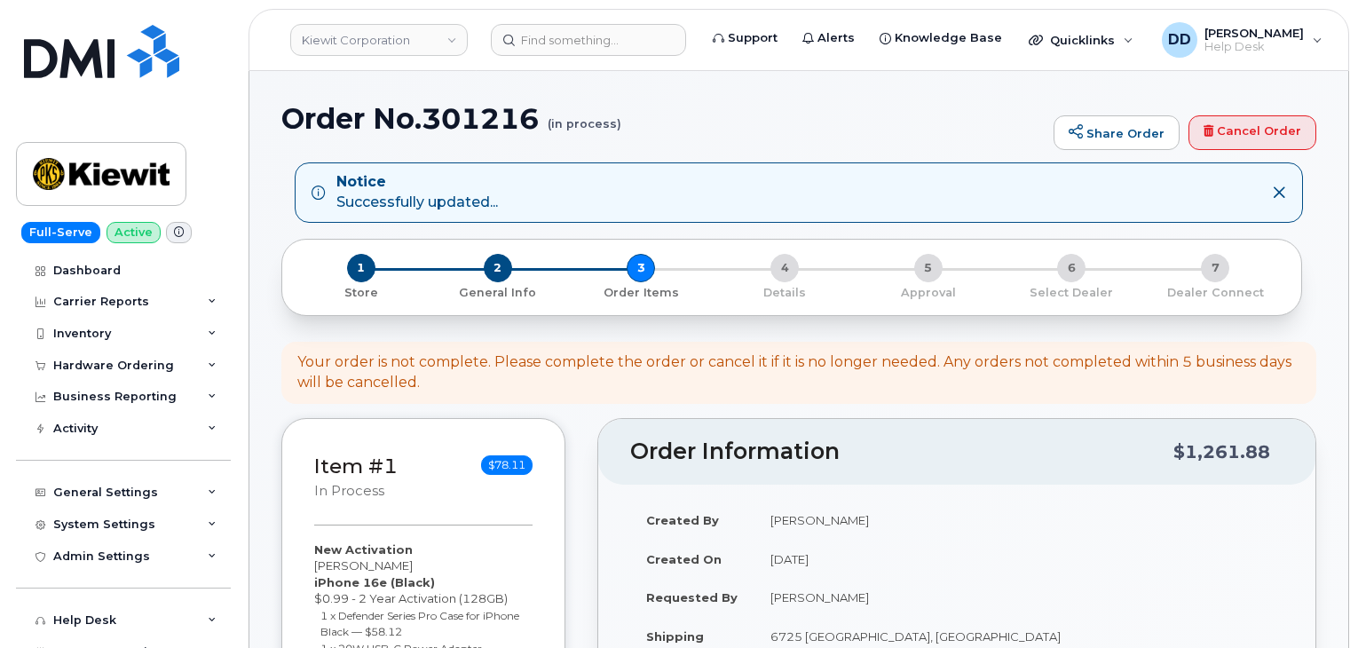
select select
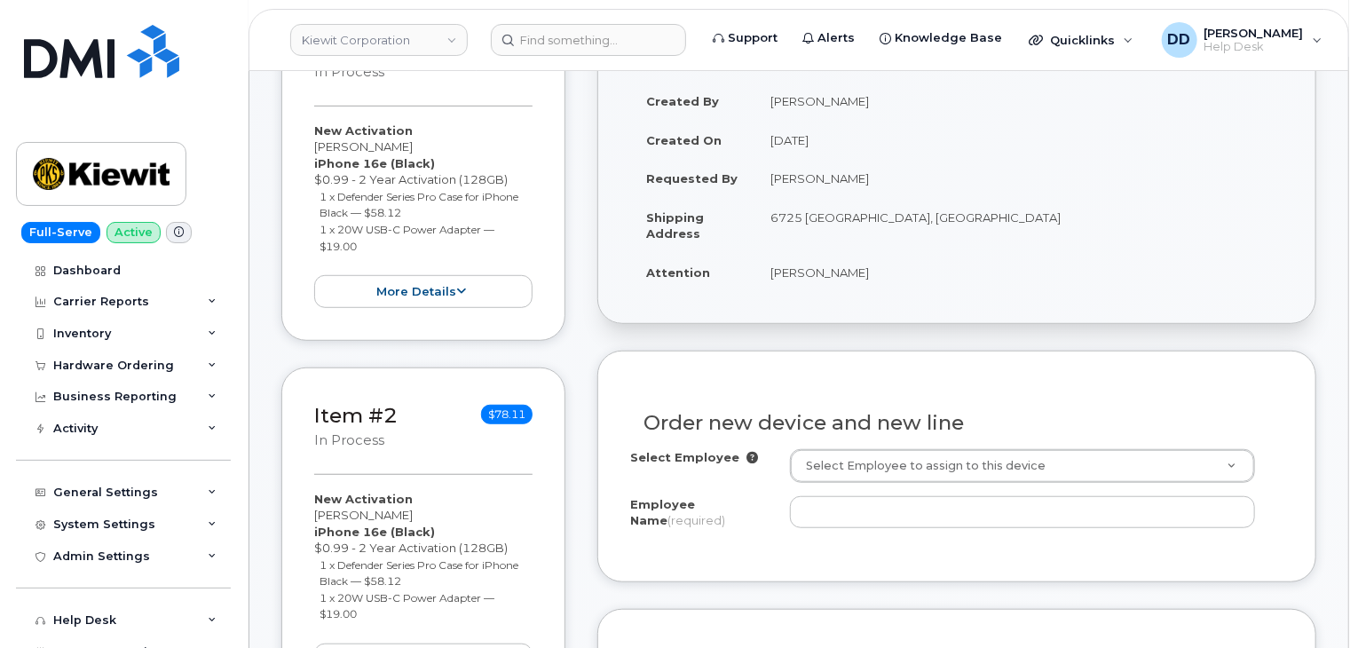
scroll to position [418, 0]
drag, startPoint x: 846, startPoint y: 275, endPoint x: 767, endPoint y: 279, distance: 79.1
click at [767, 279] on td "[PERSON_NAME]" at bounding box center [1018, 273] width 529 height 39
copy td "[PERSON_NAME]"
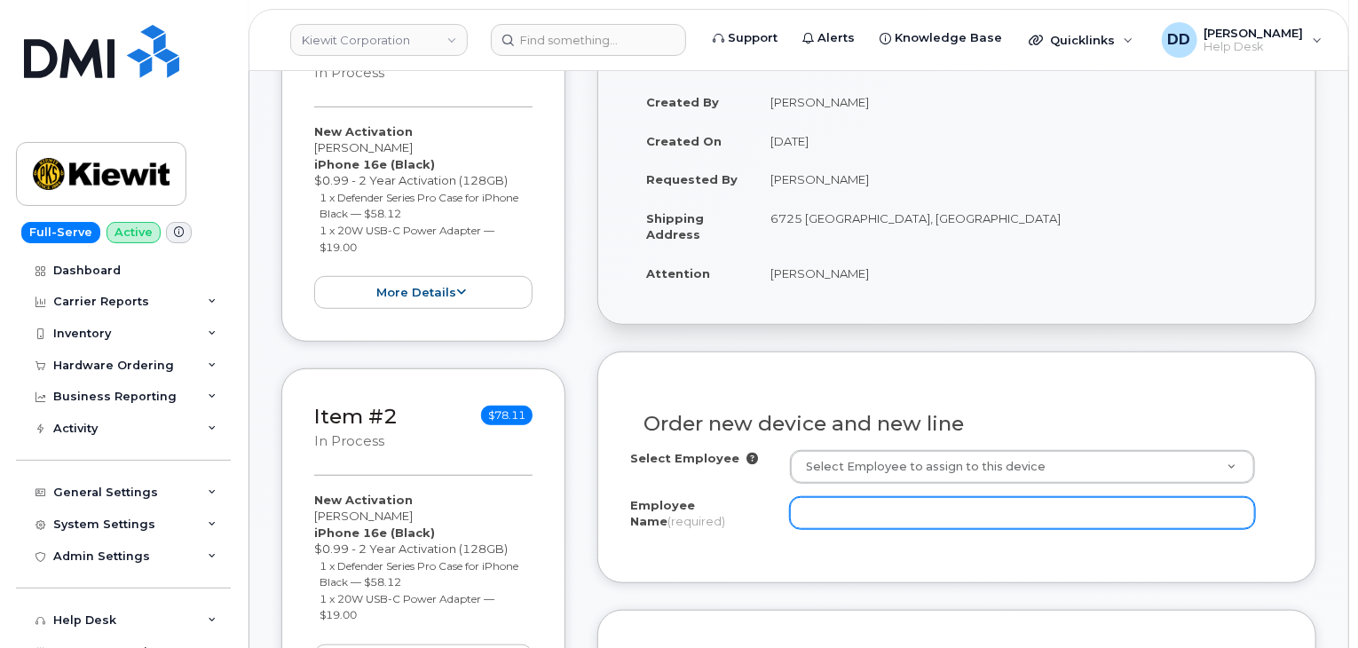
click at [905, 509] on input "Employee Name (required)" at bounding box center [1022, 513] width 465 height 32
paste input "[PERSON_NAME]"
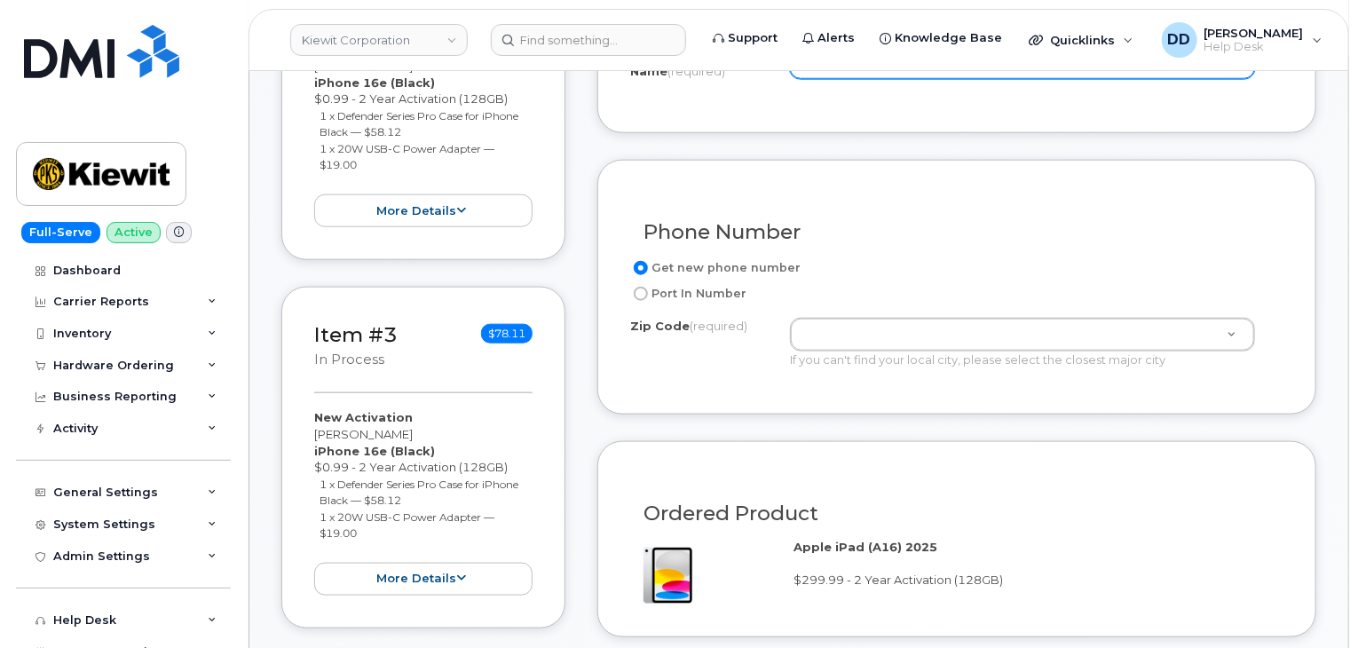
scroll to position [869, 0]
type input "[PERSON_NAME]"
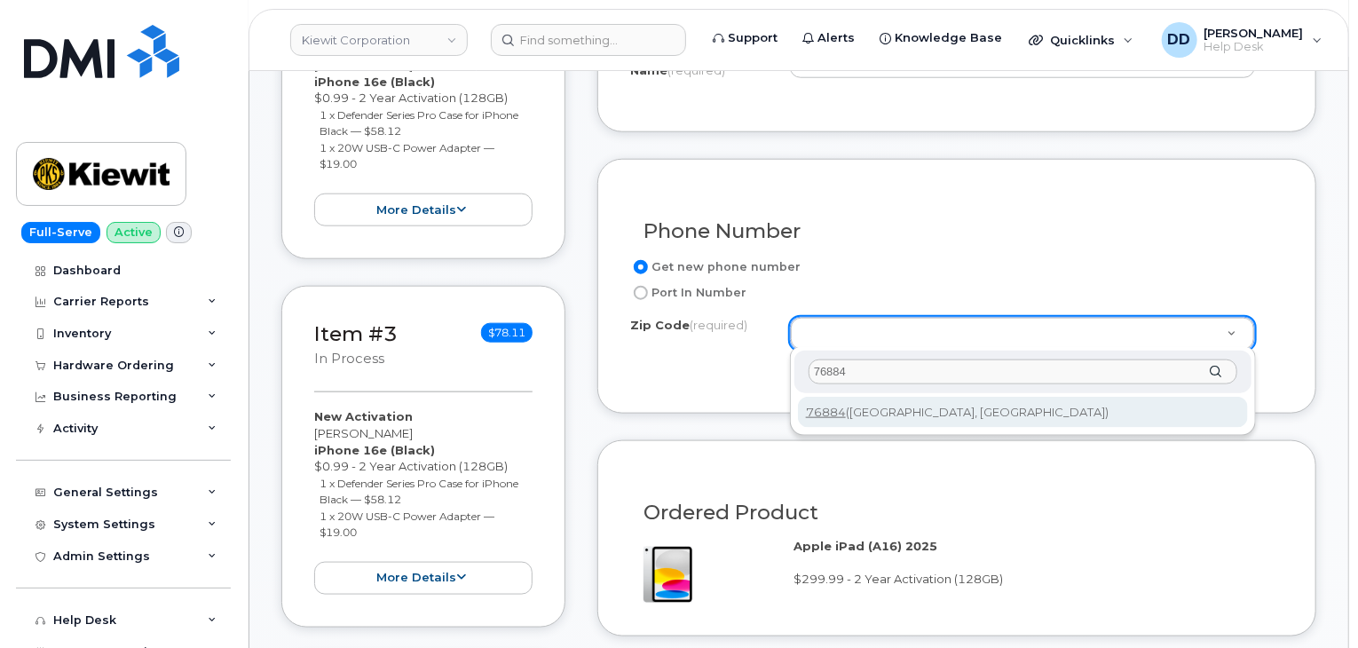
type input "76884"
type input "76884 (Valera, TX)"
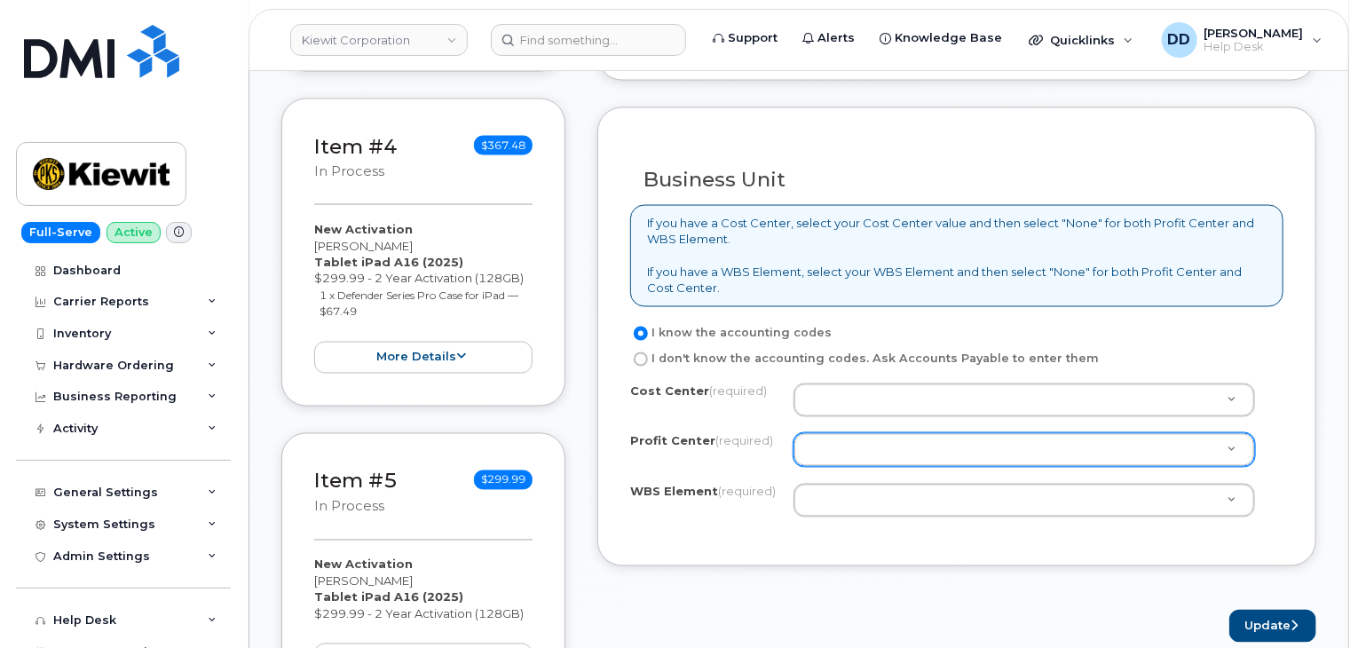
scroll to position [1425, 0]
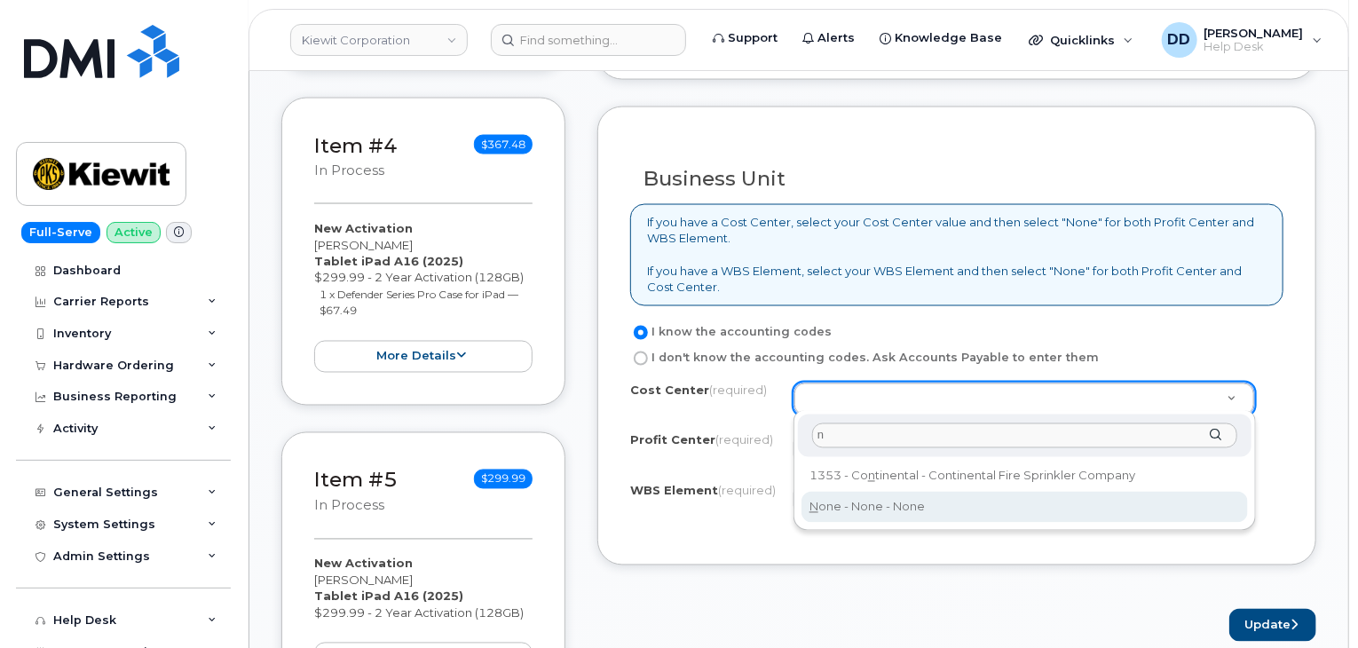
type input "n"
type input "None"
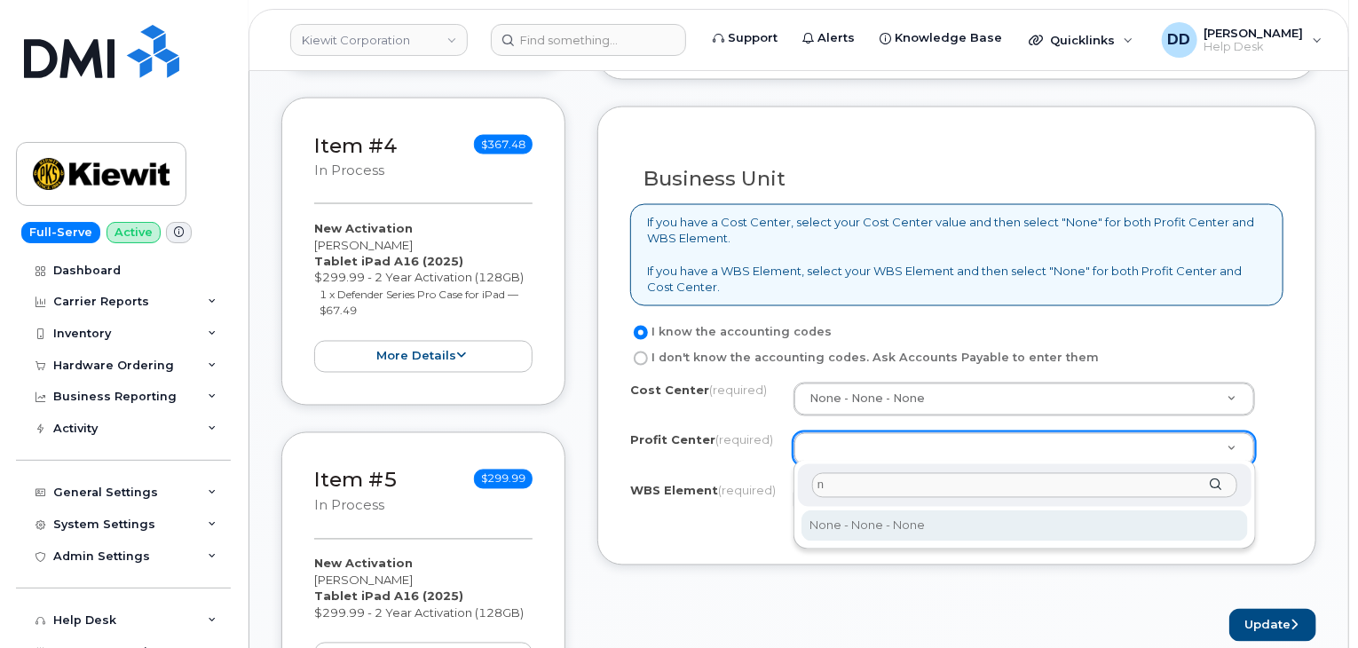
type input "n"
select select "None"
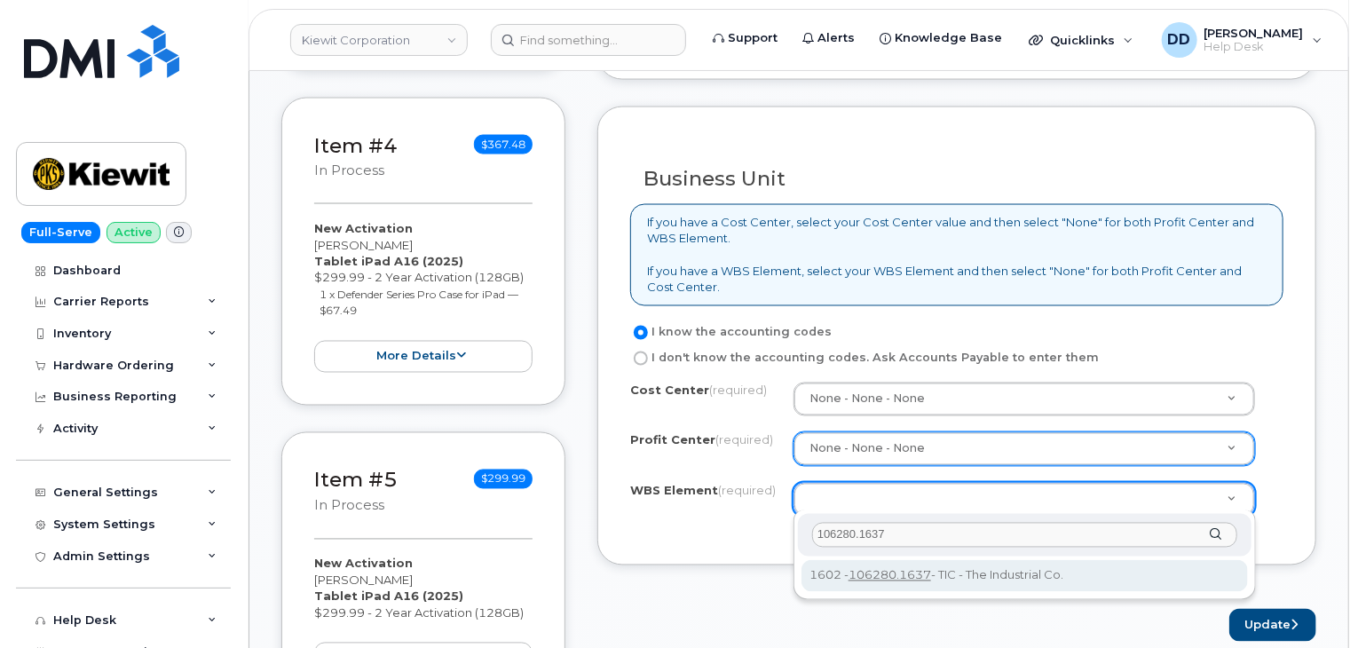
type input "106280.1637"
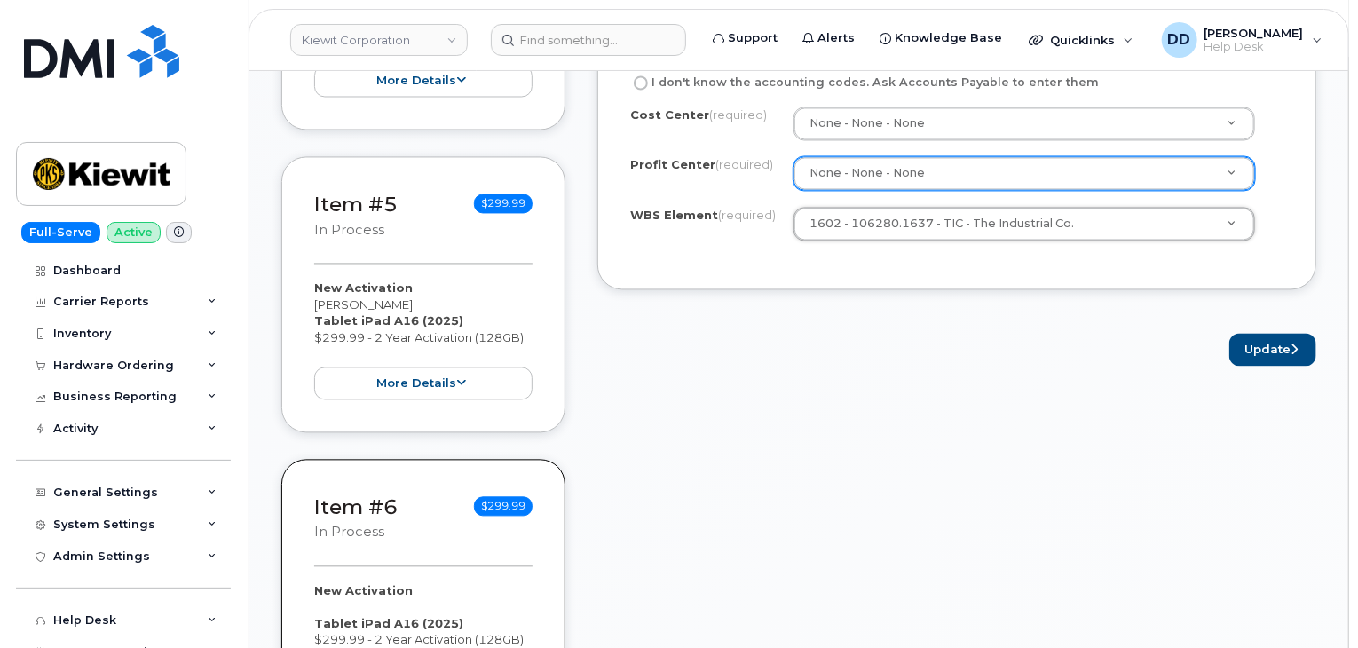
scroll to position [1713, 0]
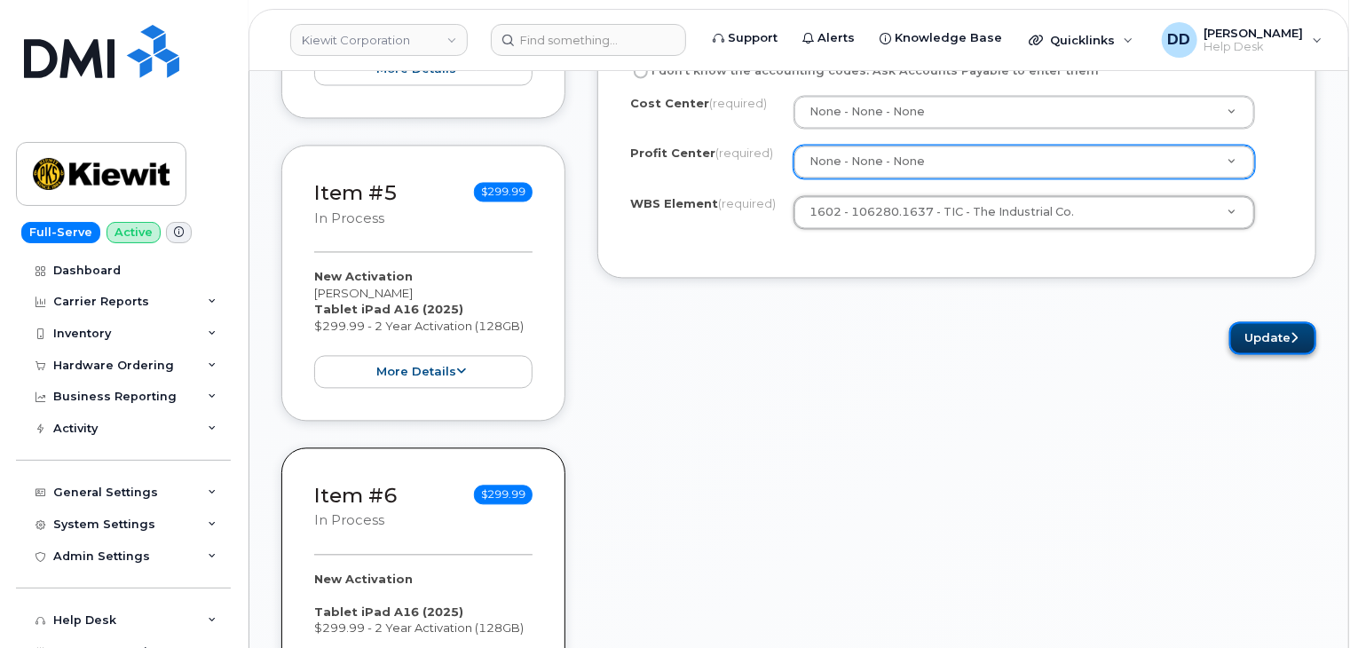
click at [1269, 329] on button "Update" at bounding box center [1272, 337] width 87 height 33
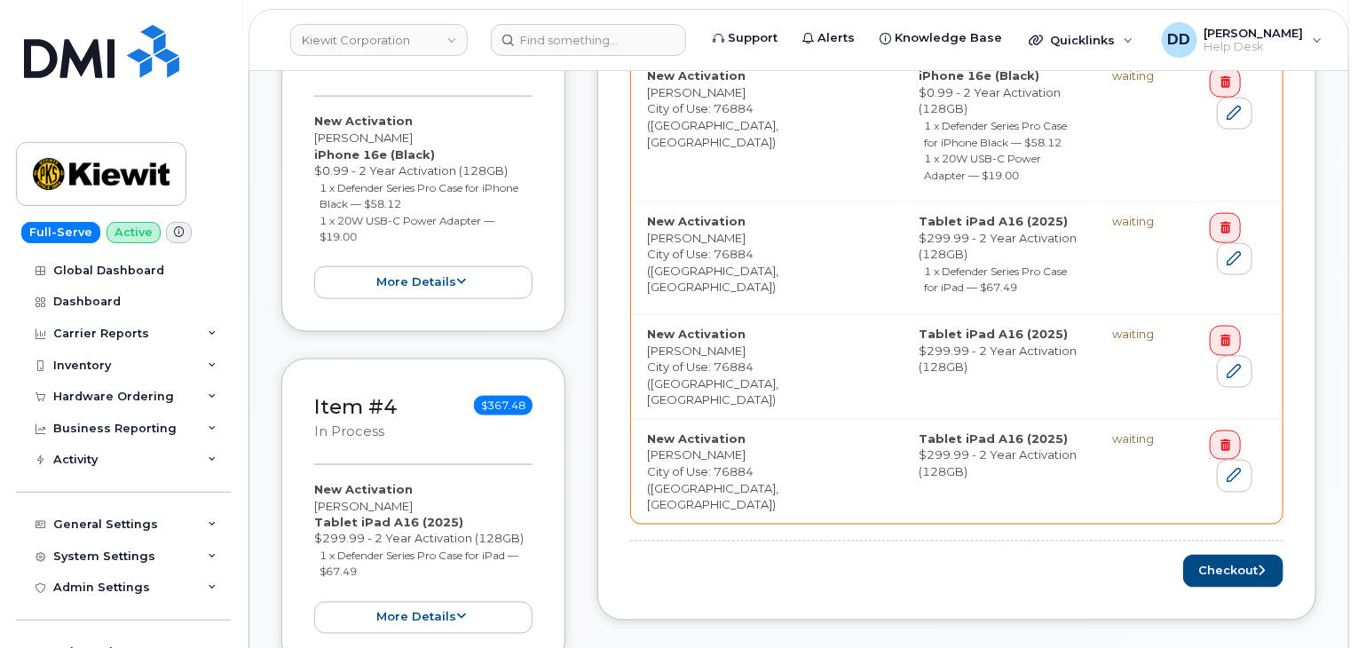
scroll to position [1164, 0]
click at [1247, 555] on button "Checkout" at bounding box center [1233, 571] width 100 height 33
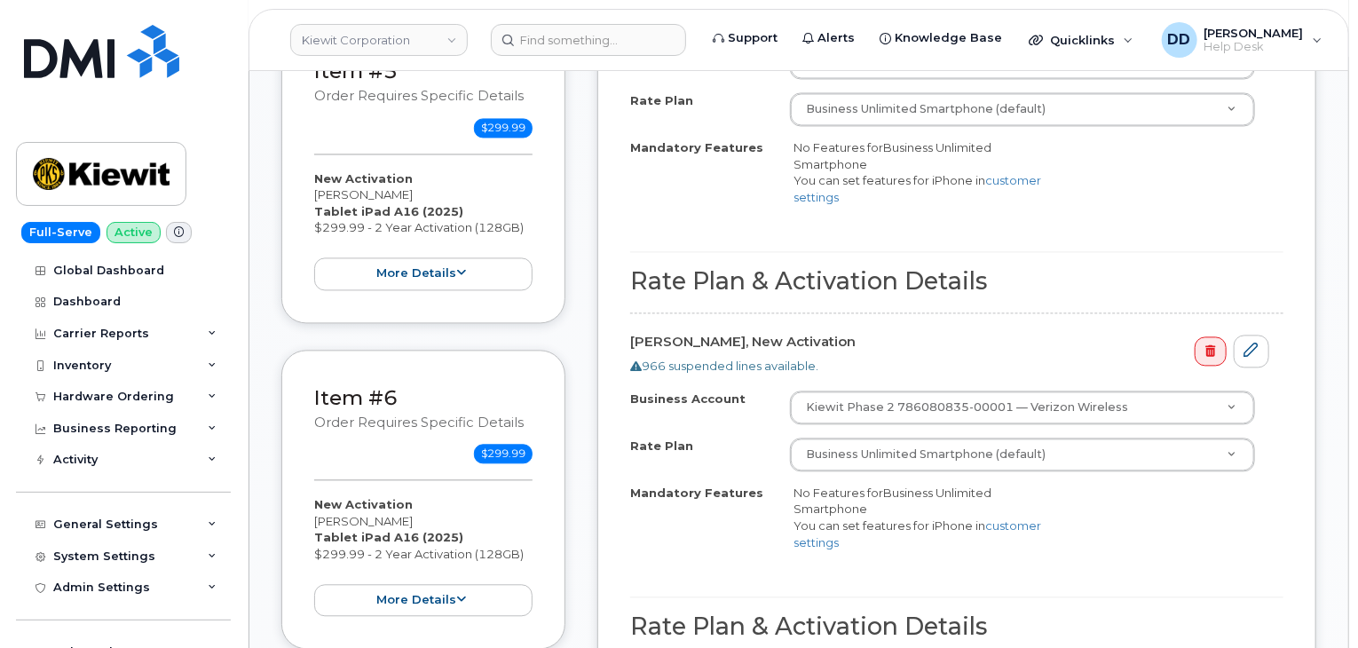
scroll to position [1779, 0]
click at [450, 272] on button "more details" at bounding box center [423, 273] width 218 height 33
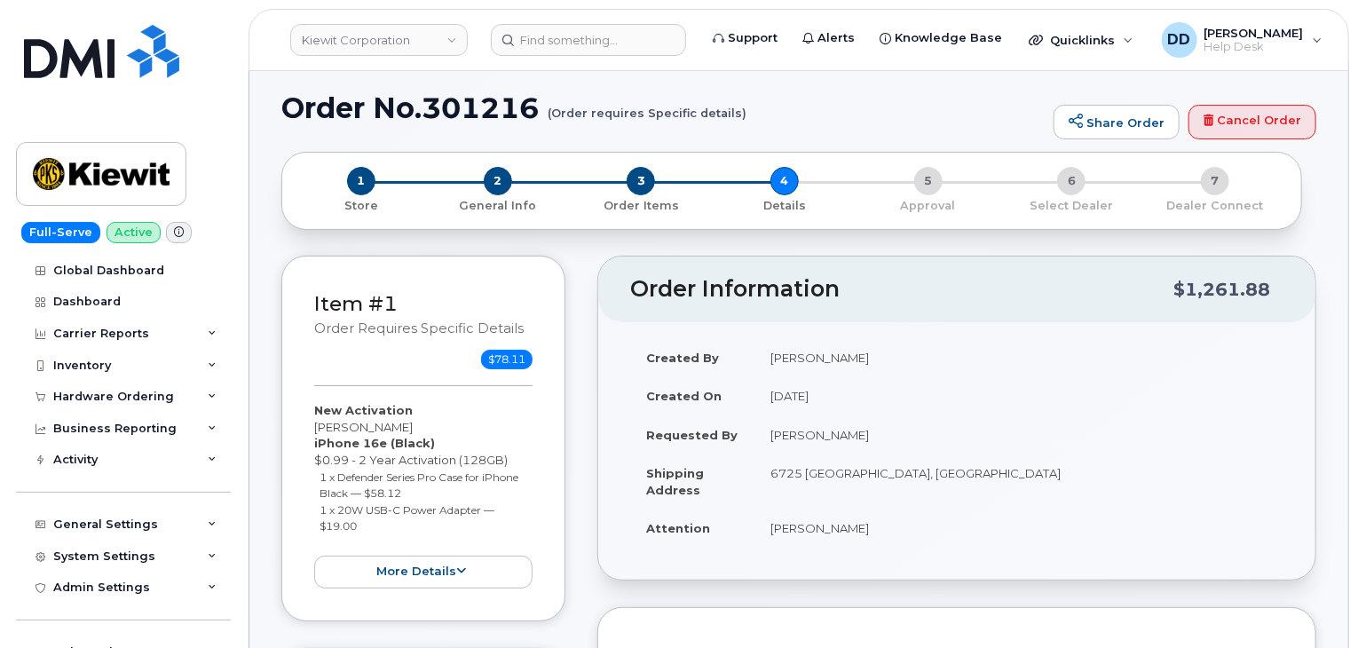
scroll to position [0, 0]
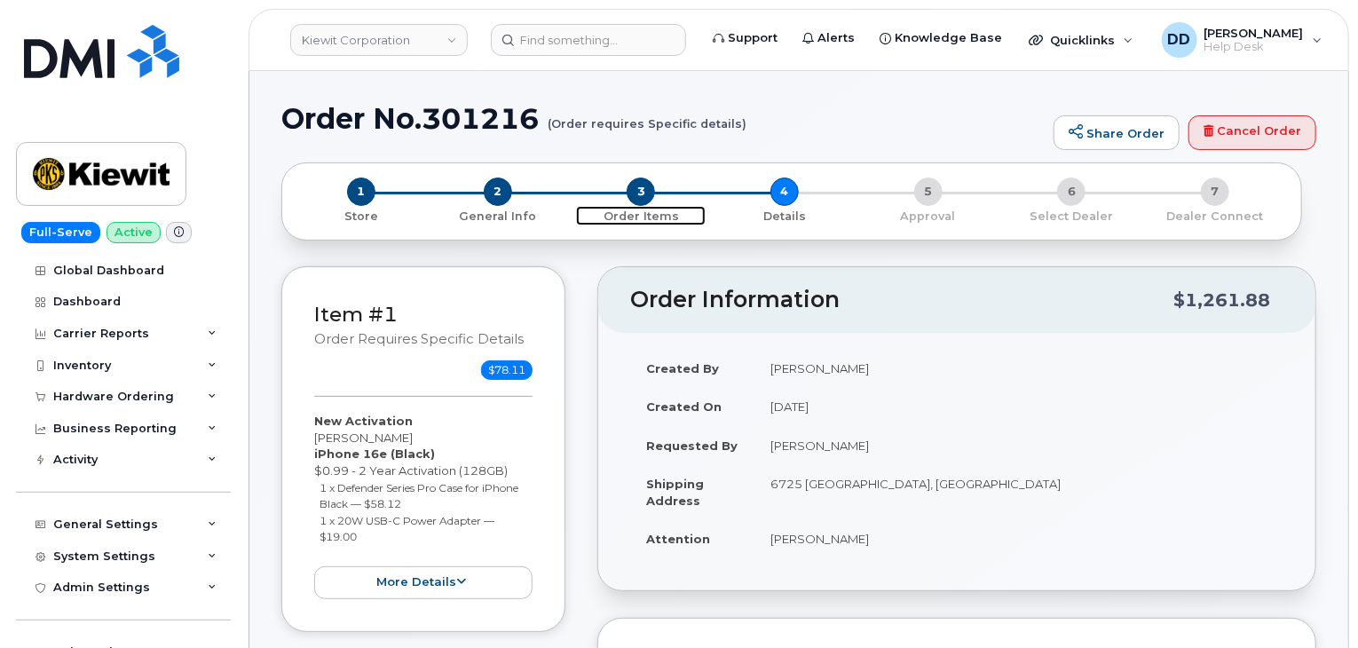
click at [641, 193] on span "3" at bounding box center [641, 191] width 28 height 28
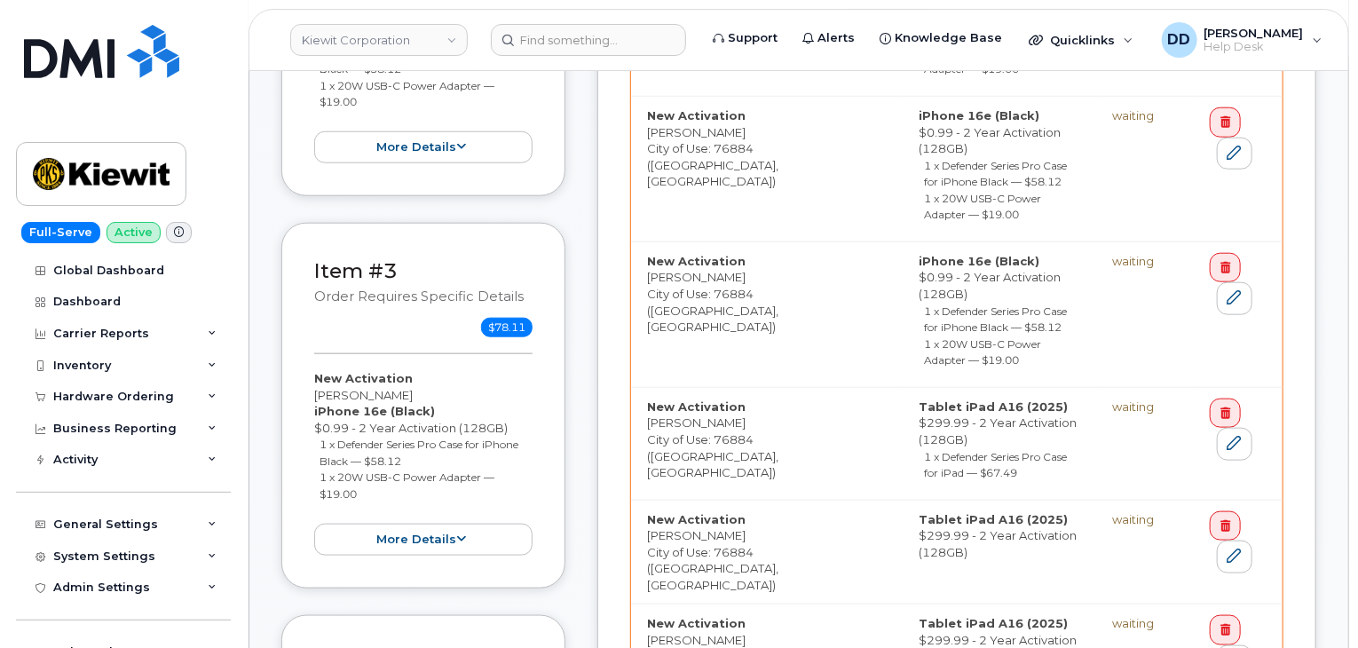
scroll to position [828, 0]
click at [1227, 435] on icon at bounding box center [1234, 442] width 14 height 14
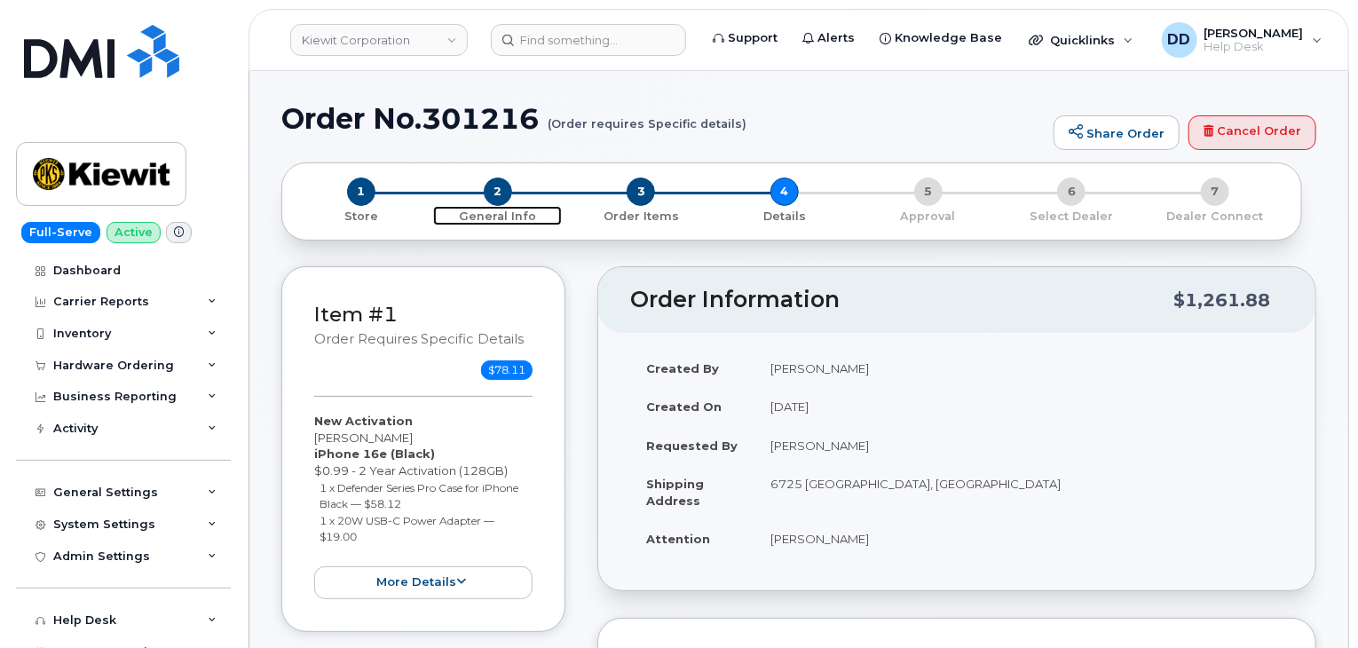
click at [494, 192] on span "2" at bounding box center [498, 191] width 28 height 28
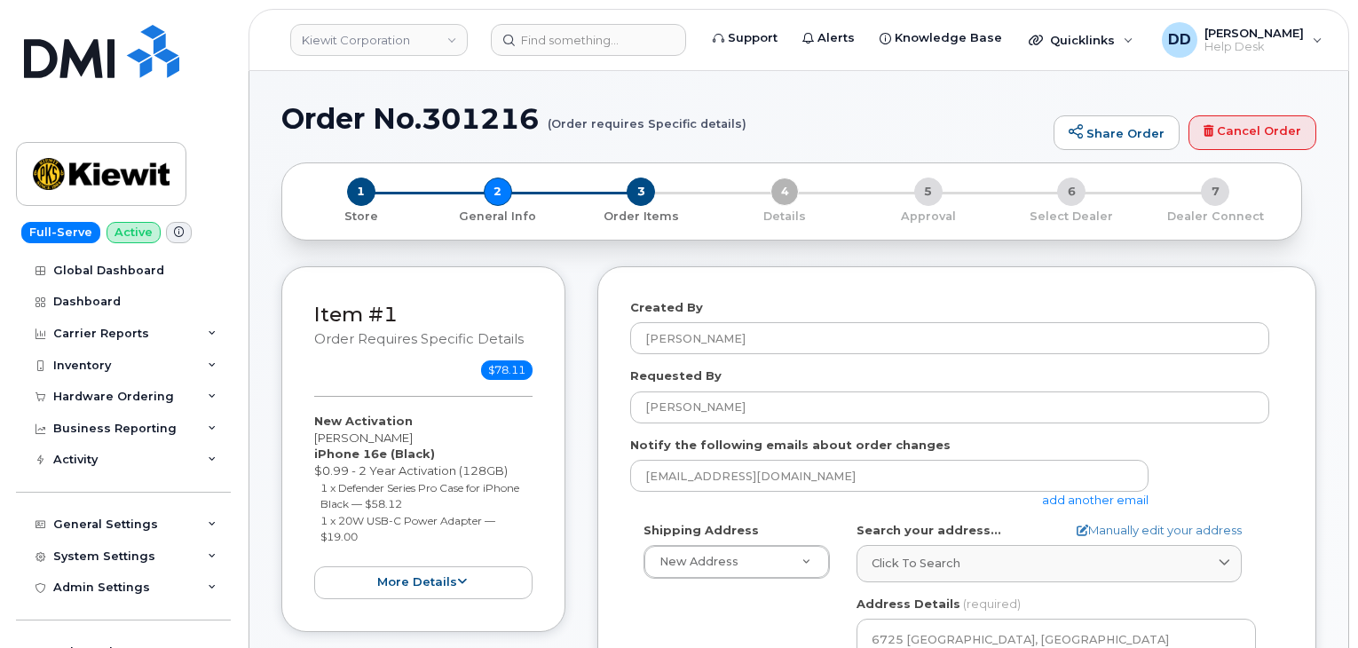
select select
click at [359, 193] on span "1" at bounding box center [361, 191] width 28 height 28
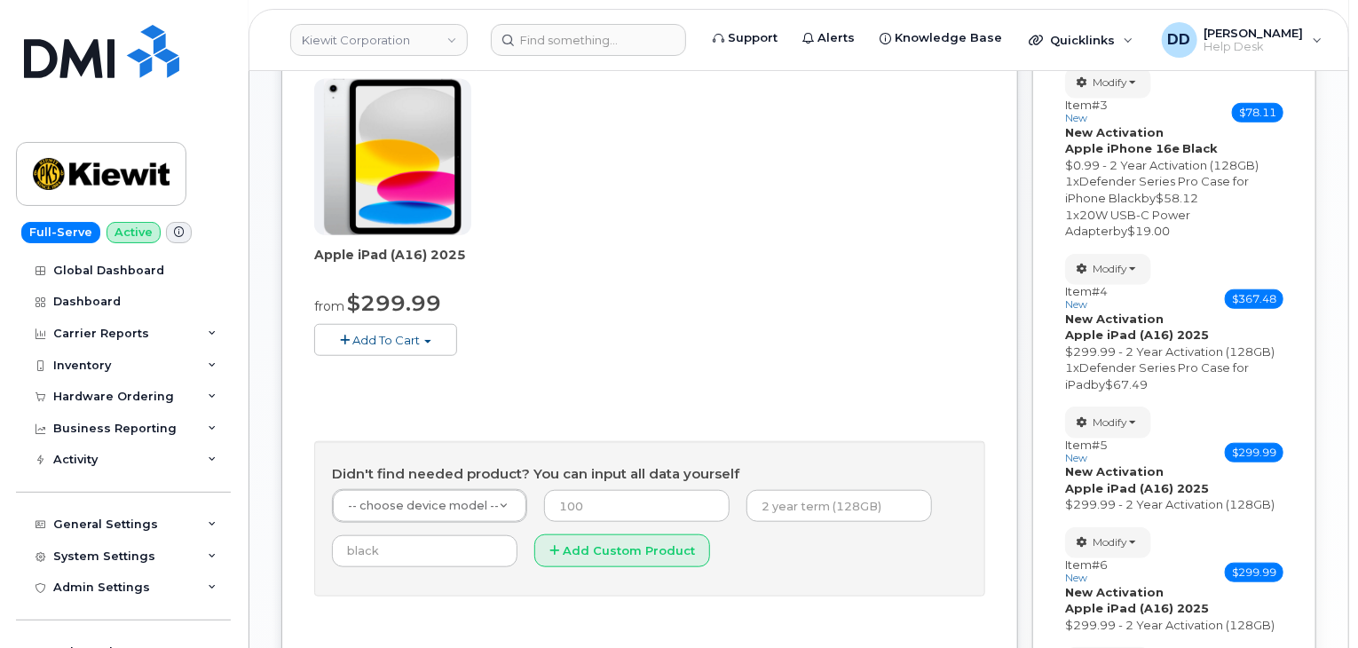
scroll to position [591, 0]
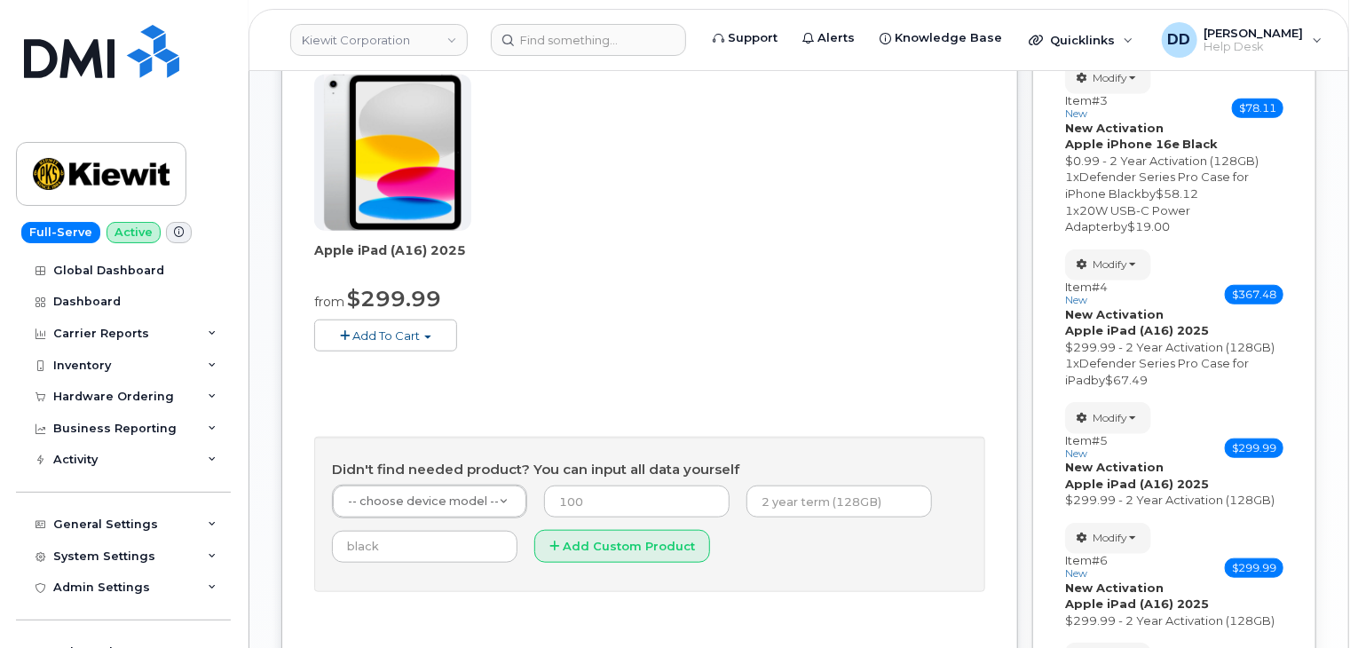
click at [438, 331] on button "Add To Cart" at bounding box center [385, 334] width 143 height 31
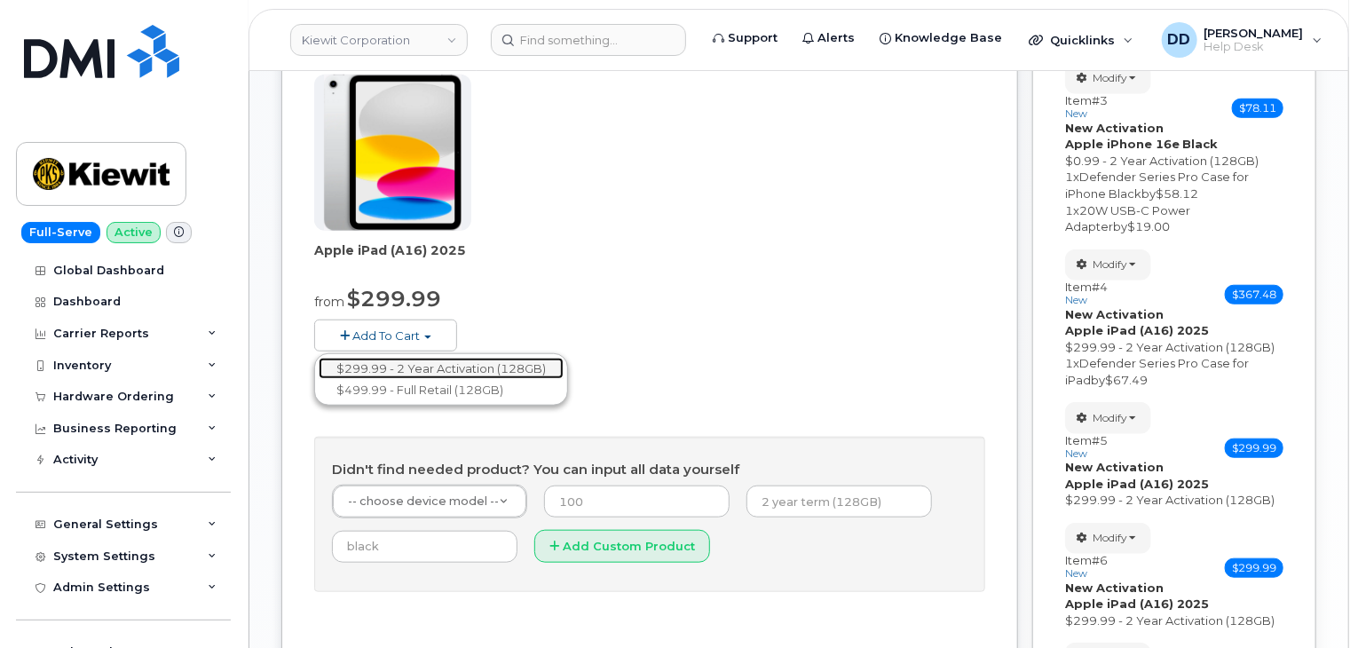
click at [473, 367] on link "$299.99 - 2 Year Activation (128GB)" at bounding box center [441, 369] width 245 height 22
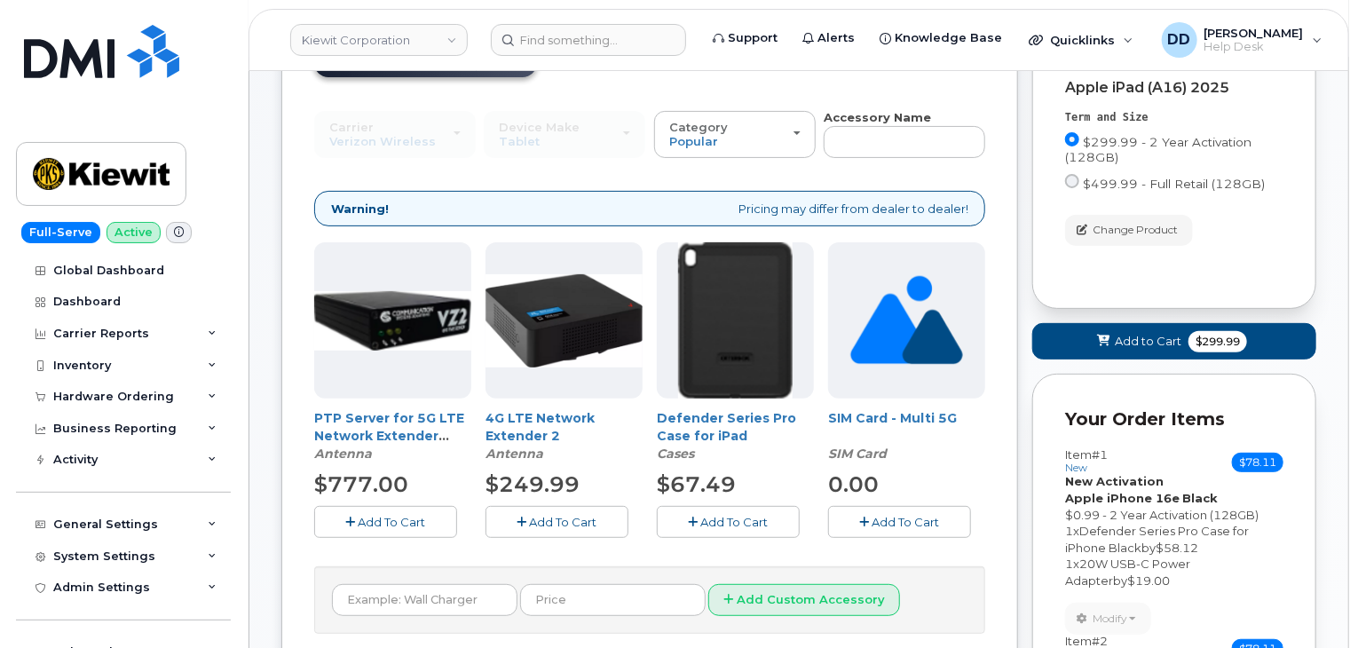
scroll to position [156, 0]
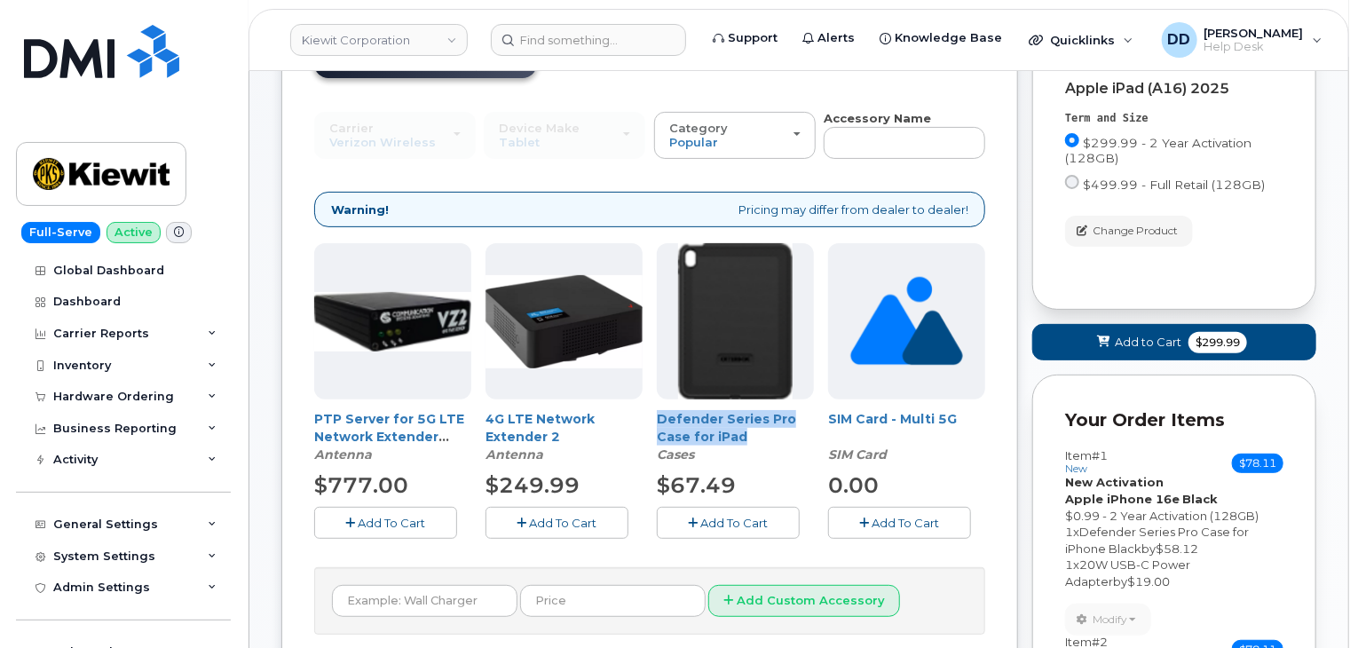
drag, startPoint x: 749, startPoint y: 434, endPoint x: 653, endPoint y: 423, distance: 96.4
click at [653, 423] on div "PTP Server for 5G LTE Network Extender 4/4G LTE Network Extender 3 Antenna $777…" at bounding box center [649, 404] width 671 height 323
copy link "Defender Series Pro Case for iPad"
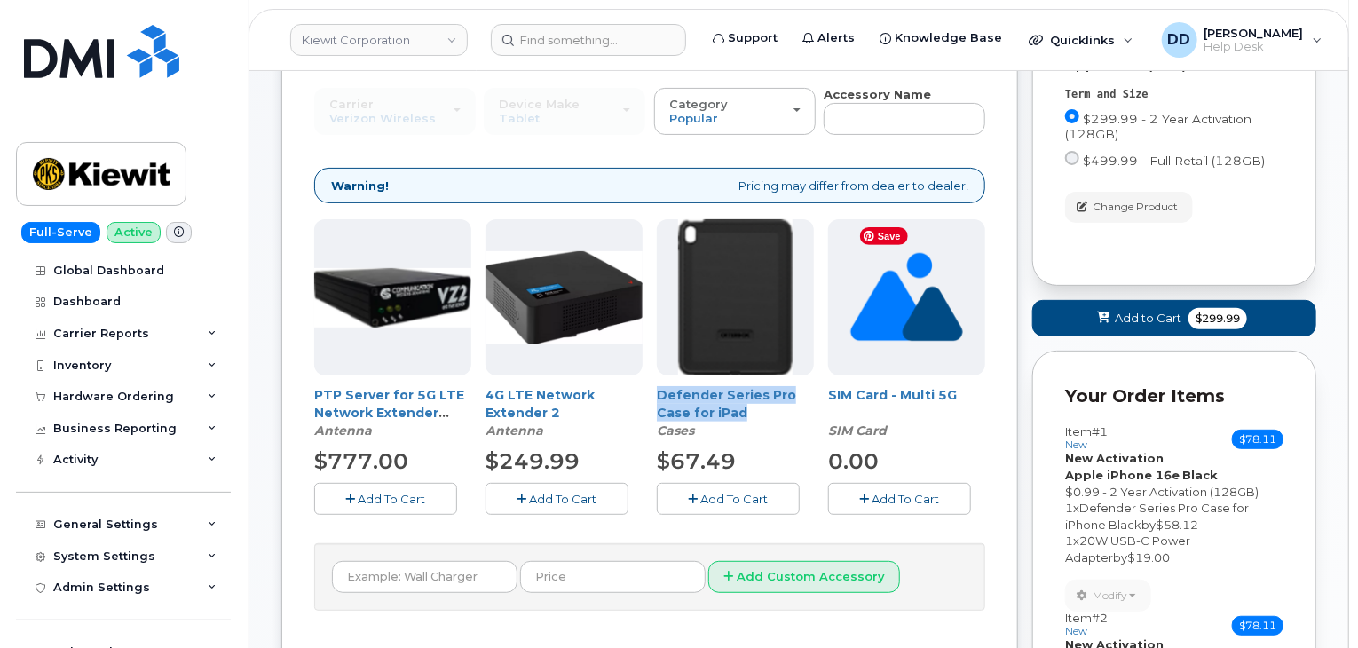
scroll to position [0, 0]
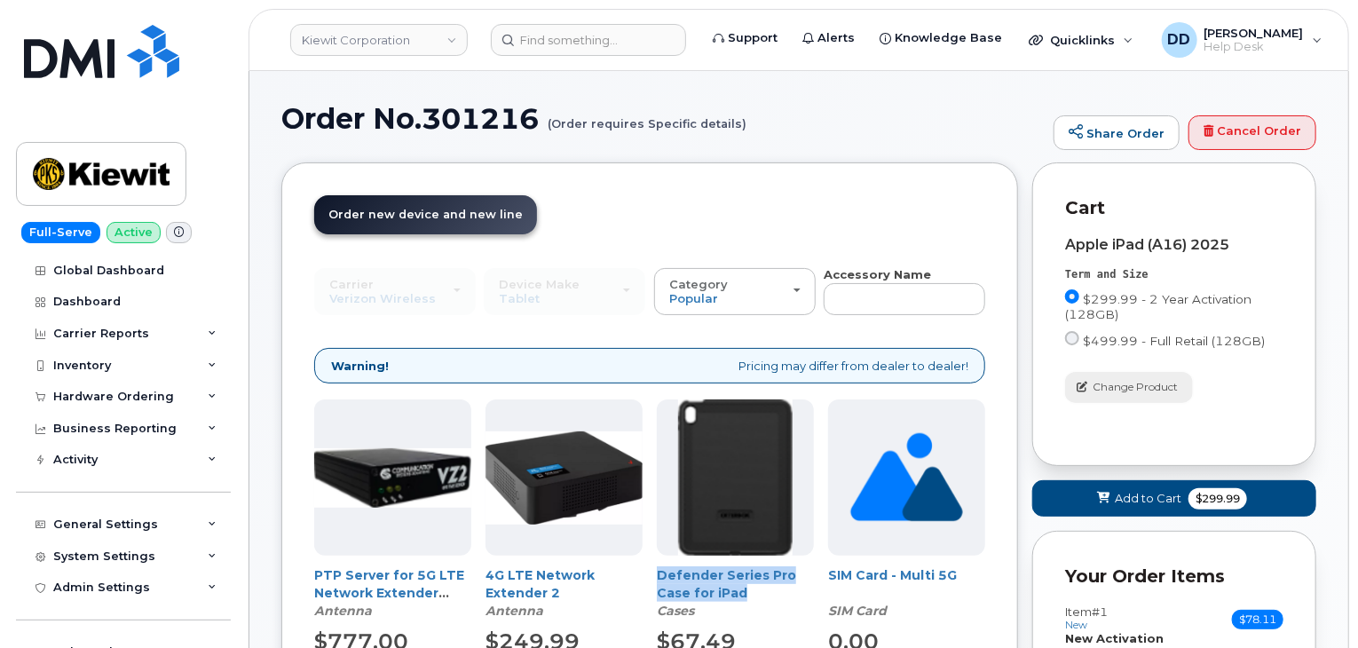
click at [1115, 388] on span "Change Product" at bounding box center [1134, 387] width 85 height 16
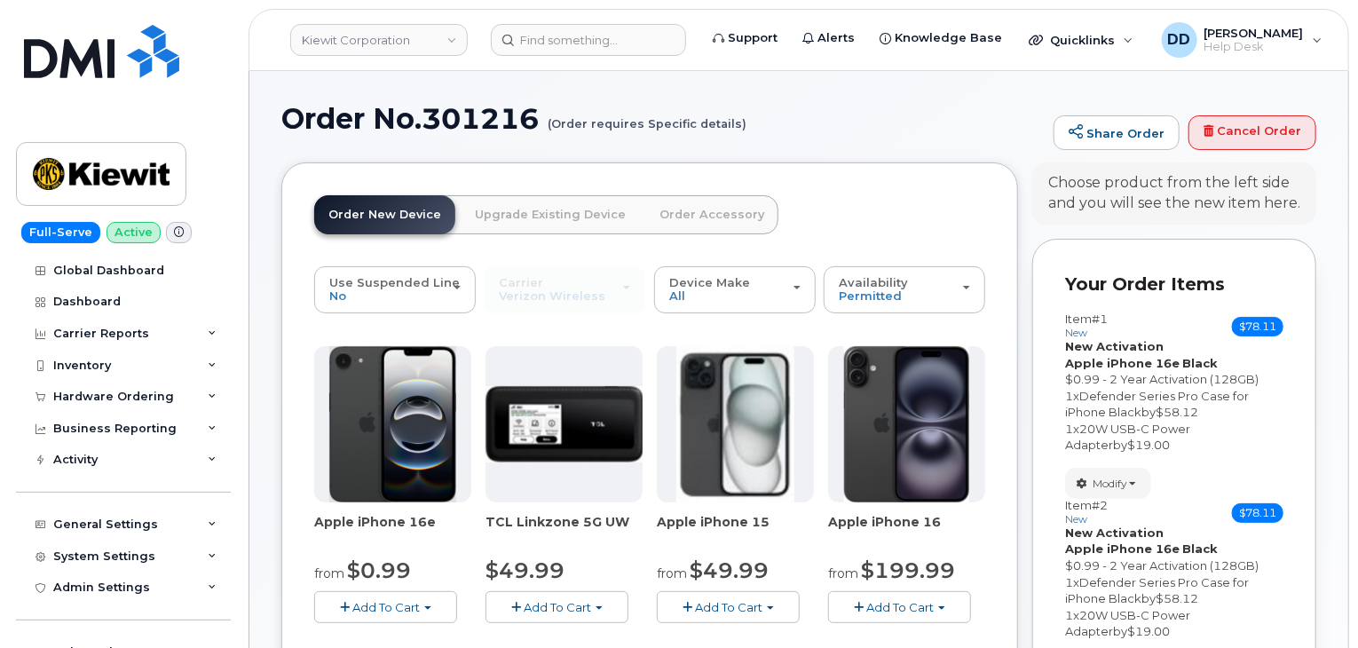
click at [692, 217] on link "Order Accessory" at bounding box center [711, 214] width 133 height 39
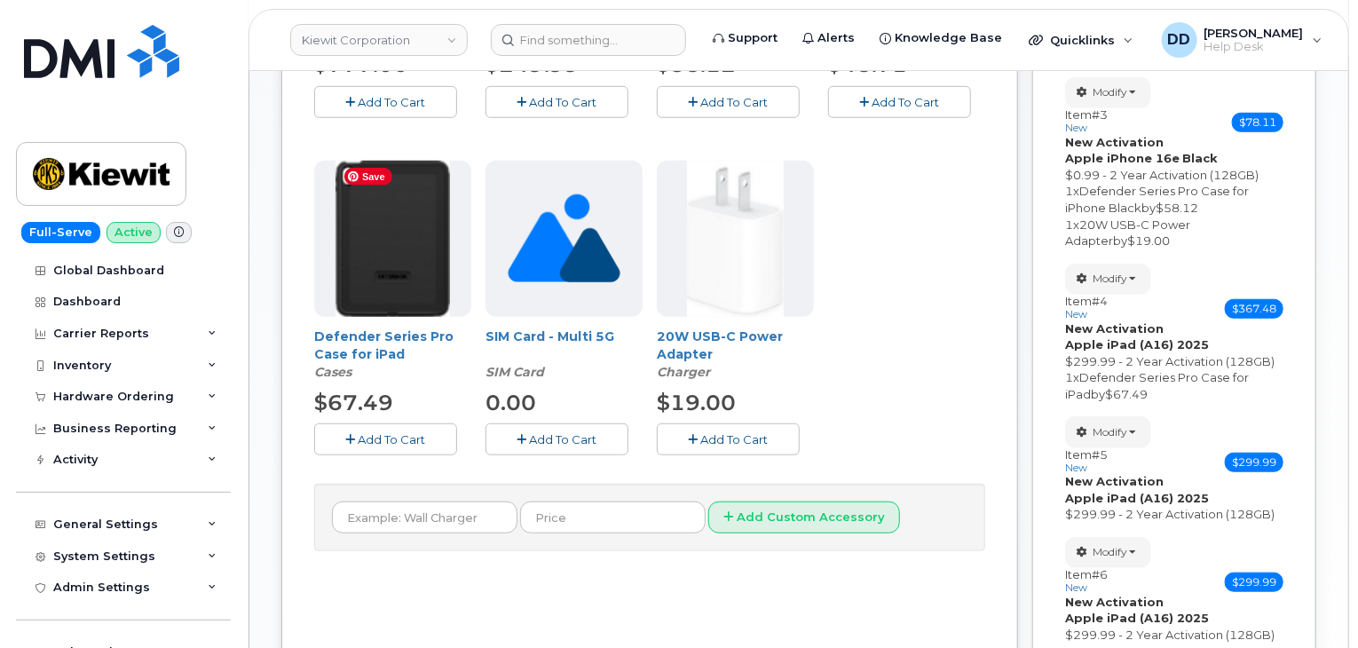
scroll to position [581, 0]
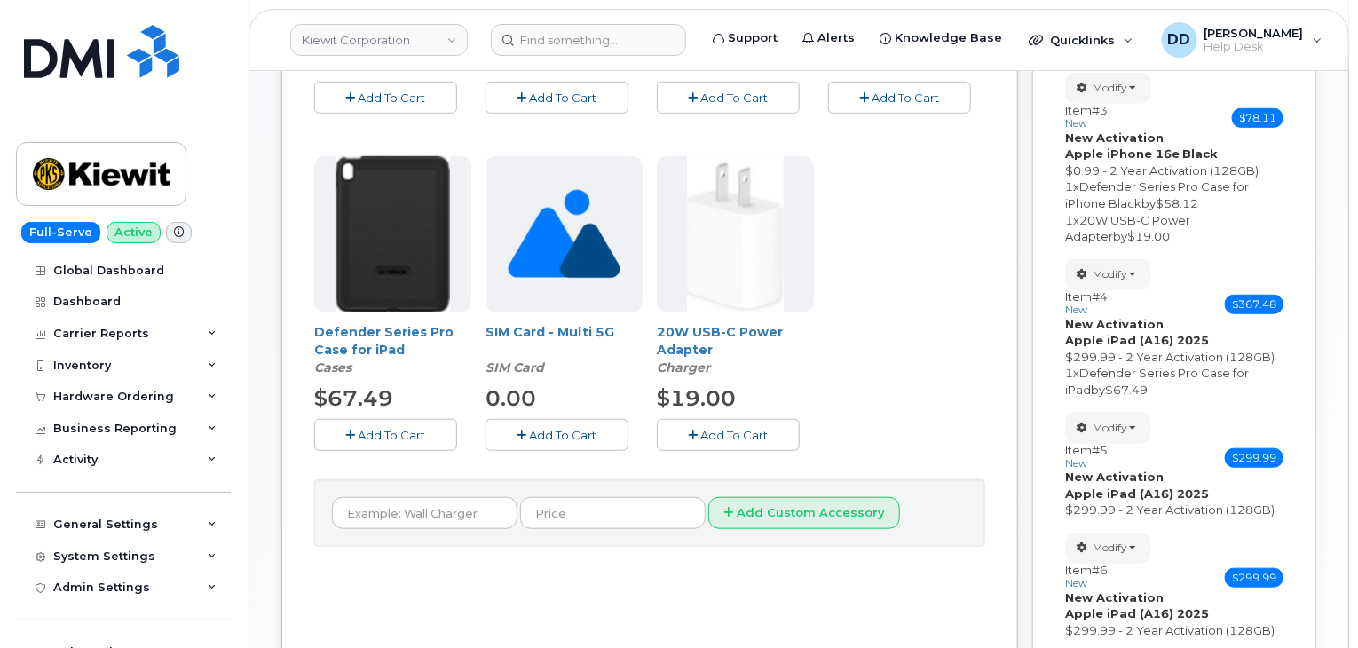
click at [379, 435] on span "Add To Cart" at bounding box center [392, 435] width 67 height 14
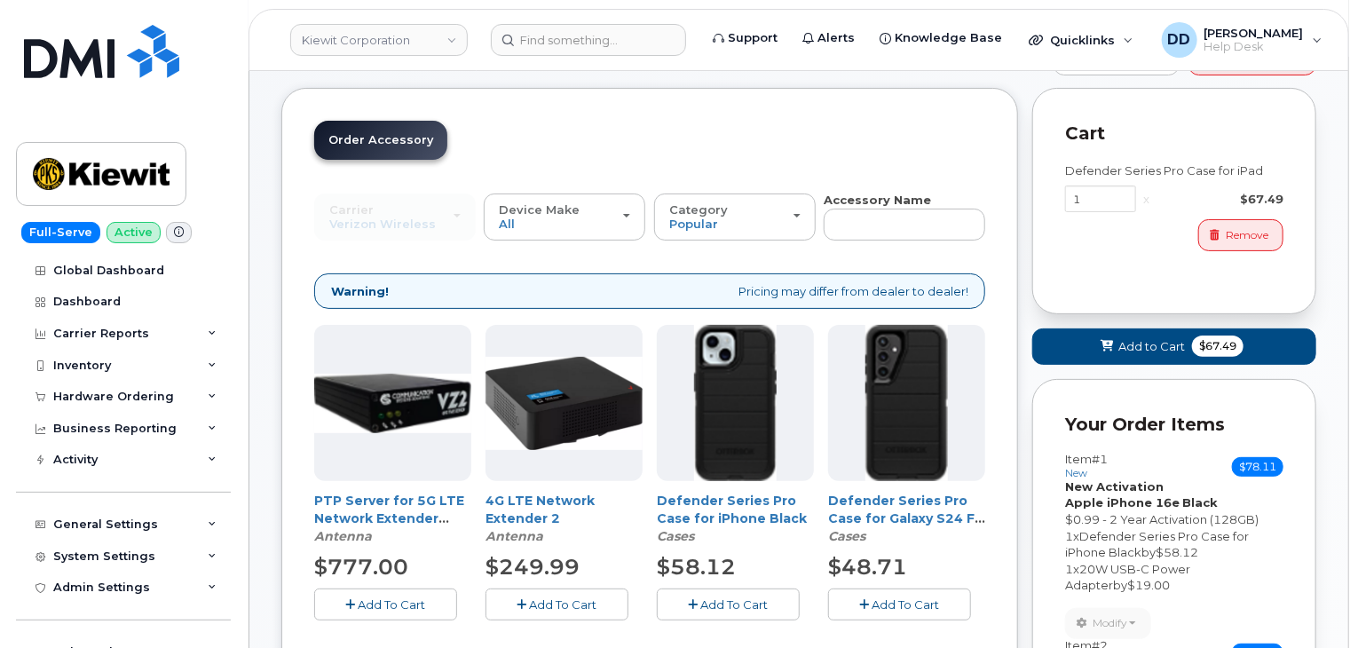
scroll to position [0, 0]
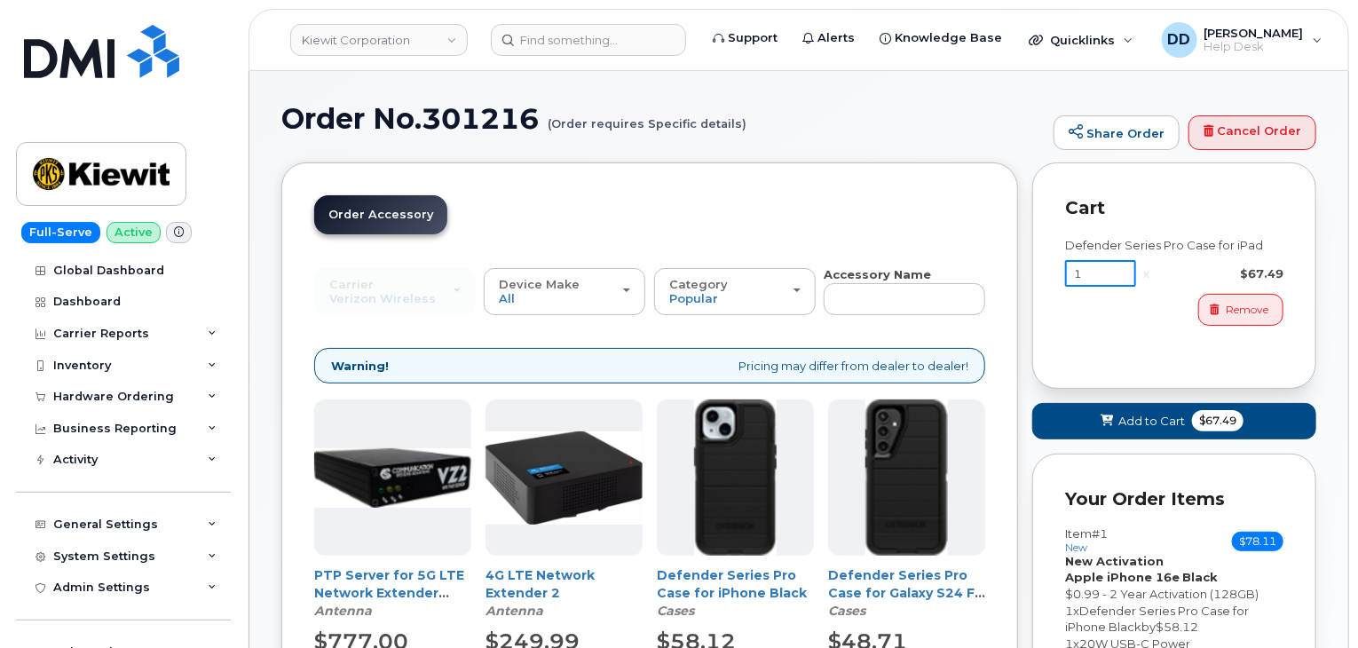
click at [1092, 271] on input "1" at bounding box center [1100, 273] width 71 height 27
type input "3"
click at [1119, 418] on span "Add to Cart" at bounding box center [1148, 421] width 67 height 17
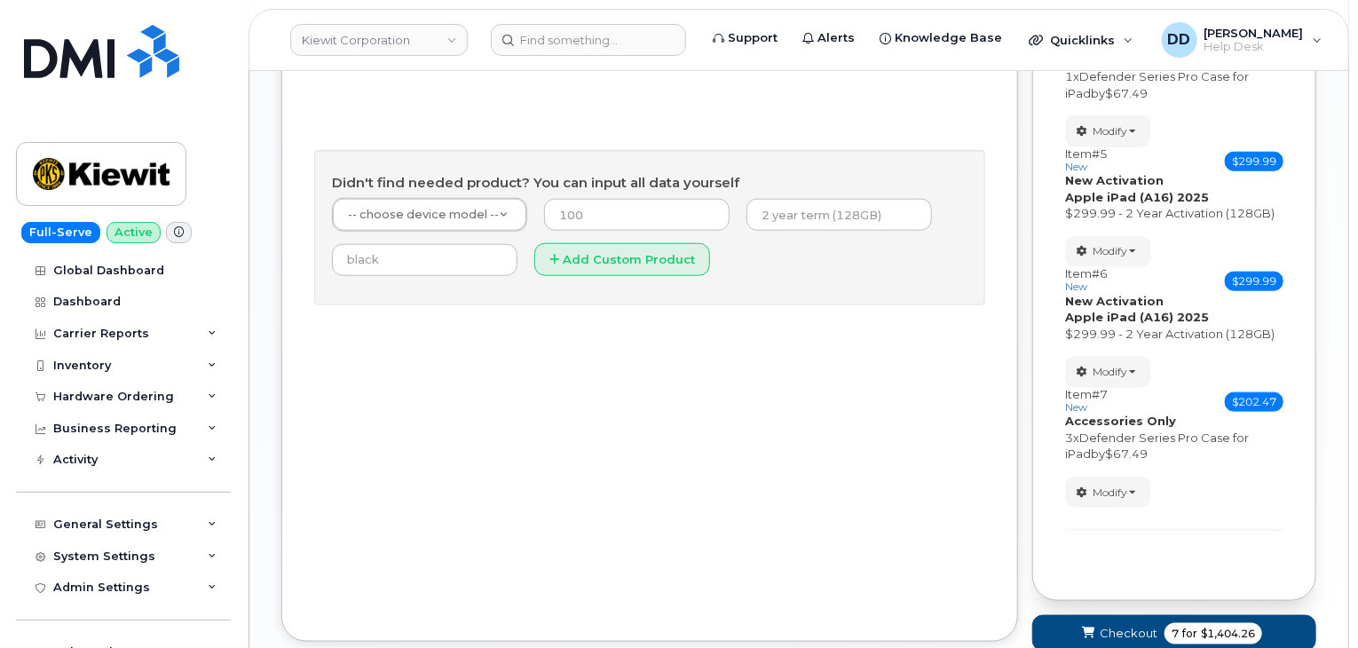
scroll to position [983, 0]
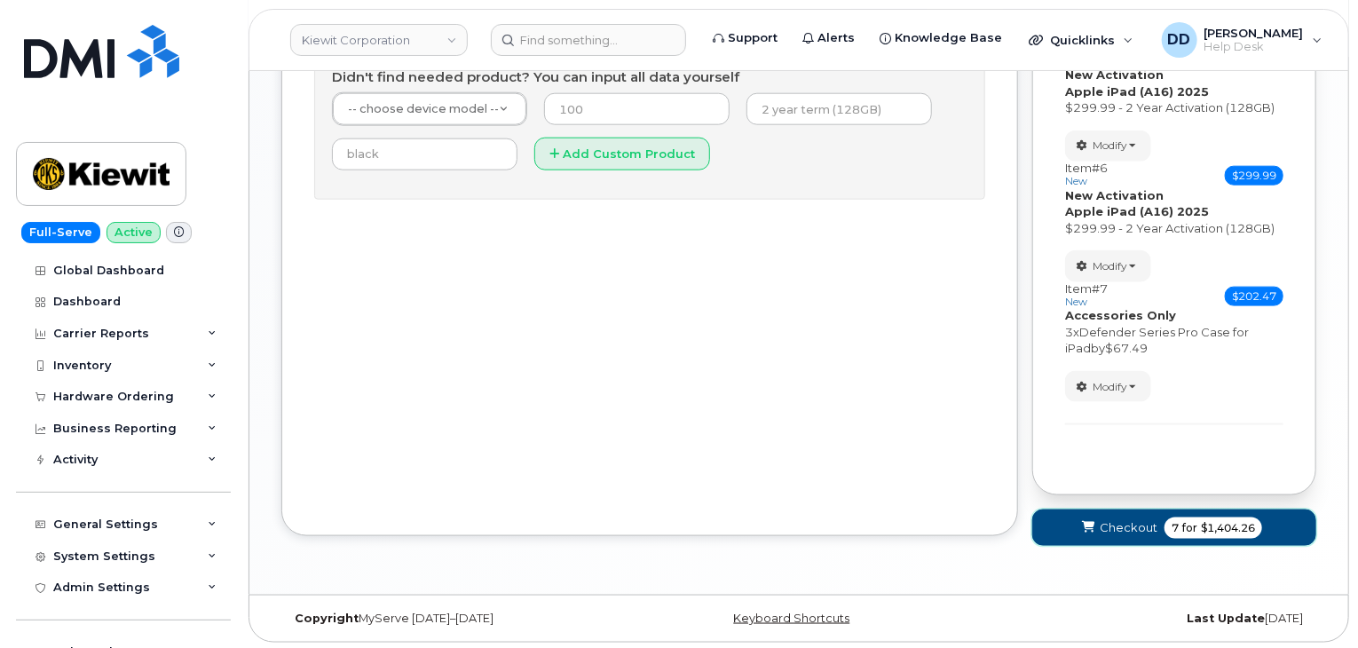
click at [1115, 527] on span "Checkout" at bounding box center [1129, 527] width 58 height 17
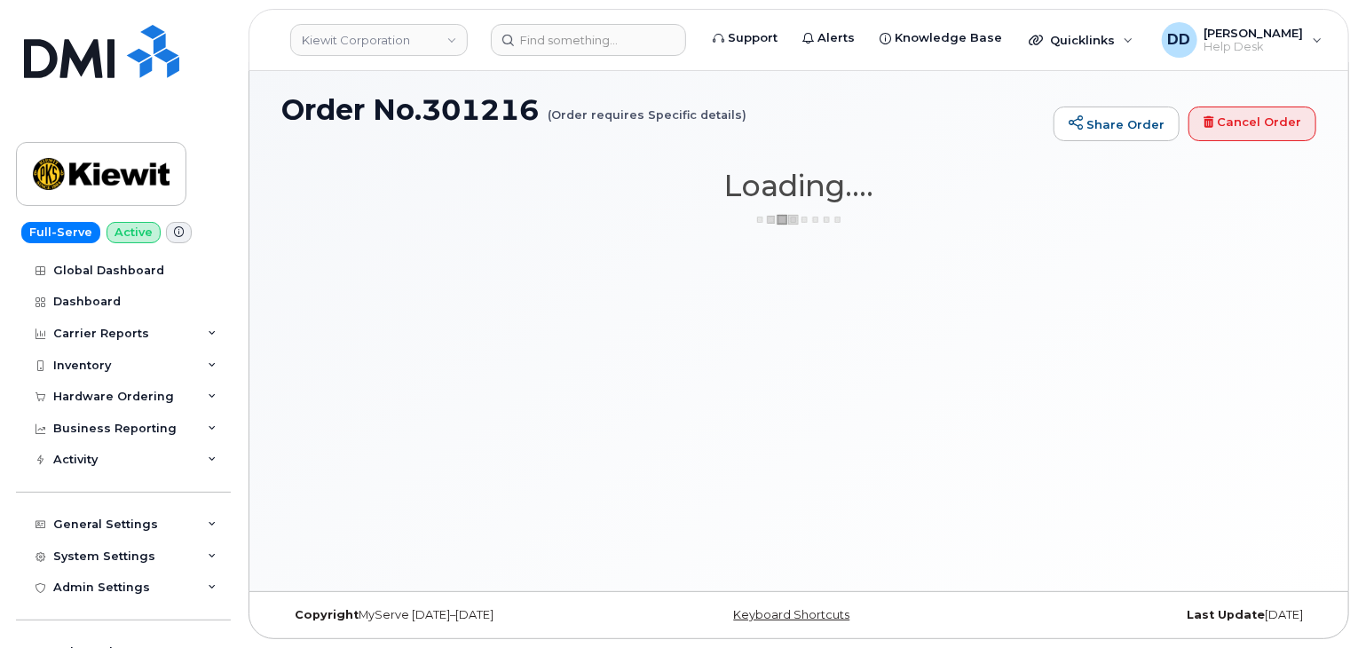
scroll to position [8, 0]
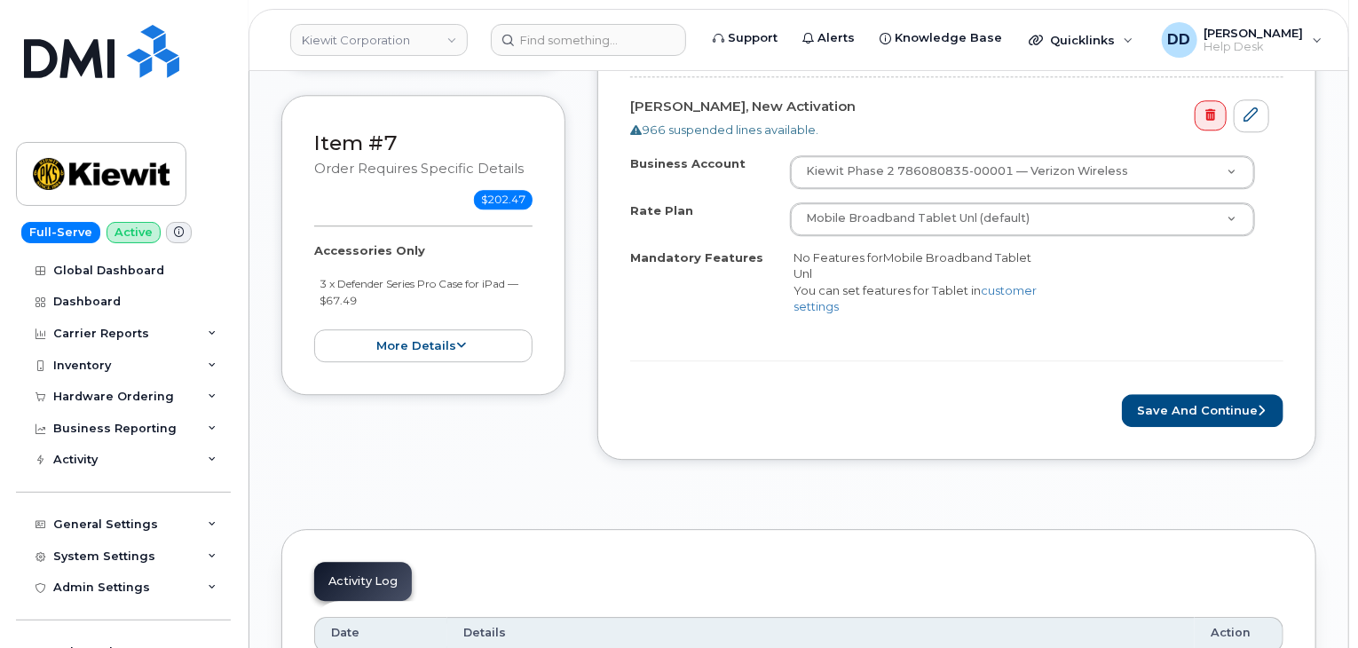
scroll to position [2361, 0]
click at [1189, 402] on button "Save and Continue" at bounding box center [1203, 408] width 162 height 33
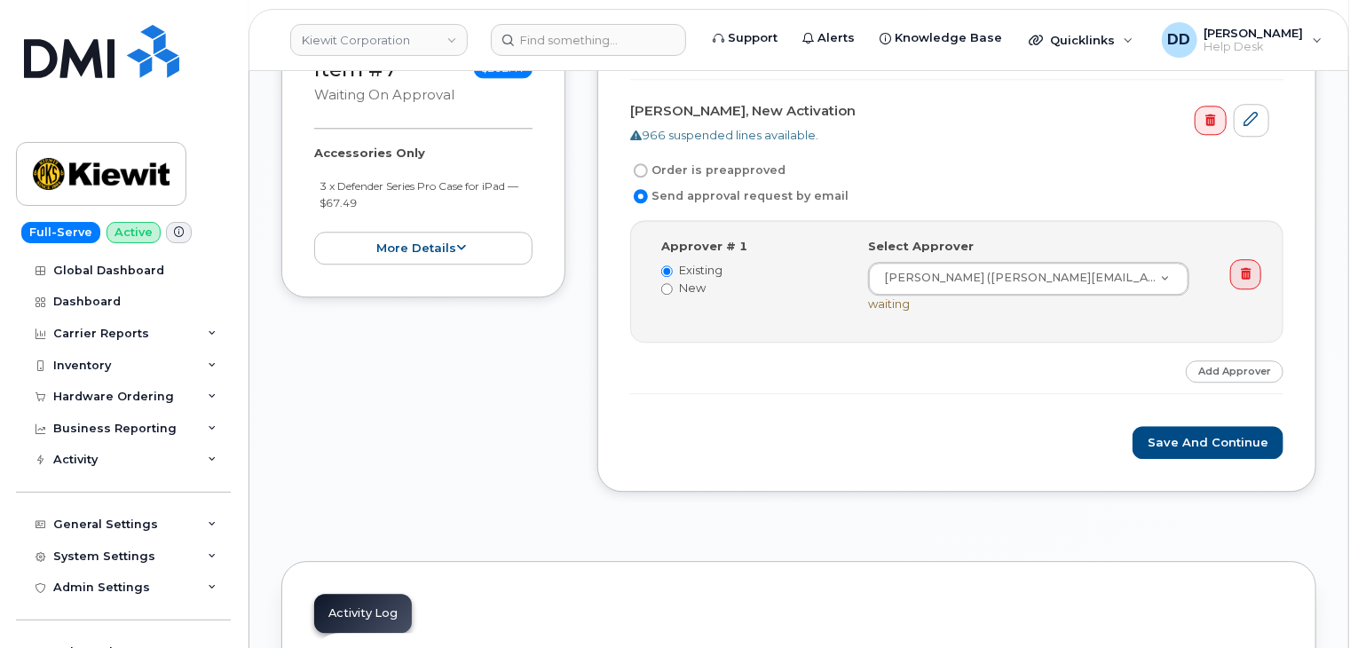
scroll to position [2294, 0]
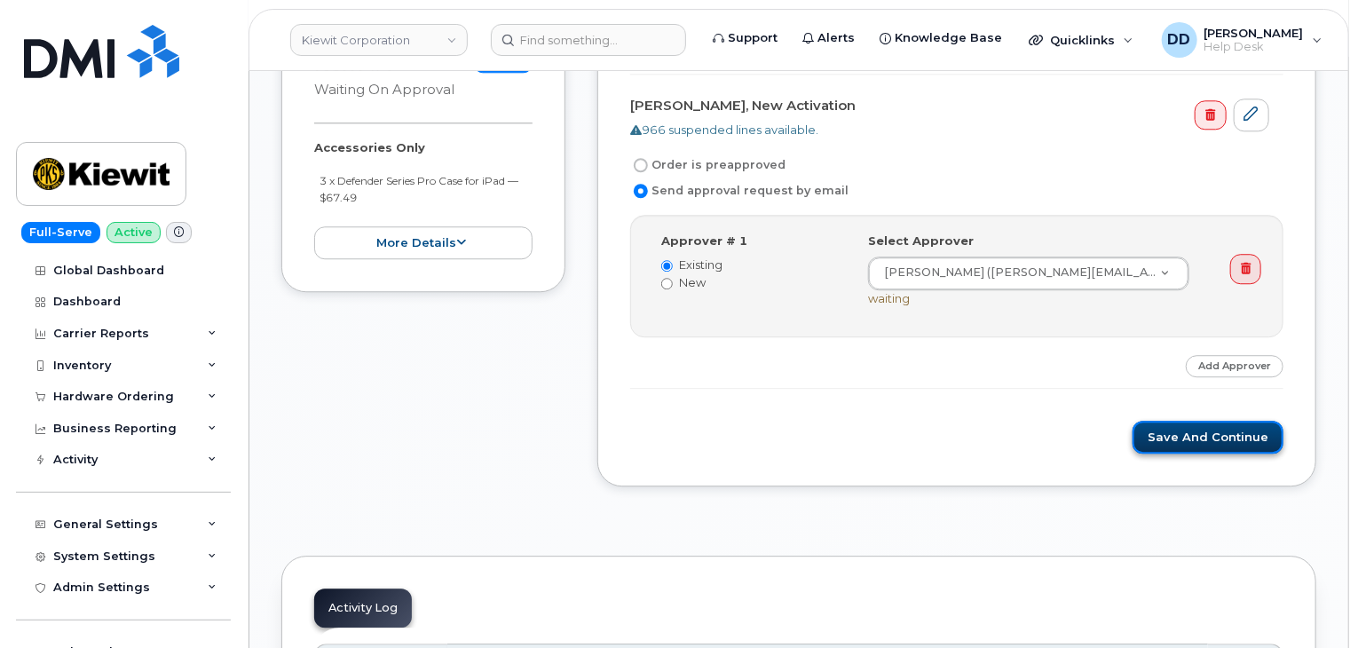
click at [1180, 434] on button "Save and Continue" at bounding box center [1207, 437] width 151 height 33
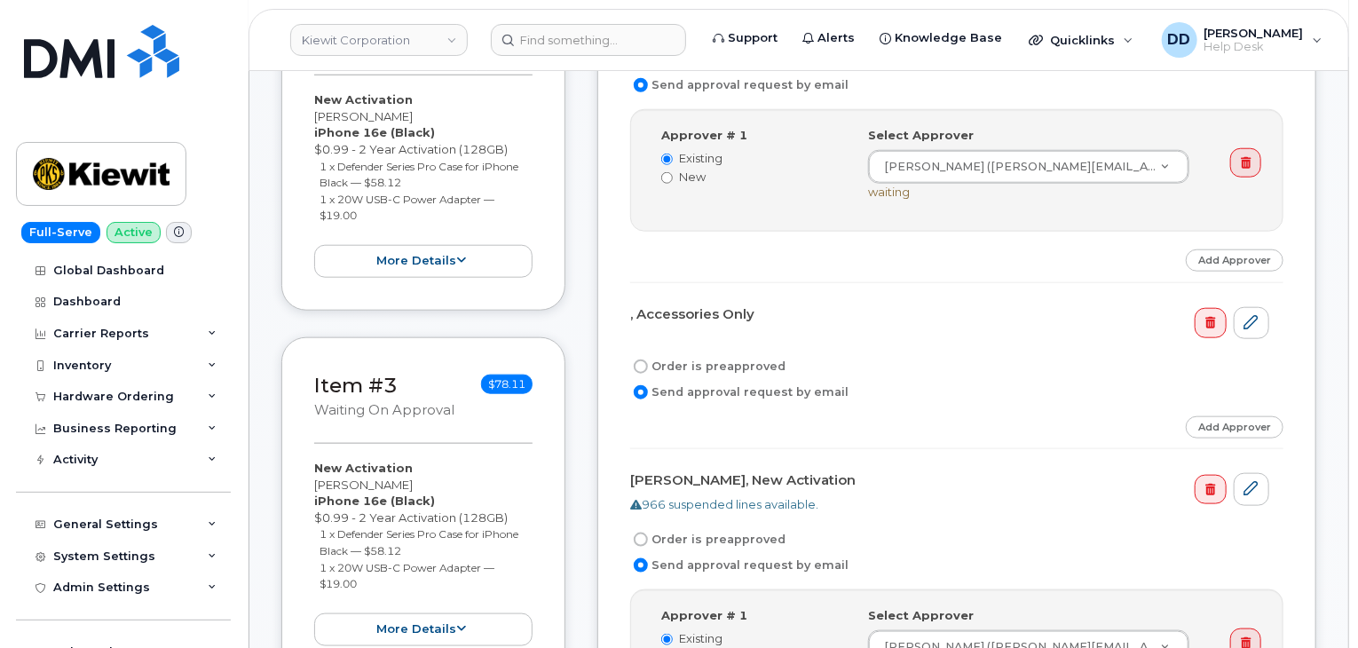
scroll to position [808, 0]
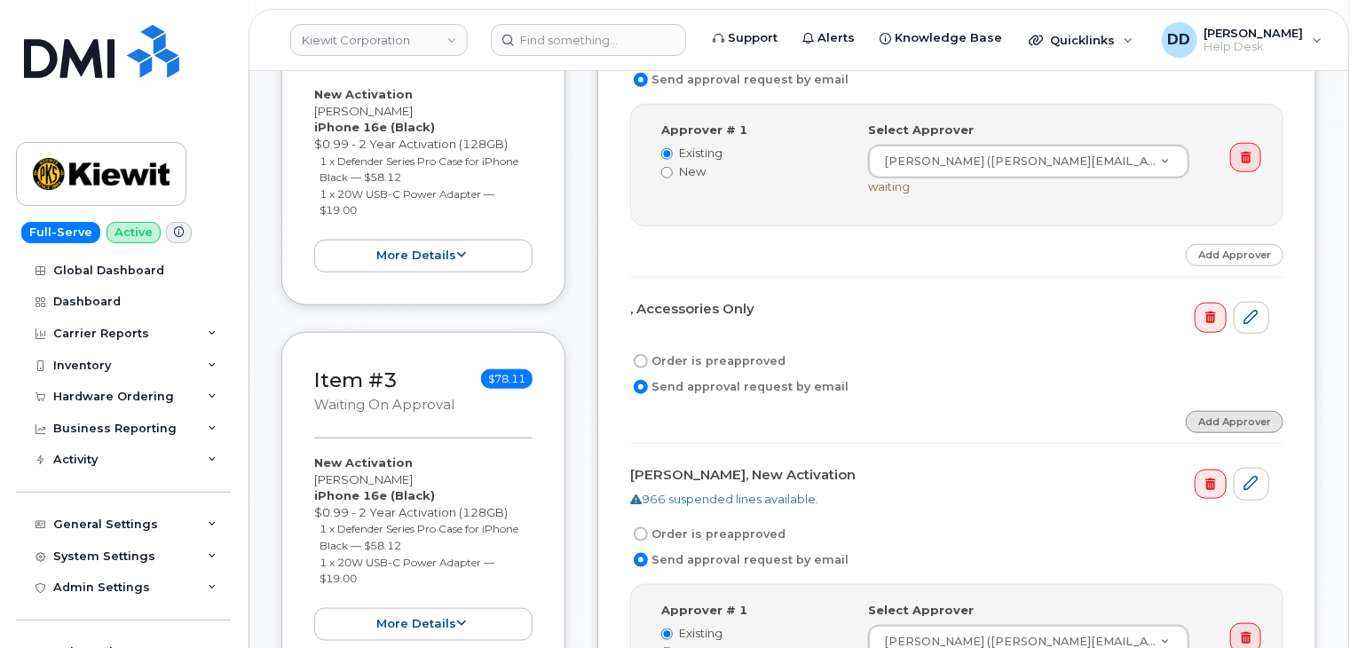
click at [1227, 415] on link "Add Approver" at bounding box center [1235, 422] width 98 height 22
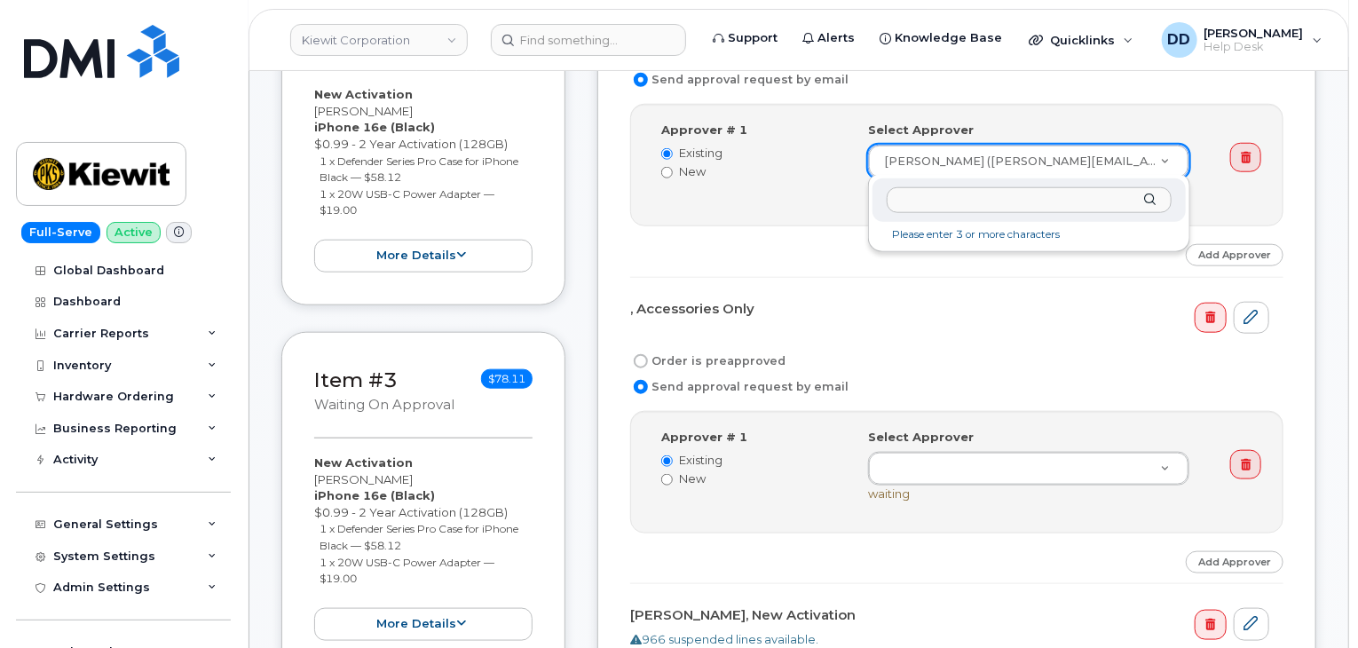
drag, startPoint x: 877, startPoint y: 158, endPoint x: 928, endPoint y: 158, distance: 51.5
drag, startPoint x: 877, startPoint y: 157, endPoint x: 925, endPoint y: 159, distance: 48.0
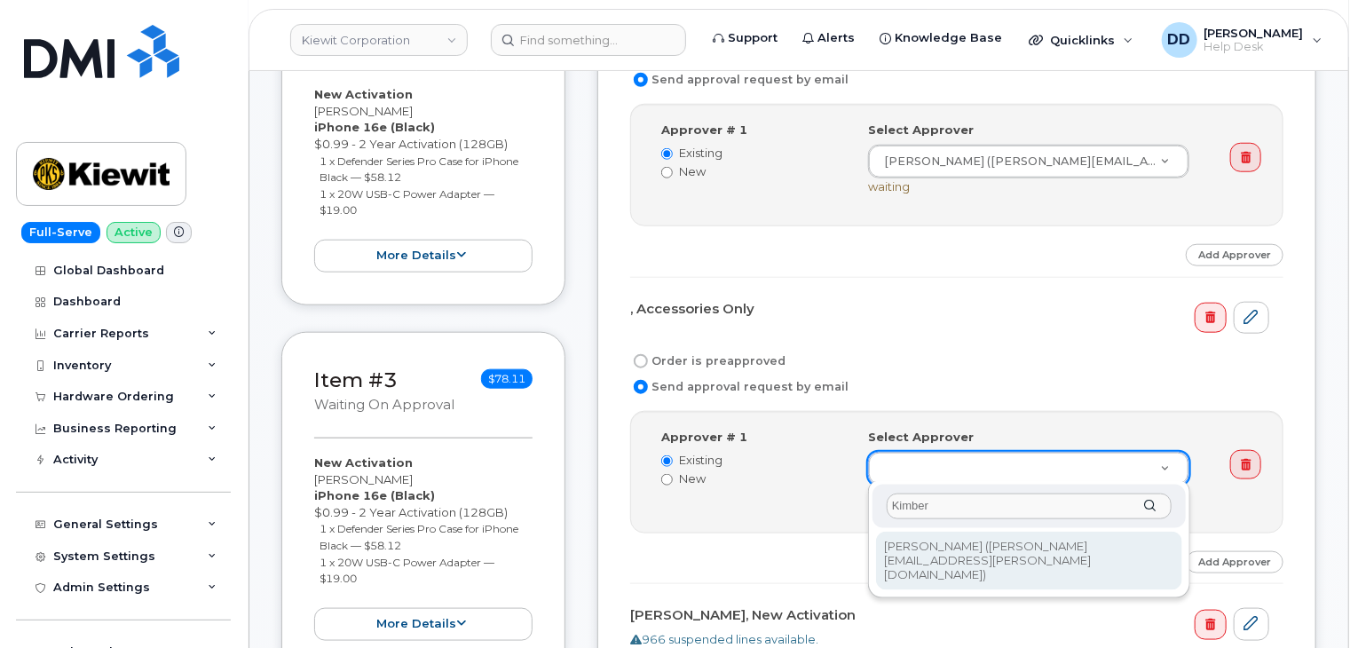
type input "Kimber"
type input "2177186"
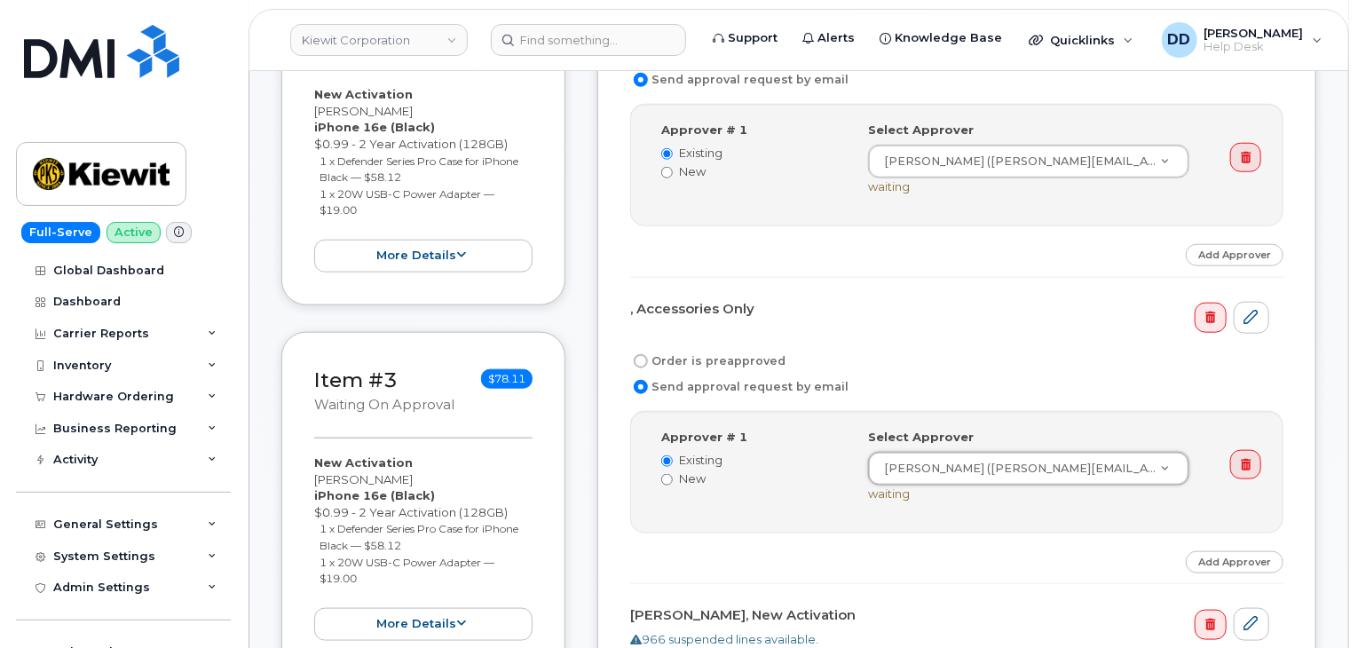
click at [973, 361] on div "Order is preapproved" at bounding box center [949, 361] width 639 height 21
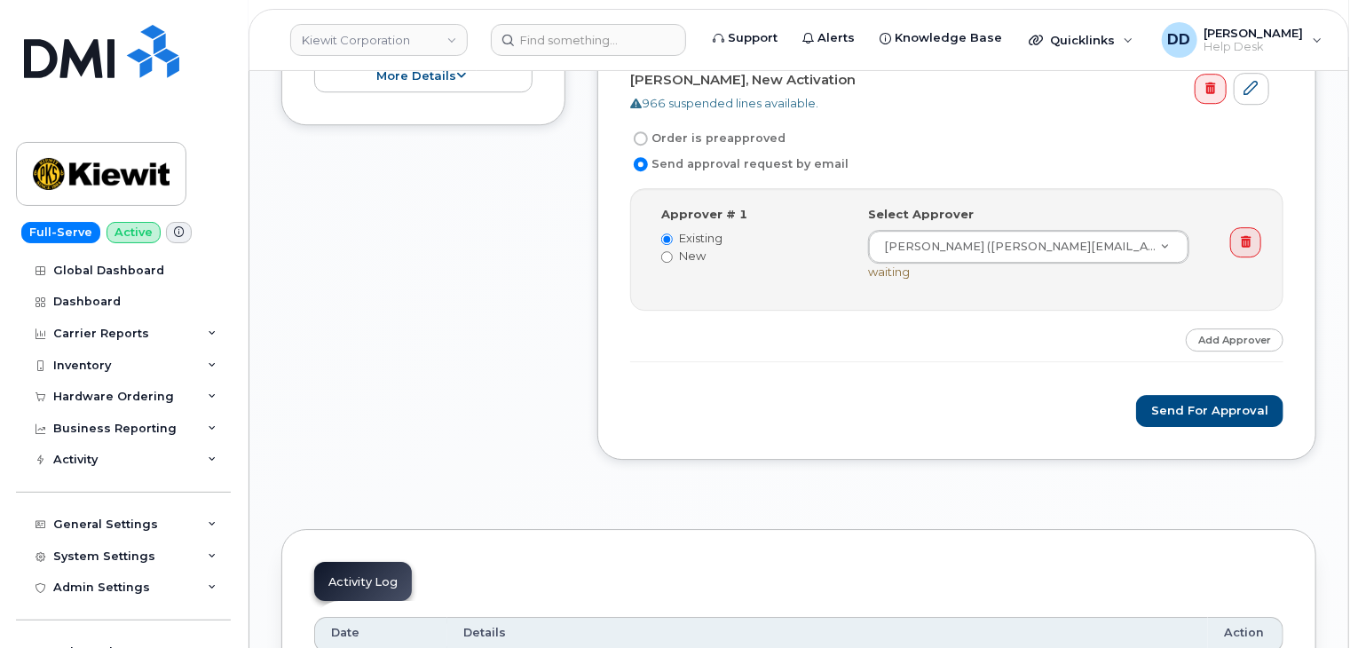
scroll to position [2596, 0]
click at [1188, 406] on button "Send for Approval" at bounding box center [1209, 413] width 147 height 33
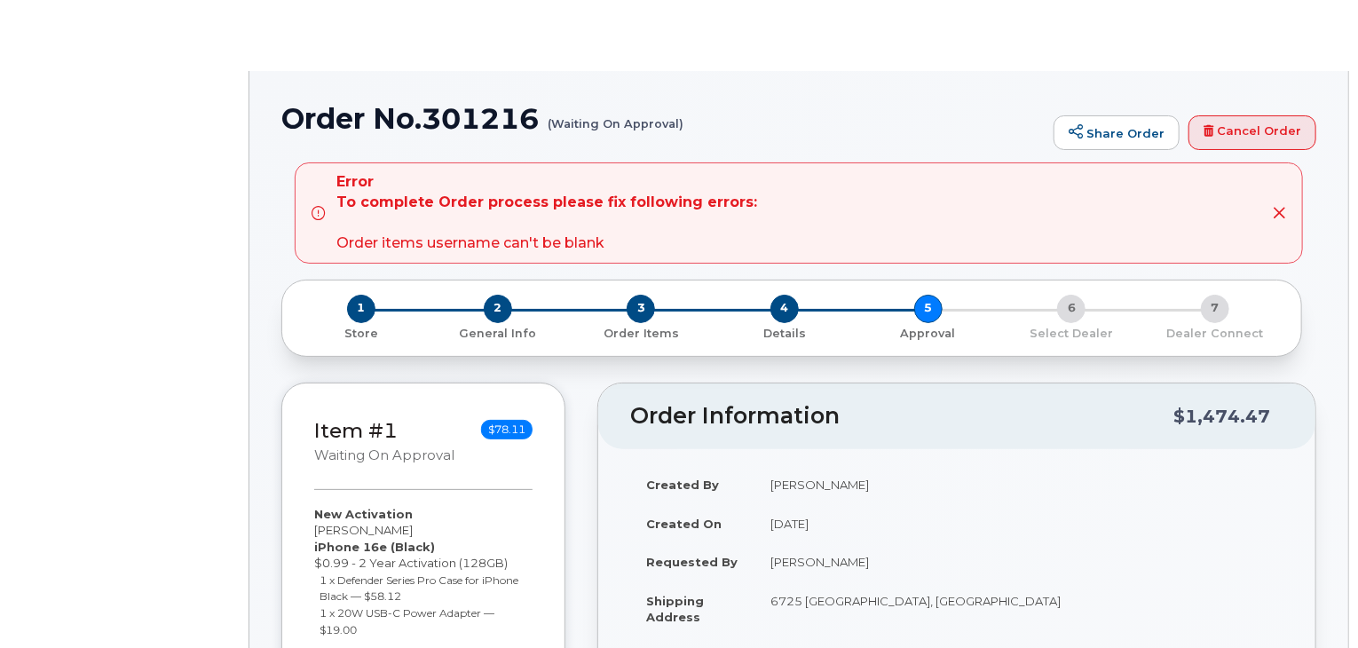
radio input "true"
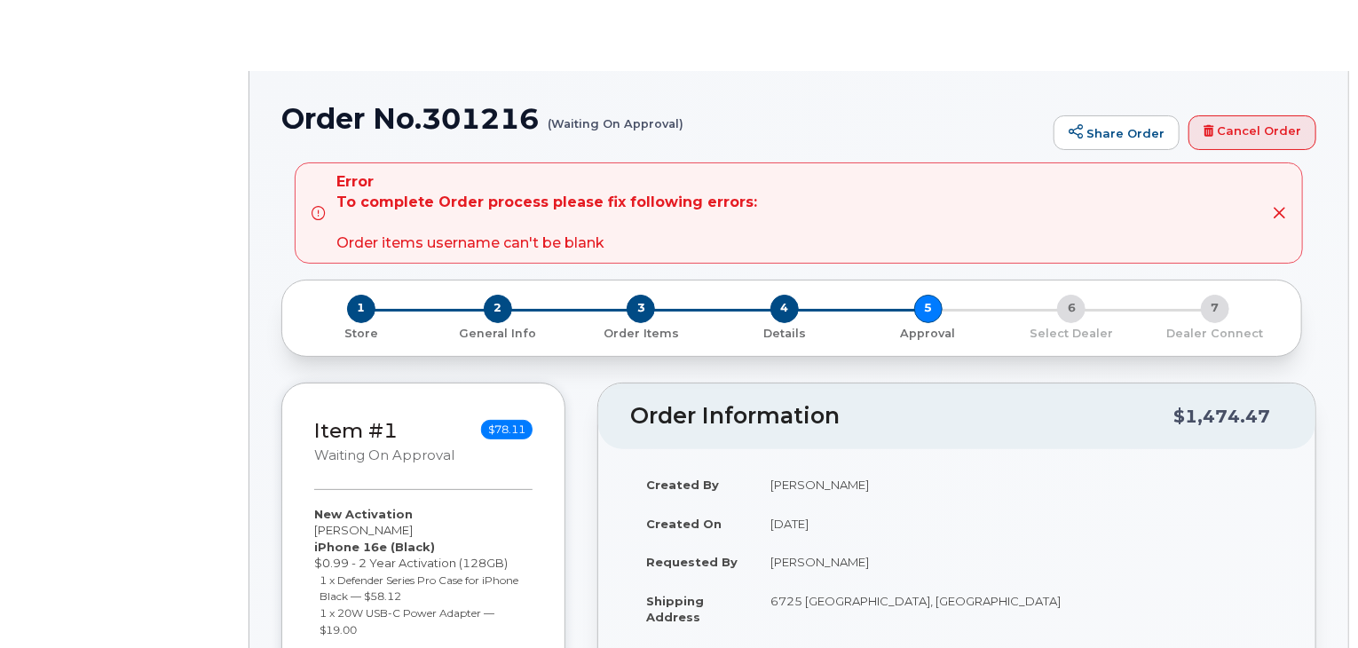
radio input "true"
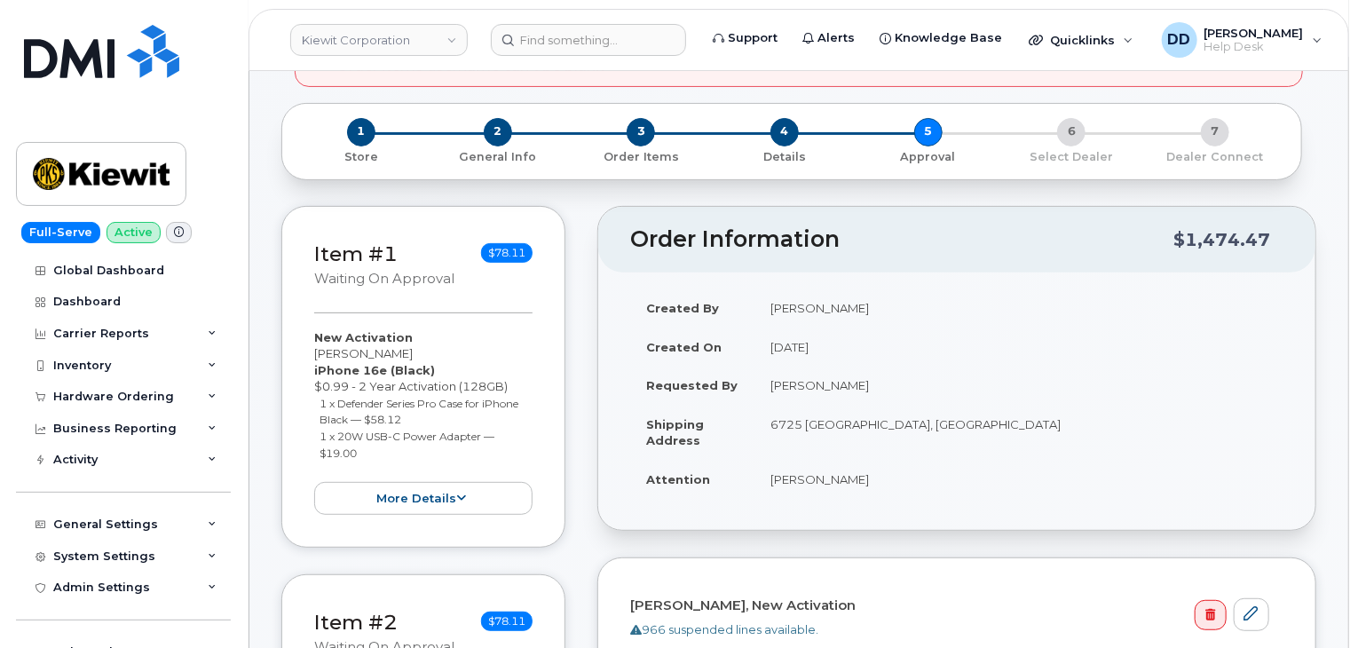
scroll to position [181, 0]
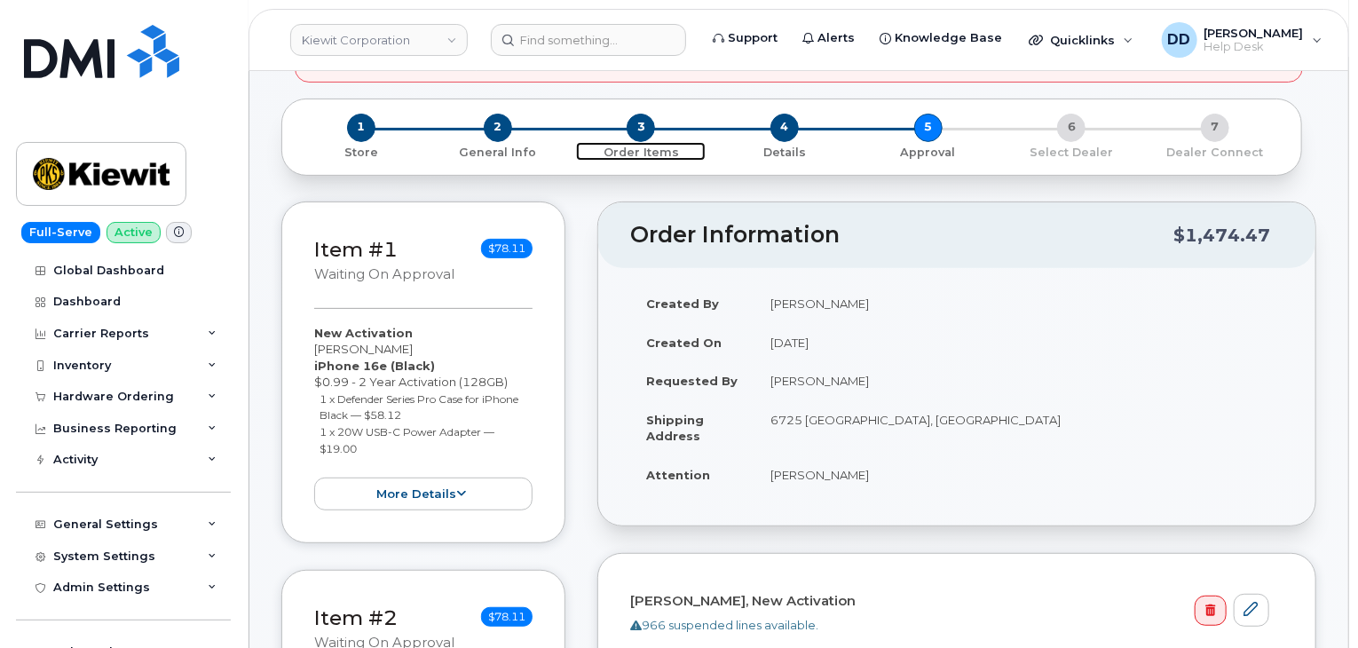
click at [634, 125] on span "3" at bounding box center [641, 128] width 28 height 28
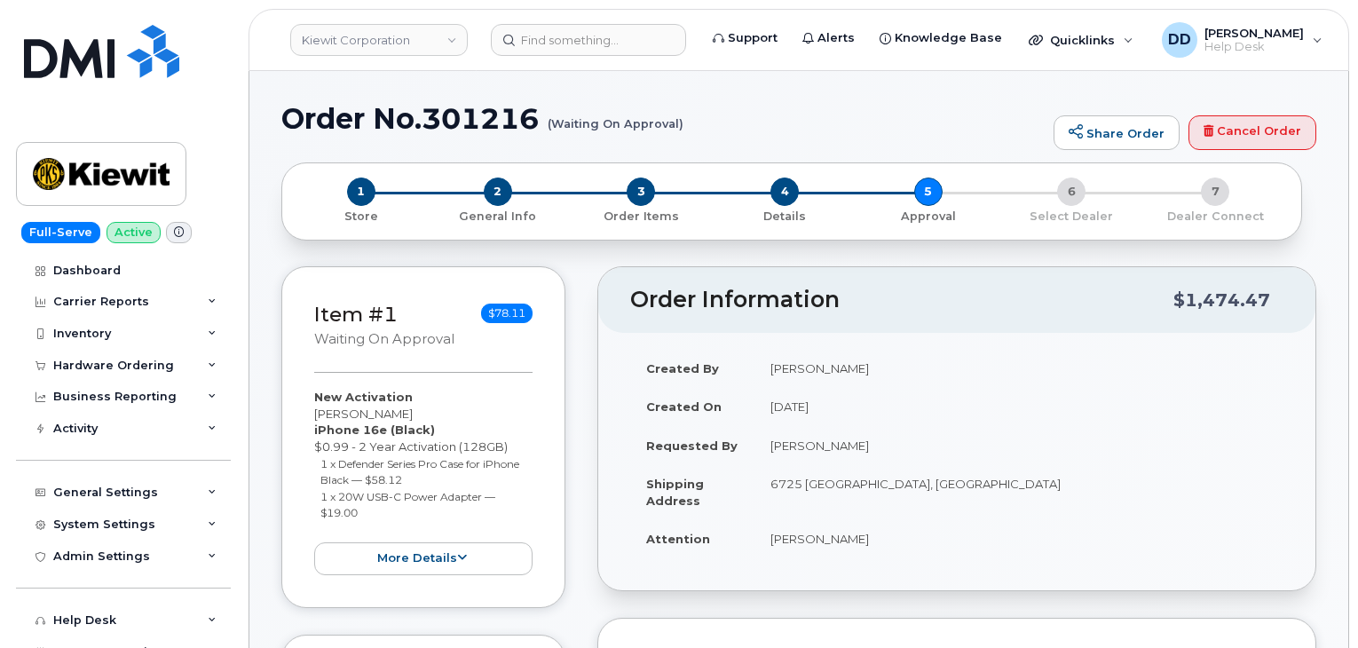
select select
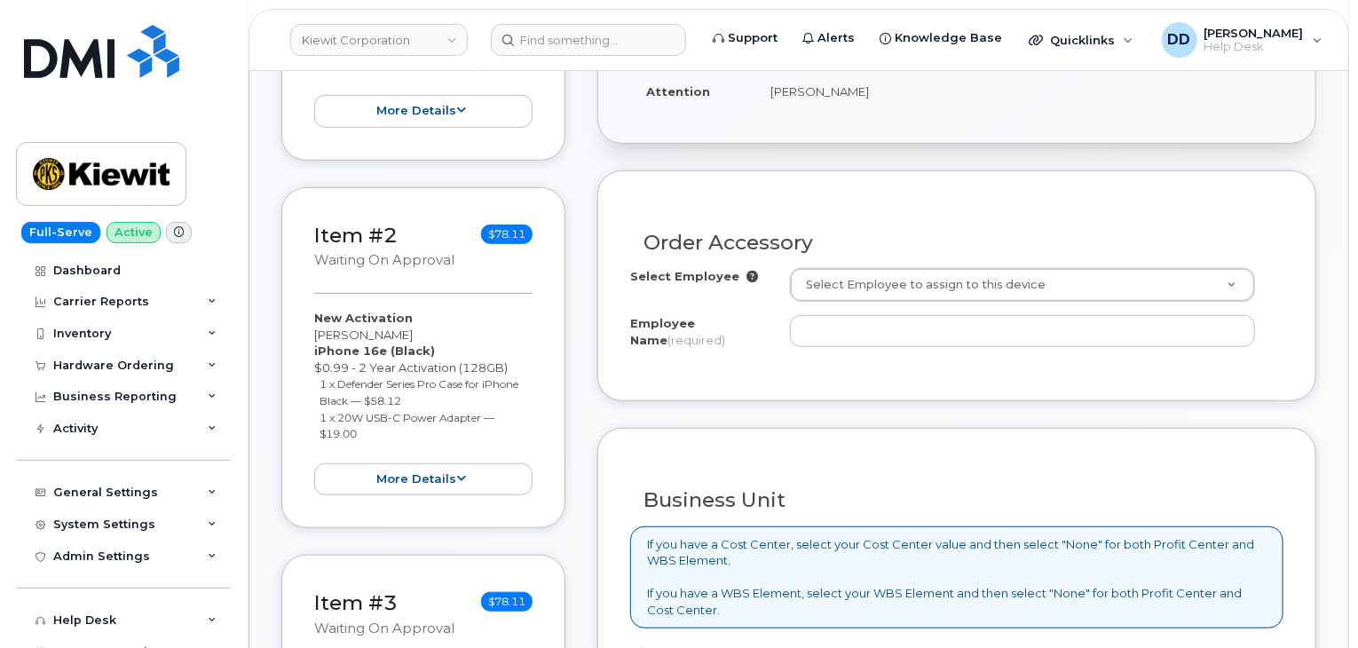
scroll to position [448, 0]
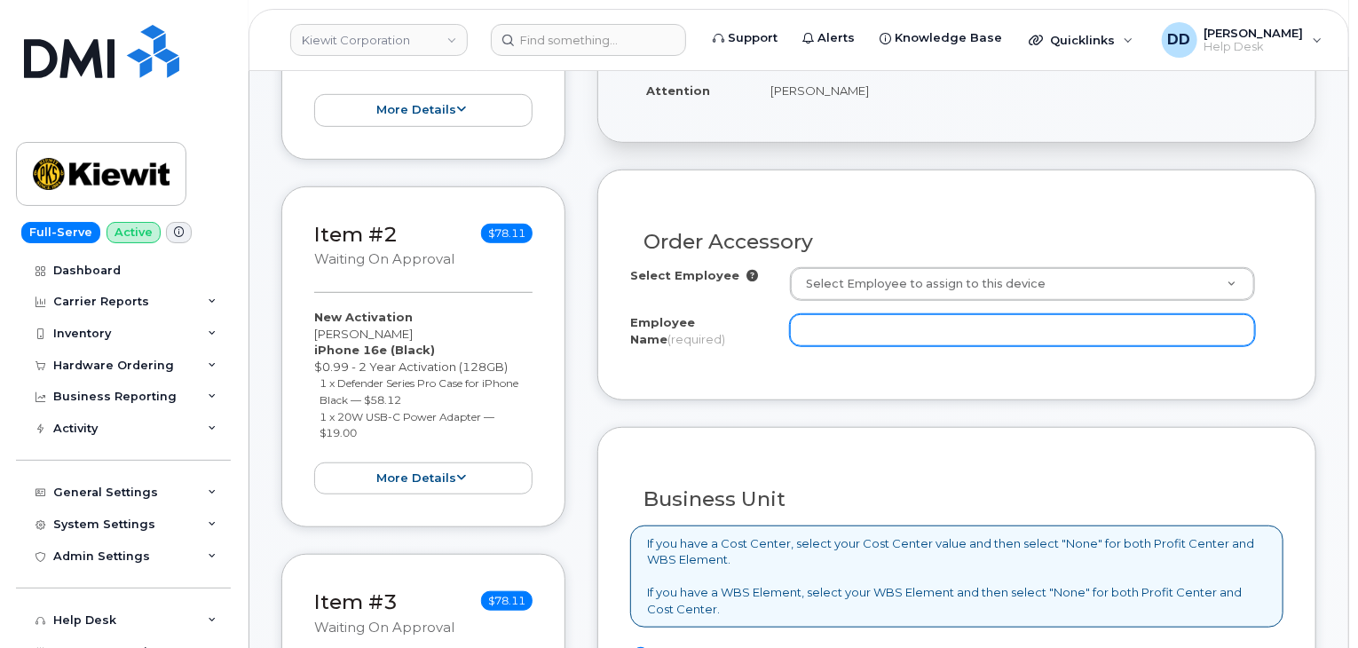
click at [848, 331] on input "Employee Name (required)" at bounding box center [1022, 330] width 465 height 32
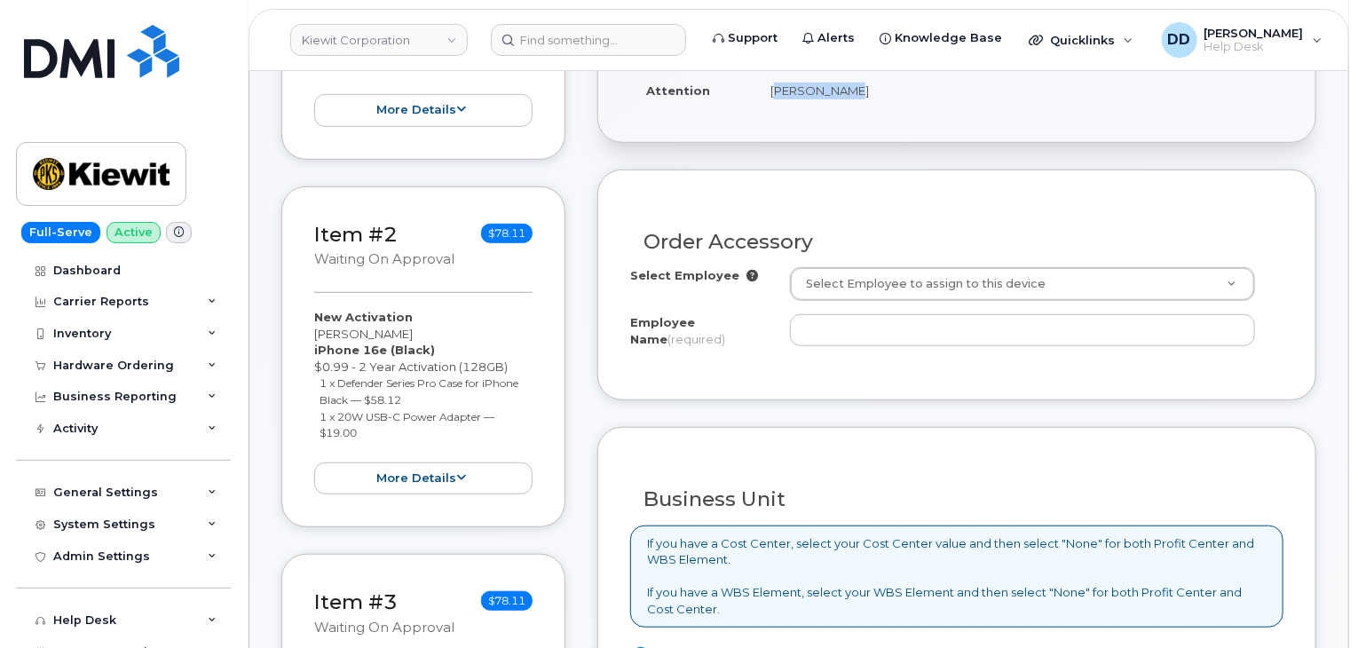
drag, startPoint x: 842, startPoint y: 94, endPoint x: 770, endPoint y: 100, distance: 72.2
click at [770, 100] on td "[PERSON_NAME]" at bounding box center [1018, 90] width 529 height 39
copy td "[PERSON_NAME]"
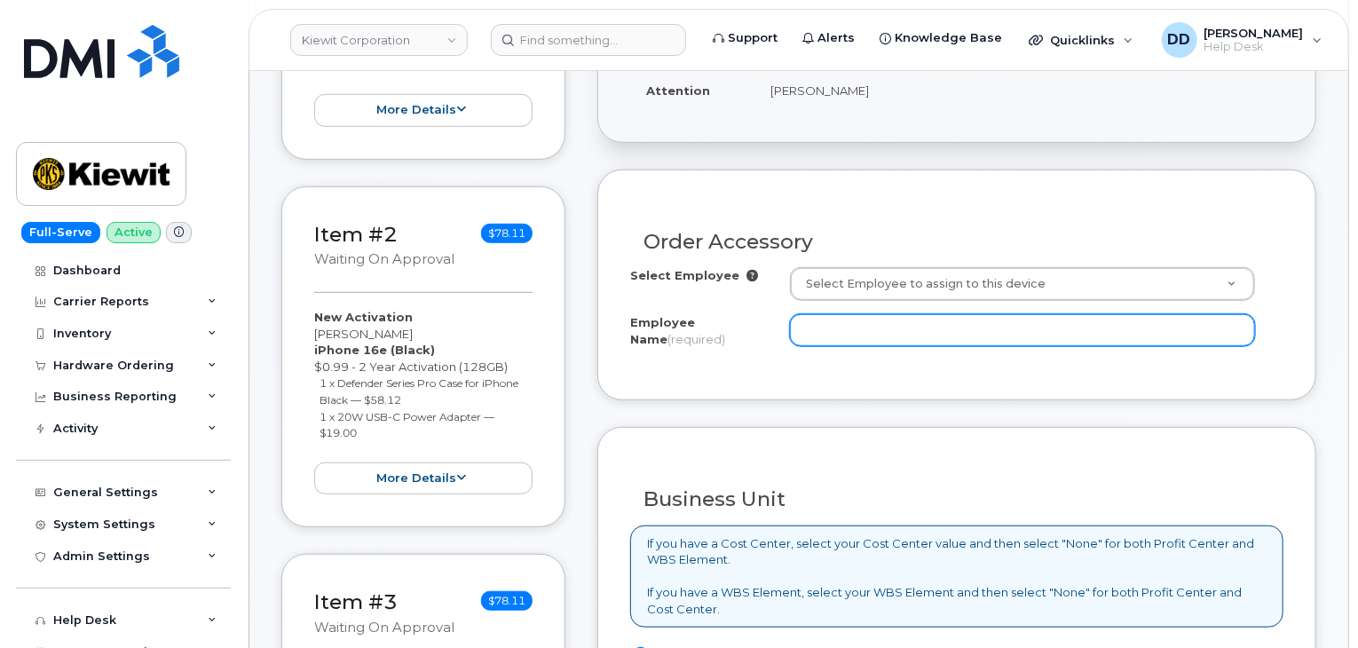
click at [856, 332] on input "Employee Name (required)" at bounding box center [1022, 330] width 465 height 32
paste input "[PERSON_NAME]"
type input "[PERSON_NAME]"
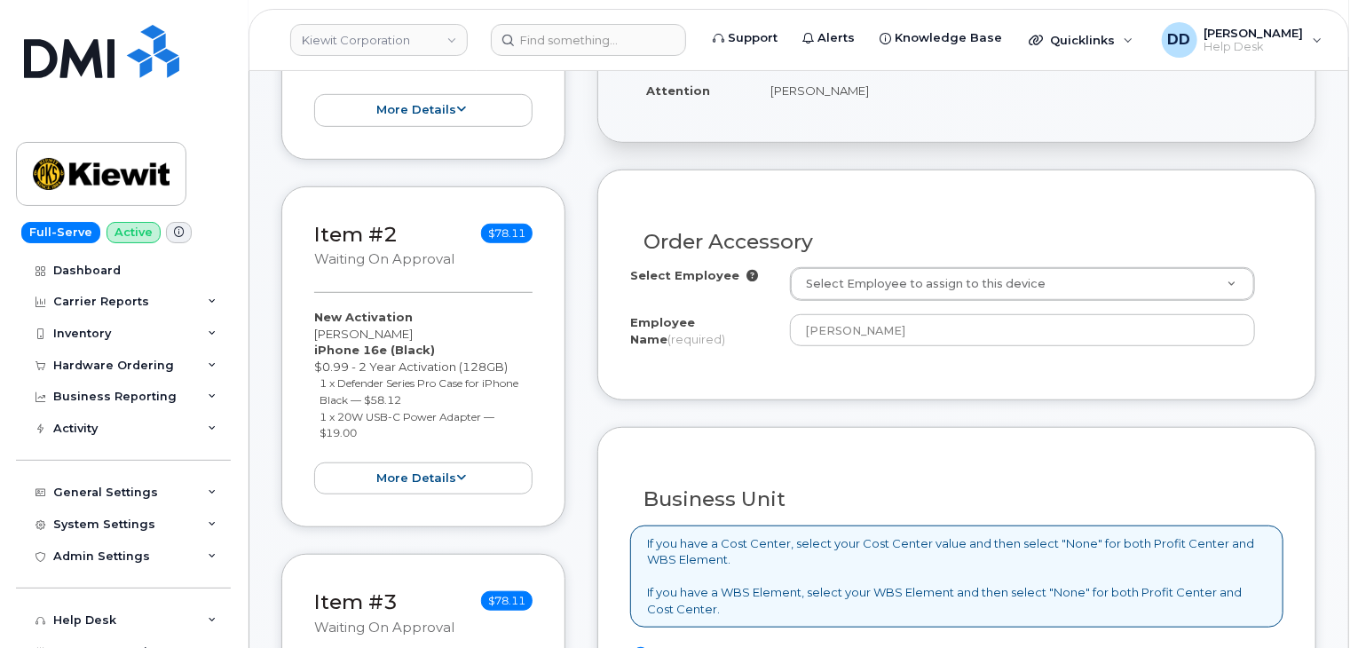
click at [865, 375] on div "Order Accessory Select Employee Select Employee to assign to this device Employ…" at bounding box center [956, 285] width 719 height 231
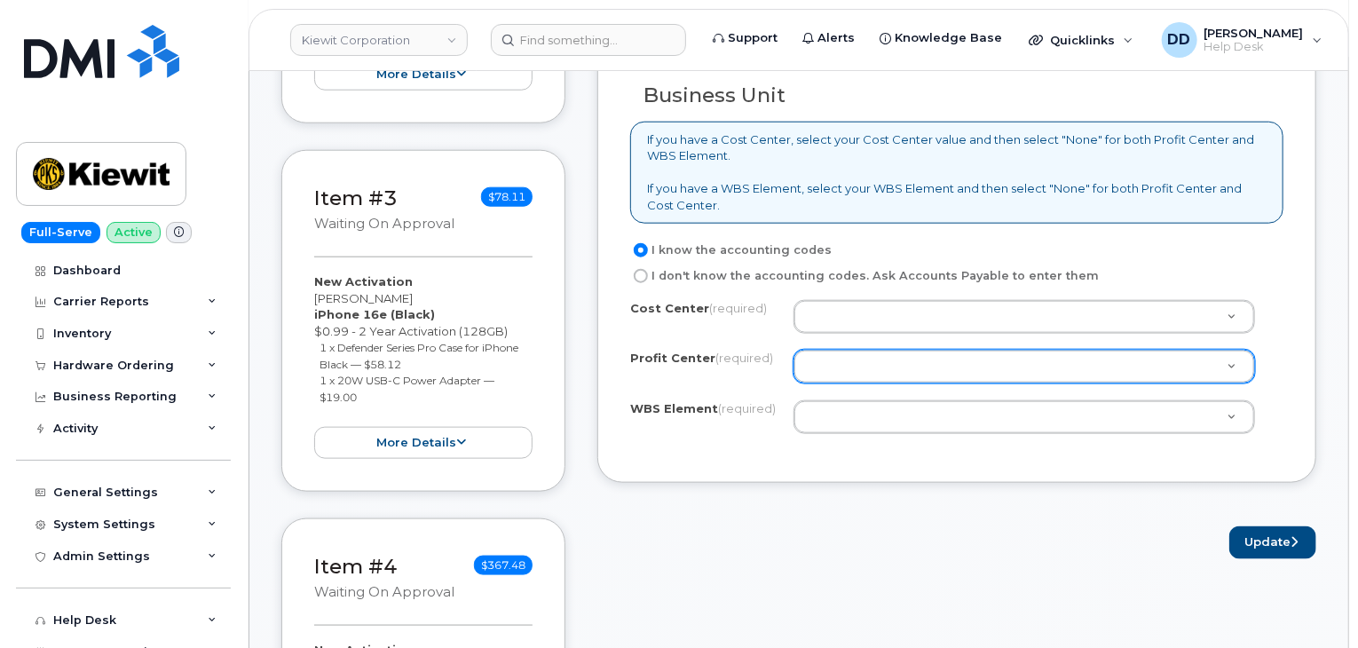
scroll to position [838, 0]
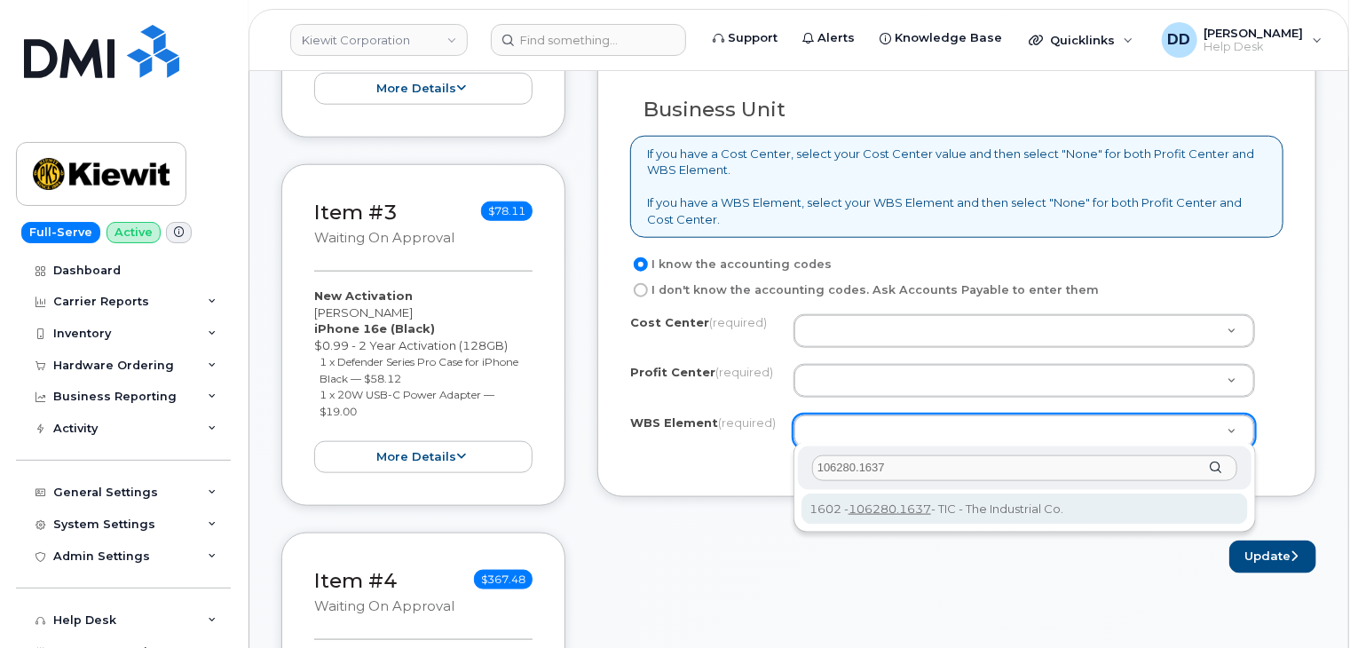
type input "106280.1637"
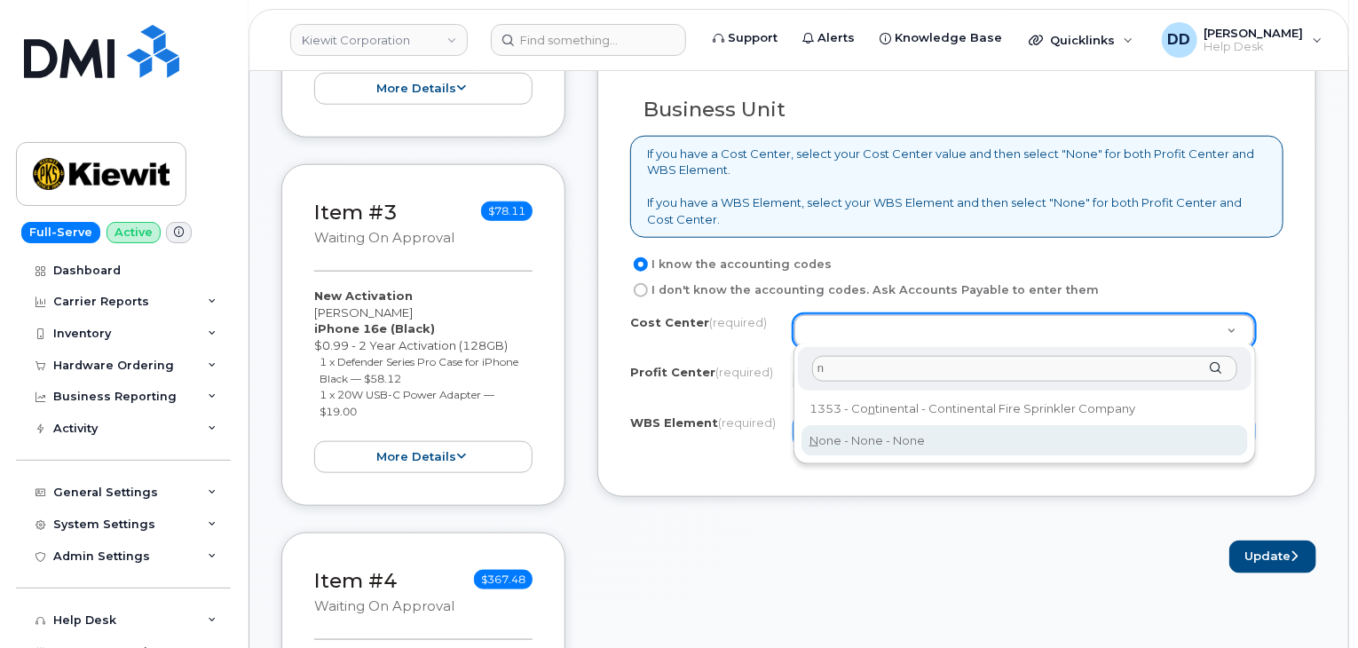
type input "n"
type input "None"
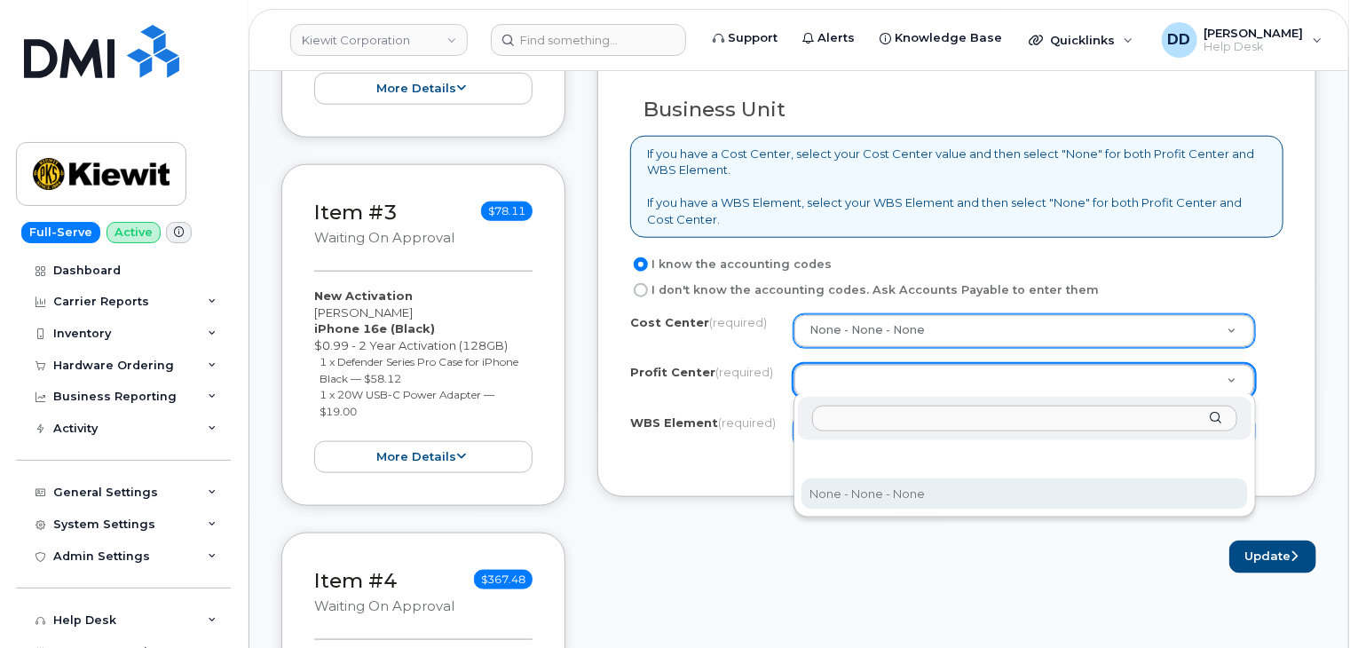
select select "None"
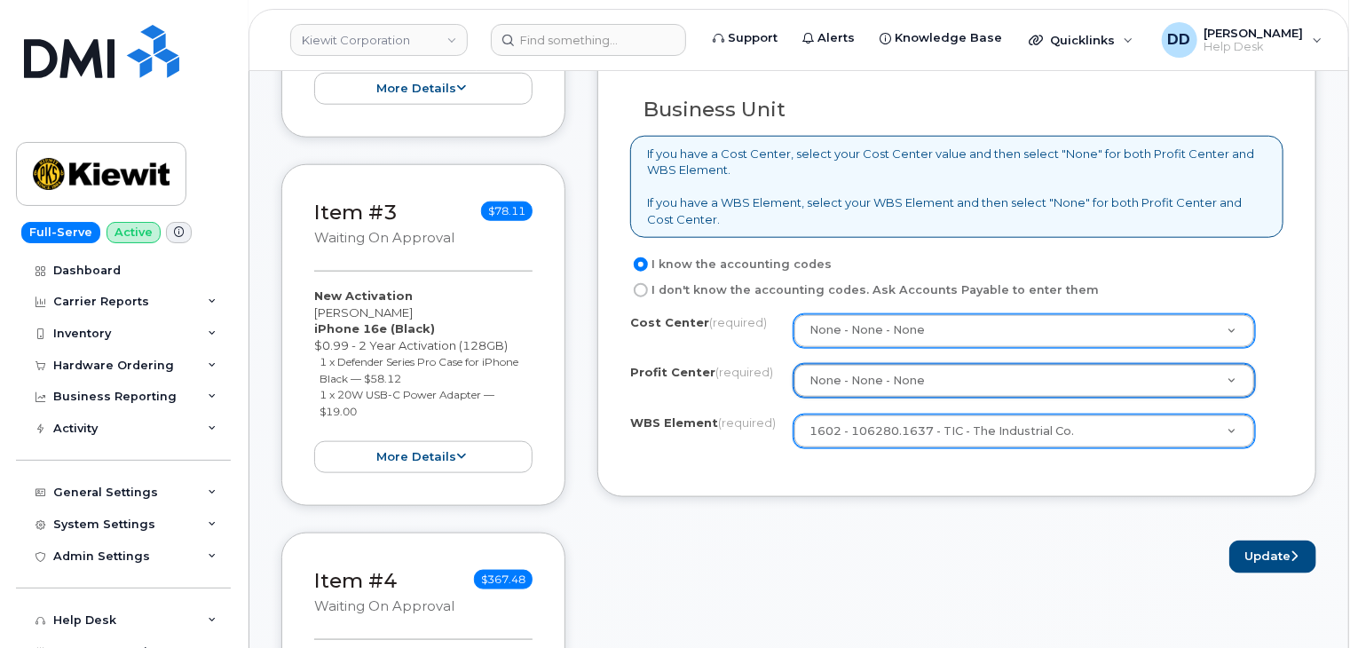
click at [996, 518] on form "Order Accessory Select Employee Select Employee to assign to this device Employ…" at bounding box center [956, 176] width 719 height 793
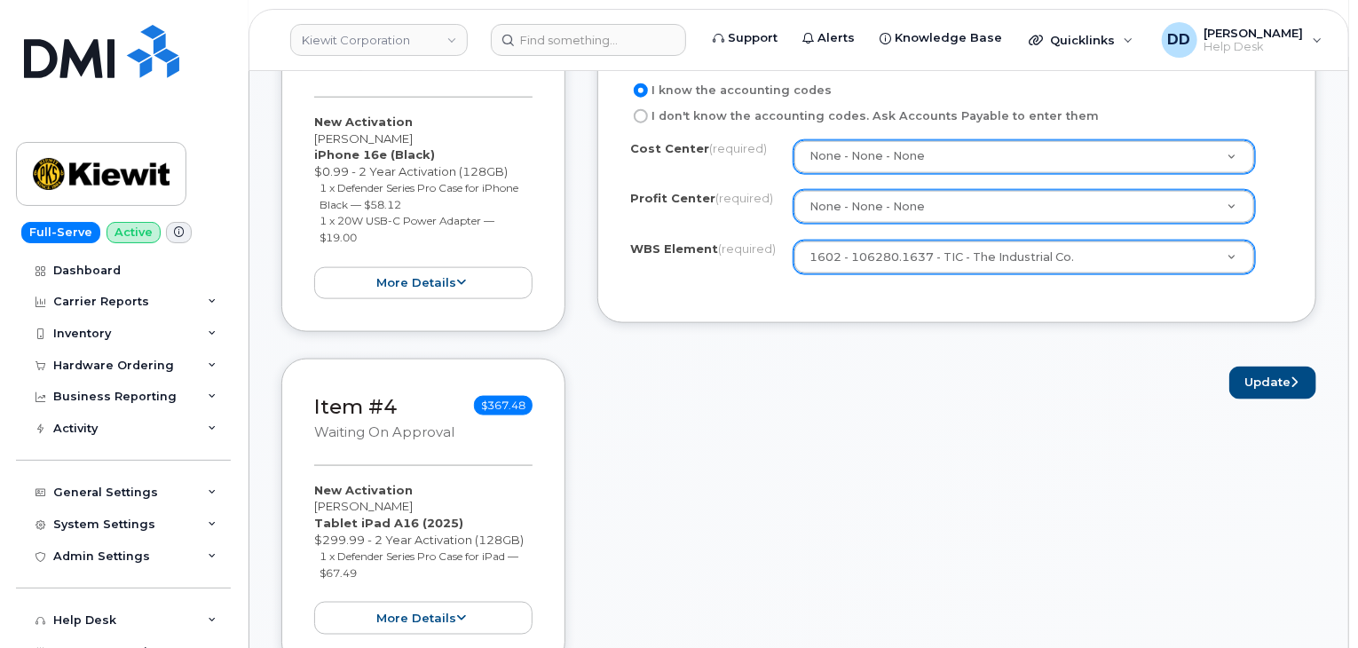
scroll to position [1014, 0]
click at [1262, 373] on button "Update" at bounding box center [1272, 381] width 87 height 33
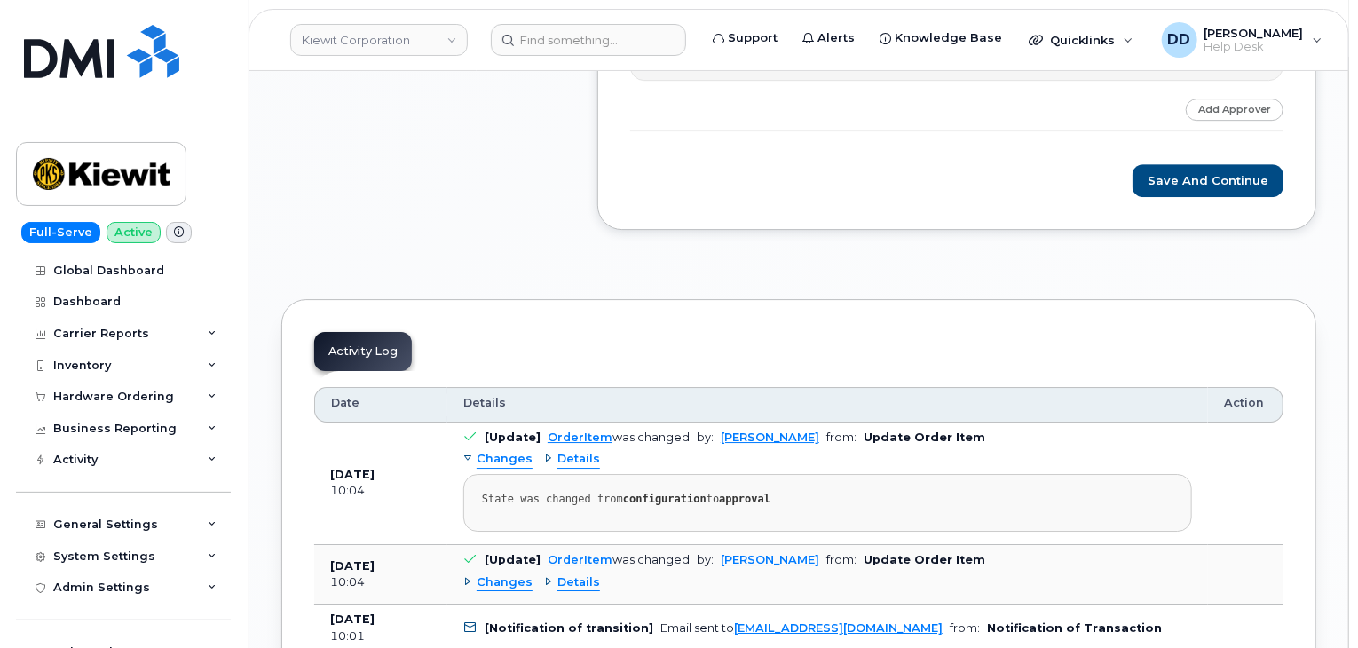
scroll to position [2769, 0]
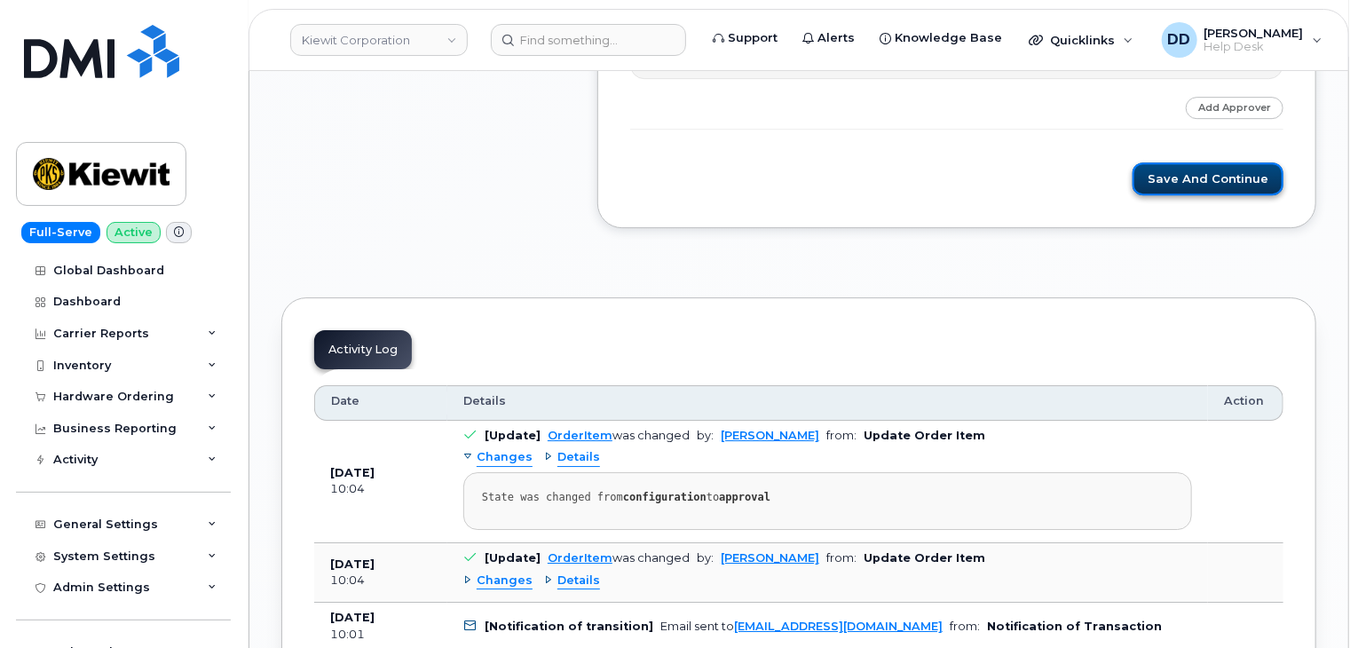
click at [1203, 171] on button "Save and Continue" at bounding box center [1207, 178] width 151 height 33
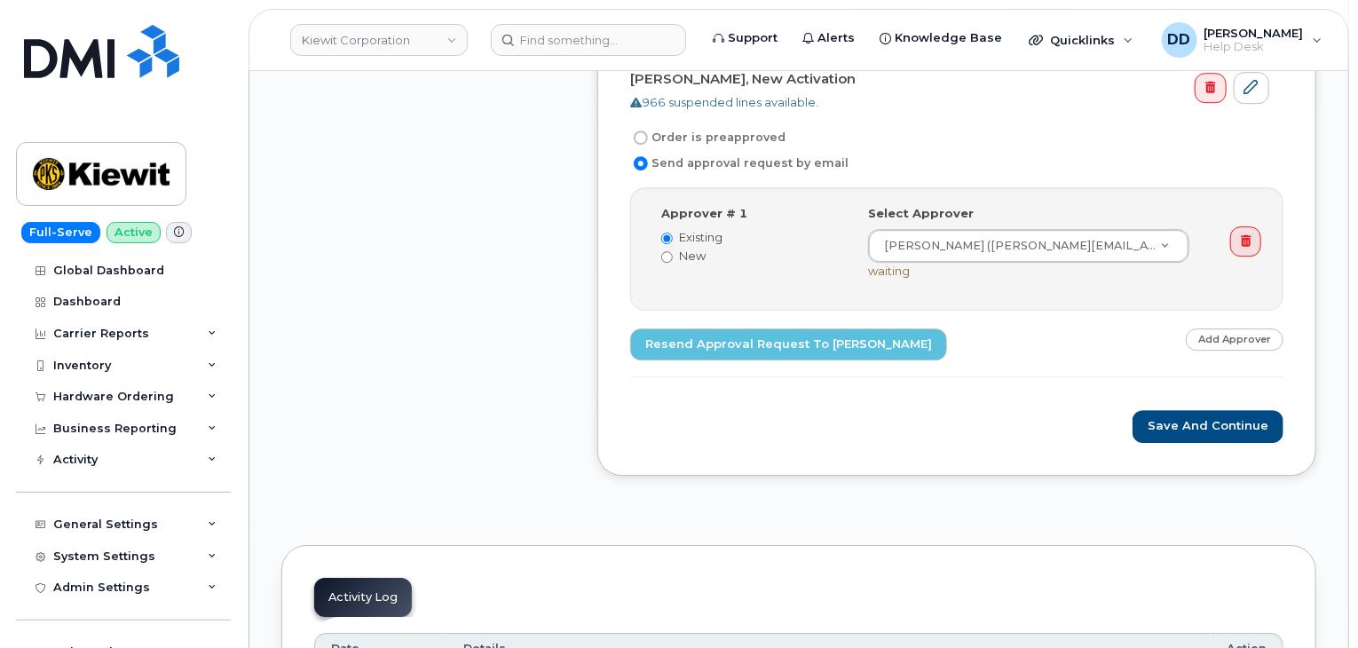
scroll to position [2560, 0]
click at [1194, 418] on button "Save and Continue" at bounding box center [1207, 425] width 151 height 33
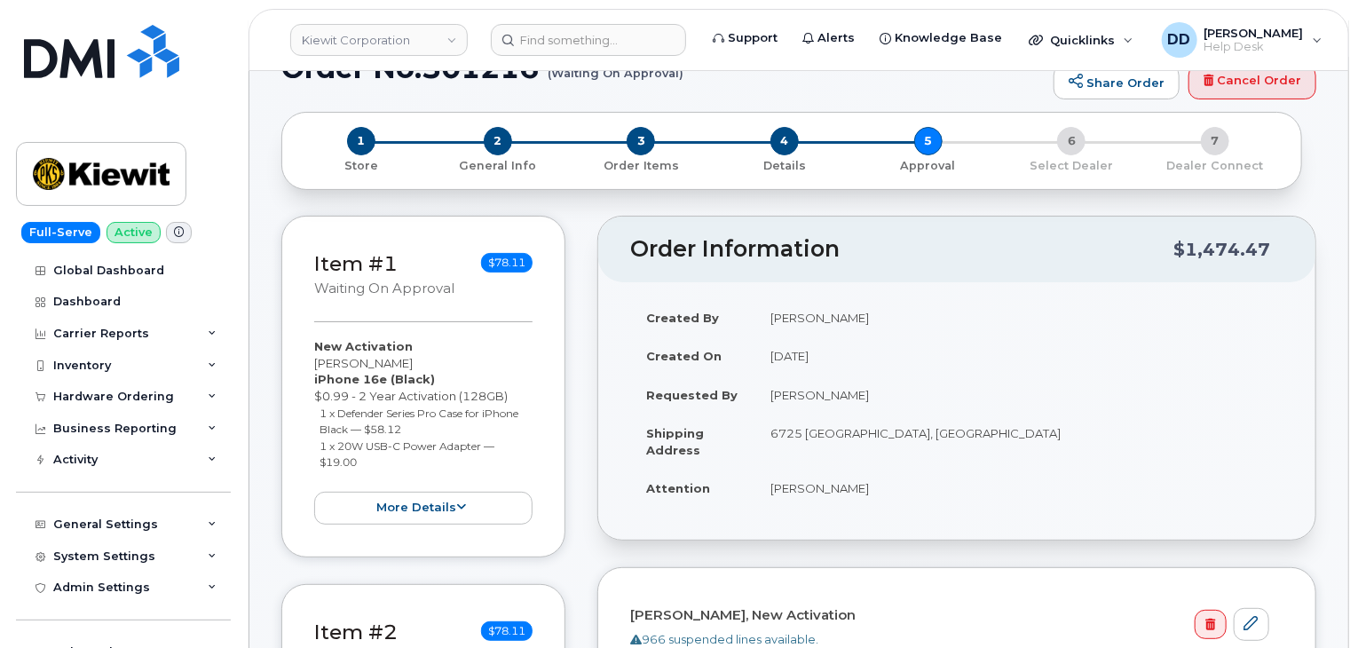
scroll to position [0, 0]
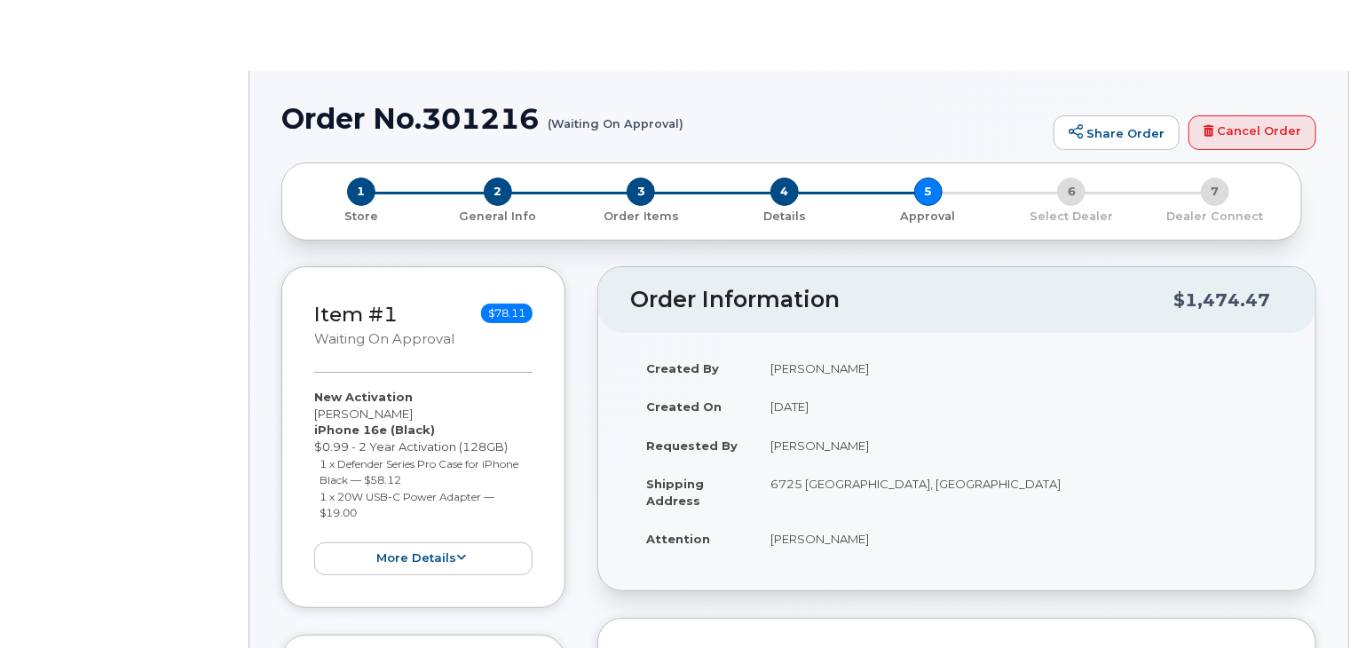
radio input "true"
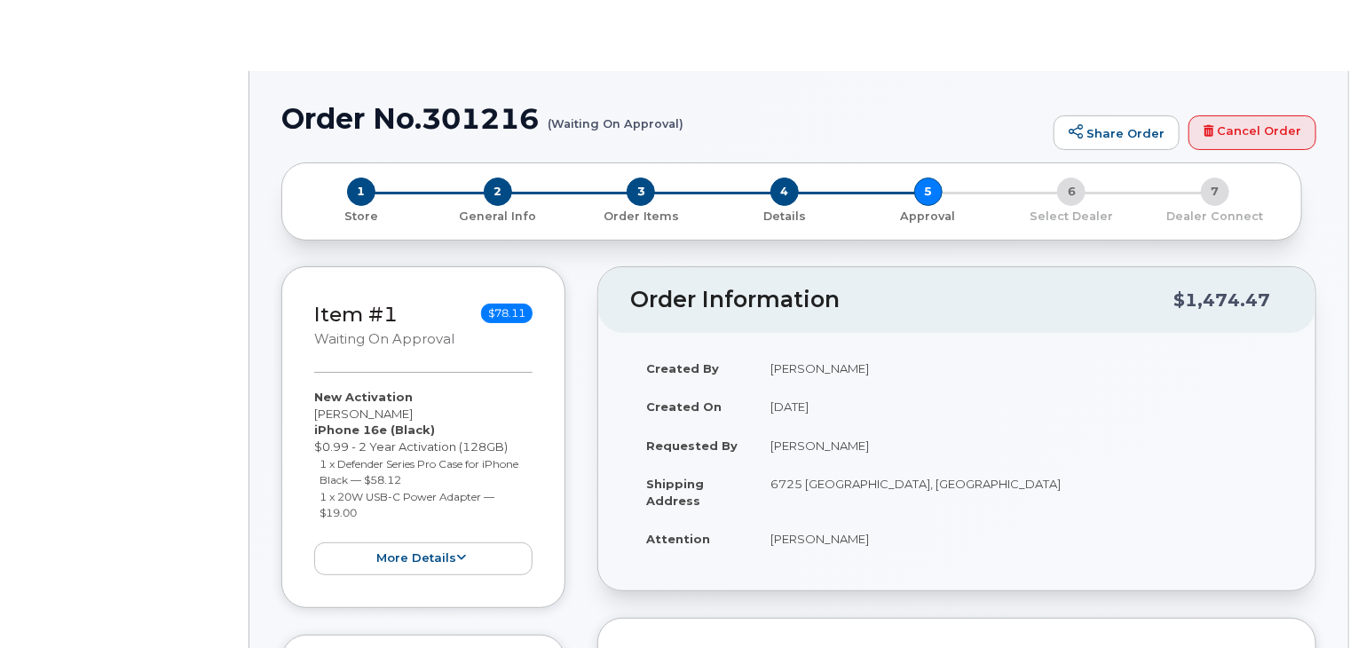
radio input "true"
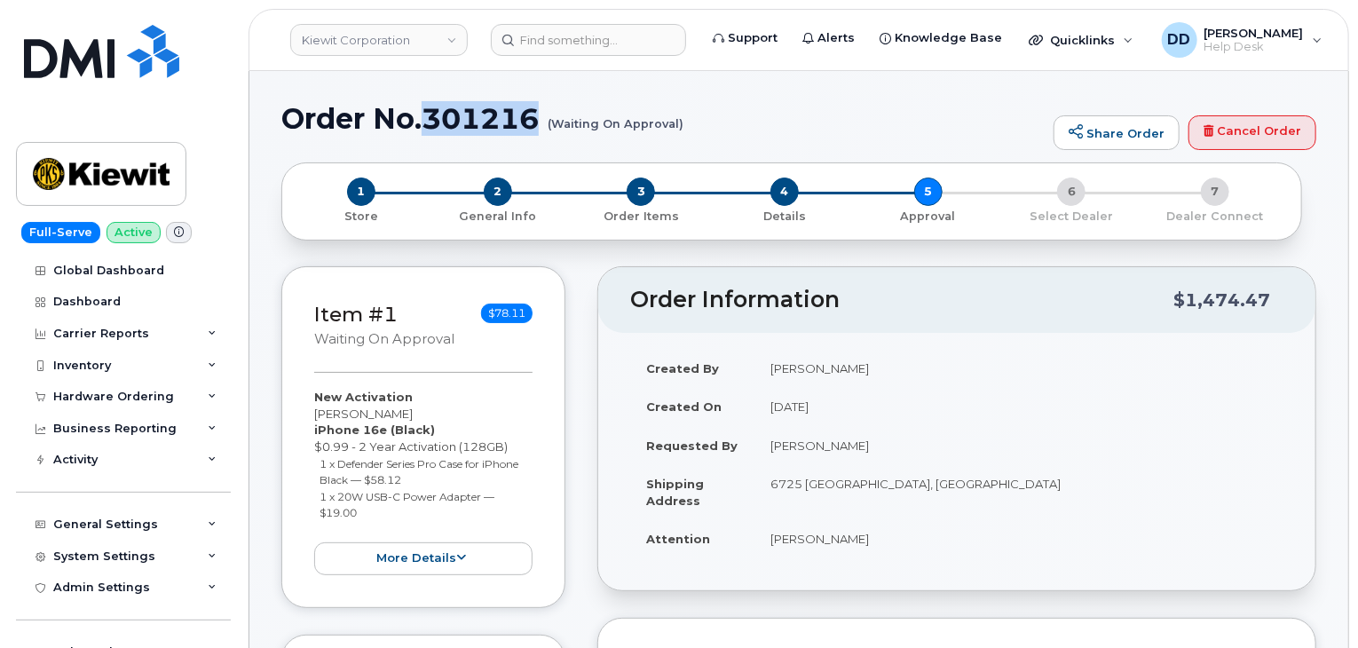
drag, startPoint x: 546, startPoint y: 118, endPoint x: 427, endPoint y: 119, distance: 118.9
click at [427, 119] on h1 "Order No.301216 (Waiting On Approval)" at bounding box center [662, 118] width 763 height 31
copy h1 "301216"
click at [564, 111] on small "(Waiting On Approval)" at bounding box center [616, 117] width 136 height 28
drag, startPoint x: 528, startPoint y: 118, endPoint x: 259, endPoint y: 120, distance: 268.9
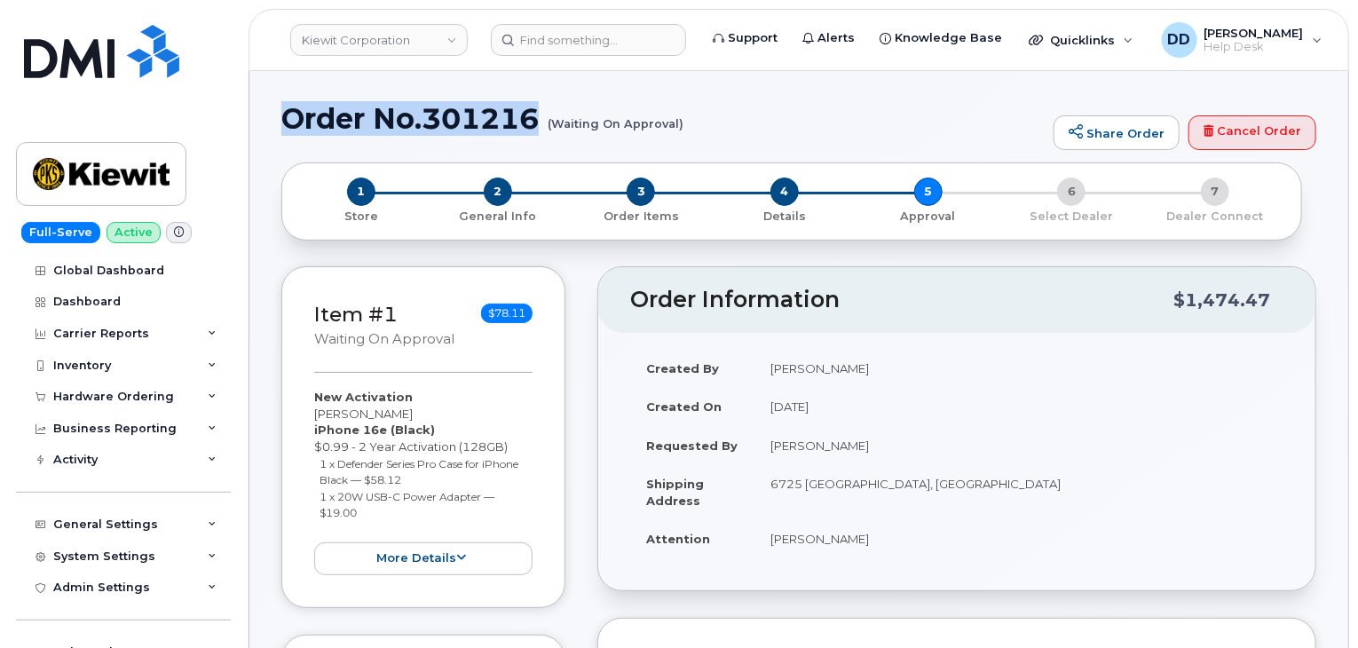
copy h1 "Order No.301216"
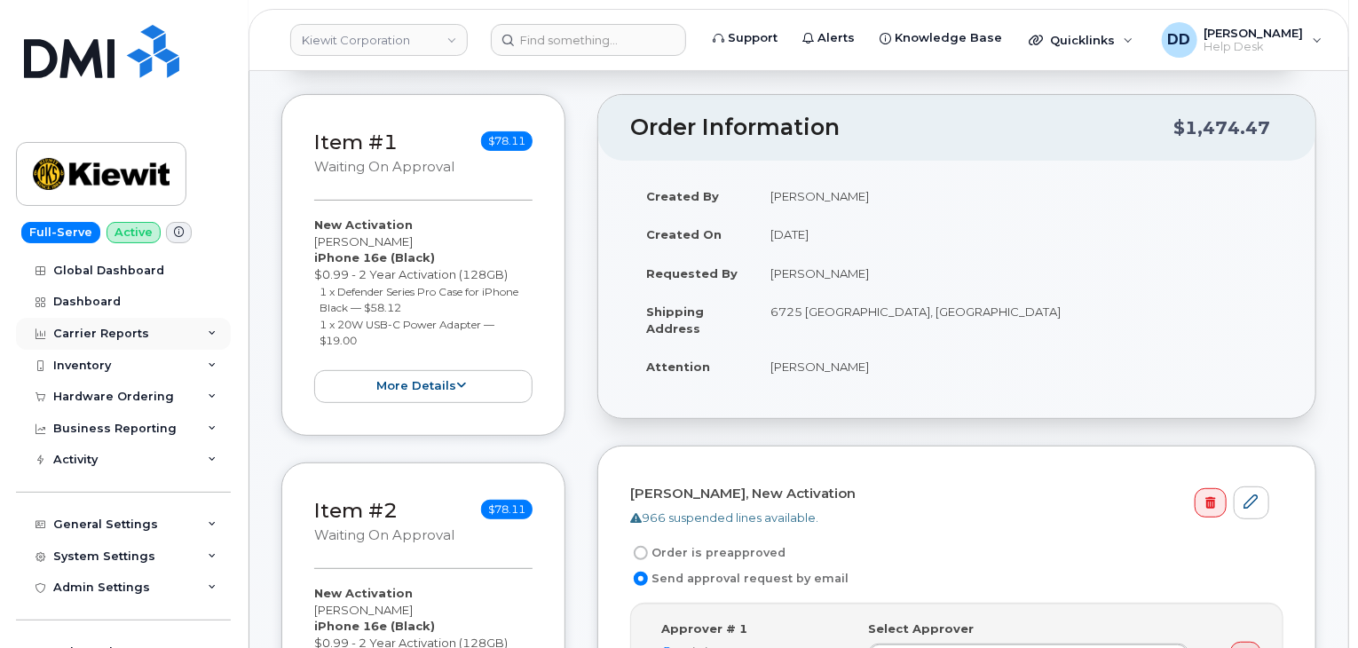
scroll to position [178, 0]
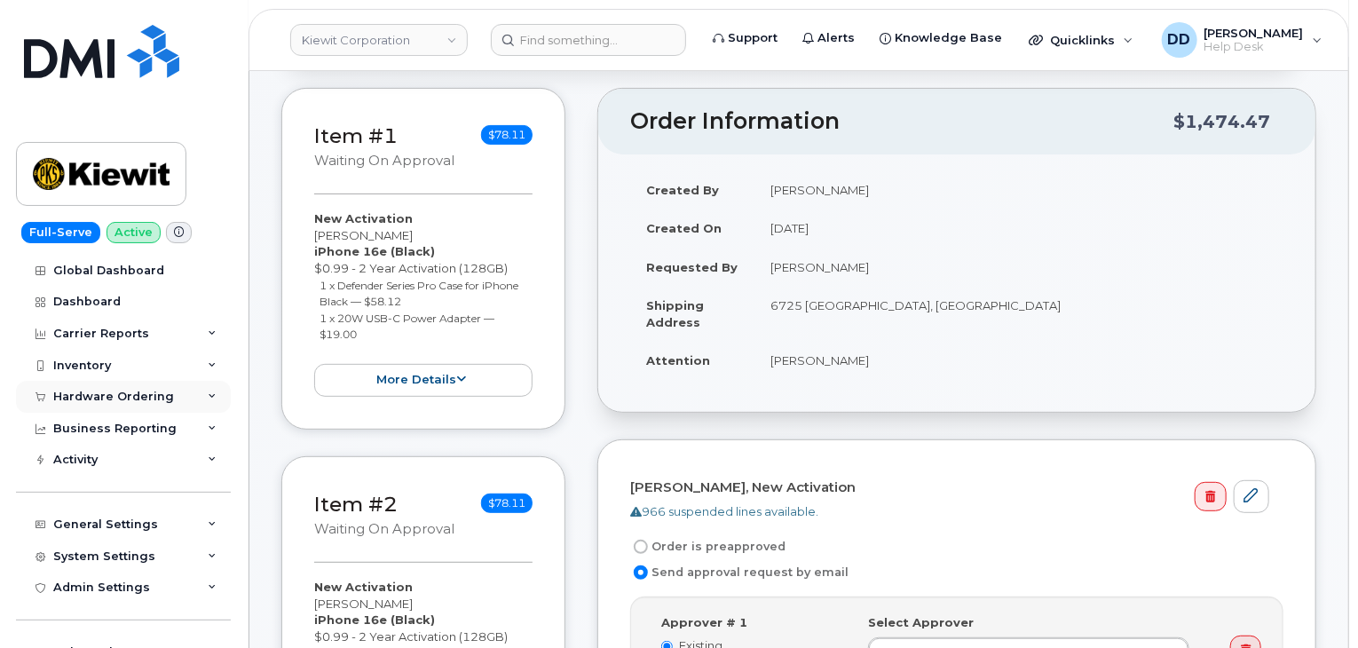
click at [105, 392] on div "Hardware Ordering" at bounding box center [113, 397] width 121 height 14
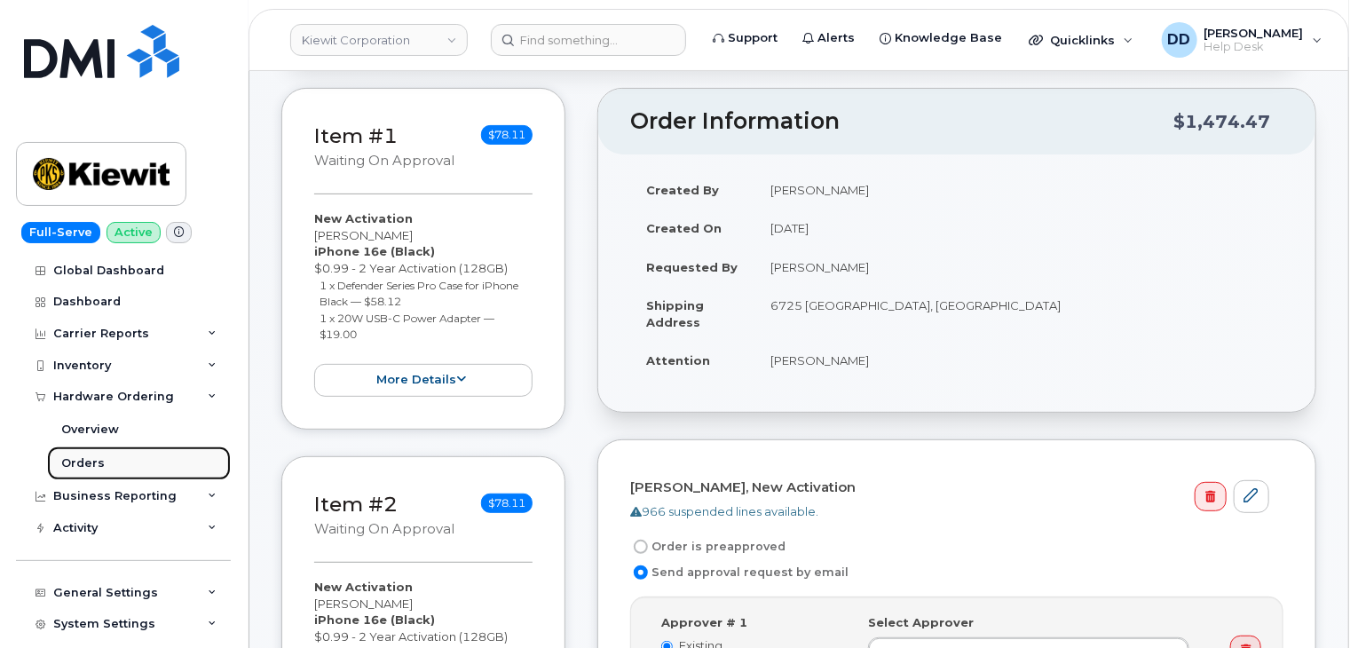
click at [84, 454] on link "Orders" at bounding box center [139, 463] width 184 height 34
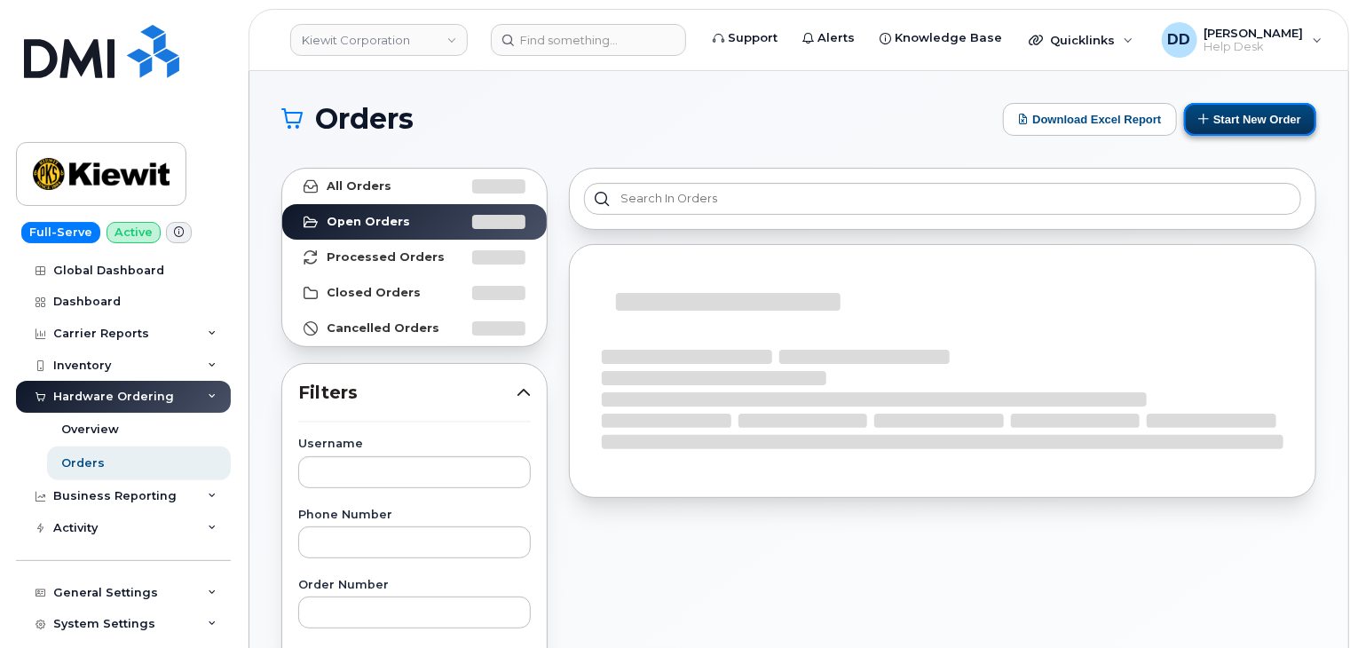
click at [1242, 114] on button "Start New Order" at bounding box center [1250, 119] width 132 height 33
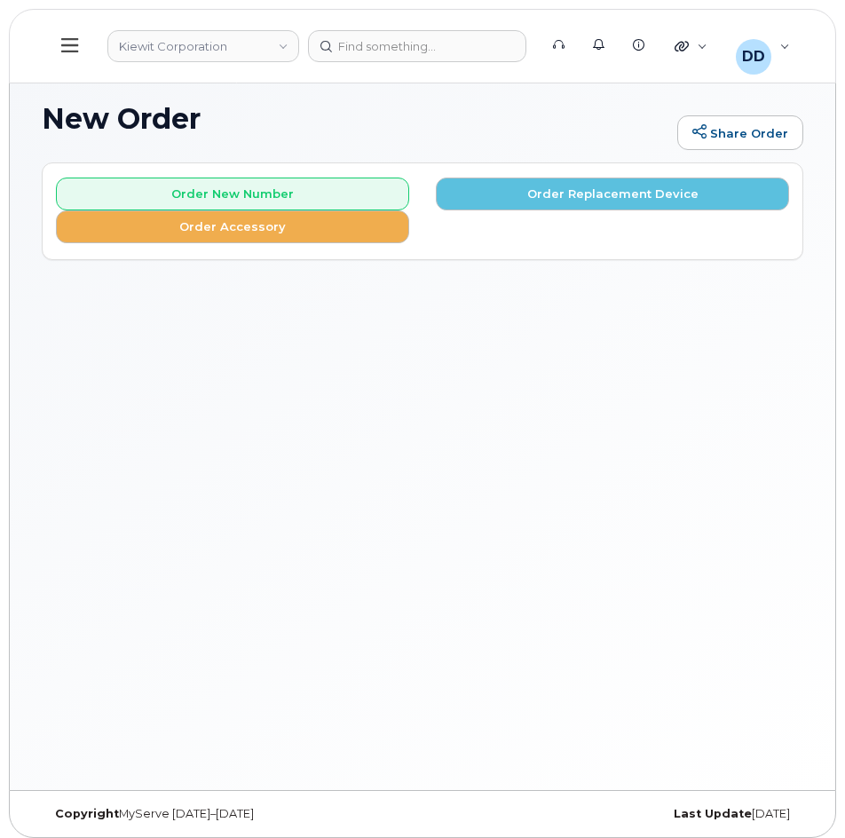
click at [65, 43] on icon at bounding box center [69, 45] width 17 height 20
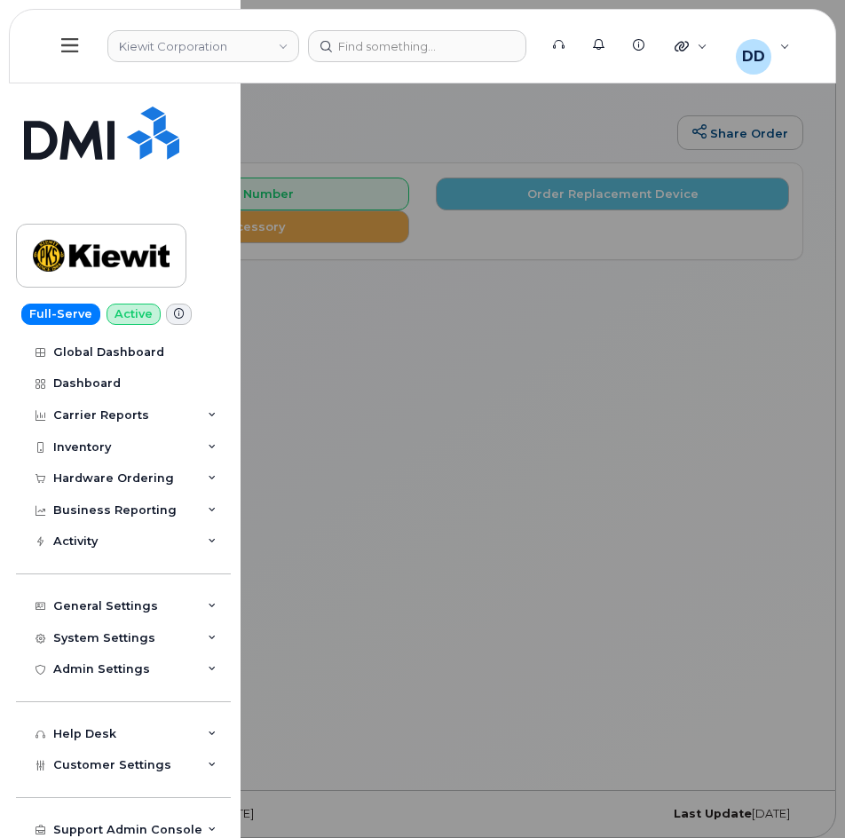
click at [436, 441] on div at bounding box center [422, 419] width 845 height 838
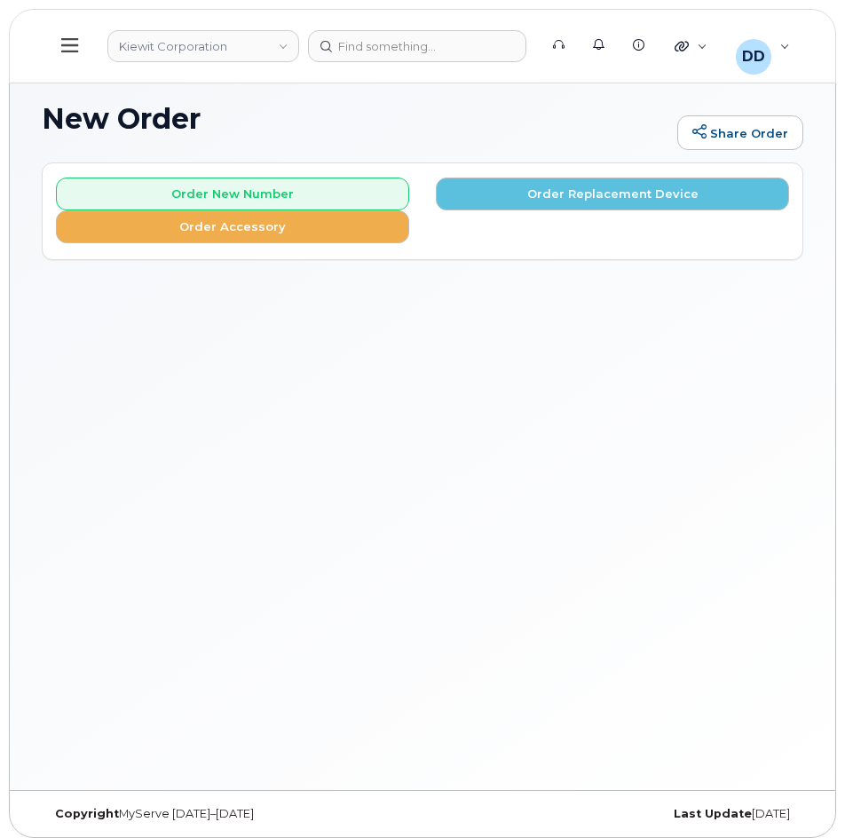
click at [70, 49] on icon at bounding box center [69, 45] width 17 height 20
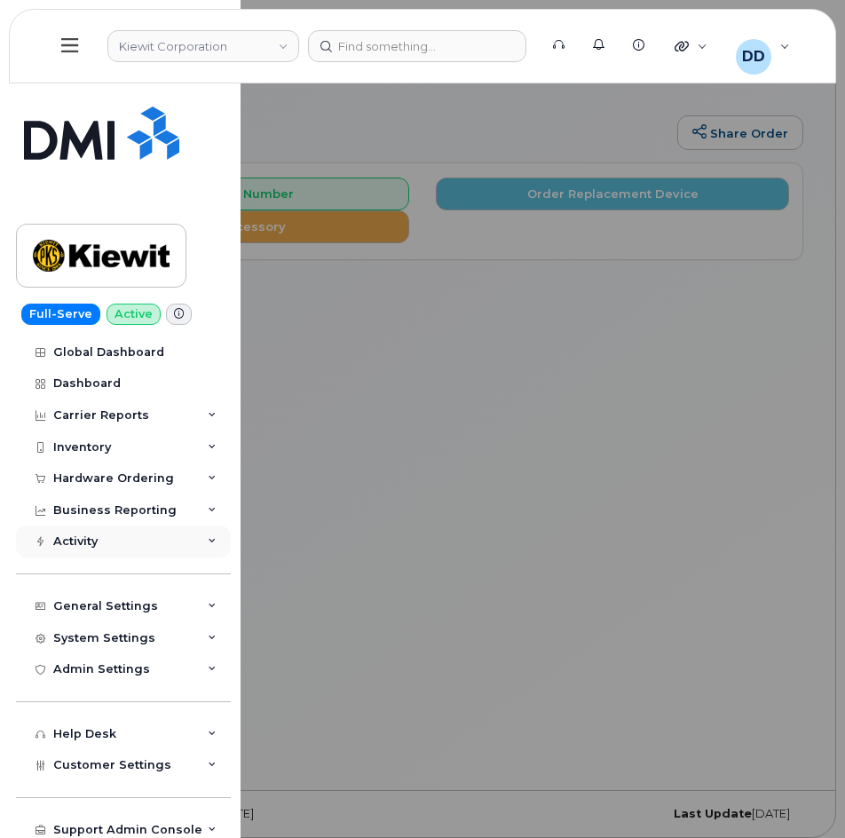
click at [106, 540] on div "Activity" at bounding box center [123, 541] width 215 height 32
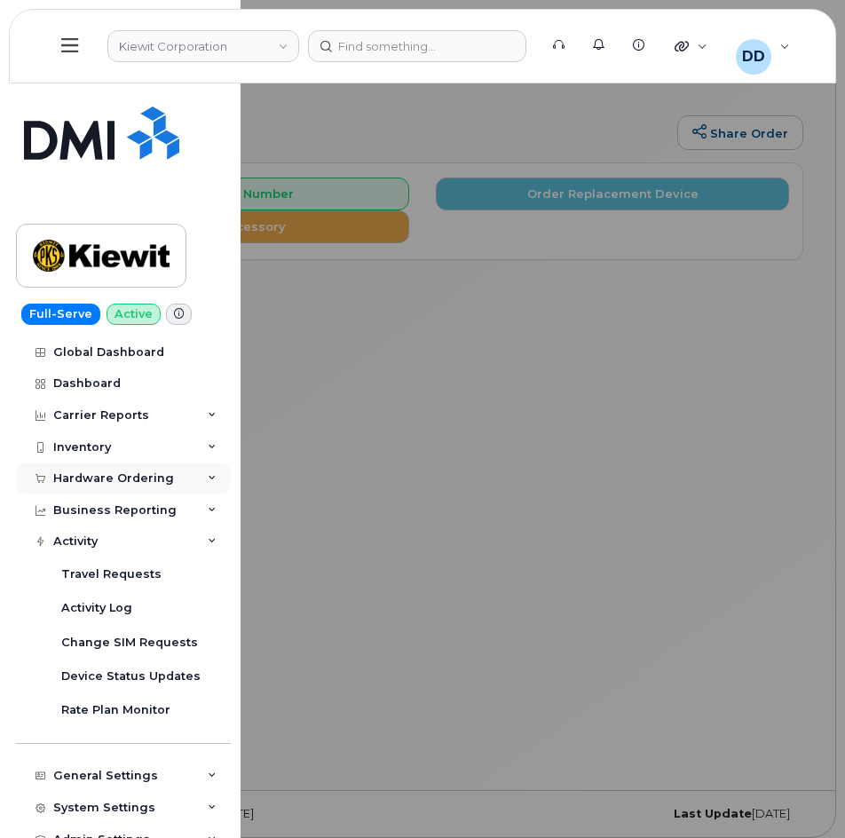
click at [90, 473] on div "Hardware Ordering" at bounding box center [113, 478] width 121 height 14
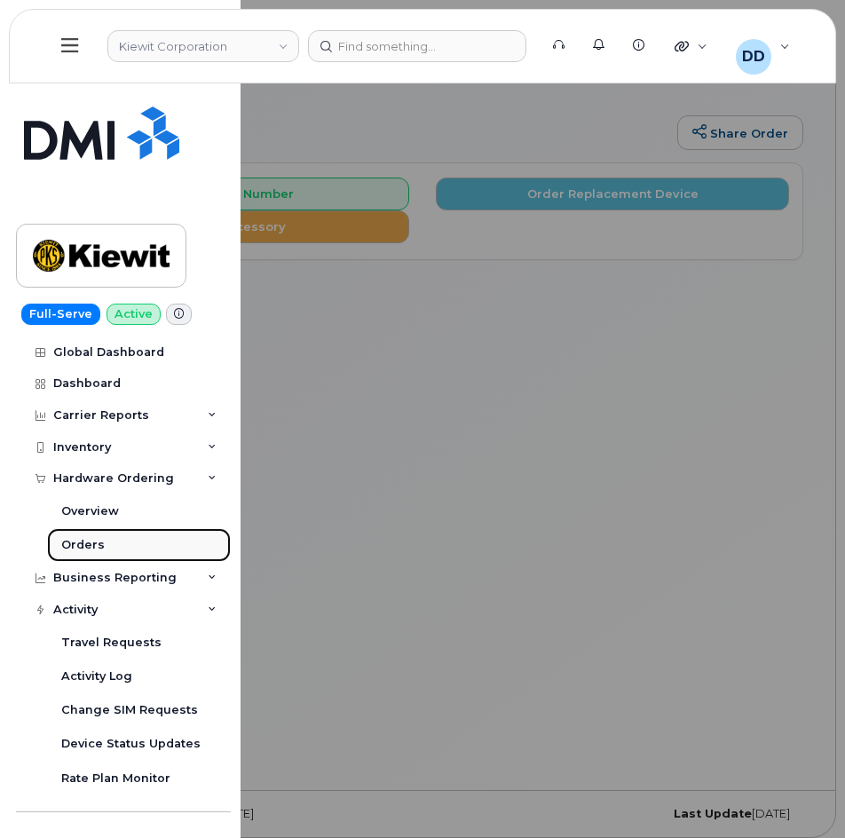
click at [95, 544] on div "Orders" at bounding box center [82, 545] width 43 height 16
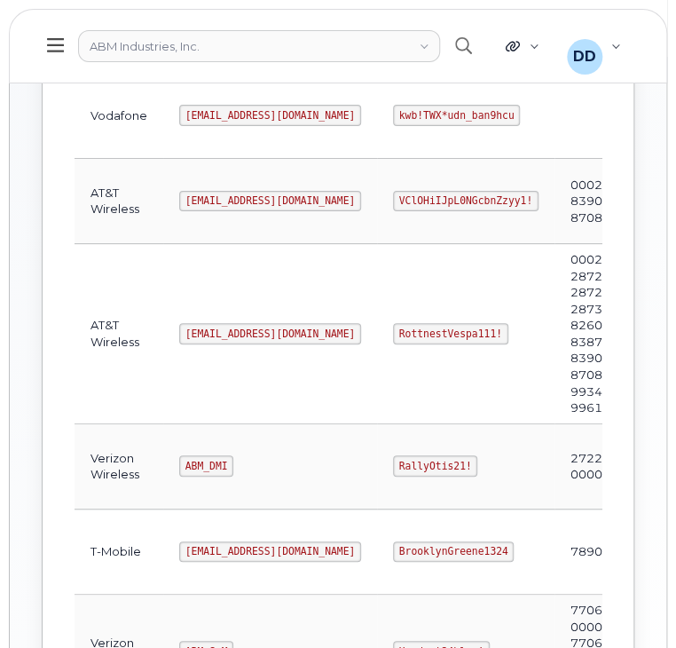
scroll to position [357, 0]
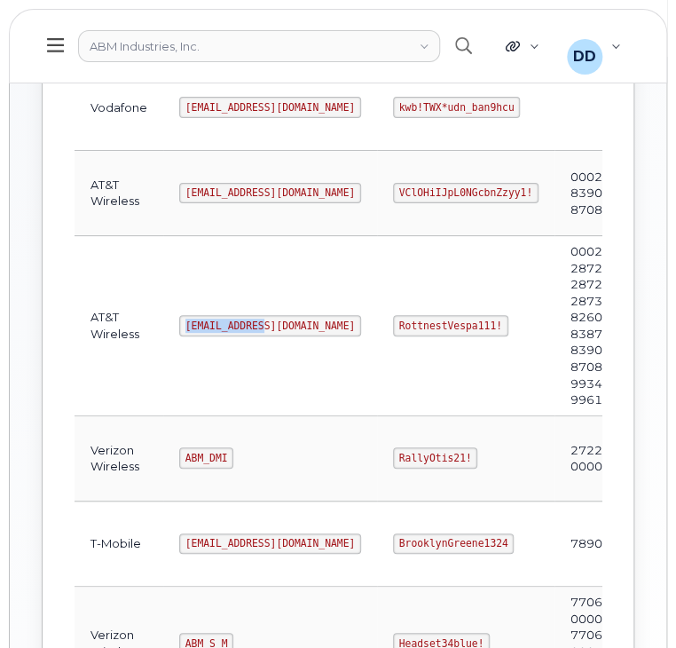
drag, startPoint x: 264, startPoint y: 322, endPoint x: 183, endPoint y: 319, distance: 80.8
click at [183, 319] on td "[EMAIL_ADDRESS][DOMAIN_NAME]" at bounding box center [270, 326] width 214 height 180
copy code "[EMAIL_ADDRESS][DOMAIN_NAME]"
drag, startPoint x: 426, startPoint y: 324, endPoint x: 330, endPoint y: 328, distance: 96.0
click at [377, 328] on td "RottnestVespa111!" at bounding box center [465, 326] width 177 height 180
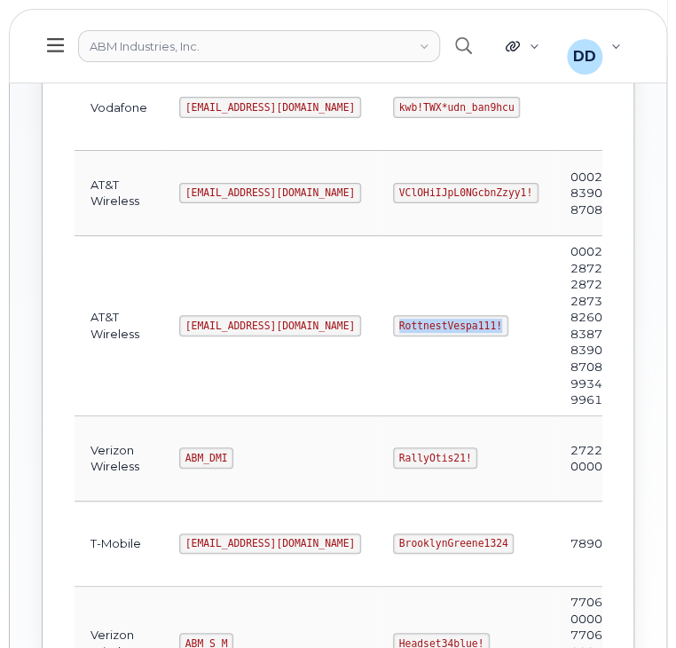
copy code "RottnestVespa111!"
